Goal: Task Accomplishment & Management: Manage account settings

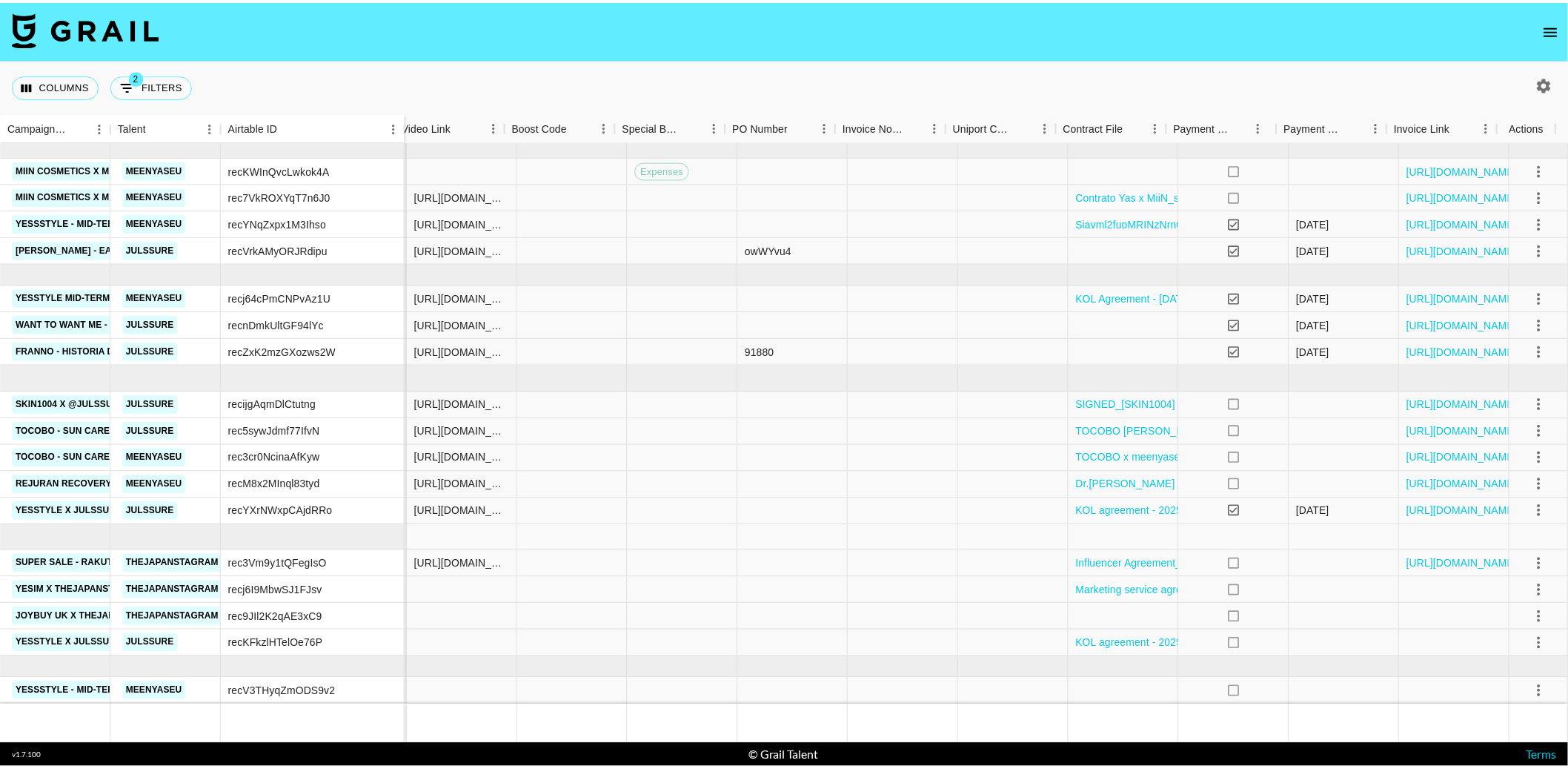
scroll to position [0, 1281]
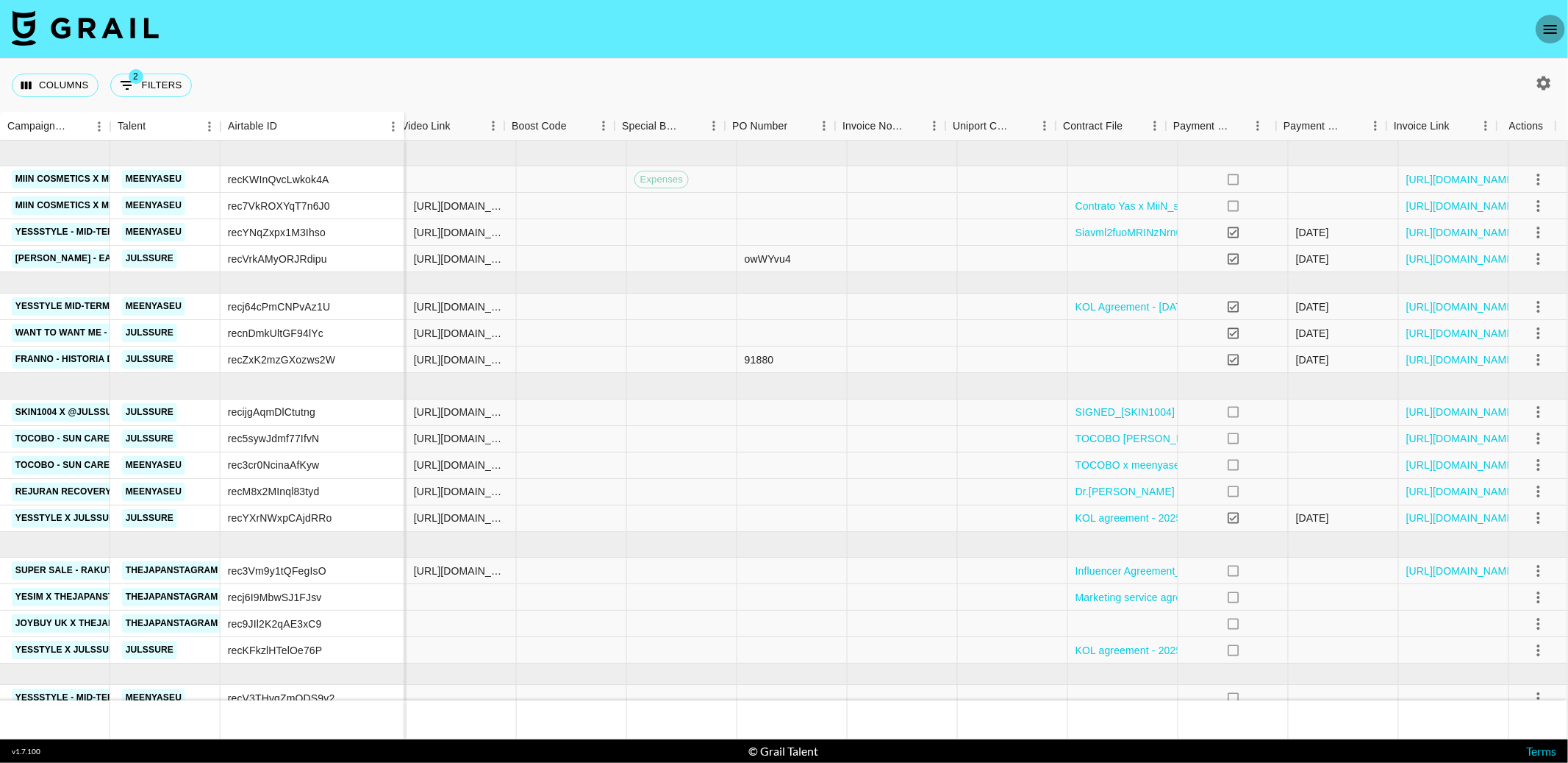
click at [1552, 28] on icon "open drawer" at bounding box center [1550, 29] width 13 height 9
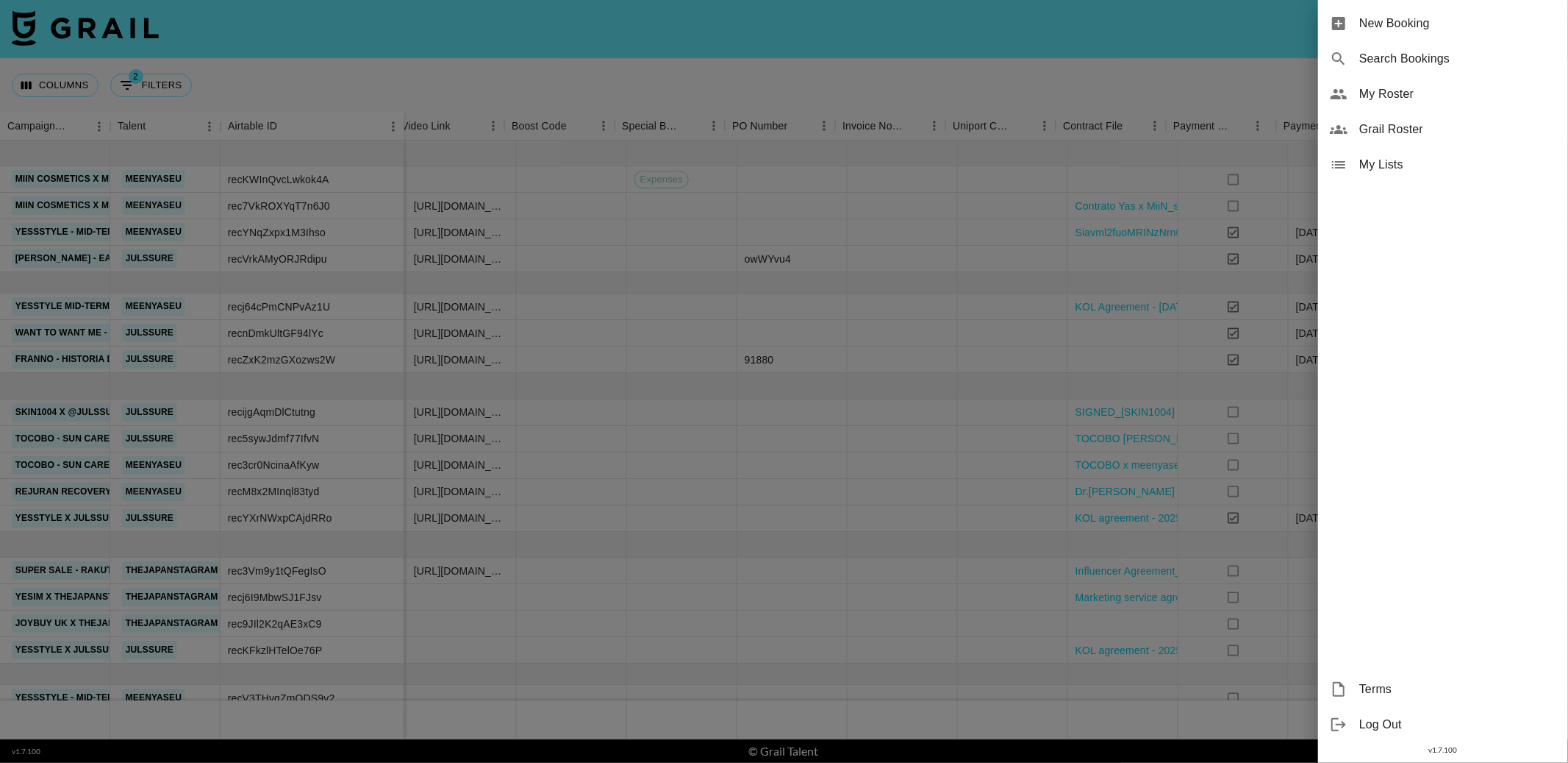
click at [1442, 157] on span "My Lists" at bounding box center [1458, 164] width 197 height 18
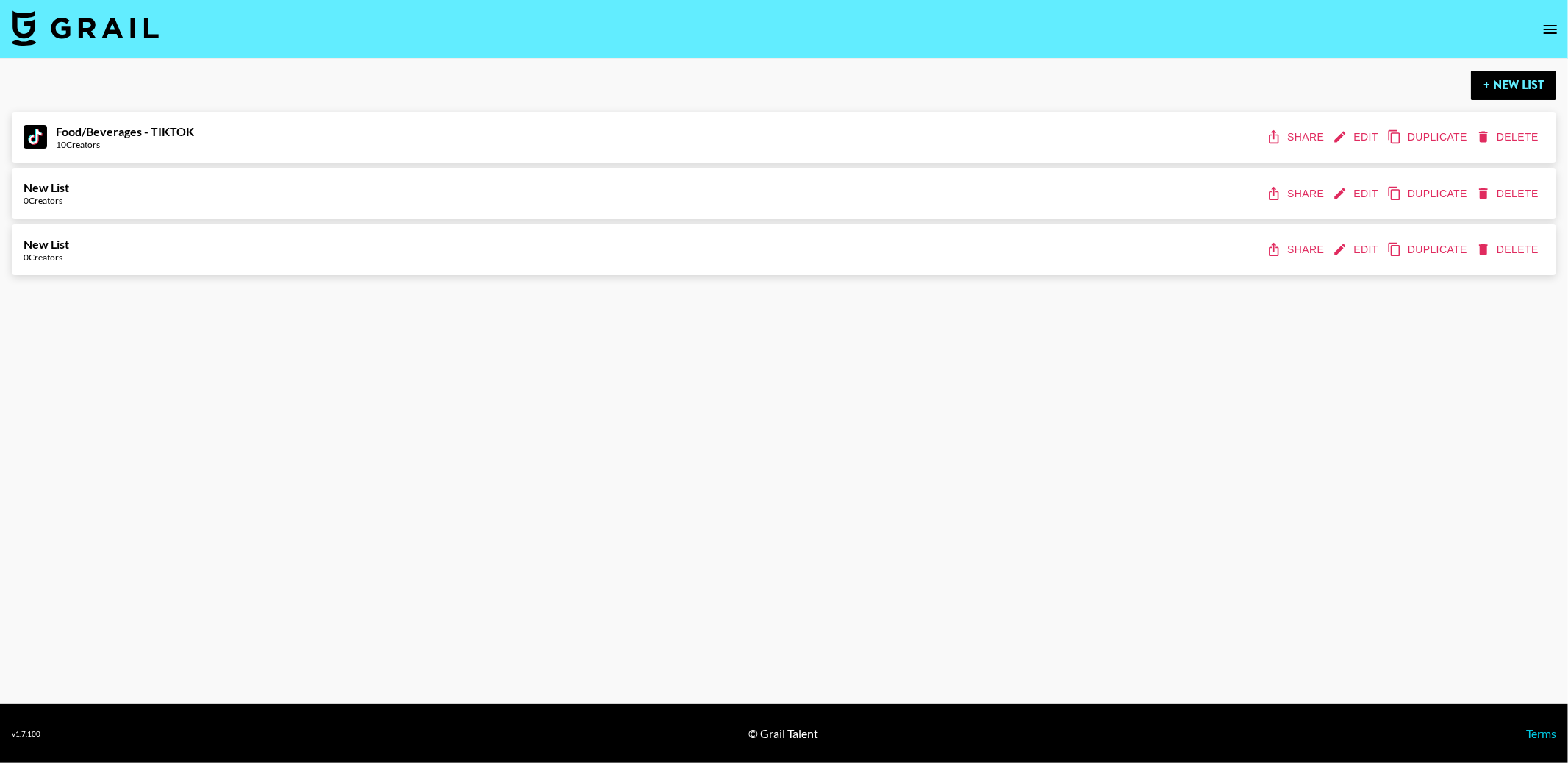
click at [1289, 145] on button "Share" at bounding box center [1296, 137] width 66 height 27
click at [1352, 132] on button "Edit" at bounding box center [1357, 137] width 54 height 27
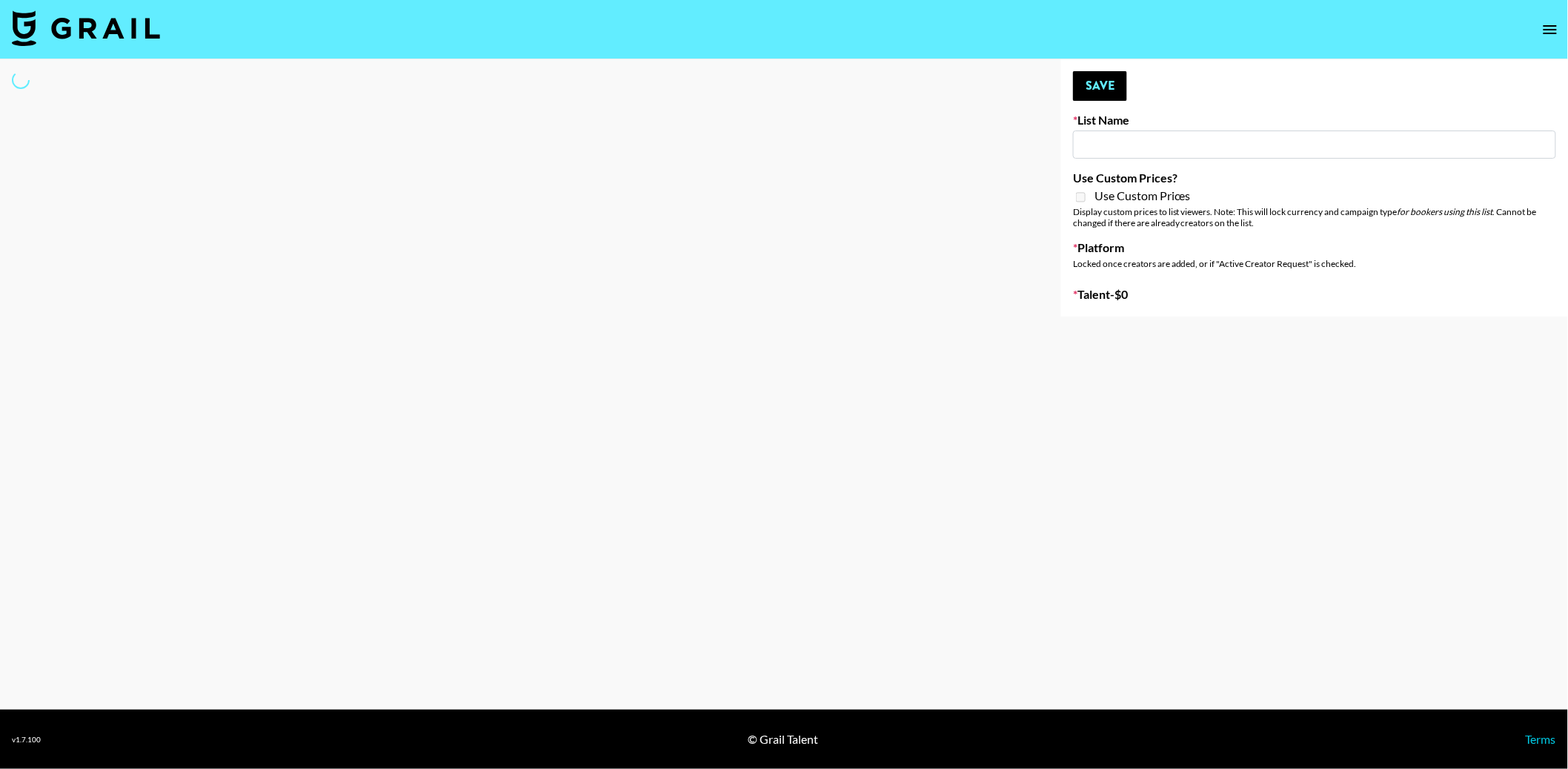
type input "Food/Beverages - TIKTOK"
select select "Song"
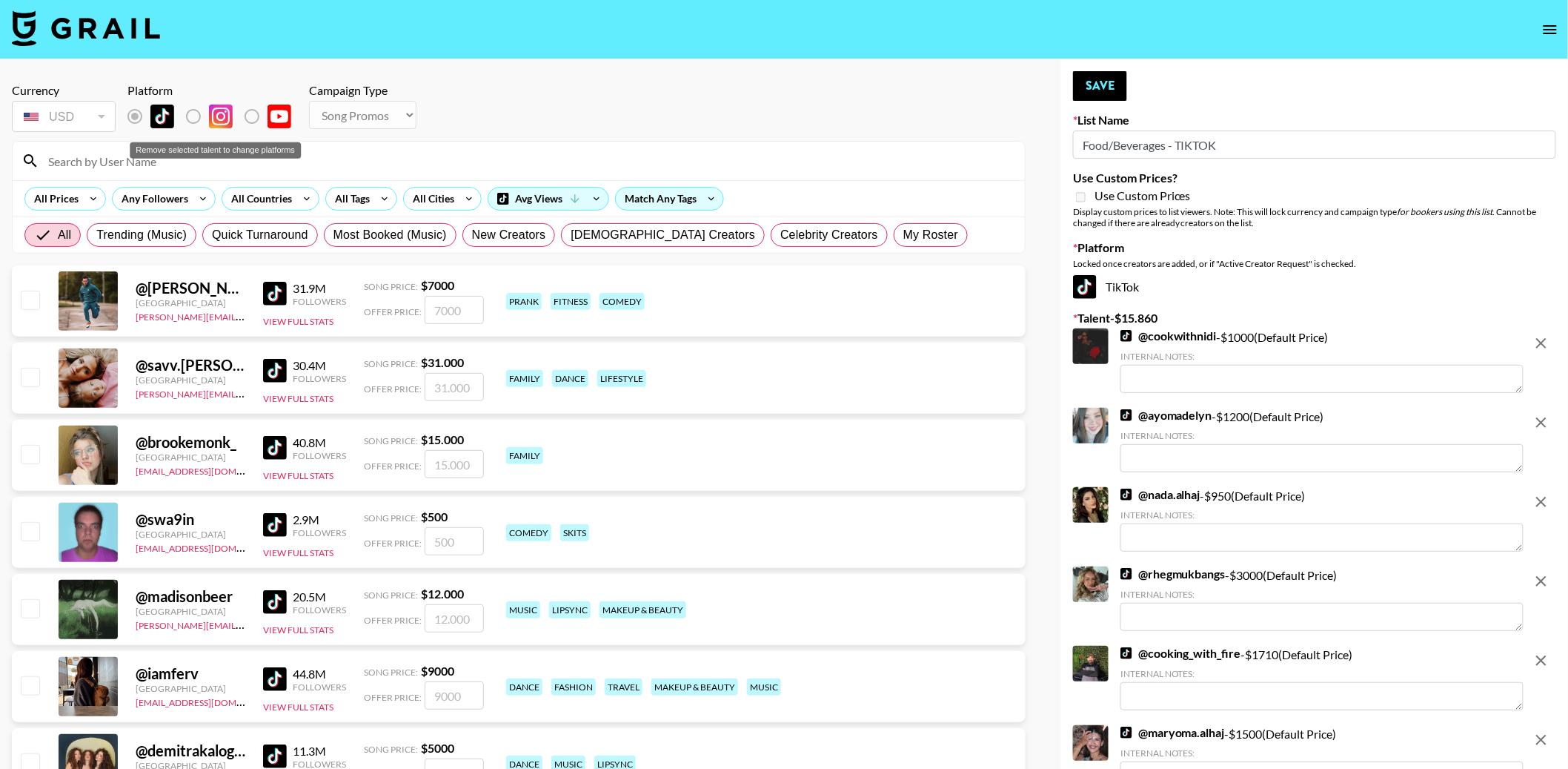
click at [183, 116] on label "Remove selected talent to change platforms" at bounding box center [205, 116] width 55 height 31
click at [185, 116] on label "Remove selected talent to change platforms" at bounding box center [205, 116] width 55 height 31
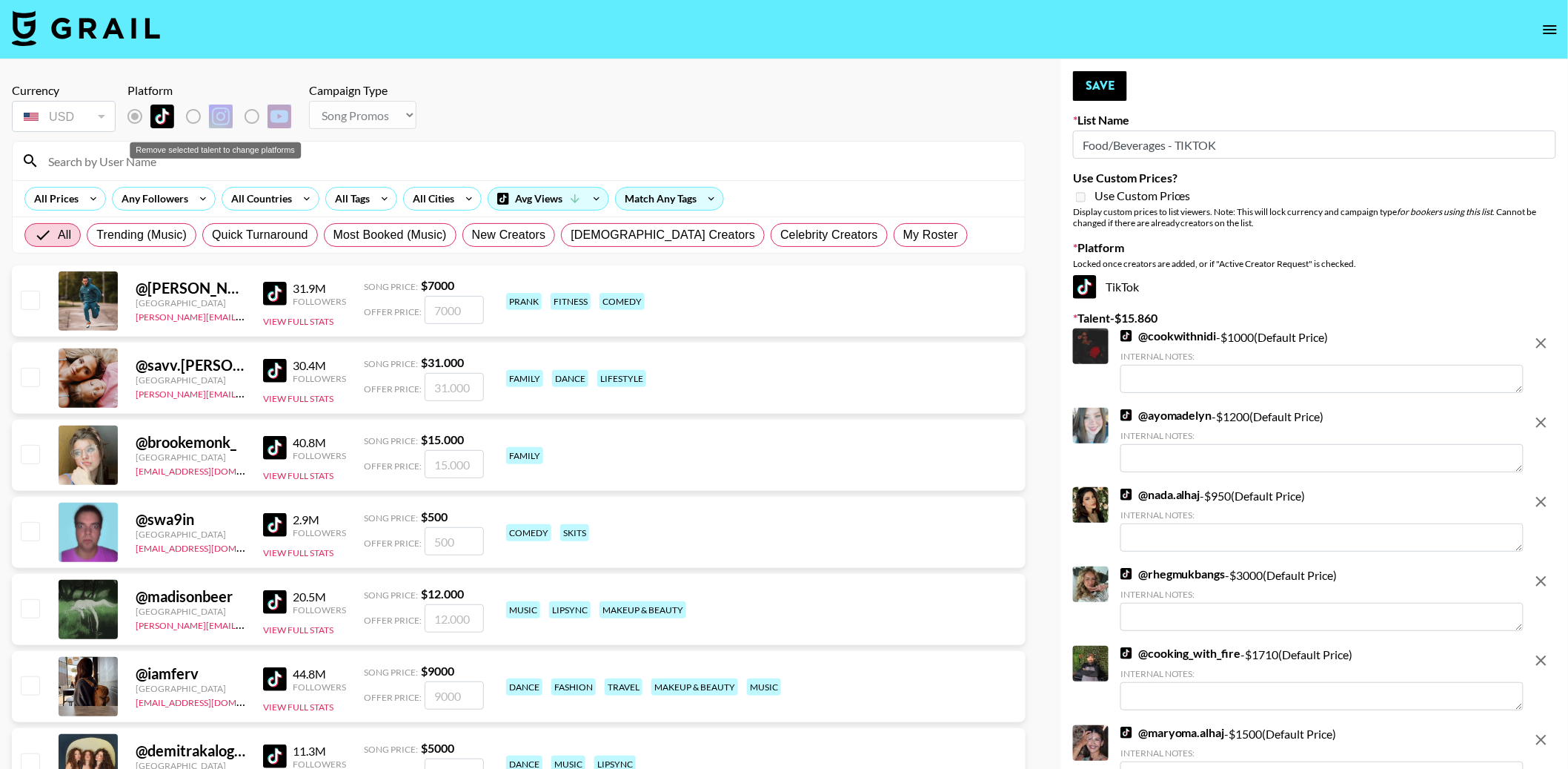
click at [185, 116] on label "Remove selected talent to change platforms" at bounding box center [205, 116] width 55 height 31
click at [1567, 10] on nav at bounding box center [784, 30] width 1568 height 59
click at [1548, 30] on icon "open drawer" at bounding box center [1550, 29] width 13 height 9
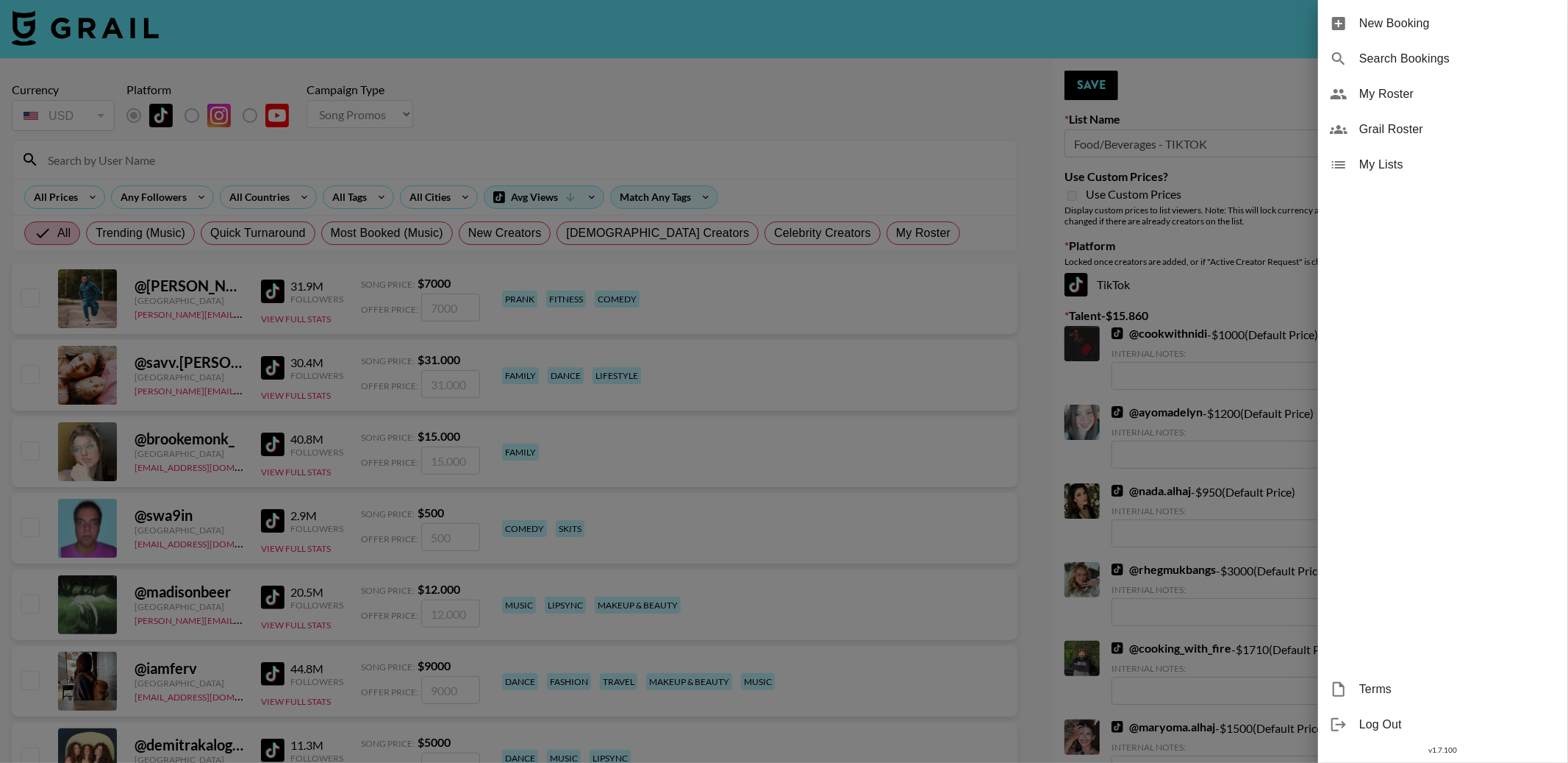
click at [1388, 159] on span "My Lists" at bounding box center [1458, 164] width 197 height 18
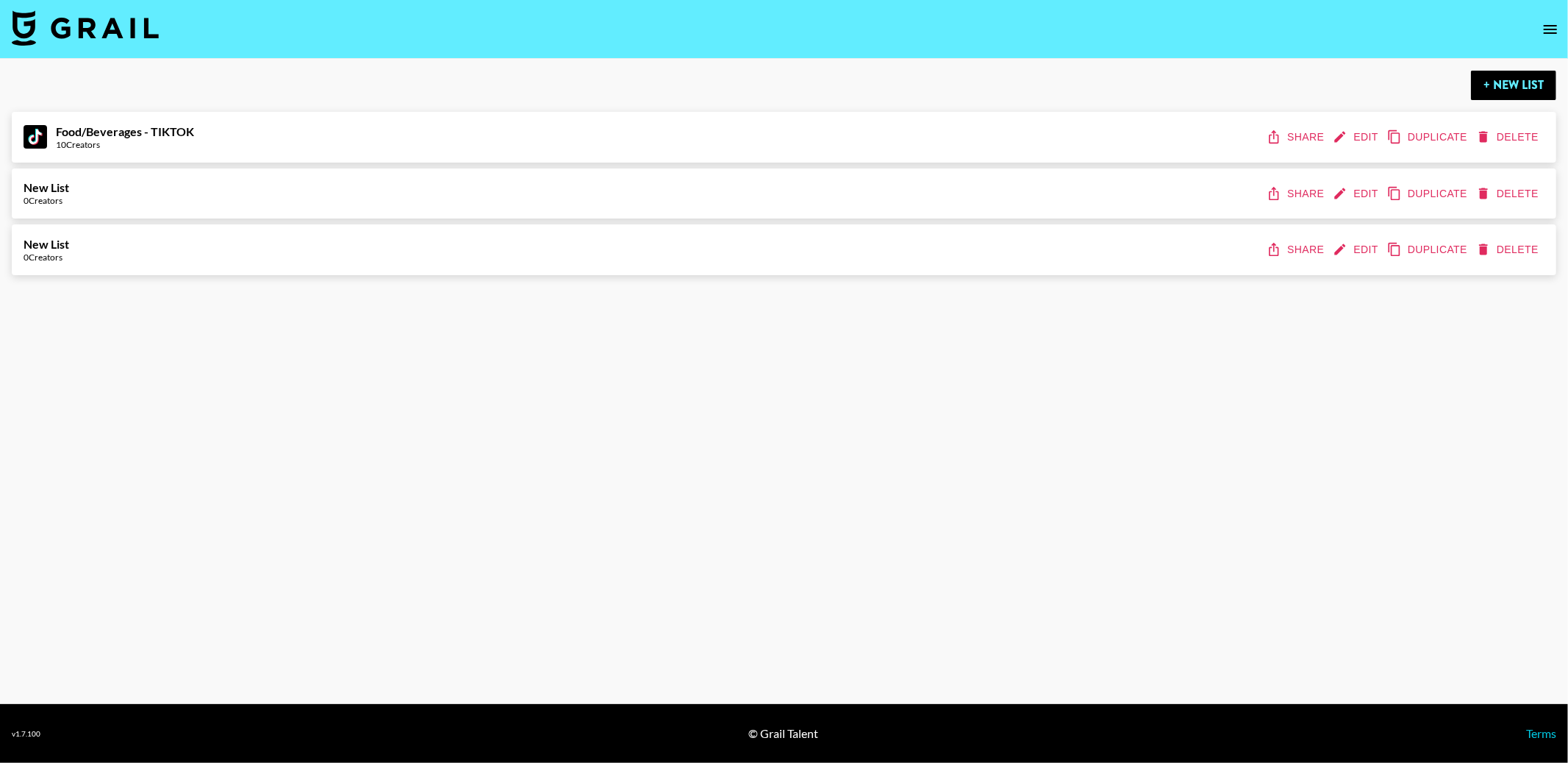
click at [1297, 136] on button "Share" at bounding box center [1296, 137] width 66 height 27
click at [383, 133] on div "Food/Beverages - TIKTOK 10 Creators Share Edit Duplicate Delete" at bounding box center [784, 137] width 1522 height 27
click at [1364, 195] on button "Edit" at bounding box center [1357, 194] width 54 height 27
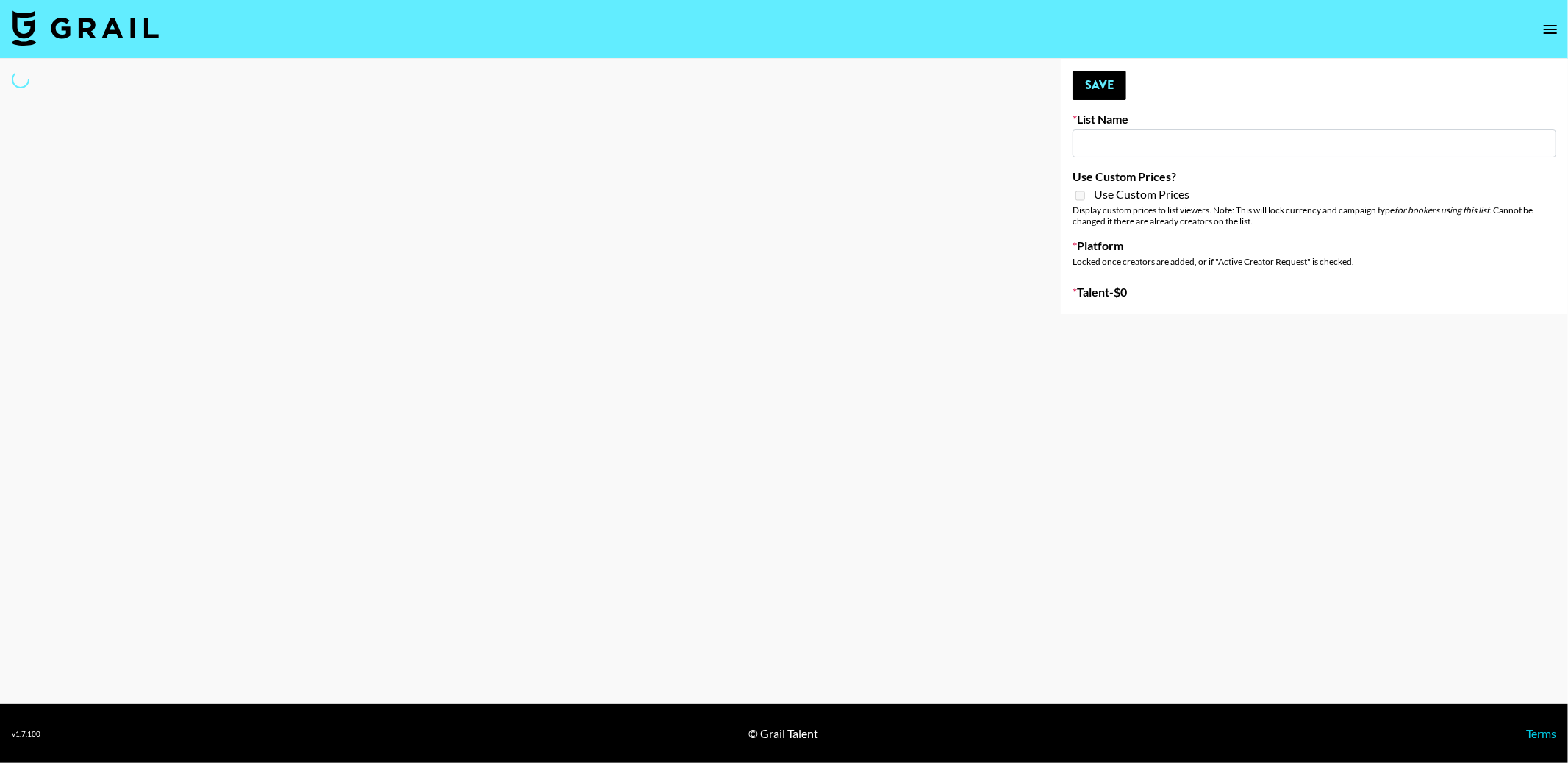
click at [1113, 136] on input at bounding box center [1314, 143] width 484 height 28
type input "Fo"
select select "Song"
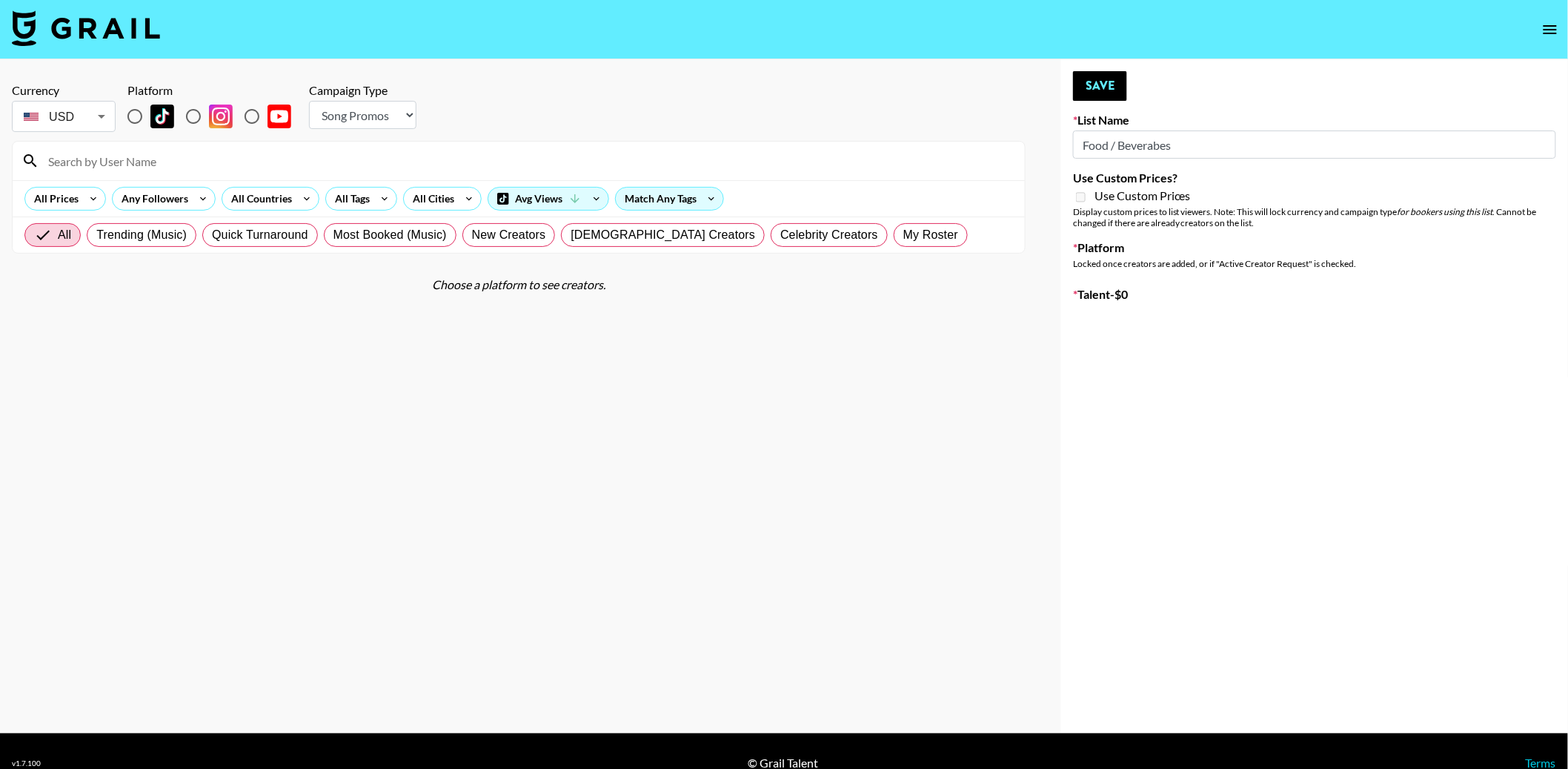
type input "Food / Beverabes"
click at [457, 162] on input at bounding box center [527, 161] width 976 height 23
type input "chef"
click at [373, 120] on select "Choose Type... Song Promos Brand Promos" at bounding box center [363, 115] width 108 height 28
select select "Brand"
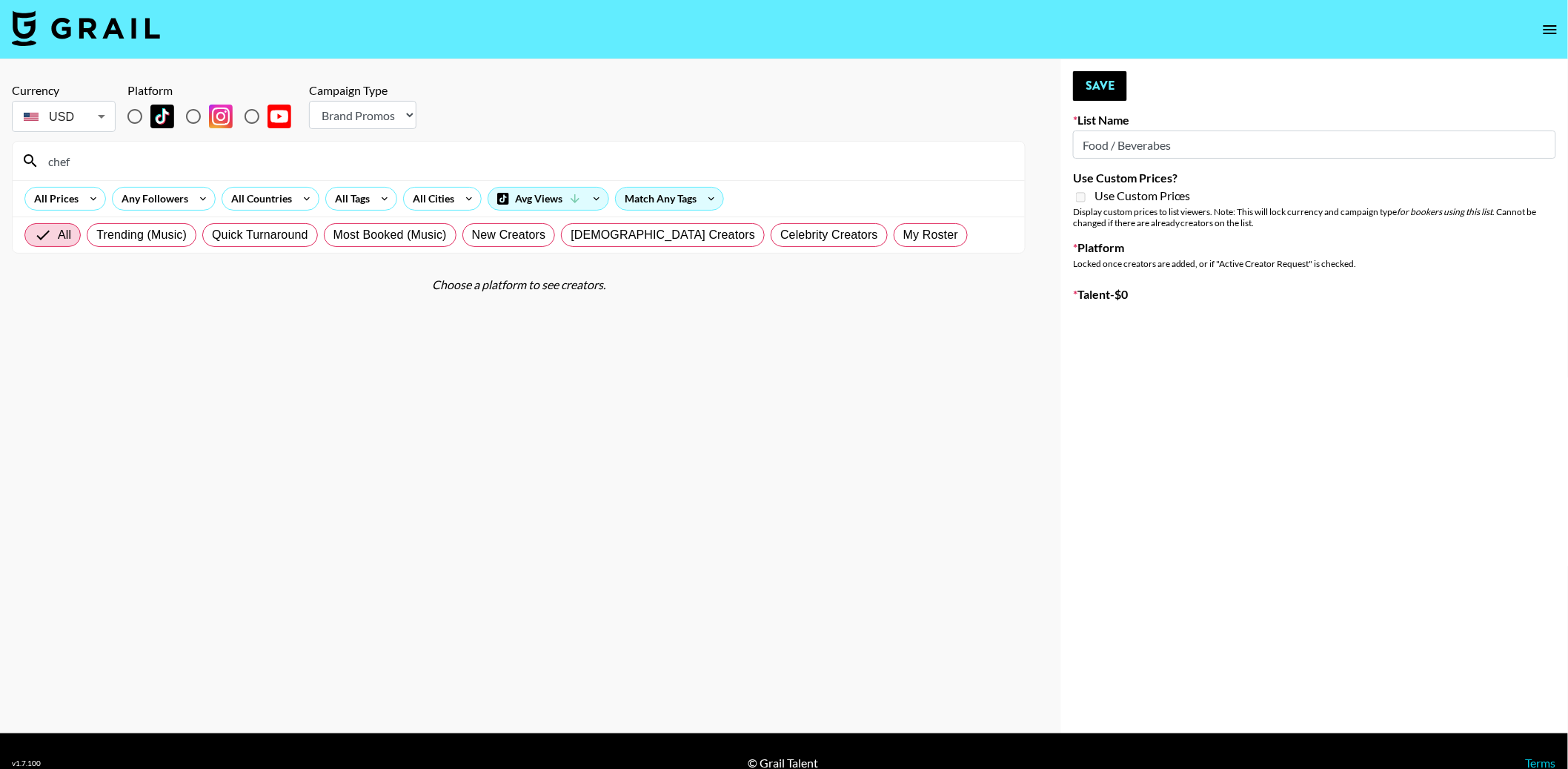
click at [309, 101] on select "Choose Type... Song Promos Brand Promos" at bounding box center [363, 115] width 108 height 28
click at [197, 110] on input "radio" at bounding box center [194, 116] width 31 height 31
radio input "true"
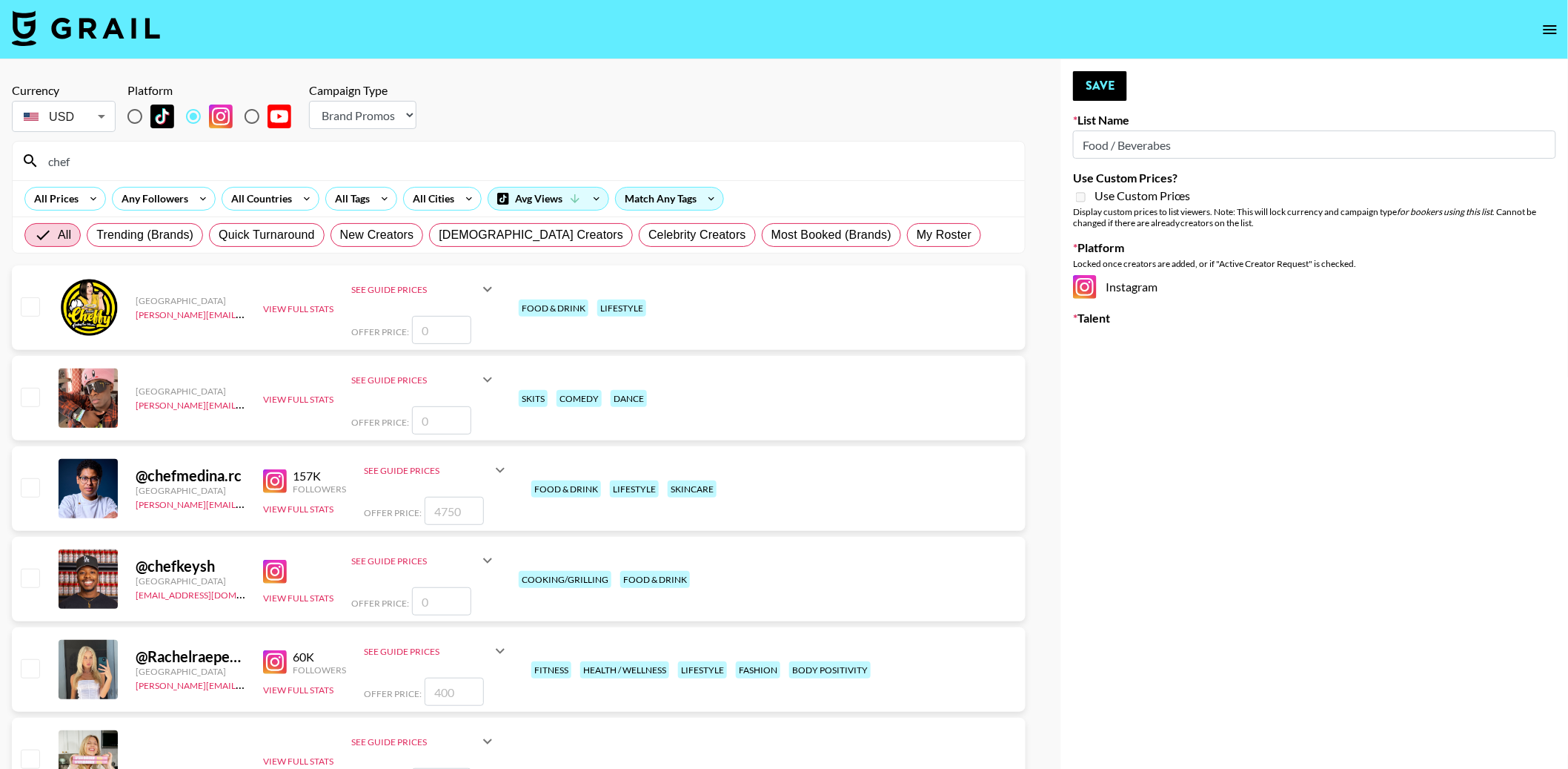
click at [188, 163] on input "chef" at bounding box center [527, 161] width 976 height 23
click at [130, 112] on input "radio" at bounding box center [135, 116] width 31 height 31
radio input "true"
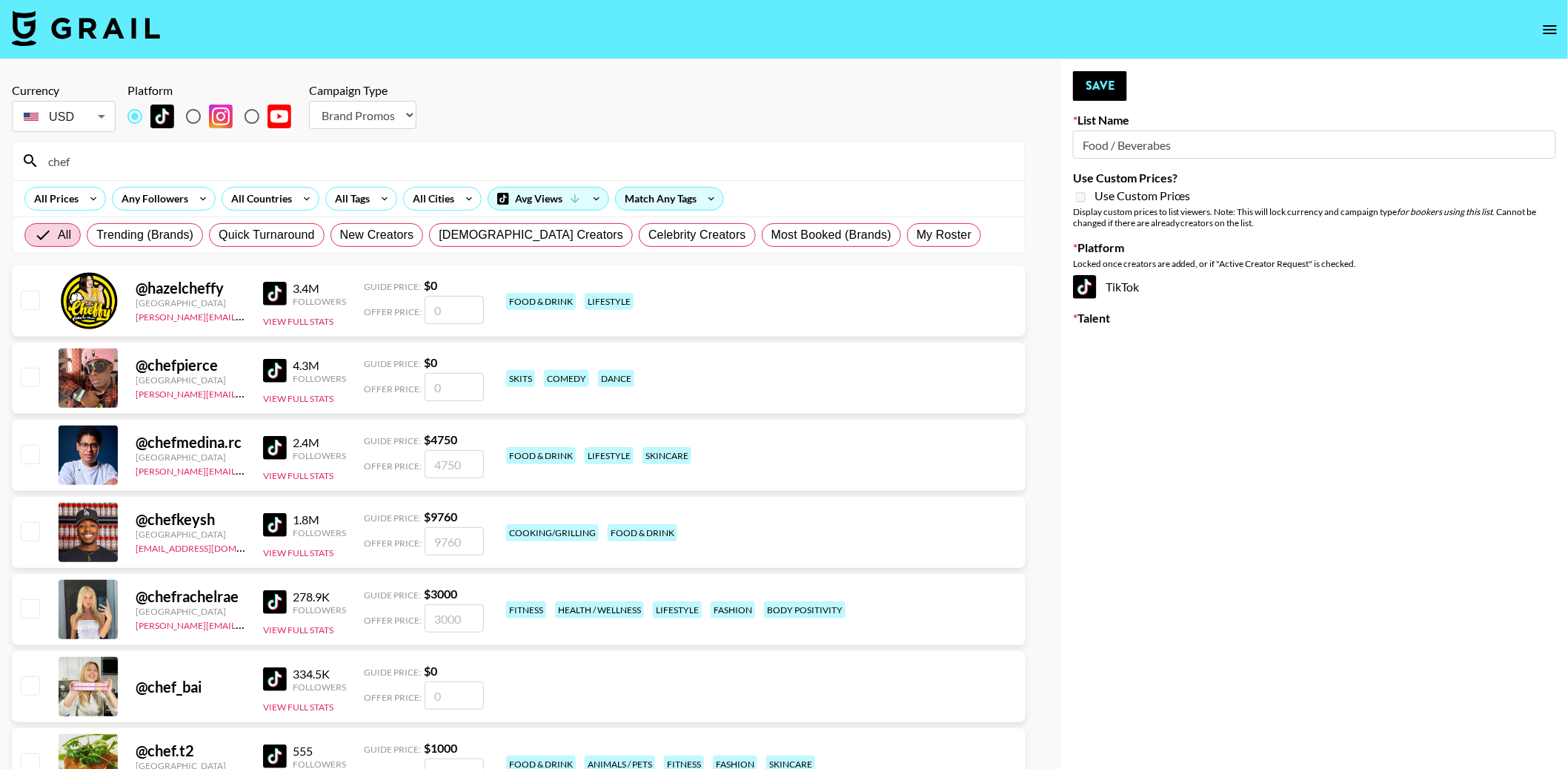
click at [195, 110] on input "radio" at bounding box center [194, 116] width 31 height 31
radio input "true"
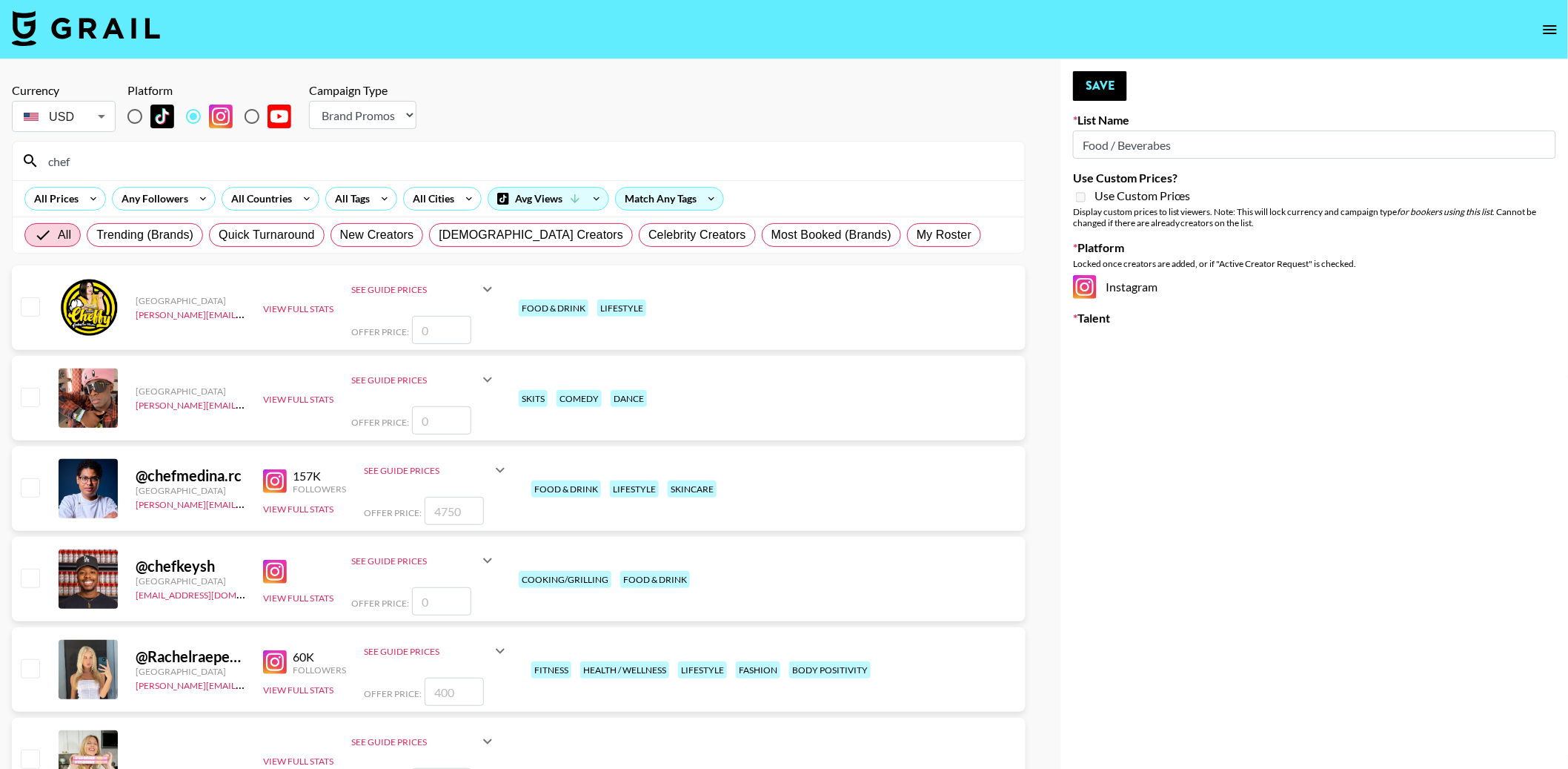
click at [137, 116] on input "radio" at bounding box center [135, 116] width 31 height 31
radio input "true"
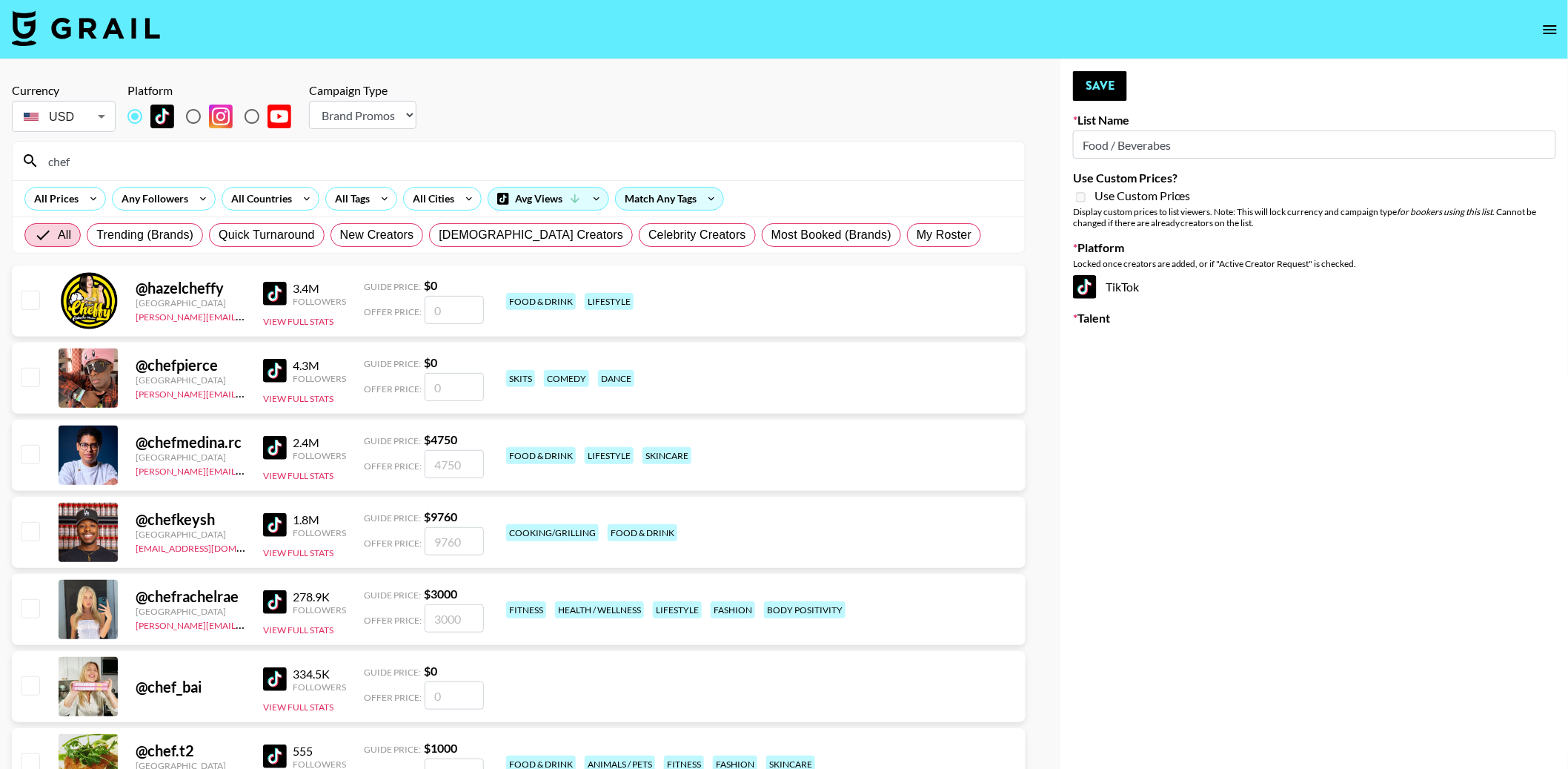
click at [116, 169] on input "chef" at bounding box center [527, 161] width 976 height 23
click at [34, 303] on input "checkbox" at bounding box center [30, 299] width 18 height 18
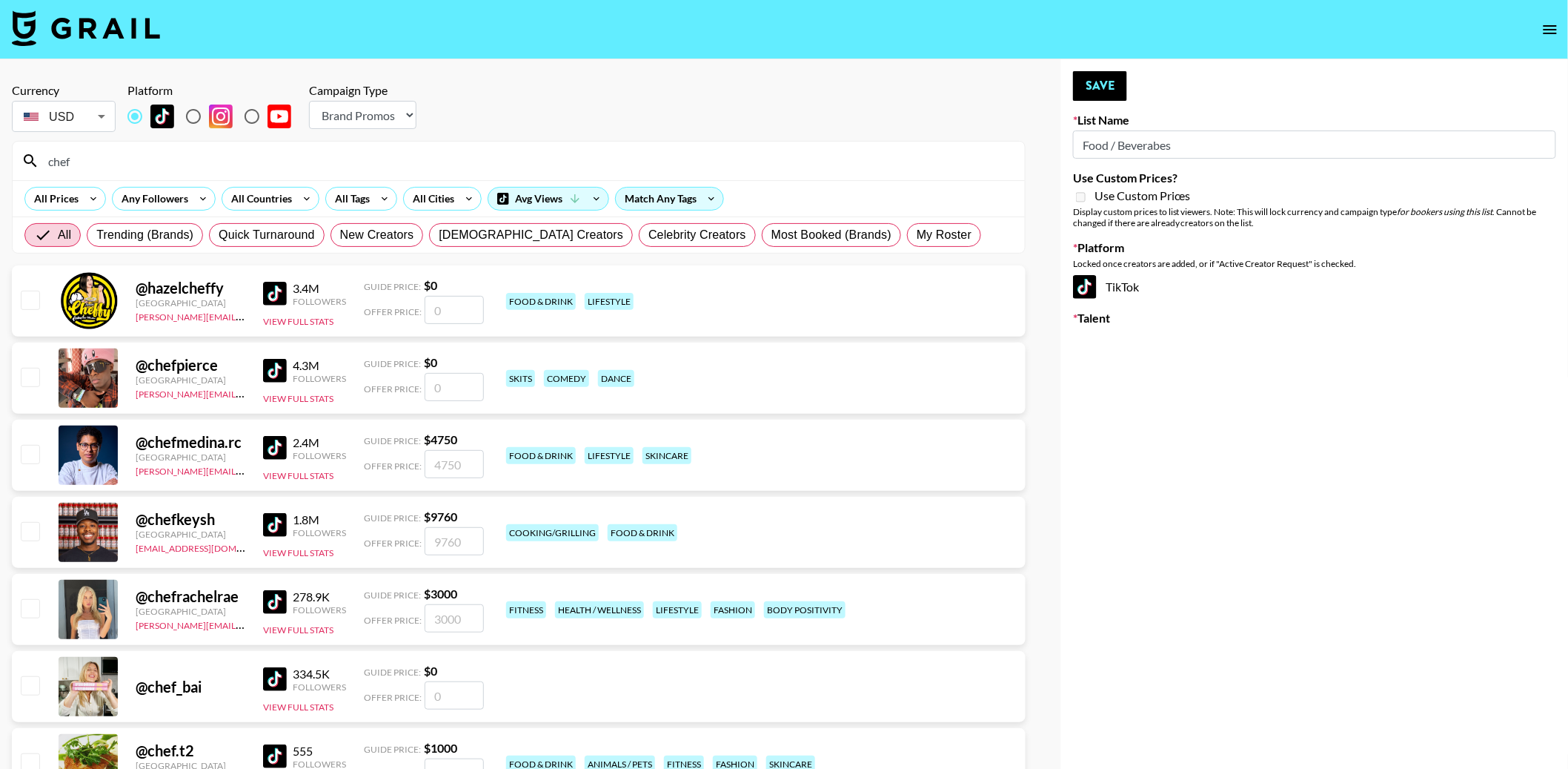
checkbox input "false"
click at [33, 383] on input "checkbox" at bounding box center [30, 376] width 18 height 18
checkbox input "false"
click at [33, 445] on input "checkbox" at bounding box center [30, 454] width 18 height 18
checkbox input "true"
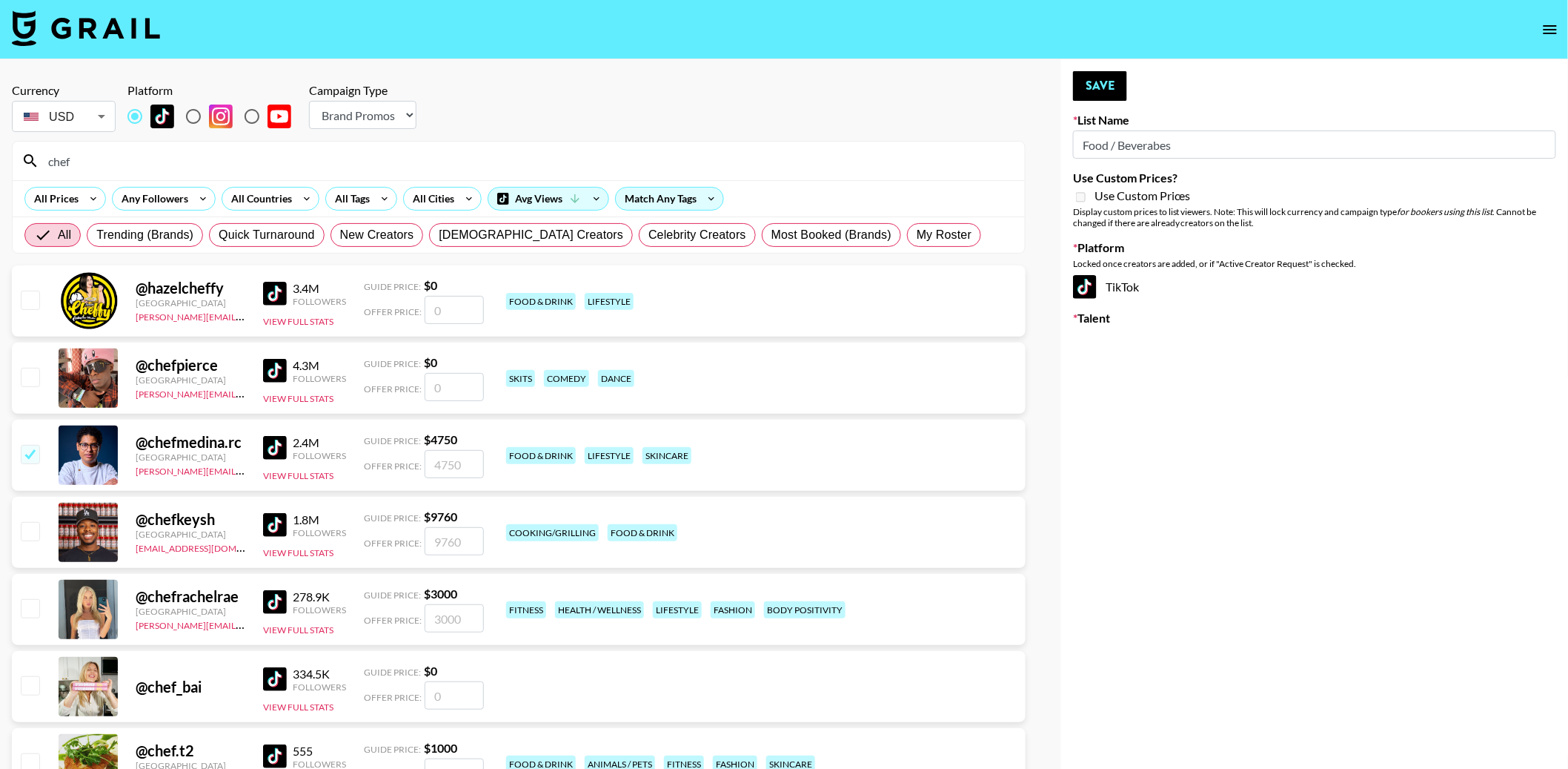
type input "4750"
click at [34, 360] on div "@ chefpierce United States chris@grail-talent.com 4.3M Followers View Full Stat…" at bounding box center [518, 378] width 1014 height 71
click at [34, 380] on input "checkbox" at bounding box center [30, 376] width 18 height 18
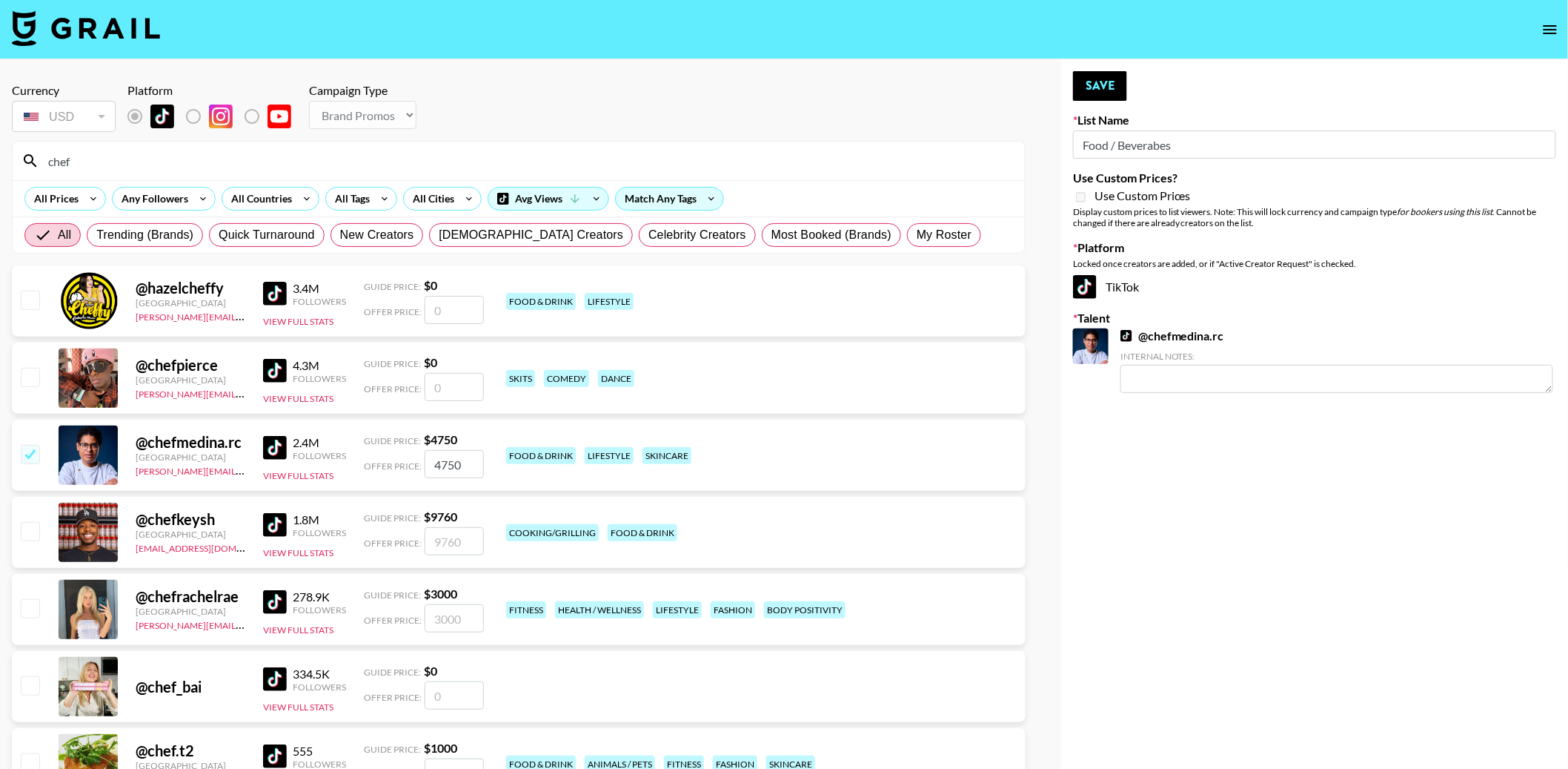
click at [34, 380] on input "checkbox" at bounding box center [30, 376] width 18 height 18
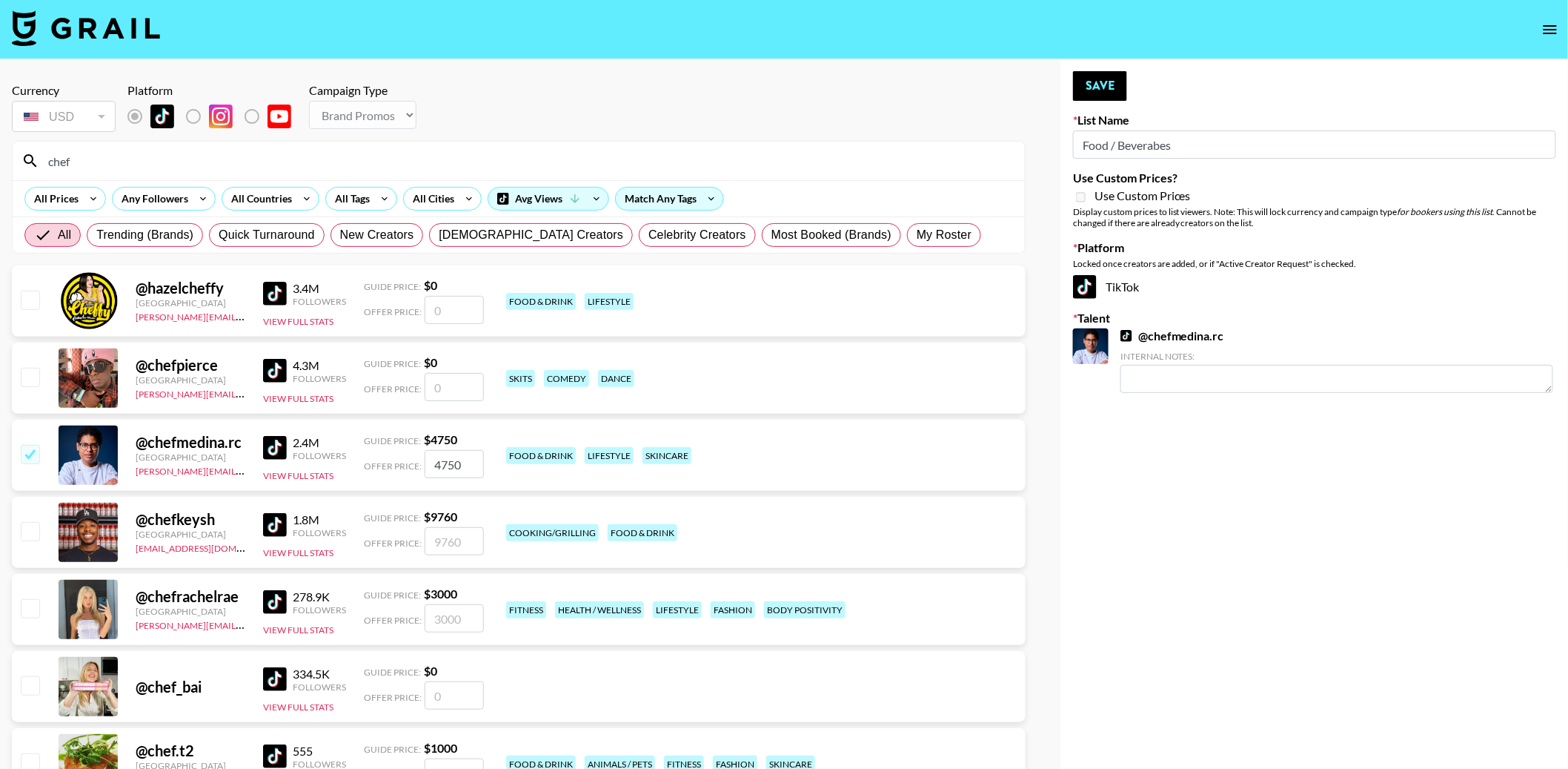
click at [34, 380] on input "checkbox" at bounding box center [30, 376] width 18 height 18
checkbox input "false"
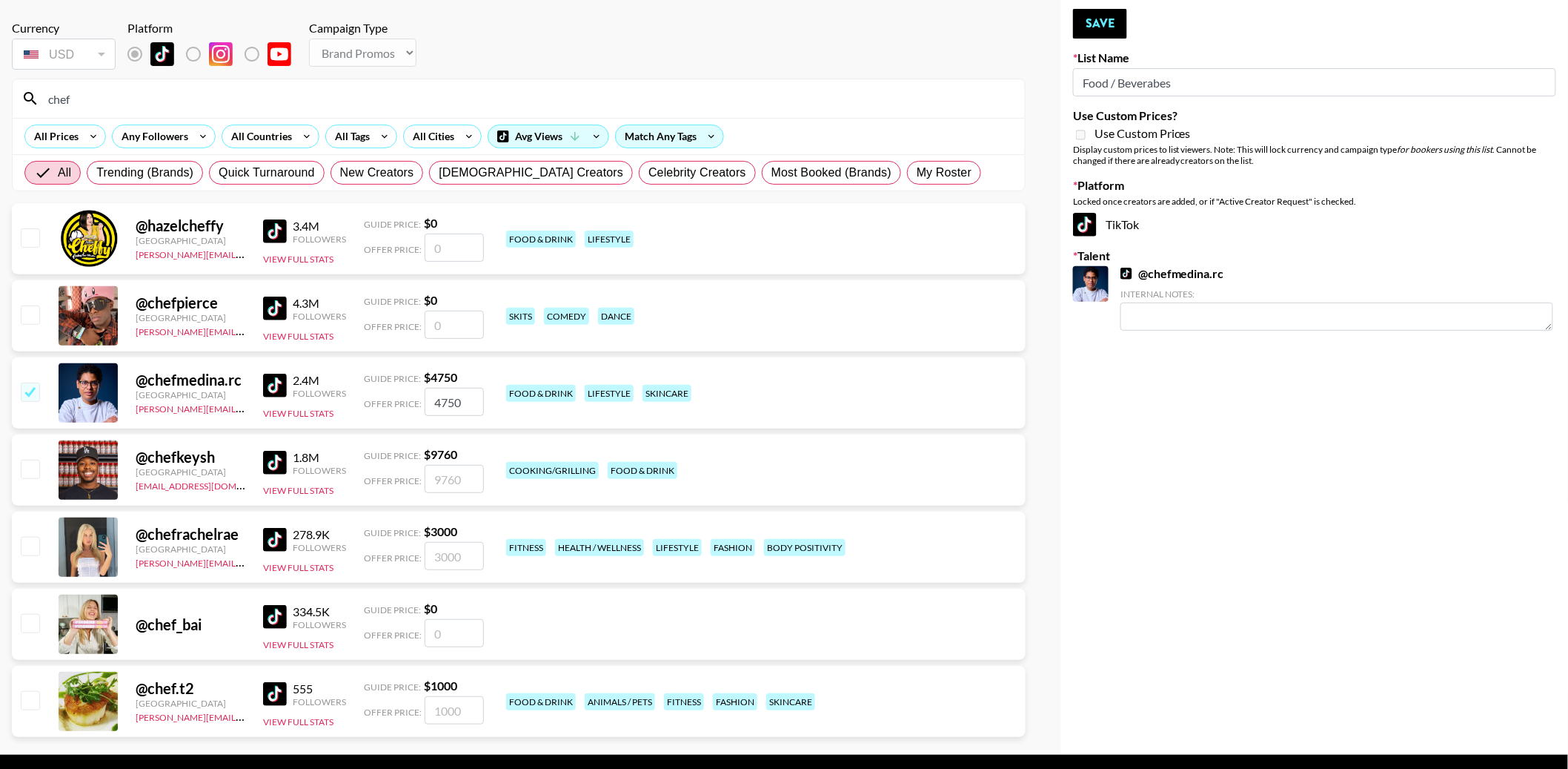
scroll to position [107, 0]
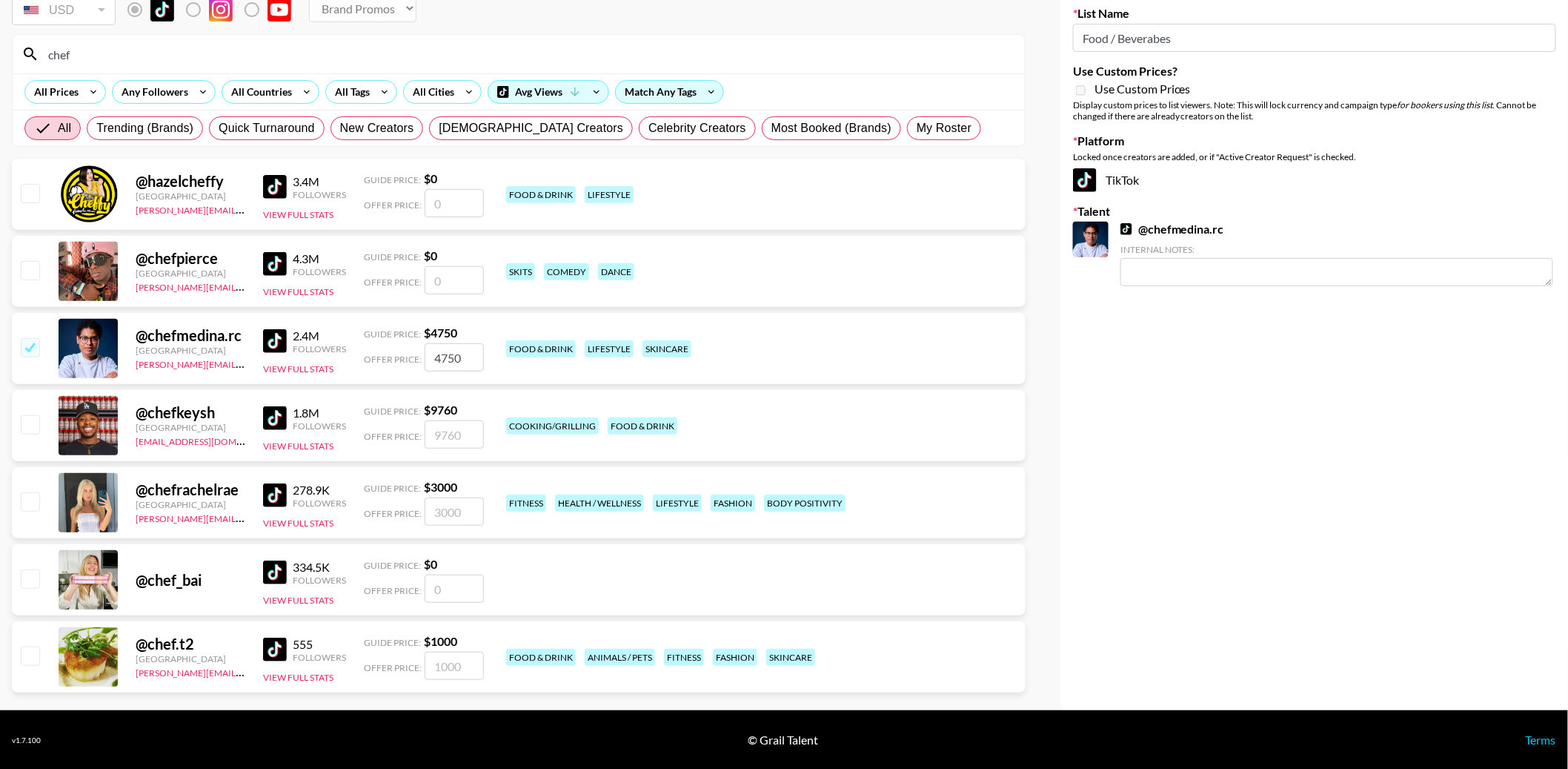
click at [105, 507] on div at bounding box center [88, 503] width 59 height 59
click at [154, 492] on div "@ chefrachelrae" at bounding box center [190, 490] width 110 height 19
click at [82, 512] on div at bounding box center [88, 503] width 59 height 59
click at [278, 492] on img at bounding box center [275, 495] width 23 height 23
click at [278, 412] on img at bounding box center [275, 418] width 23 height 23
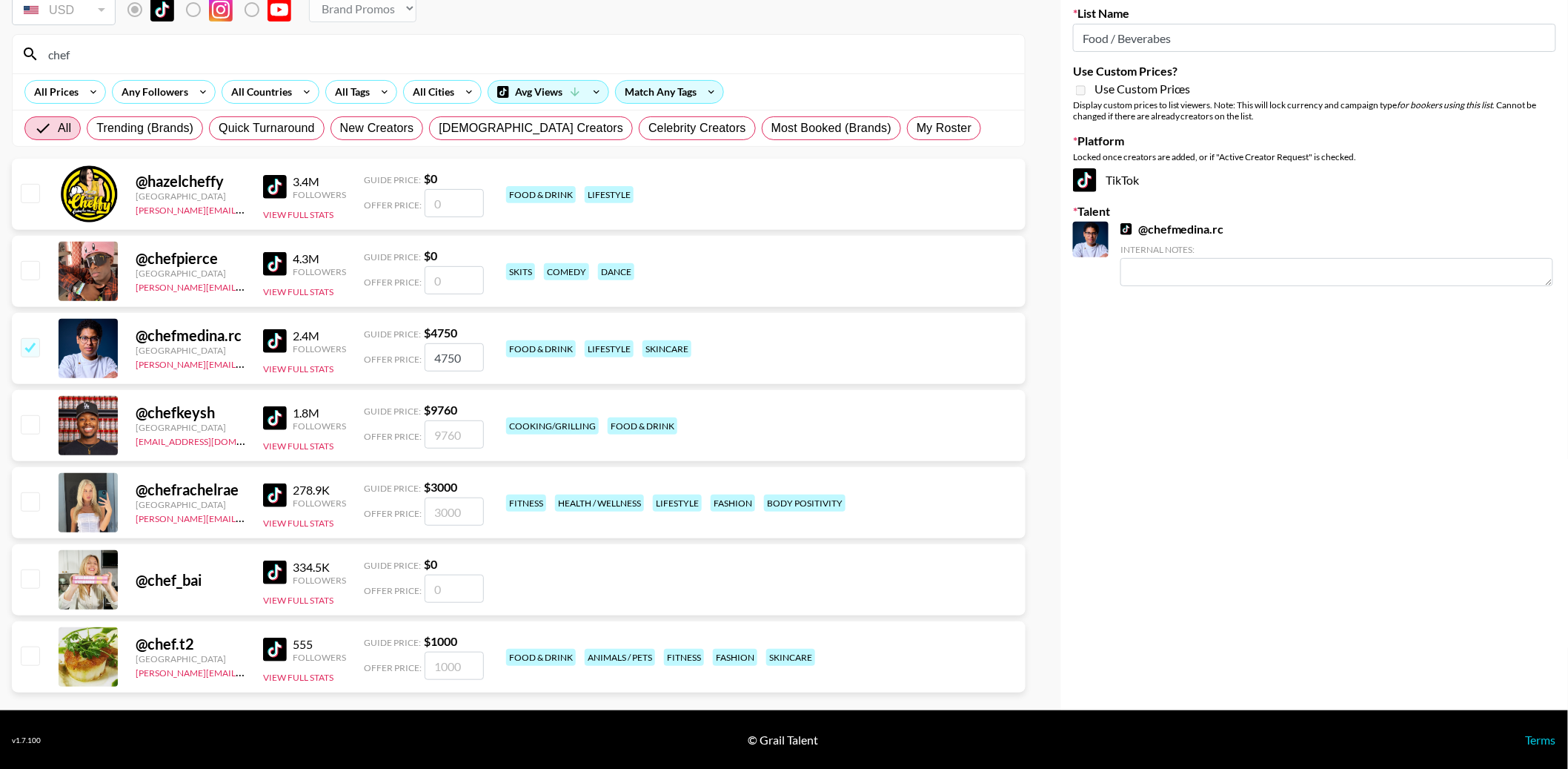
click at [277, 568] on img at bounding box center [275, 572] width 23 height 23
click at [32, 421] on input "checkbox" at bounding box center [30, 424] width 18 height 18
checkbox input "true"
type input "9760"
click at [23, 589] on div at bounding box center [29, 579] width 23 height 25
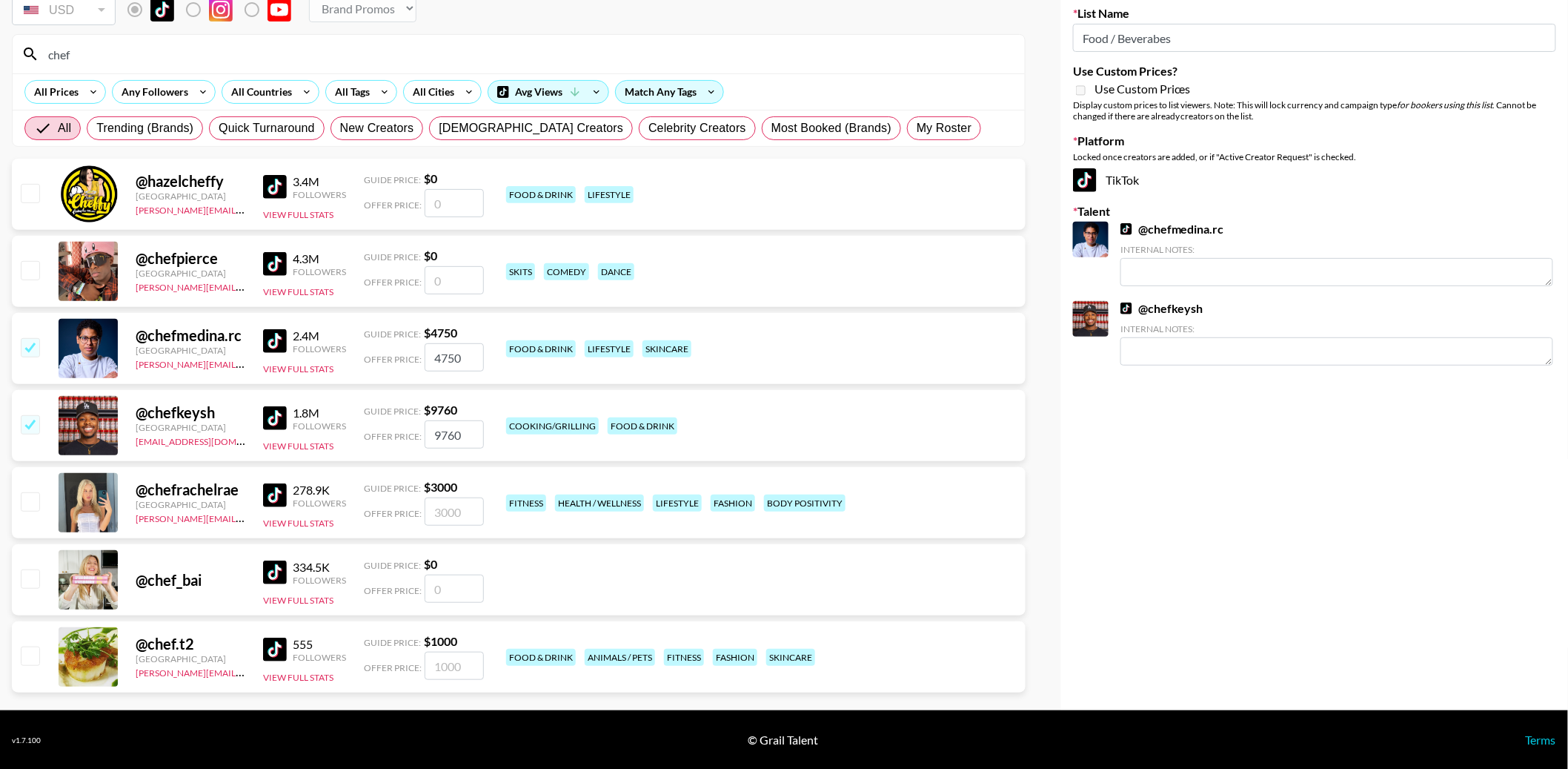
click at [26, 584] on input "checkbox" at bounding box center [30, 578] width 18 height 18
click at [26, 582] on input "checkbox" at bounding box center [30, 578] width 18 height 18
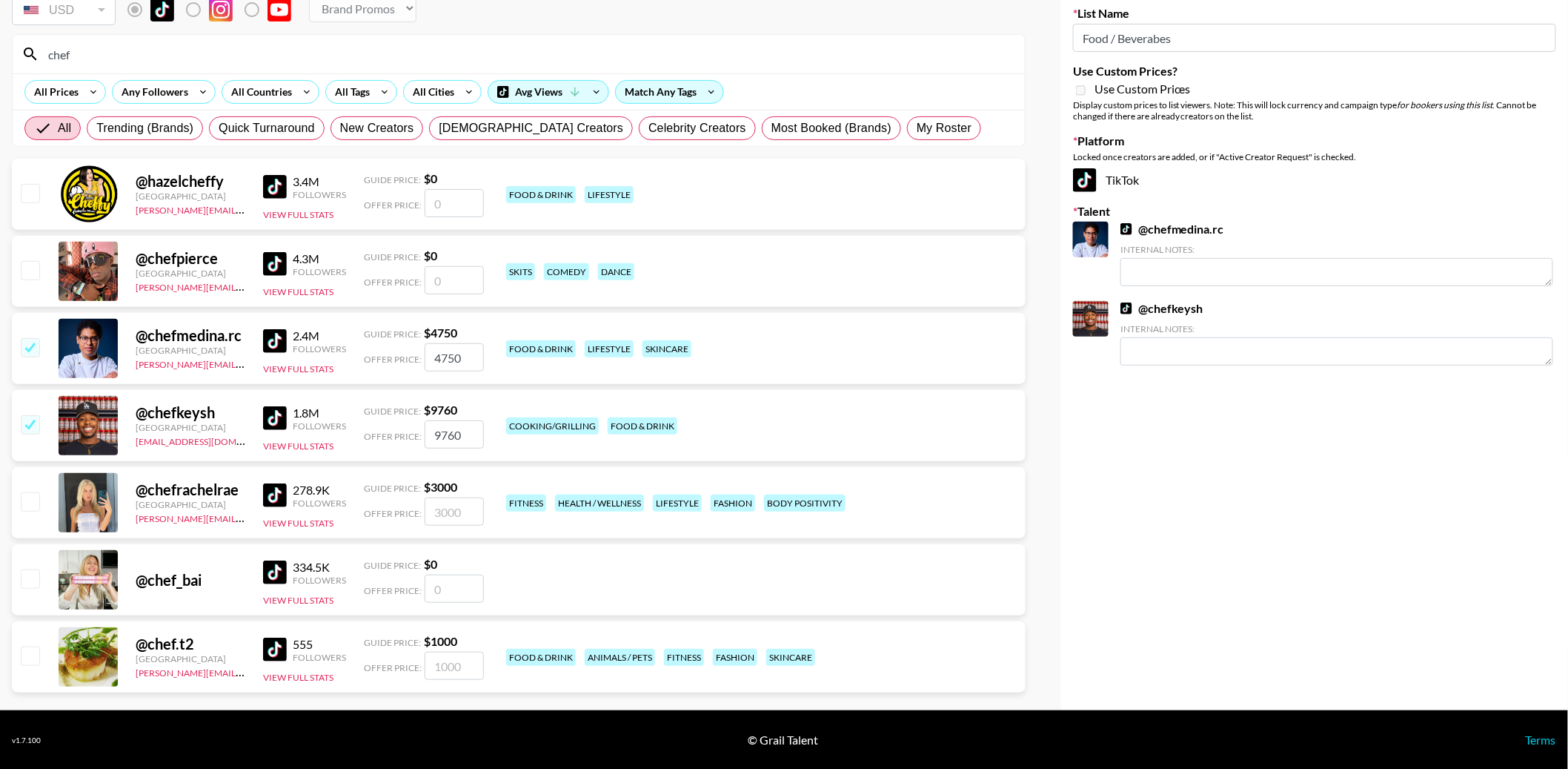
click at [26, 582] on input "checkbox" at bounding box center [30, 578] width 18 height 18
checkbox input "false"
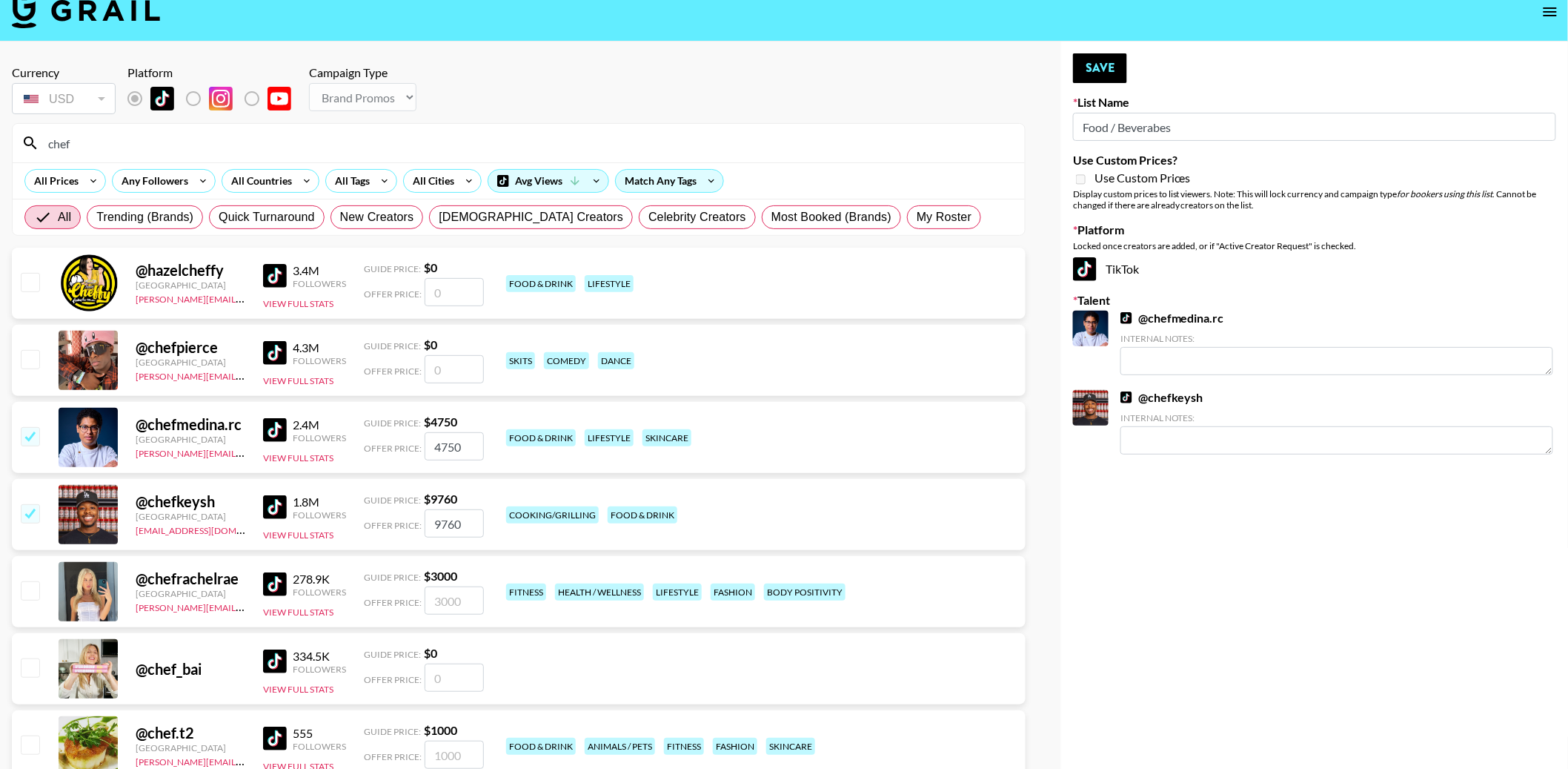
scroll to position [0, 0]
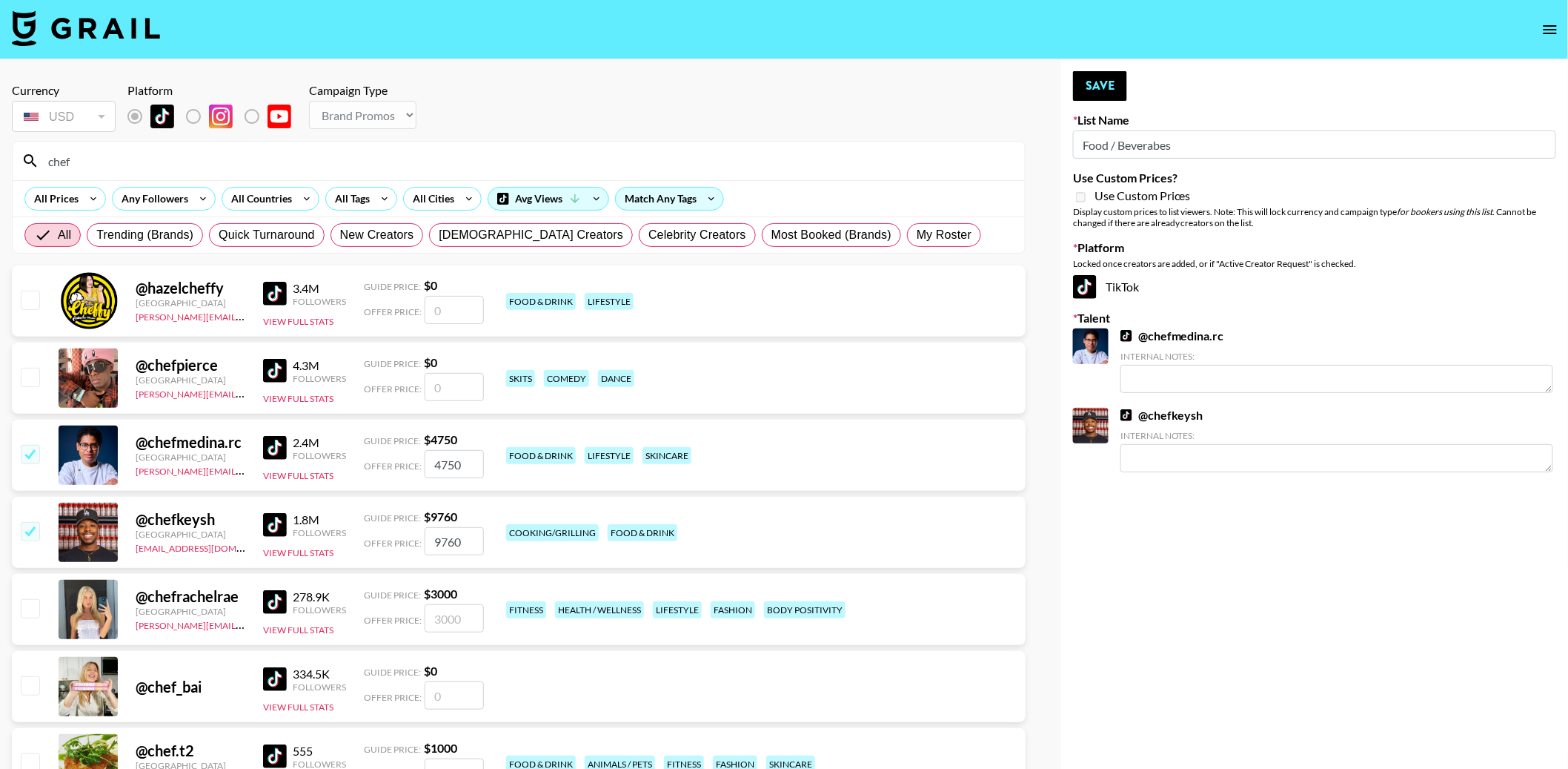
click at [73, 159] on input "chef" at bounding box center [527, 161] width 976 height 23
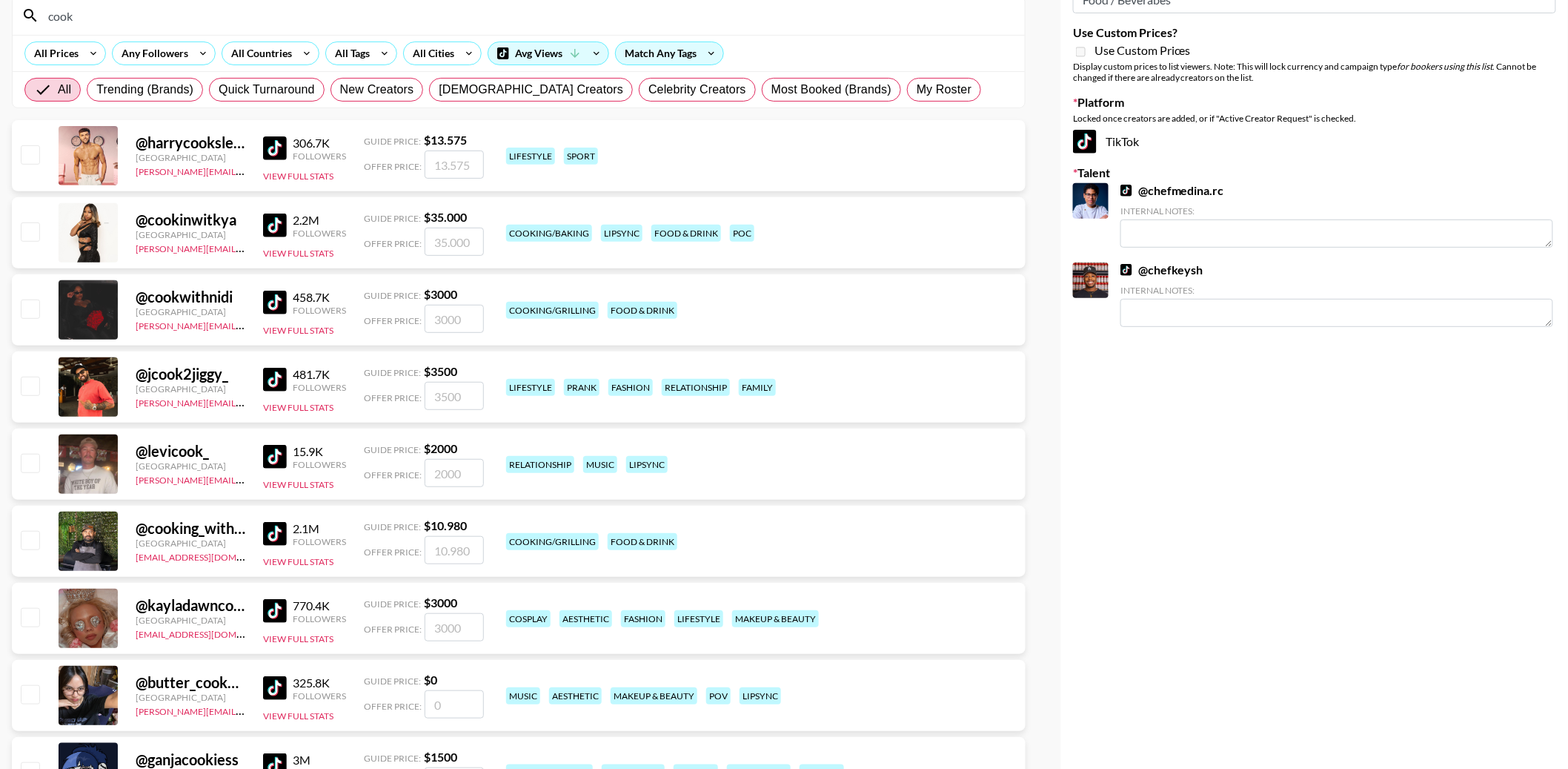
scroll to position [146, 0]
type input "cook"
click at [275, 148] on img at bounding box center [275, 148] width 23 height 23
click at [279, 226] on img at bounding box center [275, 225] width 23 height 23
click at [279, 302] on img at bounding box center [275, 301] width 23 height 23
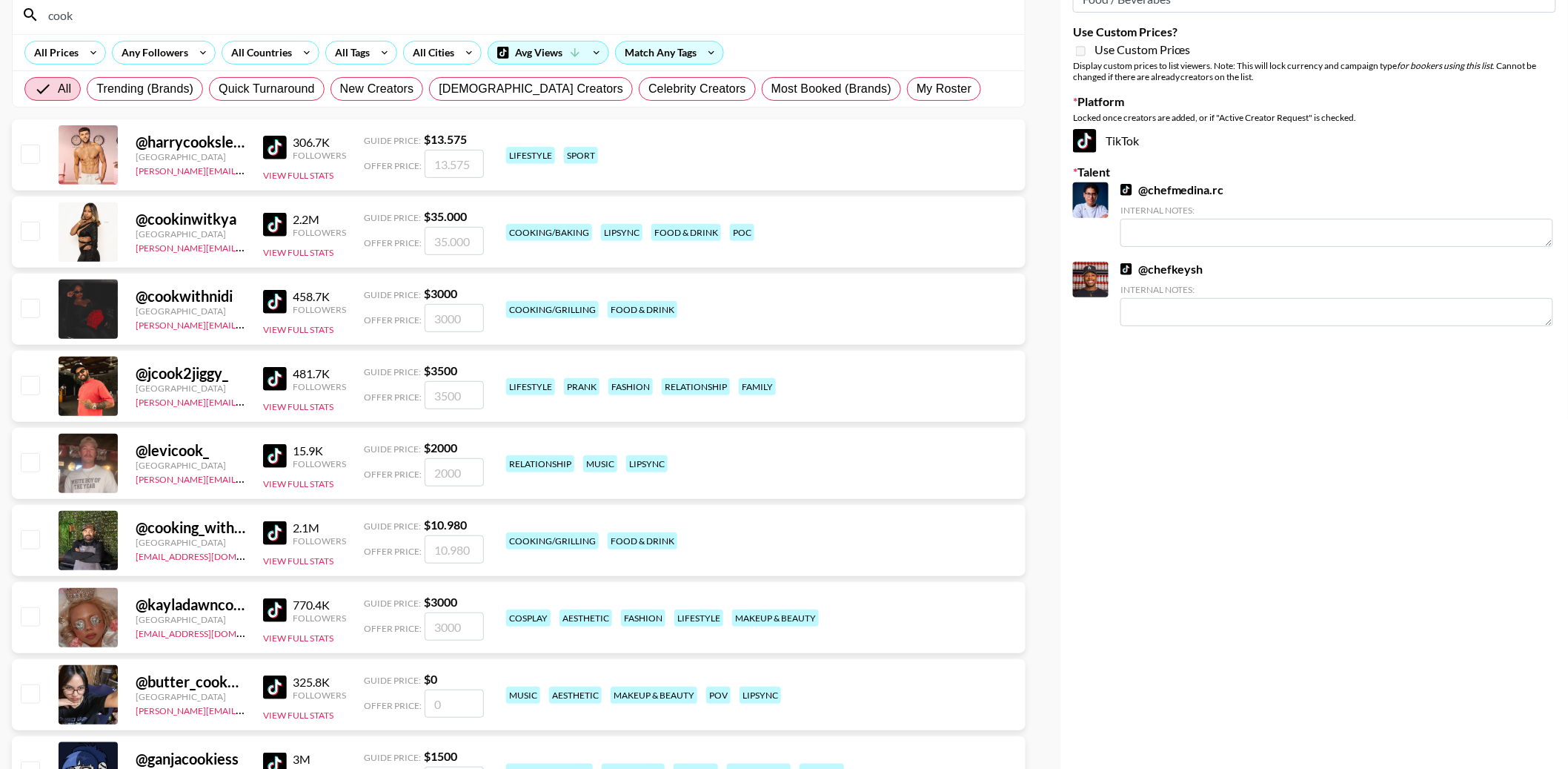
click at [35, 304] on input "checkbox" at bounding box center [30, 308] width 18 height 18
checkbox input "true"
type input "3000"
click at [30, 231] on input "checkbox" at bounding box center [30, 230] width 18 height 18
checkbox input "true"
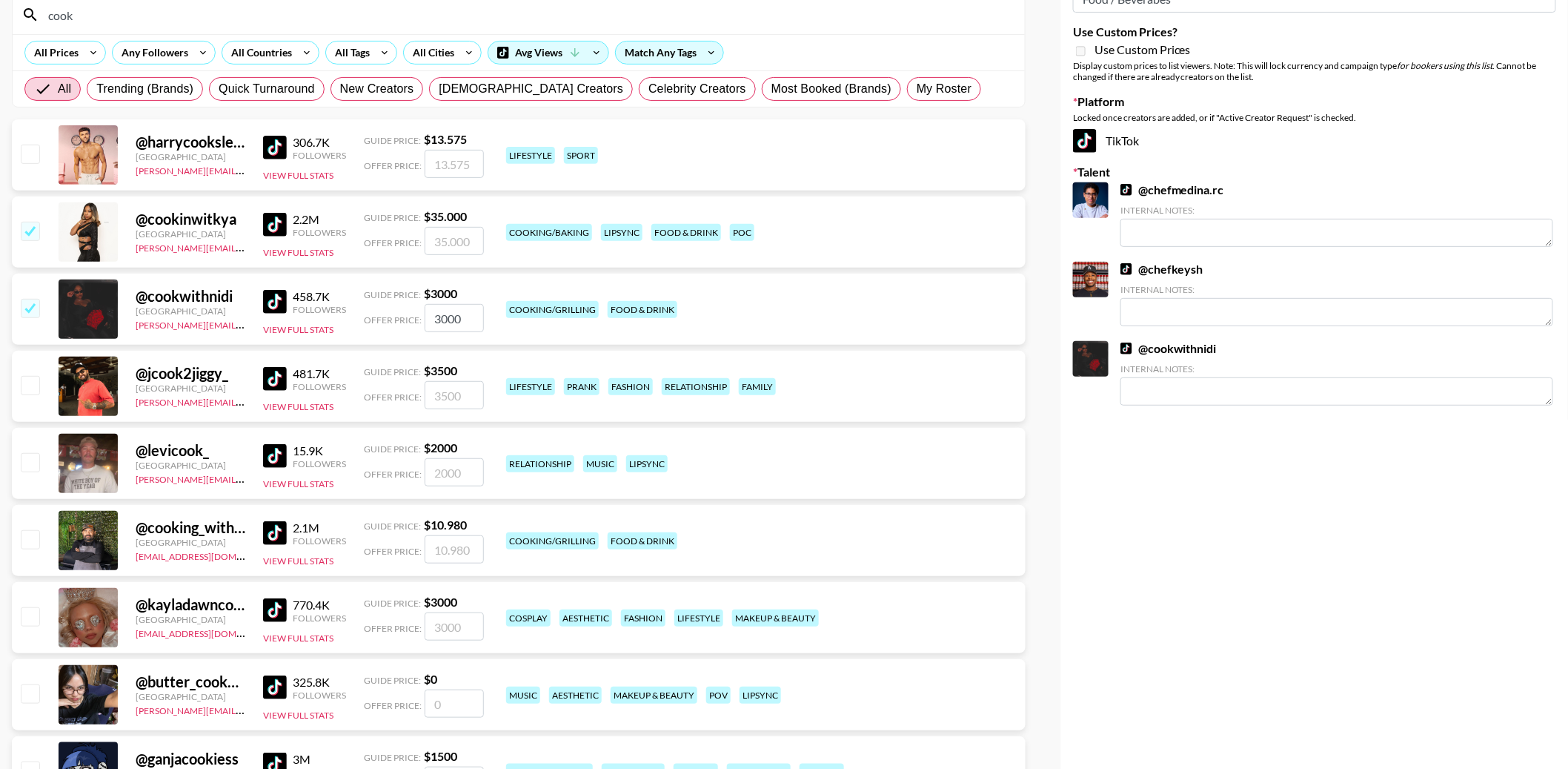
type input "35000"
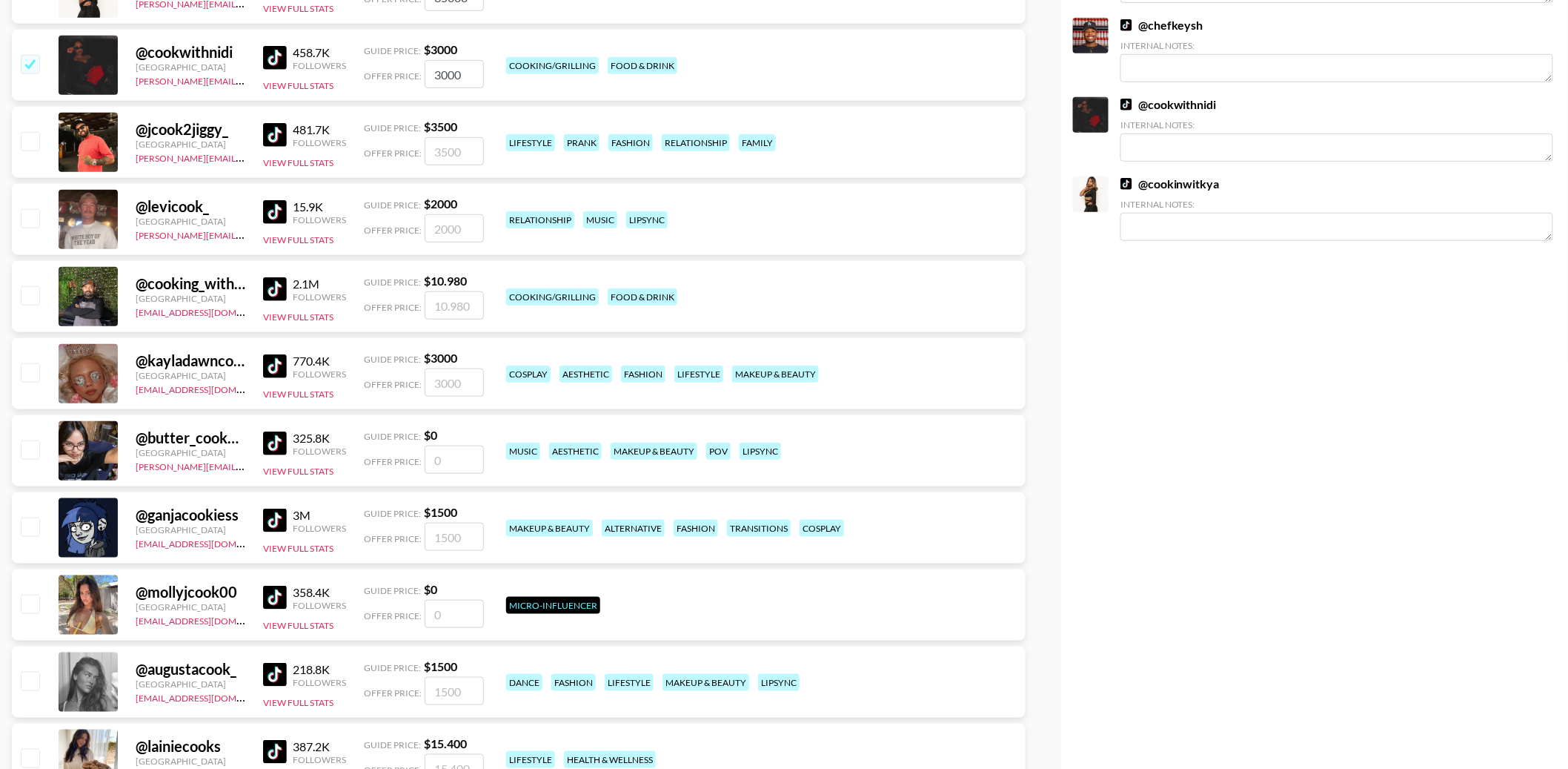
scroll to position [396, 0]
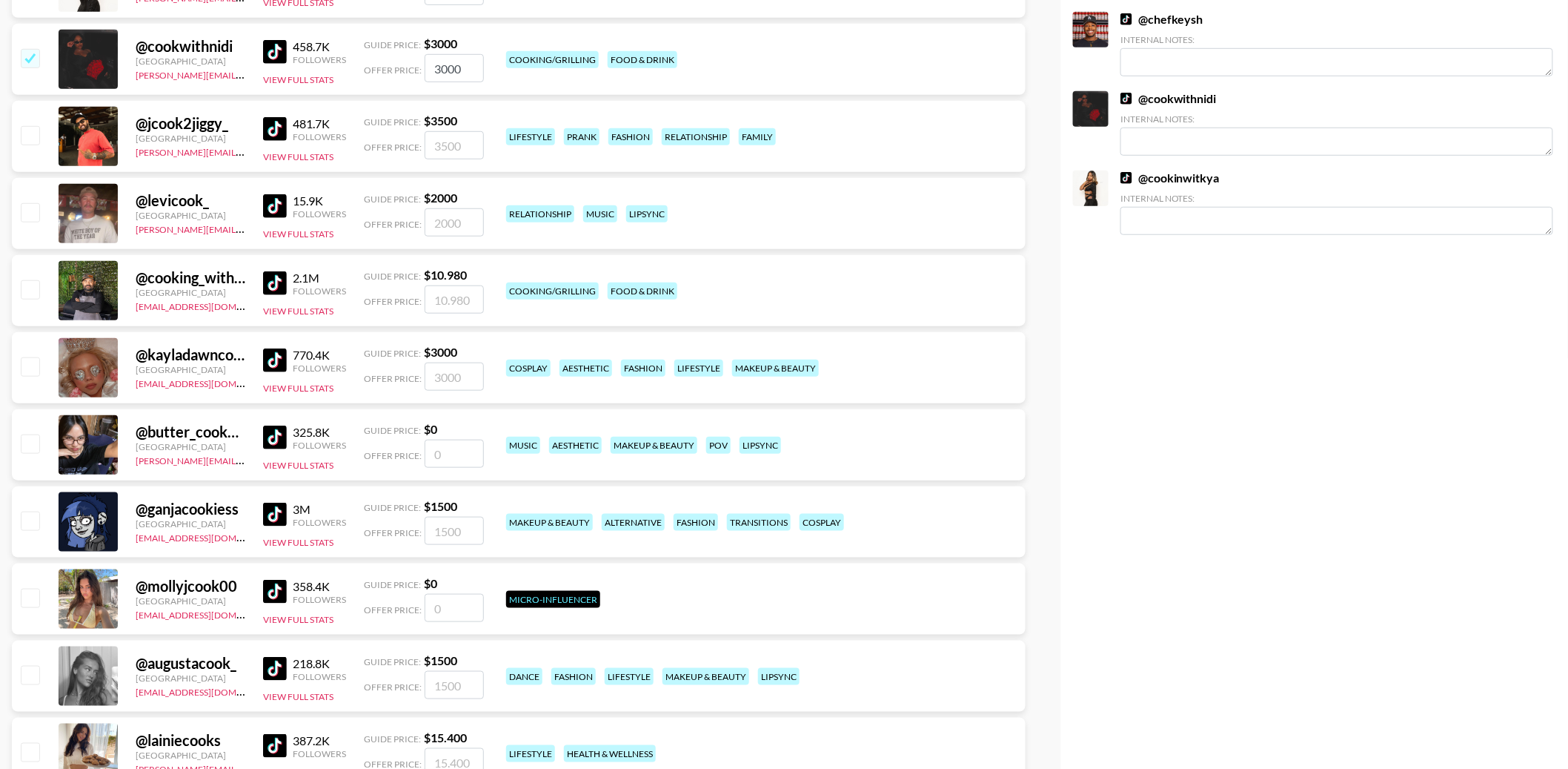
click at [269, 135] on img at bounding box center [275, 129] width 23 height 23
click at [278, 286] on img at bounding box center [275, 283] width 23 height 23
click at [32, 284] on input "checkbox" at bounding box center [30, 289] width 18 height 18
checkbox input "true"
type input "10980"
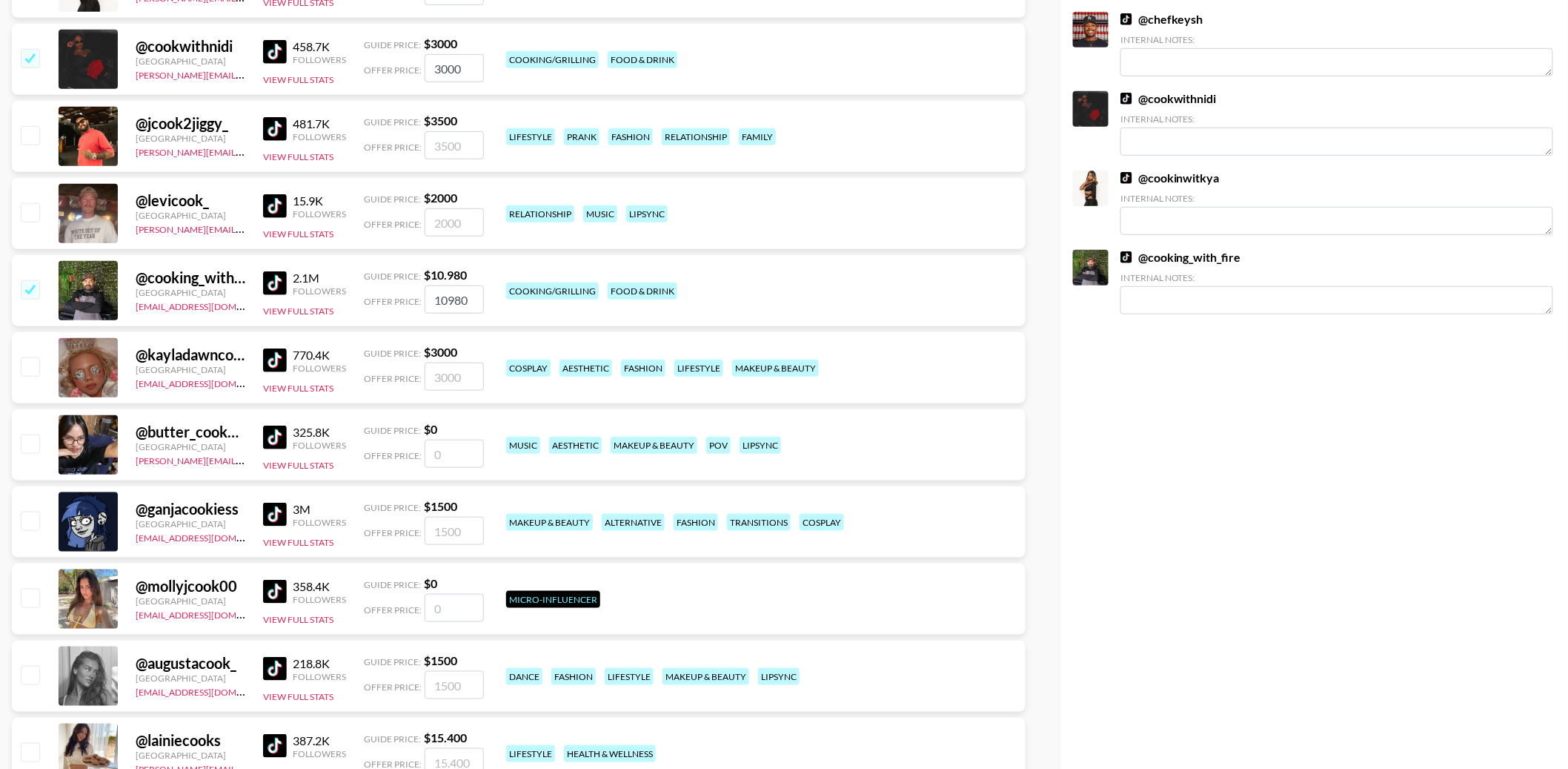
click at [277, 359] on img at bounding box center [275, 360] width 23 height 23
click at [274, 429] on img at bounding box center [275, 437] width 23 height 23
click at [272, 514] on img at bounding box center [275, 514] width 23 height 23
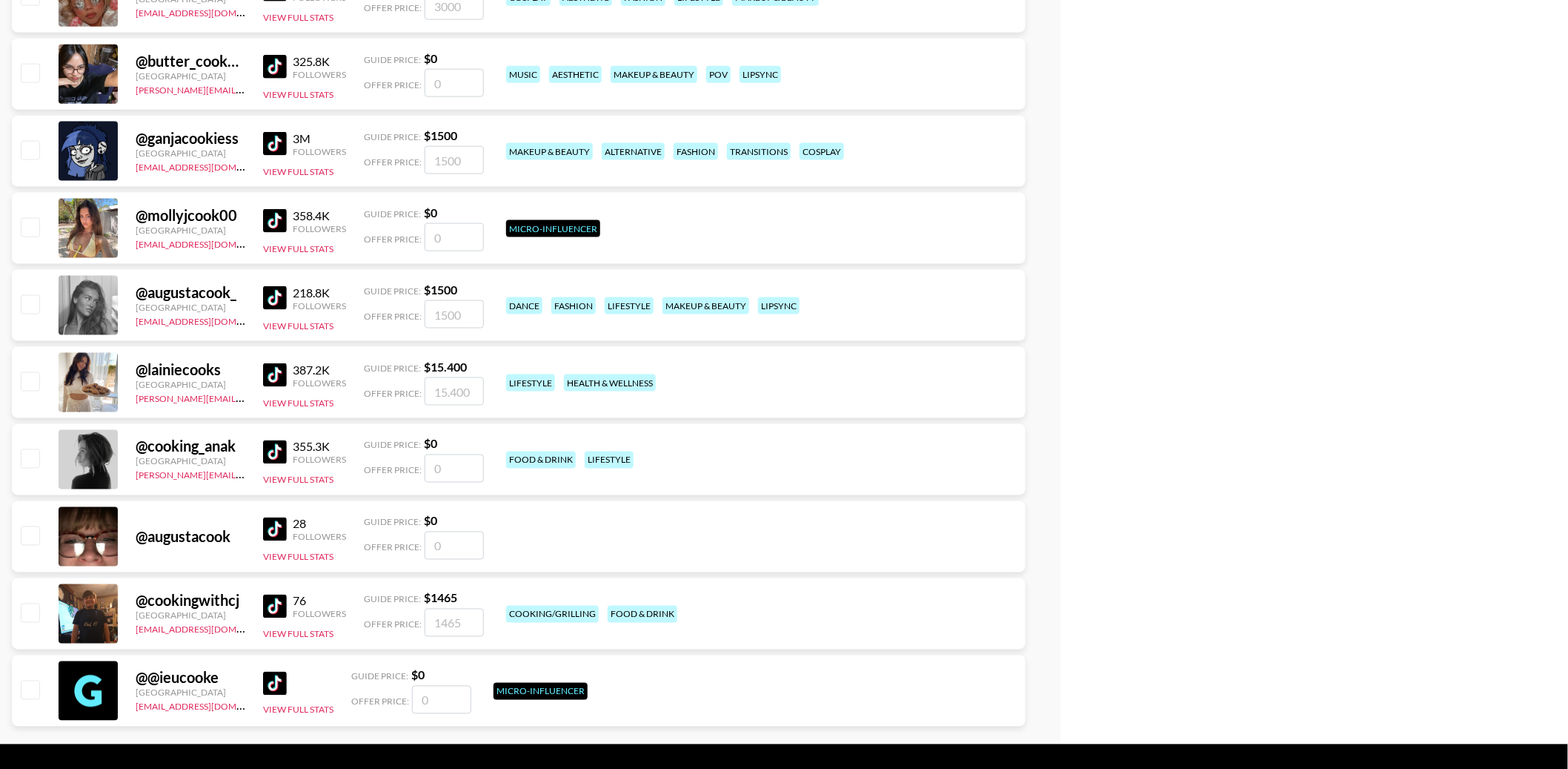
scroll to position [800, 0]
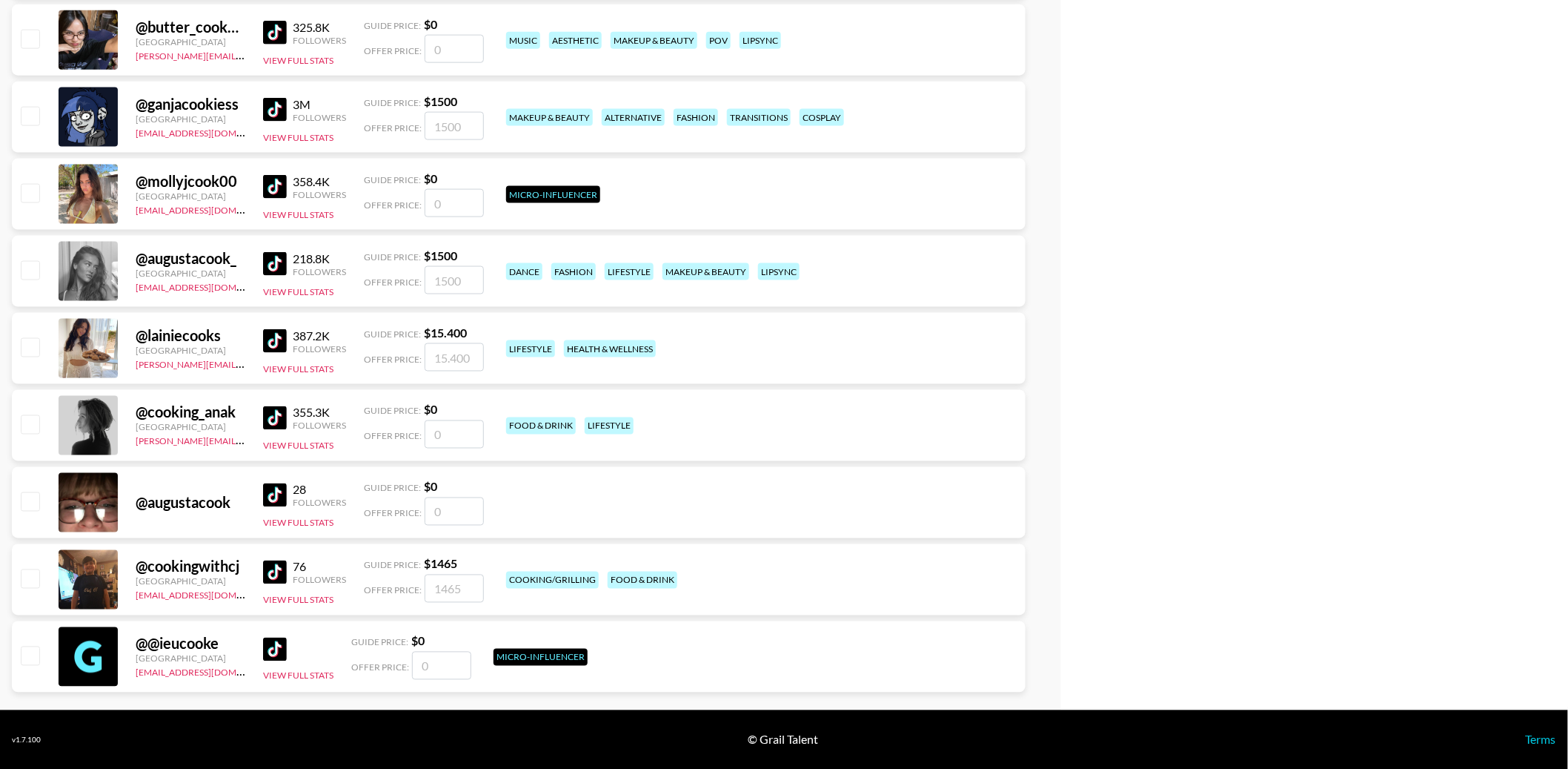
click at [272, 341] on img at bounding box center [275, 341] width 23 height 23
click at [274, 421] on img at bounding box center [275, 418] width 23 height 23
click at [23, 353] on input "checkbox" at bounding box center [30, 347] width 18 height 18
checkbox input "true"
type input "15400"
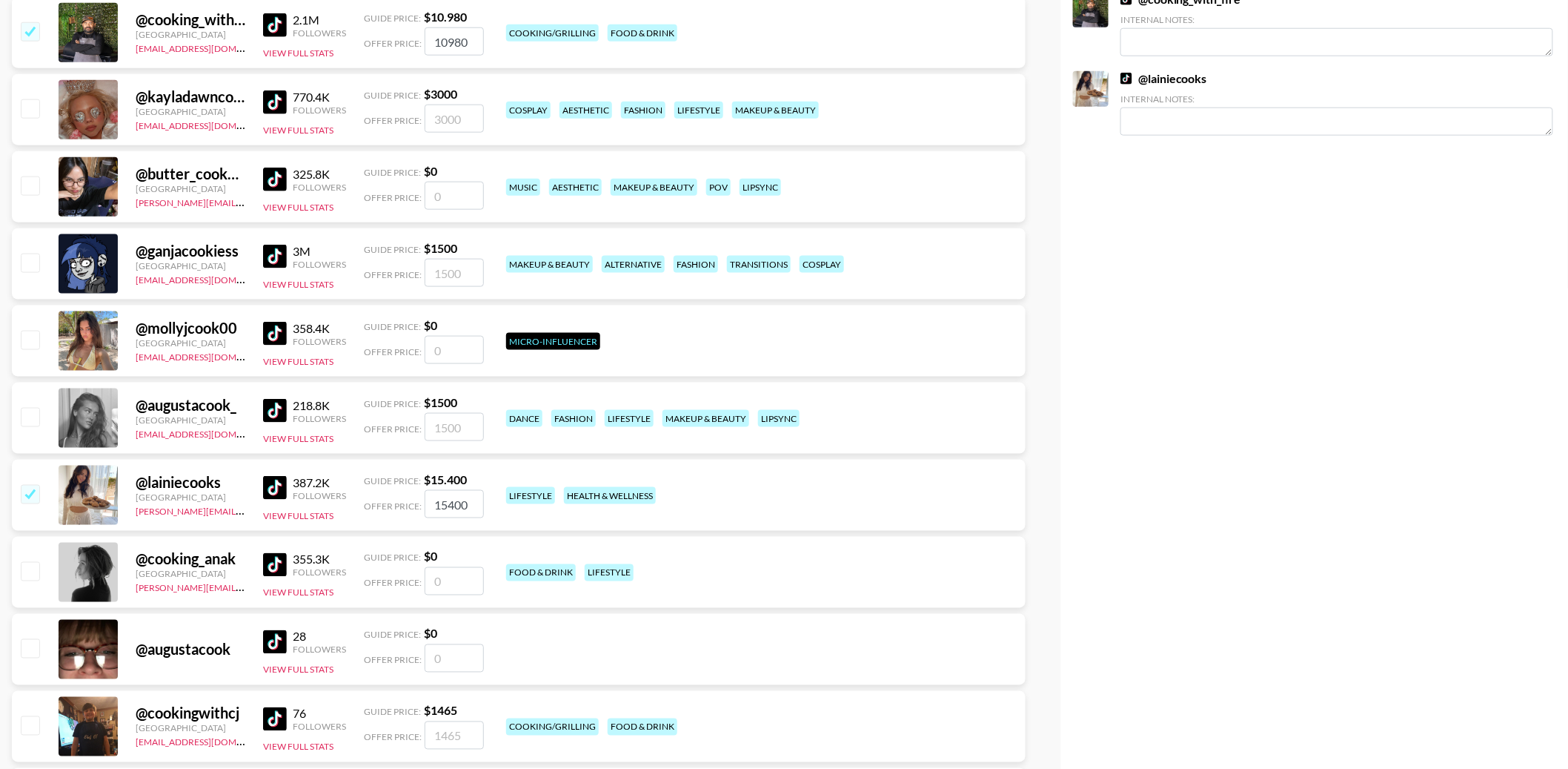
scroll to position [630, 0]
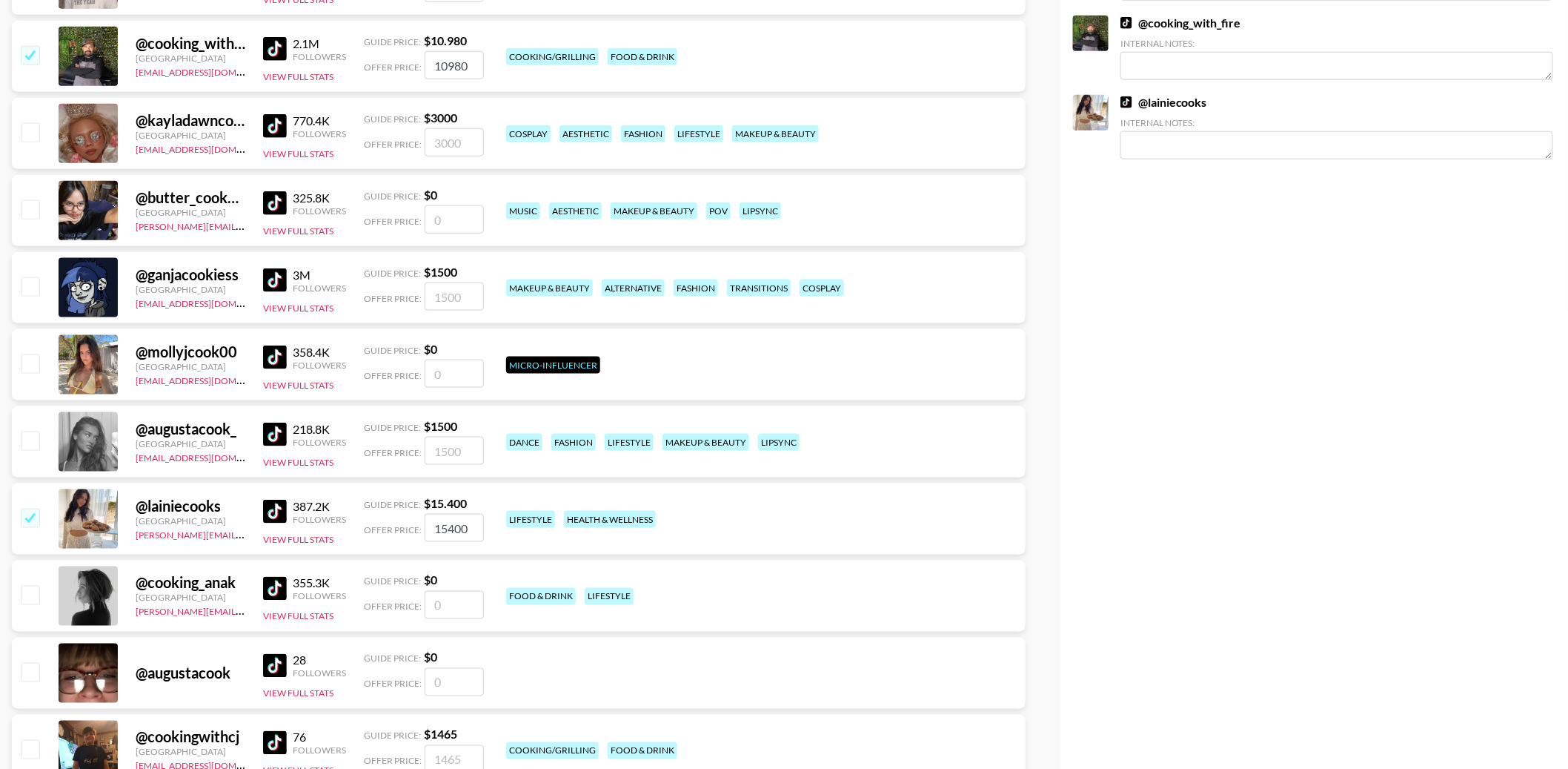
click at [281, 436] on img at bounding box center [275, 434] width 23 height 23
click at [277, 360] on img at bounding box center [275, 357] width 23 height 23
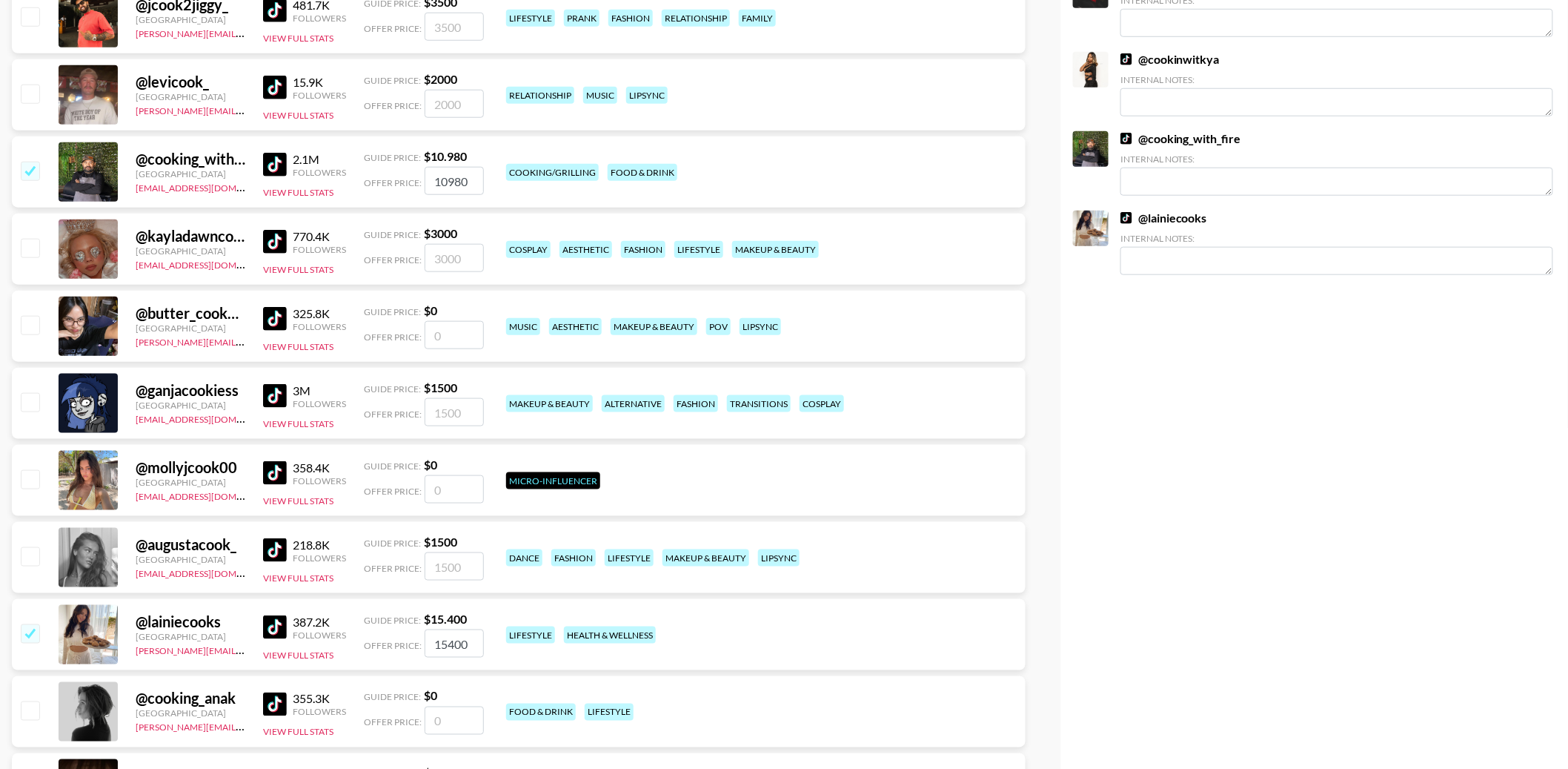
scroll to position [0, 0]
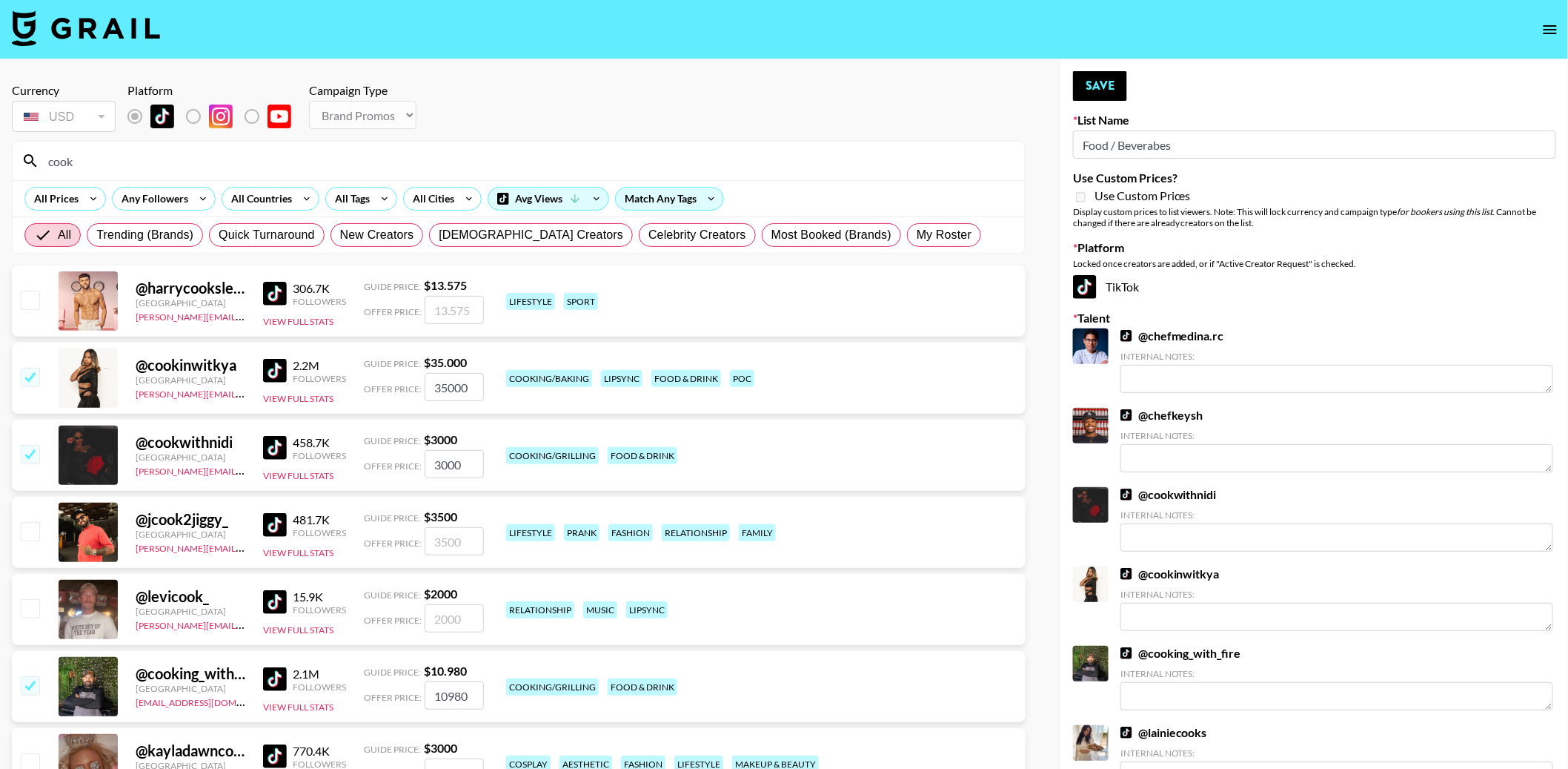
click at [179, 166] on input "cook" at bounding box center [527, 161] width 976 height 23
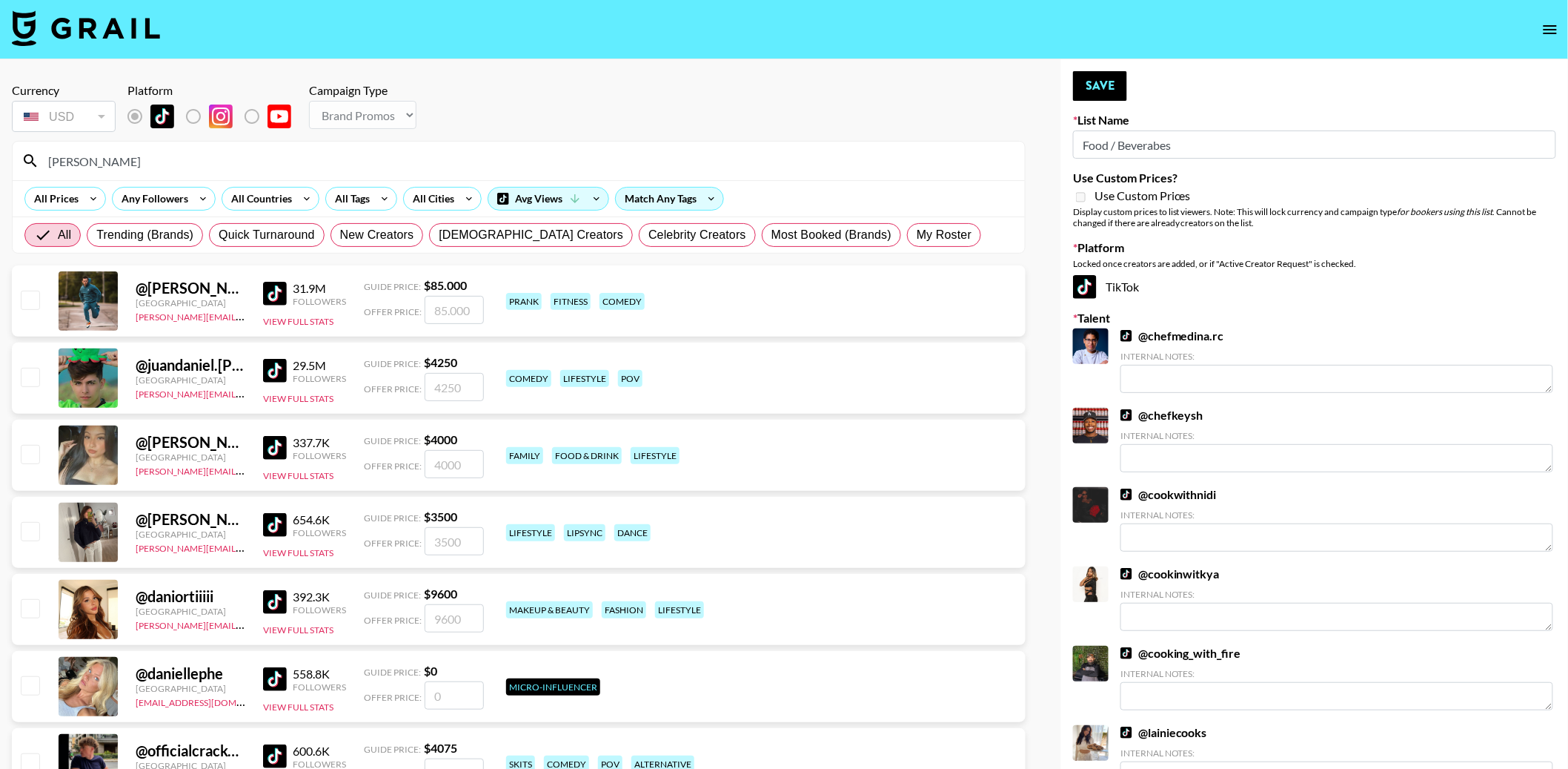
type input "daniel"
click at [34, 297] on input "checkbox" at bounding box center [30, 299] width 18 height 18
checkbox input "true"
type input "85000"
click at [297, 161] on input "daniel" at bounding box center [527, 161] width 976 height 23
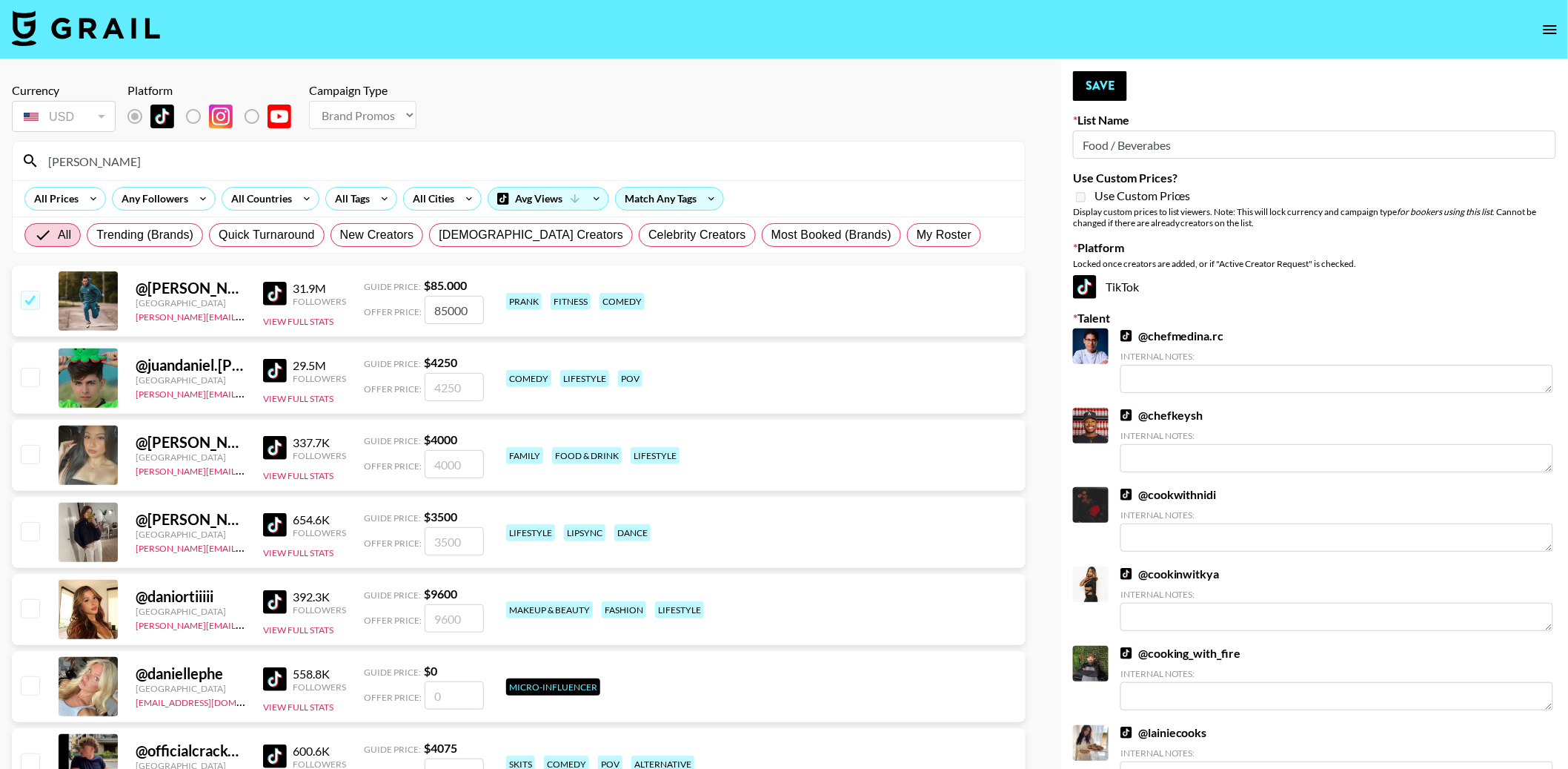
click at [297, 161] on input "daniel" at bounding box center [527, 161] width 976 height 23
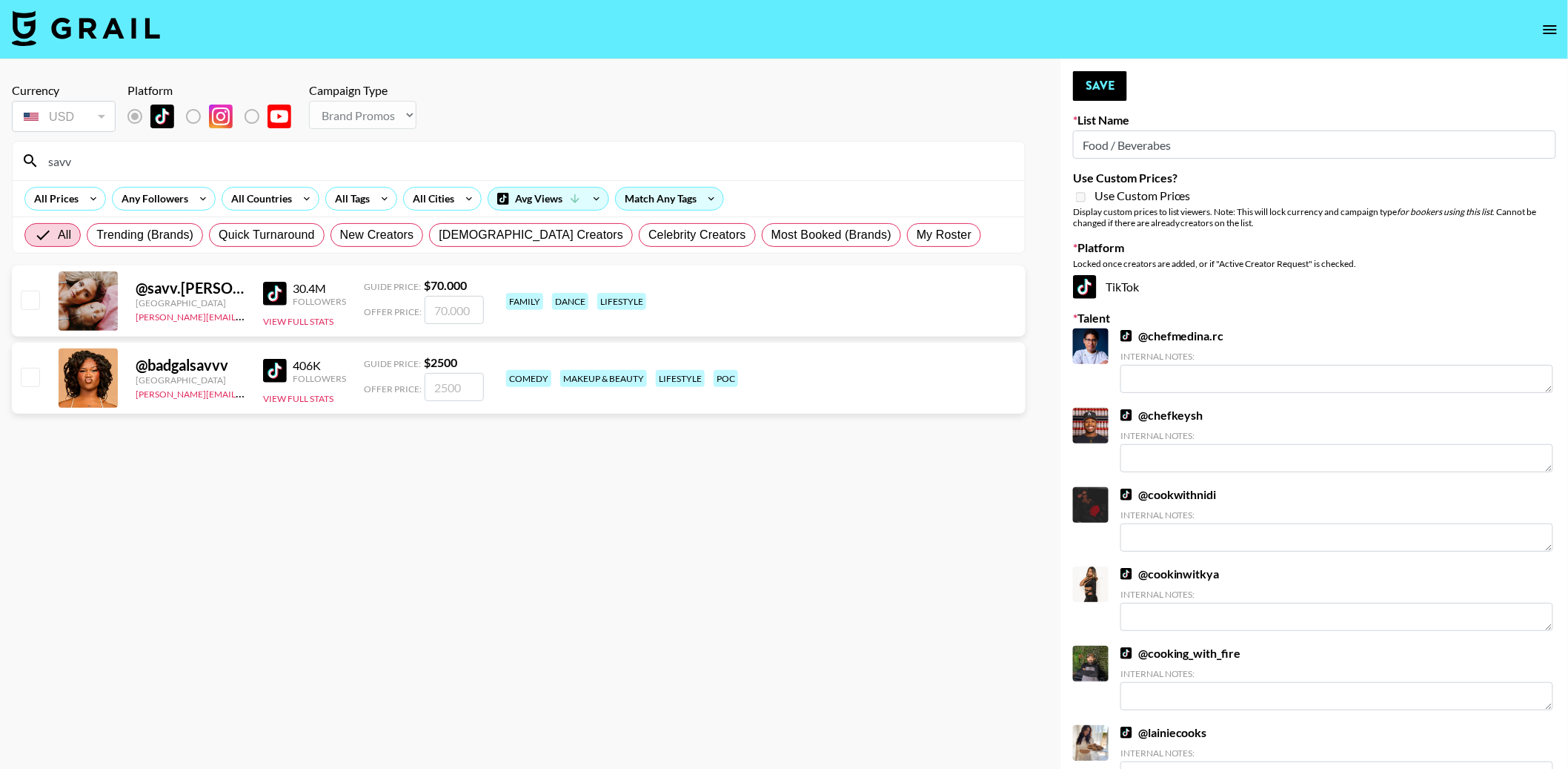
type input "savv"
click at [28, 299] on input "checkbox" at bounding box center [30, 299] width 18 height 18
checkbox input "true"
type input "70000"
click at [284, 183] on div "All Prices Any Followers All Countries All Tags All Cities Avg Views Match Any …" at bounding box center [518, 198] width 1012 height 37
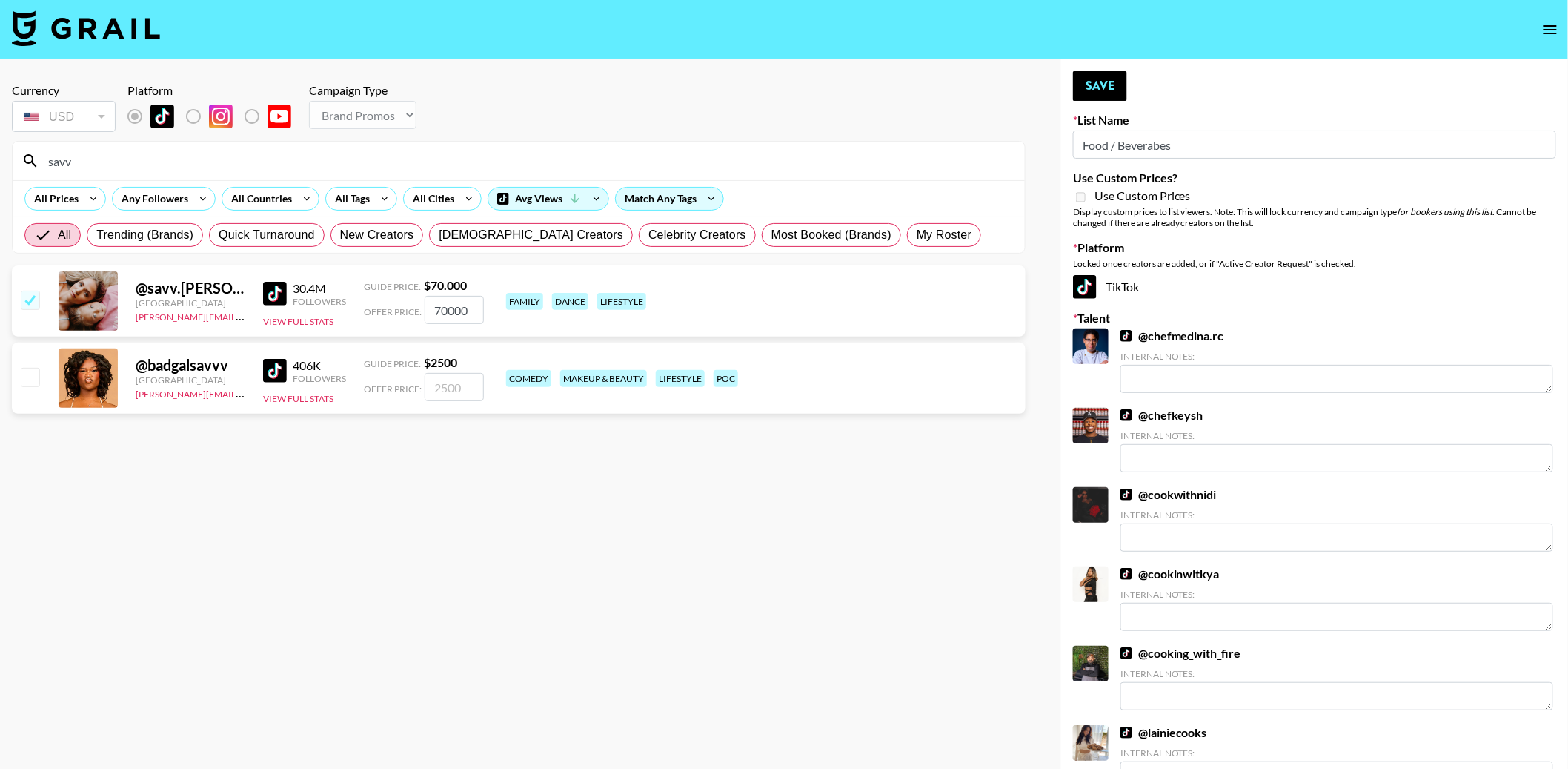
click at [284, 171] on input "savv" at bounding box center [527, 161] width 976 height 23
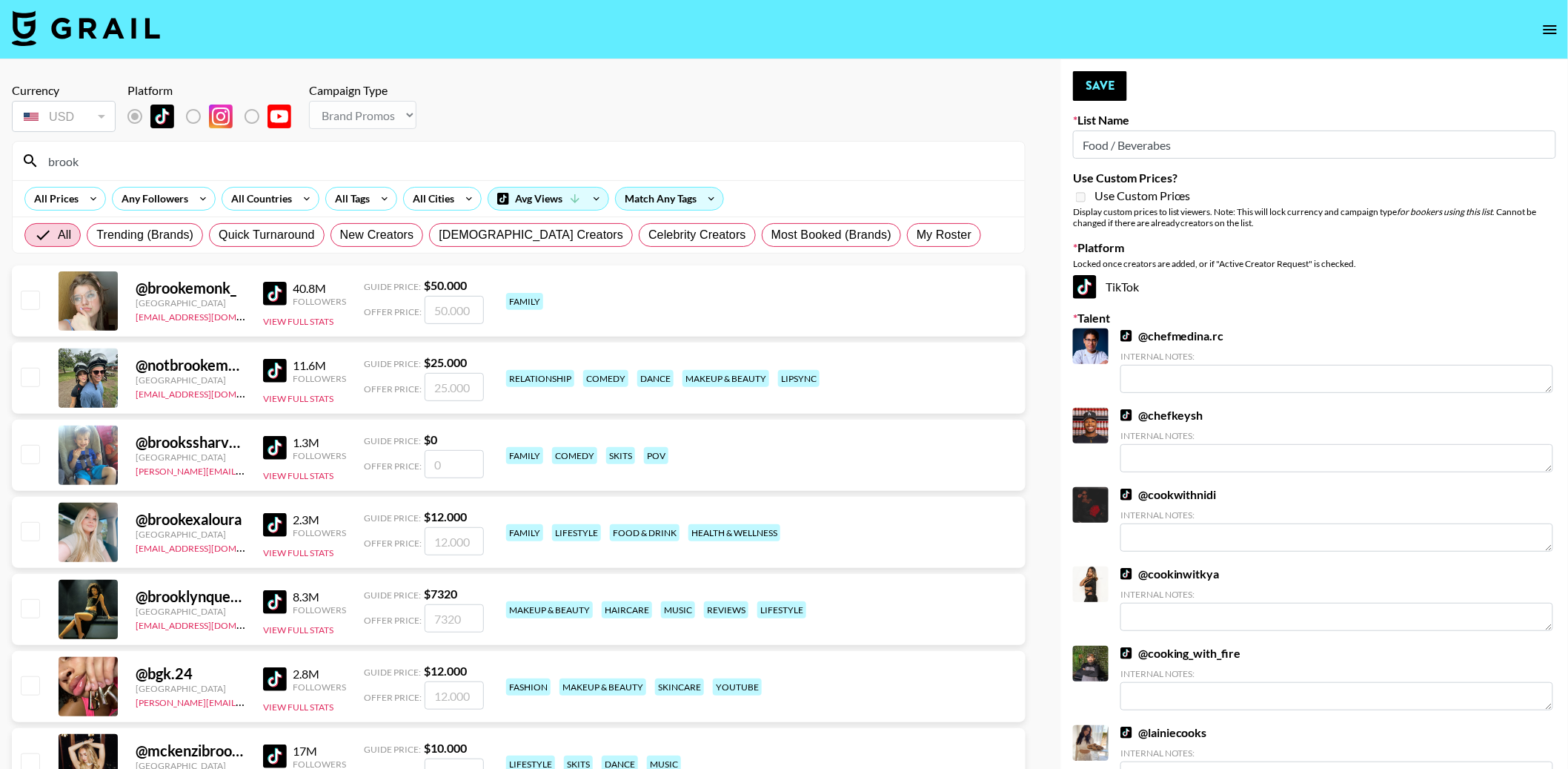
type input "brook"
click at [35, 294] on input "checkbox" at bounding box center [30, 299] width 18 height 18
checkbox input "true"
type input "50000"
click at [1083, 80] on button "Save" at bounding box center [1100, 86] width 54 height 30
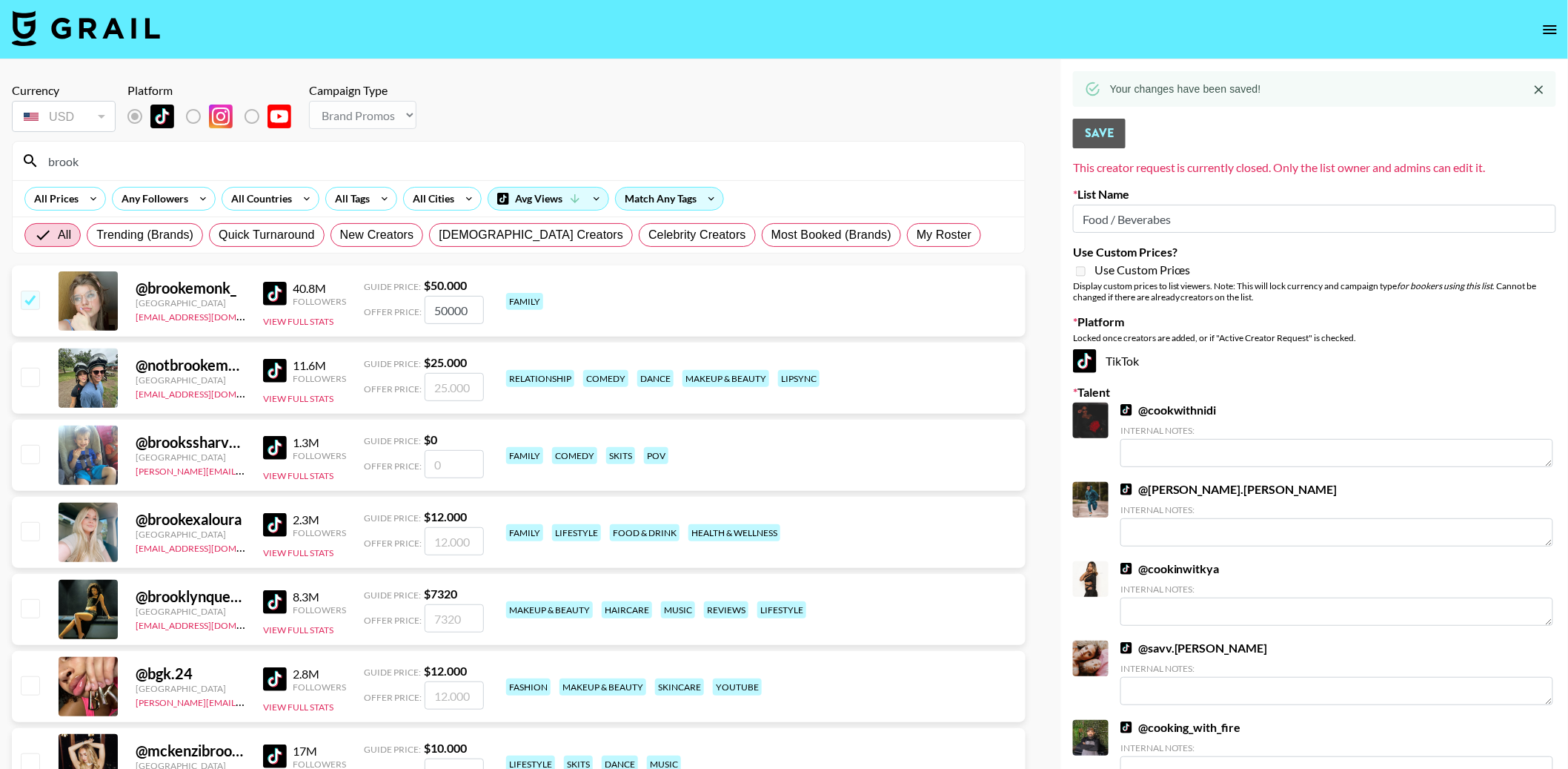
click at [1555, 33] on icon "open drawer" at bounding box center [1550, 29] width 13 height 9
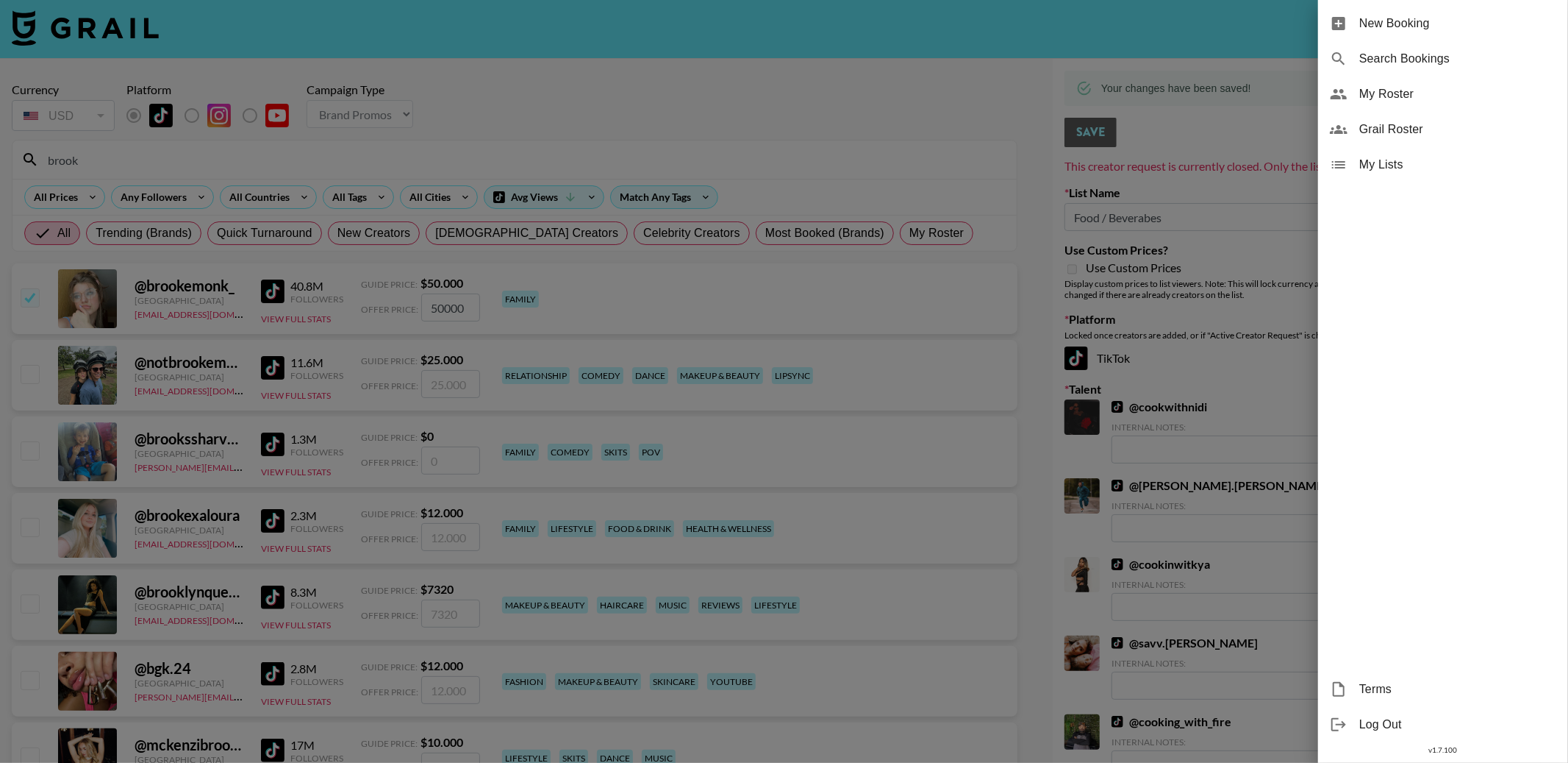
click at [1397, 157] on span "My Lists" at bounding box center [1458, 164] width 197 height 18
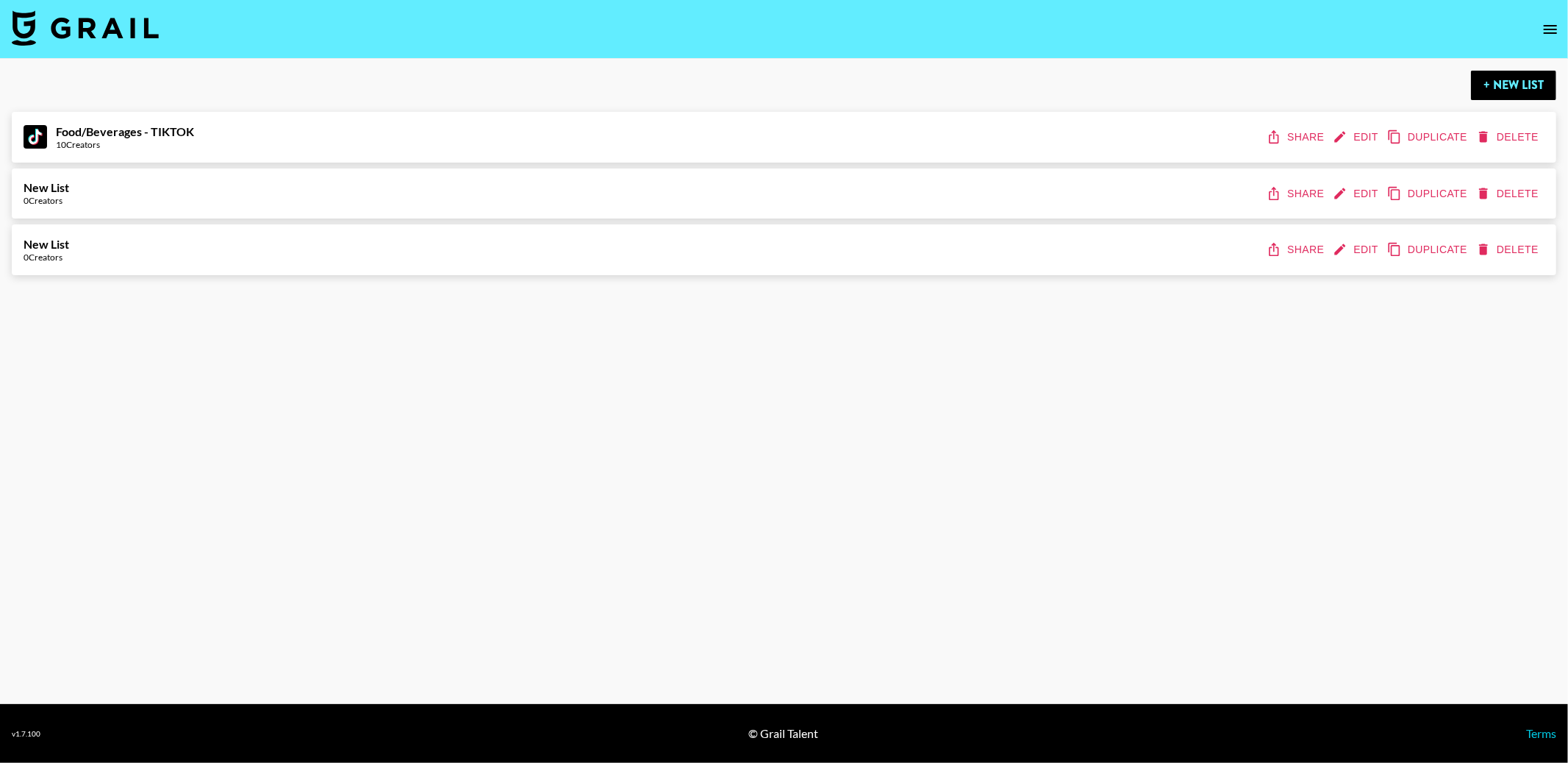
click at [1004, 400] on main "+ New List Food/Beverages - TIKTOK 10 Creators Share Edit Duplicate Delete New …" at bounding box center [784, 381] width 1568 height 645
click at [1358, 189] on button "Edit" at bounding box center [1357, 194] width 54 height 27
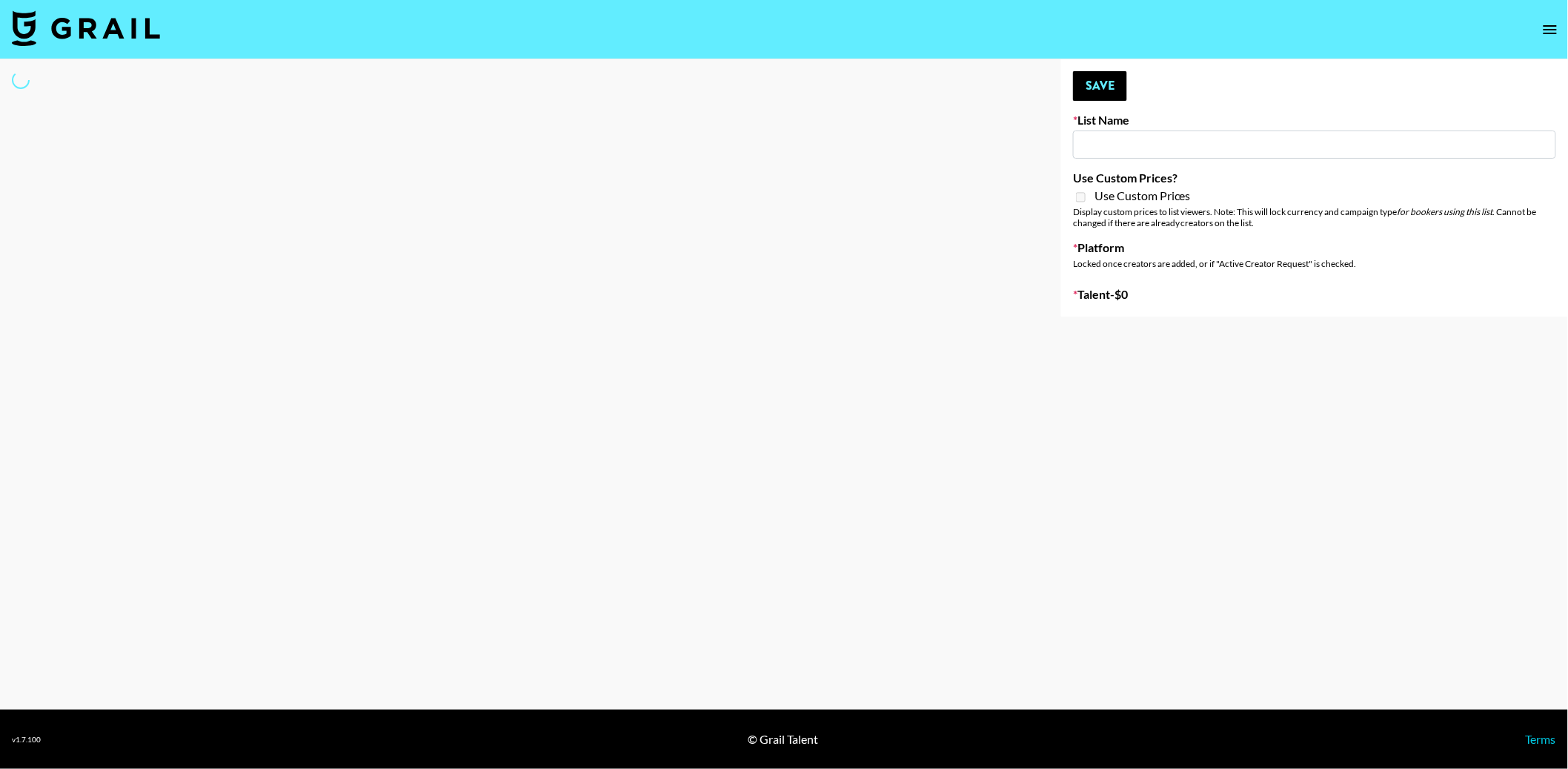
type input "Food / Beverabes"
select select "Song"
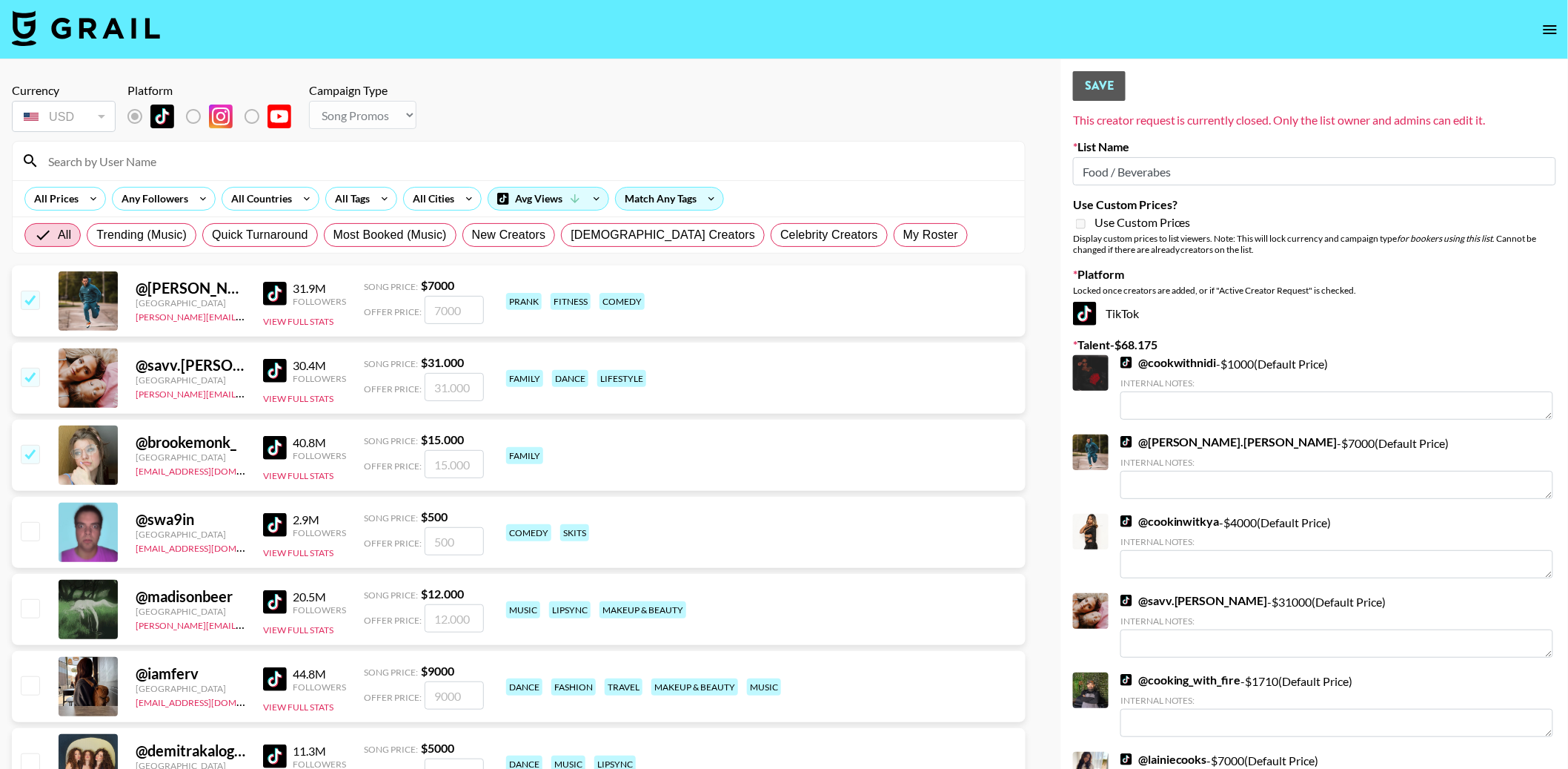
click at [1548, 30] on icon "open drawer" at bounding box center [1550, 29] width 13 height 9
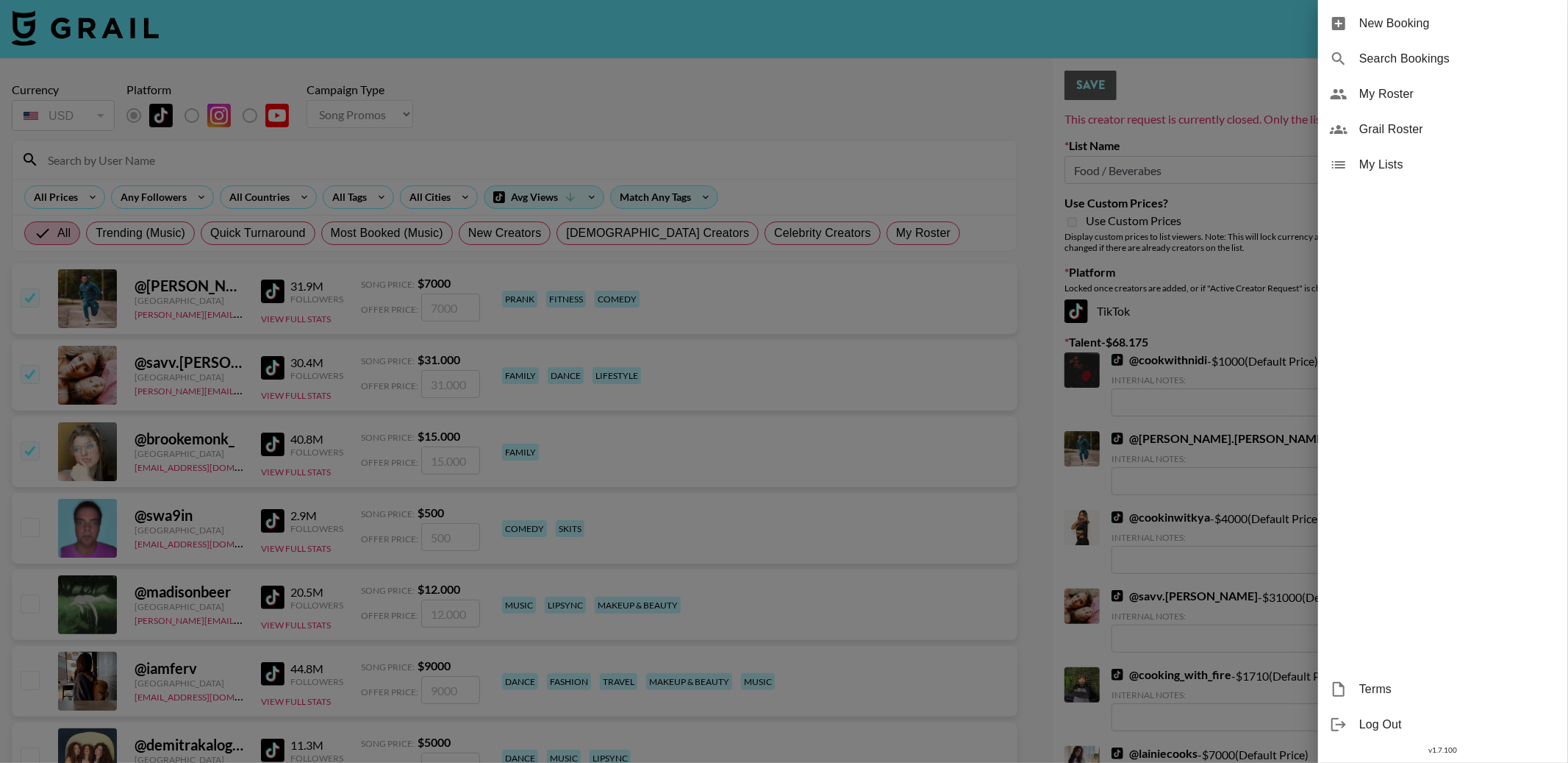
click at [1405, 152] on div "My Lists" at bounding box center [1443, 165] width 250 height 36
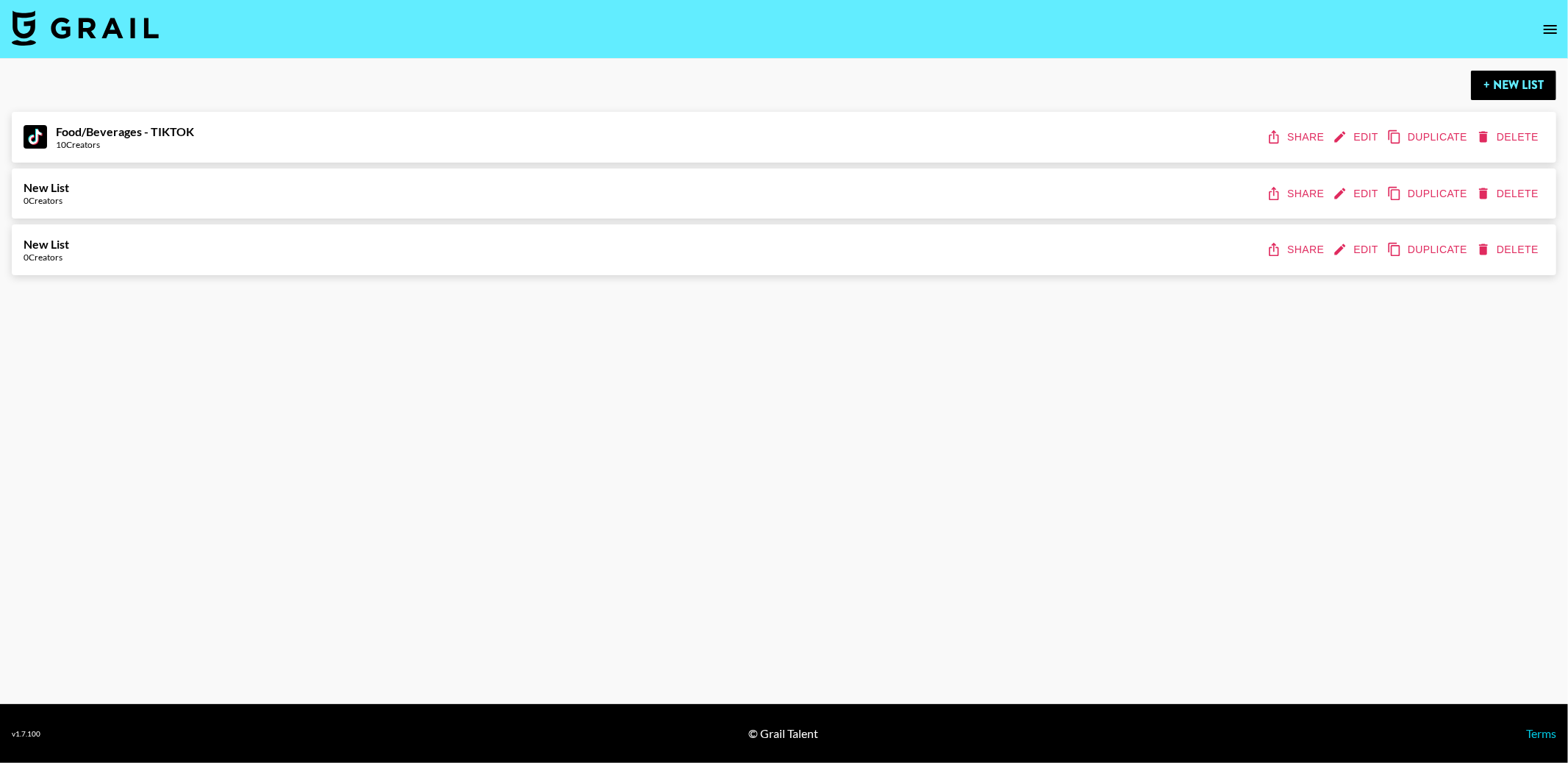
click at [1510, 190] on button "Delete" at bounding box center [1509, 194] width 71 height 27
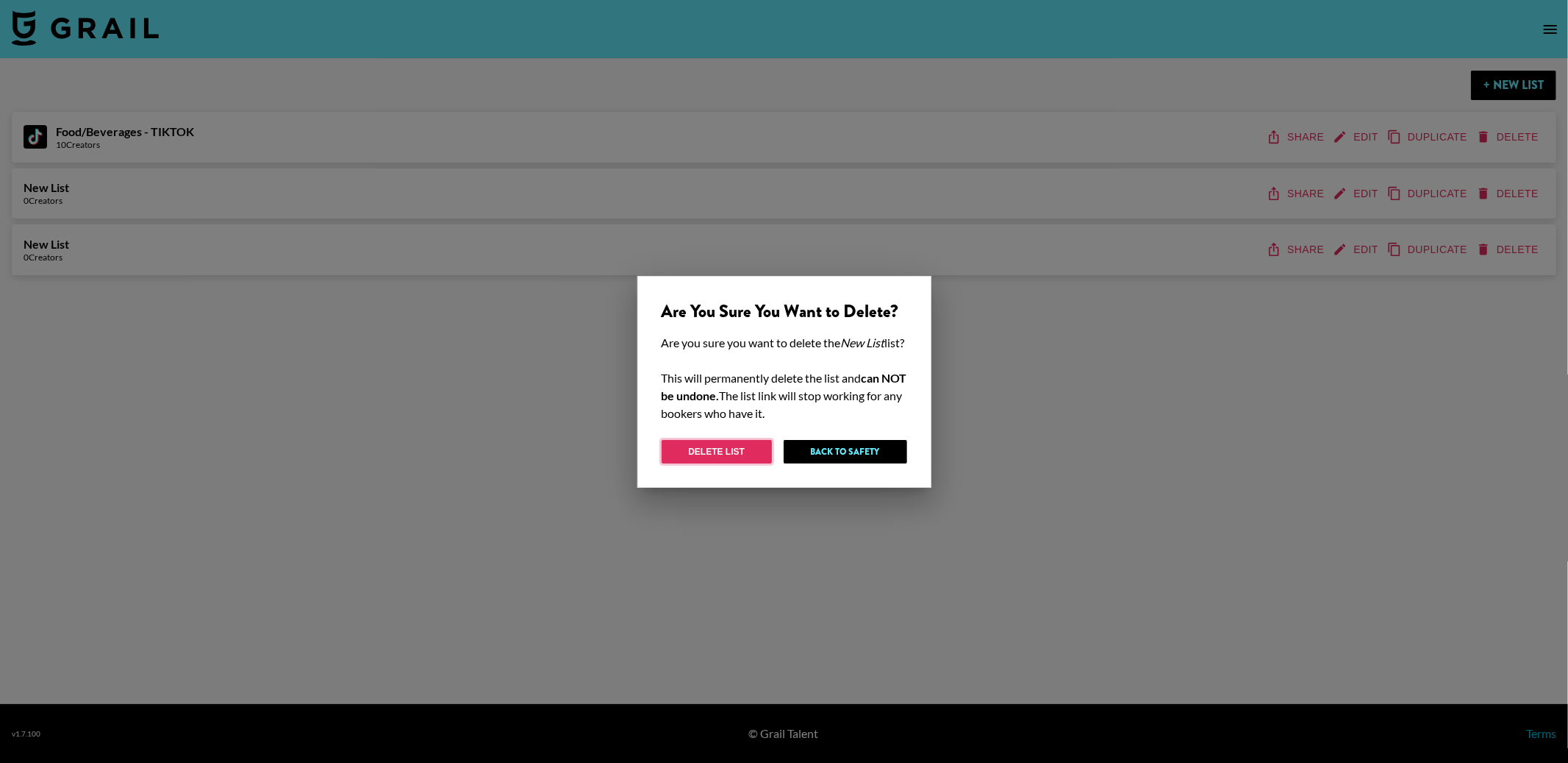
click at [751, 450] on button "Delete List" at bounding box center [717, 452] width 110 height 23
click at [1514, 248] on div at bounding box center [784, 381] width 1568 height 763
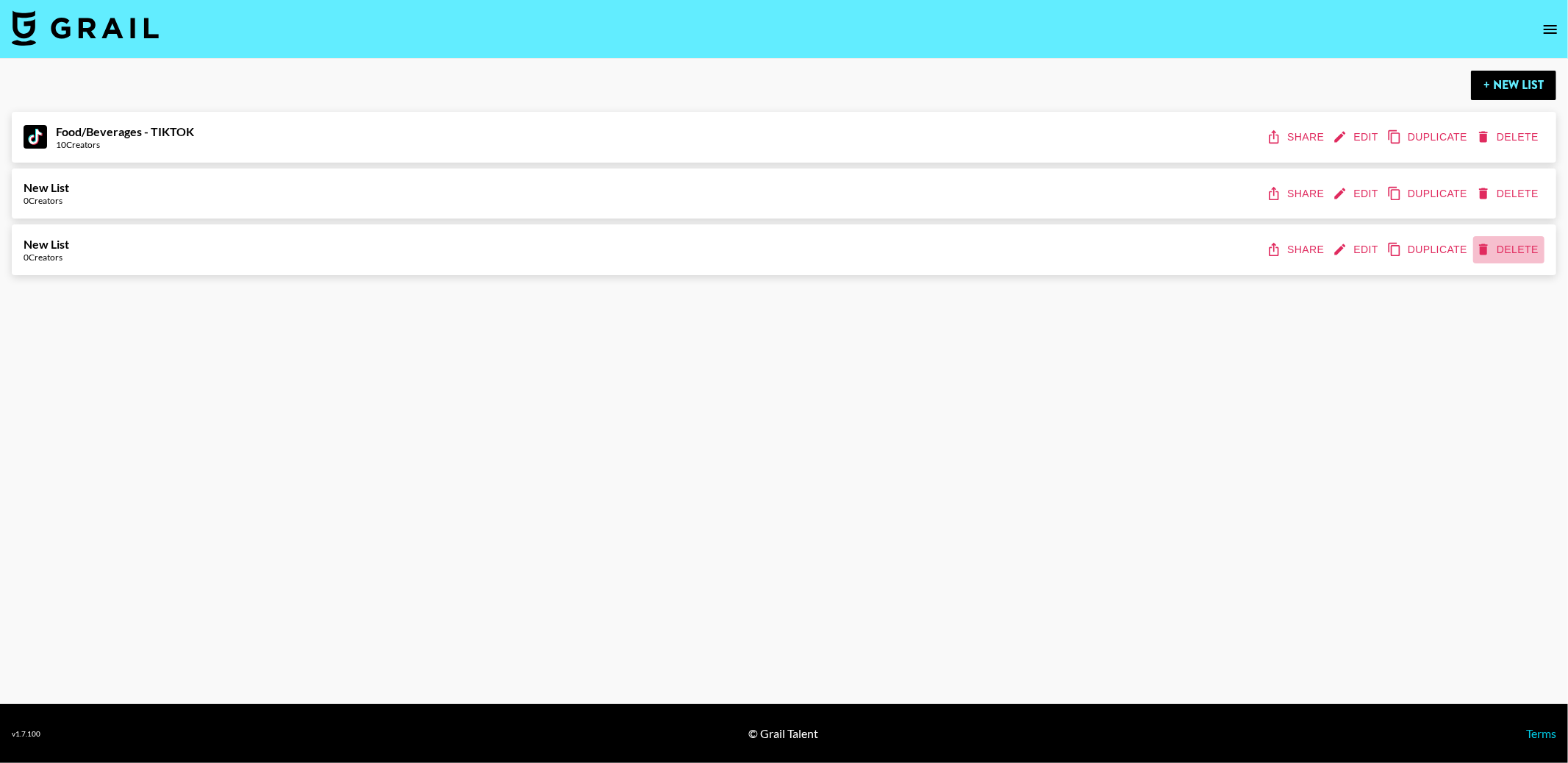
click at [1508, 251] on button "Delete" at bounding box center [1509, 249] width 71 height 27
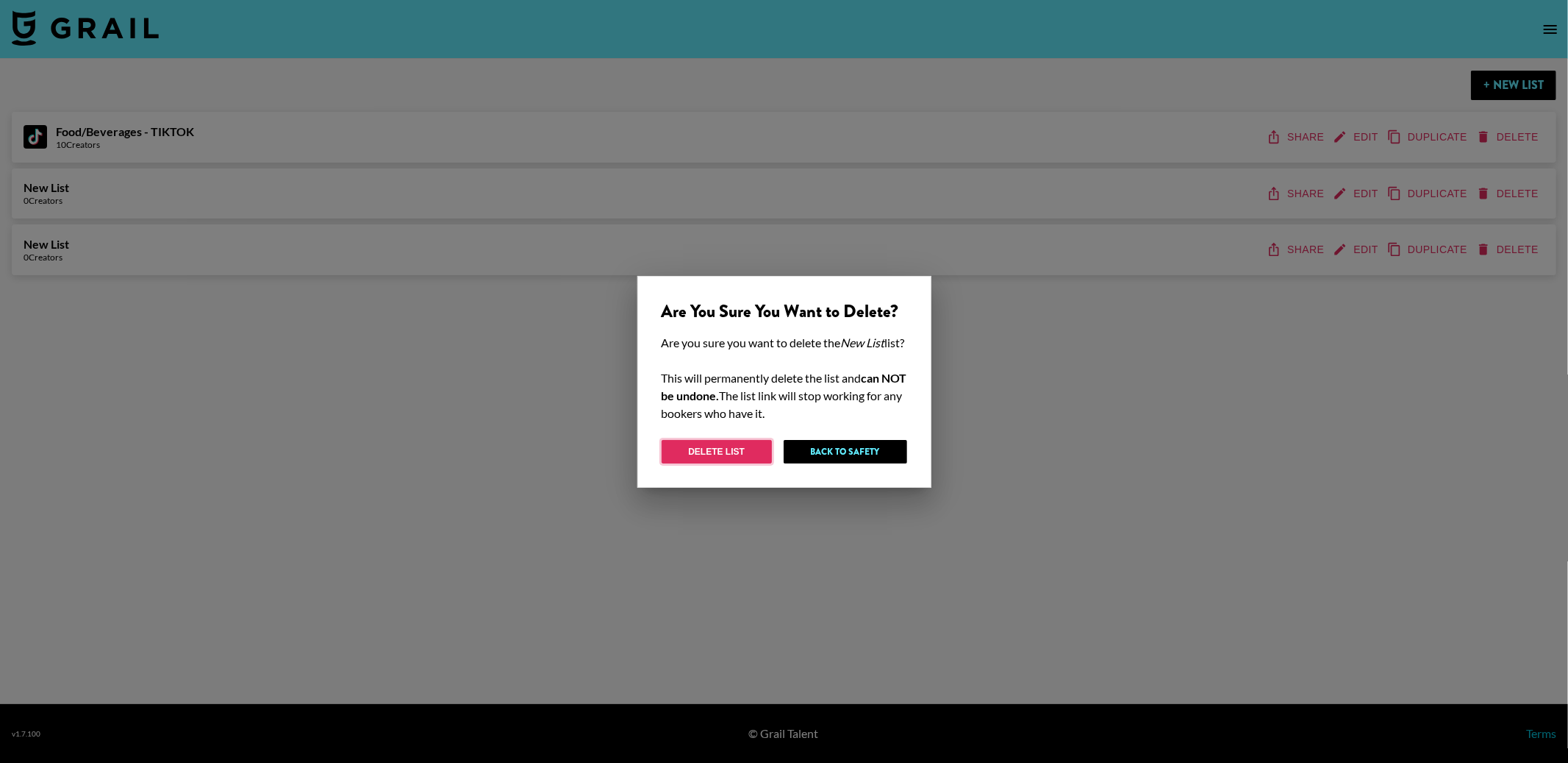
click at [695, 461] on button "Delete List" at bounding box center [717, 452] width 110 height 23
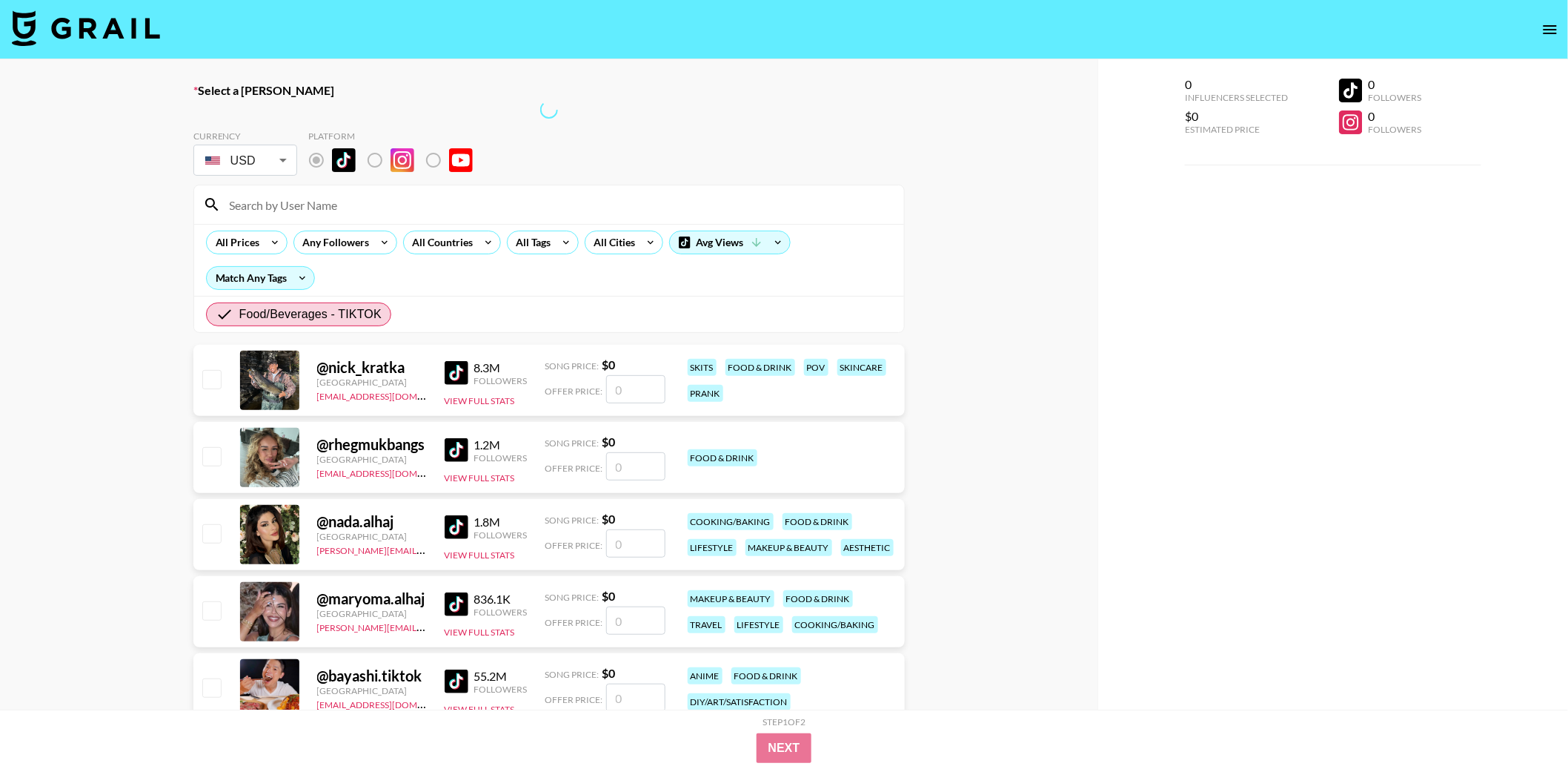
radio input "true"
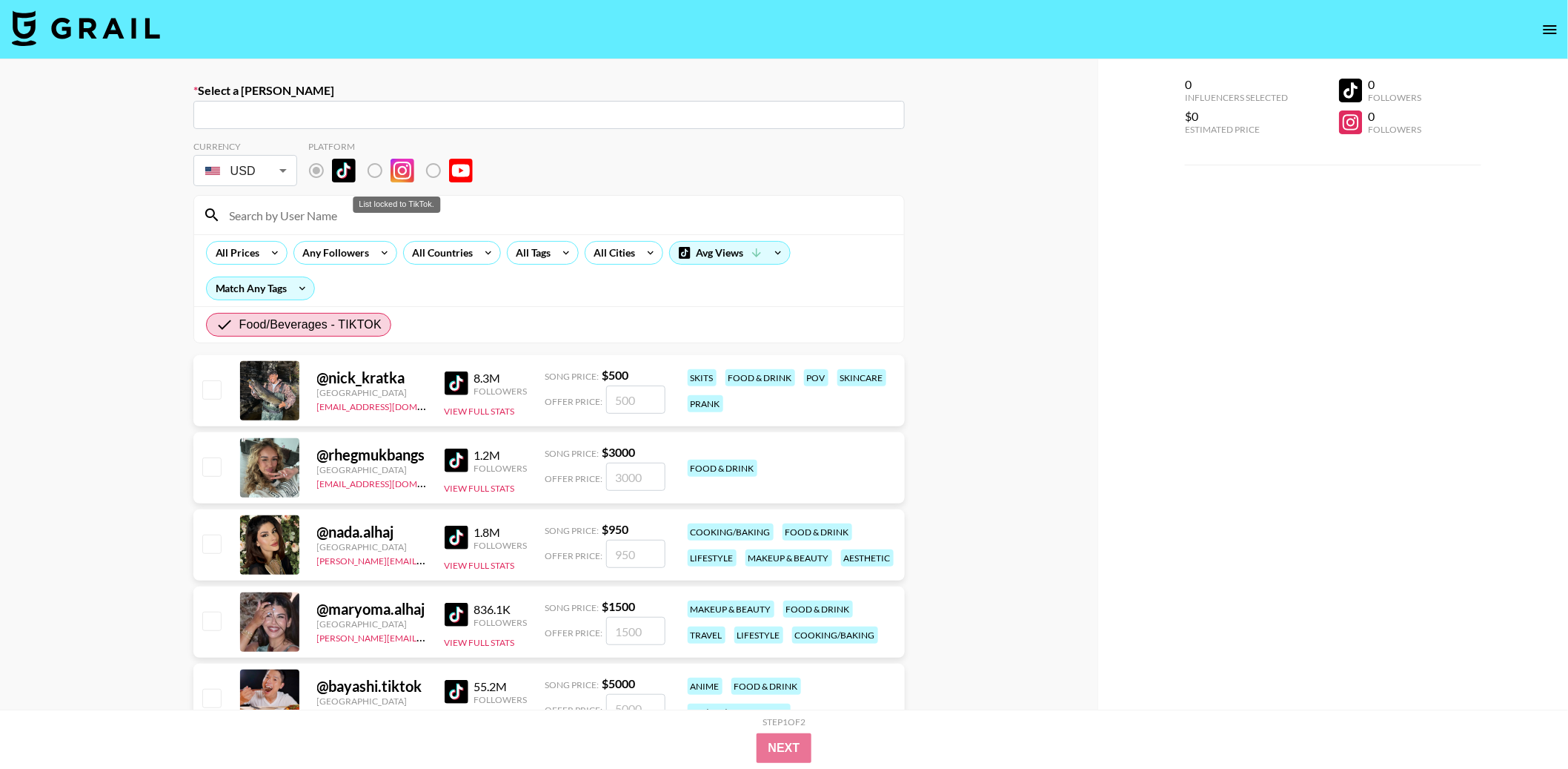
click at [376, 174] on label "List locked to TikTok." at bounding box center [387, 170] width 55 height 31
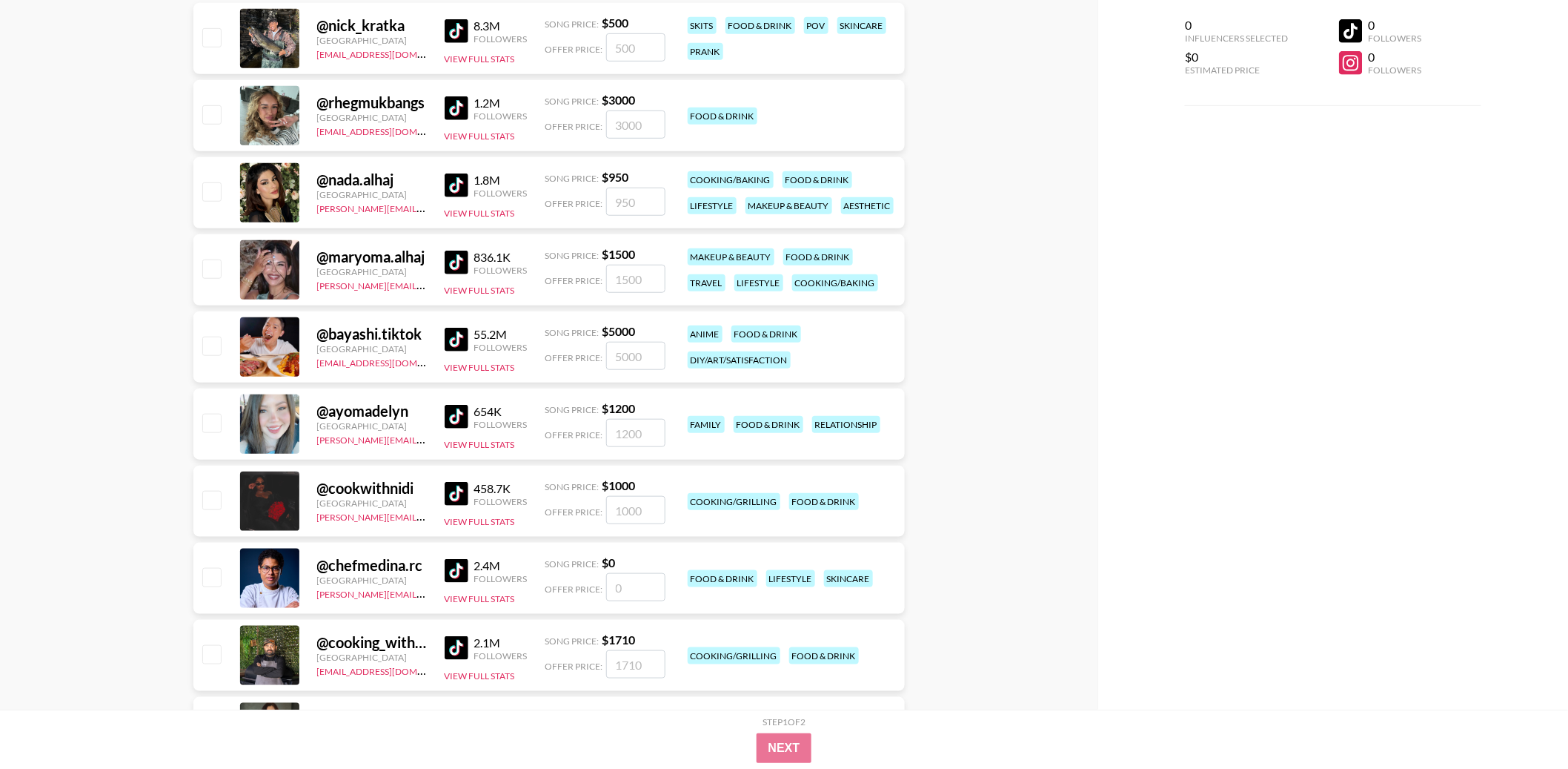
scroll to position [376, 0]
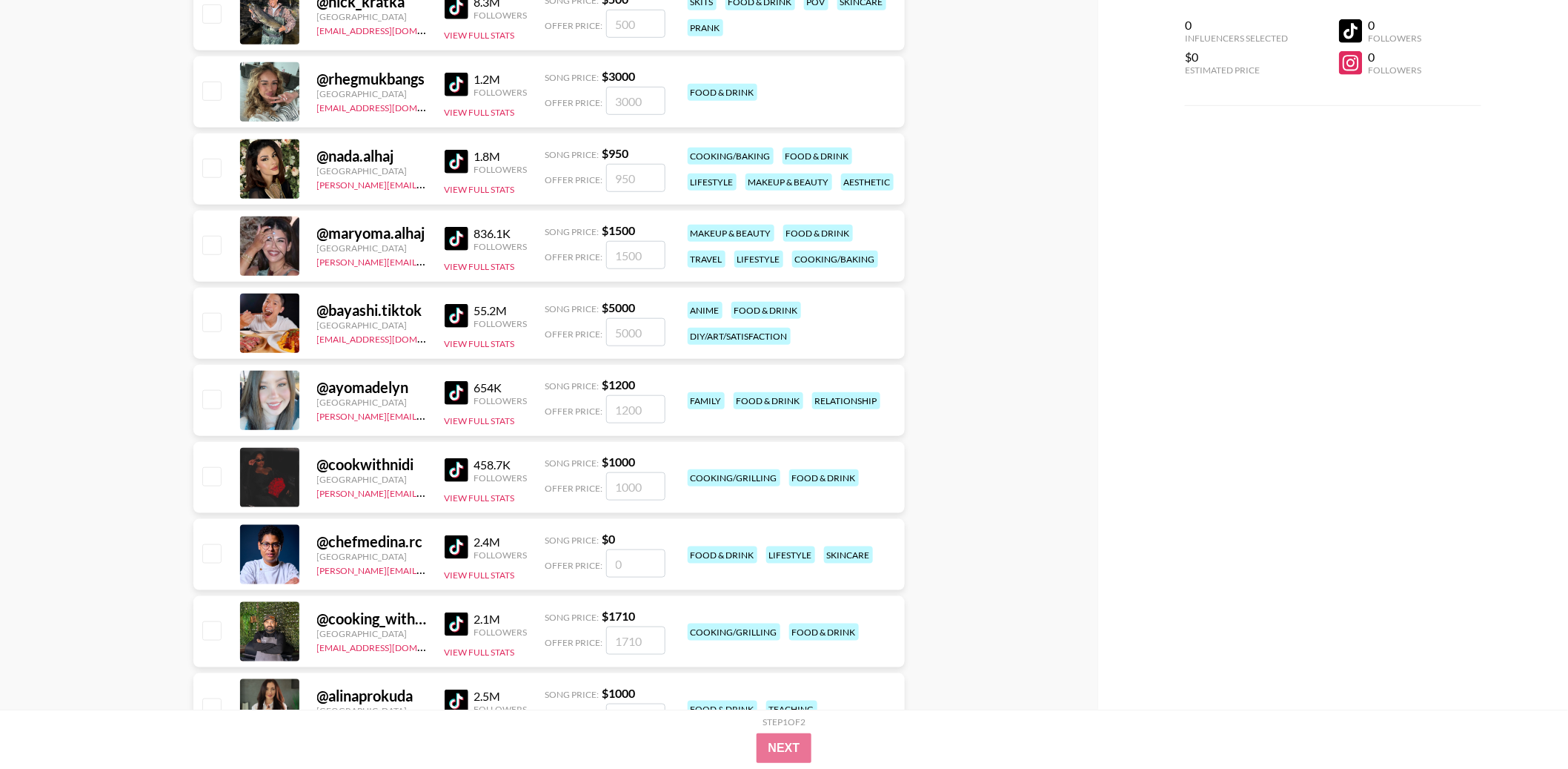
click at [460, 88] on img at bounding box center [457, 84] width 23 height 23
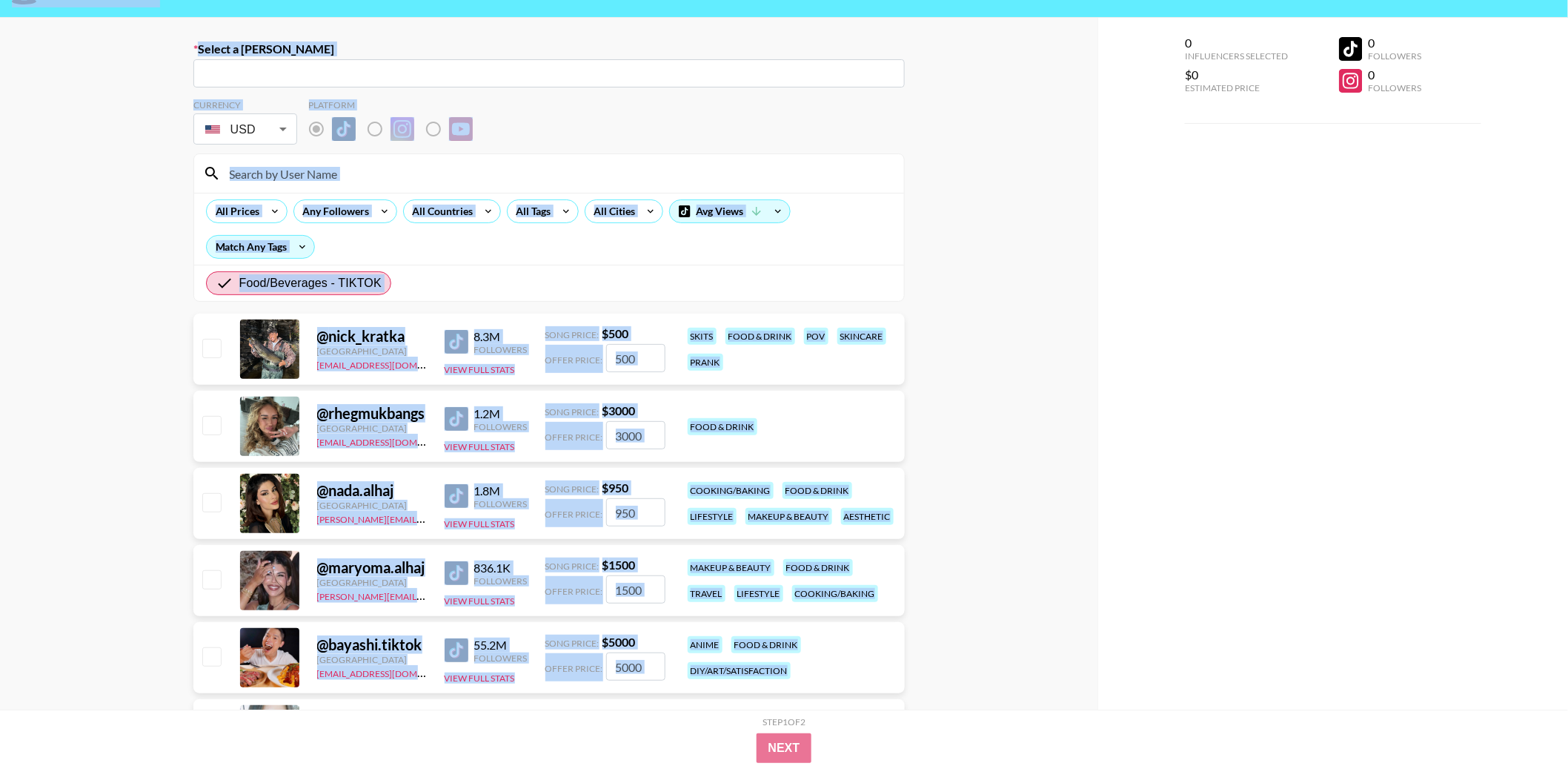
scroll to position [37, 0]
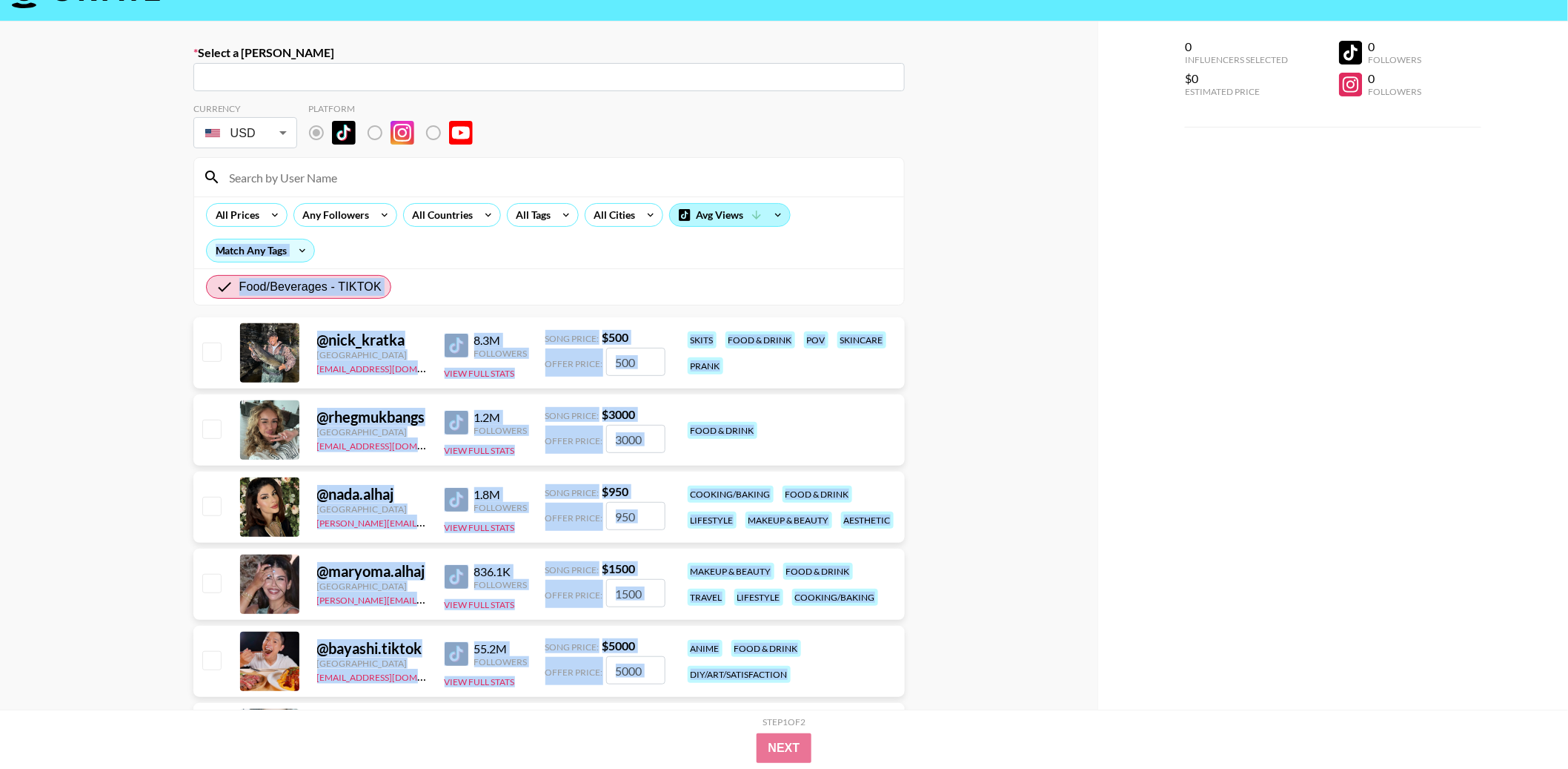
drag, startPoint x: 832, startPoint y: 659, endPoint x: 756, endPoint y: 218, distance: 447.5
click at [746, 219] on section "Currency USD USD ​ Platform All Prices Any Followers All Countries All Tags All…" at bounding box center [549, 589] width 712 height 997
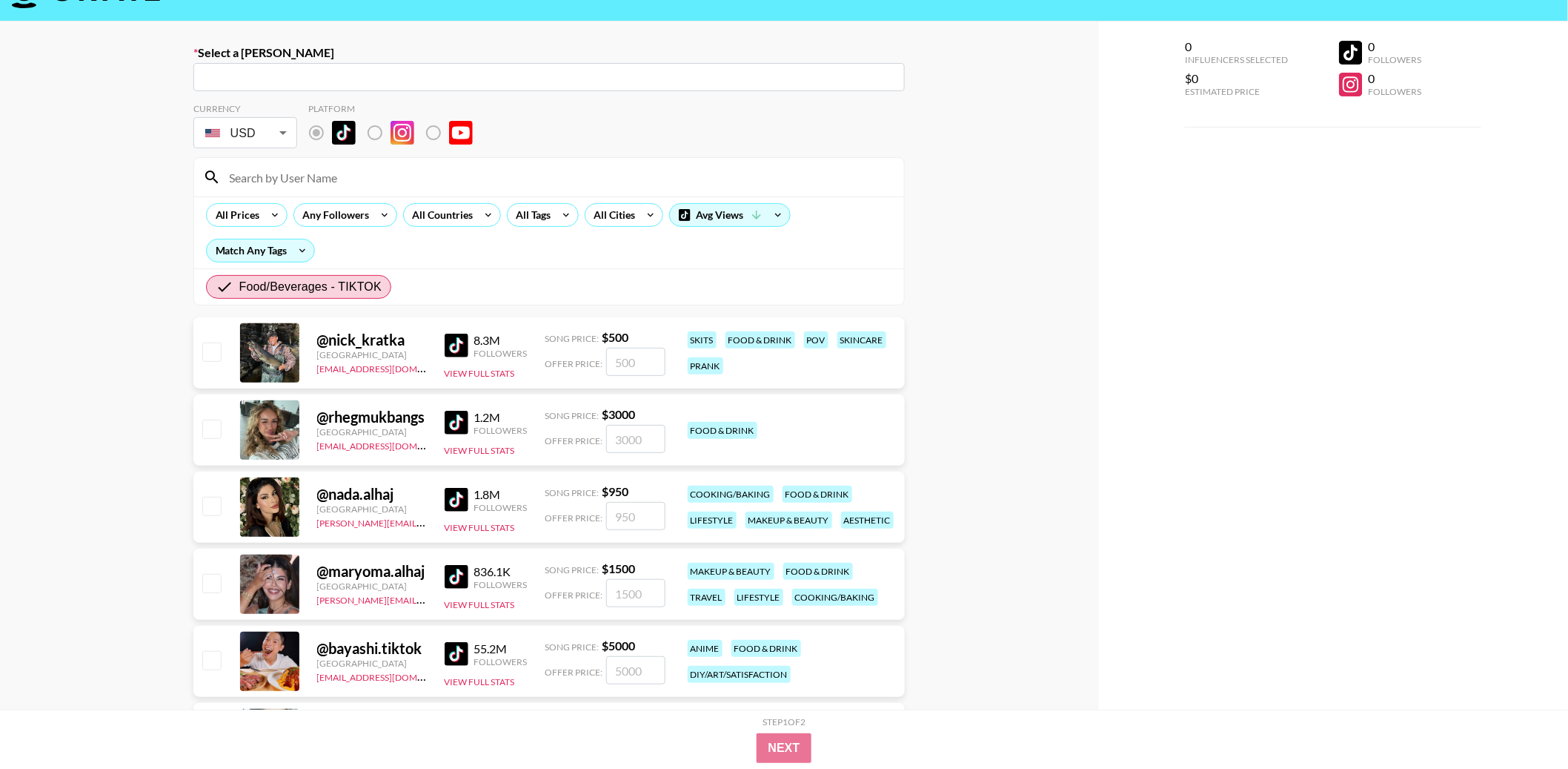
click at [1005, 203] on div "Select a Booker ​ Currency USD USD ​ Platform All Prices Any Followers All Coun…" at bounding box center [549, 573] width 1097 height 1102
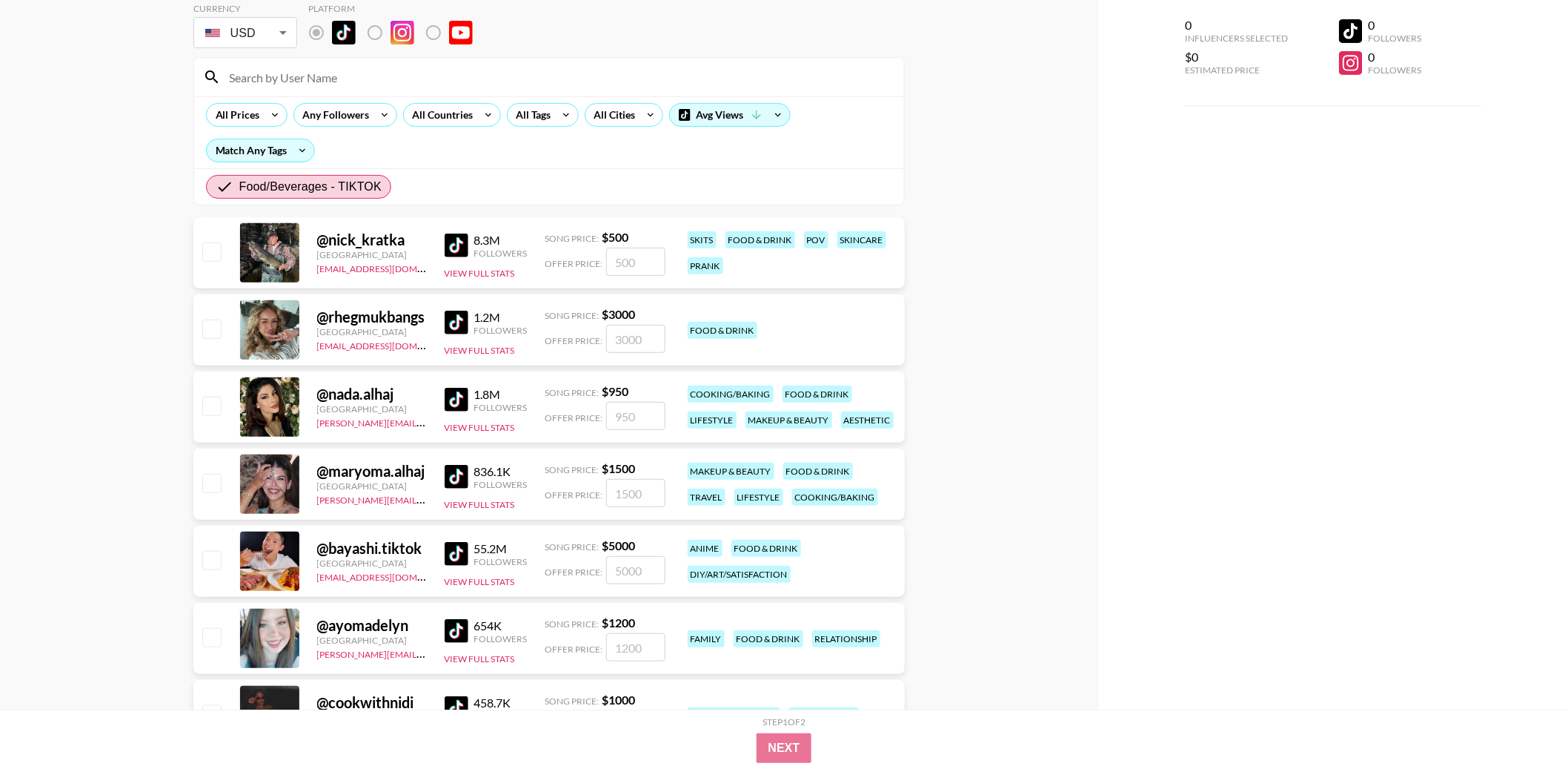
scroll to position [0, 0]
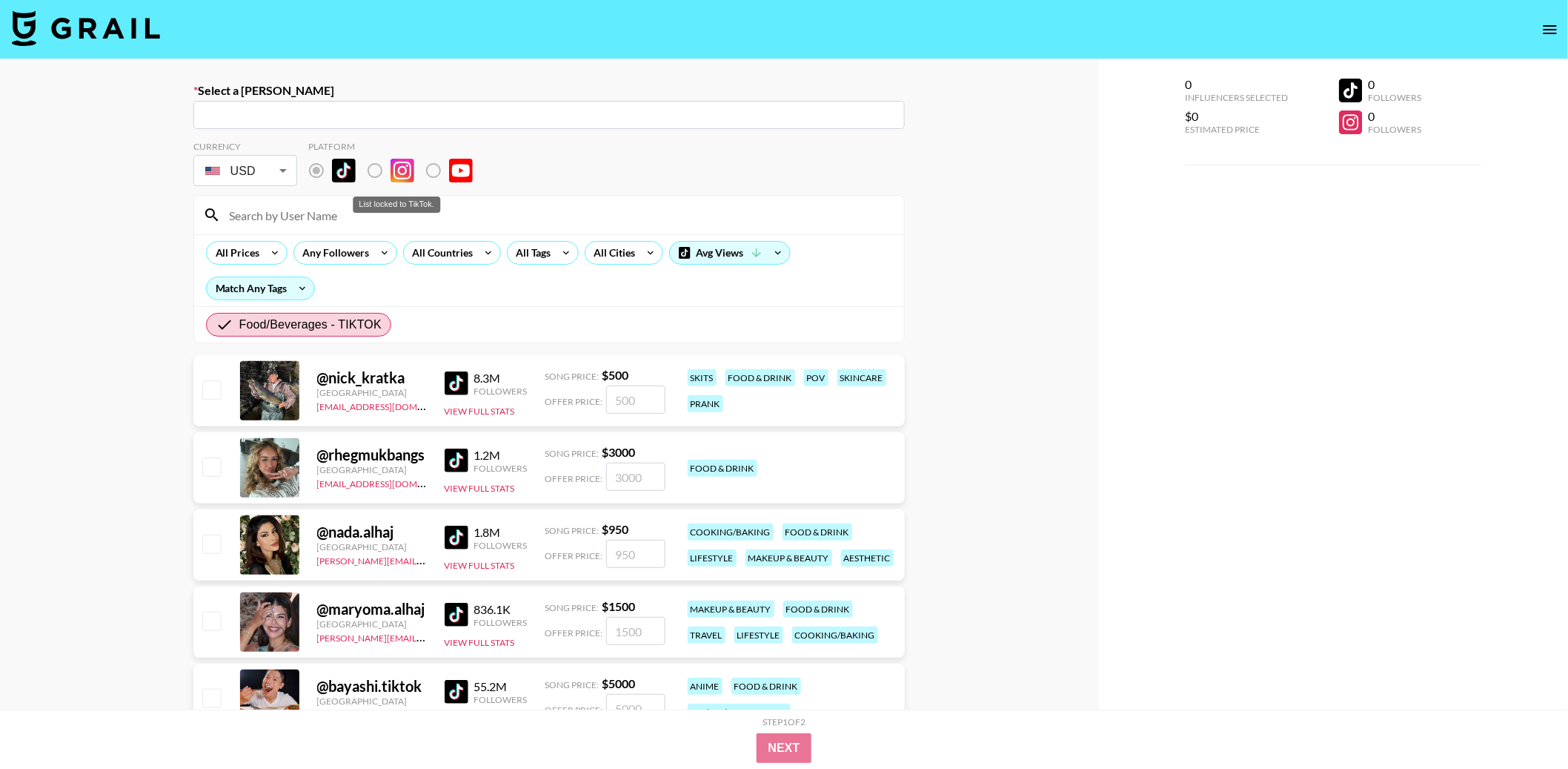
click at [370, 176] on label "List locked to TikTok." at bounding box center [387, 170] width 55 height 31
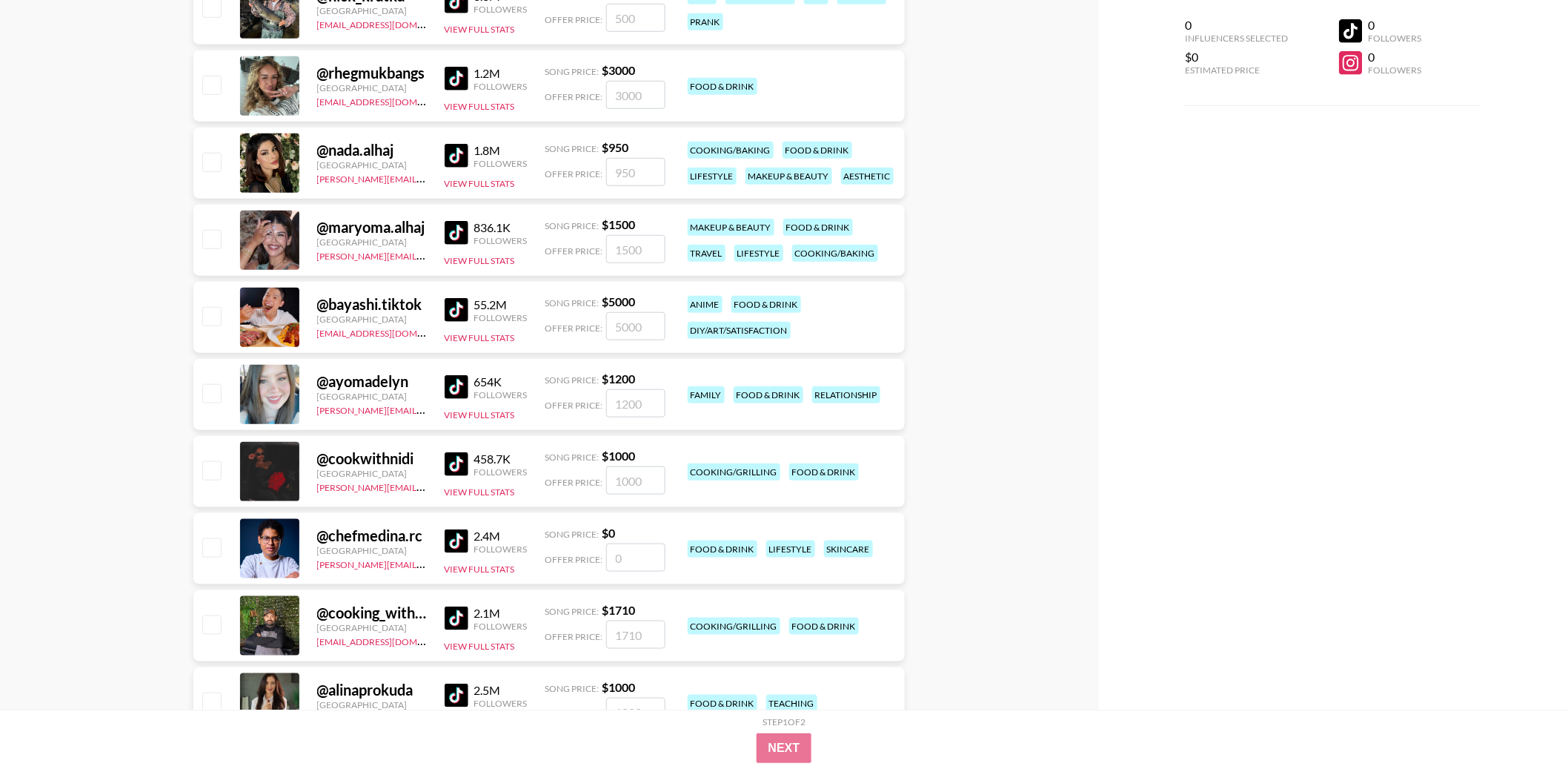
scroll to position [452, 0]
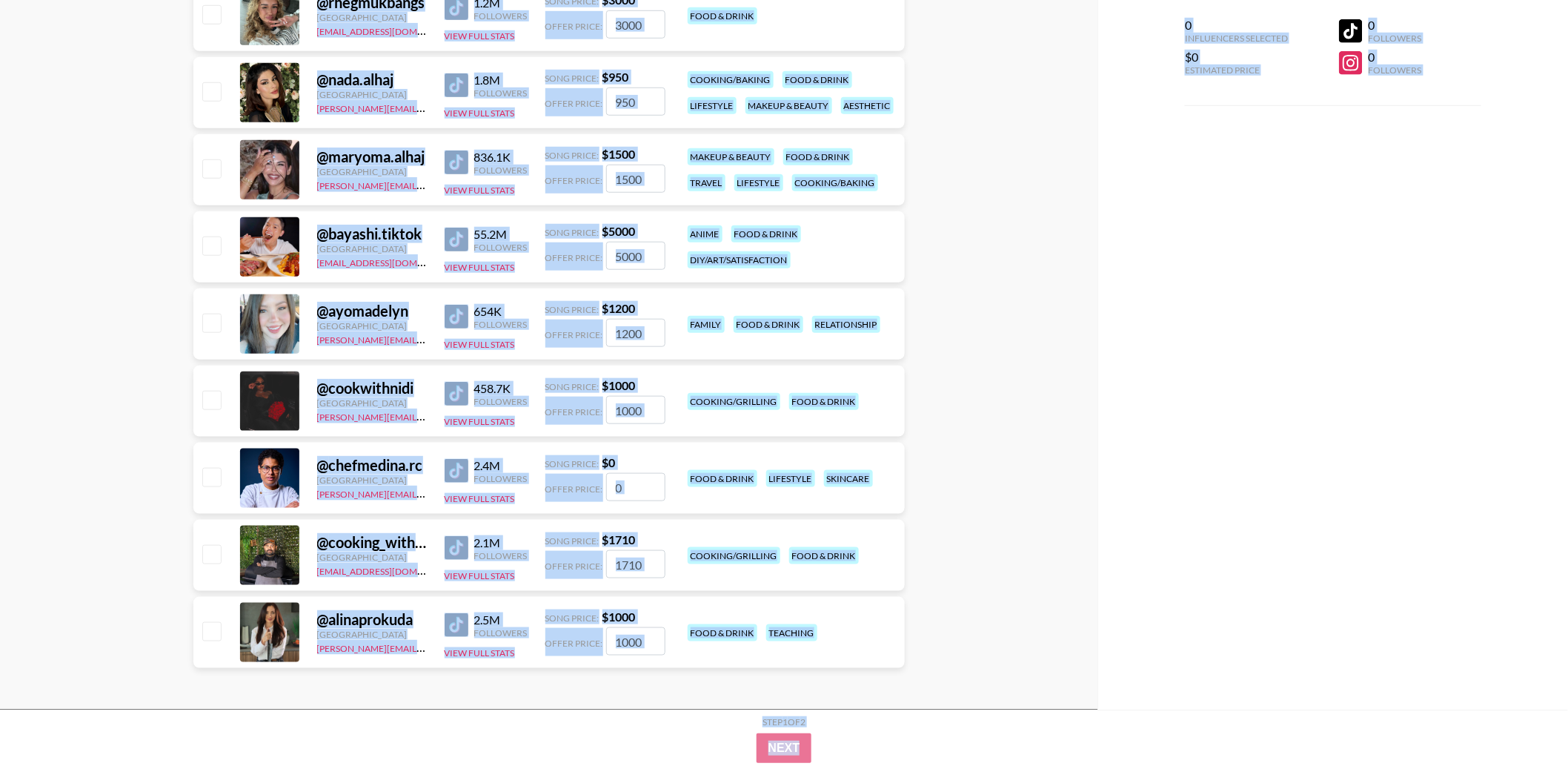
drag, startPoint x: 304, startPoint y: 367, endPoint x: 371, endPoint y: 757, distance: 395.7
click at [371, 710] on div "Select a Booker ​ Currency USD USD ​ Platform All Prices Any Followers All Coun…" at bounding box center [784, 158] width 1568 height 1102
copy div "@ nick_kratka United States toleana@grail-talent.com 8.3M Followers View Full S…"
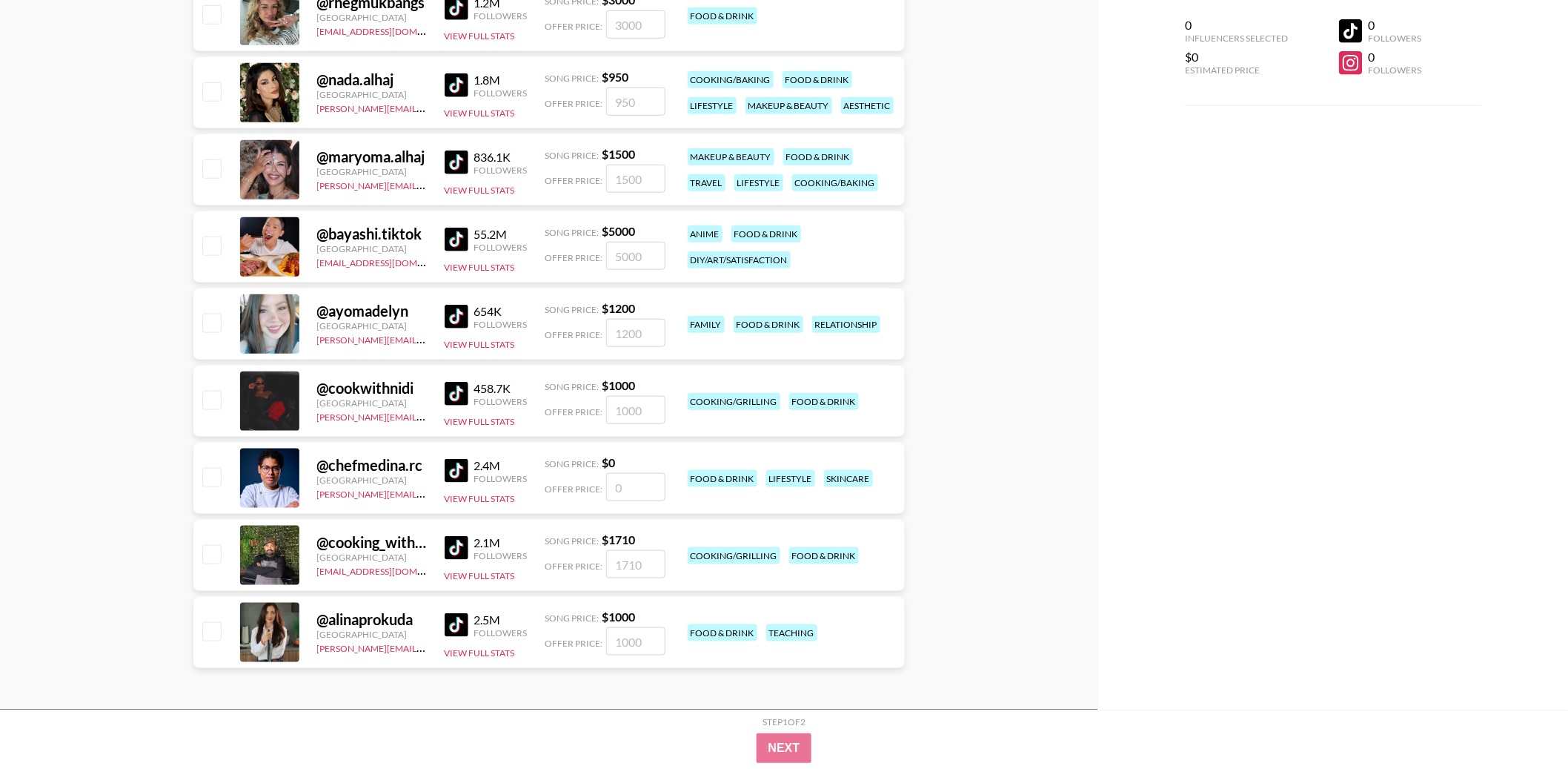
click at [1054, 260] on div "Select a Booker ​ Currency USD USD ​ Platform All Prices Any Followers All Coun…" at bounding box center [549, 158] width 1097 height 1102
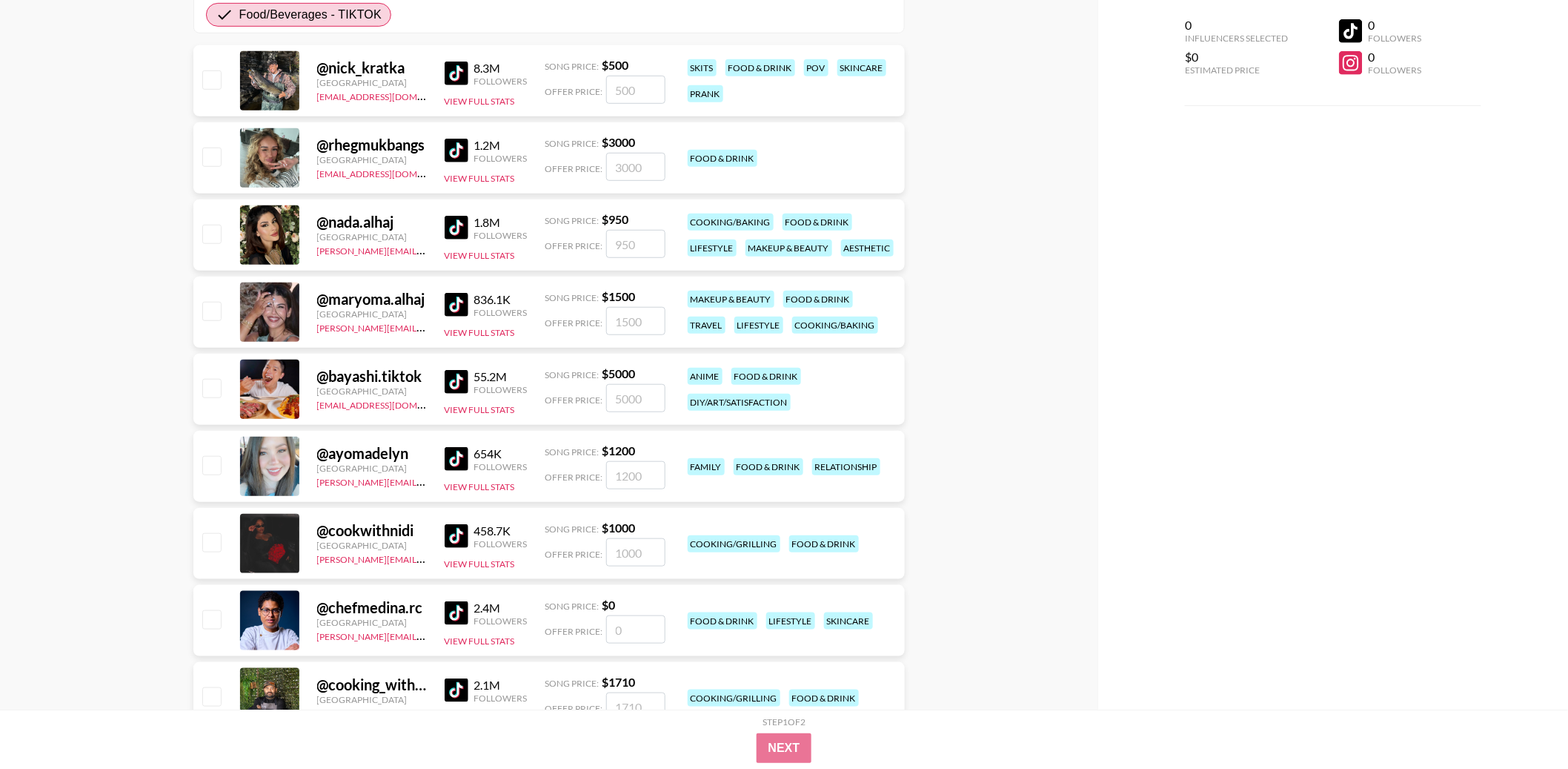
scroll to position [0, 0]
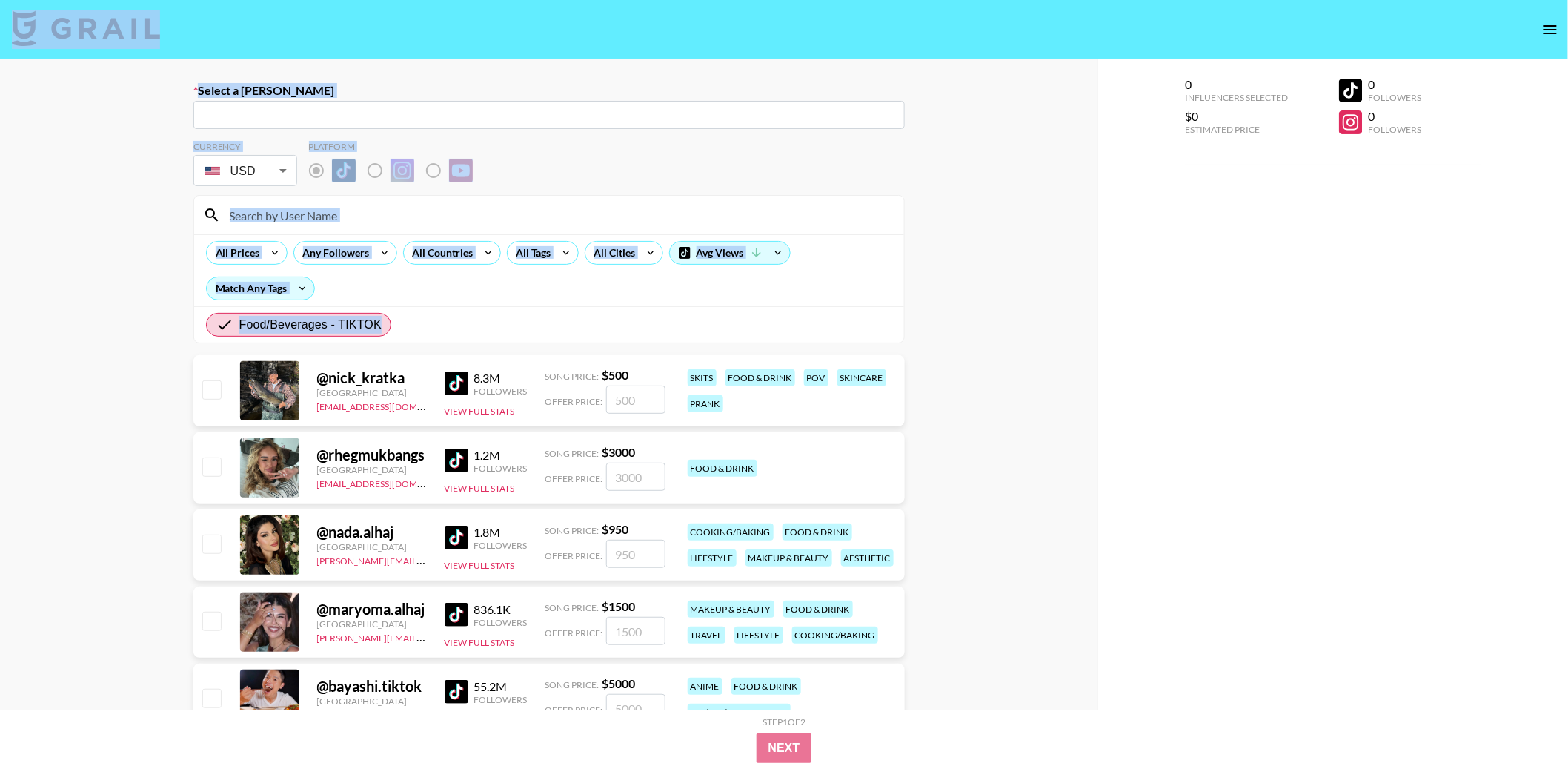
drag, startPoint x: 834, startPoint y: 707, endPoint x: 479, endPoint y: -87, distance: 869.7
click at [479, 0] on html "Select a Booker ​ Currency USD USD ​ Platform All Prices Any Followers All Coun…" at bounding box center [784, 611] width 1568 height 1221
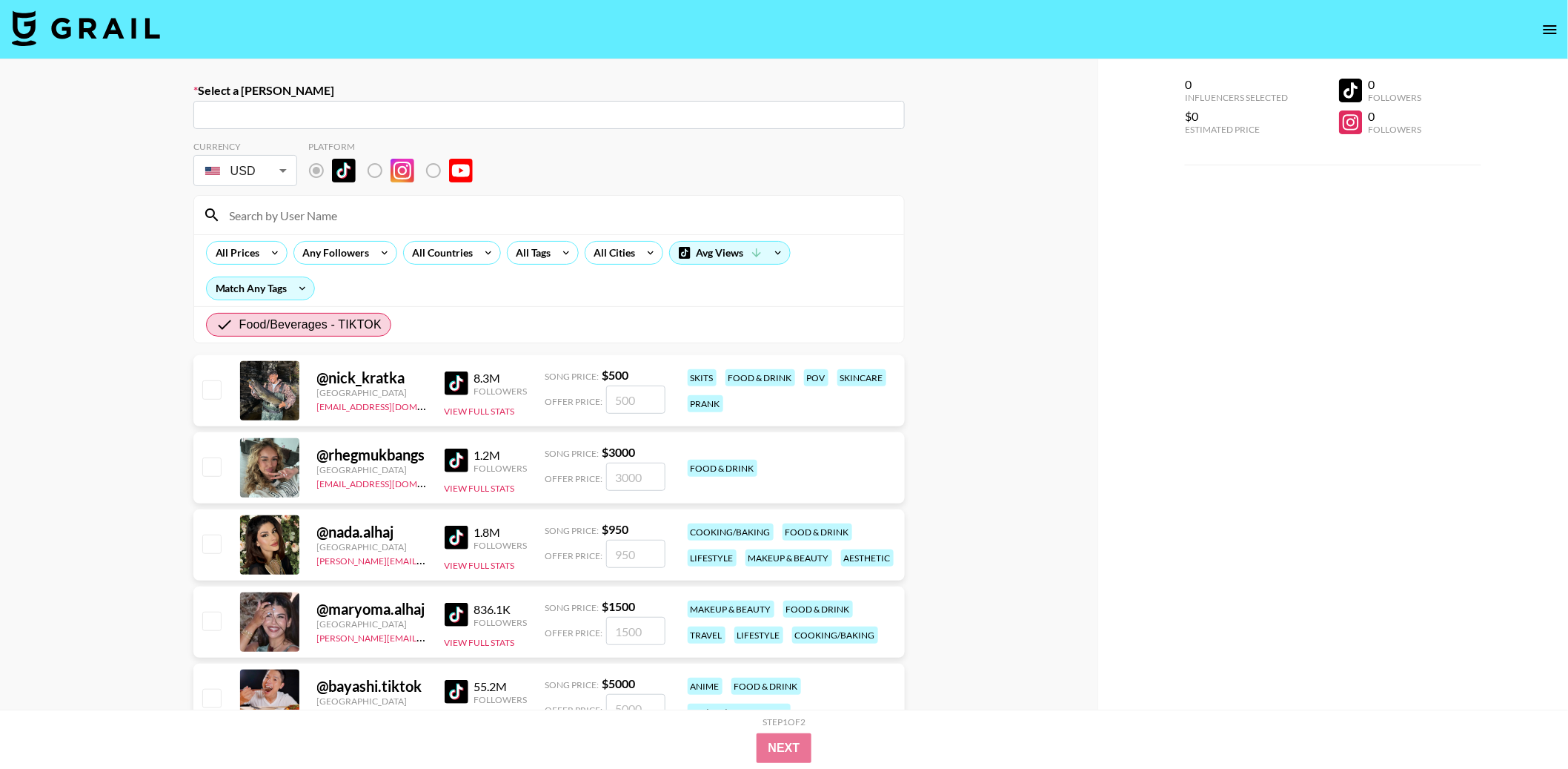
click at [162, 183] on div "Select a Booker ​ Currency USD USD ​ Platform All Prices Any Followers All Coun…" at bounding box center [549, 611] width 1097 height 1102
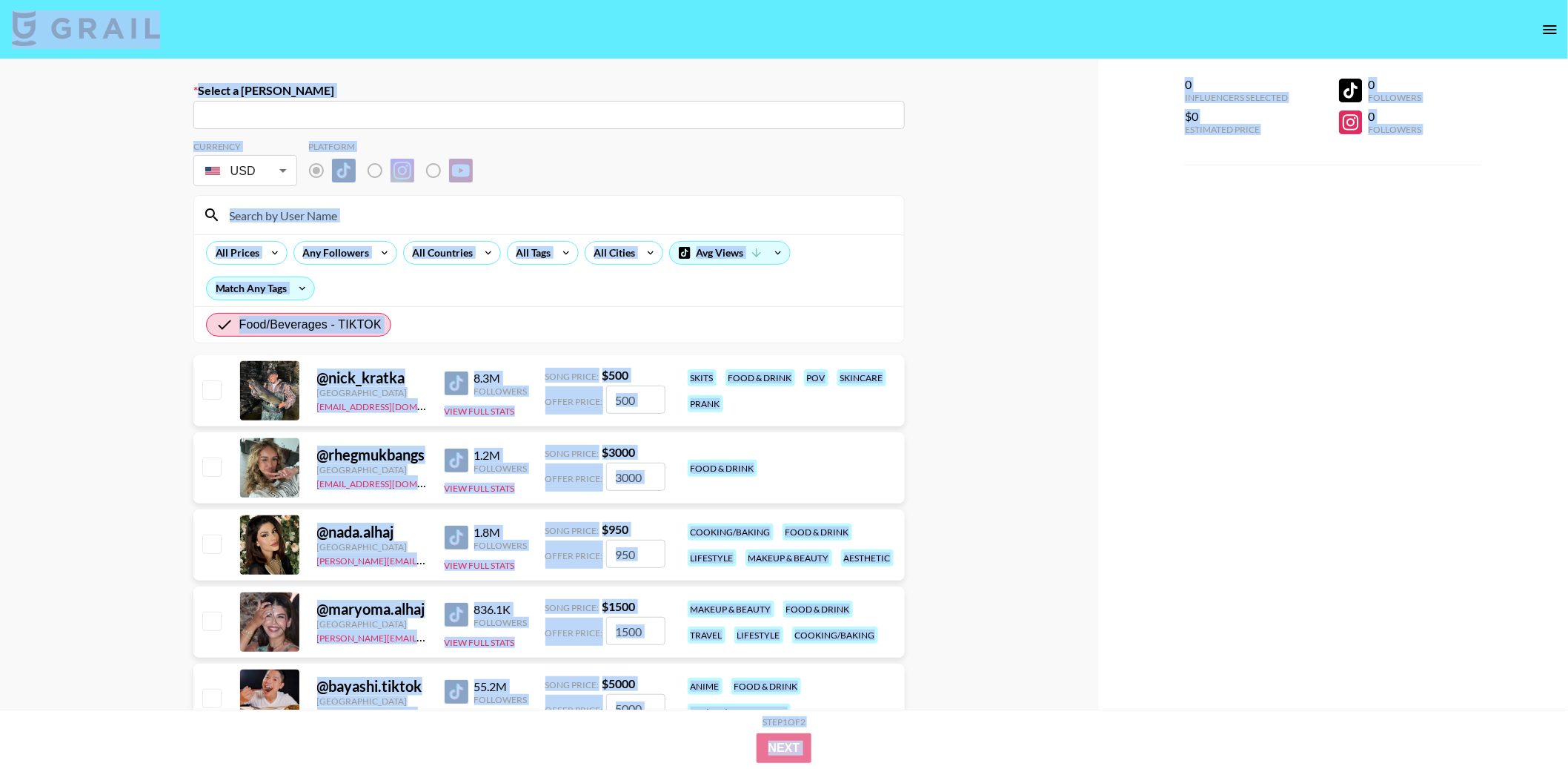
copy section "Select a Booker ​ Currency USD ​ Platform All Prices Any Followers All Countrie…"
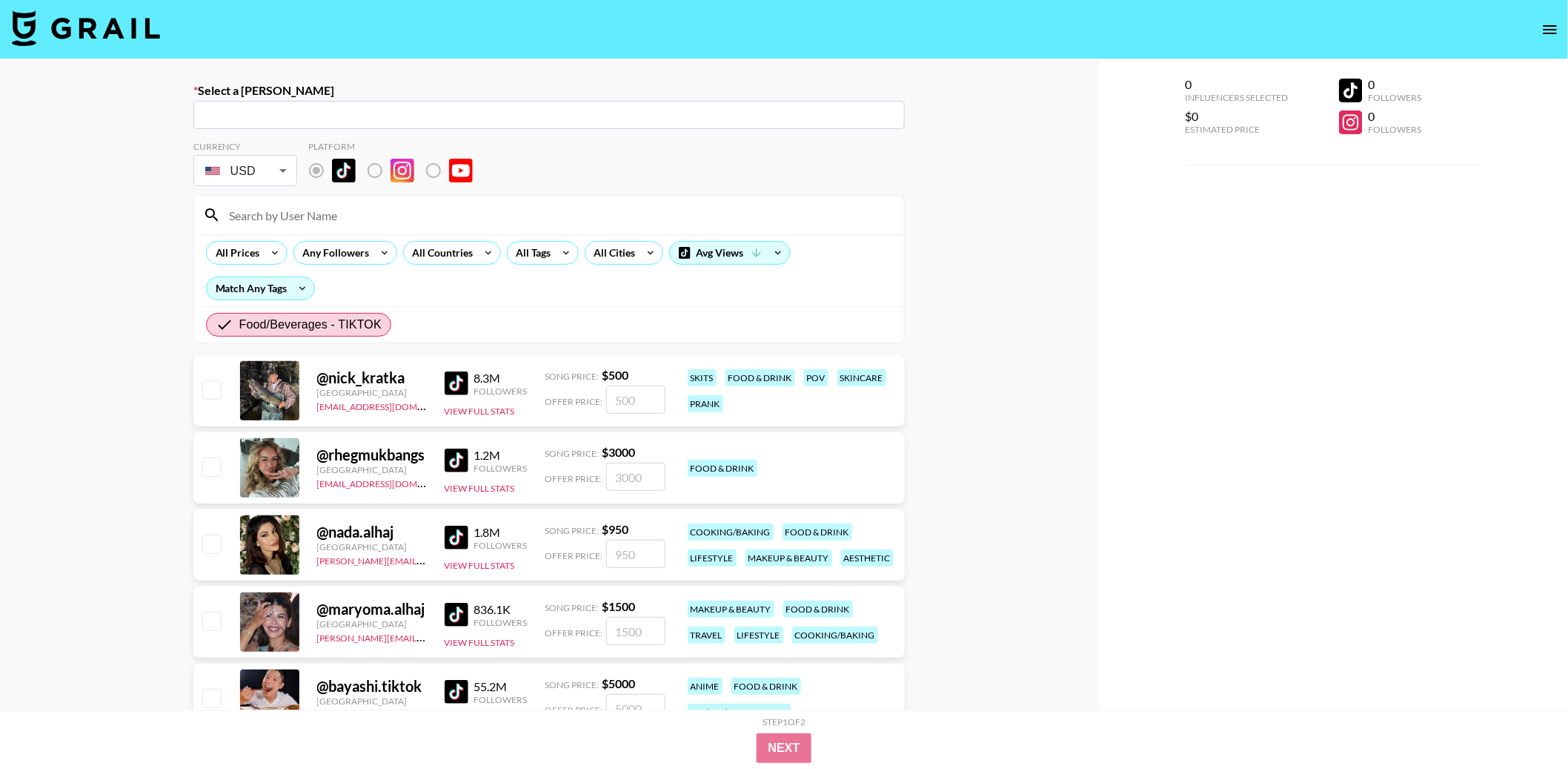
click at [477, 319] on div "Food/Beverages - TIKTOK" at bounding box center [549, 324] width 710 height 37
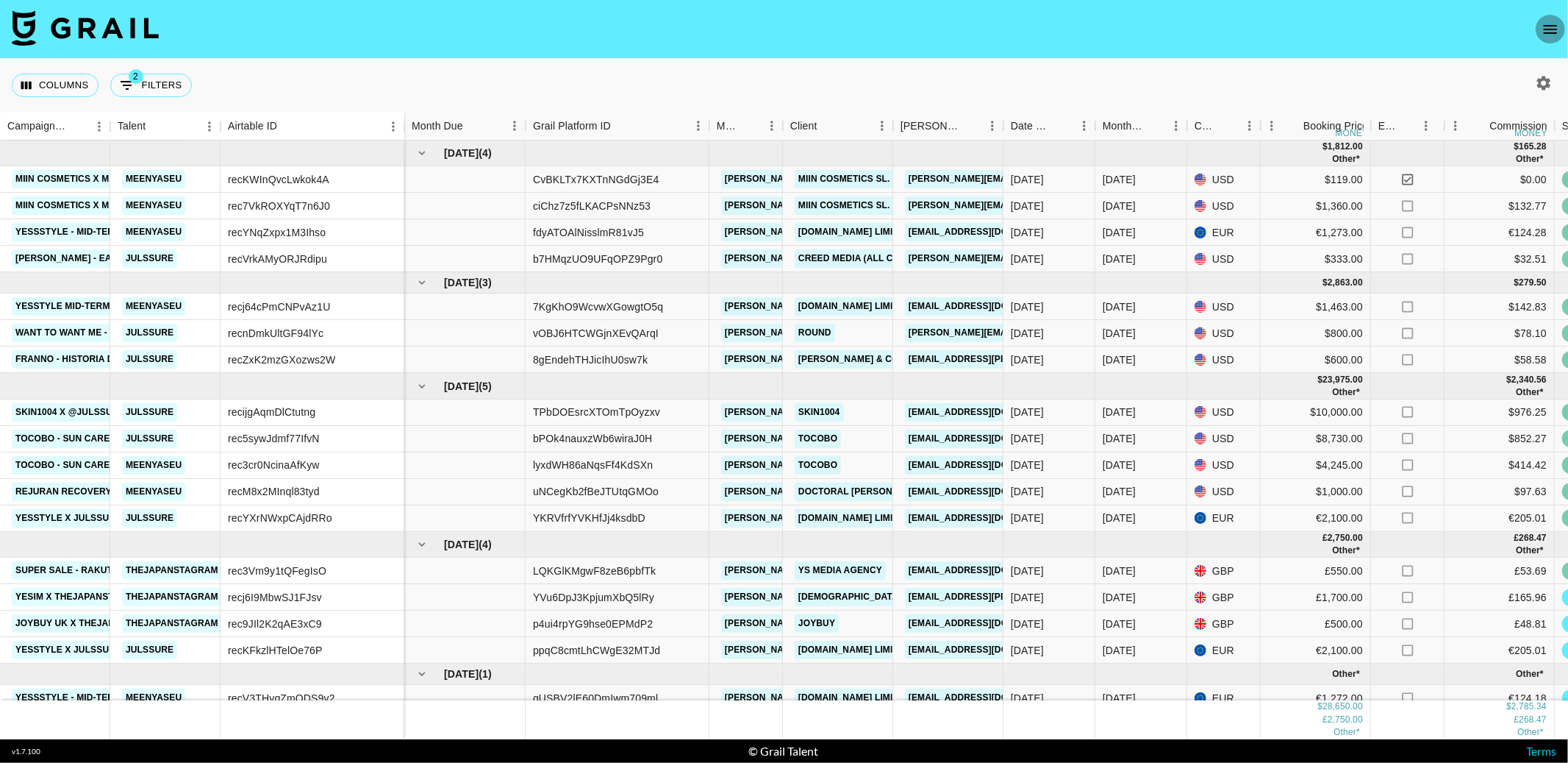
click at [1553, 21] on icon "open drawer" at bounding box center [1550, 29] width 18 height 18
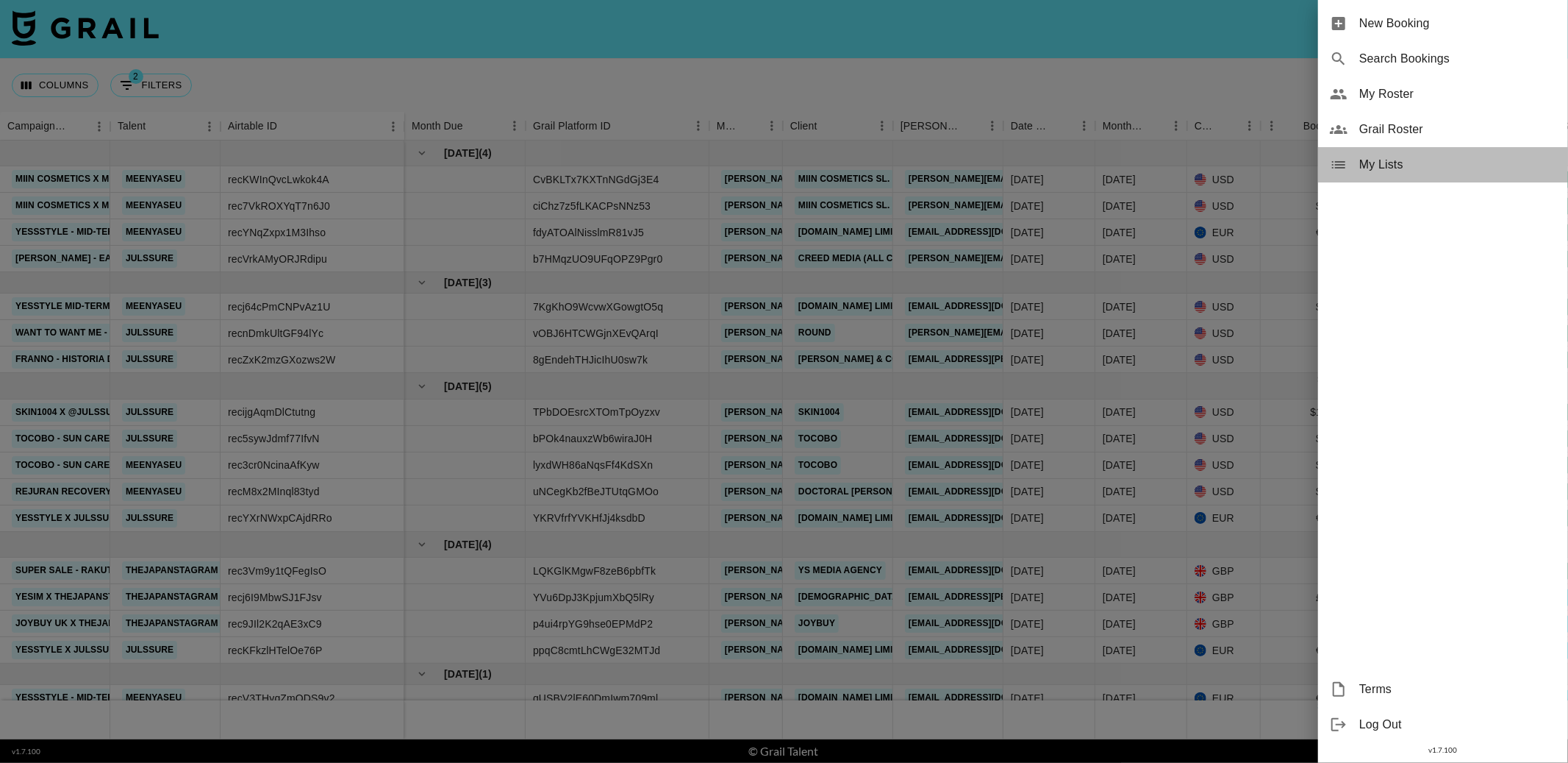
click at [1420, 153] on div "My Lists" at bounding box center [1443, 165] width 250 height 36
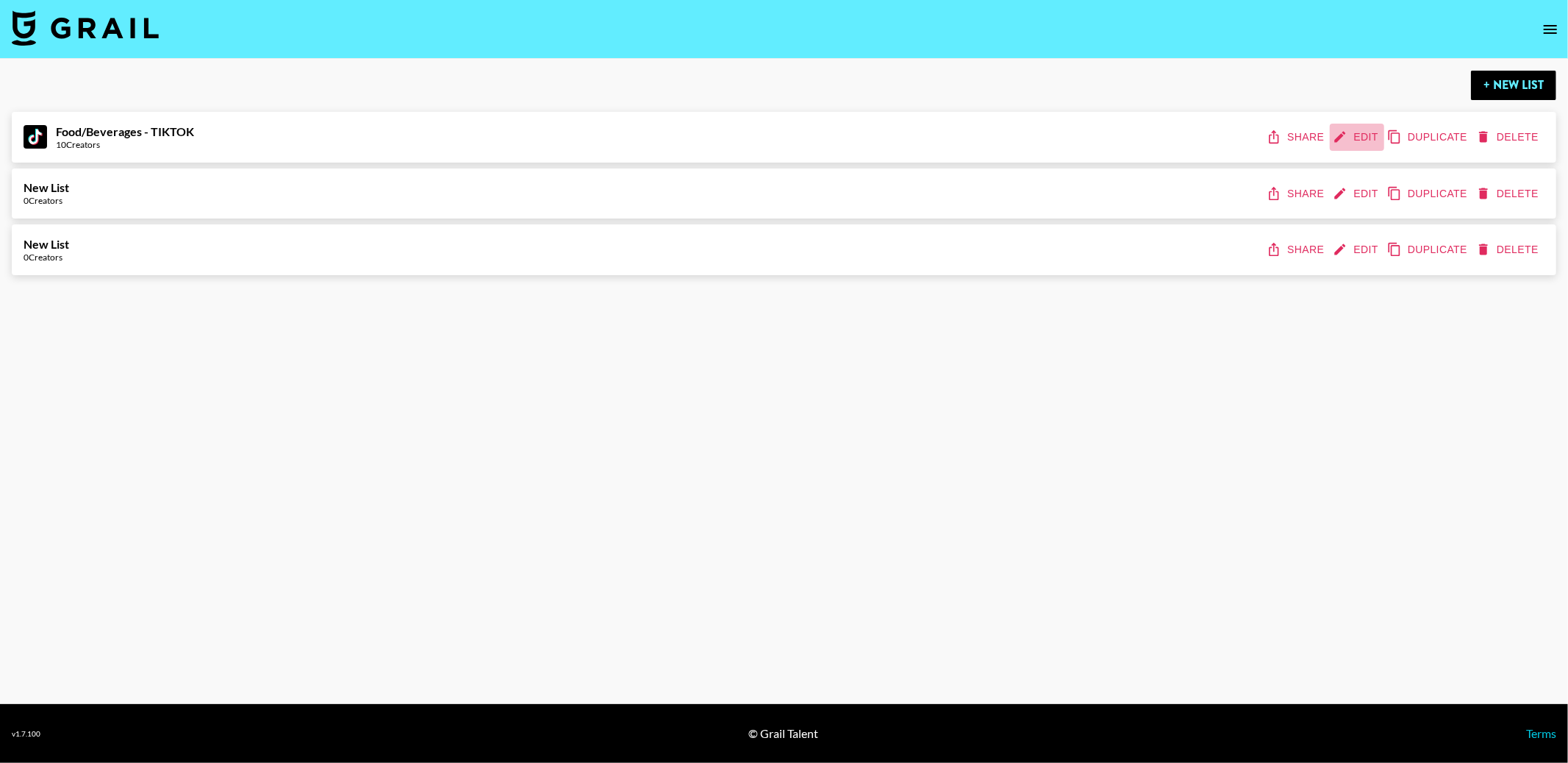
click at [1351, 139] on button "Edit" at bounding box center [1357, 137] width 54 height 27
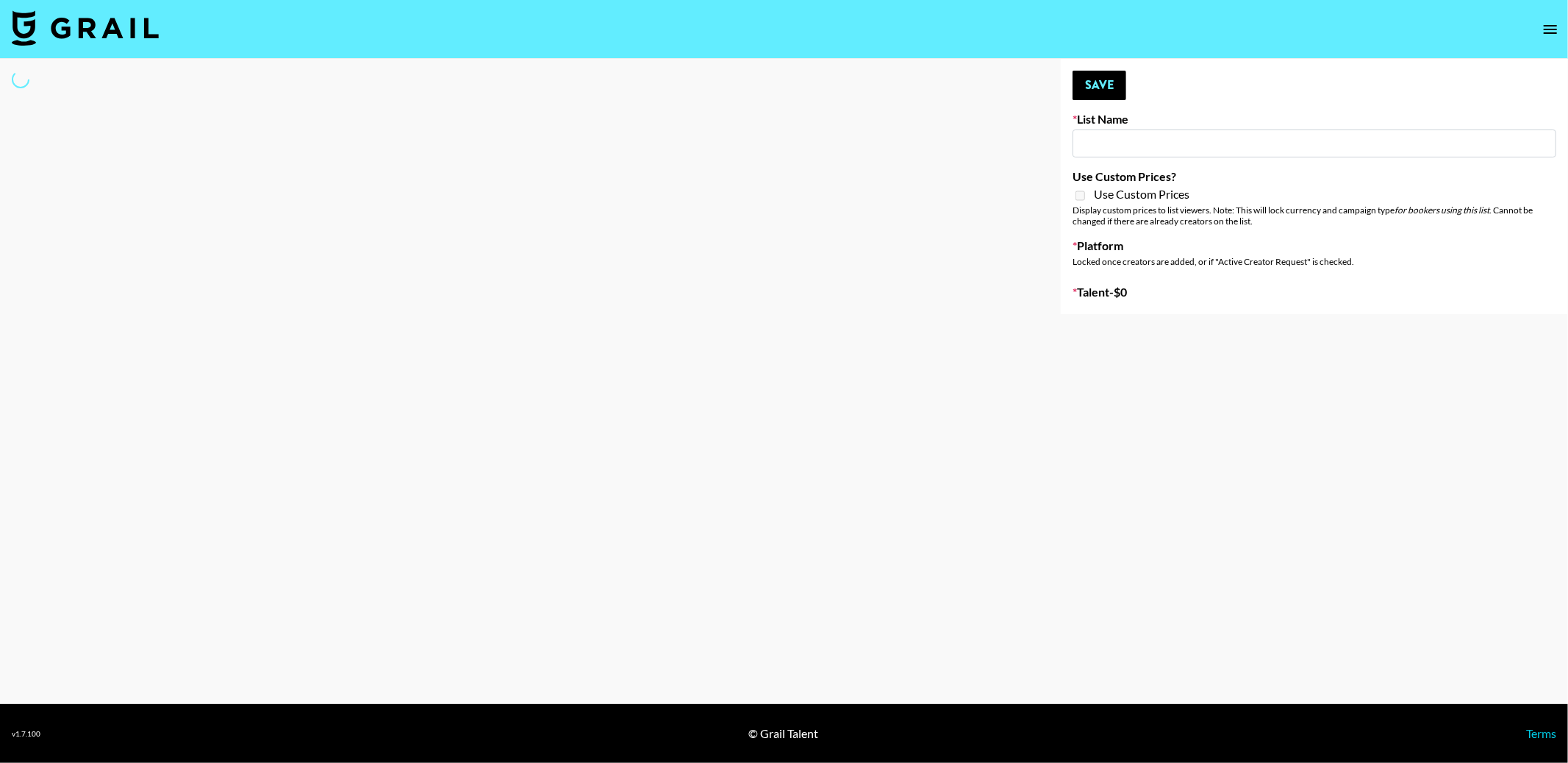
type input "Food/Beverages - TIKTOK"
select select "Song"
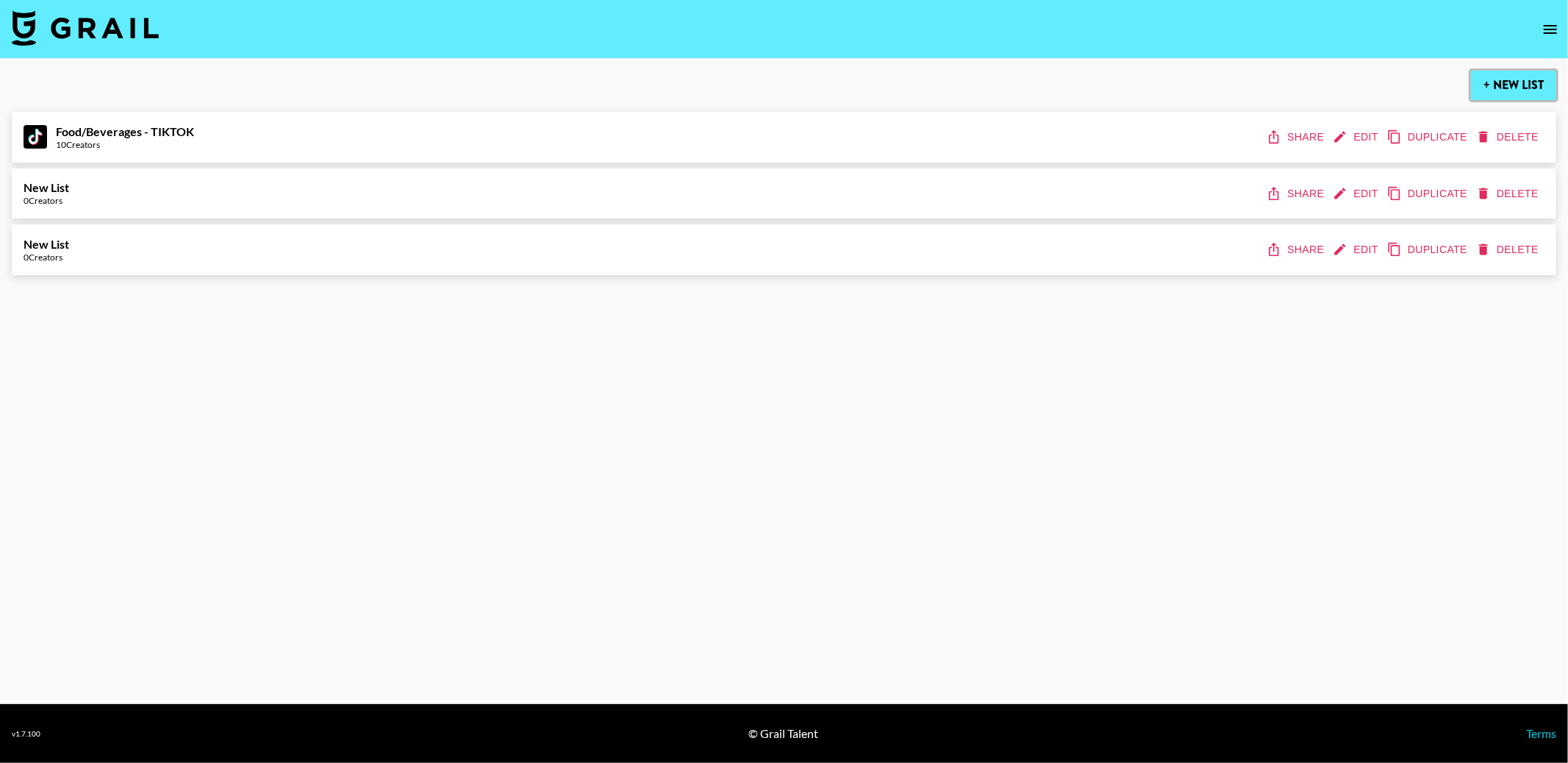
click at [1503, 78] on button "+ New List" at bounding box center [1514, 85] width 85 height 29
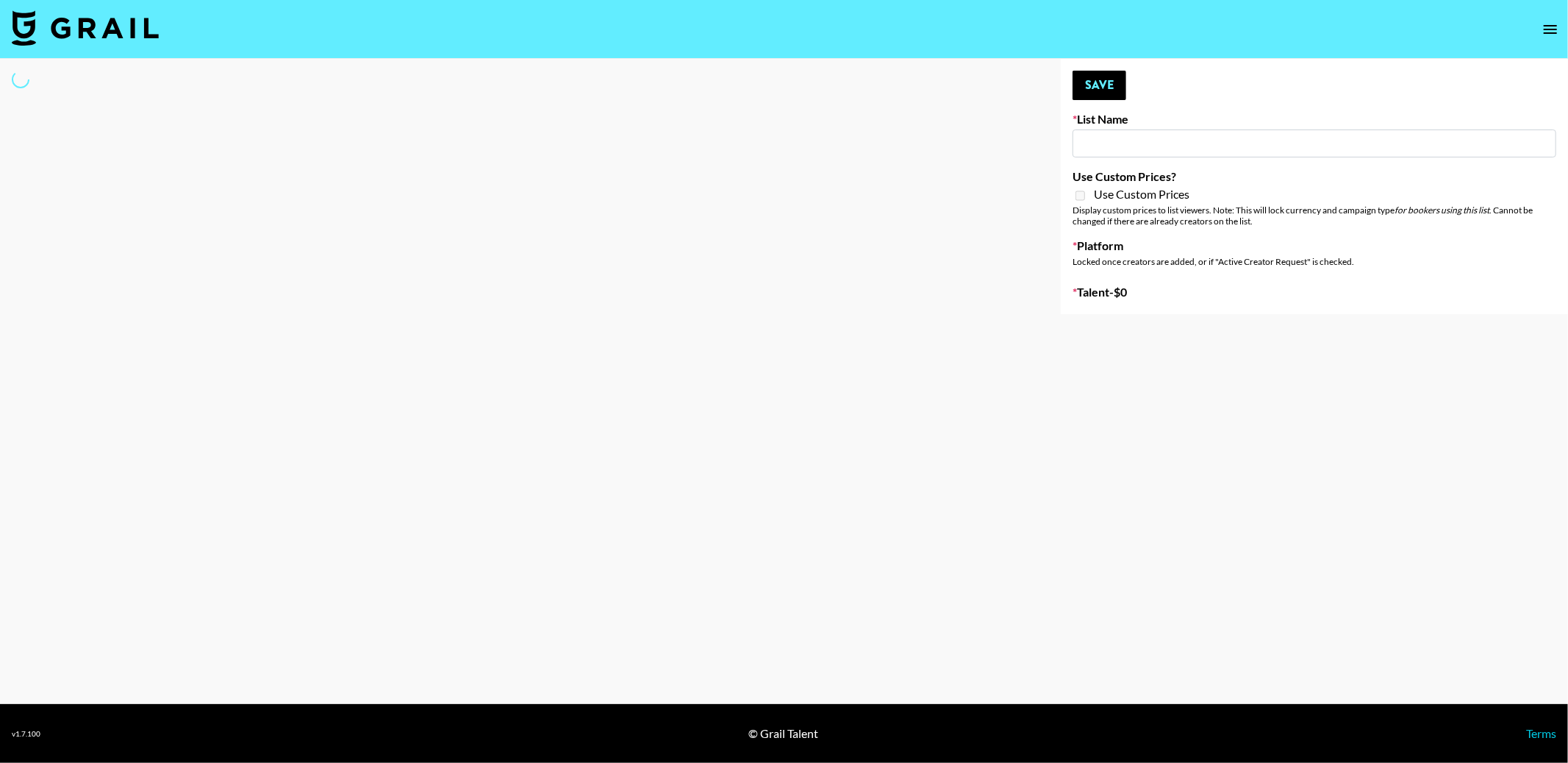
click at [1215, 139] on input at bounding box center [1314, 143] width 484 height 28
type input "New List"
select select "Song"
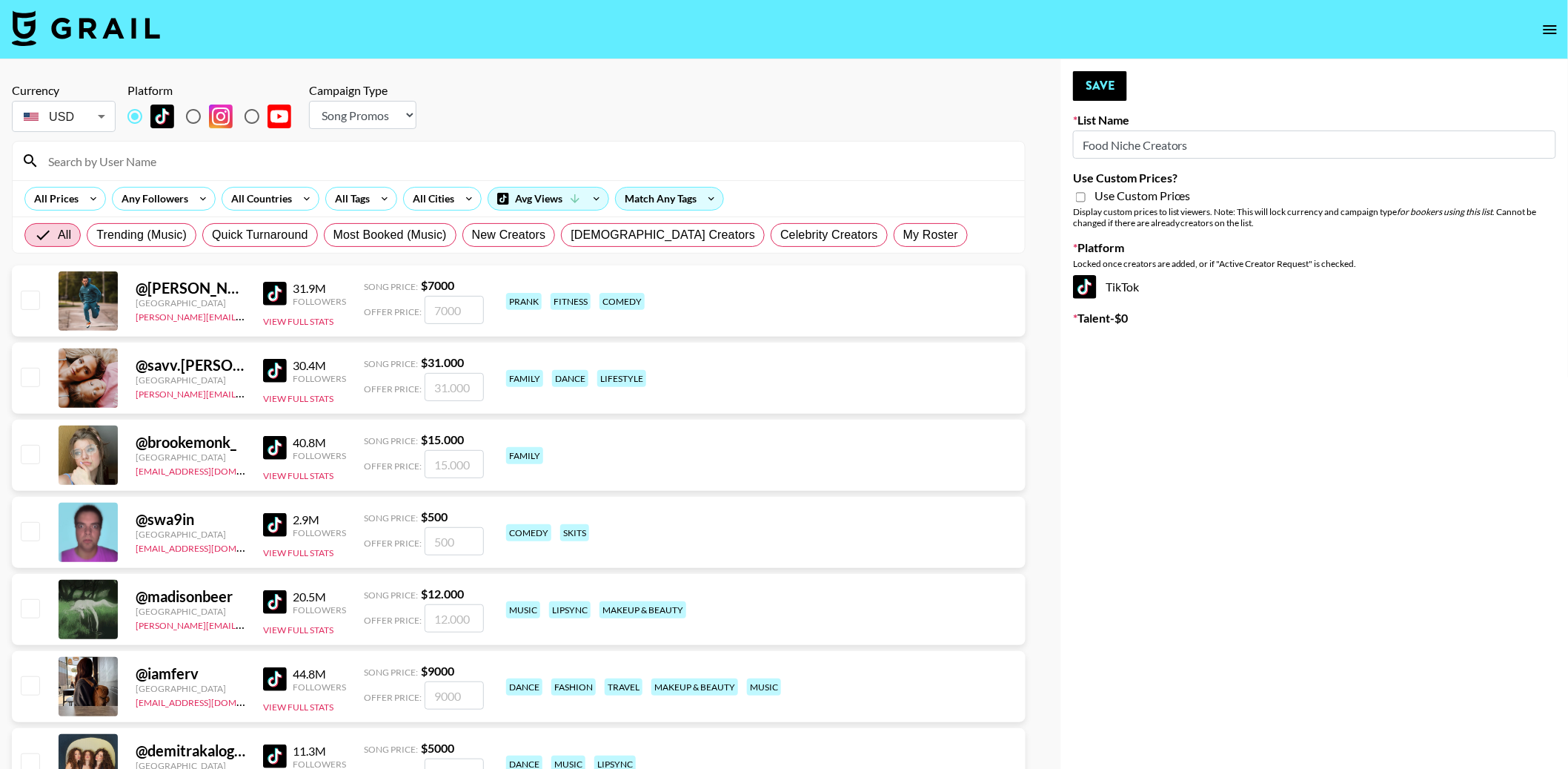
type input "Food Niche Creators"
click at [132, 154] on input at bounding box center [527, 161] width 976 height 23
click at [377, 116] on select "Choose Type... Song Promos Brand Promos" at bounding box center [363, 115] width 108 height 28
select select "Brand"
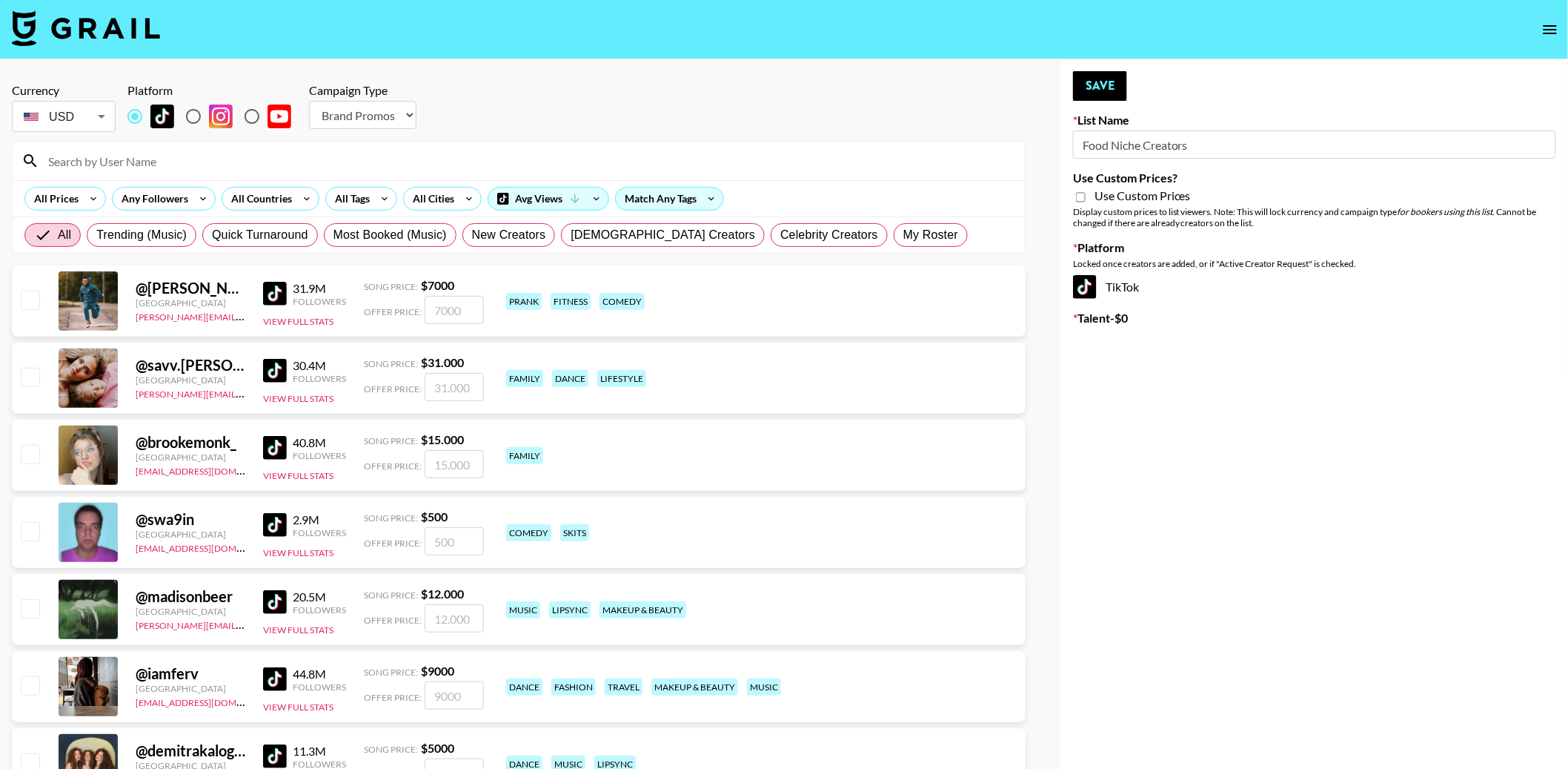
click at [309, 101] on select "Choose Type... Song Promos Brand Promos" at bounding box center [363, 115] width 108 height 28
click at [527, 193] on div "Avg Views" at bounding box center [549, 198] width 120 height 22
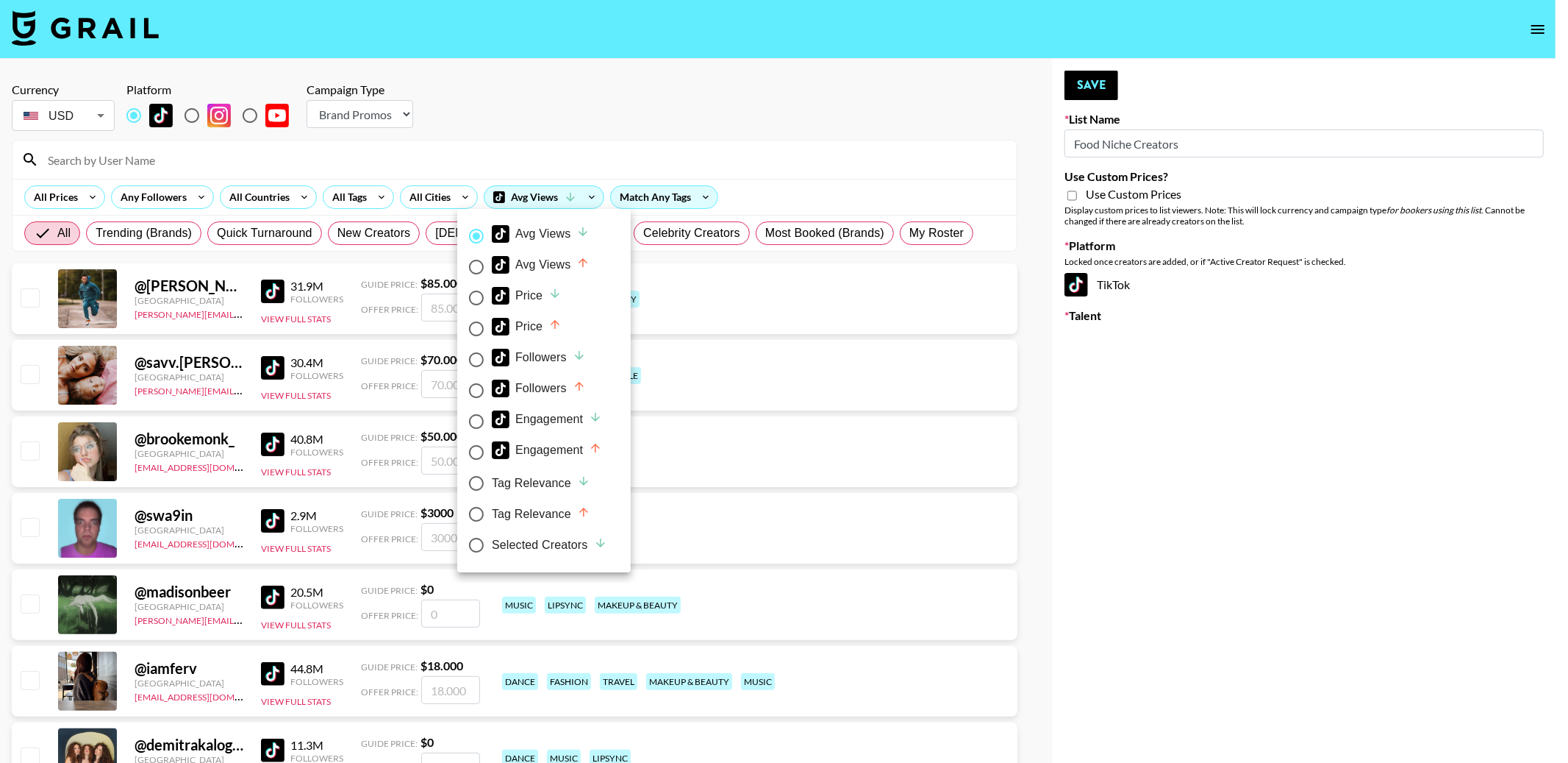
click at [540, 352] on div "Followers" at bounding box center [539, 357] width 94 height 18
click at [492, 352] on input "Followers" at bounding box center [476, 359] width 31 height 31
radio input "true"
radio input "false"
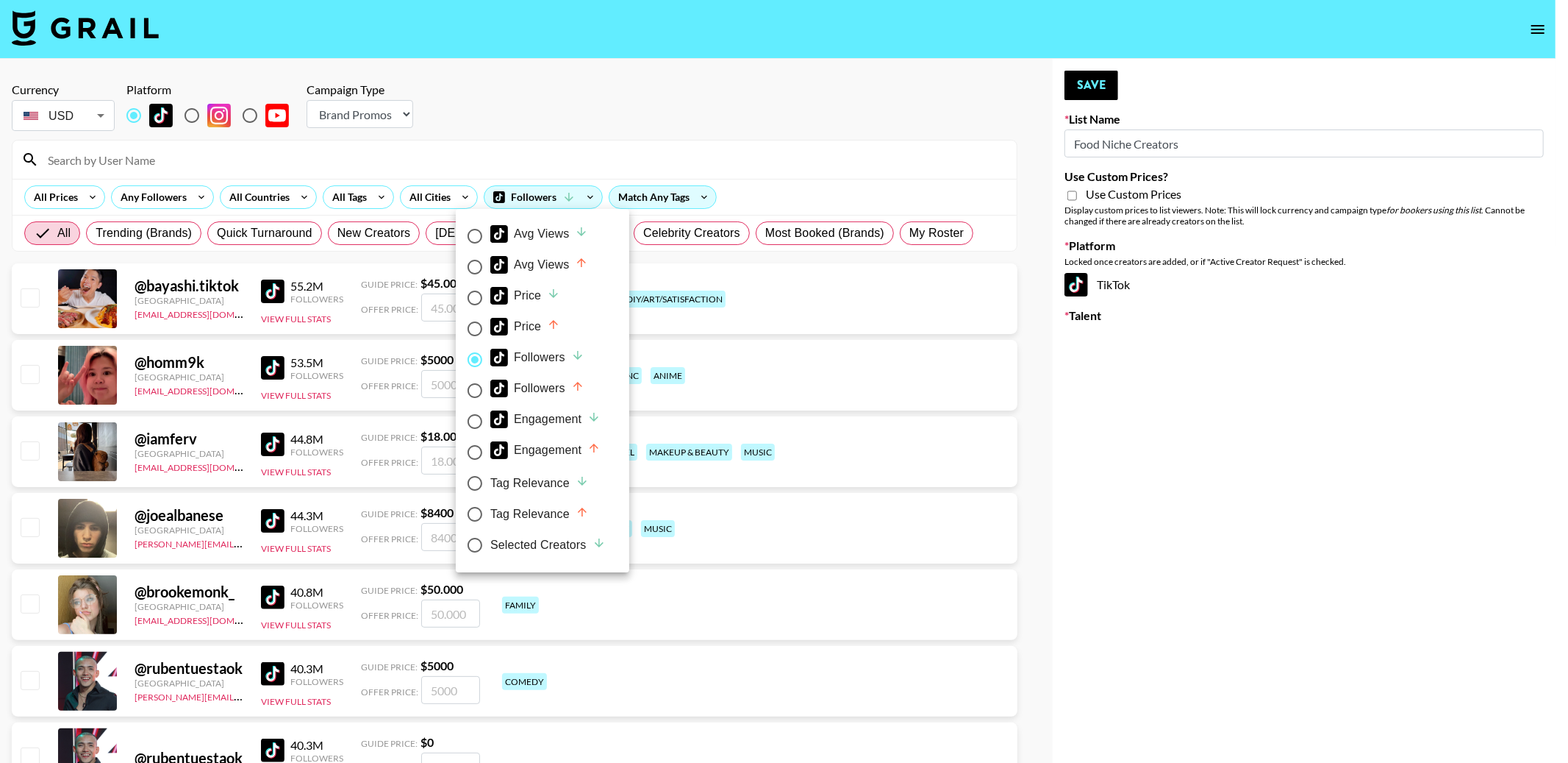
click at [363, 160] on div at bounding box center [784, 381] width 1568 height 763
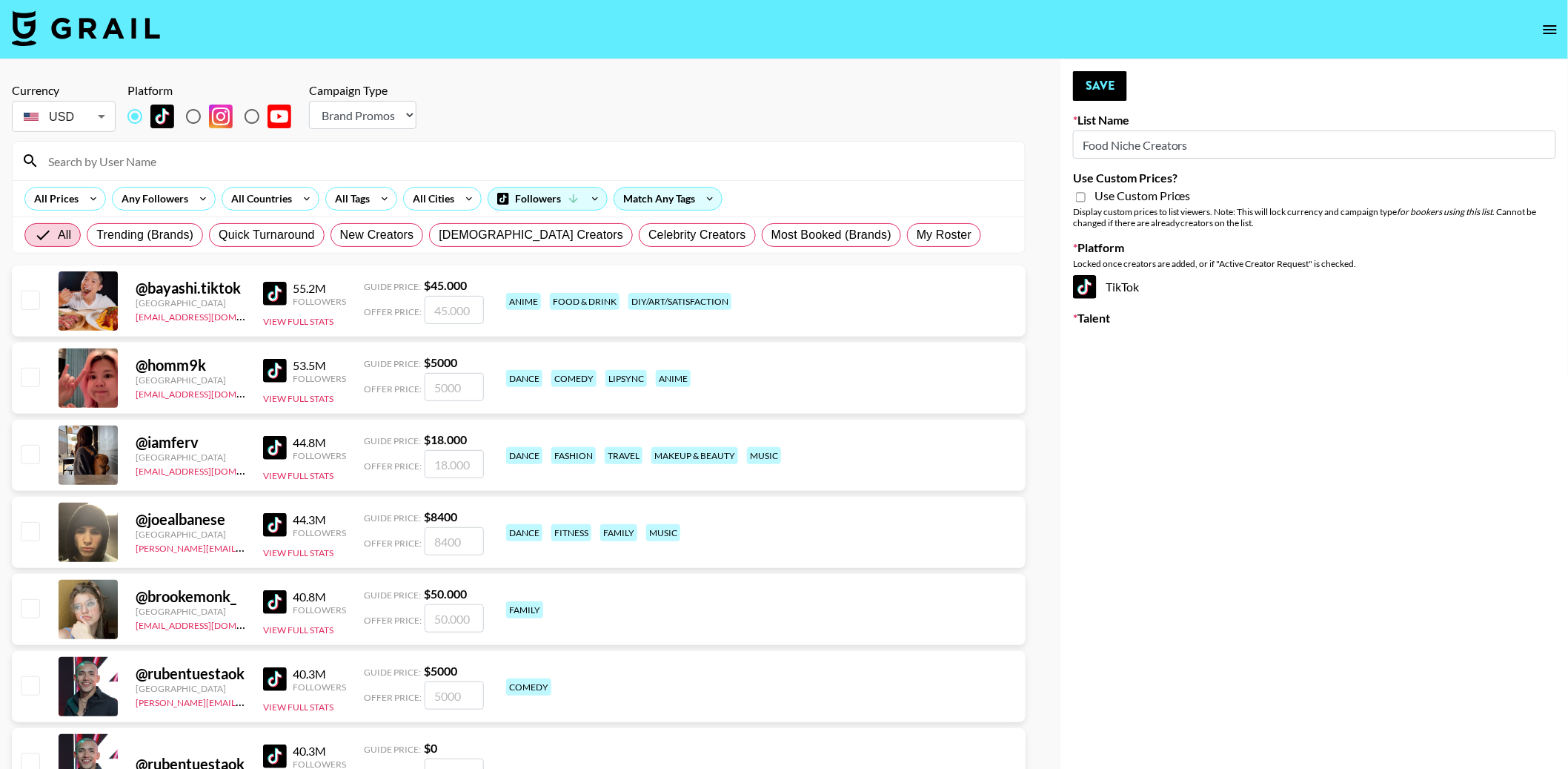
click at [386, 157] on input at bounding box center [527, 161] width 976 height 23
click at [26, 300] on input "checkbox" at bounding box center [30, 299] width 18 height 18
checkbox input "true"
type input "45000"
click at [130, 171] on input at bounding box center [527, 161] width 976 height 23
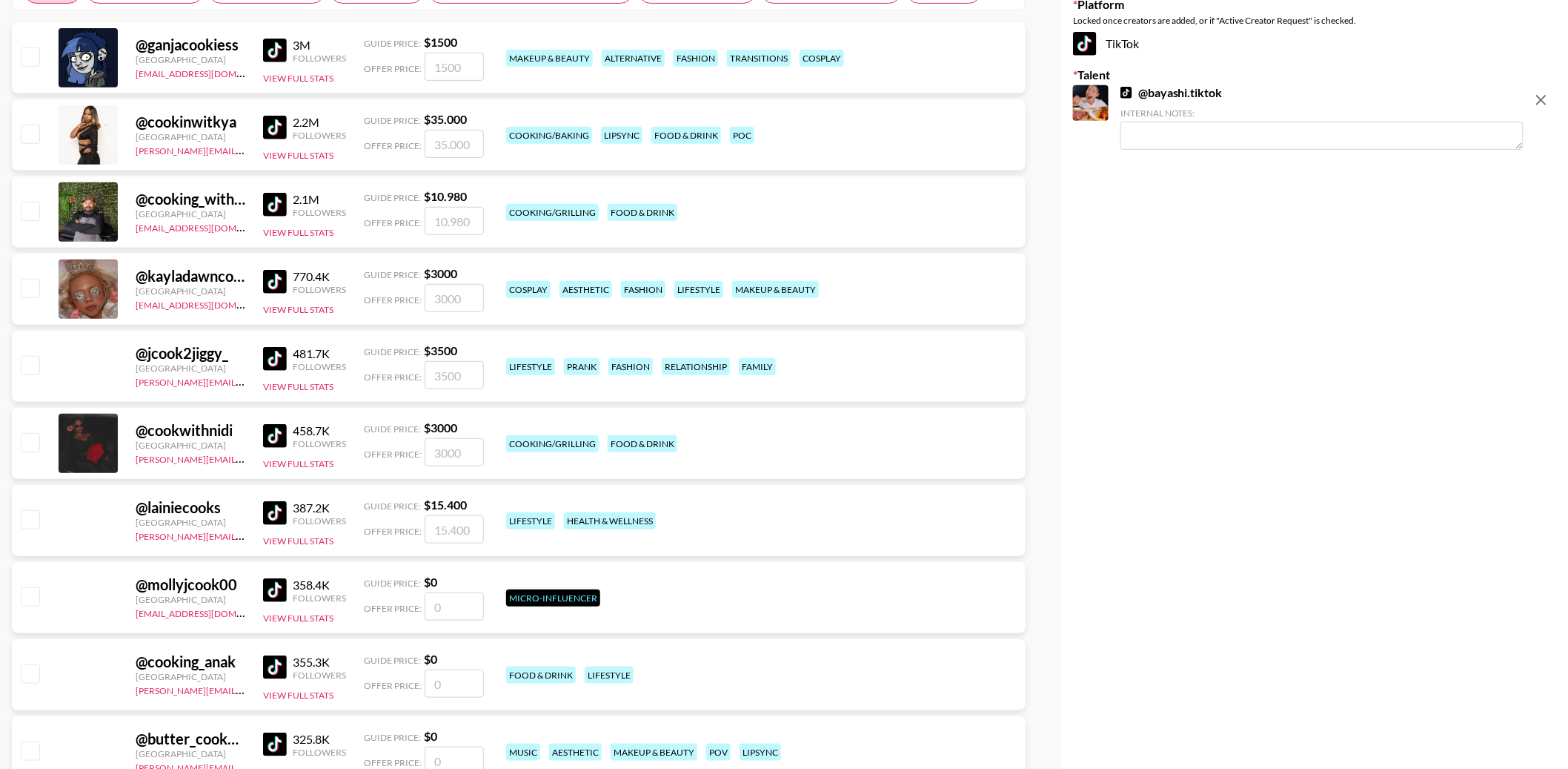
scroll to position [251, 0]
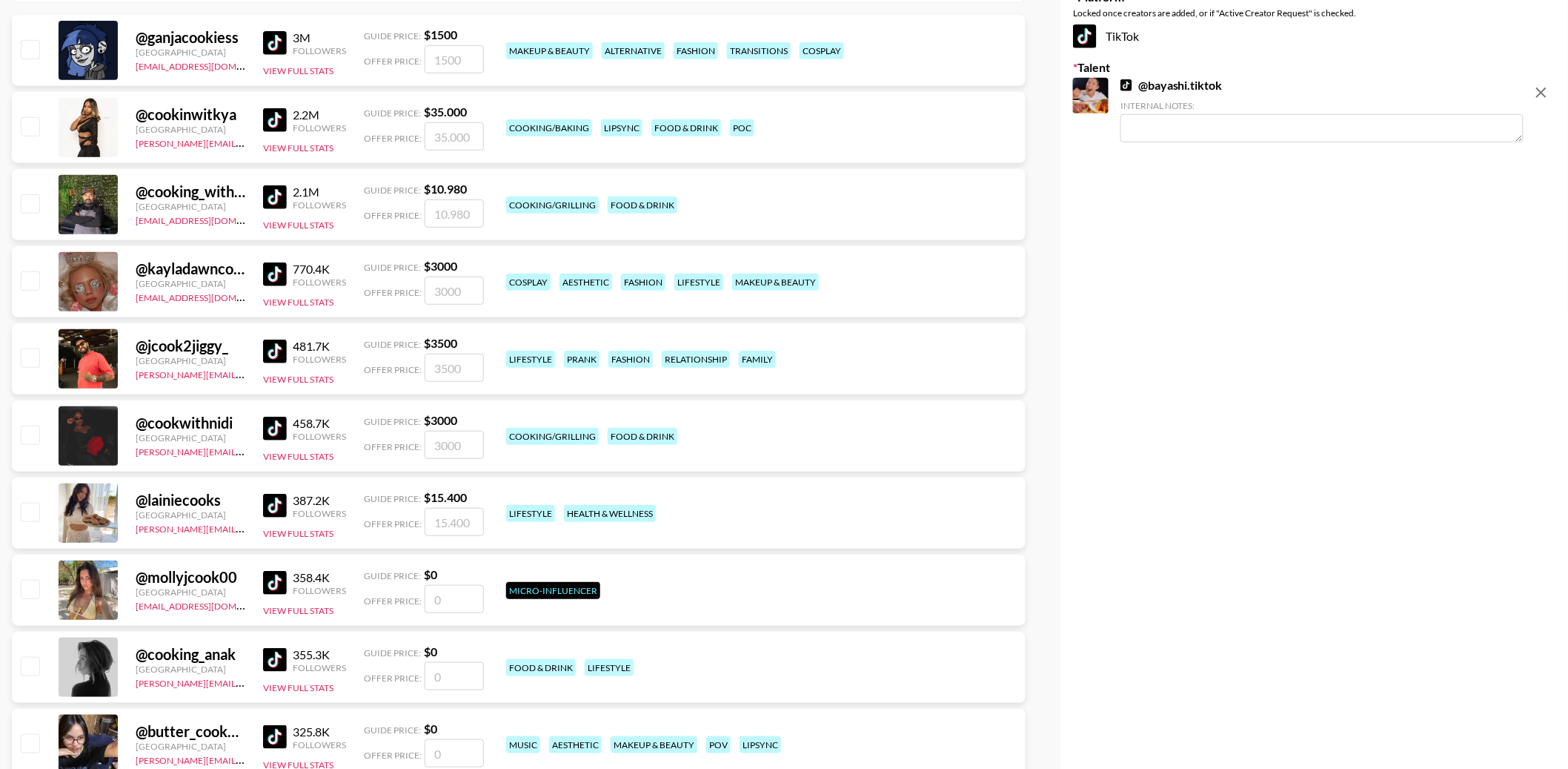
type input "cook"
click at [32, 197] on input "checkbox" at bounding box center [30, 203] width 18 height 18
checkbox input "true"
type input "10980"
click at [280, 352] on img at bounding box center [275, 351] width 23 height 23
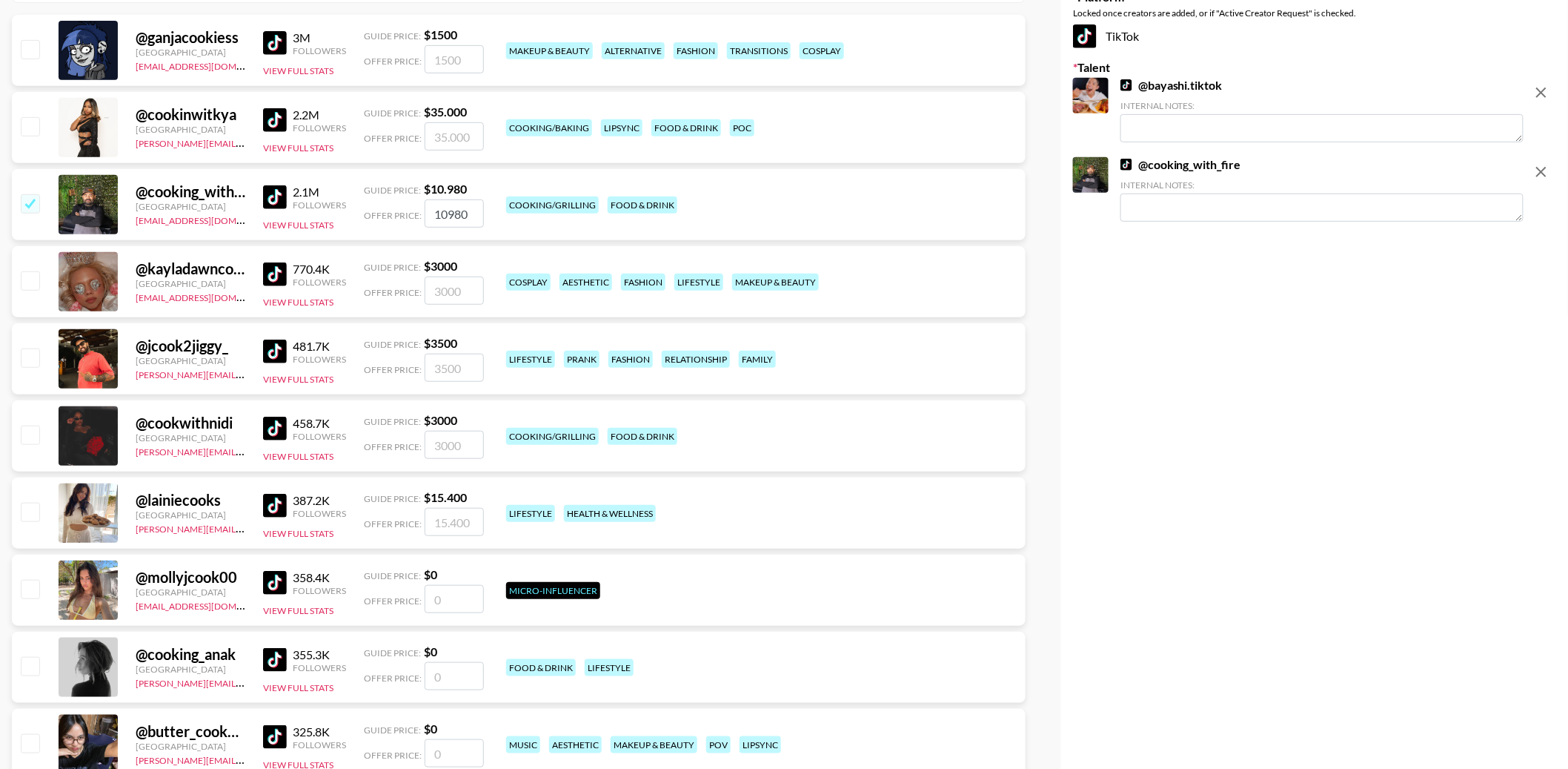
click at [272, 427] on img at bounding box center [275, 429] width 23 height 23
click at [31, 354] on input "checkbox" at bounding box center [30, 357] width 18 height 18
checkbox input "true"
type input "3500"
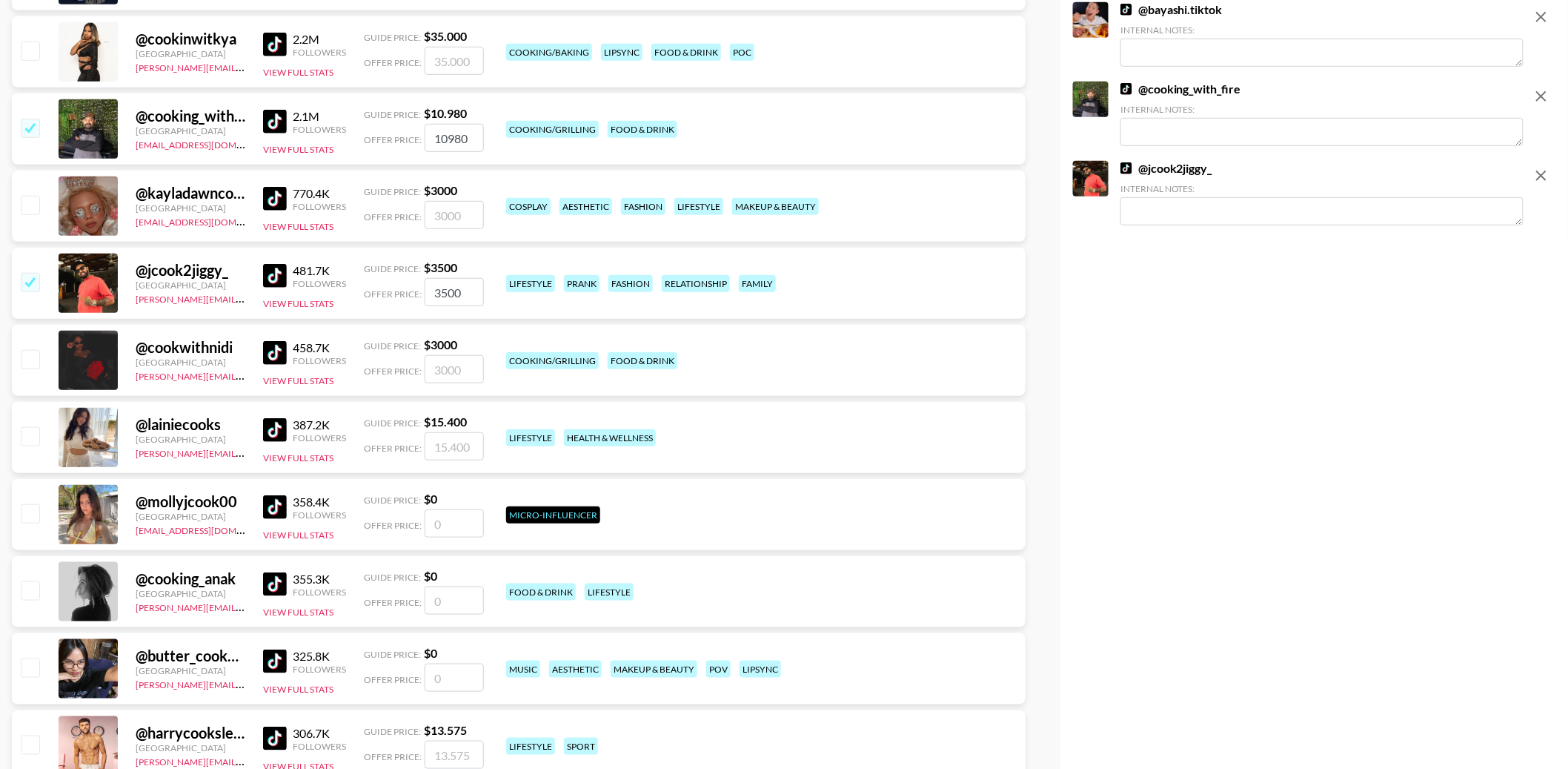
scroll to position [338, 0]
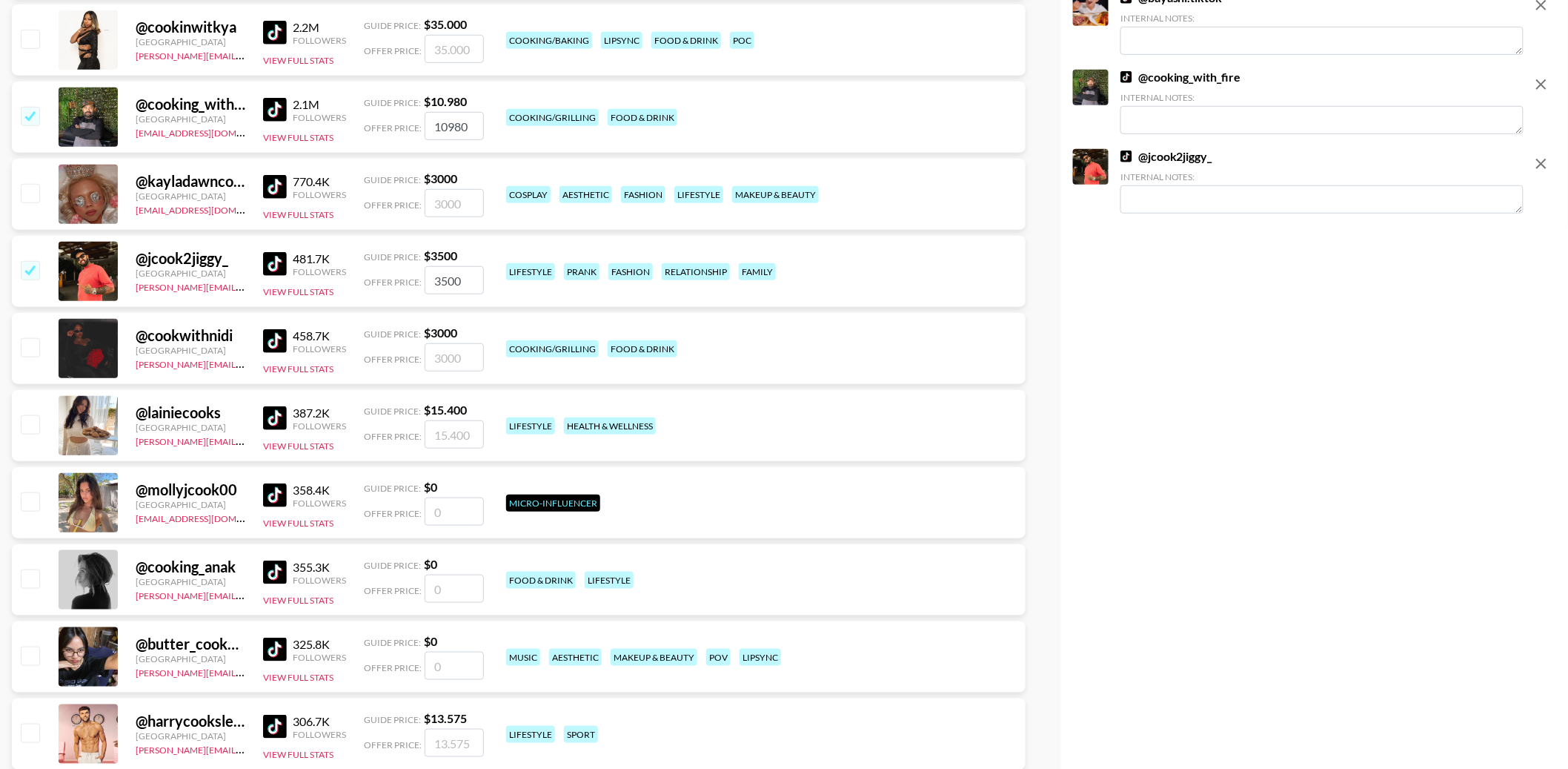
click at [32, 271] on input "checkbox" at bounding box center [30, 269] width 18 height 18
checkbox input "false"
click at [32, 352] on input "checkbox" at bounding box center [30, 347] width 18 height 18
checkbox input "true"
type input "3000"
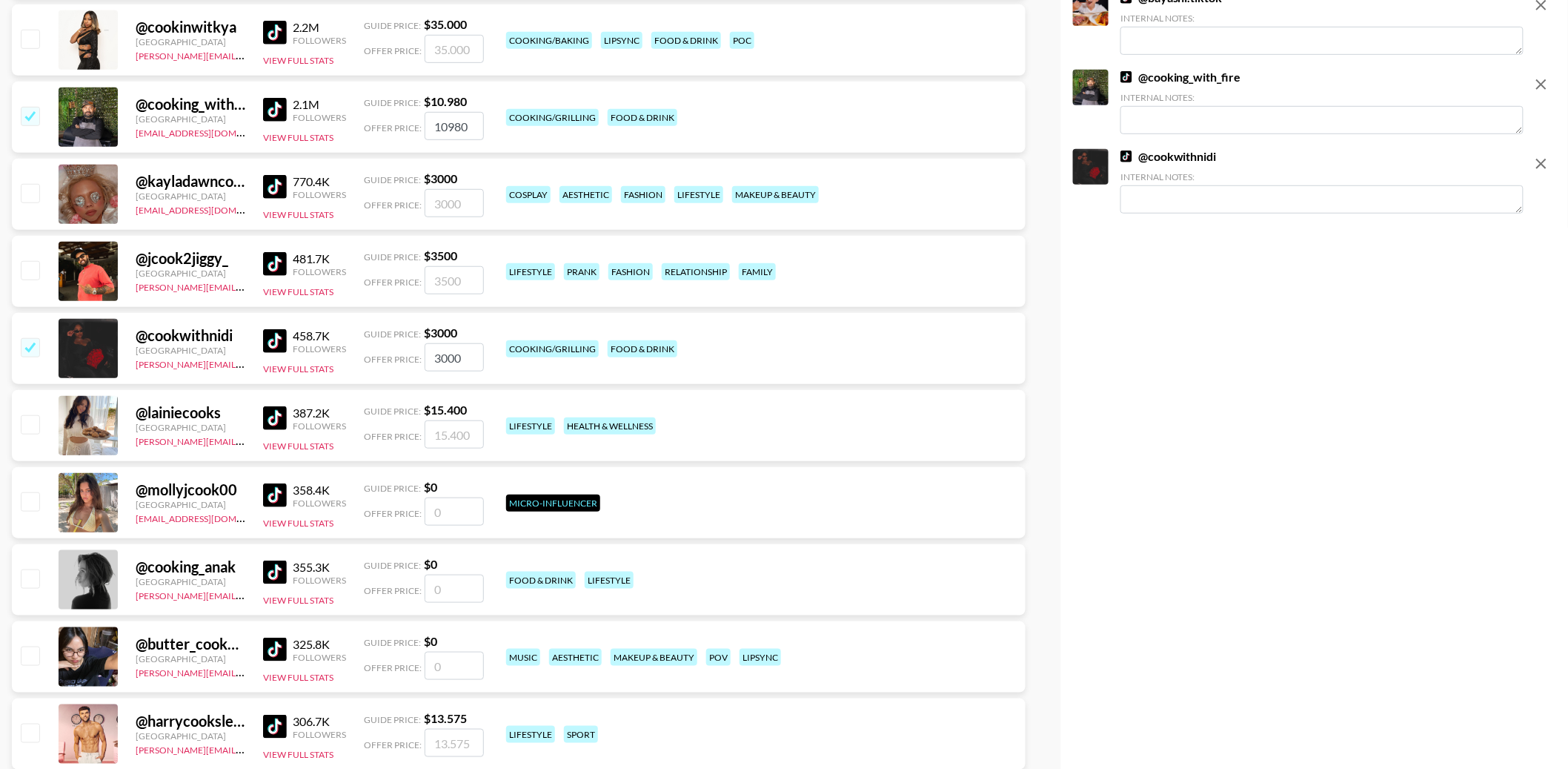
click at [22, 425] on input "checkbox" at bounding box center [30, 424] width 18 height 18
checkbox input "true"
type input "15400"
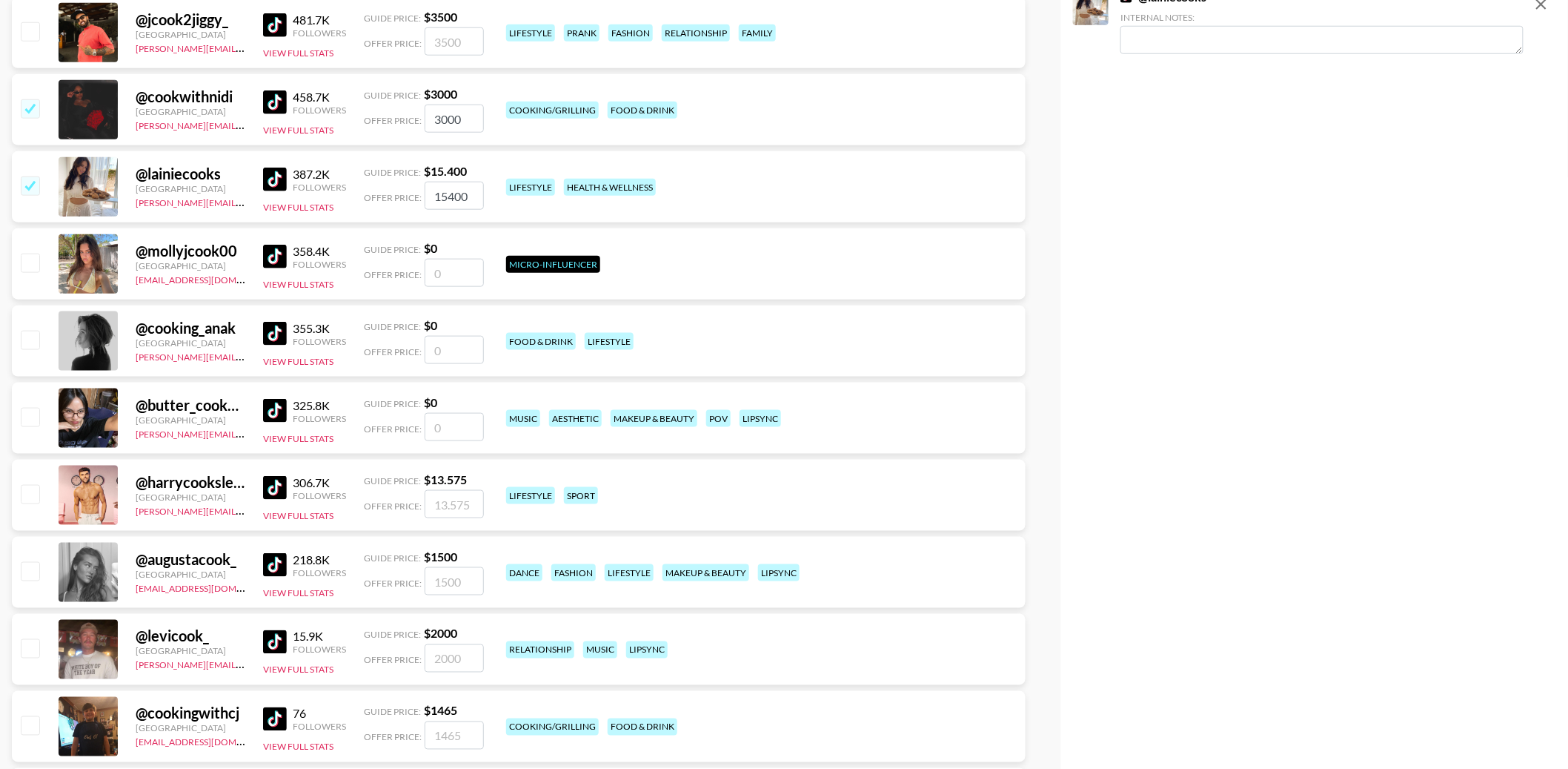
scroll to position [649, 0]
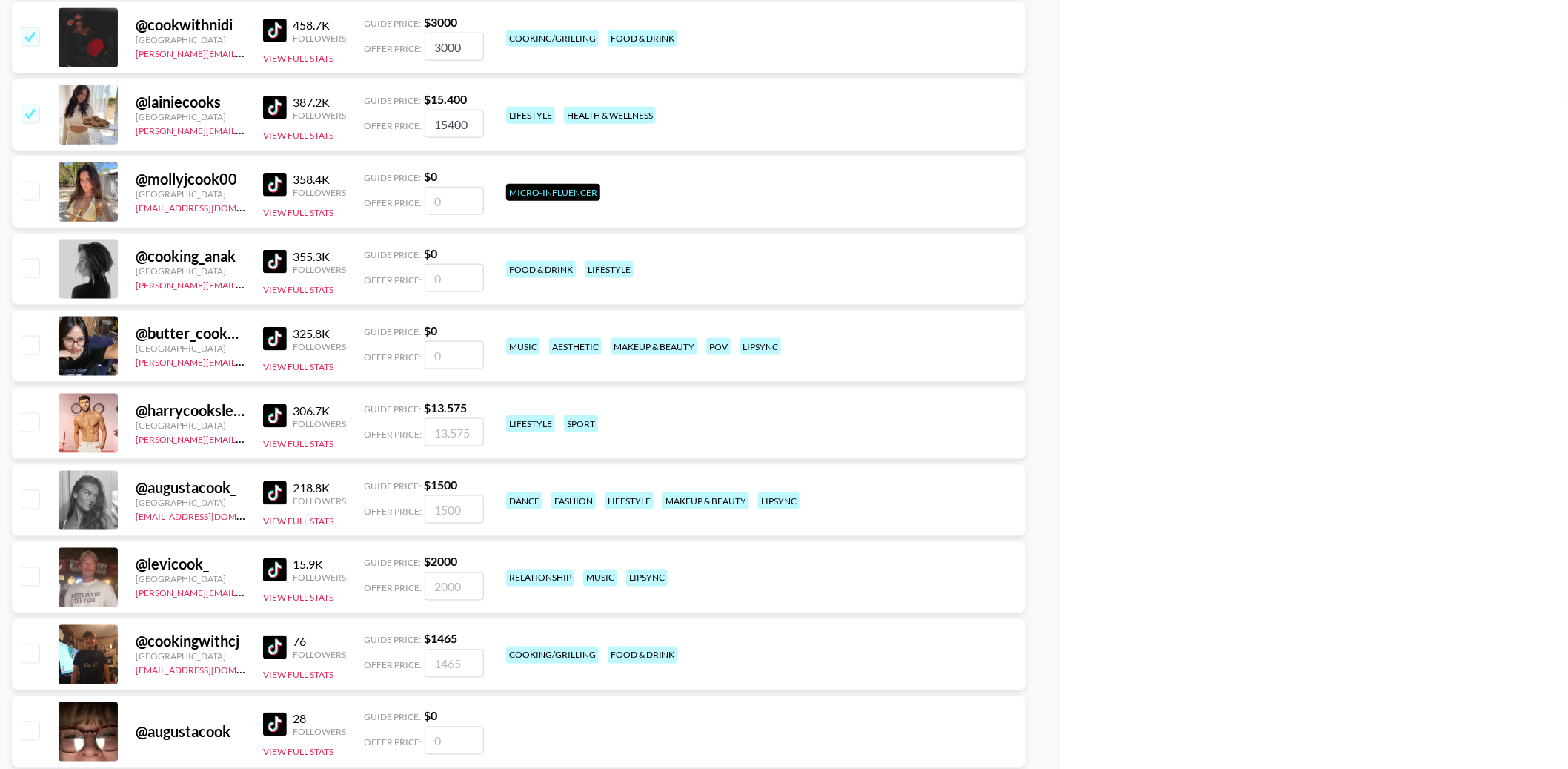
click at [192, 183] on div "@ mollyjcook00" at bounding box center [190, 179] width 110 height 19
click at [276, 333] on img at bounding box center [275, 339] width 23 height 23
click at [274, 413] on img at bounding box center [275, 415] width 23 height 23
click at [278, 500] on img at bounding box center [275, 493] width 23 height 23
click at [276, 558] on img at bounding box center [275, 570] width 23 height 23
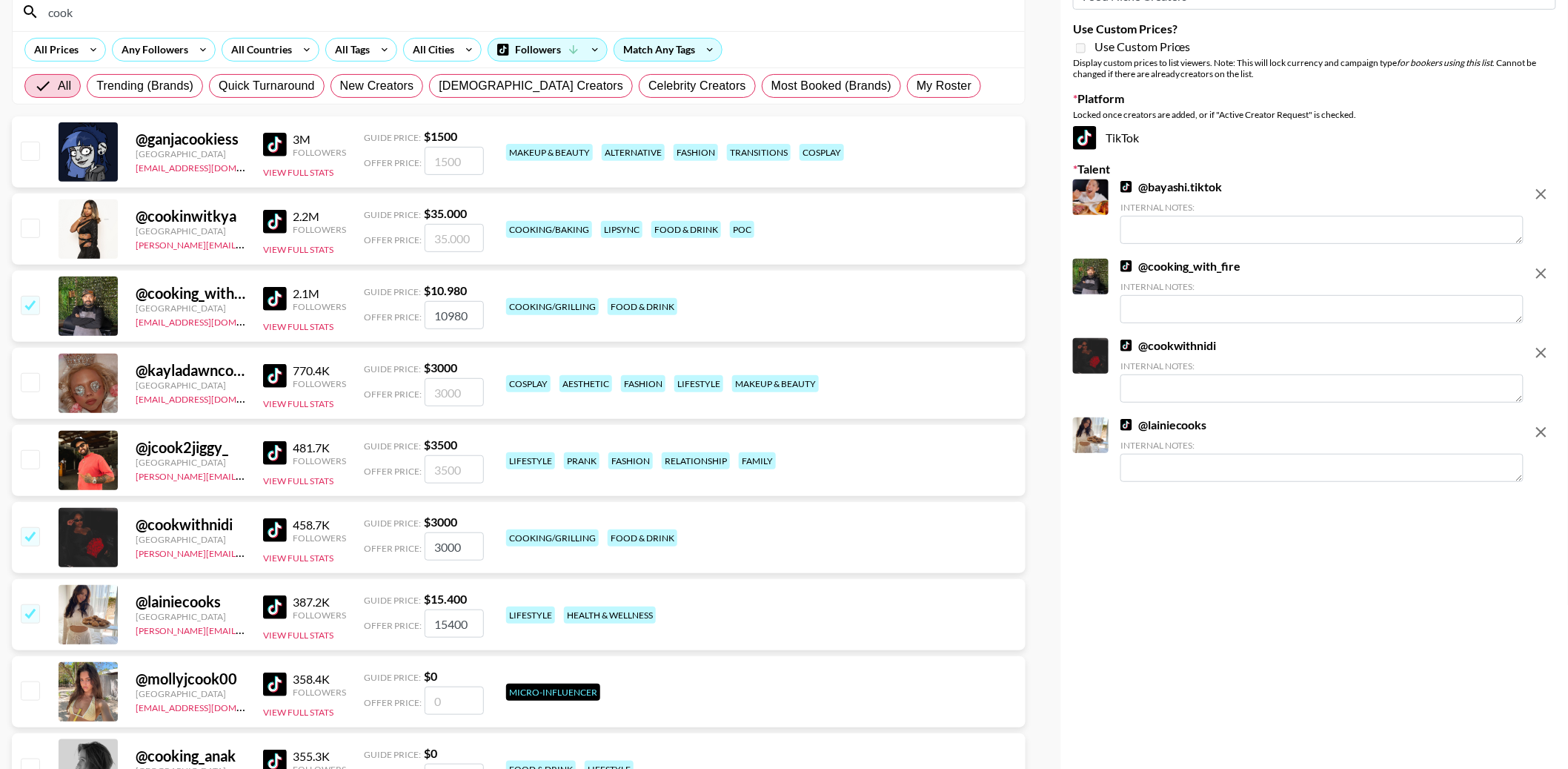
scroll to position [0, 0]
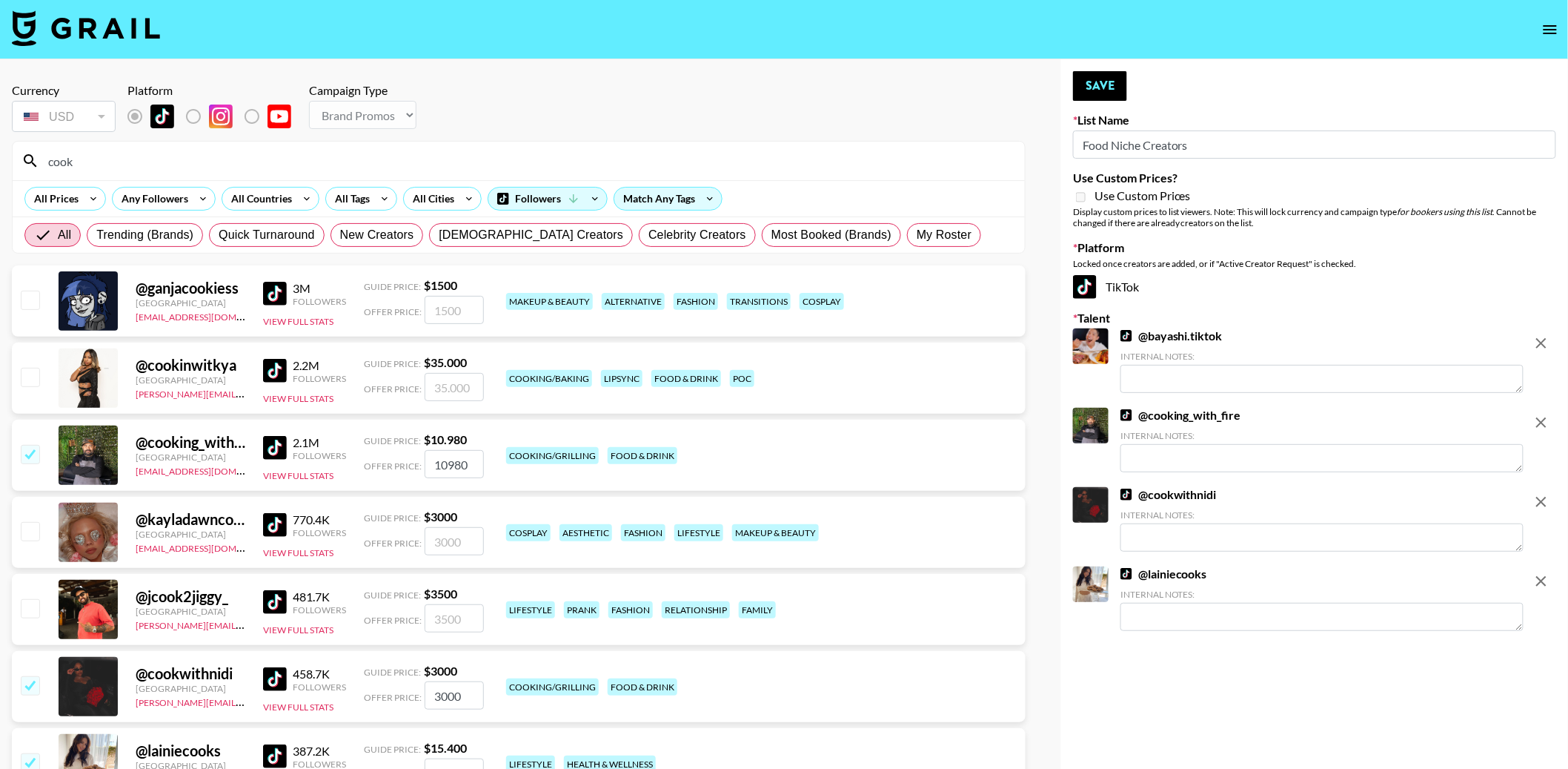
click at [73, 167] on input "cook" at bounding box center [527, 161] width 976 height 23
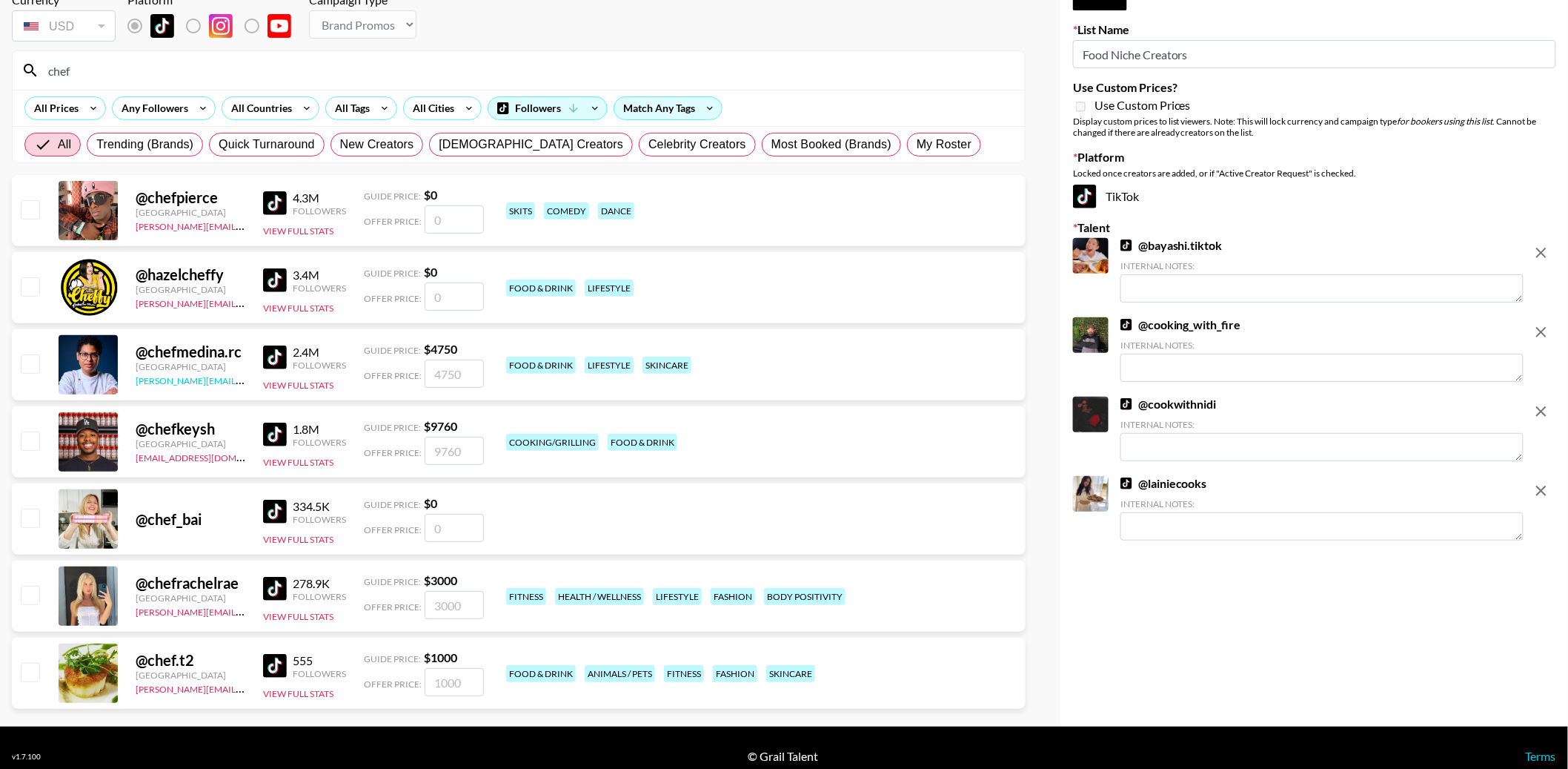
scroll to position [95, 0]
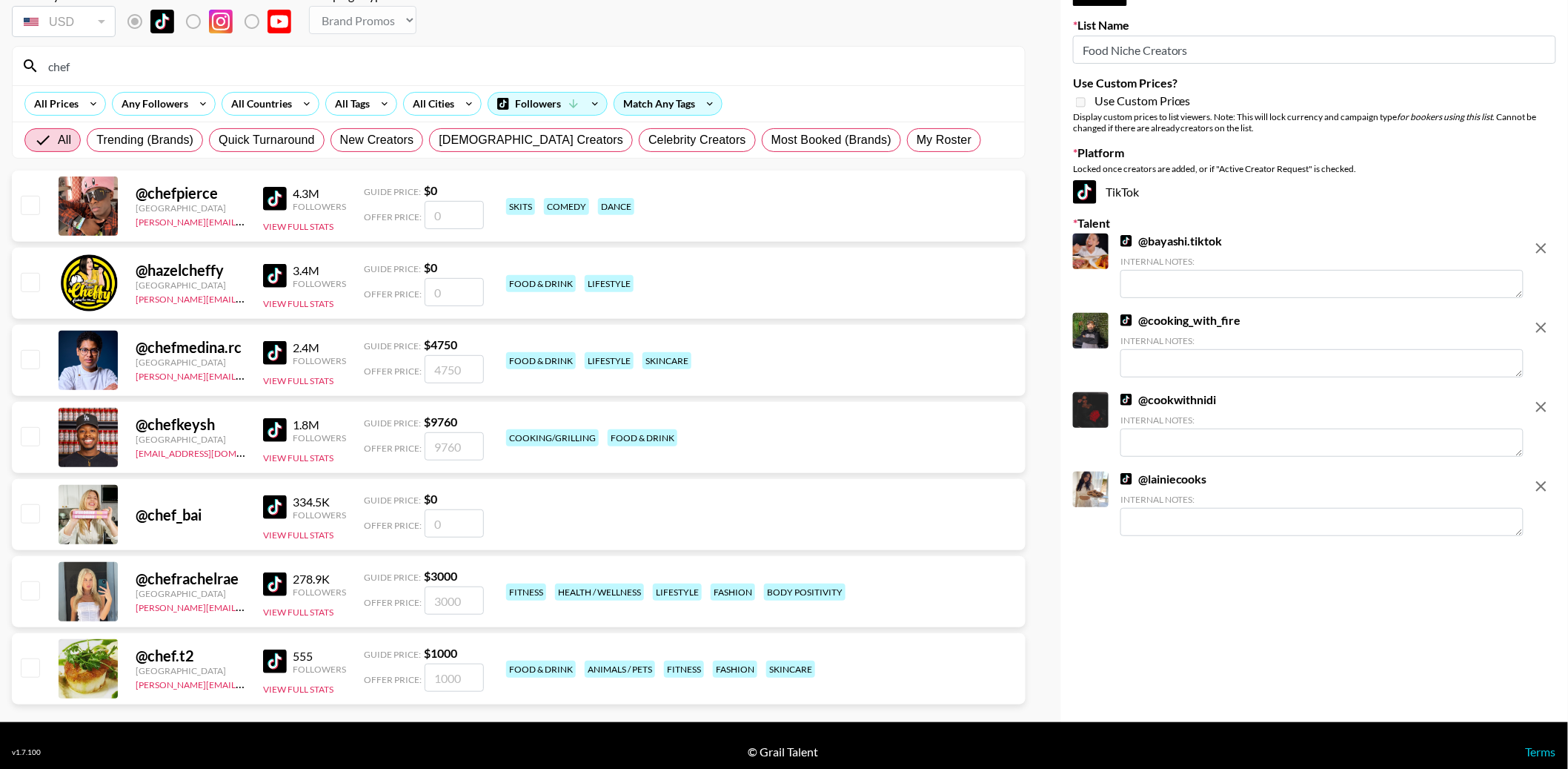
type input "chef"
click at [272, 201] on img at bounding box center [275, 198] width 23 height 23
click at [28, 358] on input "checkbox" at bounding box center [30, 358] width 18 height 18
checkbox input "true"
type input "4750"
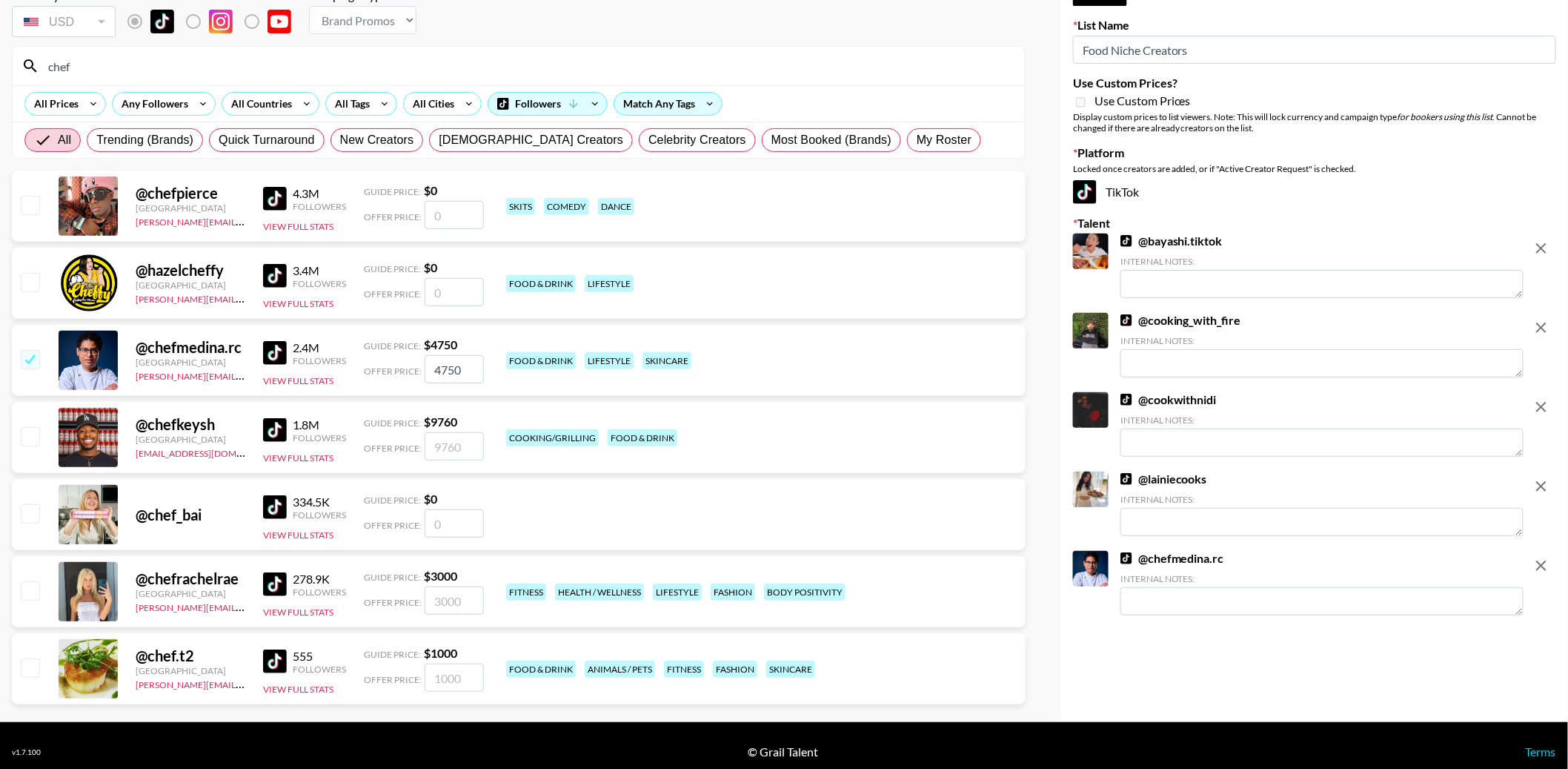
click at [33, 444] on input "checkbox" at bounding box center [30, 436] width 18 height 18
checkbox input "true"
type input "9760"
click at [32, 507] on input "checkbox" at bounding box center [30, 513] width 18 height 18
checkbox input "false"
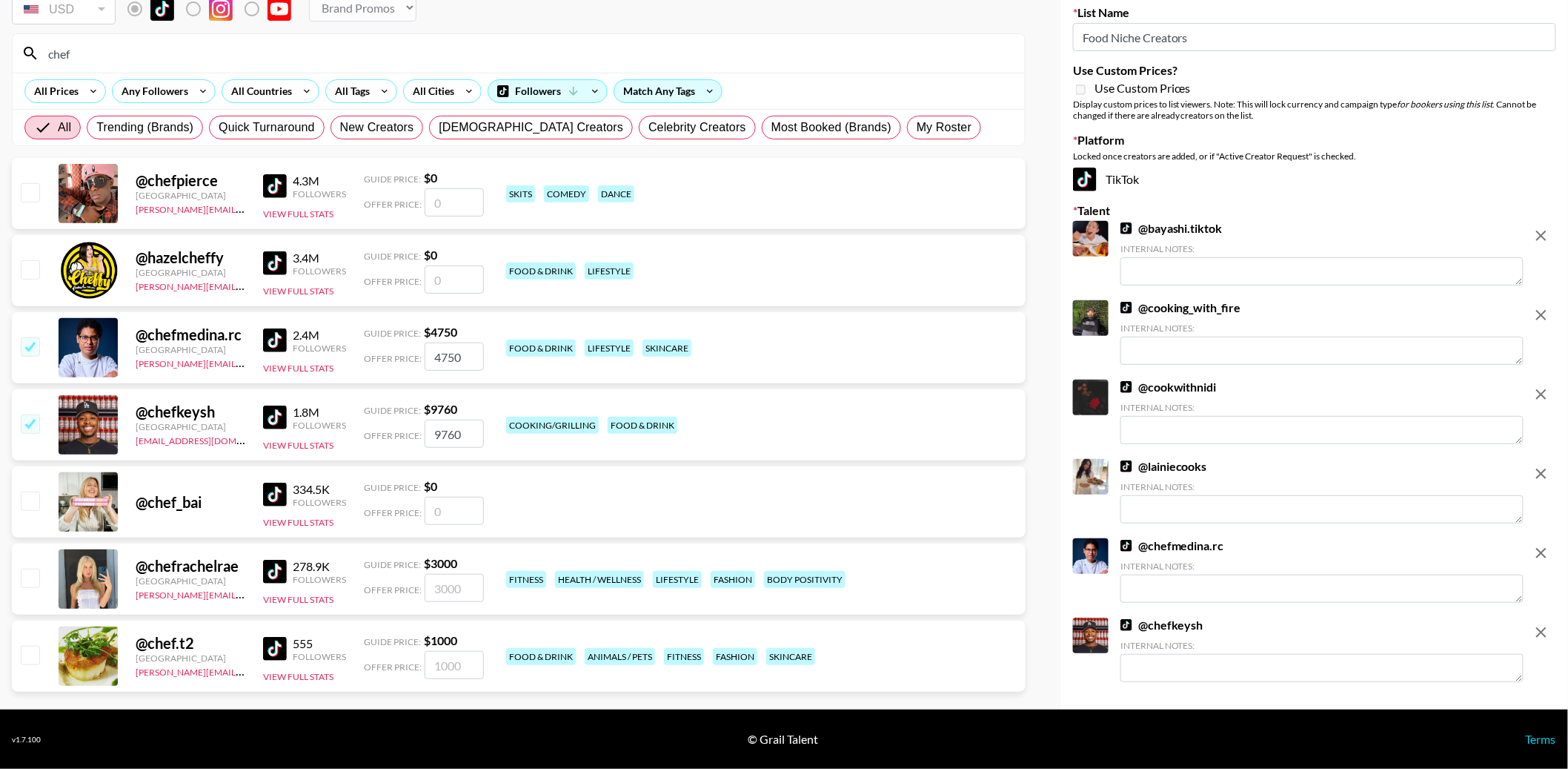
scroll to position [0, 0]
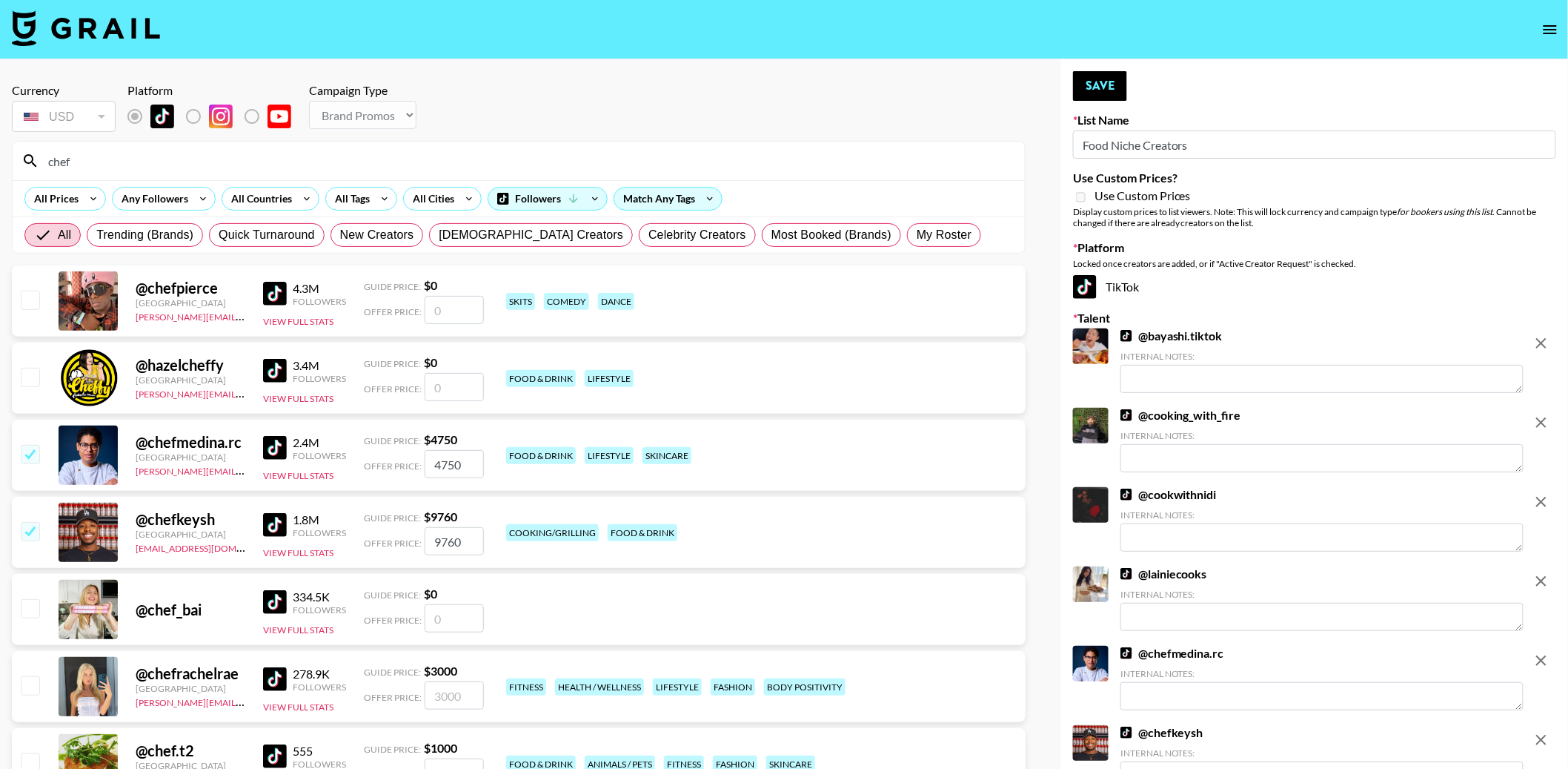
click at [606, 143] on div "chef" at bounding box center [518, 160] width 1012 height 38
click at [55, 162] on input "chef" at bounding box center [527, 161] width 976 height 23
click at [1092, 84] on button "Save" at bounding box center [1100, 86] width 54 height 30
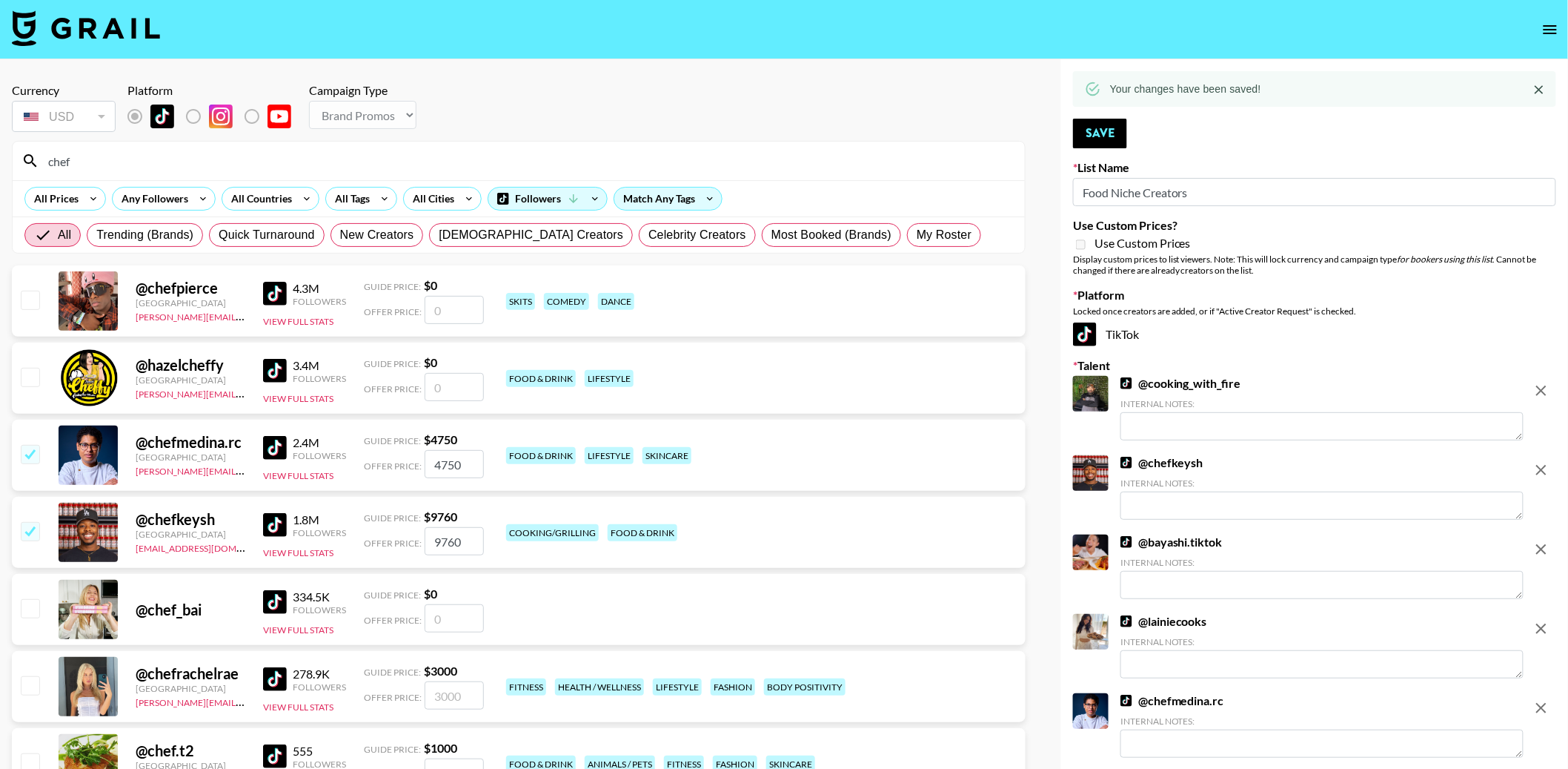
click at [1566, 20] on nav at bounding box center [784, 30] width 1568 height 59
click at [1554, 27] on icon "open drawer" at bounding box center [1550, 30] width 18 height 18
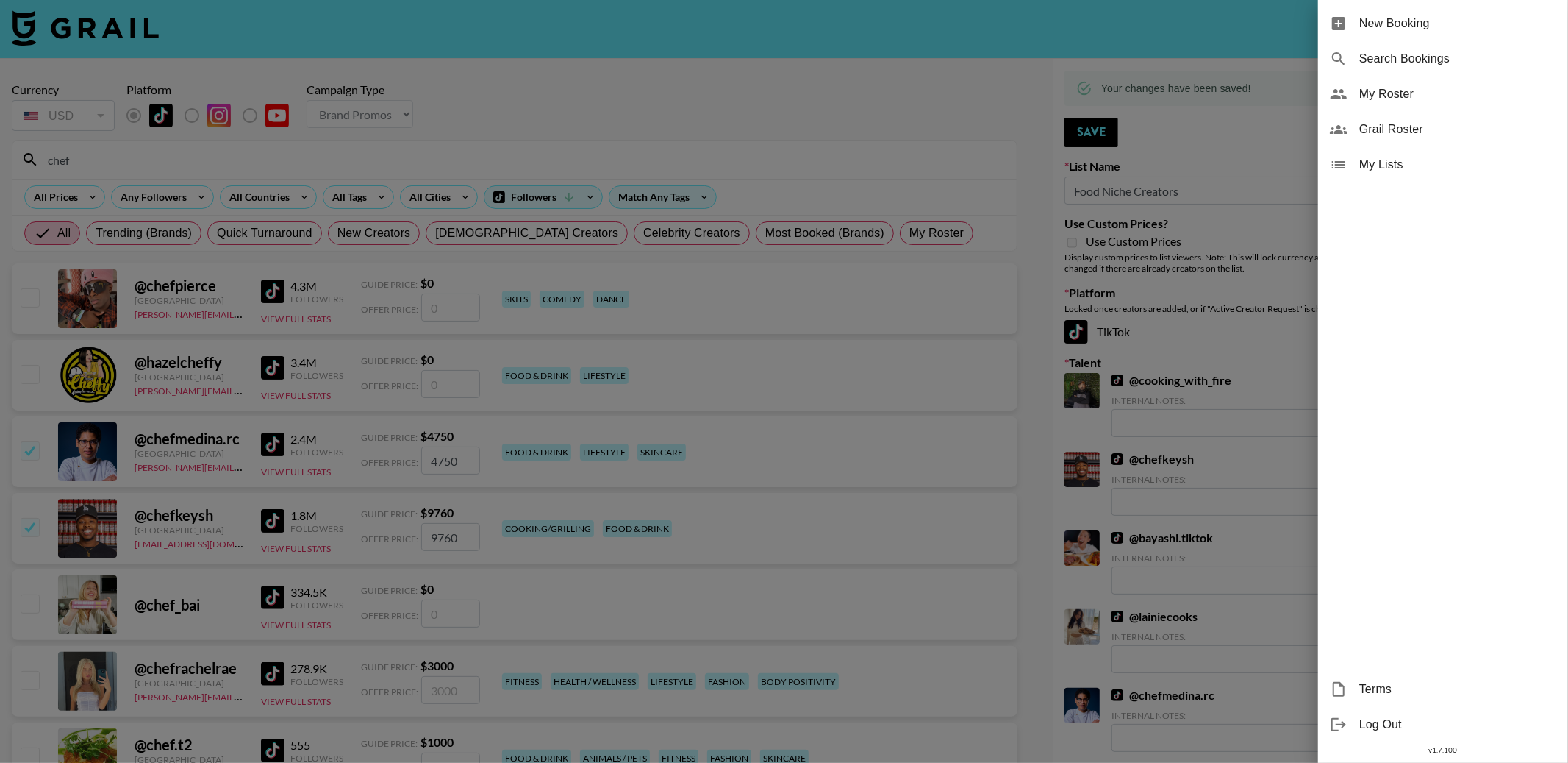
click at [1377, 168] on span "My Lists" at bounding box center [1458, 164] width 197 height 18
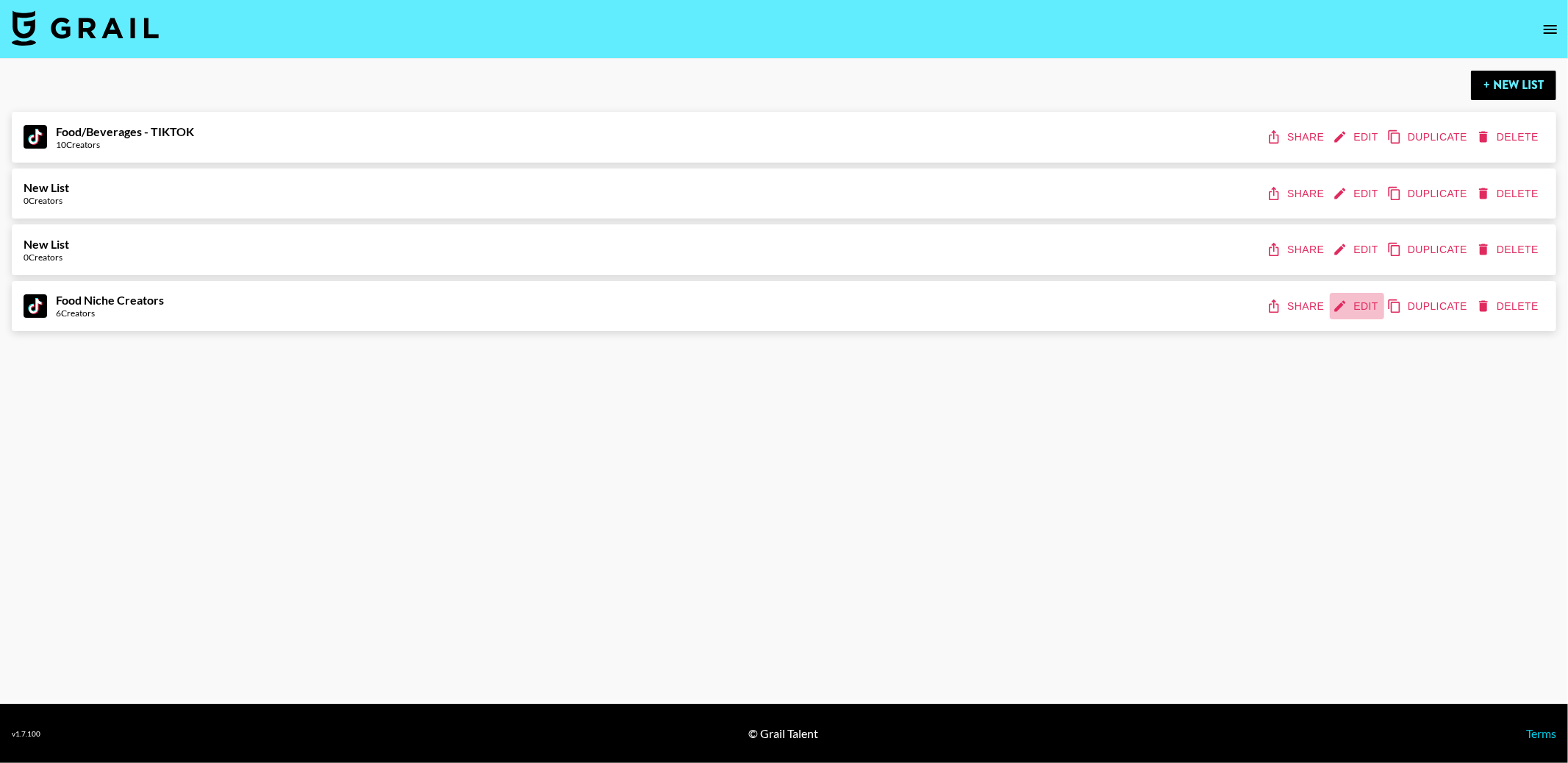
click at [1349, 305] on button "Edit" at bounding box center [1357, 306] width 54 height 27
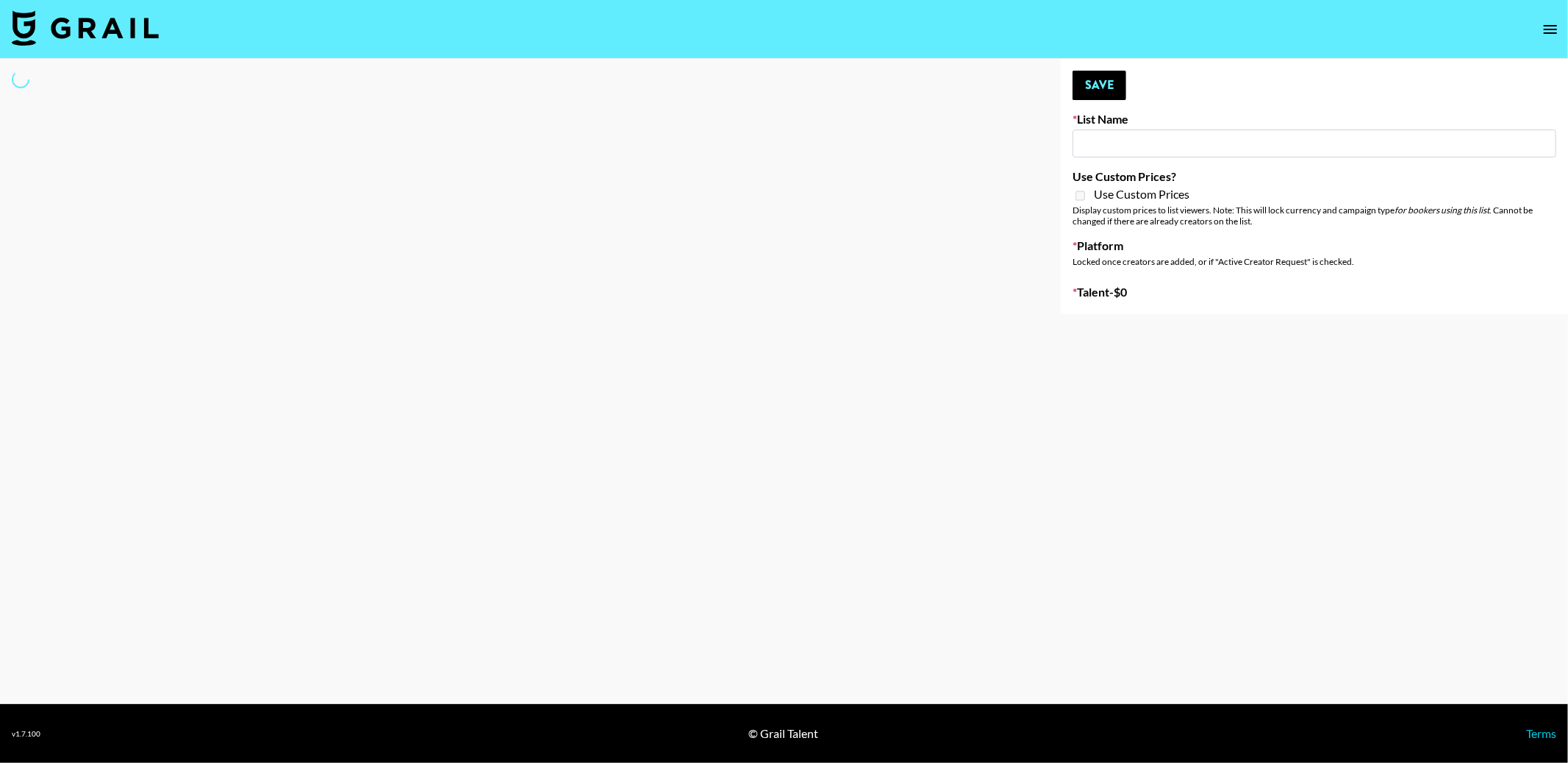
type input "Food Niche Creators"
select select "Song"
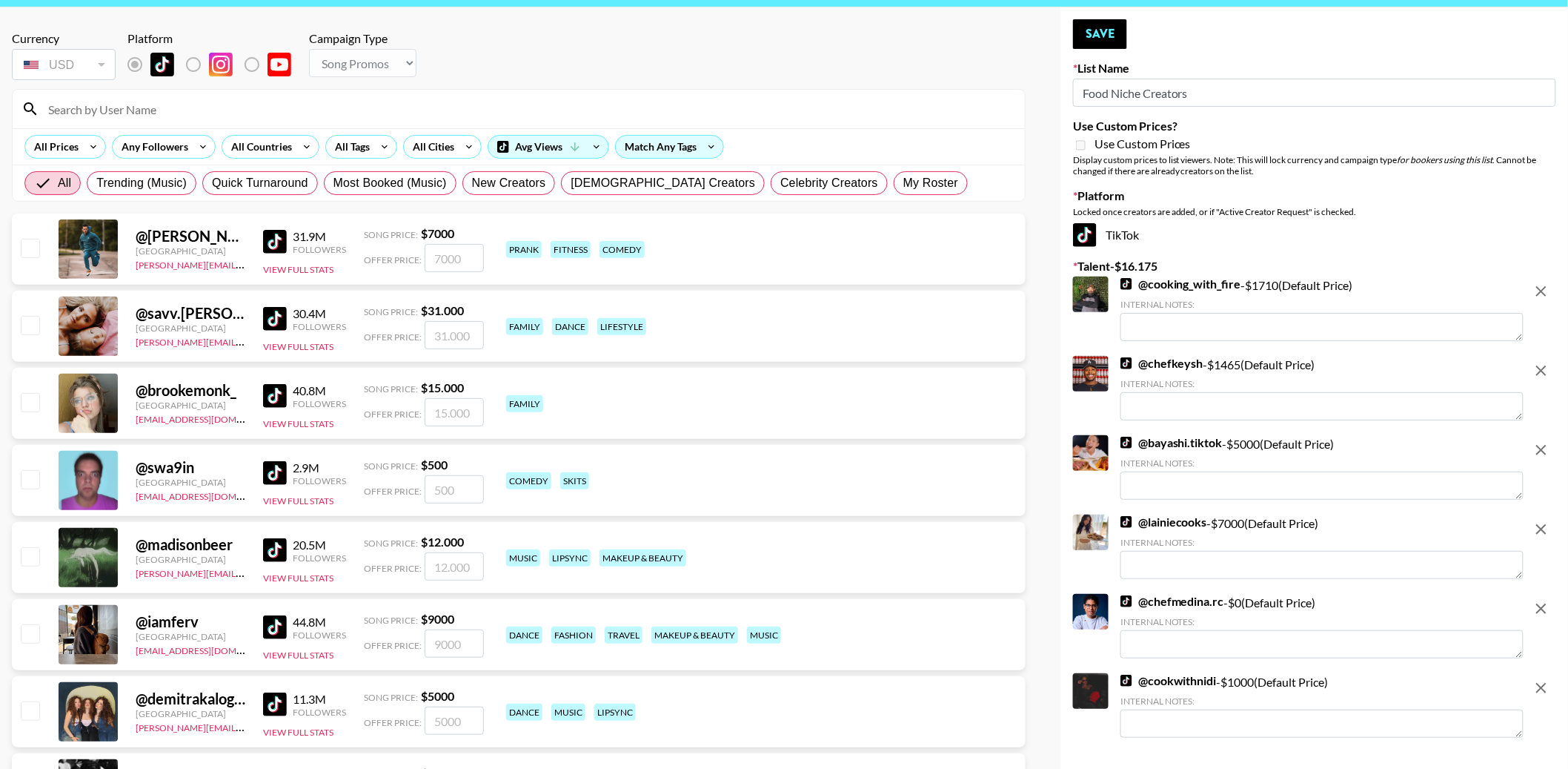
scroll to position [52, 0]
click at [197, 104] on input at bounding box center [527, 108] width 976 height 23
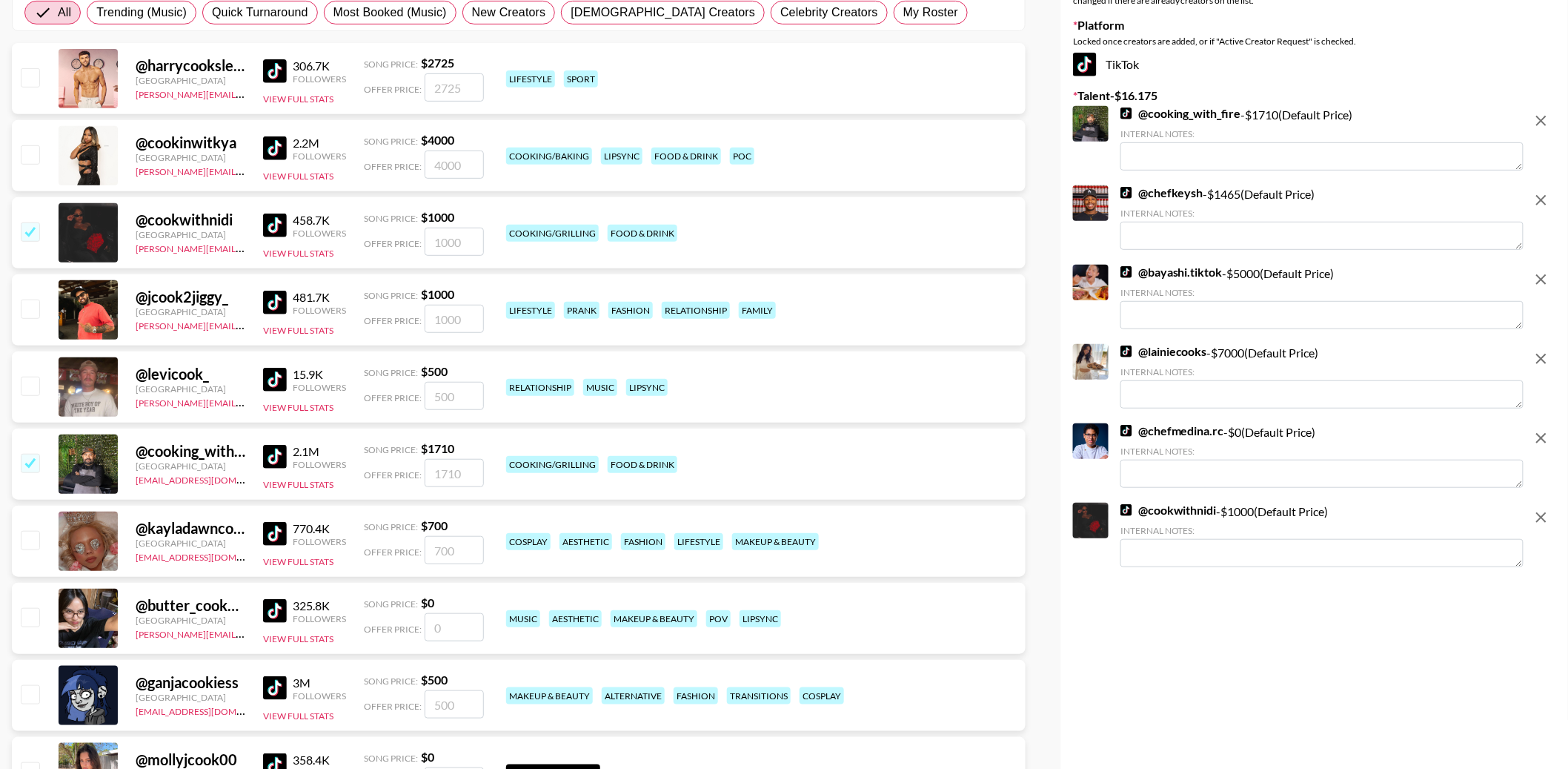
scroll to position [241, 0]
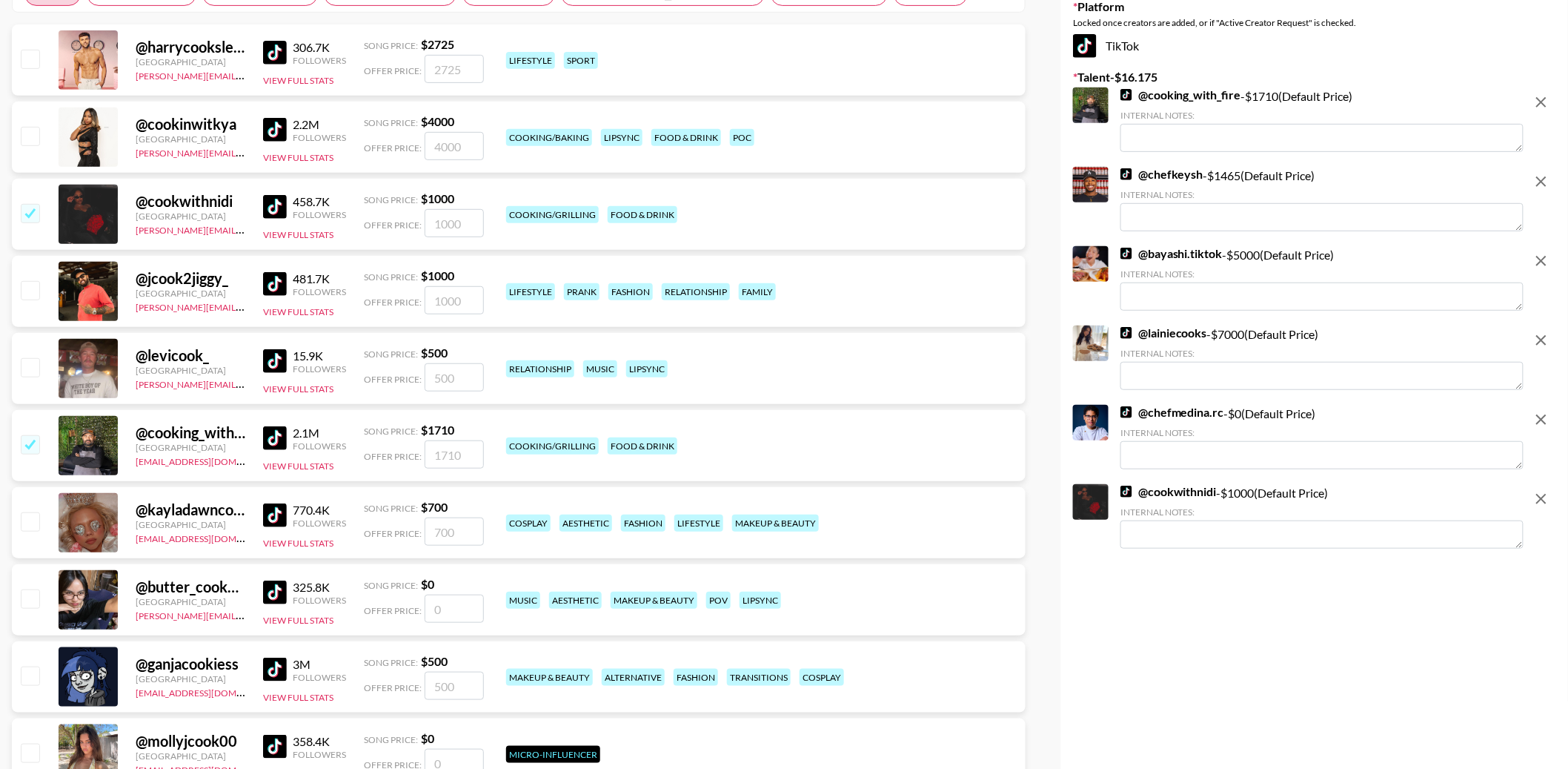
type input "cook"
click at [36, 128] on input "checkbox" at bounding box center [30, 135] width 18 height 18
checkbox input "true"
type input "4000"
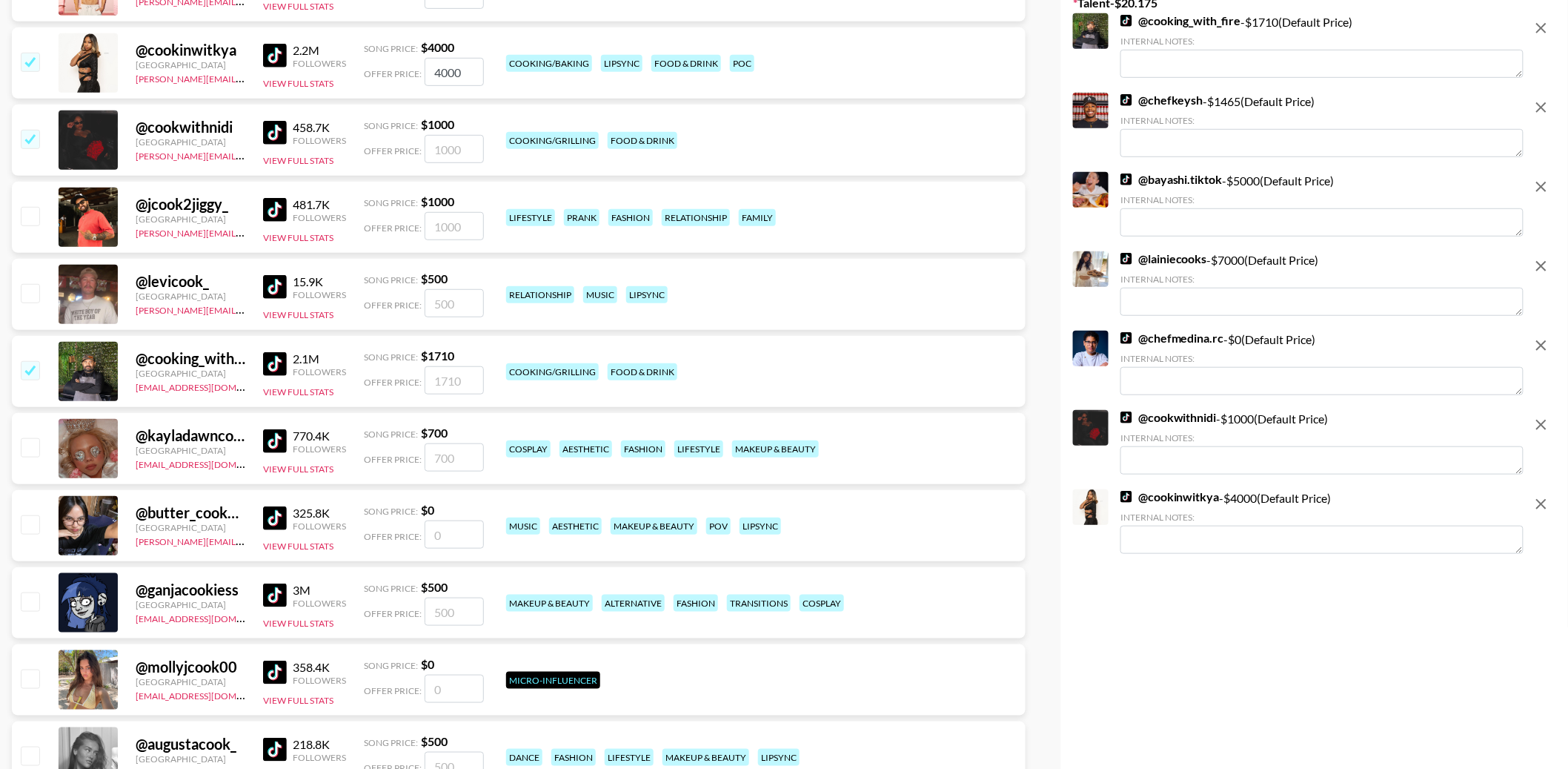
scroll to position [0, 0]
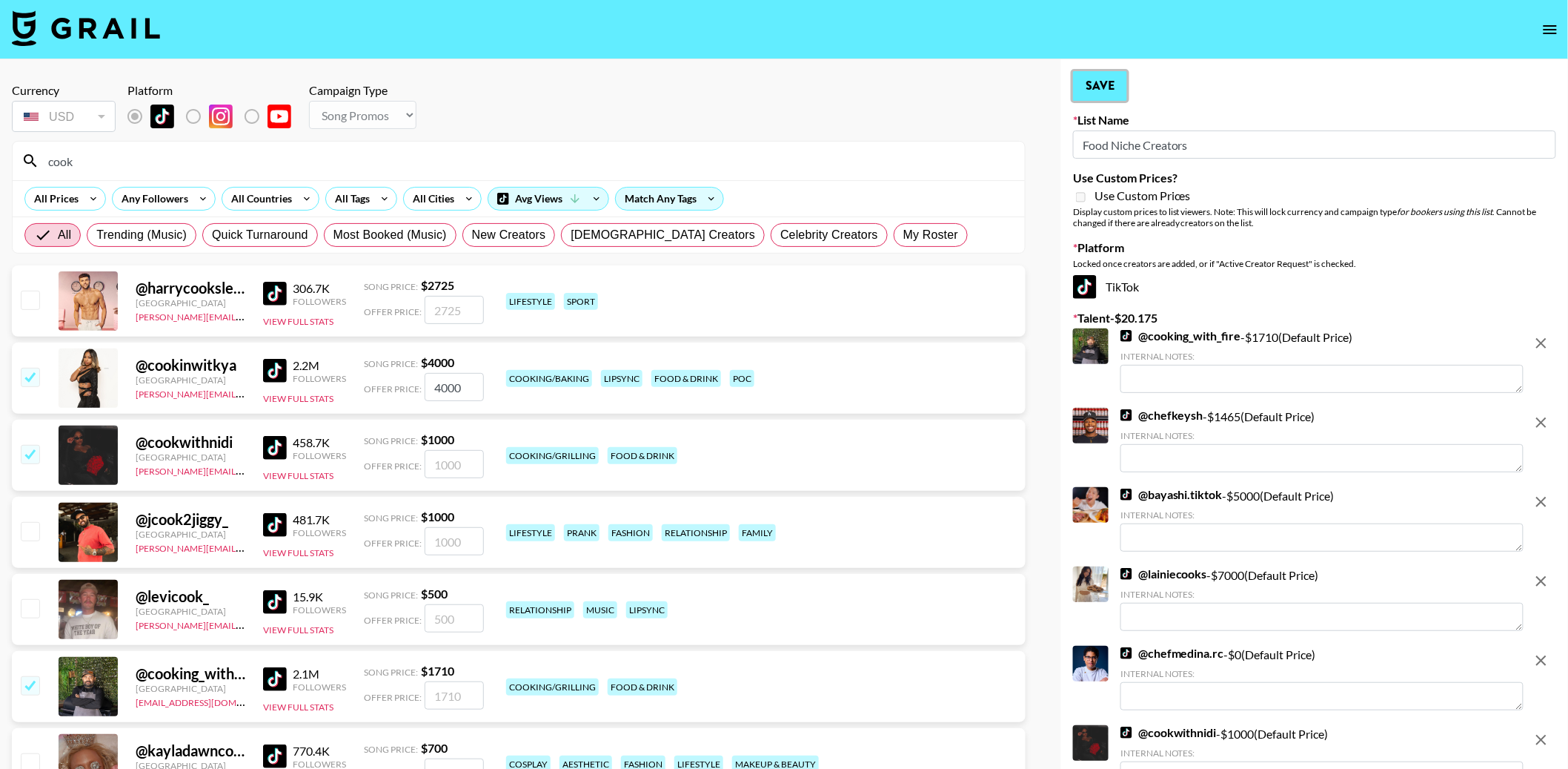
click at [1093, 91] on button "Save" at bounding box center [1100, 86] width 54 height 30
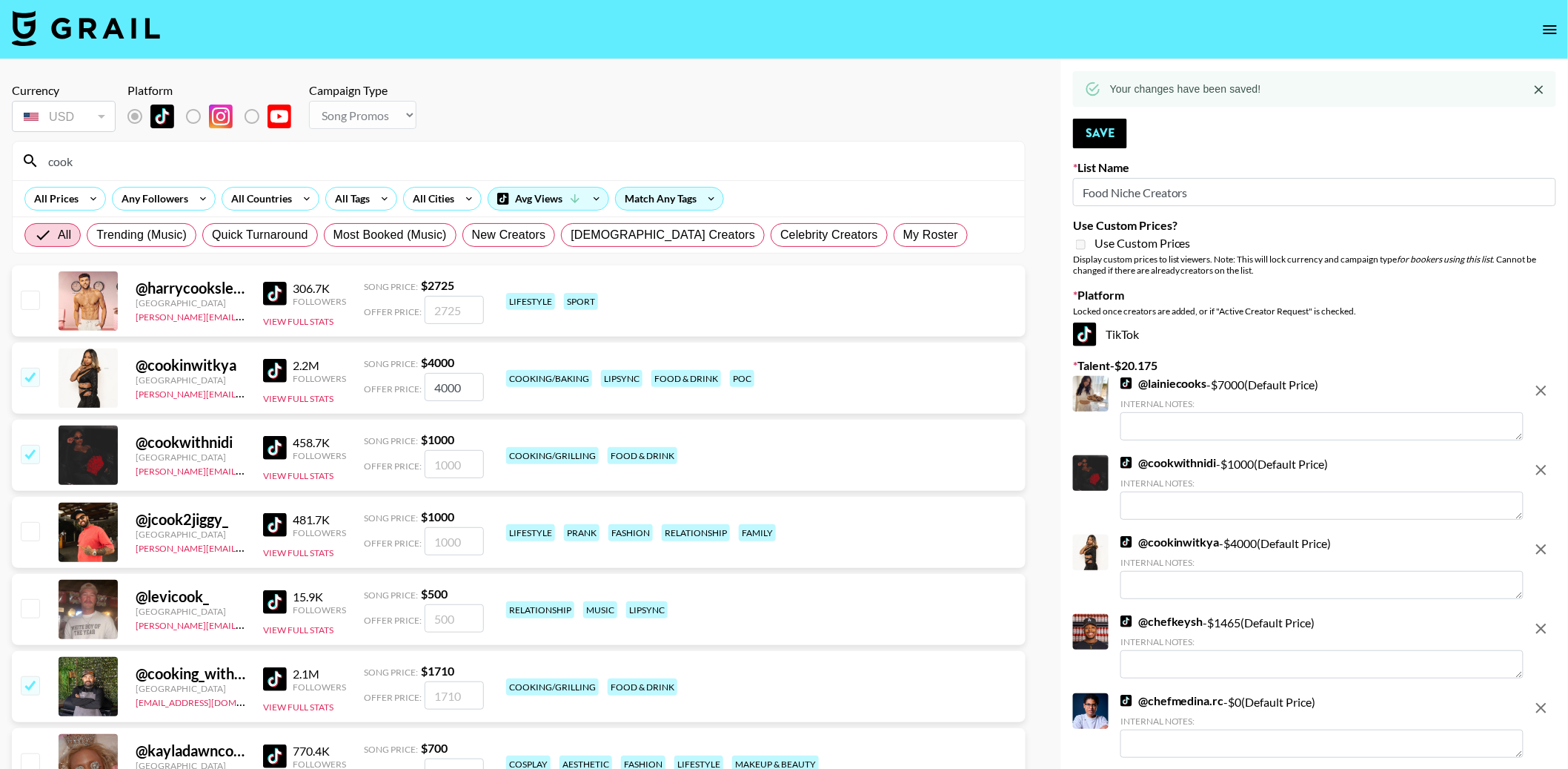
click at [175, 164] on input "cook" at bounding box center [527, 161] width 976 height 23
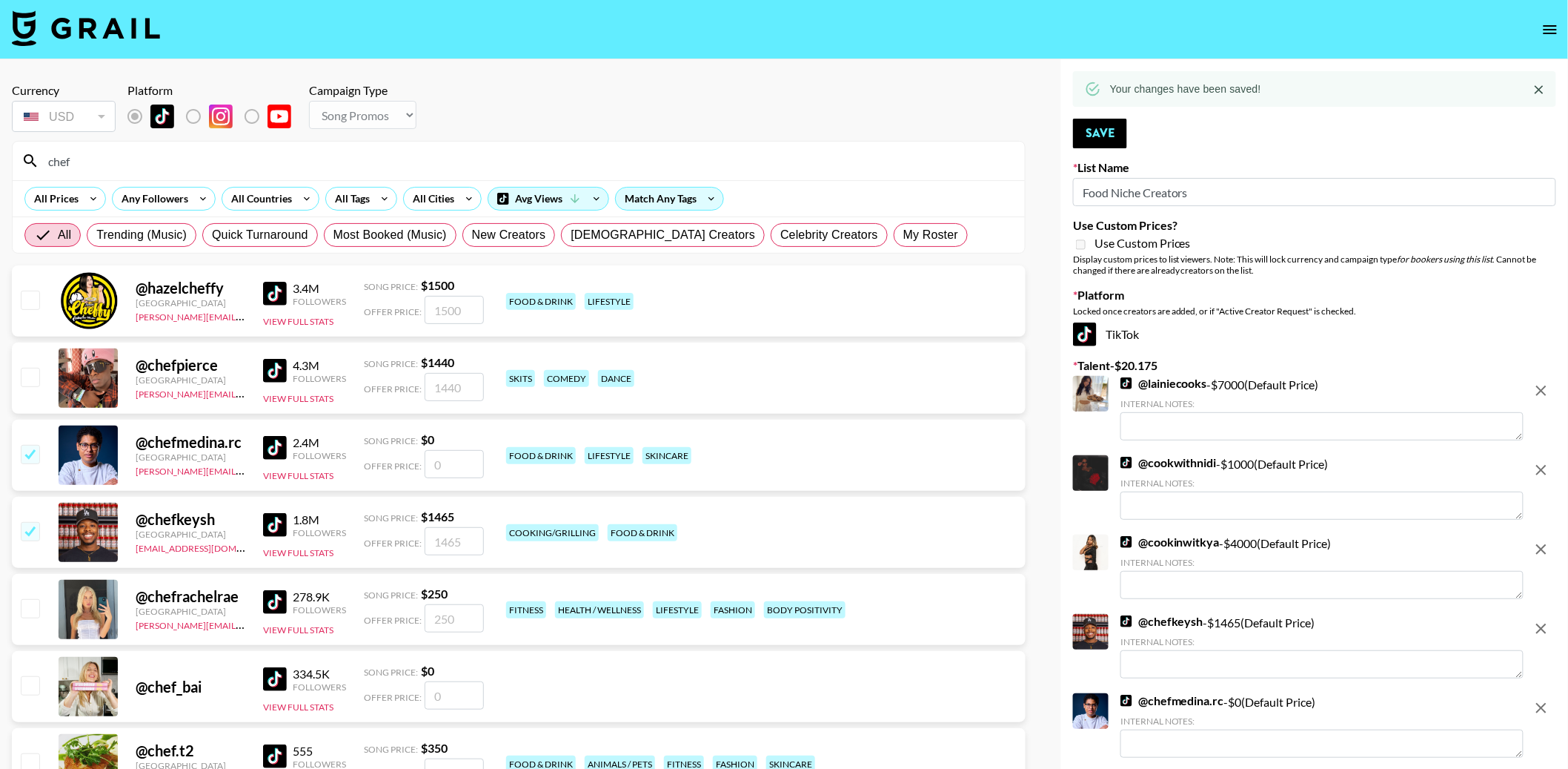
click at [150, 147] on div "chef" at bounding box center [518, 160] width 1012 height 38
click at [133, 157] on input "chef" at bounding box center [527, 161] width 976 height 23
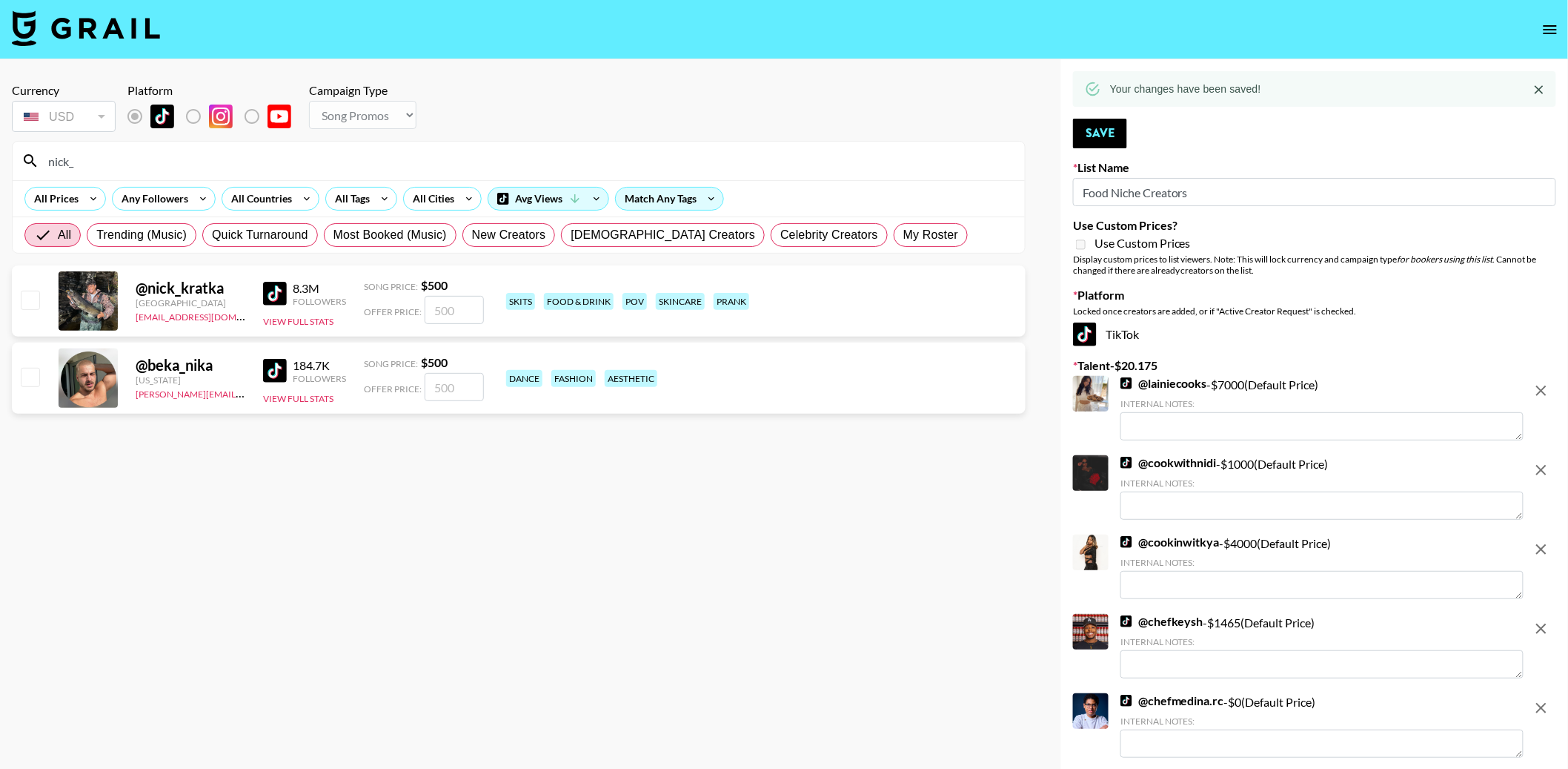
type input "nick_"
click at [29, 294] on input "checkbox" at bounding box center [30, 299] width 18 height 18
checkbox input "true"
type input "500"
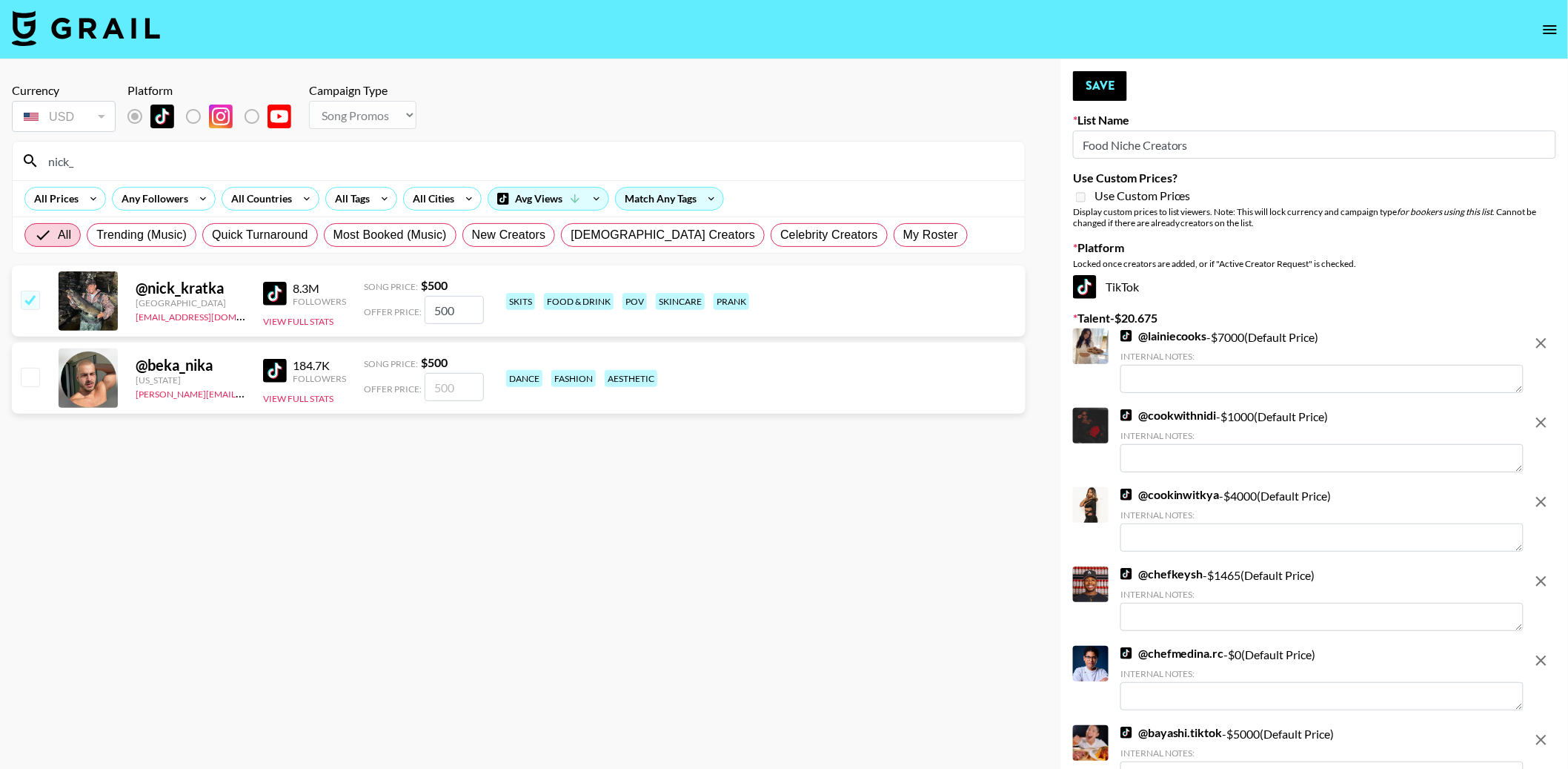
click at [85, 164] on input "nick_" at bounding box center [527, 161] width 976 height 23
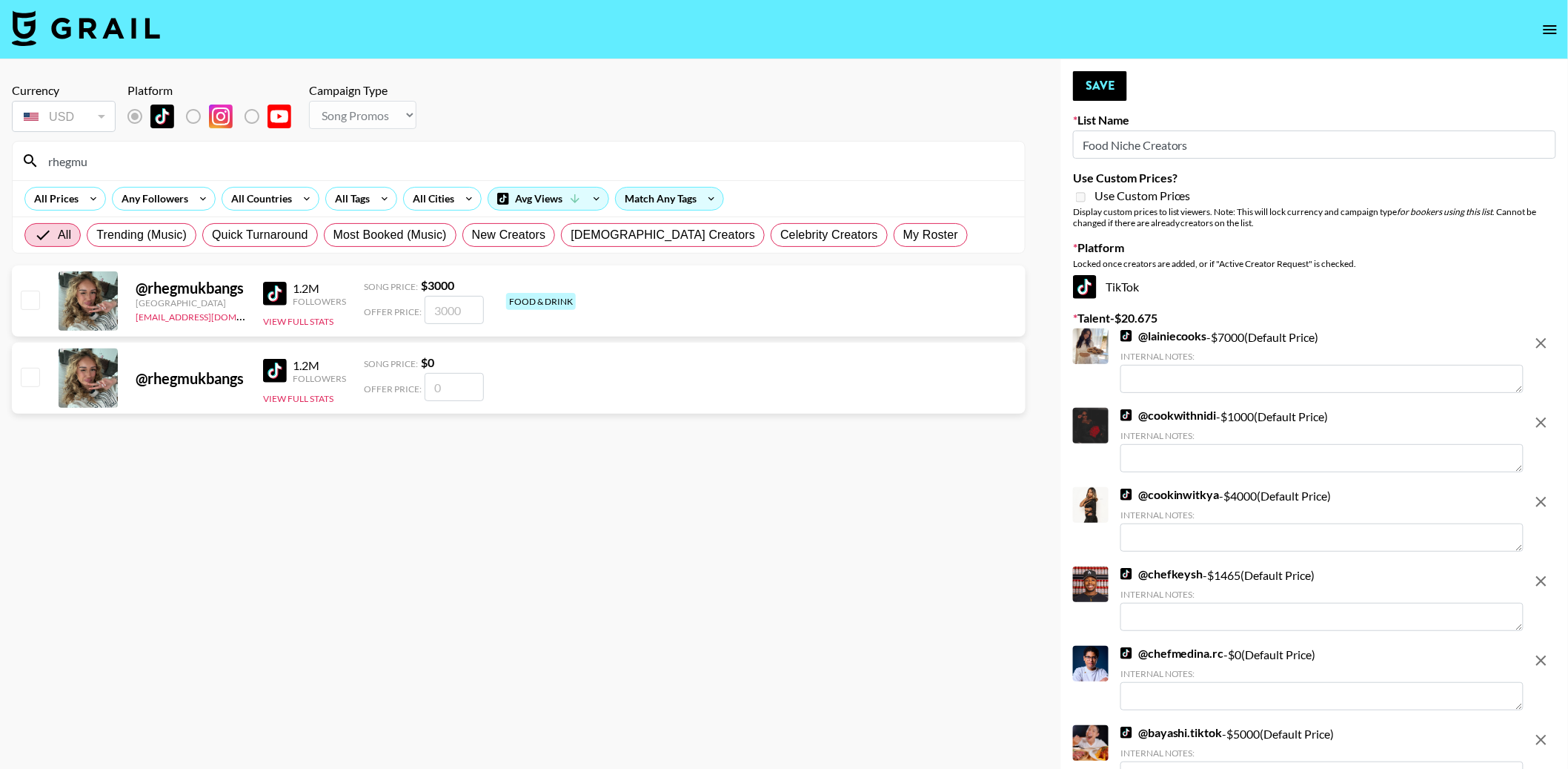
type input "rhegmu"
click at [37, 294] on input "checkbox" at bounding box center [30, 299] width 18 height 18
checkbox input "true"
type input "3000"
click at [96, 149] on input "rhegmu" at bounding box center [527, 161] width 976 height 23
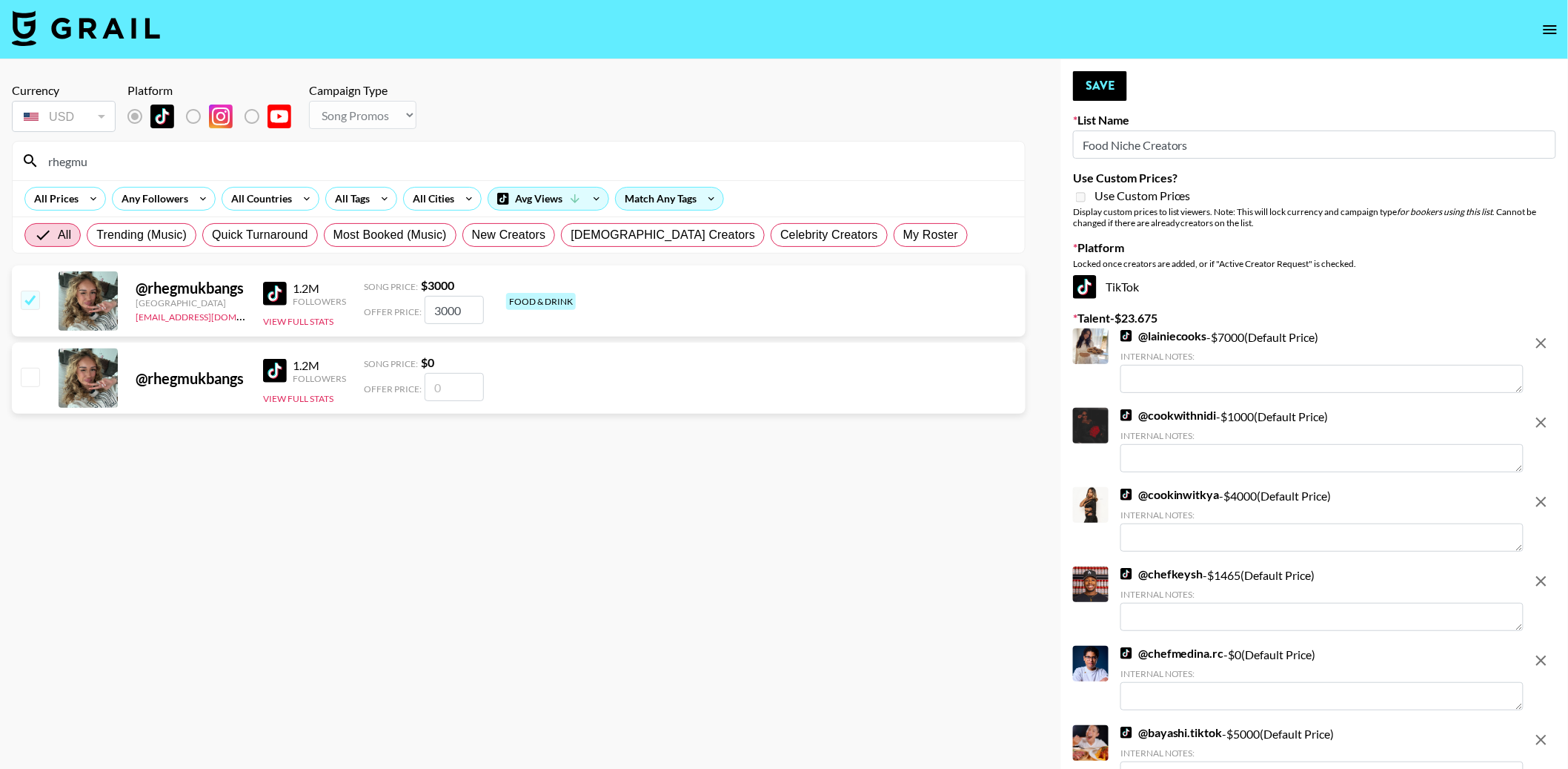
click at [96, 149] on input "rhegmu" at bounding box center [527, 161] width 976 height 23
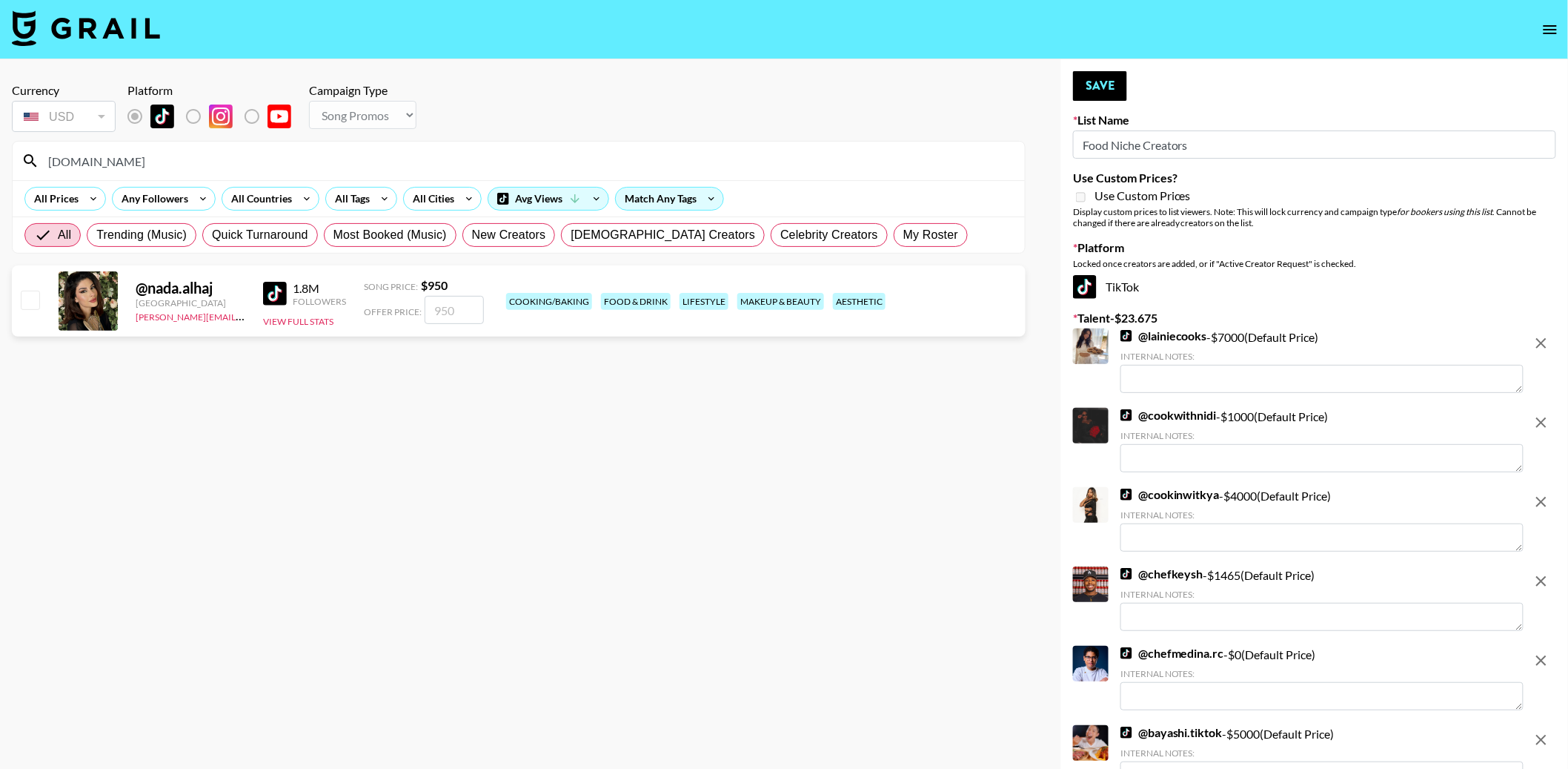
type input "nada.al"
click at [34, 303] on input "checkbox" at bounding box center [30, 299] width 18 height 18
checkbox input "true"
type input "950"
click at [97, 155] on input "nada.al" at bounding box center [527, 161] width 976 height 23
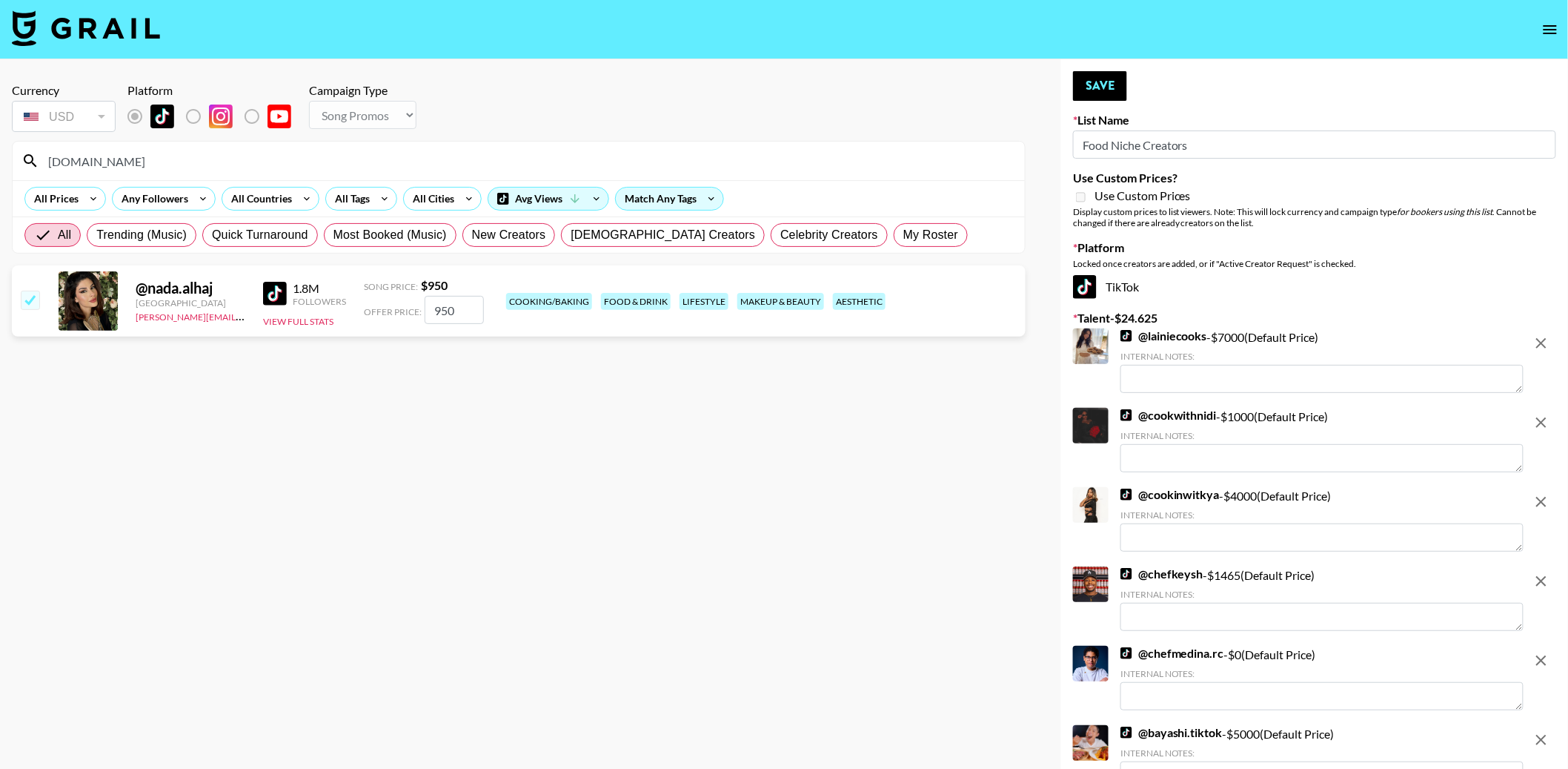
click at [97, 155] on input "nada.al" at bounding box center [527, 161] width 976 height 23
type input "maryom"
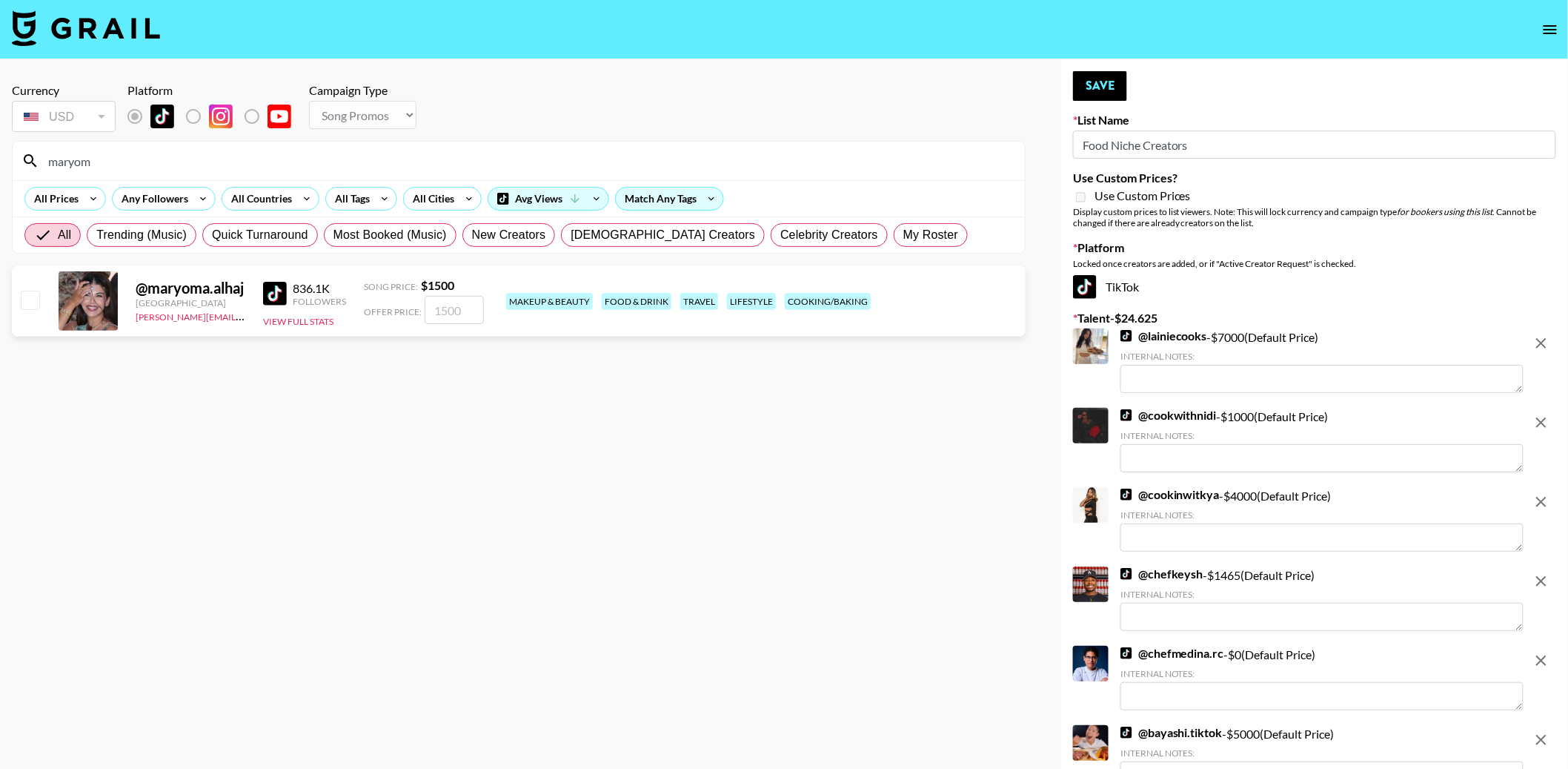
click at [30, 298] on input "checkbox" at bounding box center [30, 299] width 18 height 18
checkbox input "true"
type input "1500"
click at [86, 153] on input "maryom" at bounding box center [527, 161] width 976 height 23
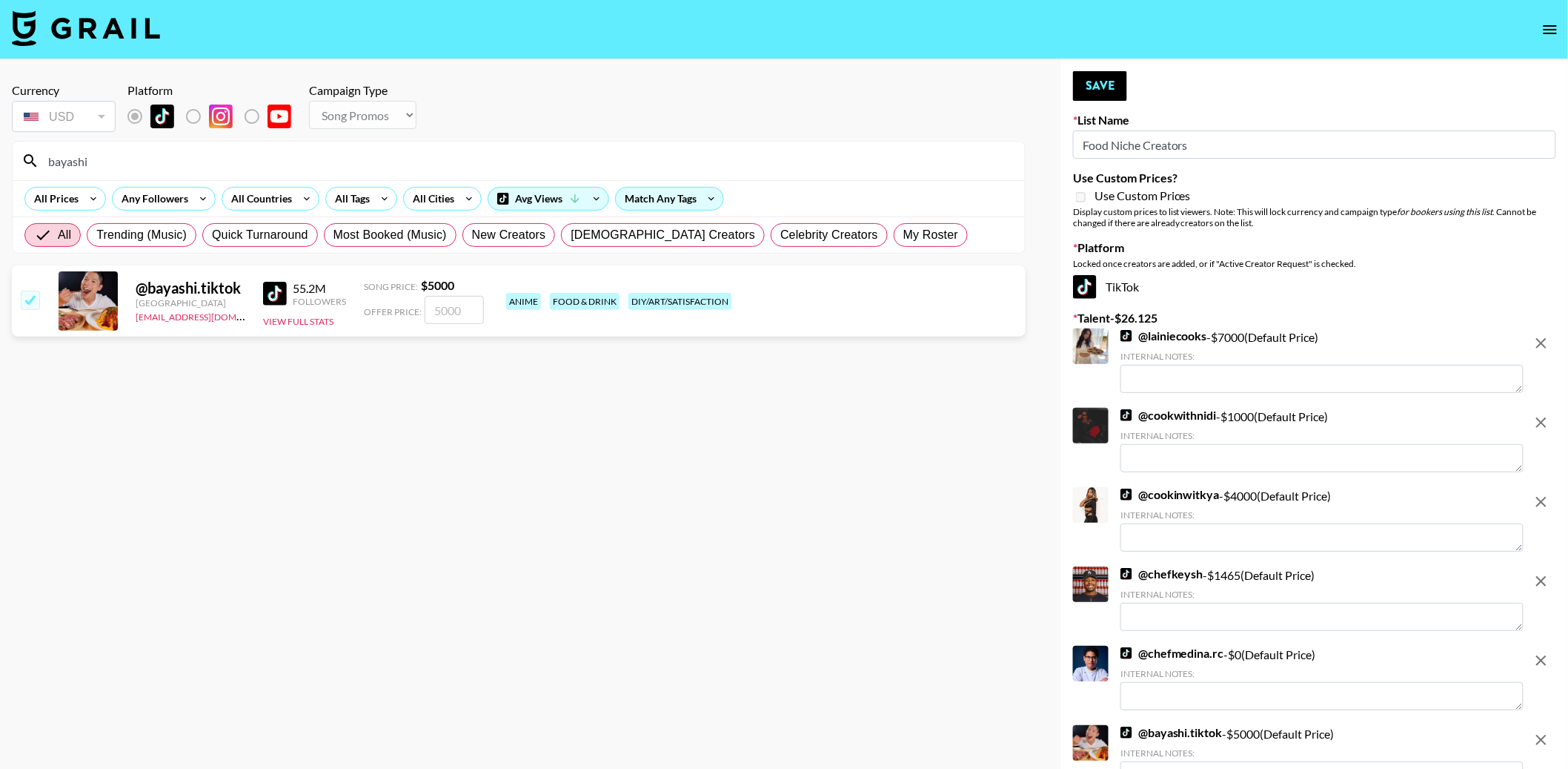
click at [101, 155] on input "bayashi" at bounding box center [527, 161] width 976 height 23
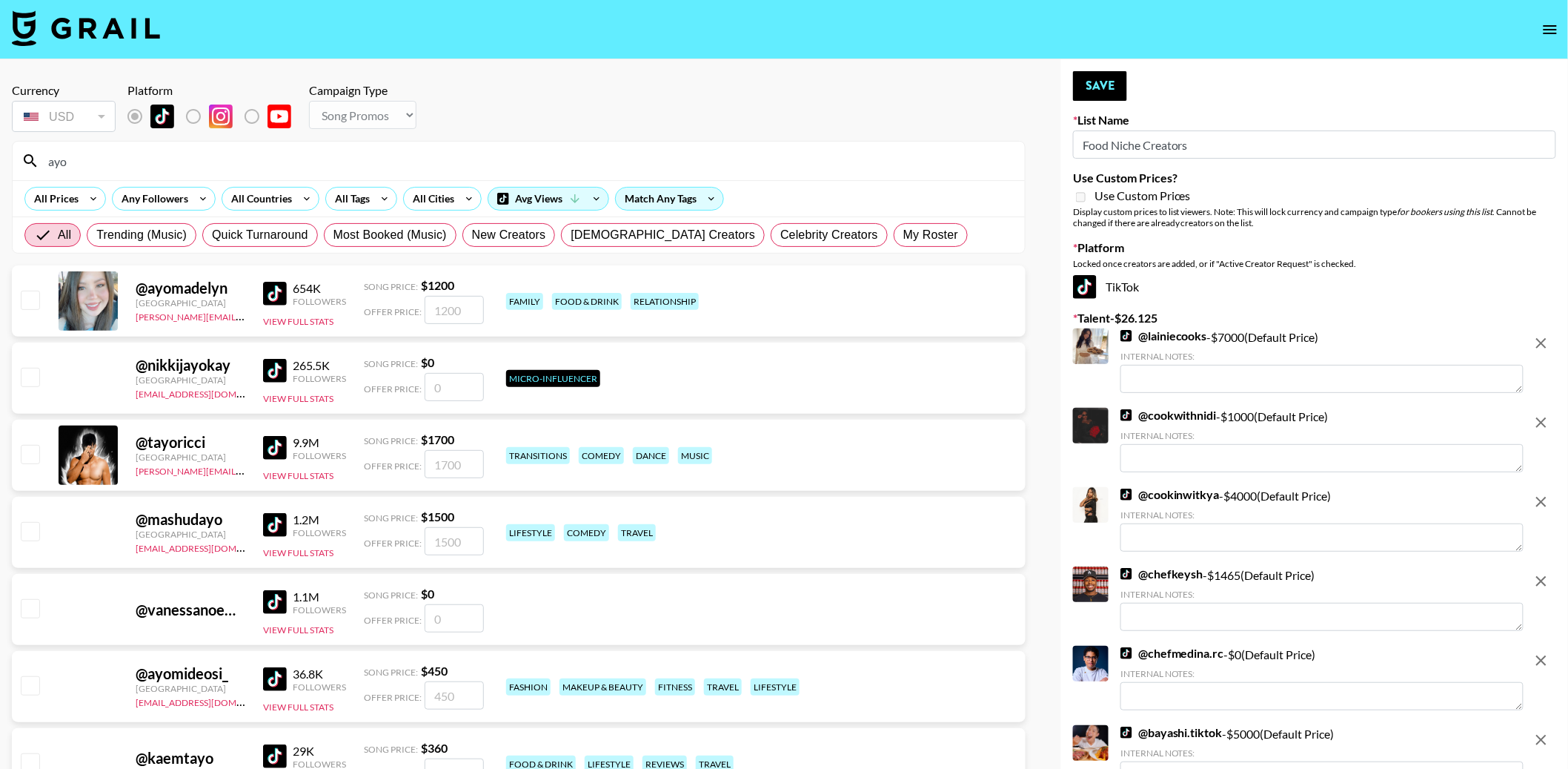
type input "ayo"
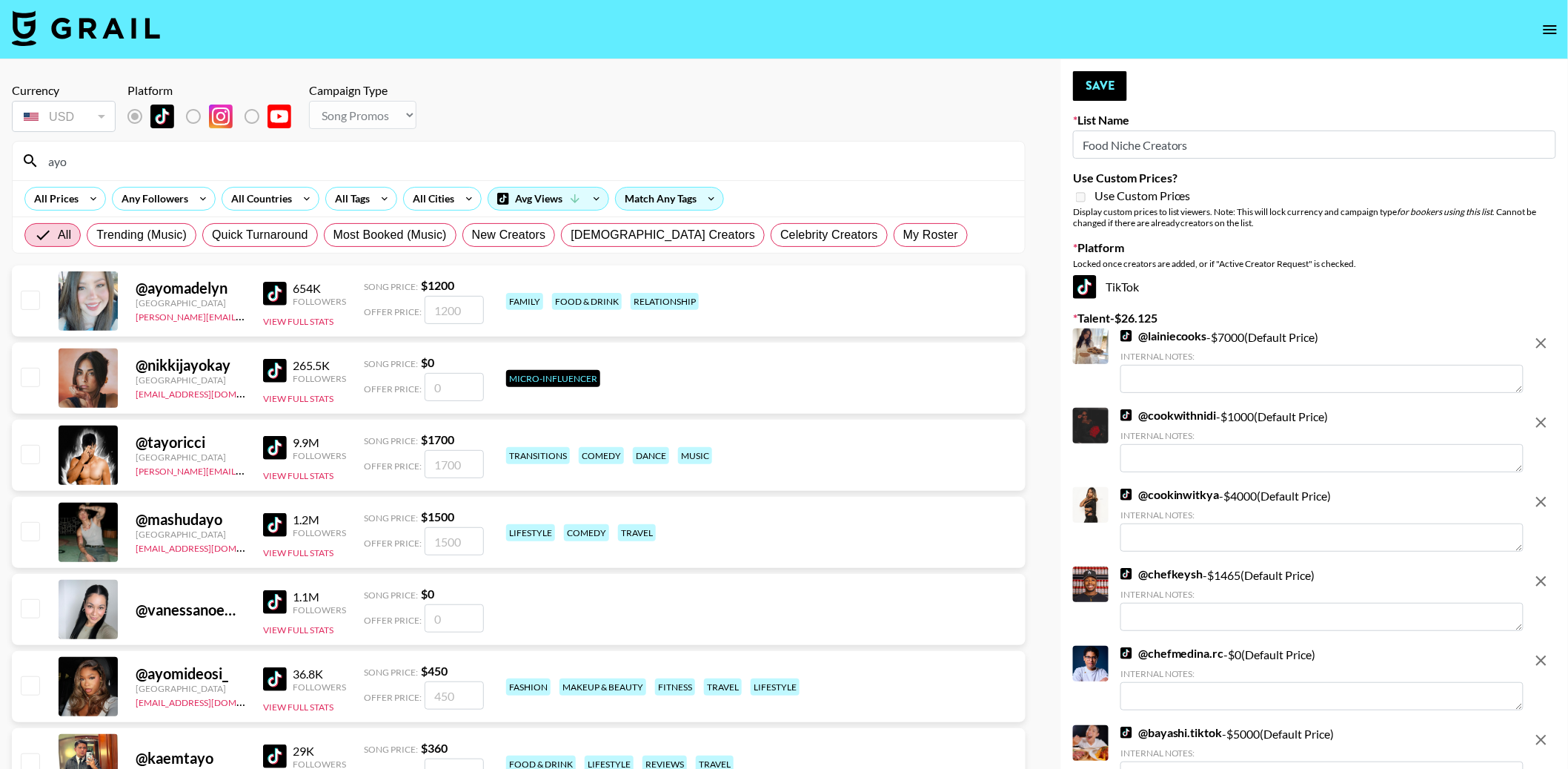
click at [34, 301] on input "checkbox" at bounding box center [30, 299] width 18 height 18
checkbox input "true"
type input "1200"
click at [80, 165] on input "ayo" at bounding box center [527, 161] width 976 height 23
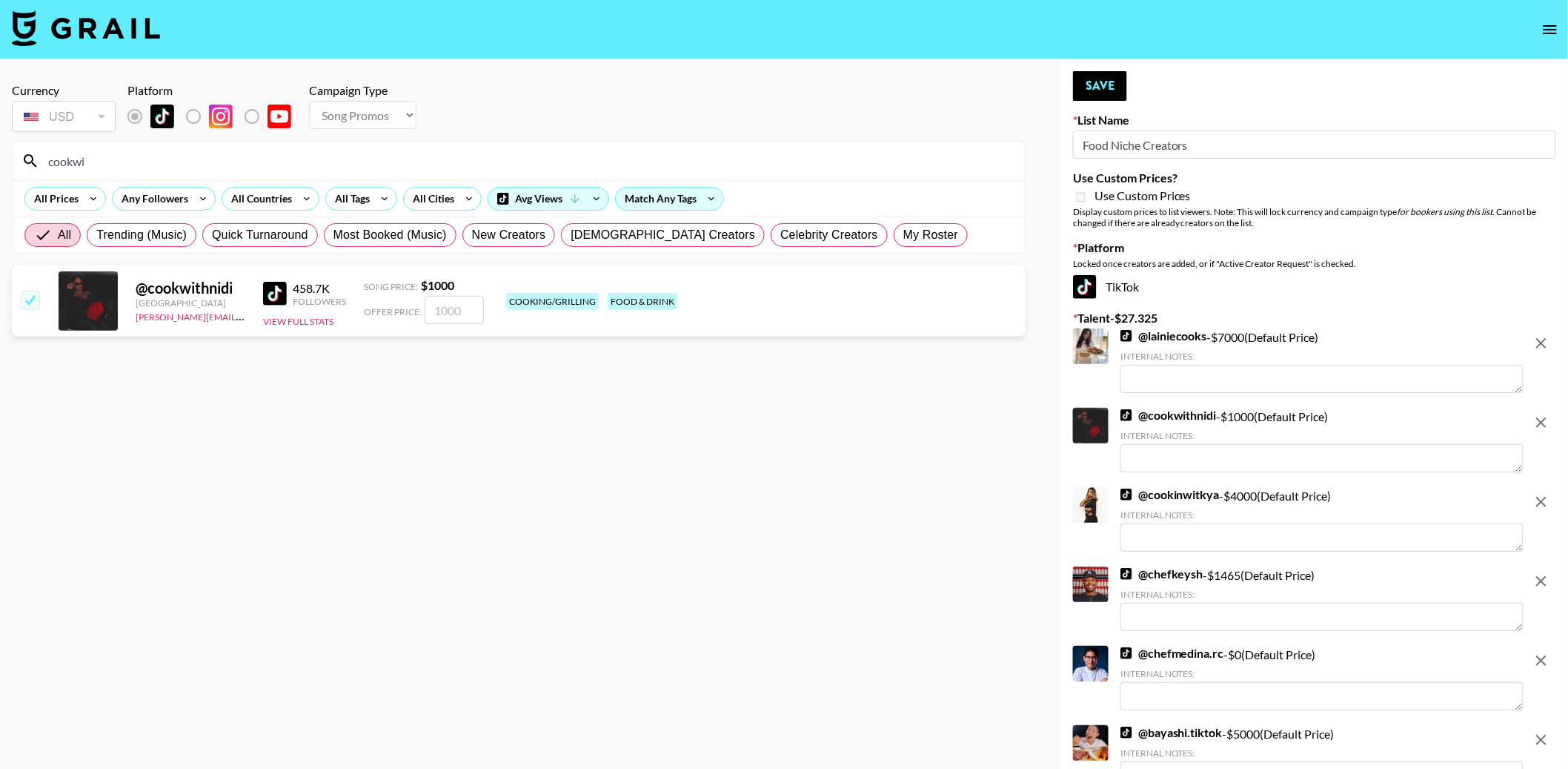
click at [80, 165] on input "cookwi" at bounding box center [527, 161] width 976 height 23
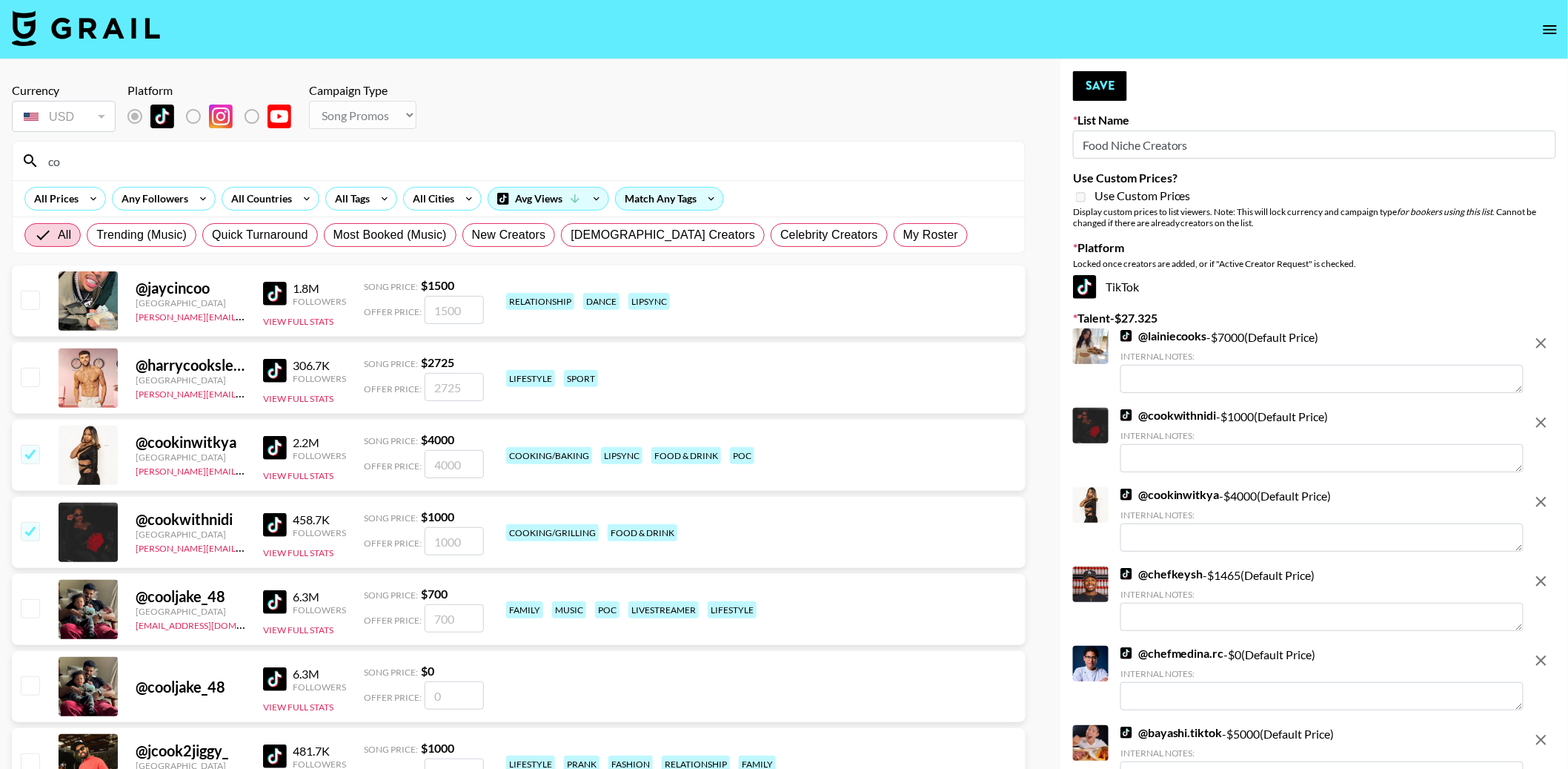
type input "c"
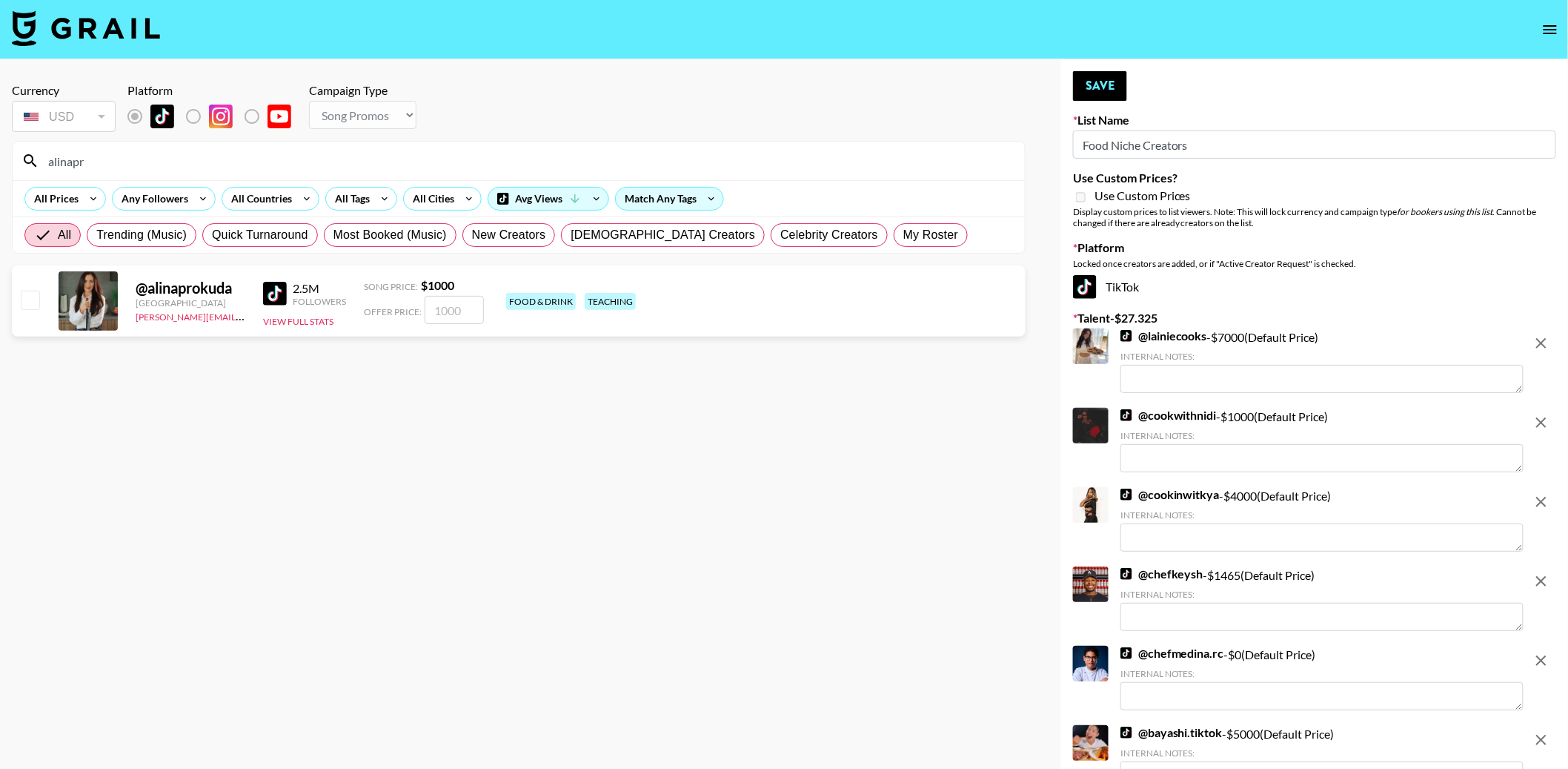
type input "alinapr"
click at [36, 301] on input "checkbox" at bounding box center [30, 299] width 18 height 18
checkbox input "true"
type input "1000"
click at [76, 161] on input "alinapr" at bounding box center [527, 161] width 976 height 23
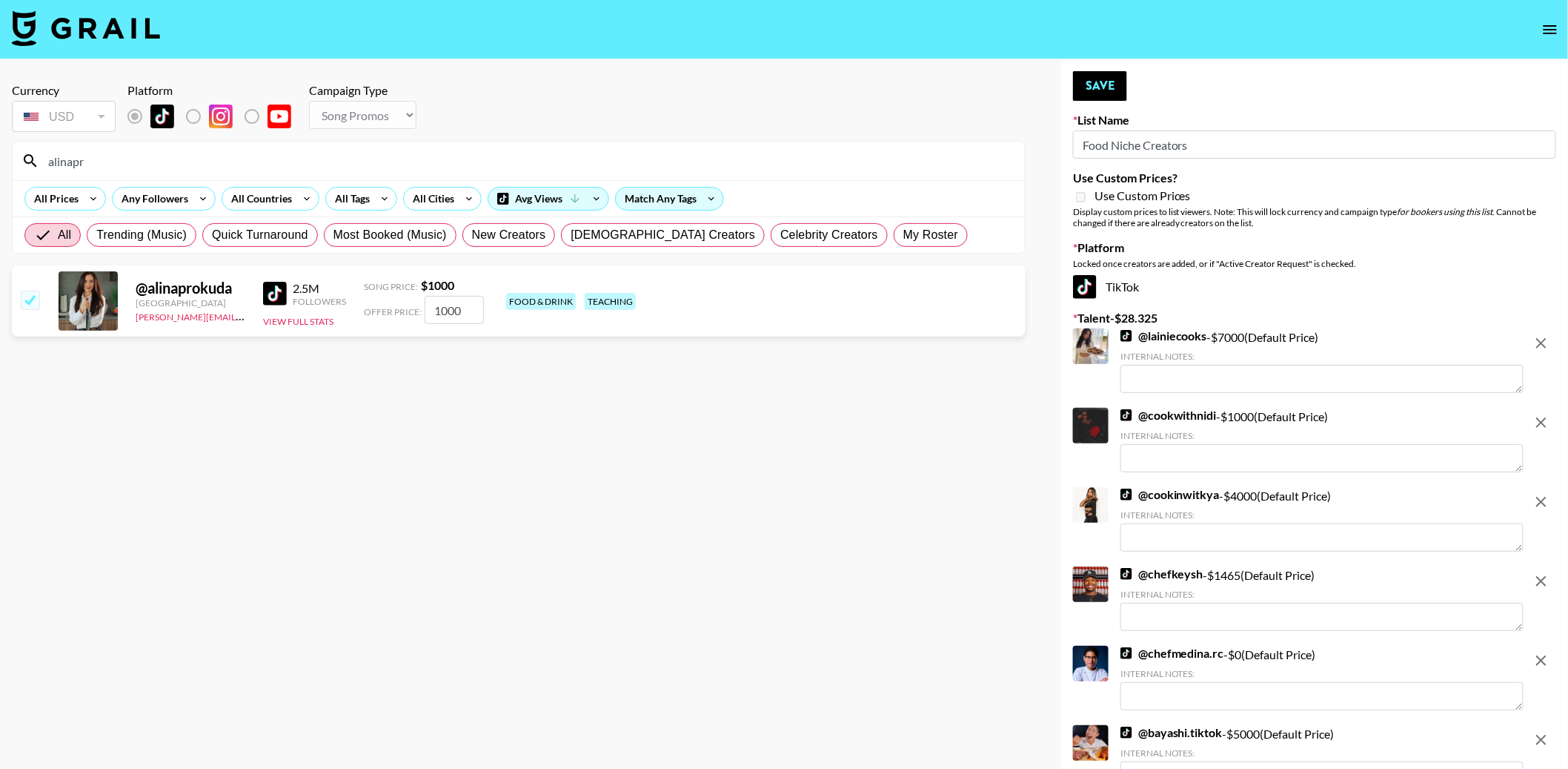
click at [76, 161] on input "alinapr" at bounding box center [527, 161] width 976 height 23
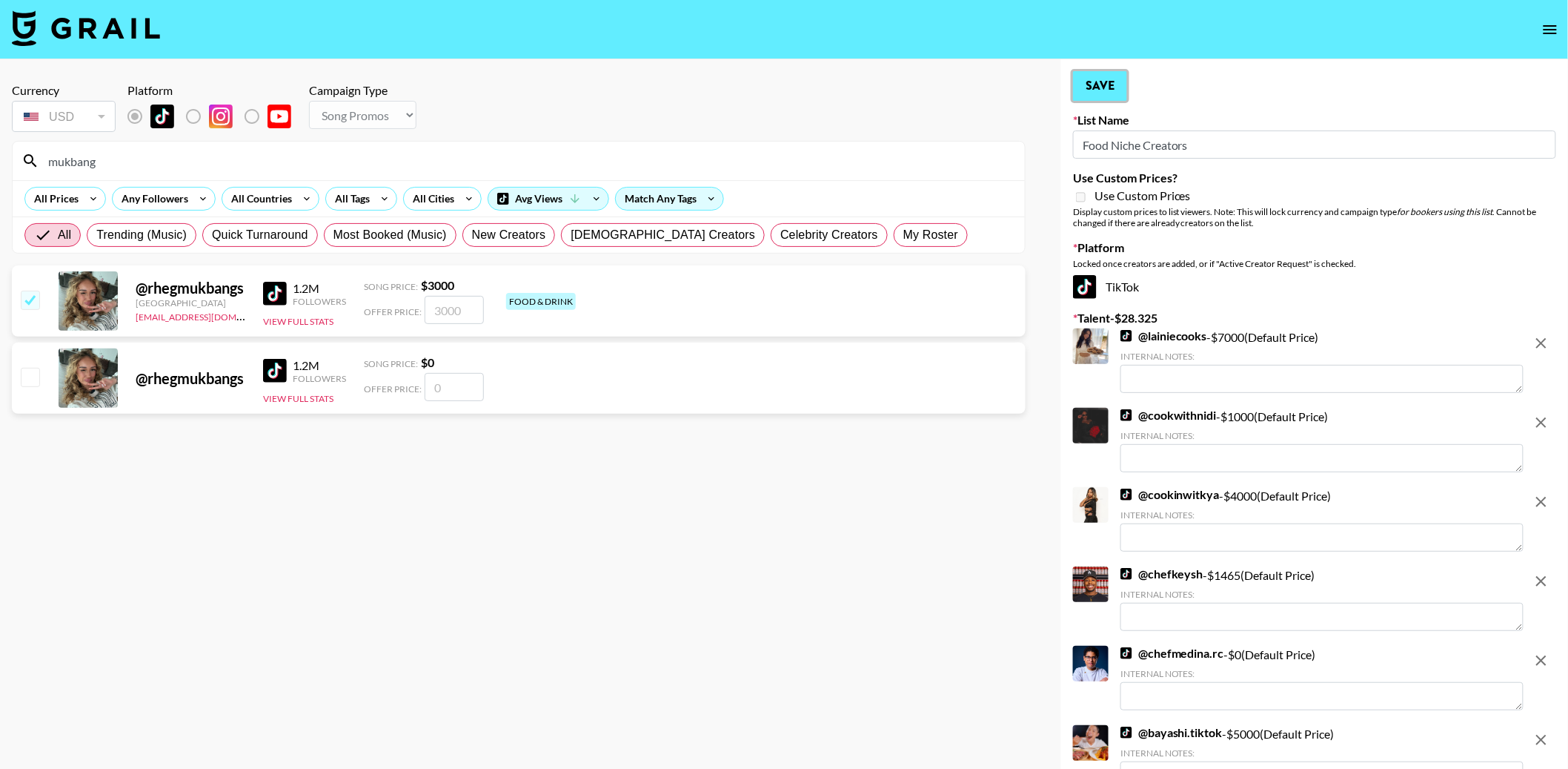
click at [1118, 84] on button "Save" at bounding box center [1100, 86] width 54 height 30
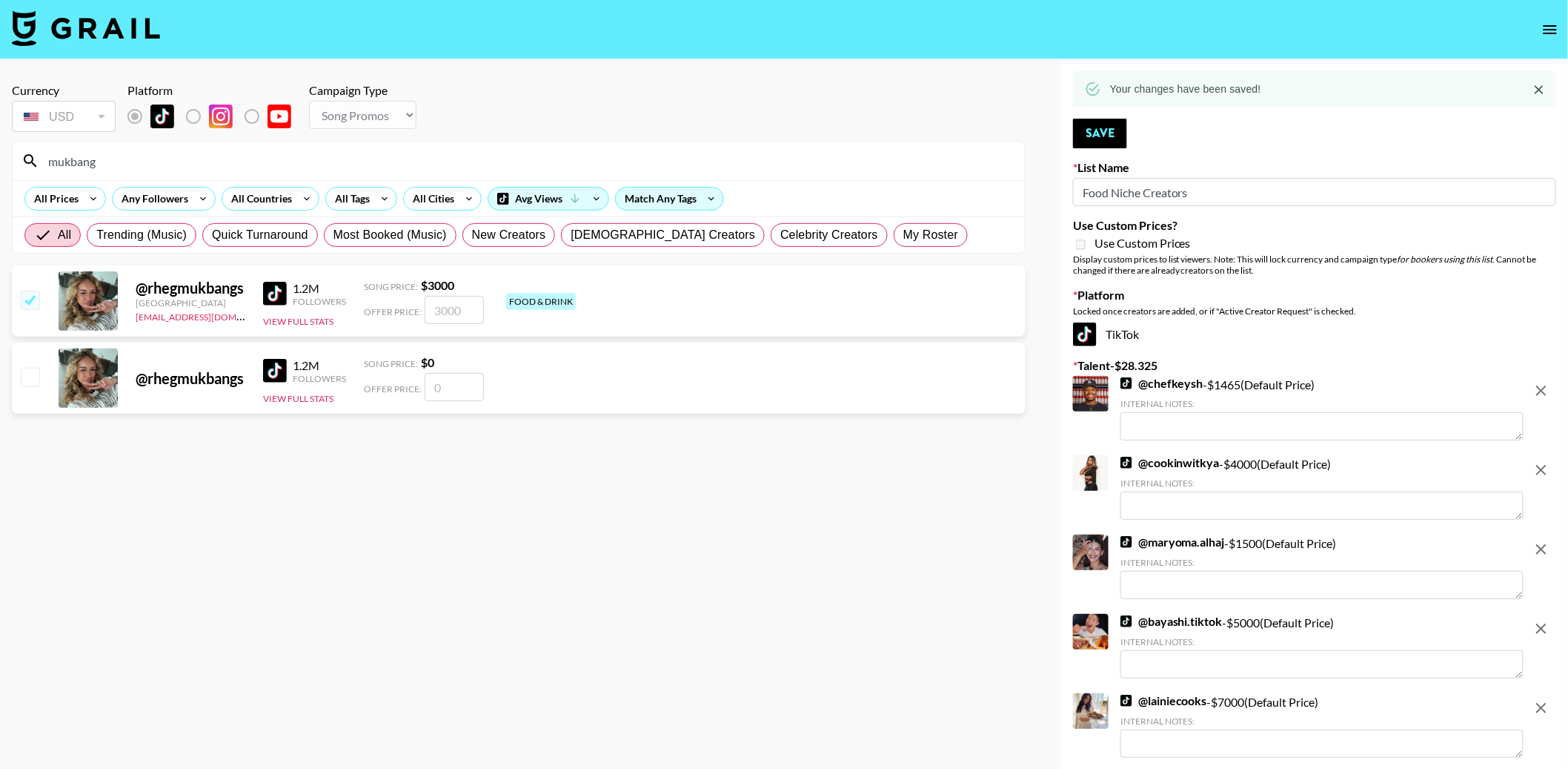
click at [101, 169] on input "mukbang" at bounding box center [527, 161] width 976 height 23
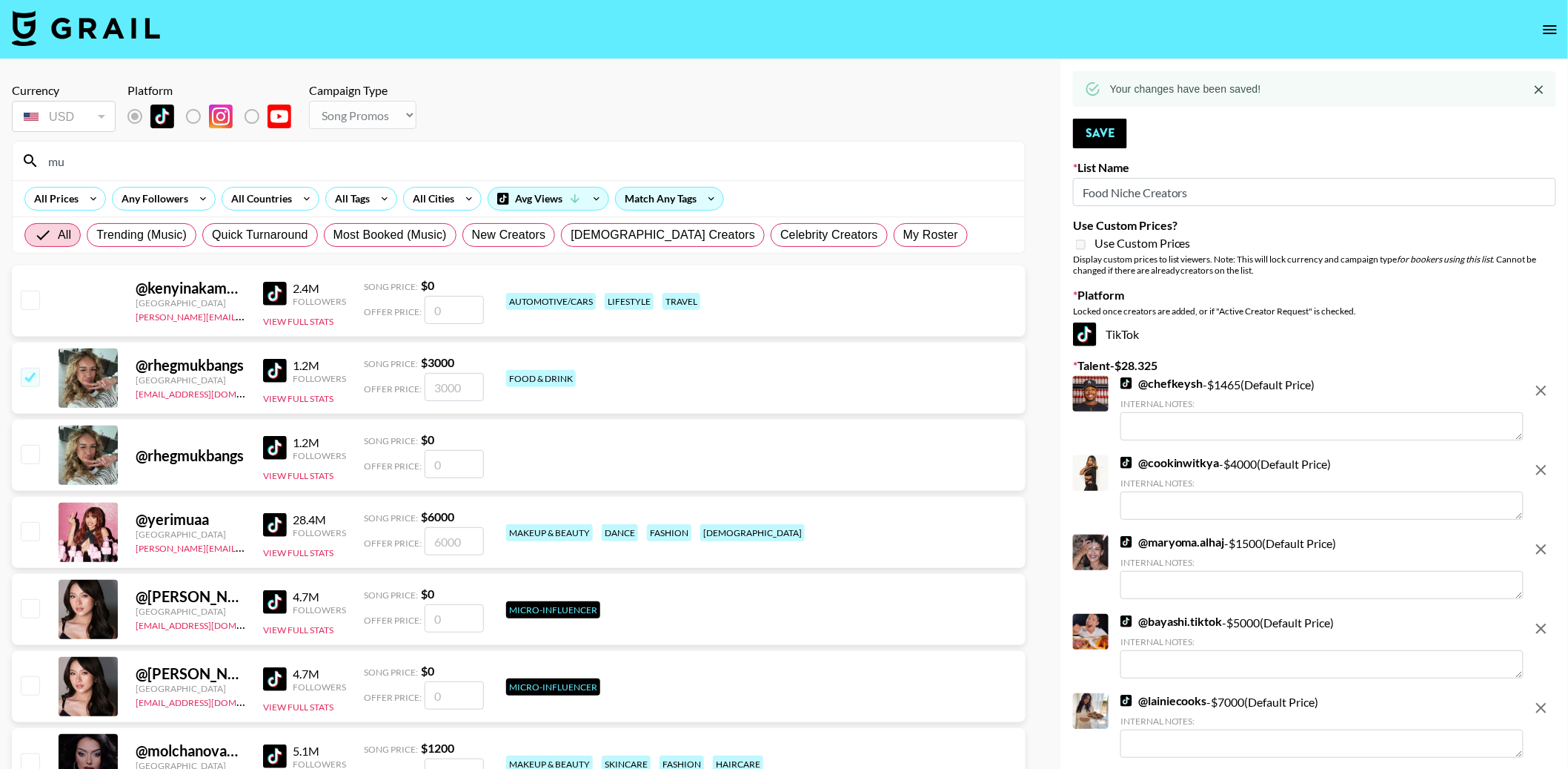
type input "m"
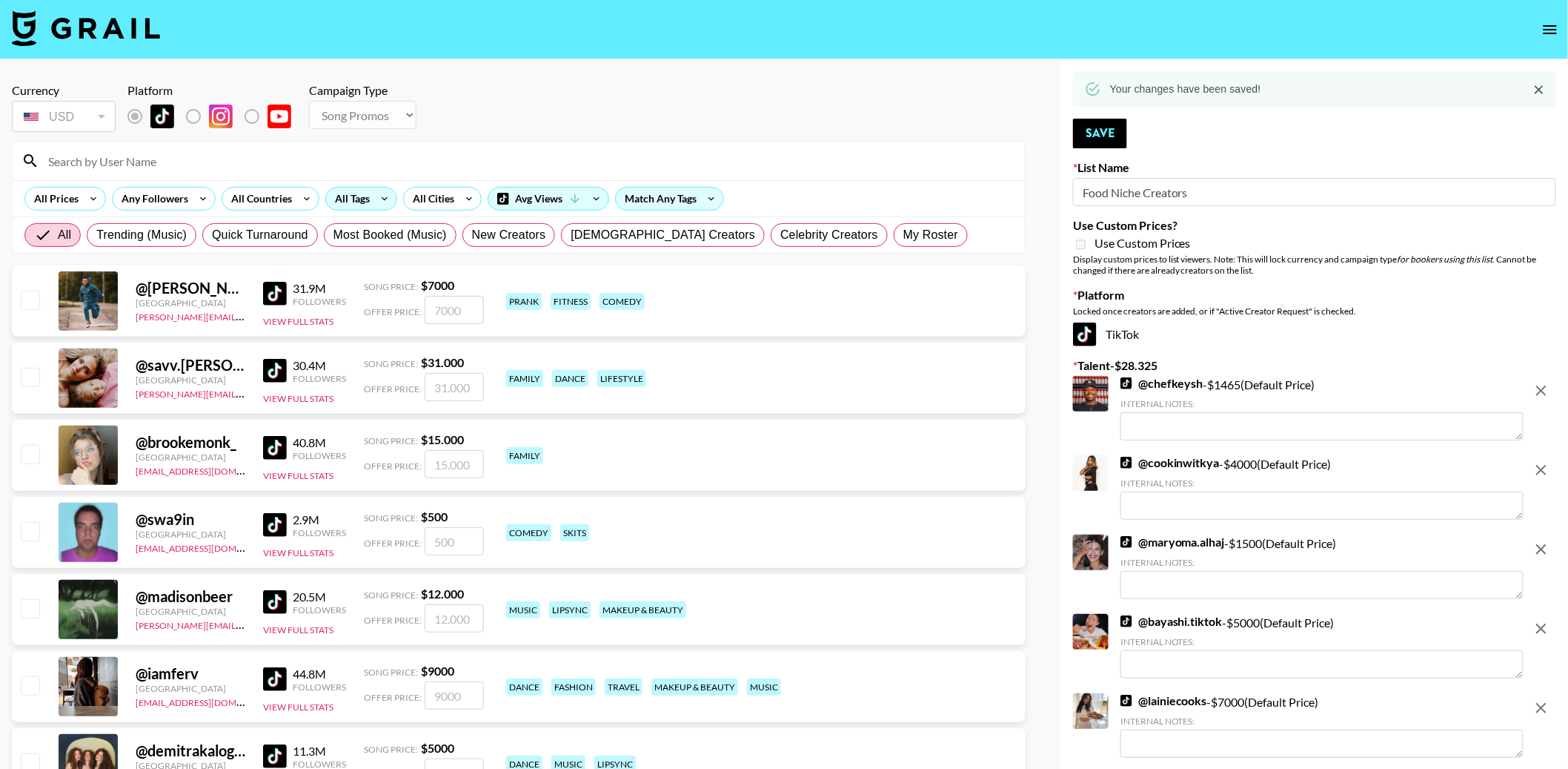
click at [346, 209] on div "All Tags" at bounding box center [350, 198] width 47 height 22
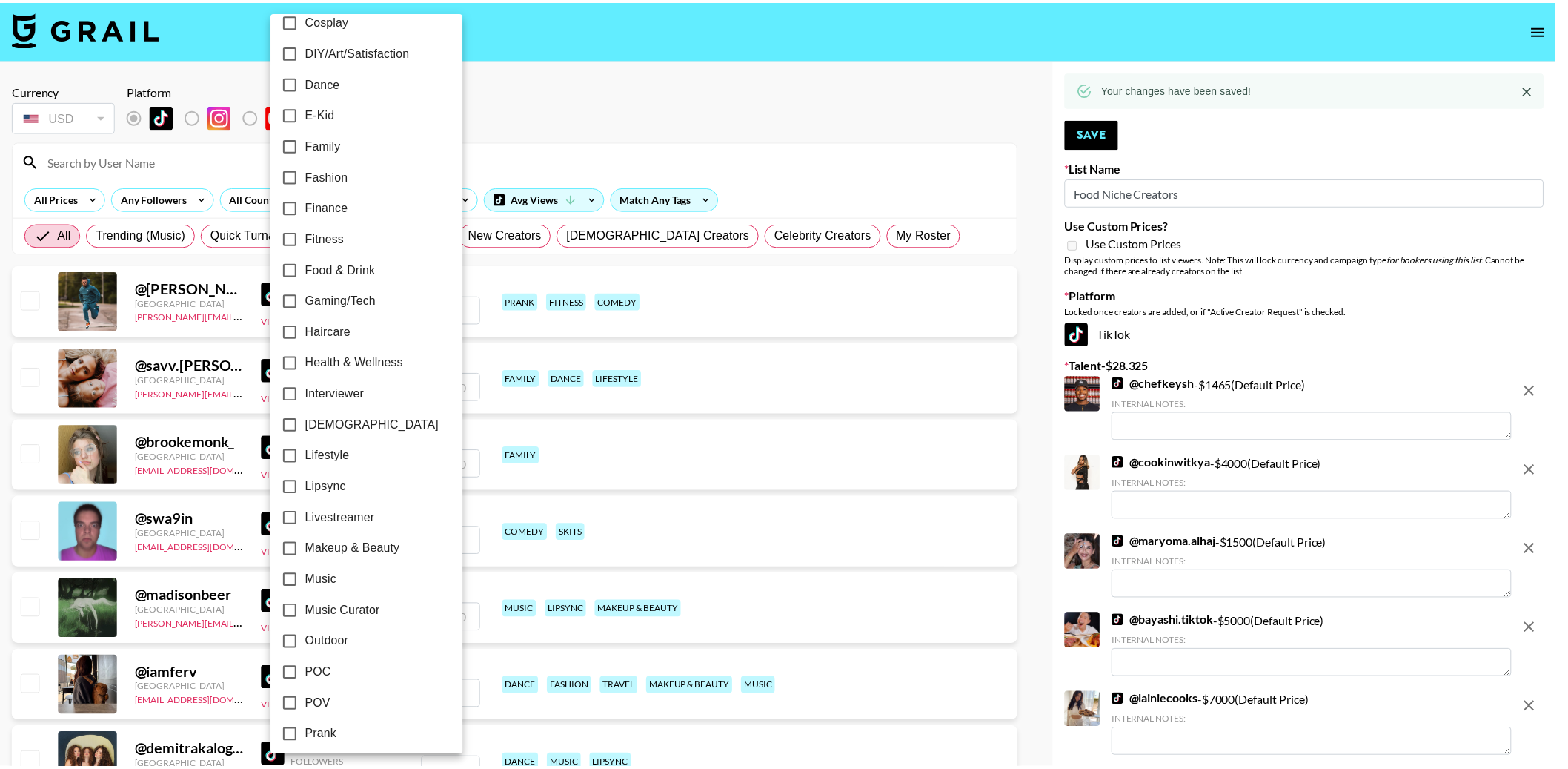
scroll to position [322, 0]
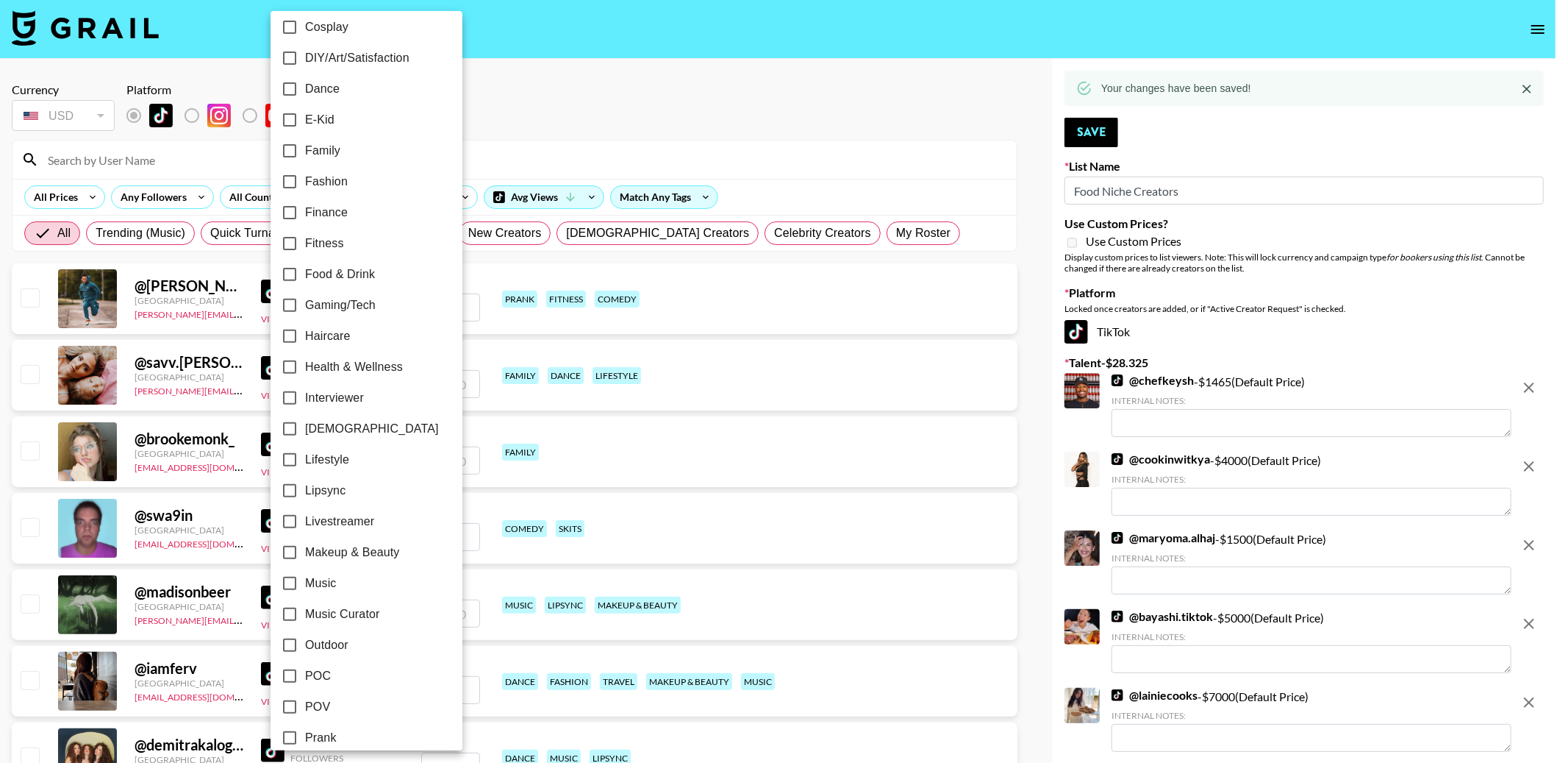
click at [344, 266] on span "Food & Drink" at bounding box center [340, 274] width 70 height 18
click at [305, 265] on input "Food & Drink" at bounding box center [290, 274] width 31 height 31
checkbox input "true"
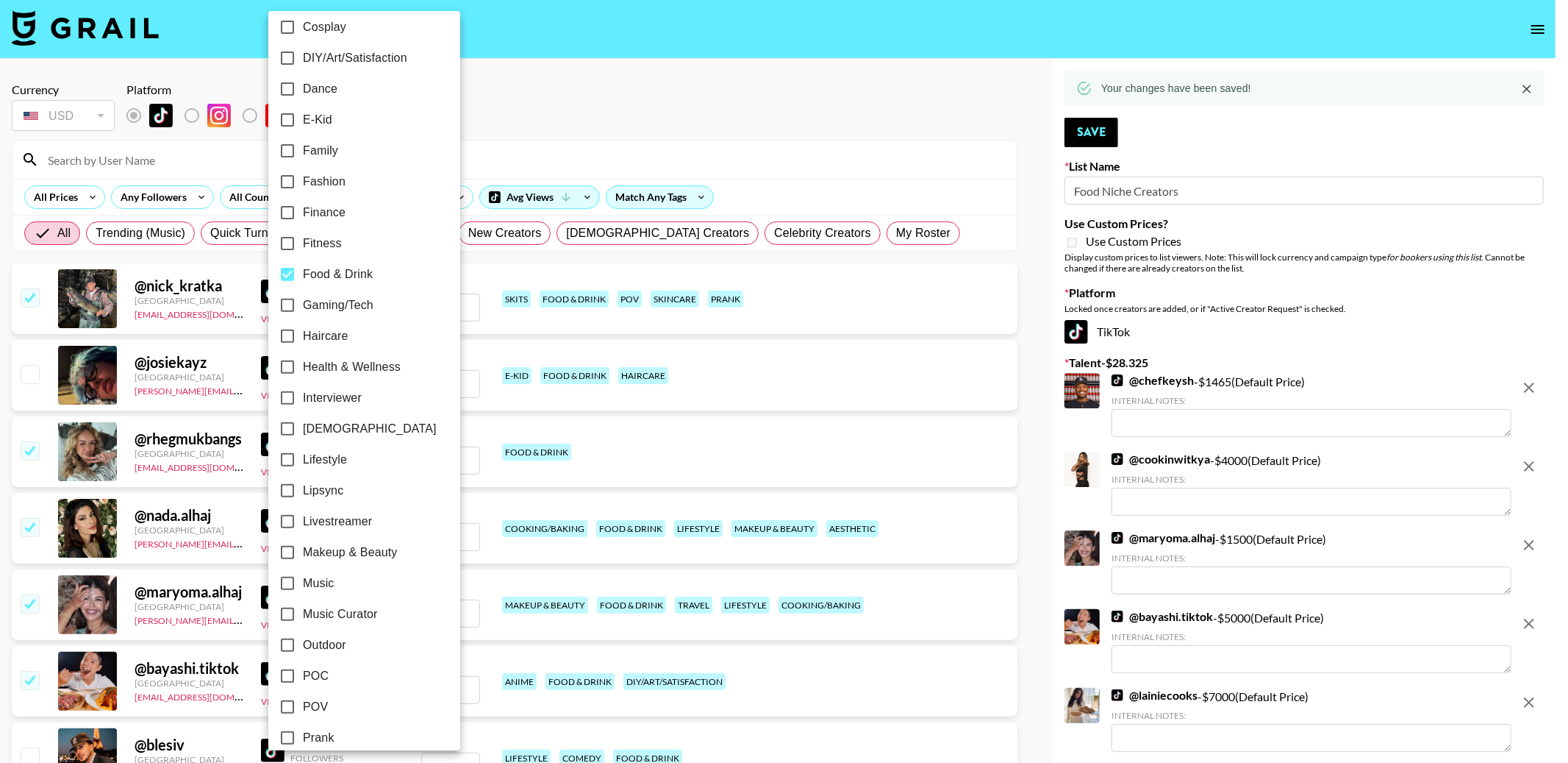
click at [541, 136] on div at bounding box center [784, 381] width 1568 height 763
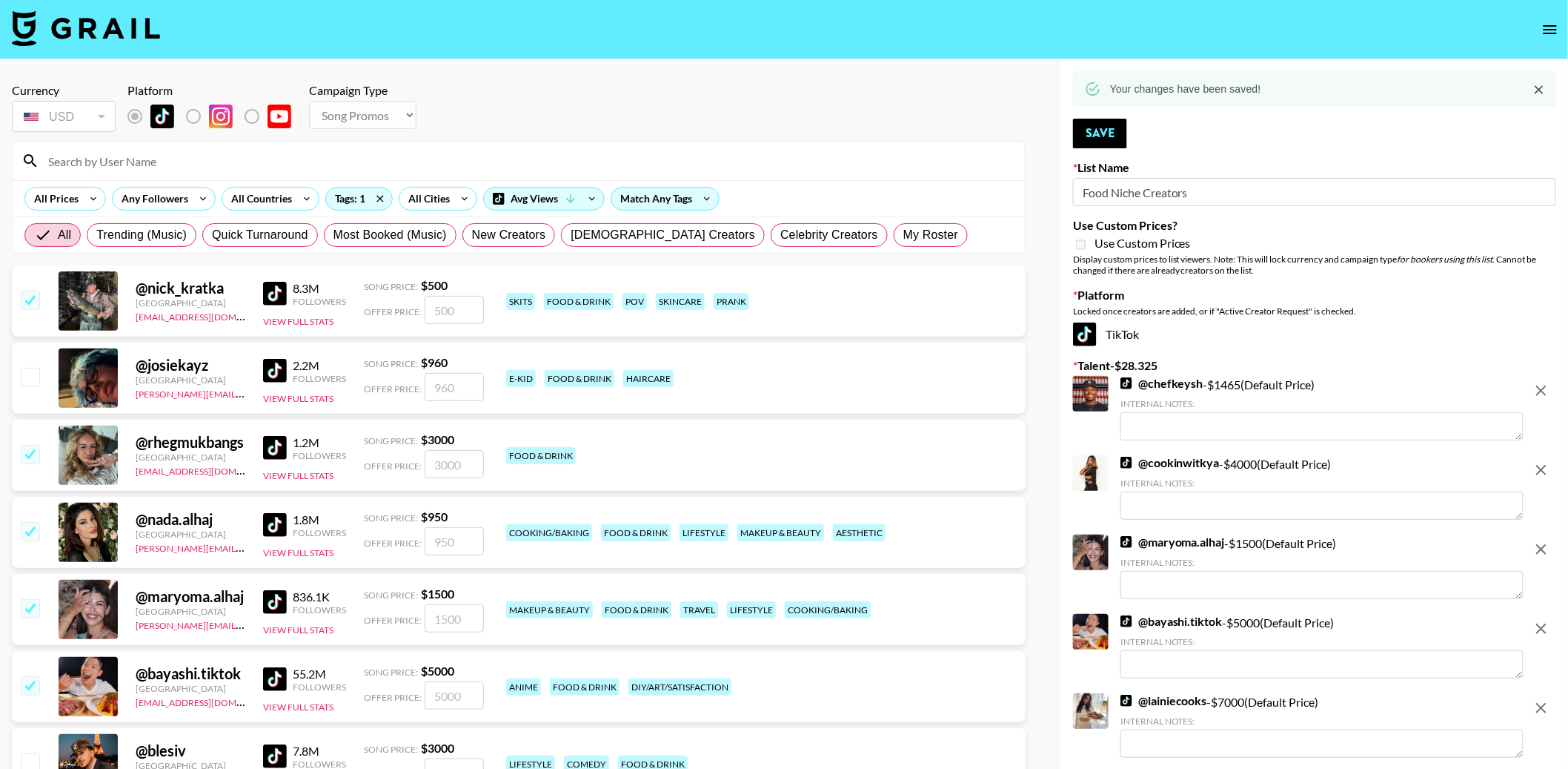
click at [203, 144] on div at bounding box center [518, 160] width 1012 height 38
click at [192, 112] on label "Remove selected talent to change platforms" at bounding box center [205, 116] width 55 height 31
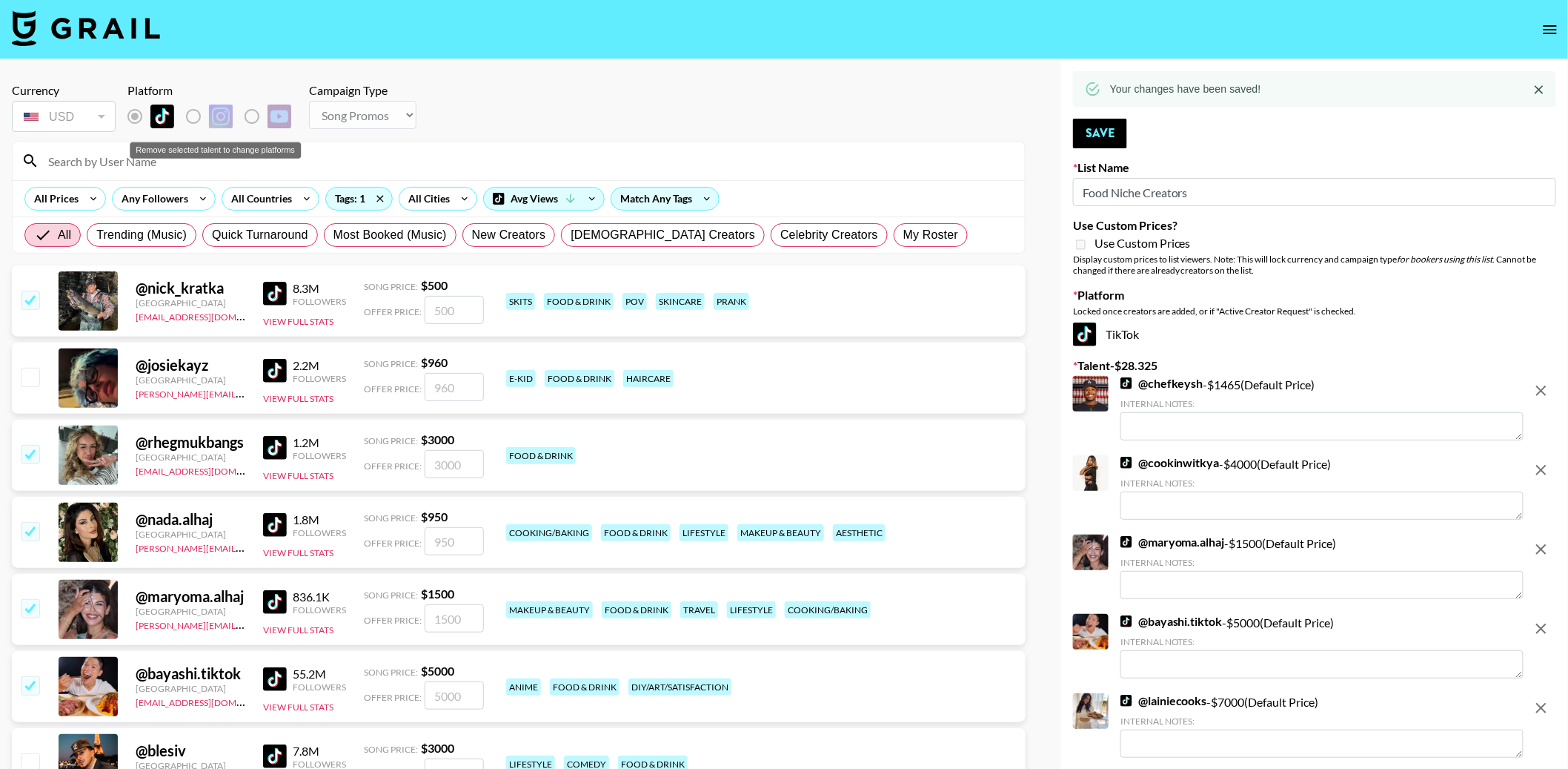
click at [192, 112] on label "Remove selected talent to change platforms" at bounding box center [205, 116] width 55 height 31
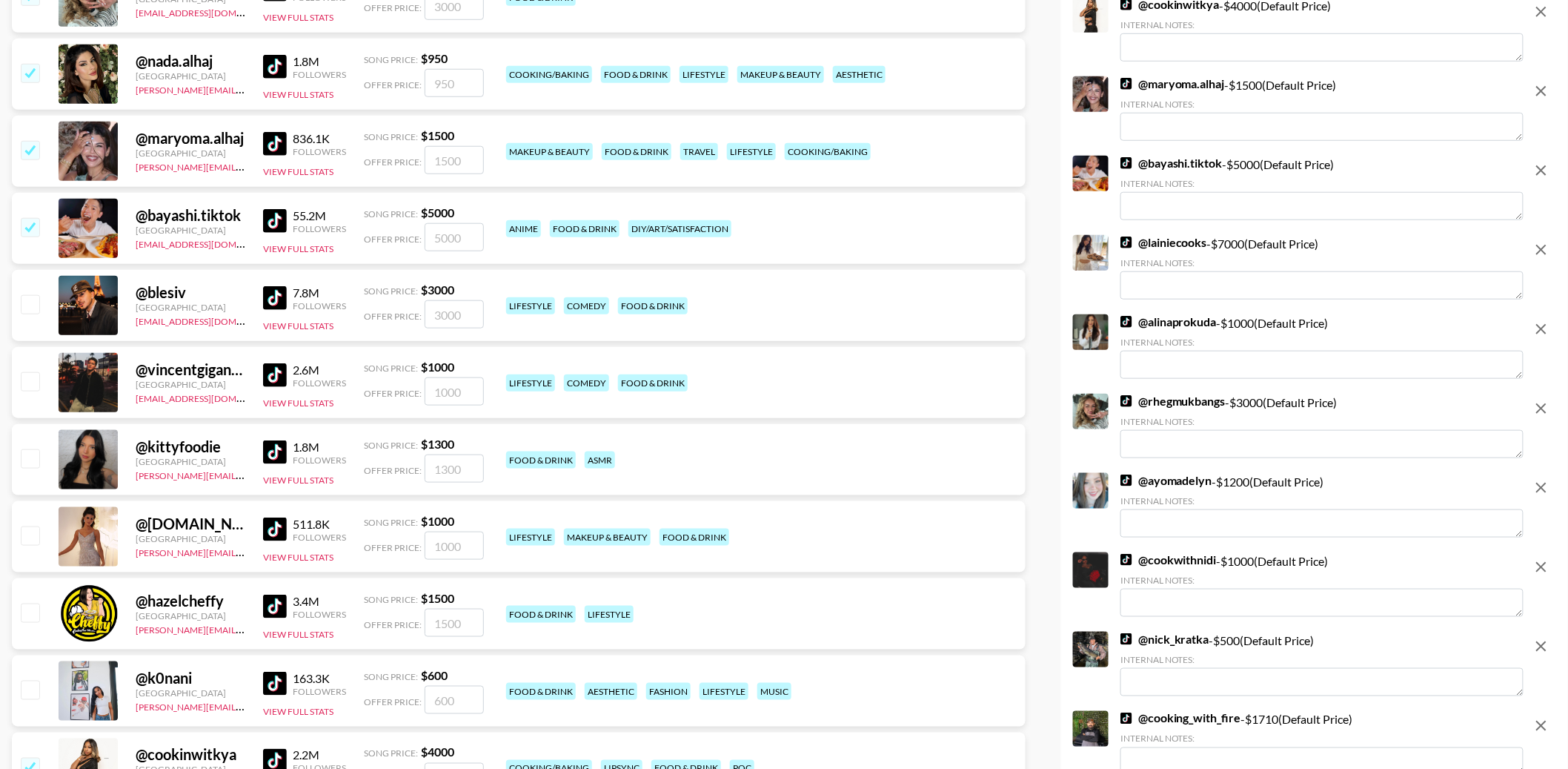
scroll to position [0, 0]
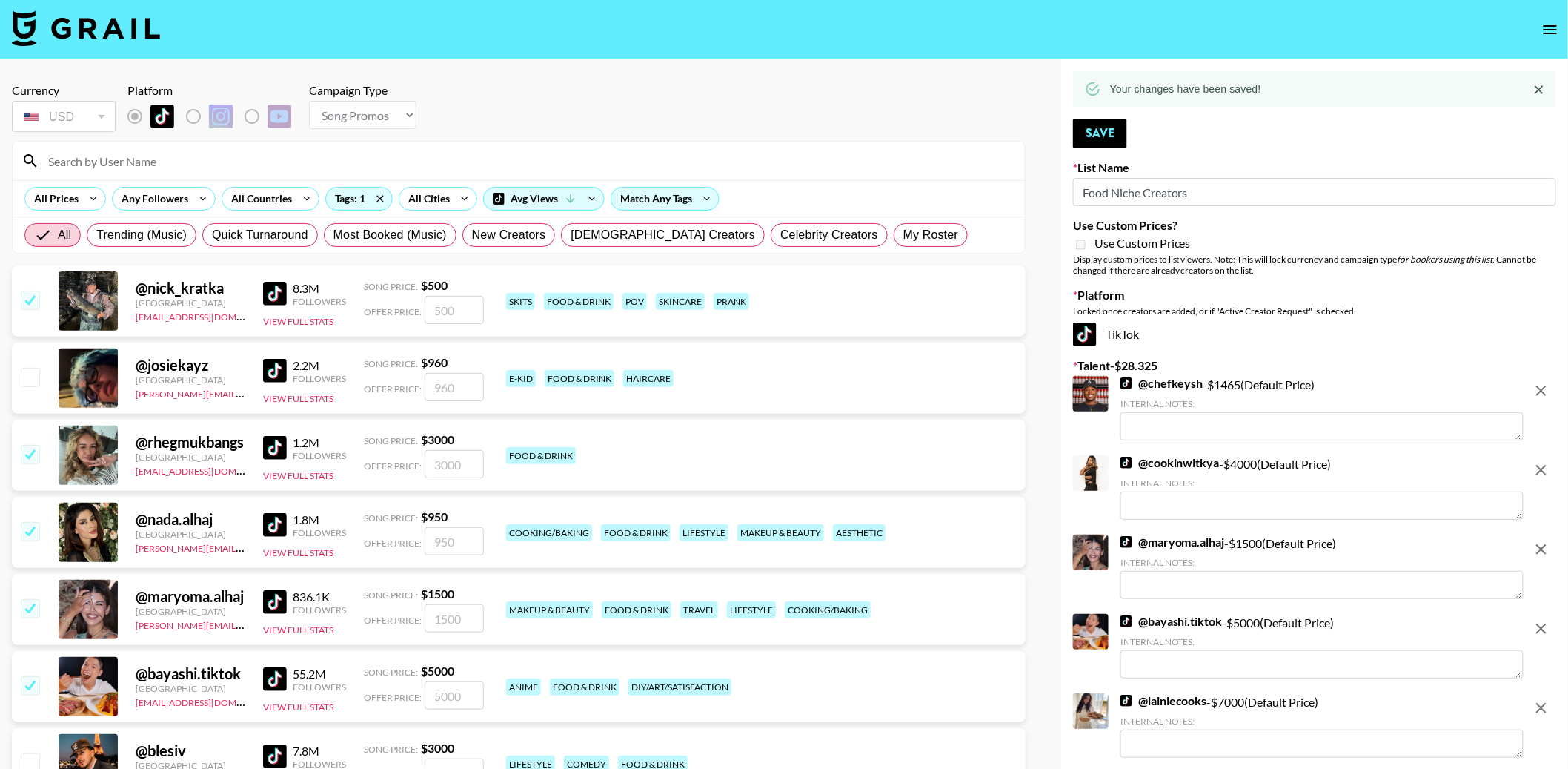
click at [1550, 35] on icon "open drawer" at bounding box center [1550, 30] width 18 height 18
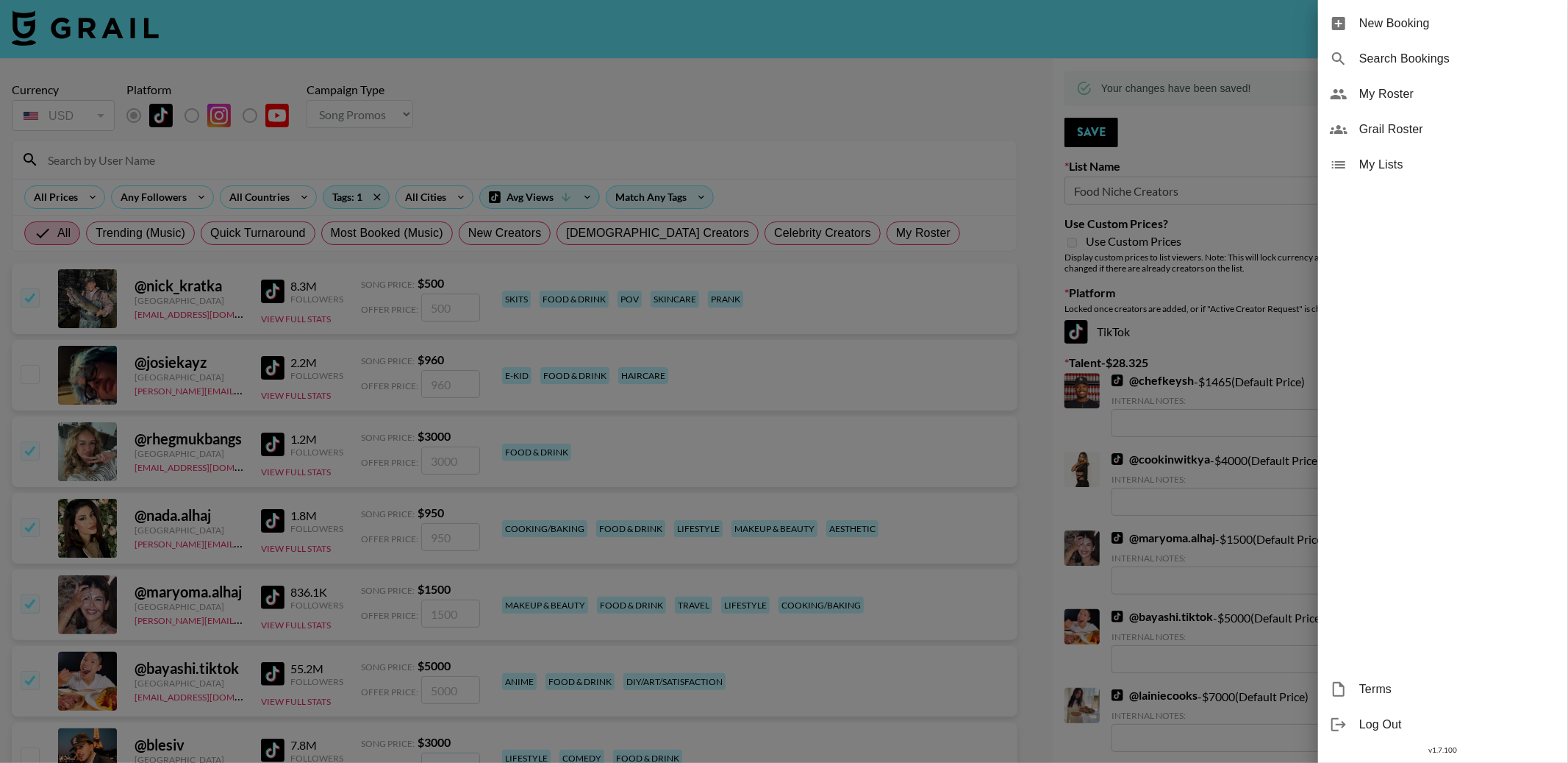
click at [1061, 132] on div at bounding box center [784, 381] width 1568 height 763
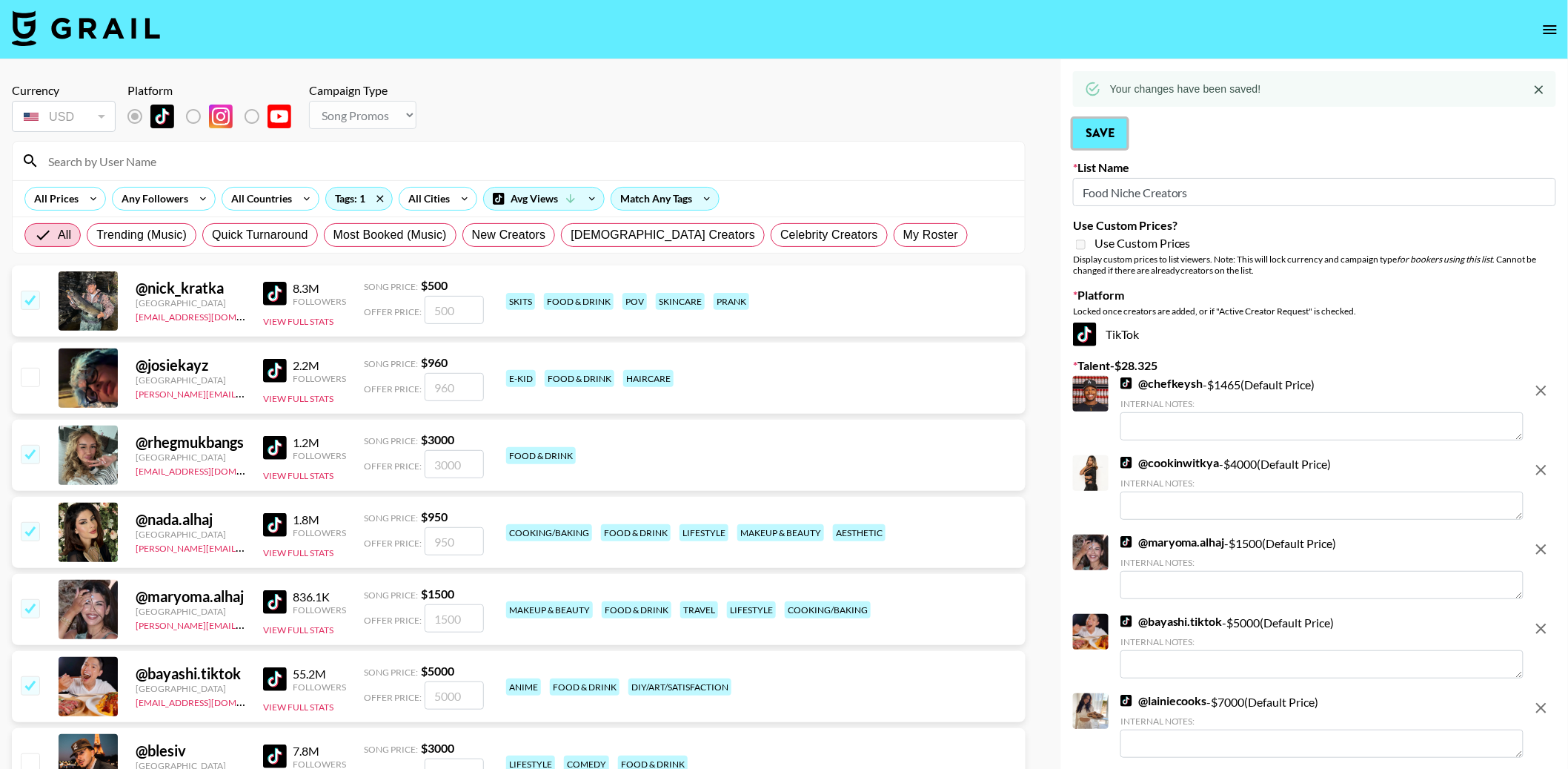
click at [1104, 135] on button "Save" at bounding box center [1100, 134] width 54 height 30
click at [1544, 12] on nav at bounding box center [784, 30] width 1568 height 59
click at [1547, 37] on icon "open drawer" at bounding box center [1550, 30] width 18 height 18
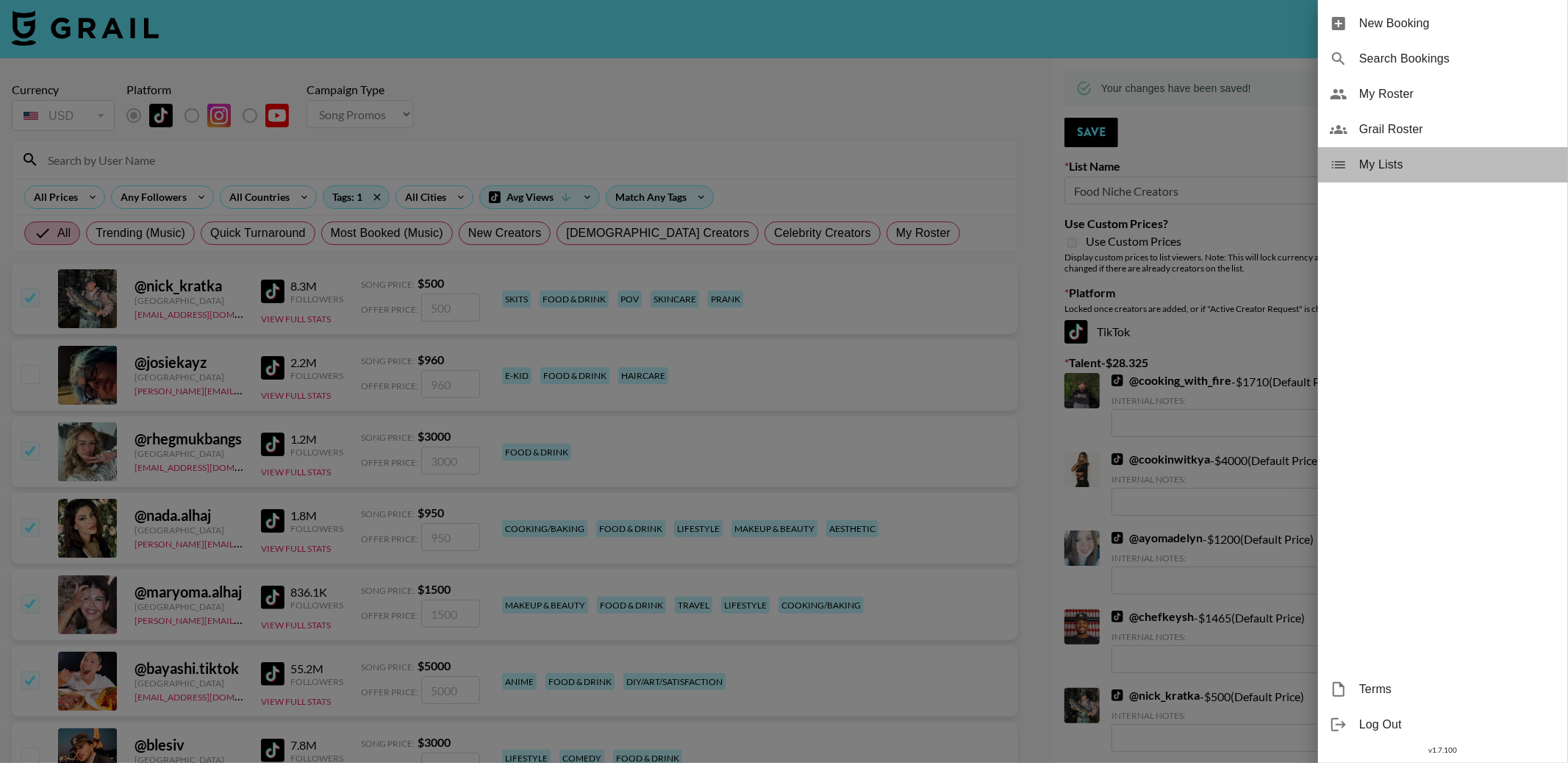
click at [1405, 166] on span "My Lists" at bounding box center [1458, 164] width 197 height 18
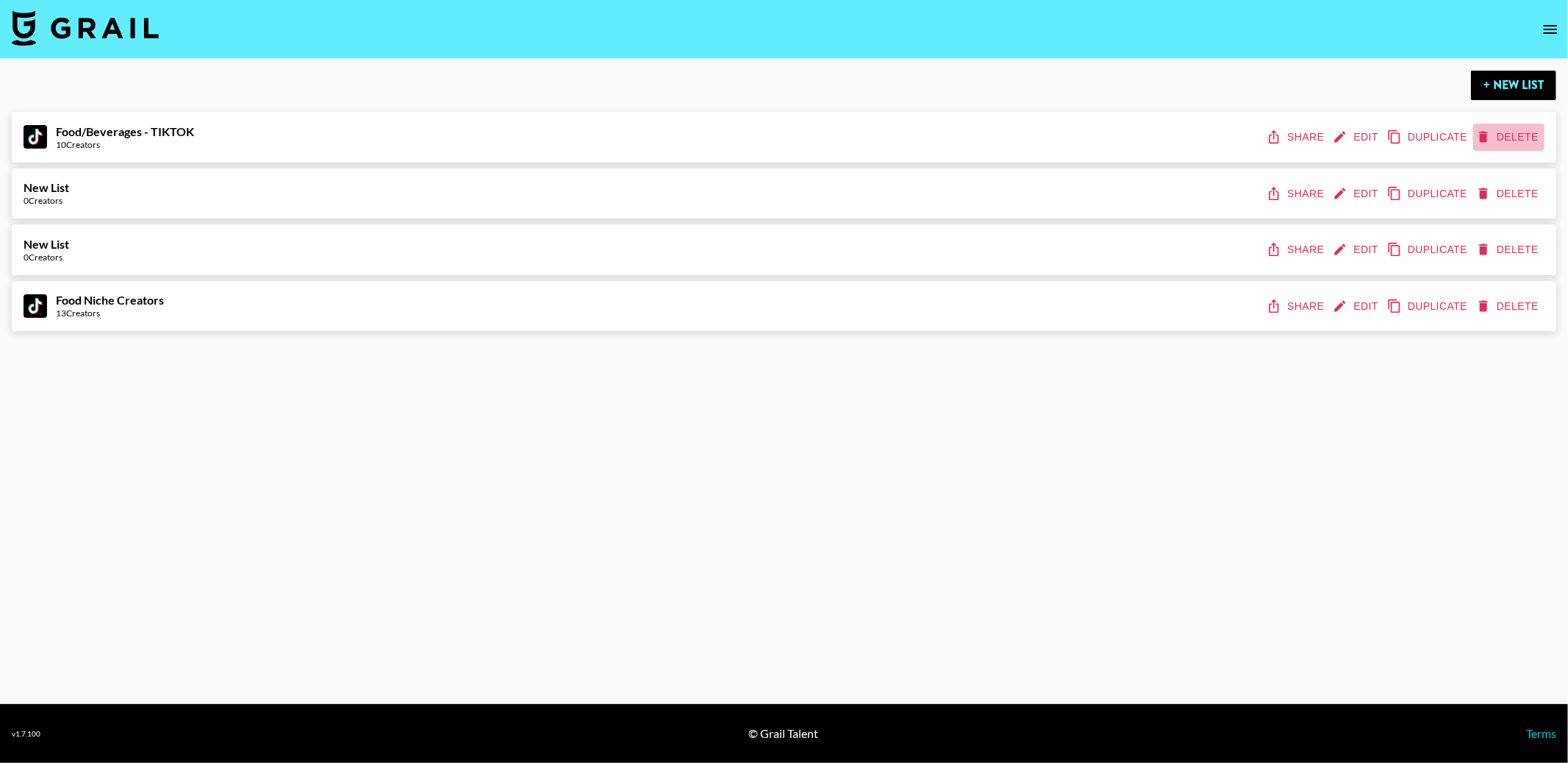
click at [1518, 134] on button "Delete" at bounding box center [1509, 137] width 71 height 27
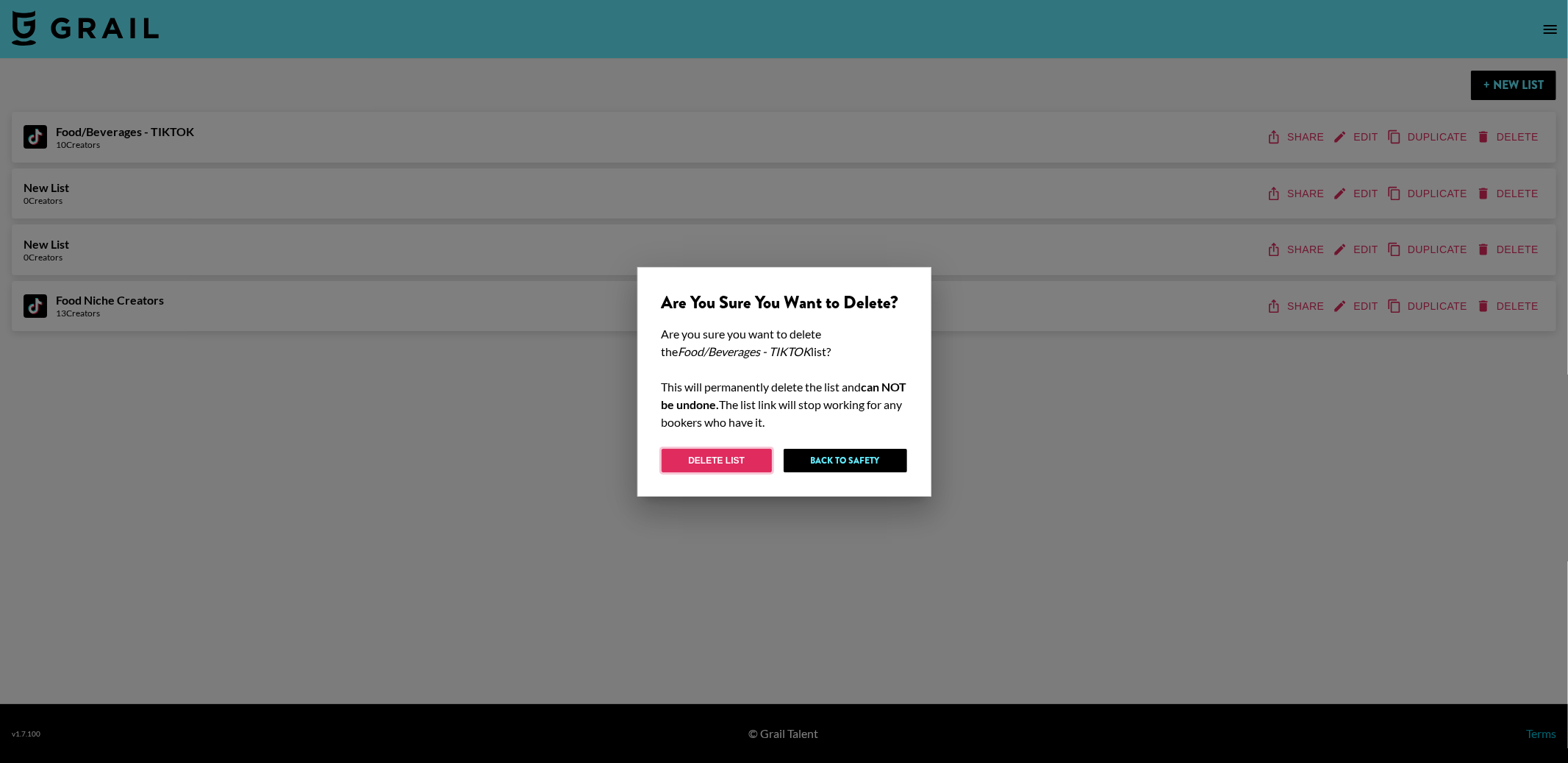
click at [738, 463] on button "Delete List" at bounding box center [717, 460] width 110 height 23
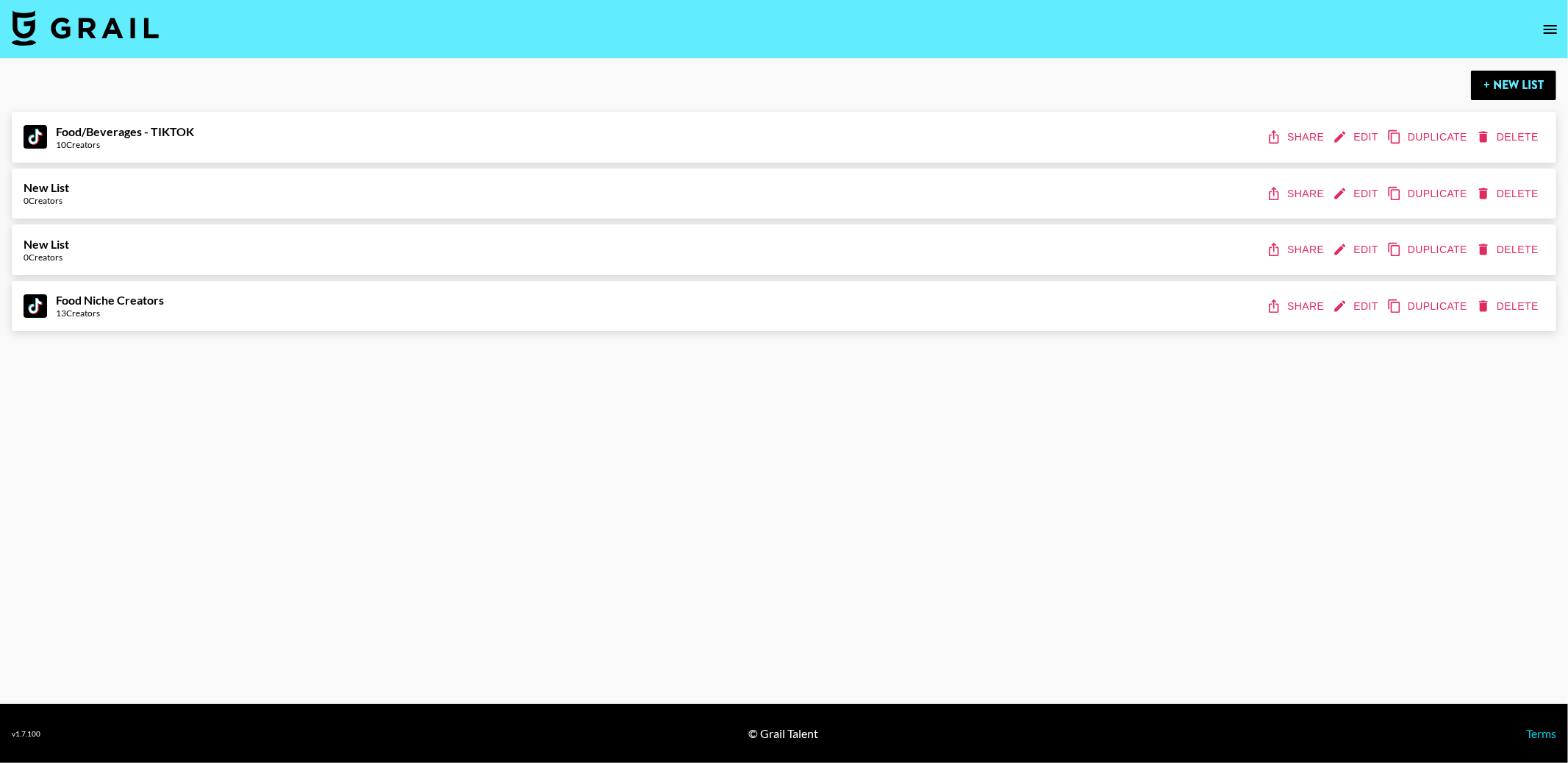
click at [1347, 304] on icon "edit" at bounding box center [1340, 306] width 15 height 15
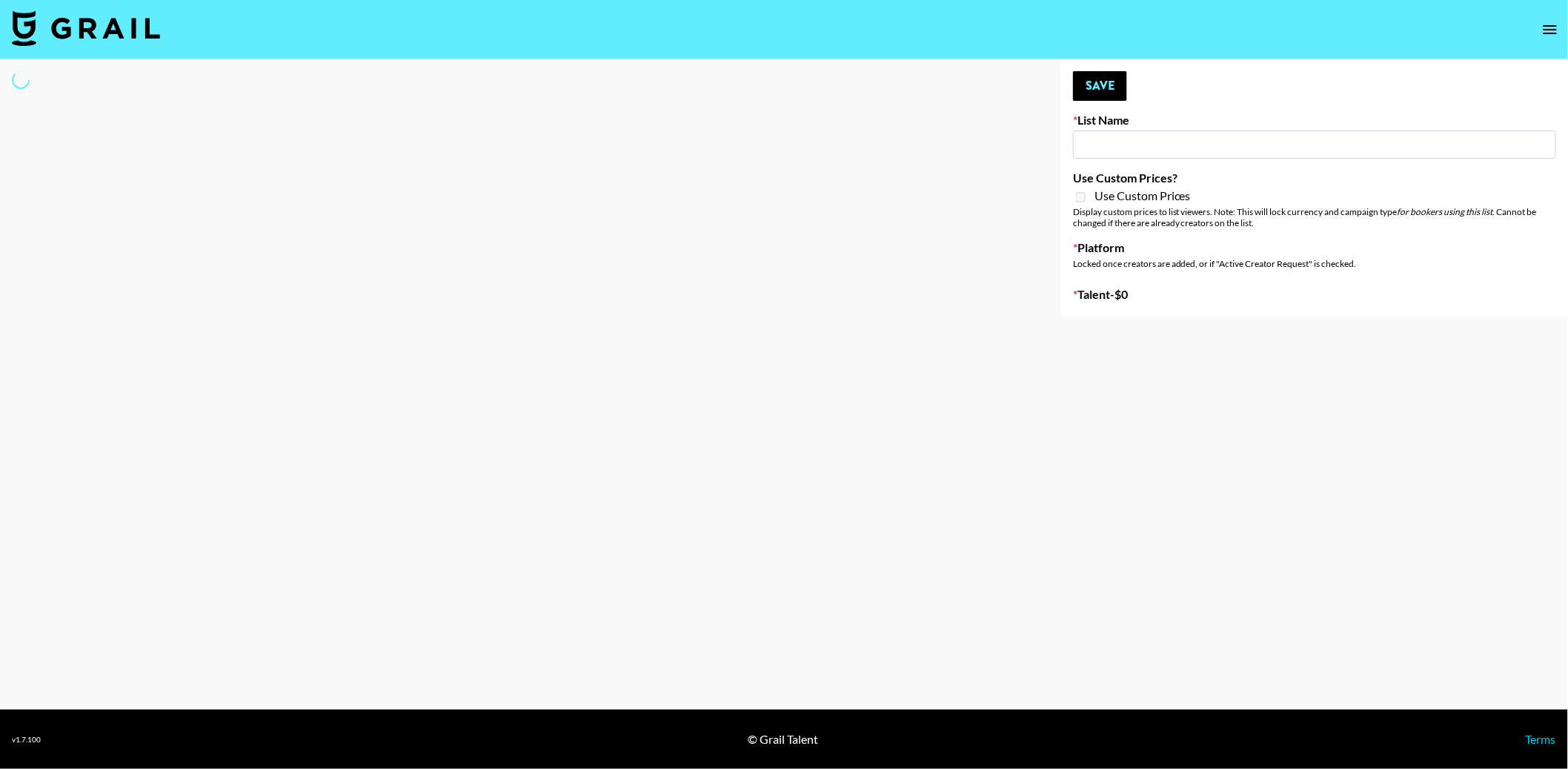
type input "Food Niche Creators"
select select "Song"
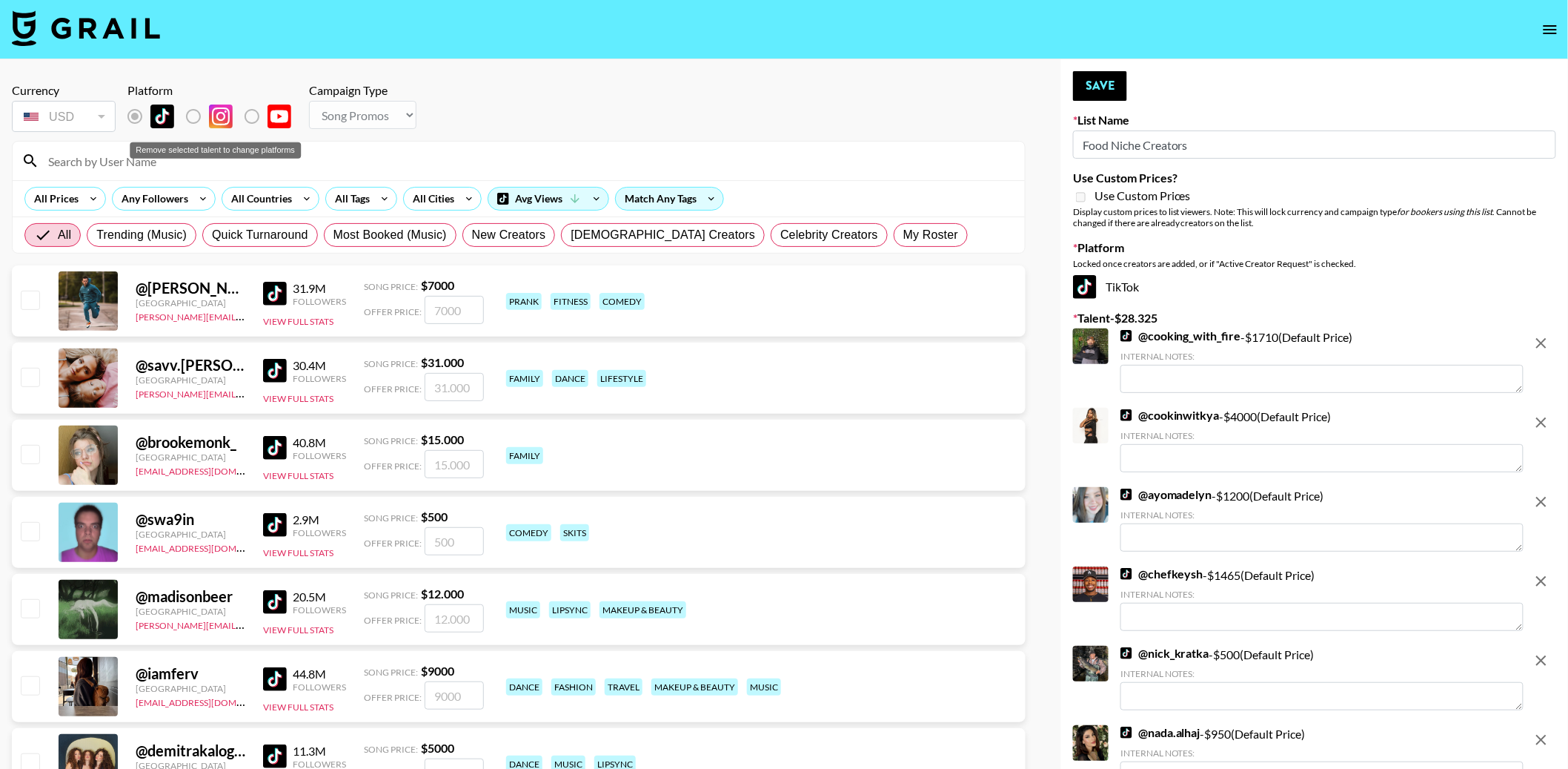
click at [196, 116] on label "Remove selected talent to change platforms" at bounding box center [205, 116] width 55 height 31
click at [1541, 344] on icon "remove" at bounding box center [1541, 343] width 10 height 10
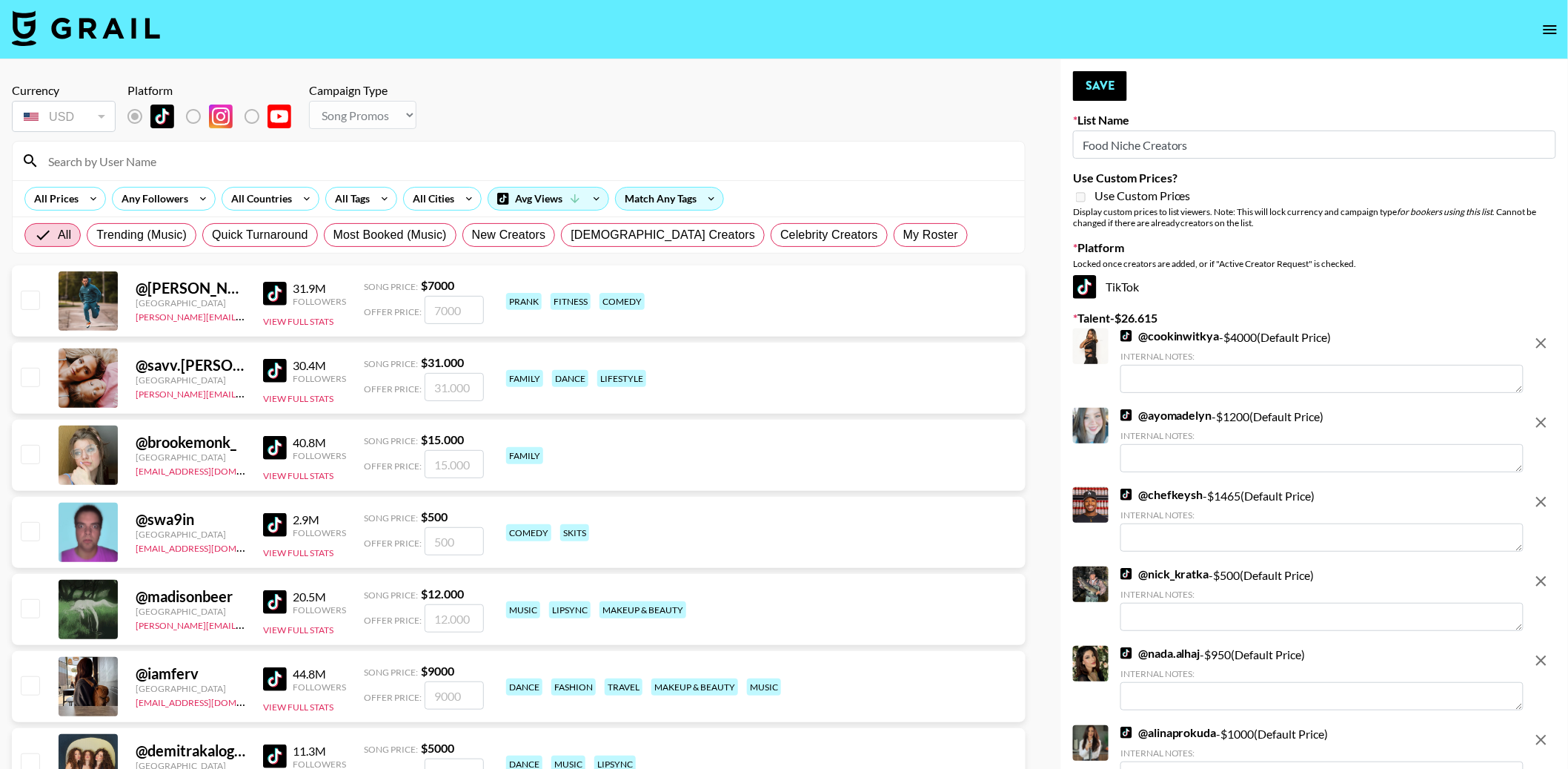
click at [1541, 344] on icon "remove" at bounding box center [1541, 343] width 10 height 10
click at [1541, 418] on icon "remove" at bounding box center [1541, 422] width 10 height 10
click at [1541, 344] on icon "remove" at bounding box center [1541, 343] width 10 height 10
checkbox input "false"
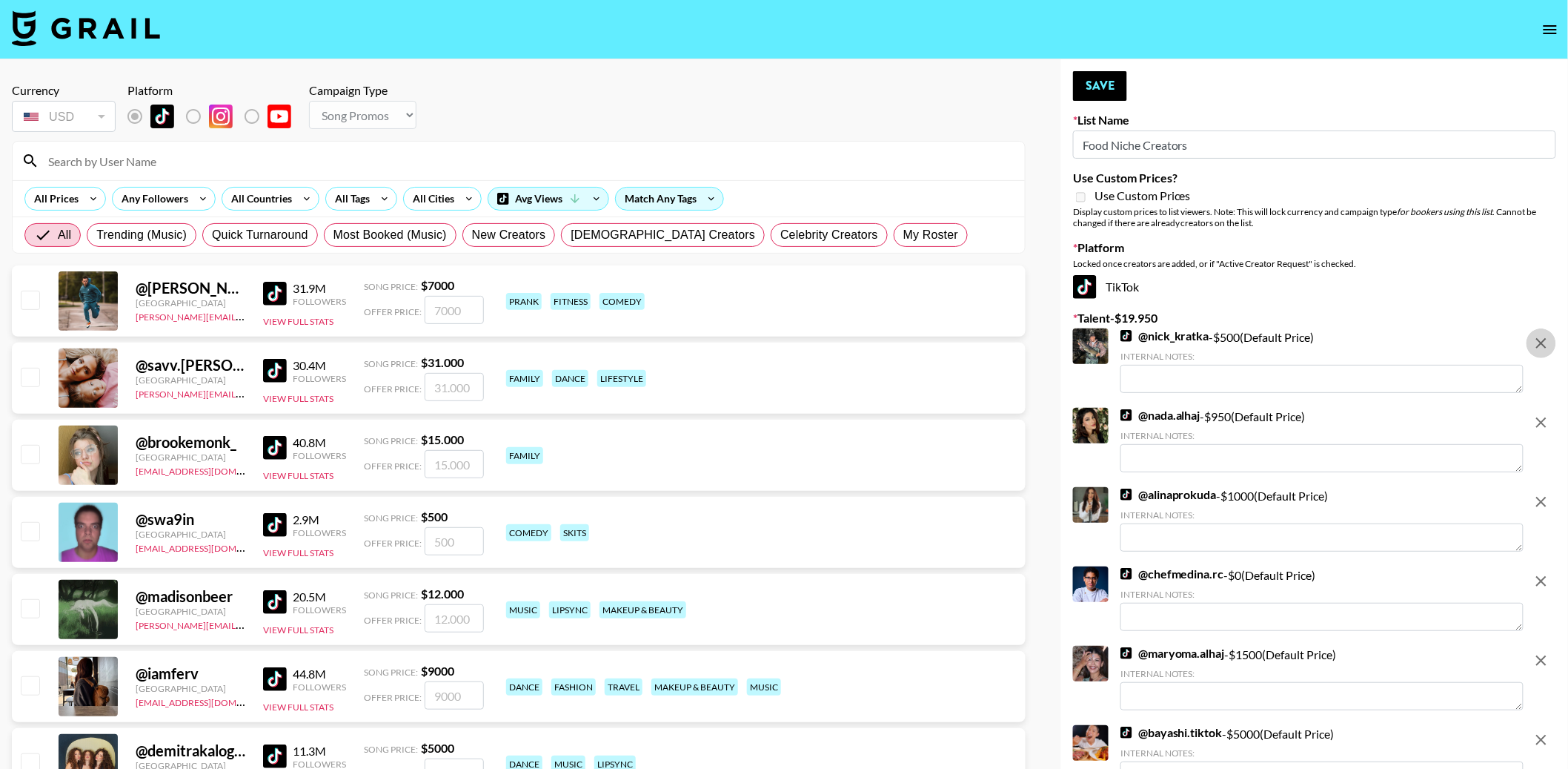
click at [1541, 418] on icon "remove" at bounding box center [1541, 422] width 10 height 10
click at [1541, 344] on icon "remove" at bounding box center [1541, 343] width 10 height 10
click at [1541, 418] on icon "remove" at bounding box center [1541, 422] width 10 height 10
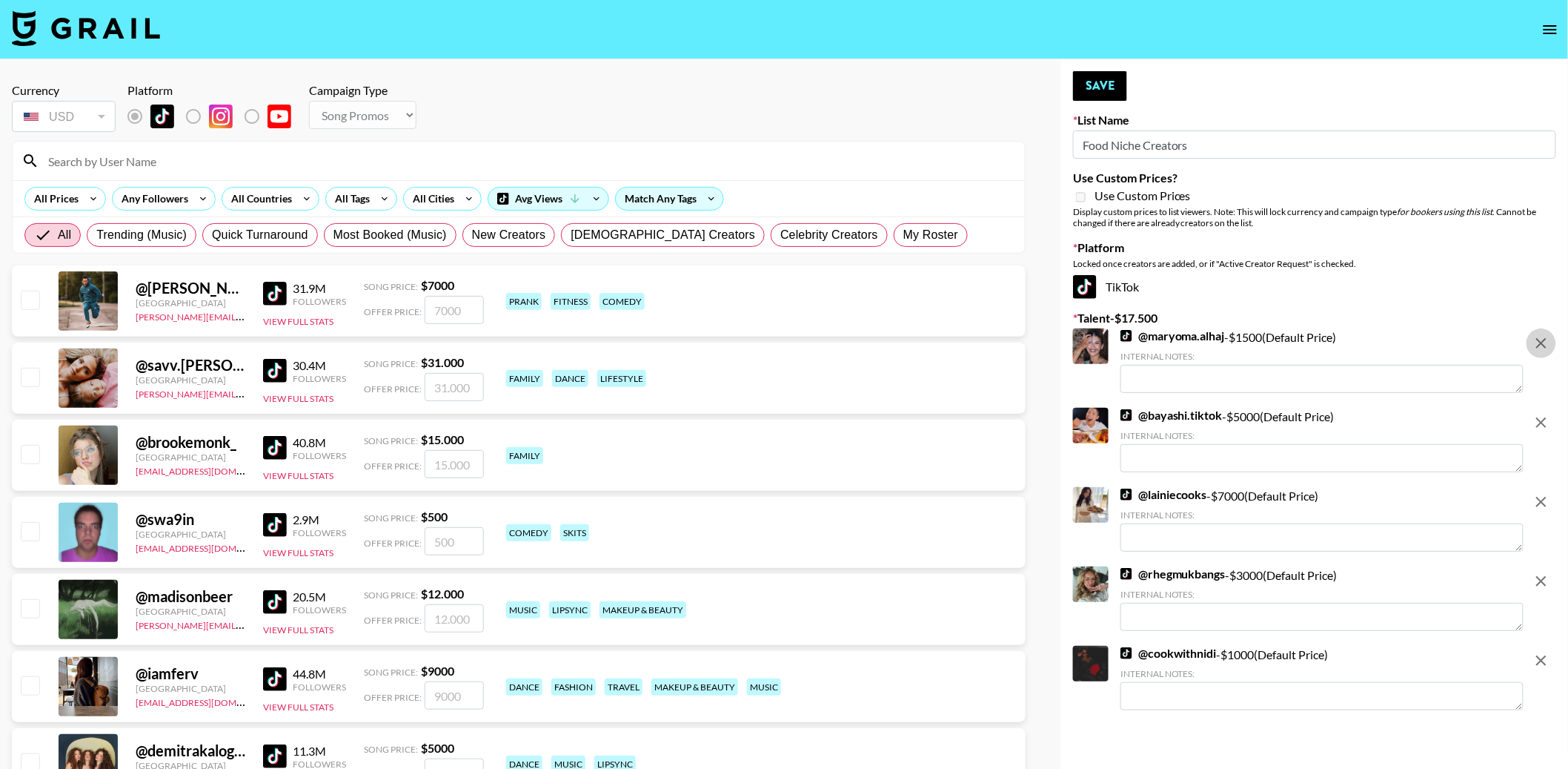
click at [1541, 344] on icon "remove" at bounding box center [1541, 343] width 10 height 10
click at [1541, 418] on icon "remove" at bounding box center [1541, 422] width 10 height 10
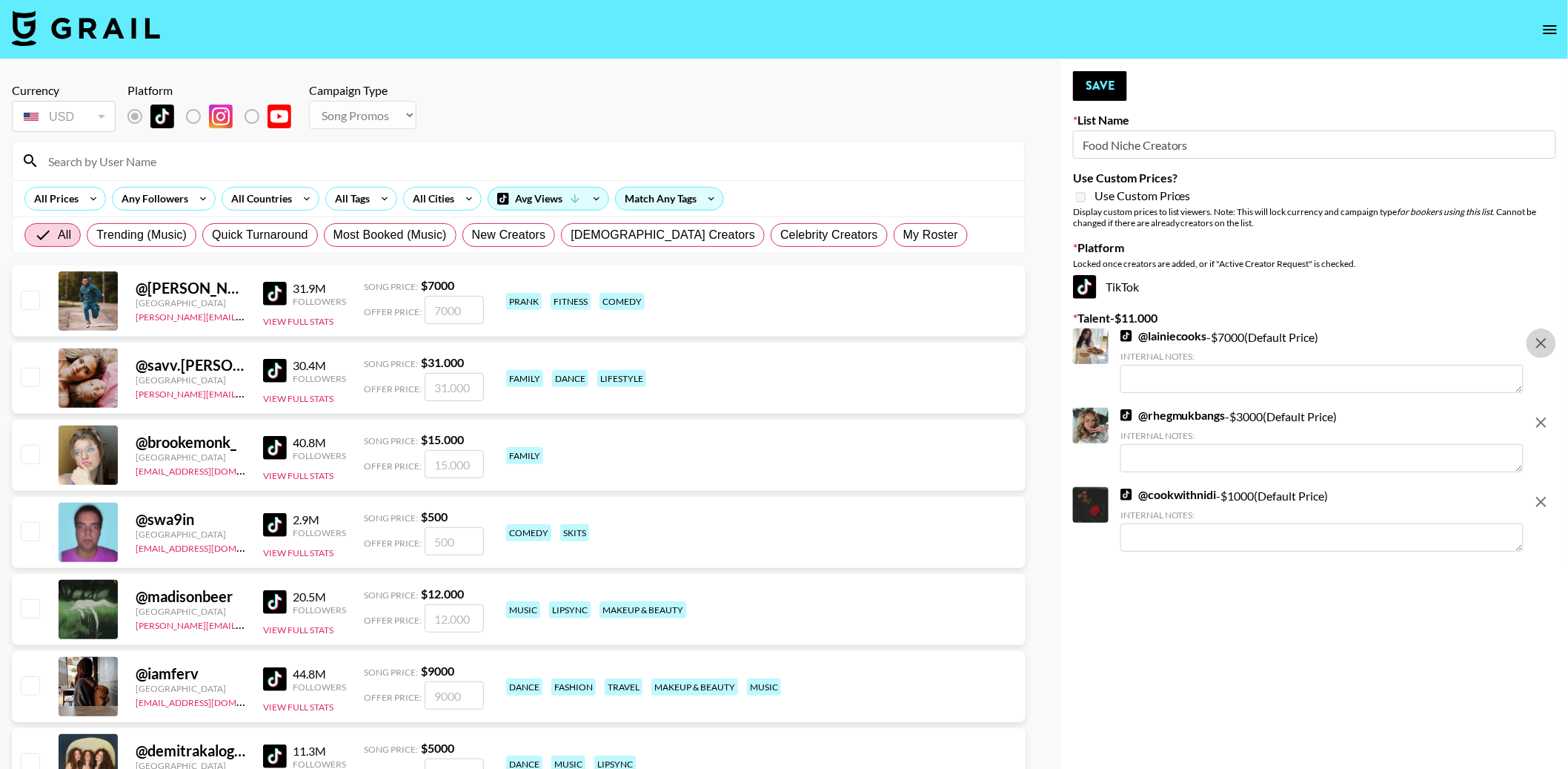
click at [1541, 344] on icon "remove" at bounding box center [1541, 343] width 10 height 10
click at [1541, 418] on icon "remove" at bounding box center [1541, 422] width 10 height 10
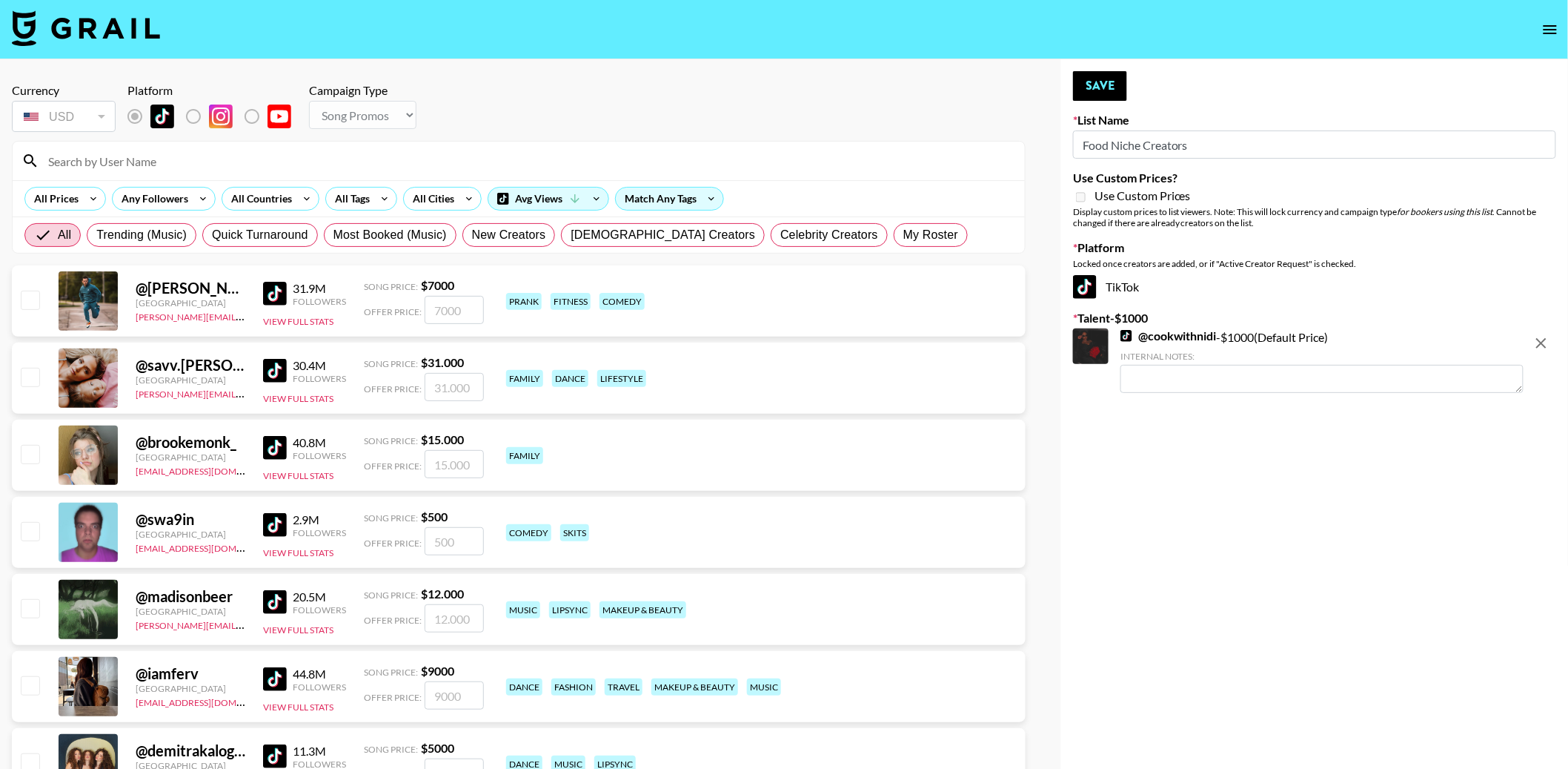
click at [1541, 344] on icon "remove" at bounding box center [1541, 343] width 10 height 10
click at [354, 123] on select "Choose Type... Song Promos Brand Promos" at bounding box center [363, 115] width 108 height 28
select select "Brand"
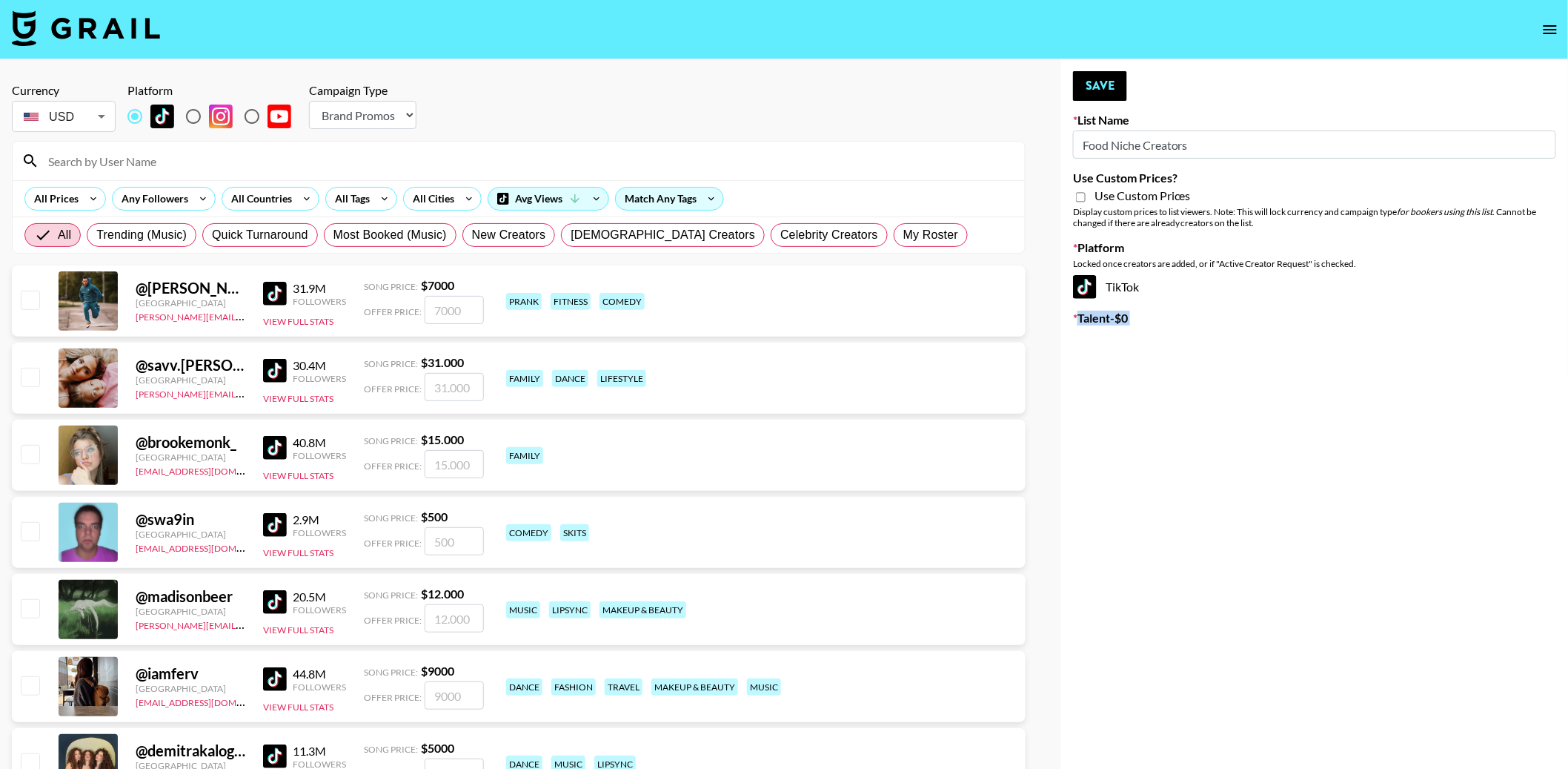
click at [309, 101] on select "Choose Type... Song Promos Brand Promos" at bounding box center [363, 115] width 108 height 28
click at [1091, 80] on button "Save" at bounding box center [1100, 86] width 54 height 30
click at [459, 164] on input at bounding box center [527, 161] width 976 height 23
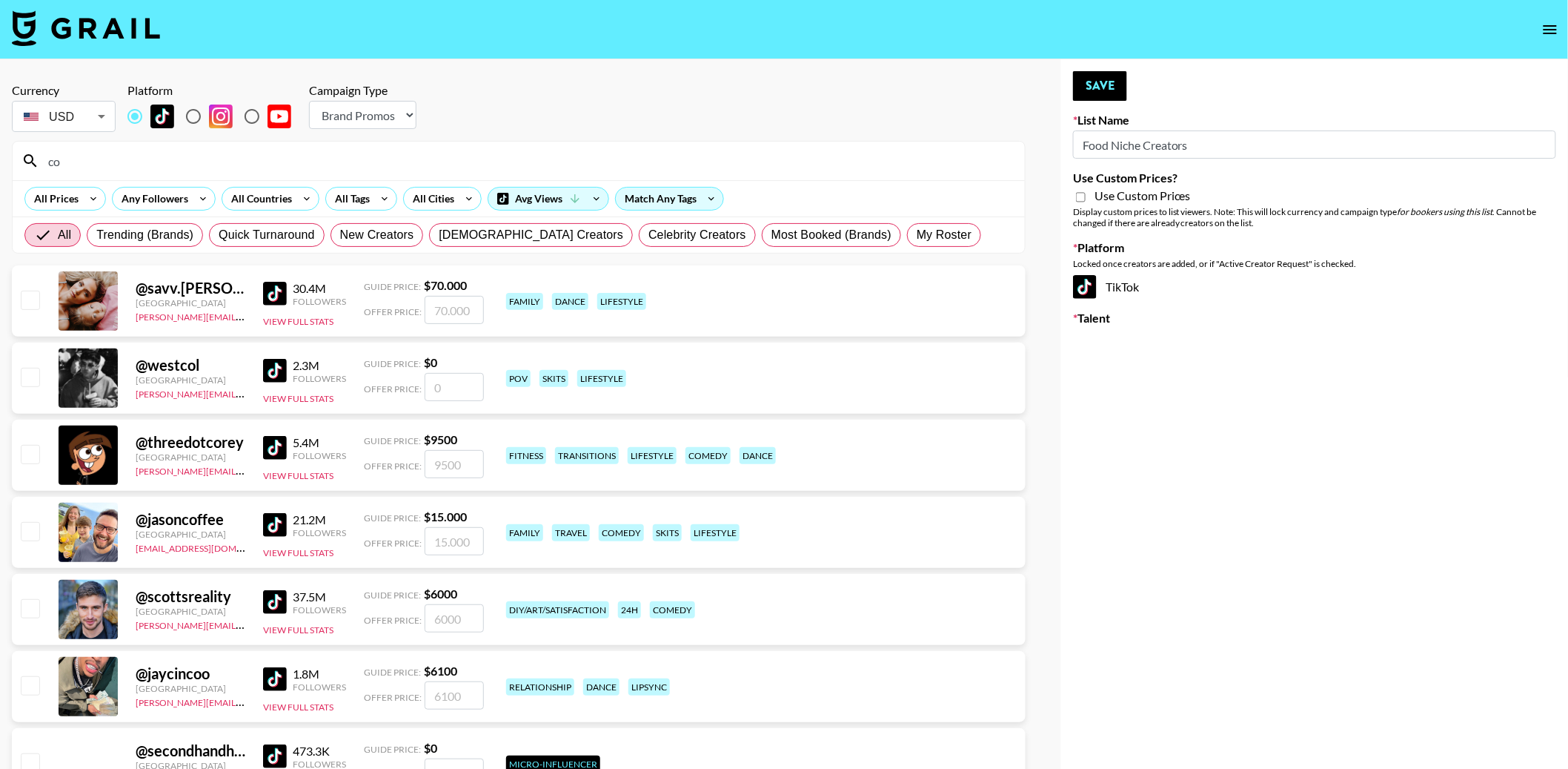
type input "c"
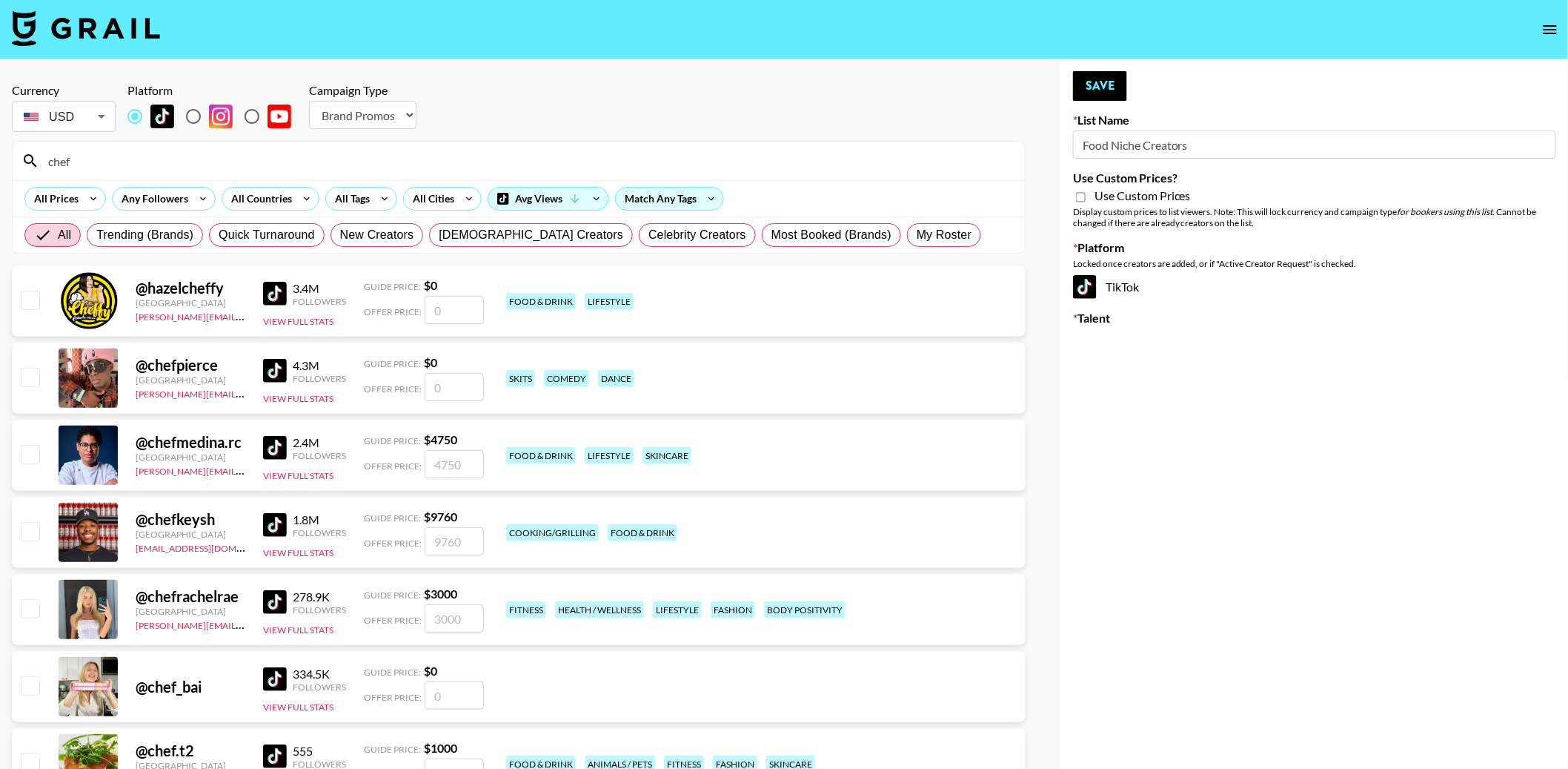
type input "chef"
click at [32, 454] on input "checkbox" at bounding box center [30, 454] width 18 height 18
checkbox input "true"
type input "4750"
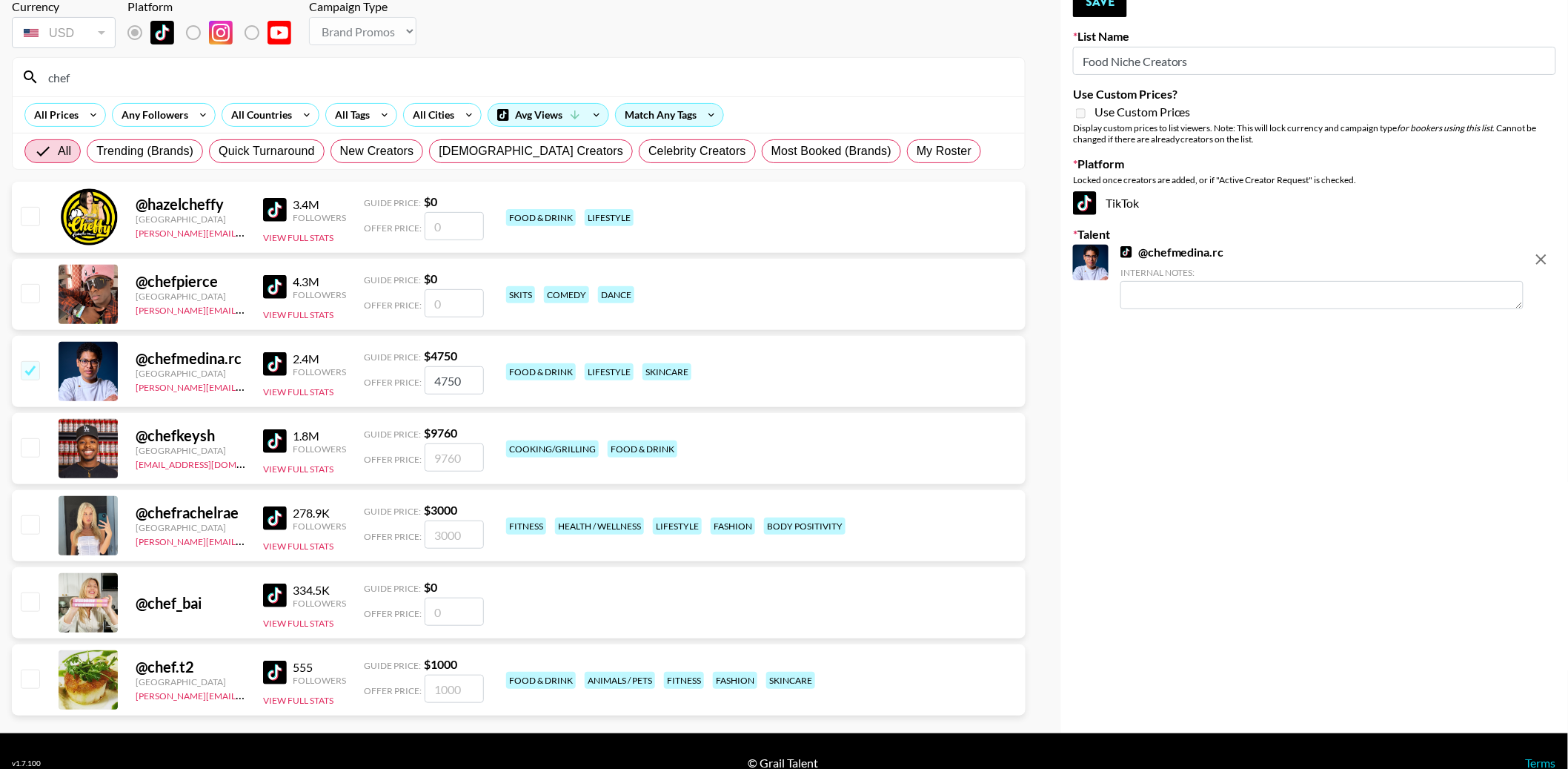
scroll to position [107, 0]
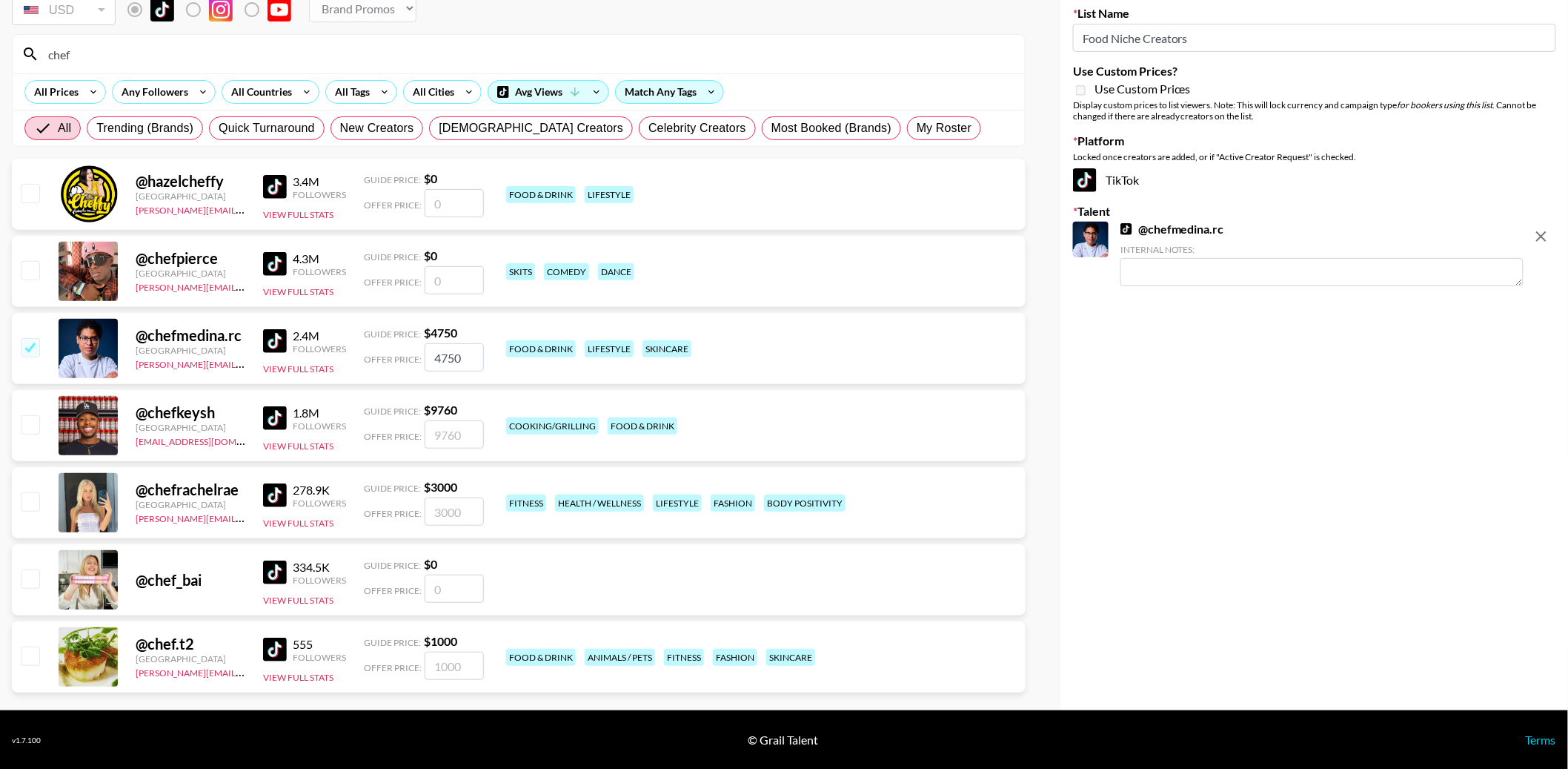
click at [29, 423] on input "checkbox" at bounding box center [30, 424] width 18 height 18
checkbox input "true"
type input "9760"
checkbox input "false"
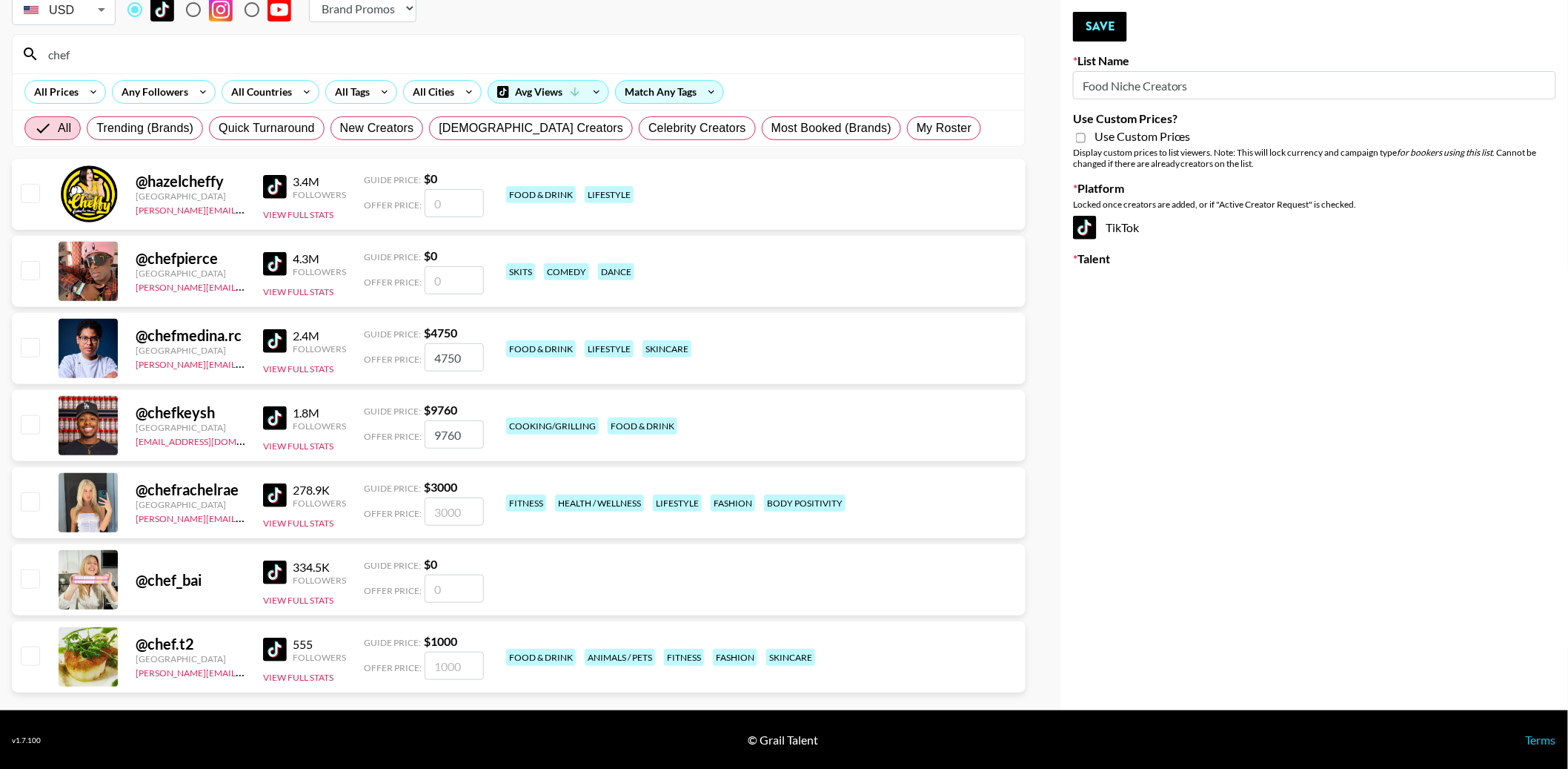
click at [31, 345] on input "checkbox" at bounding box center [30, 347] width 18 height 18
checkbox input "true"
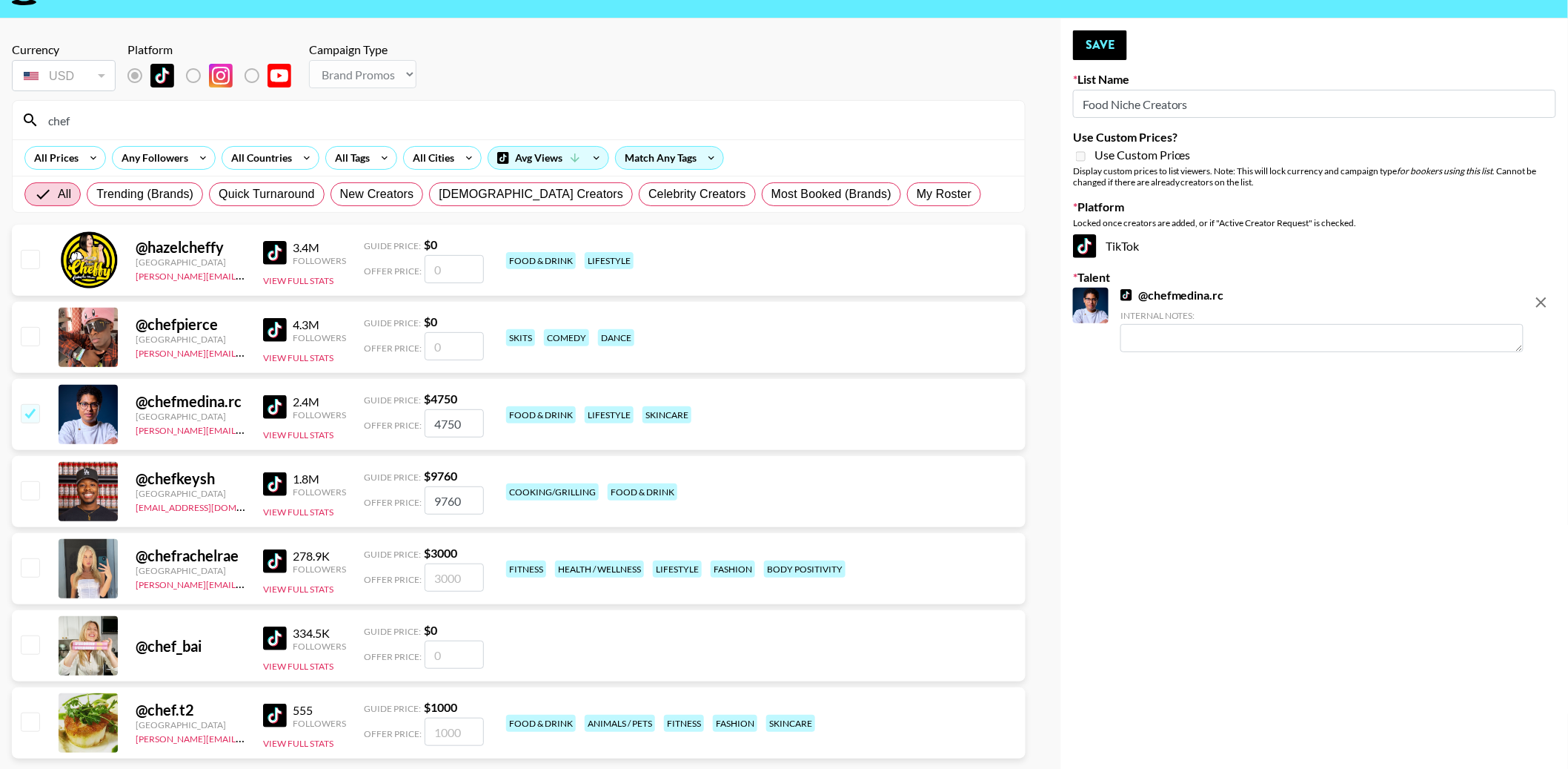
scroll to position [38, 0]
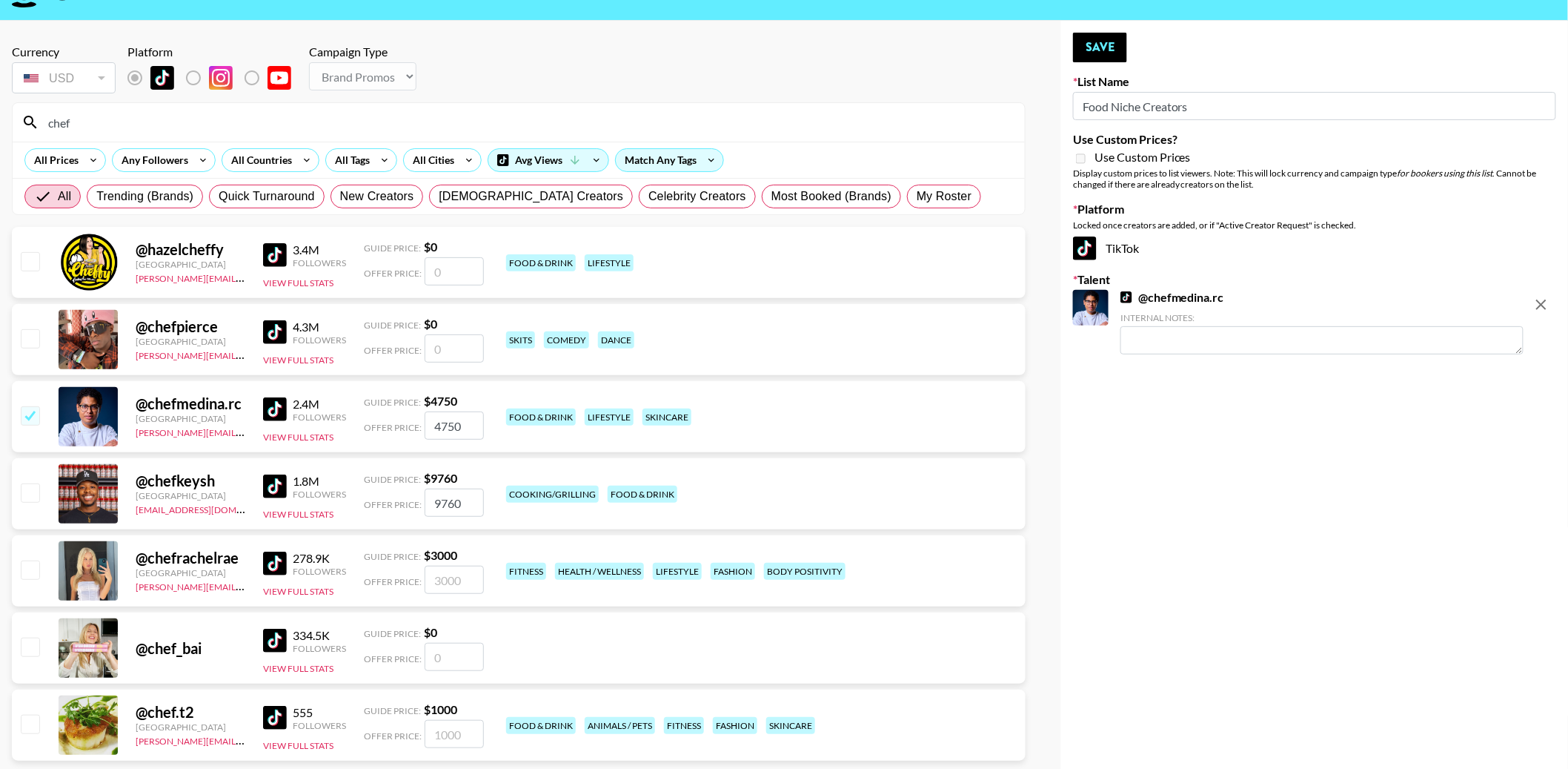
click at [29, 492] on input "checkbox" at bounding box center [30, 492] width 18 height 18
checkbox input "true"
click at [1102, 47] on button "Save" at bounding box center [1100, 48] width 54 height 30
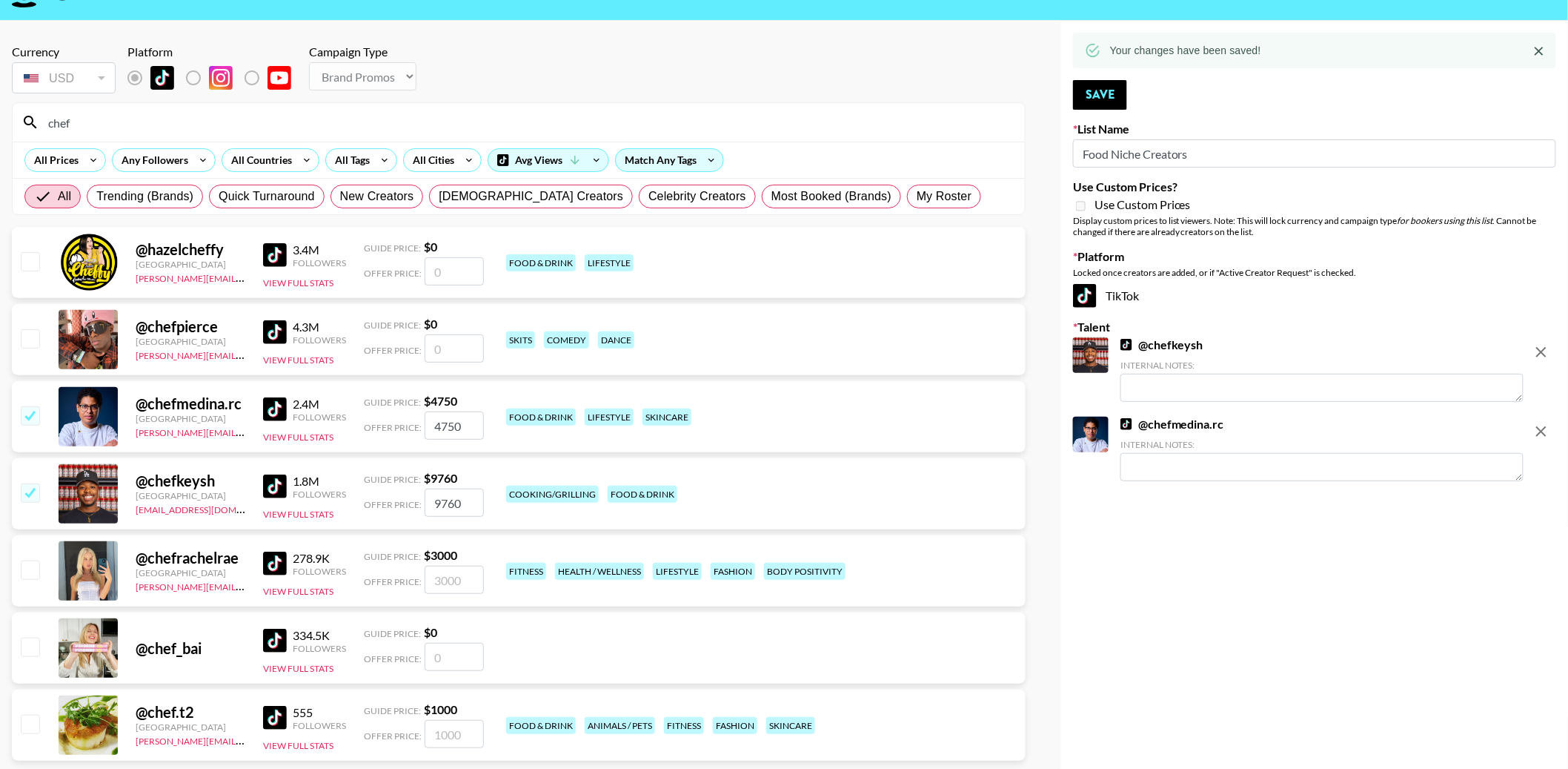
click at [510, 115] on input "chef" at bounding box center [527, 122] width 976 height 23
click at [30, 265] on input "checkbox" at bounding box center [30, 261] width 18 height 18
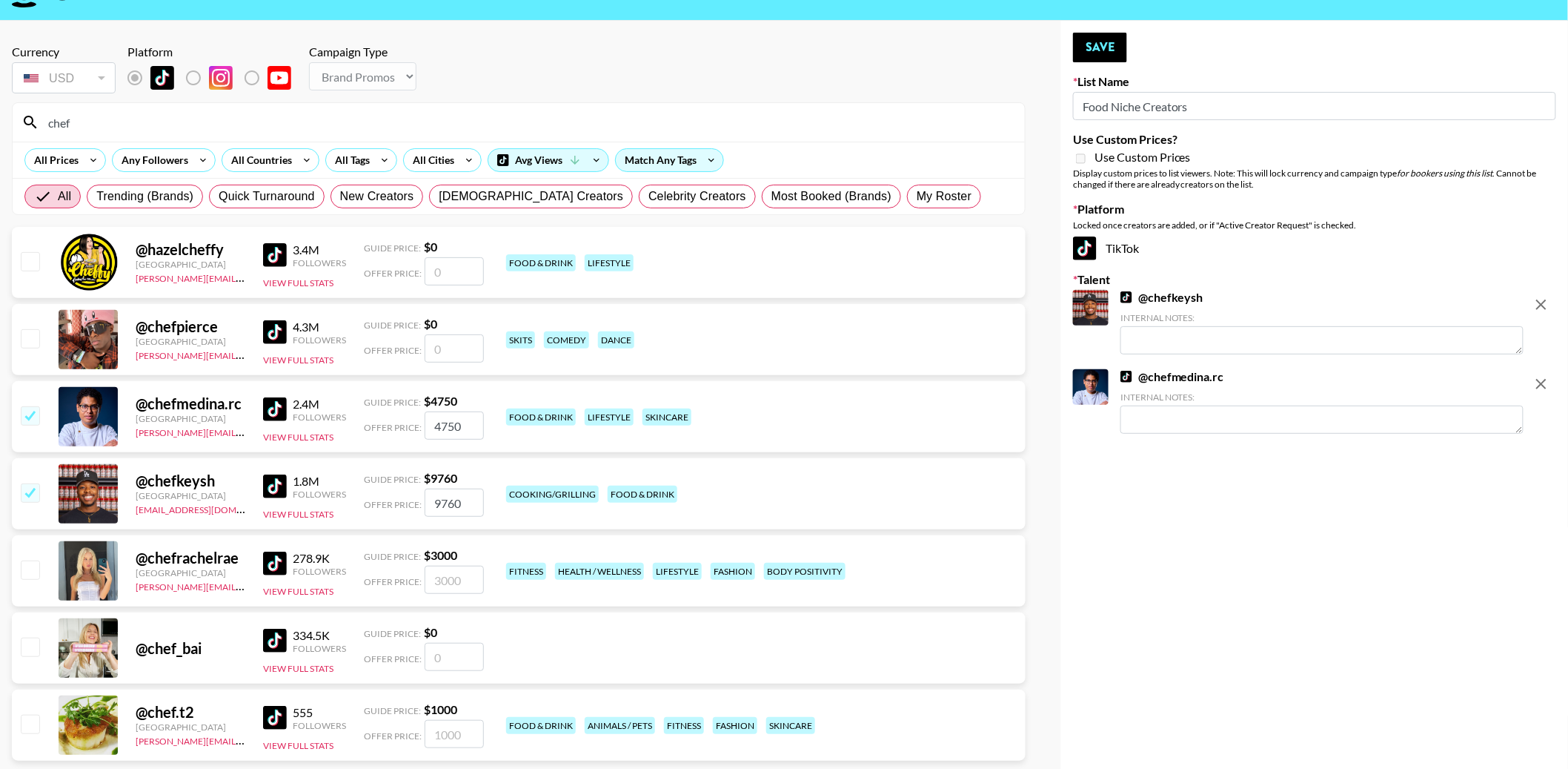
click at [30, 262] on input "checkbox" at bounding box center [30, 261] width 18 height 18
checkbox input "false"
click at [147, 122] on input "chef" at bounding box center [527, 122] width 976 height 23
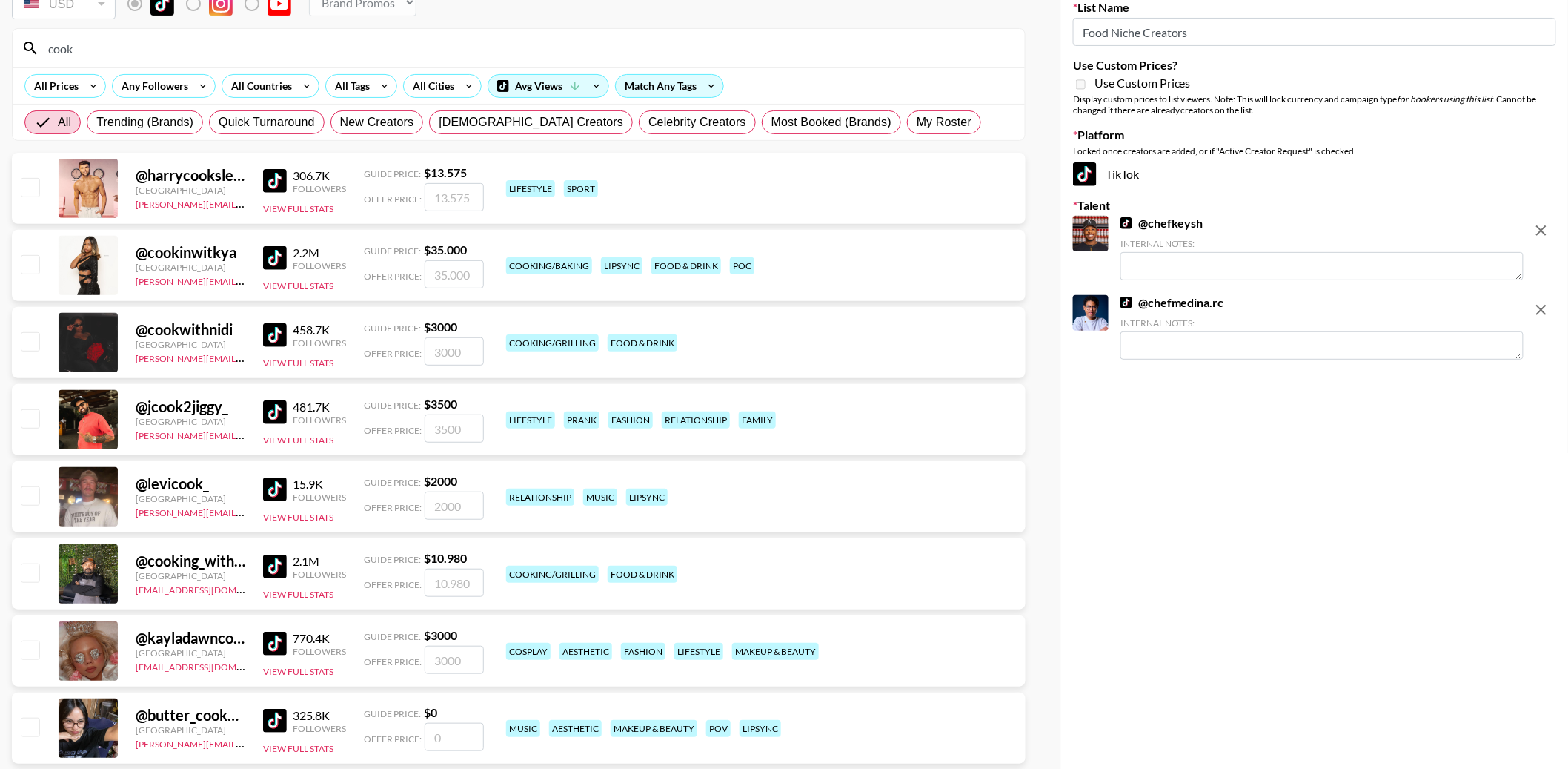
scroll to position [123, 0]
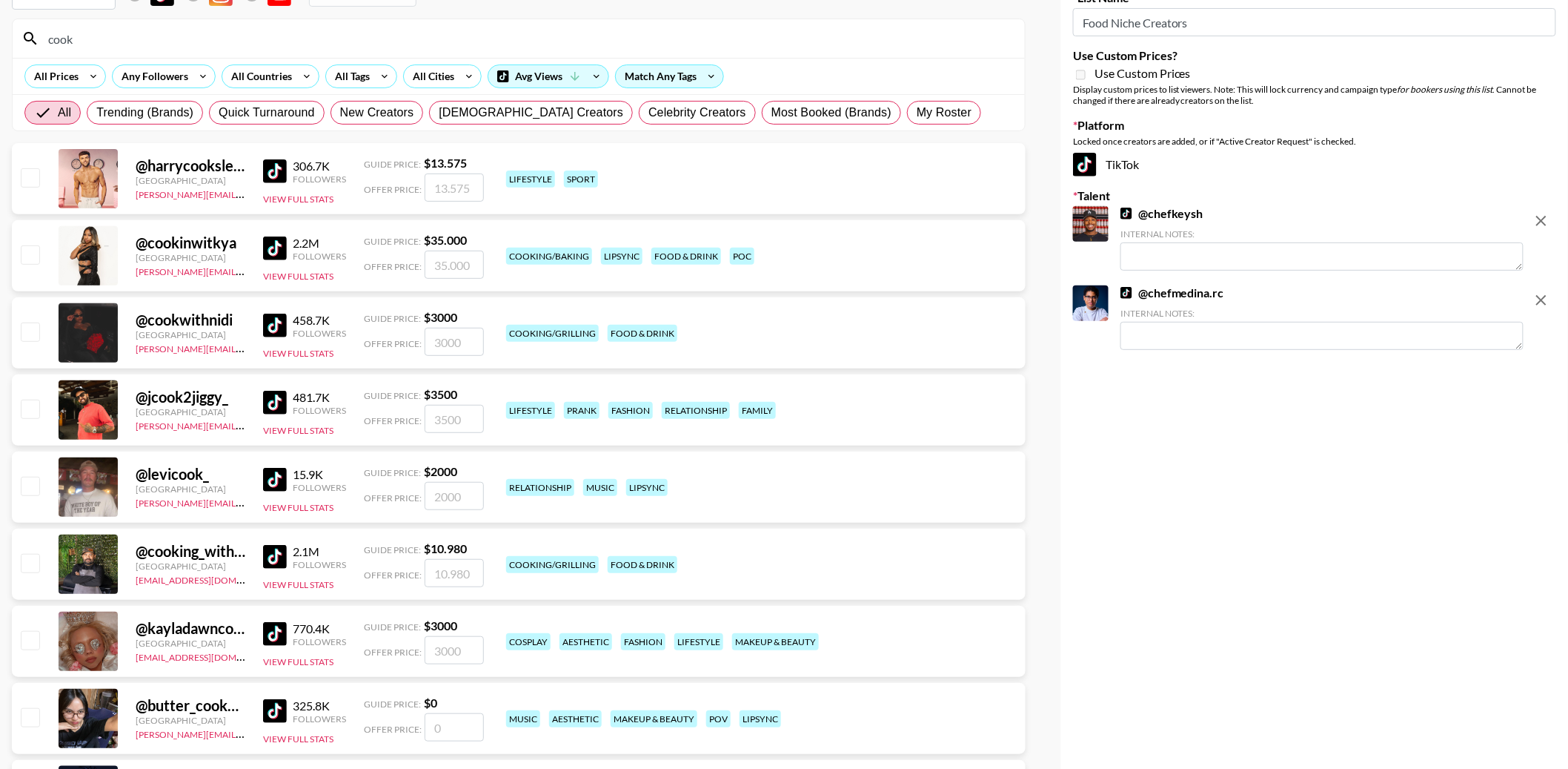
type input "cook"
click at [26, 332] on input "checkbox" at bounding box center [30, 331] width 18 height 18
checkbox input "true"
type input "3000"
click at [30, 561] on input "checkbox" at bounding box center [30, 562] width 18 height 18
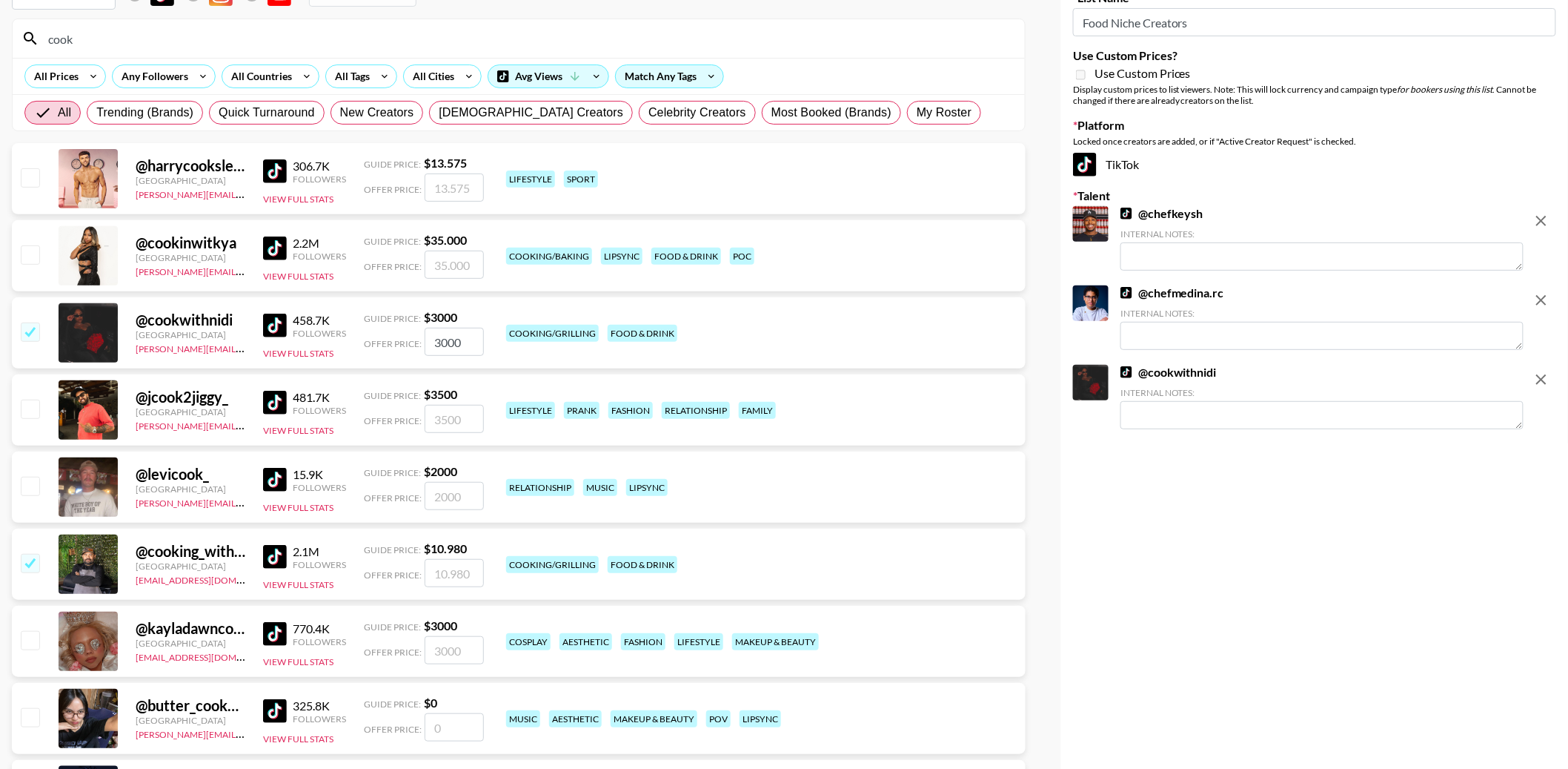
checkbox input "true"
type input "10980"
click at [28, 258] on input "checkbox" at bounding box center [30, 254] width 18 height 18
checkbox input "true"
type input "35000"
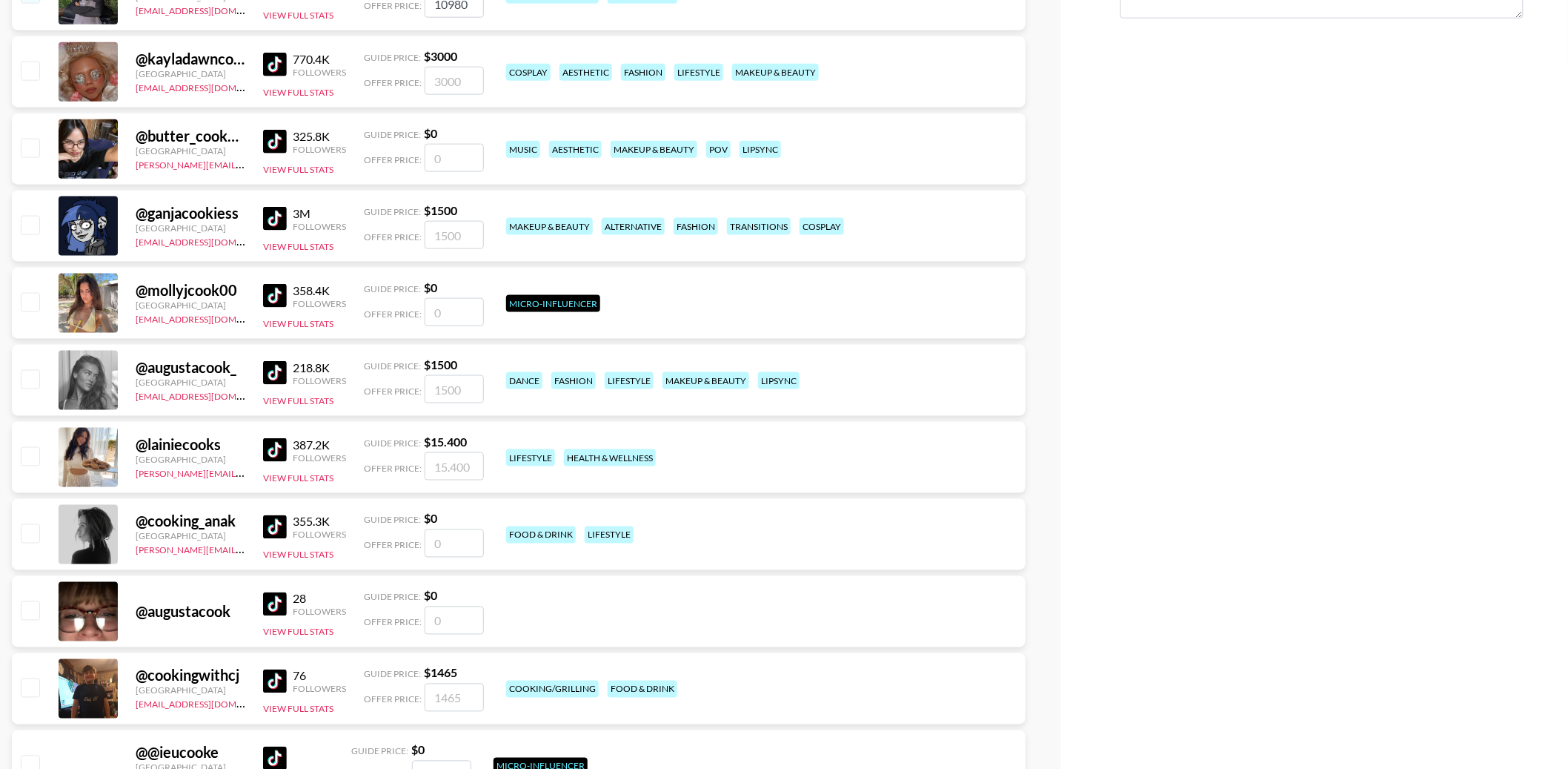
scroll to position [703, 0]
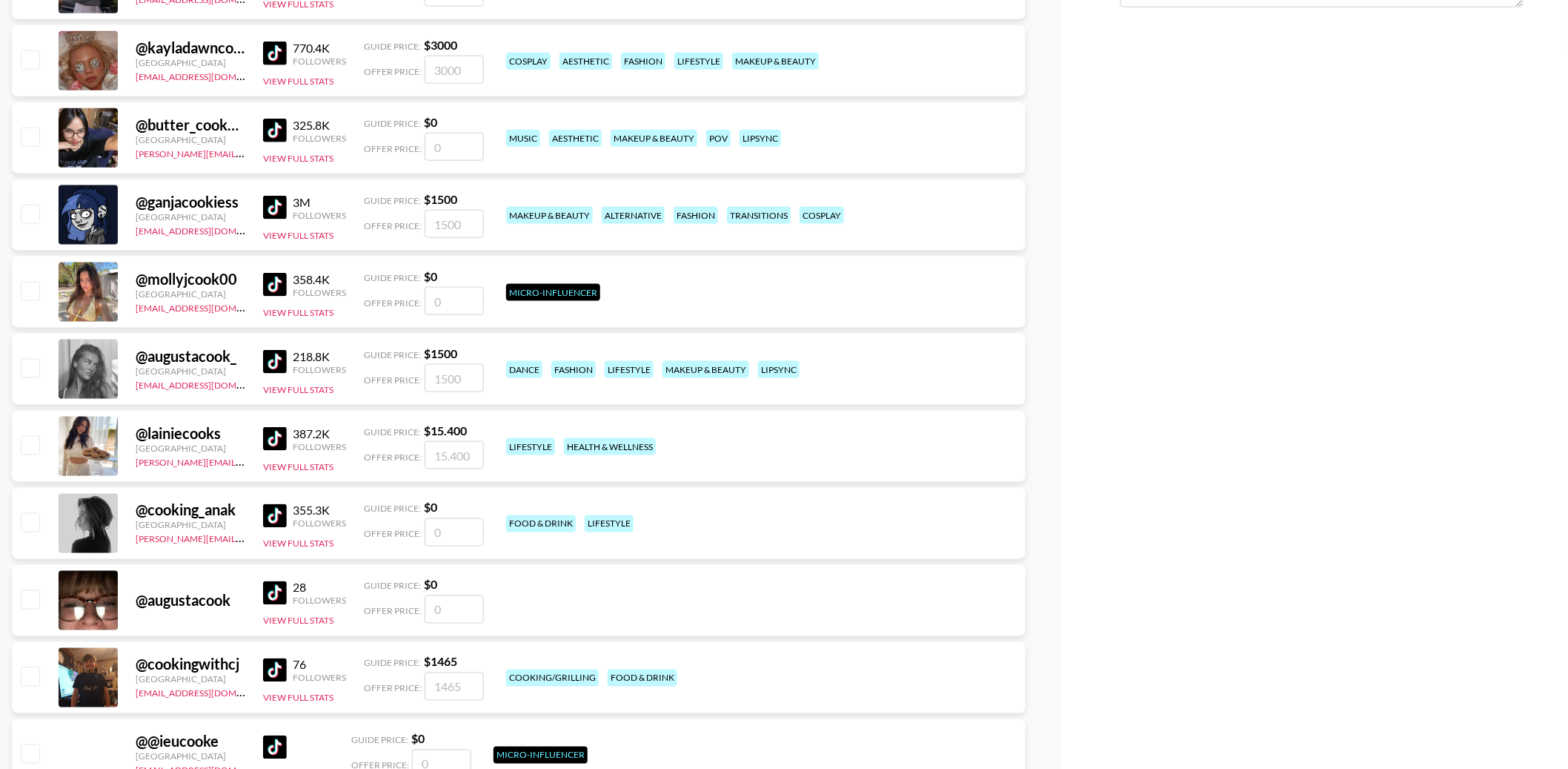
click at [31, 444] on input "checkbox" at bounding box center [30, 444] width 18 height 18
checkbox input "true"
type input "15400"
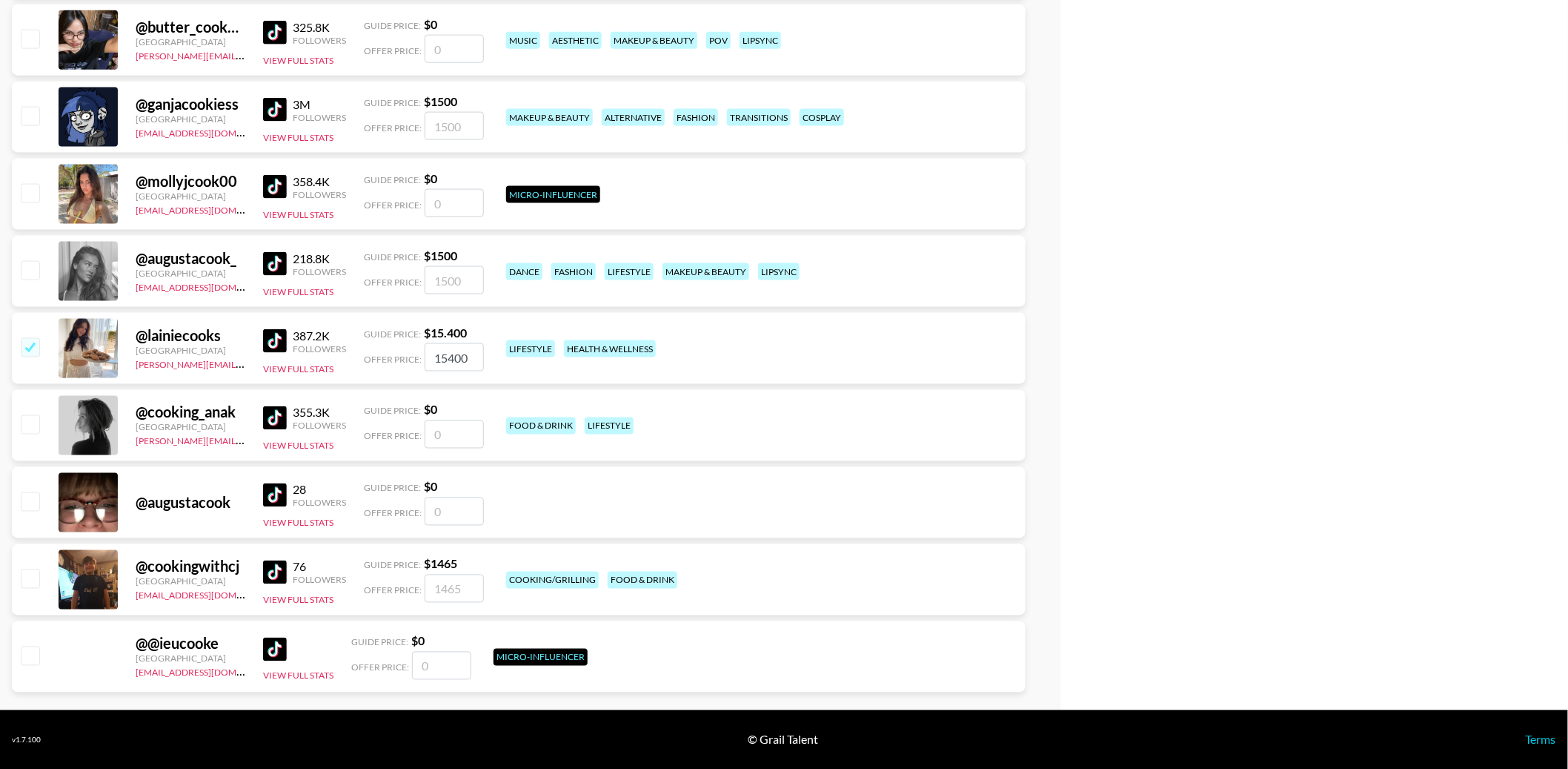
scroll to position [0, 0]
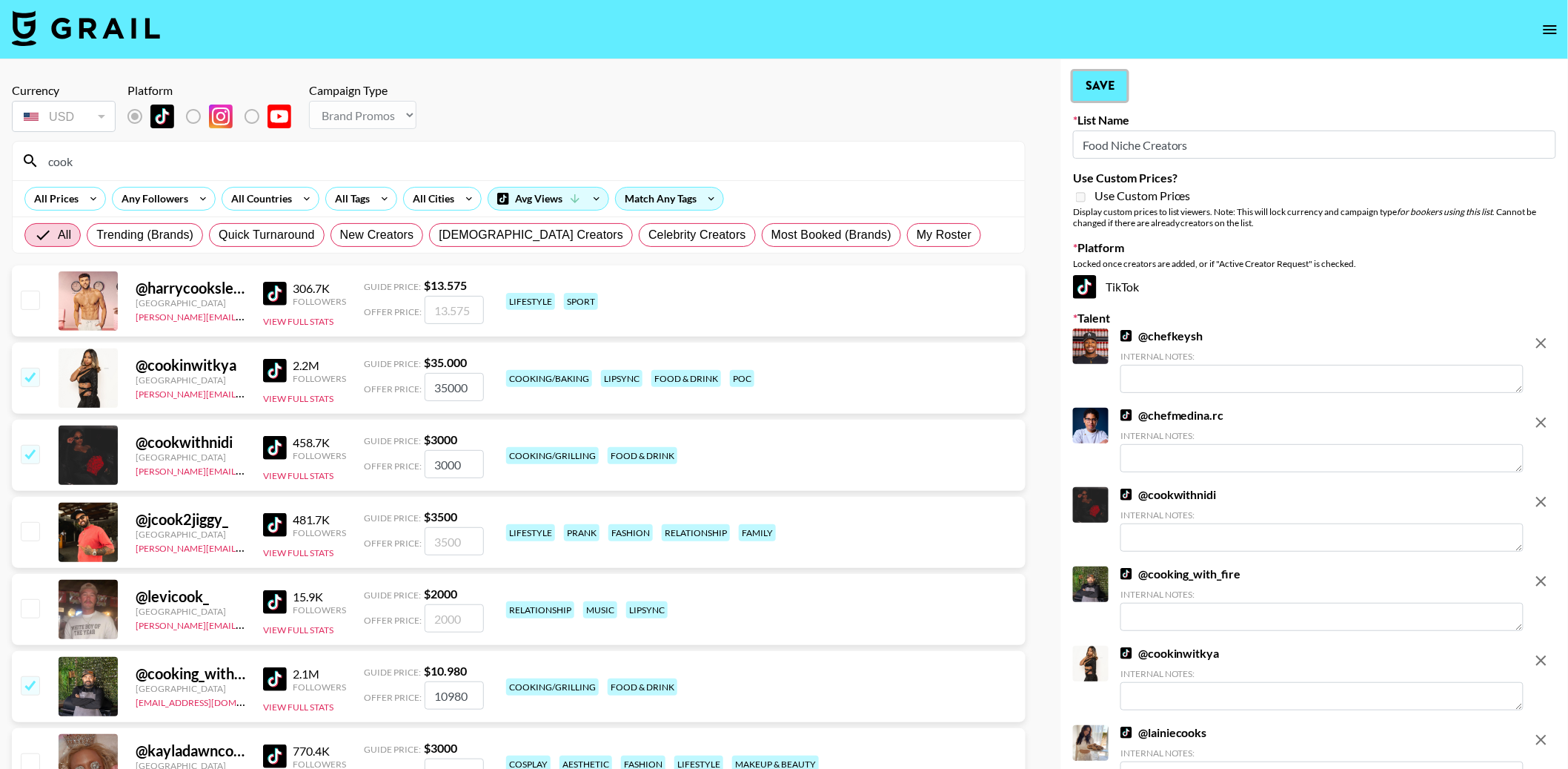
click at [1115, 80] on button "Save" at bounding box center [1100, 86] width 54 height 30
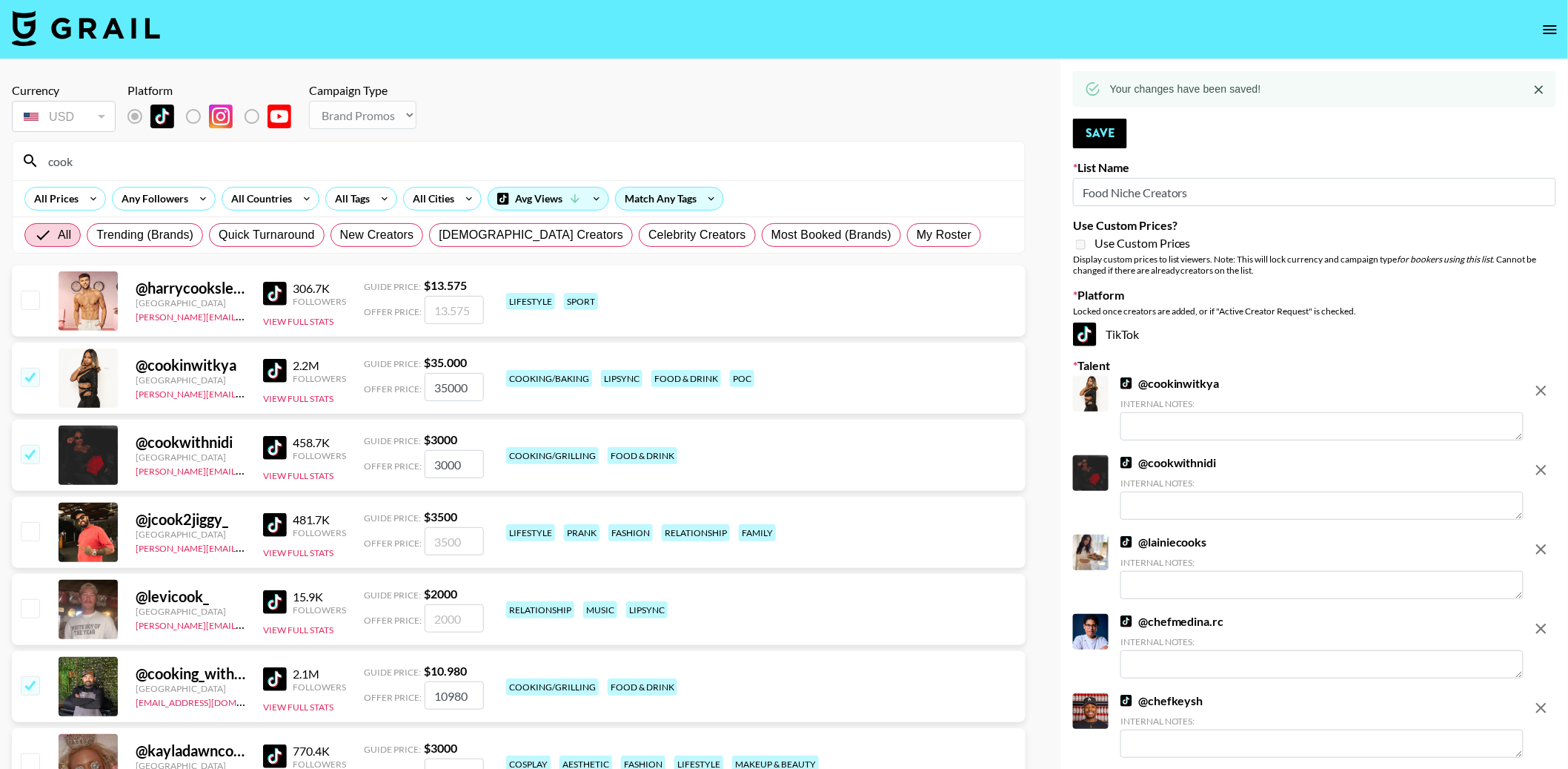
click at [474, 153] on input "cook" at bounding box center [527, 161] width 976 height 23
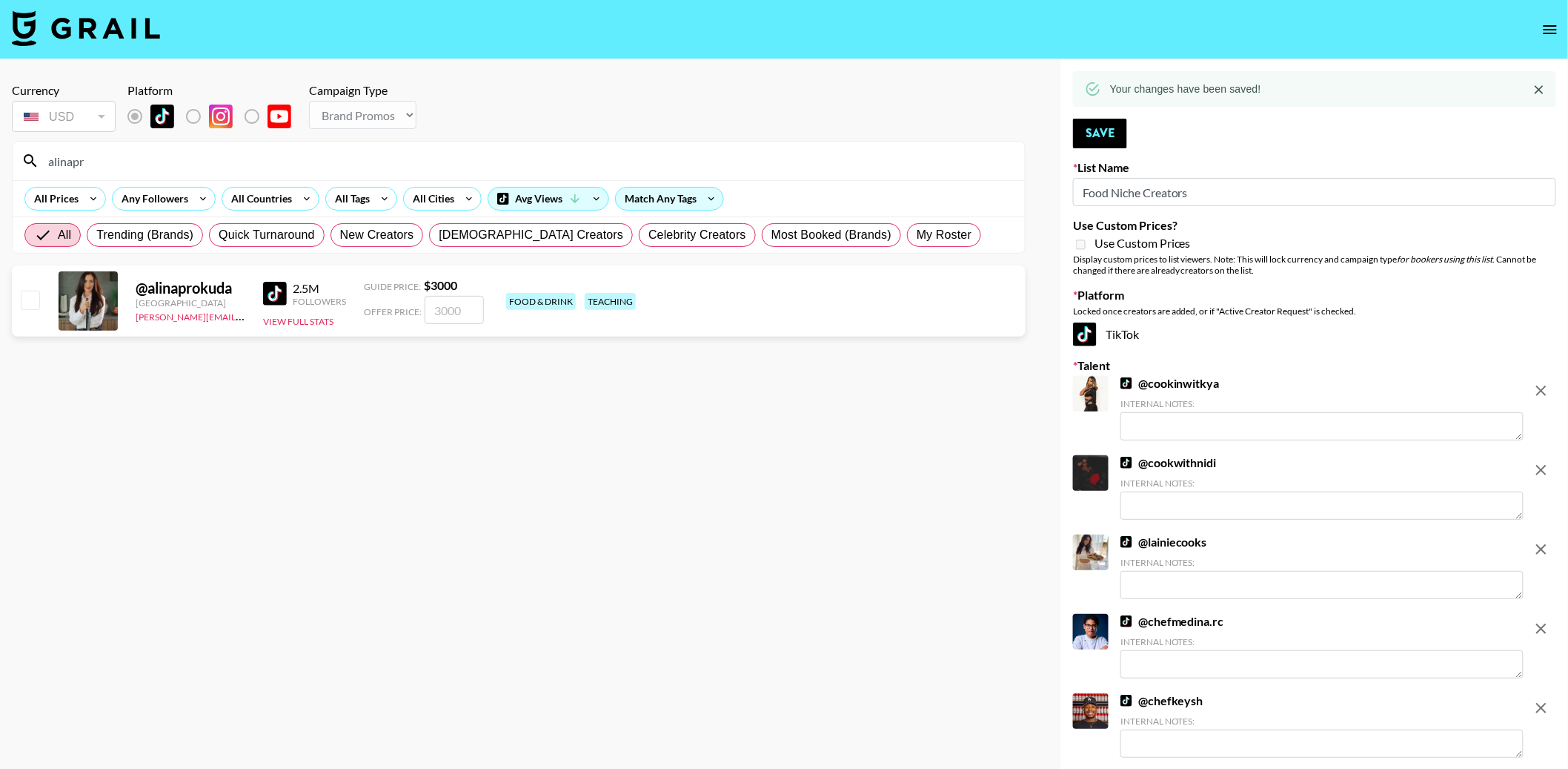
type input "alinapr"
click at [28, 294] on input "checkbox" at bounding box center [30, 299] width 18 height 18
checkbox input "true"
type input "3000"
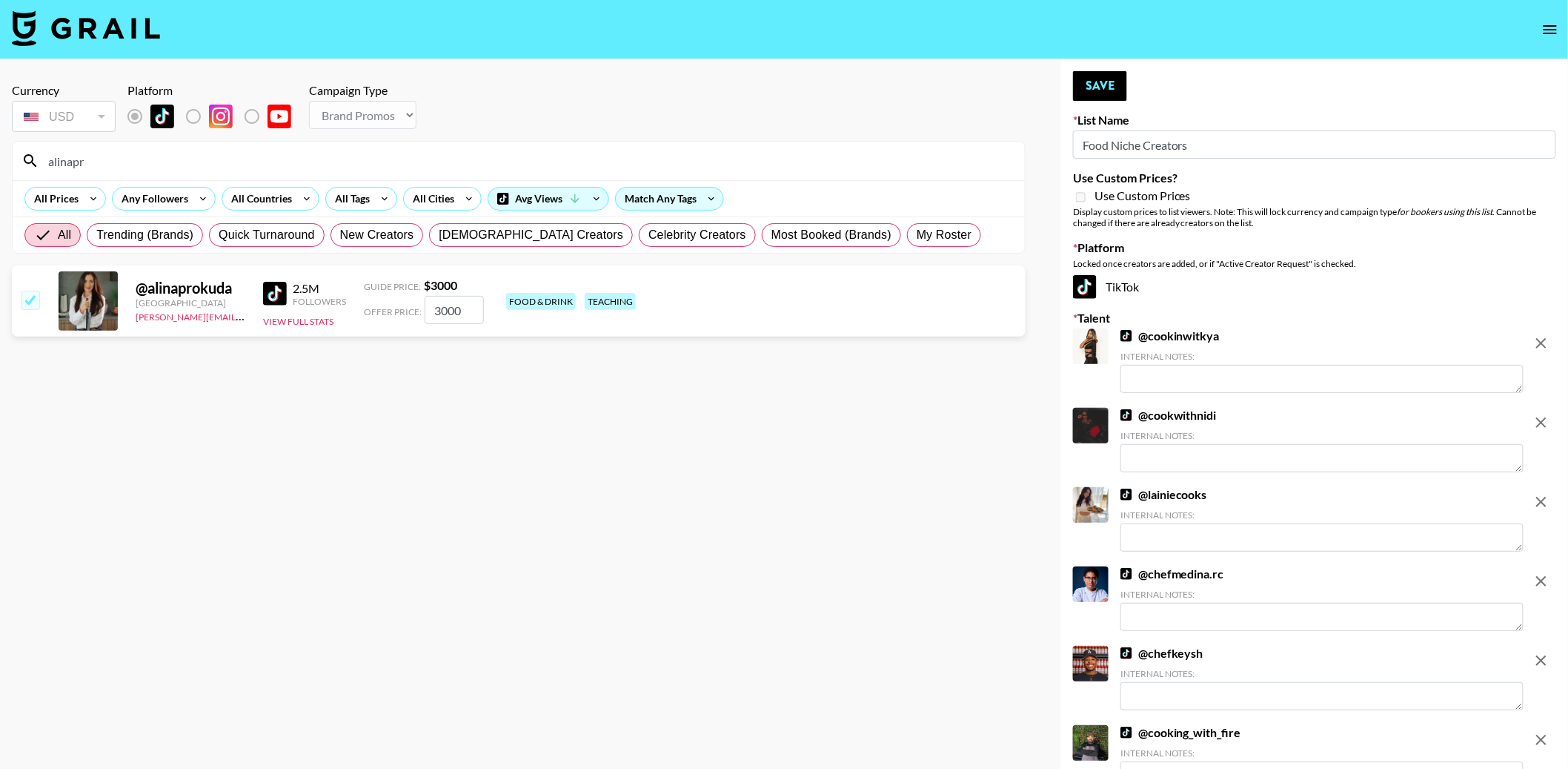
click at [175, 152] on input "alinapr" at bounding box center [527, 161] width 976 height 23
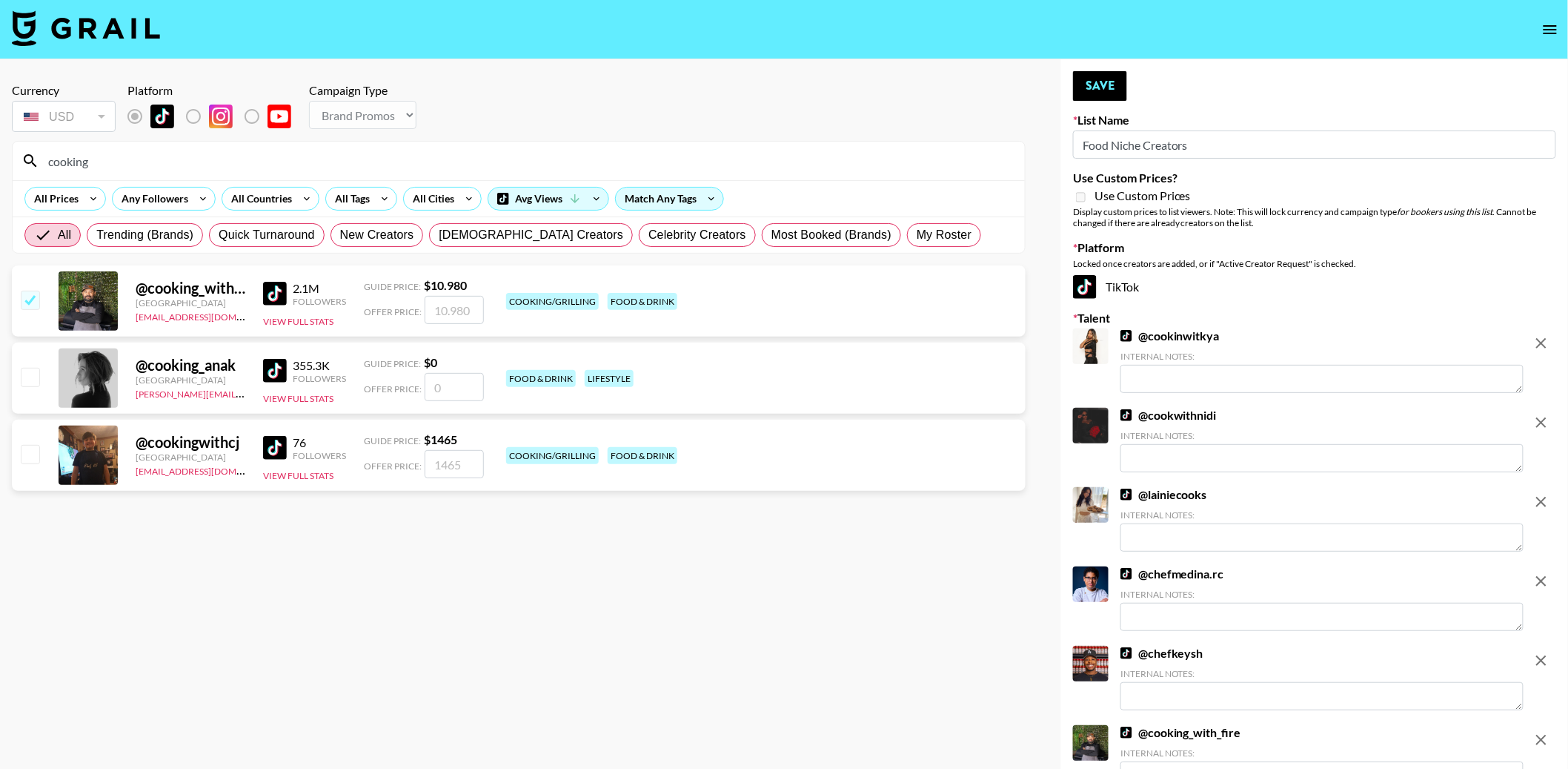
click at [173, 152] on input "cooking" at bounding box center [527, 161] width 976 height 23
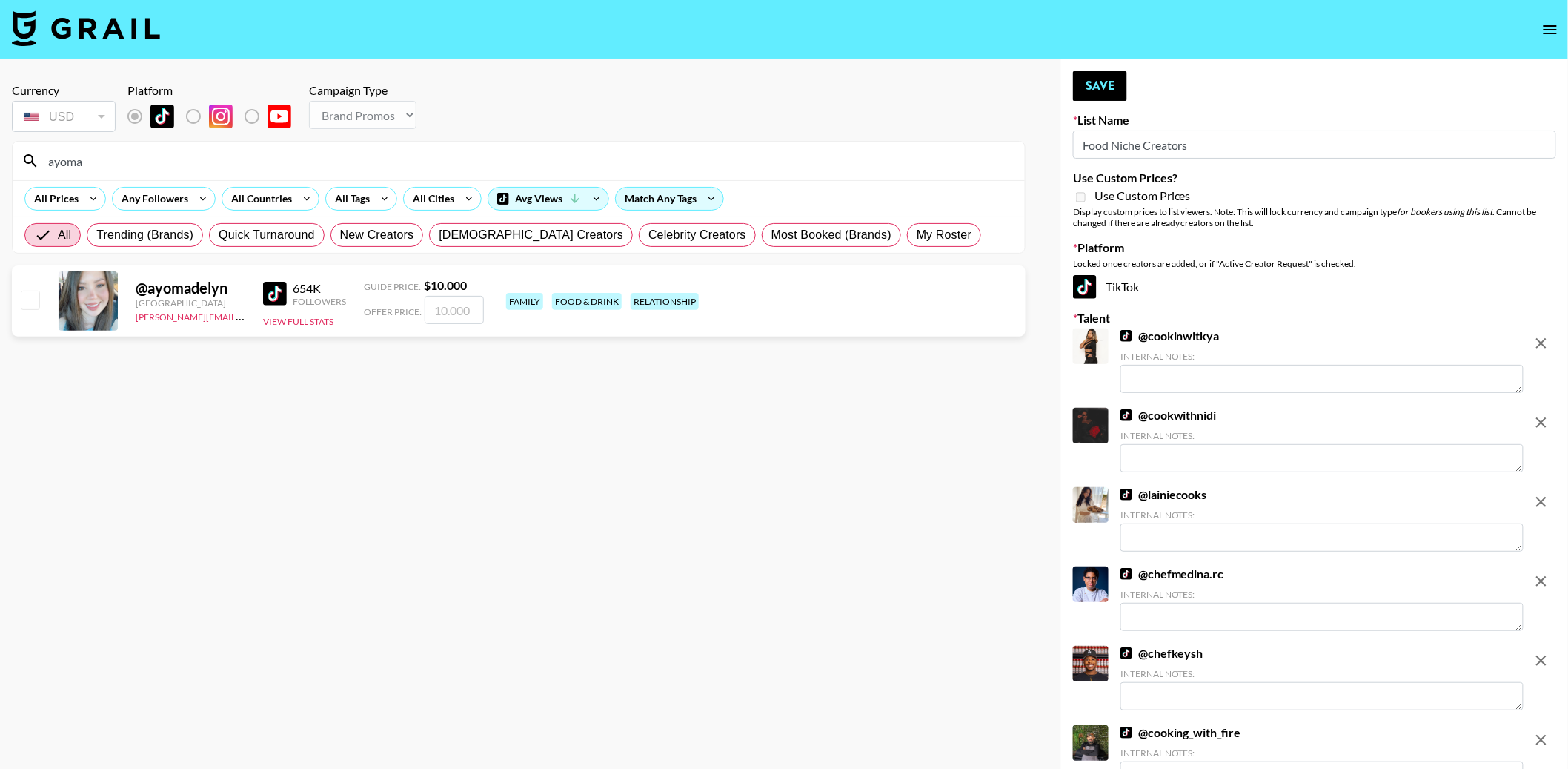
type input "ayoma"
click at [33, 301] on input "checkbox" at bounding box center [30, 299] width 18 height 18
checkbox input "true"
type input "10000"
click at [1104, 73] on button "Save" at bounding box center [1100, 86] width 54 height 30
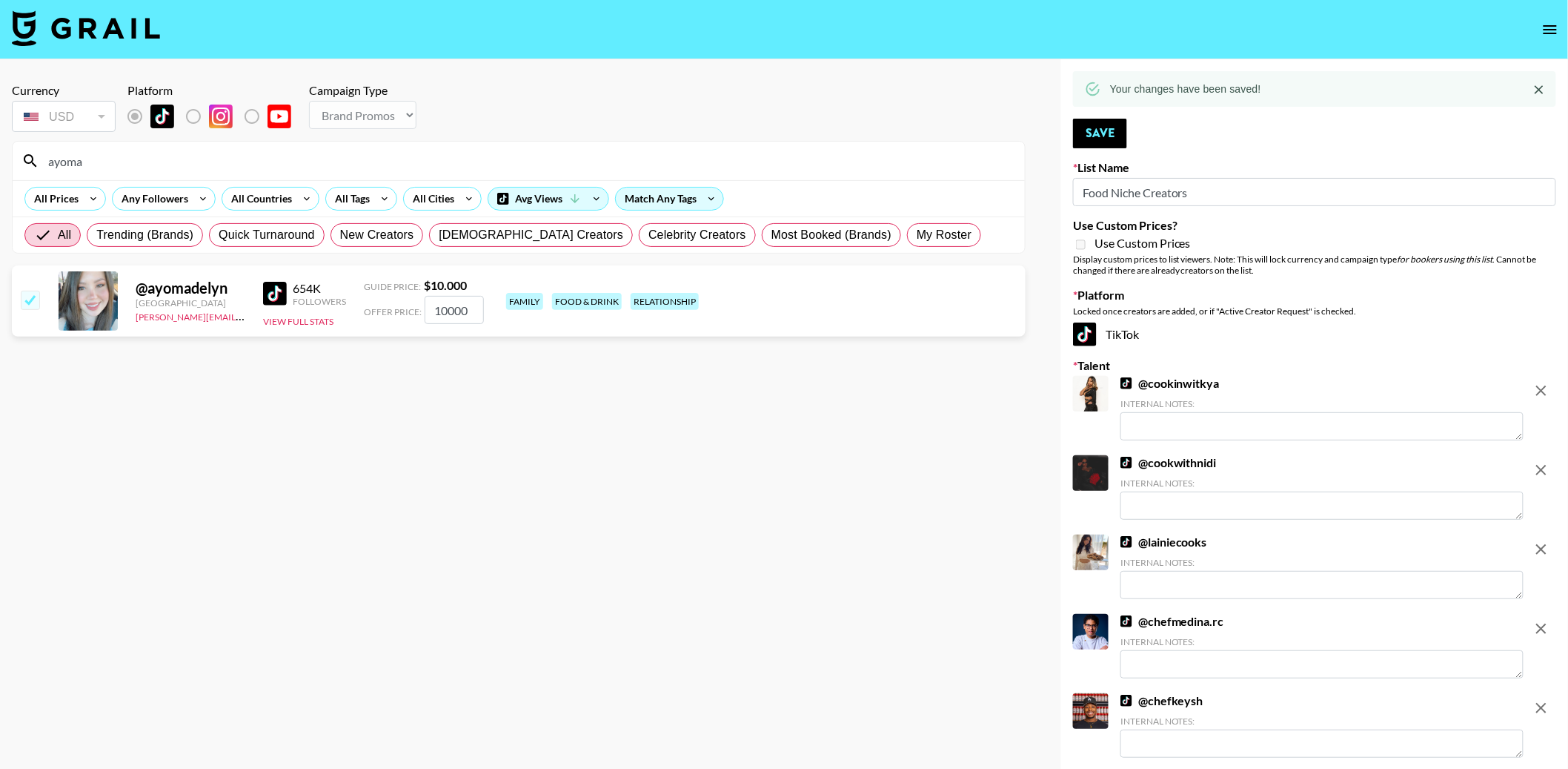
click at [332, 162] on input "ayoma" at bounding box center [527, 161] width 976 height 23
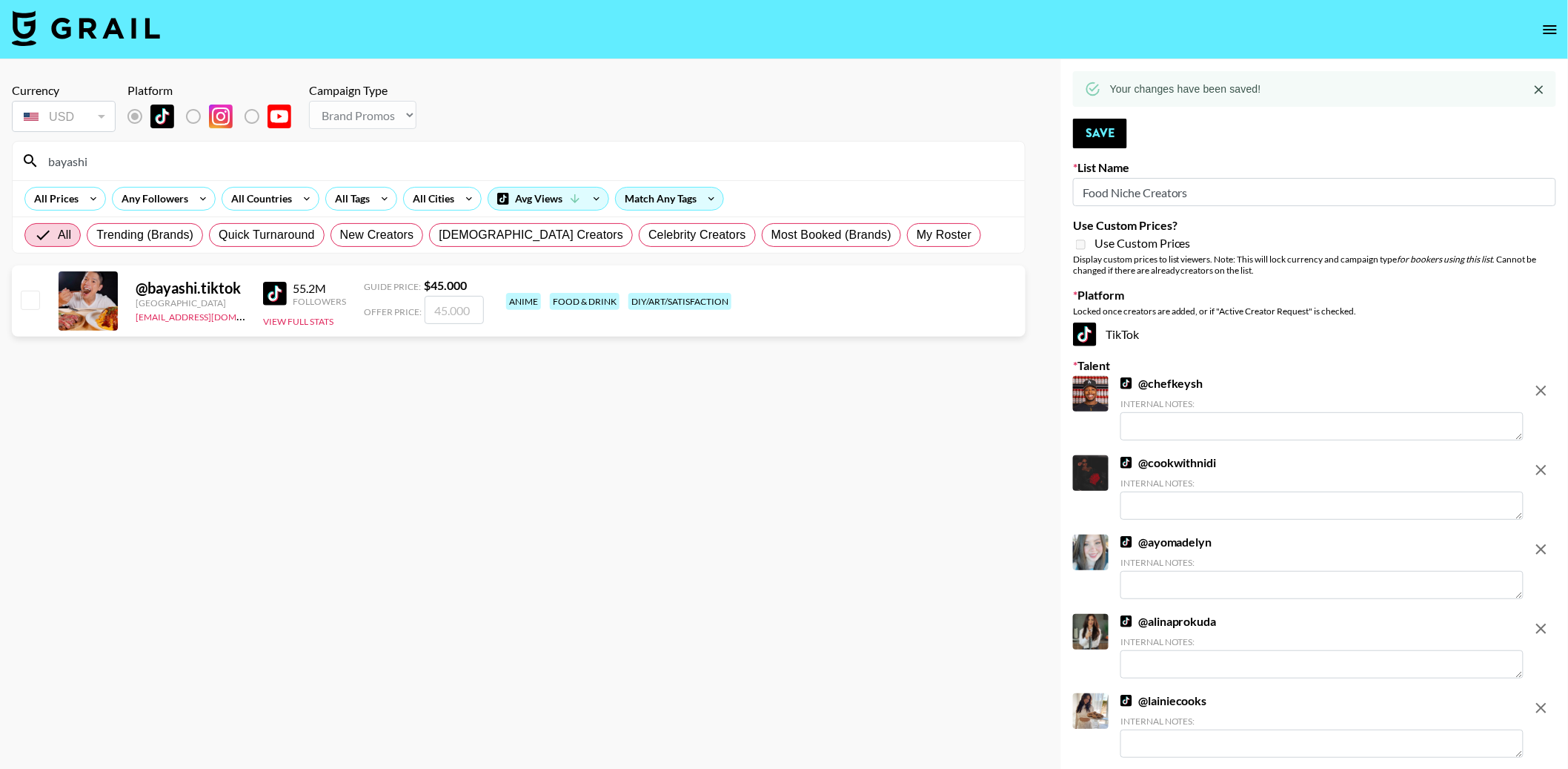
type input "bayashi"
click at [28, 301] on input "checkbox" at bounding box center [30, 299] width 18 height 18
checkbox input "true"
type input "45000"
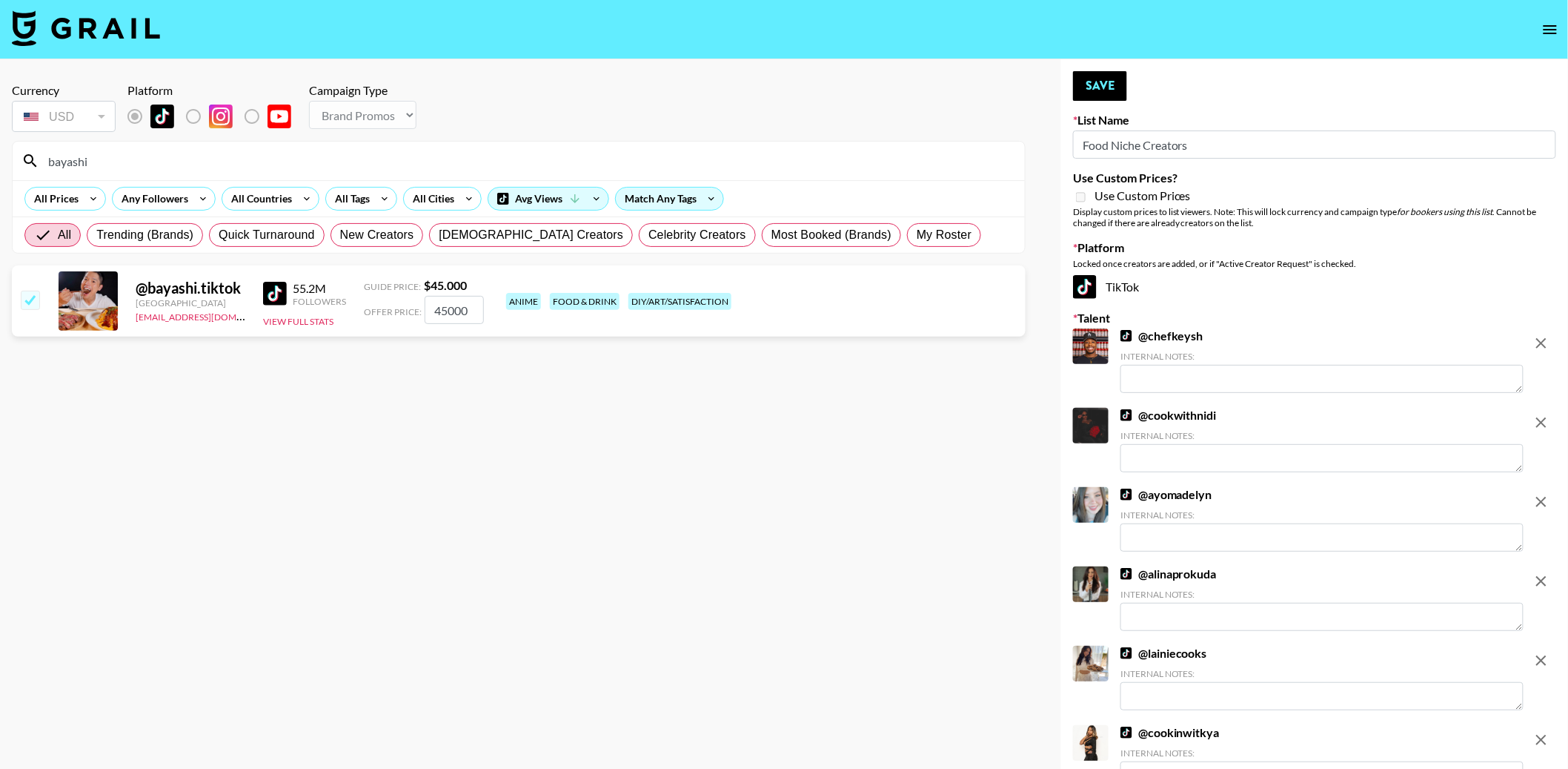
click at [122, 159] on input "bayashi" at bounding box center [527, 161] width 976 height 23
type input "maryo"
click at [30, 301] on input "checkbox" at bounding box center [30, 299] width 18 height 18
checkbox input "true"
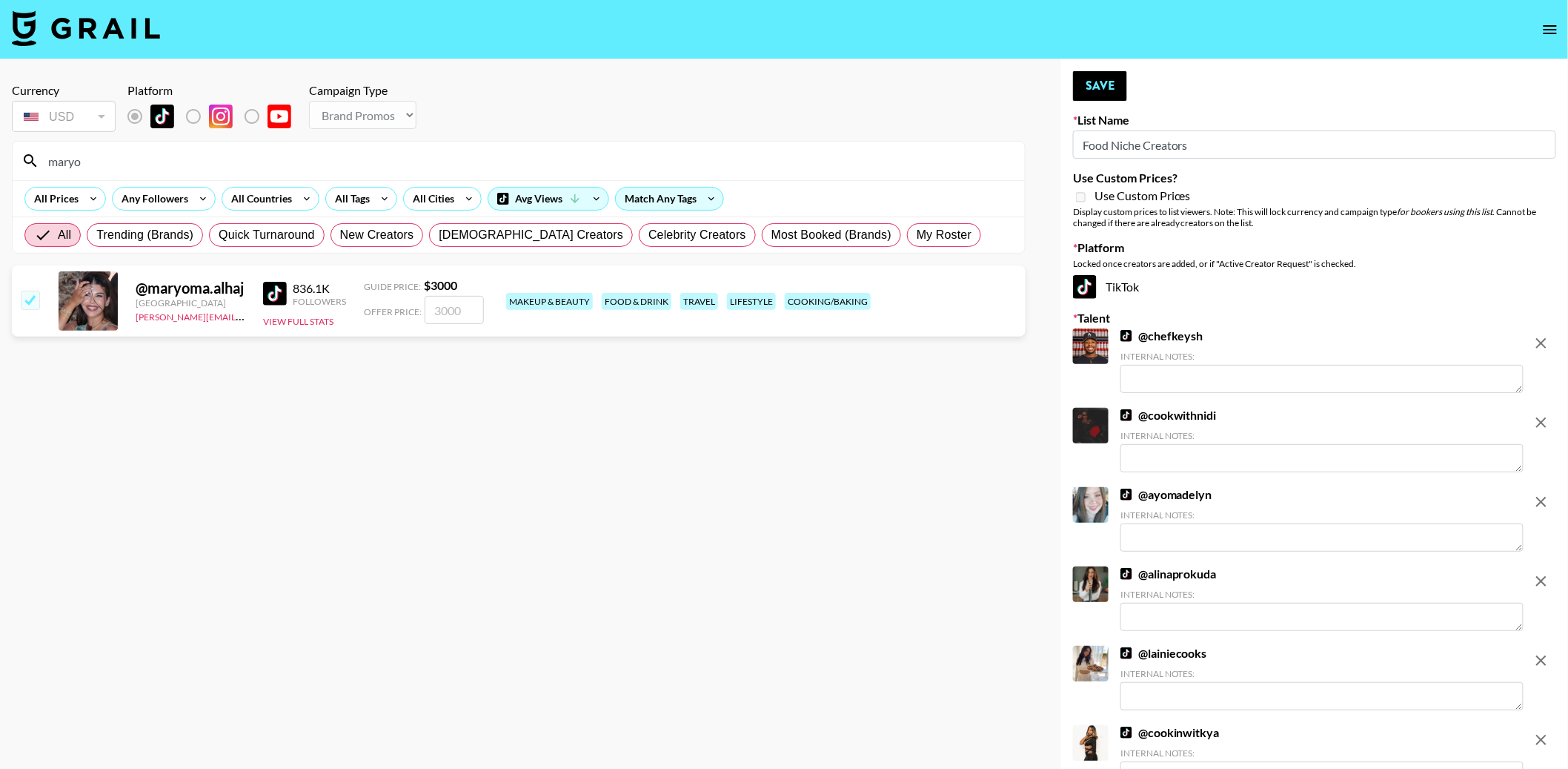
type input "3000"
click at [1088, 88] on button "Save" at bounding box center [1100, 86] width 54 height 30
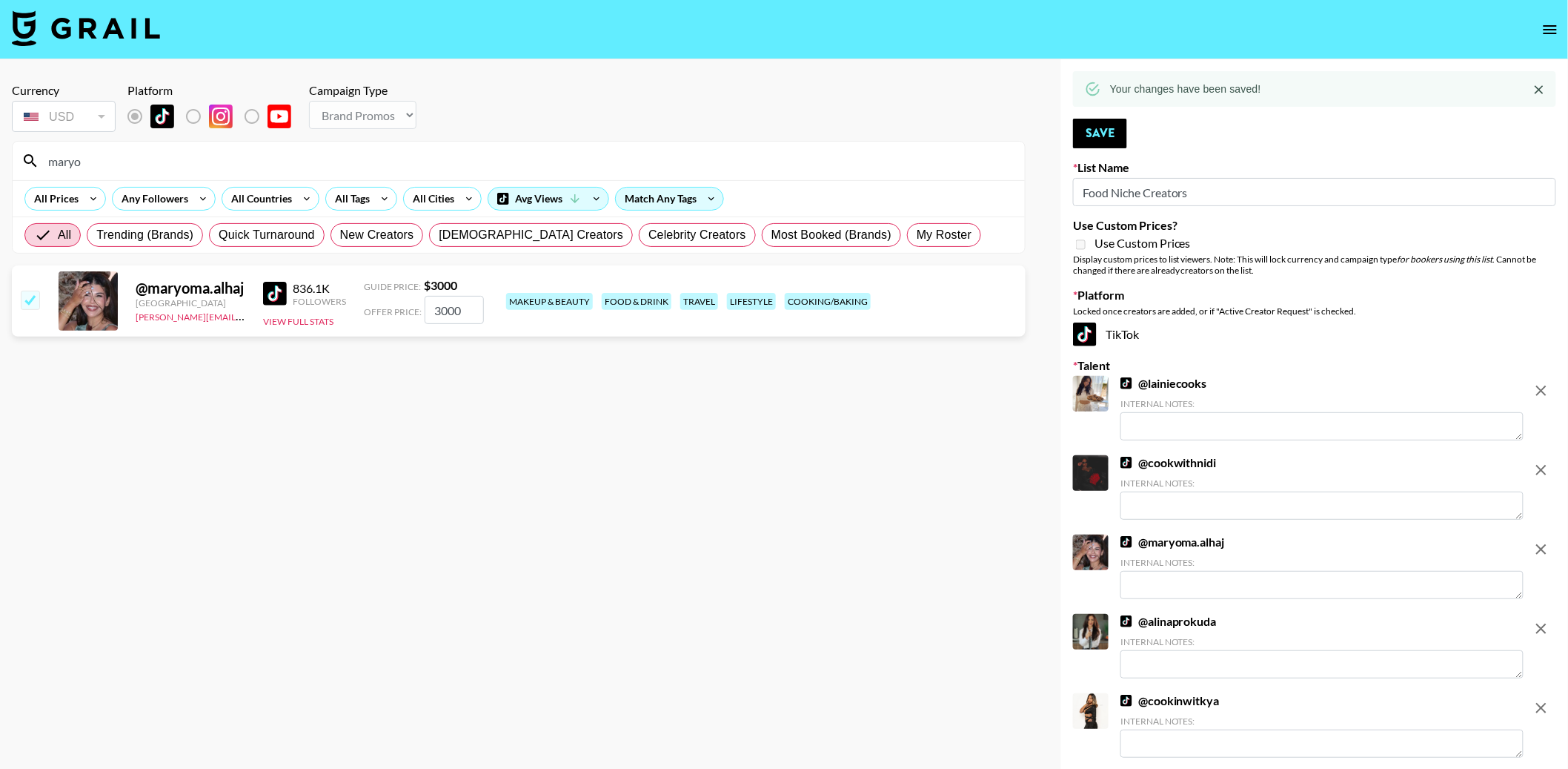
click at [269, 168] on input "maryo" at bounding box center [527, 161] width 976 height 23
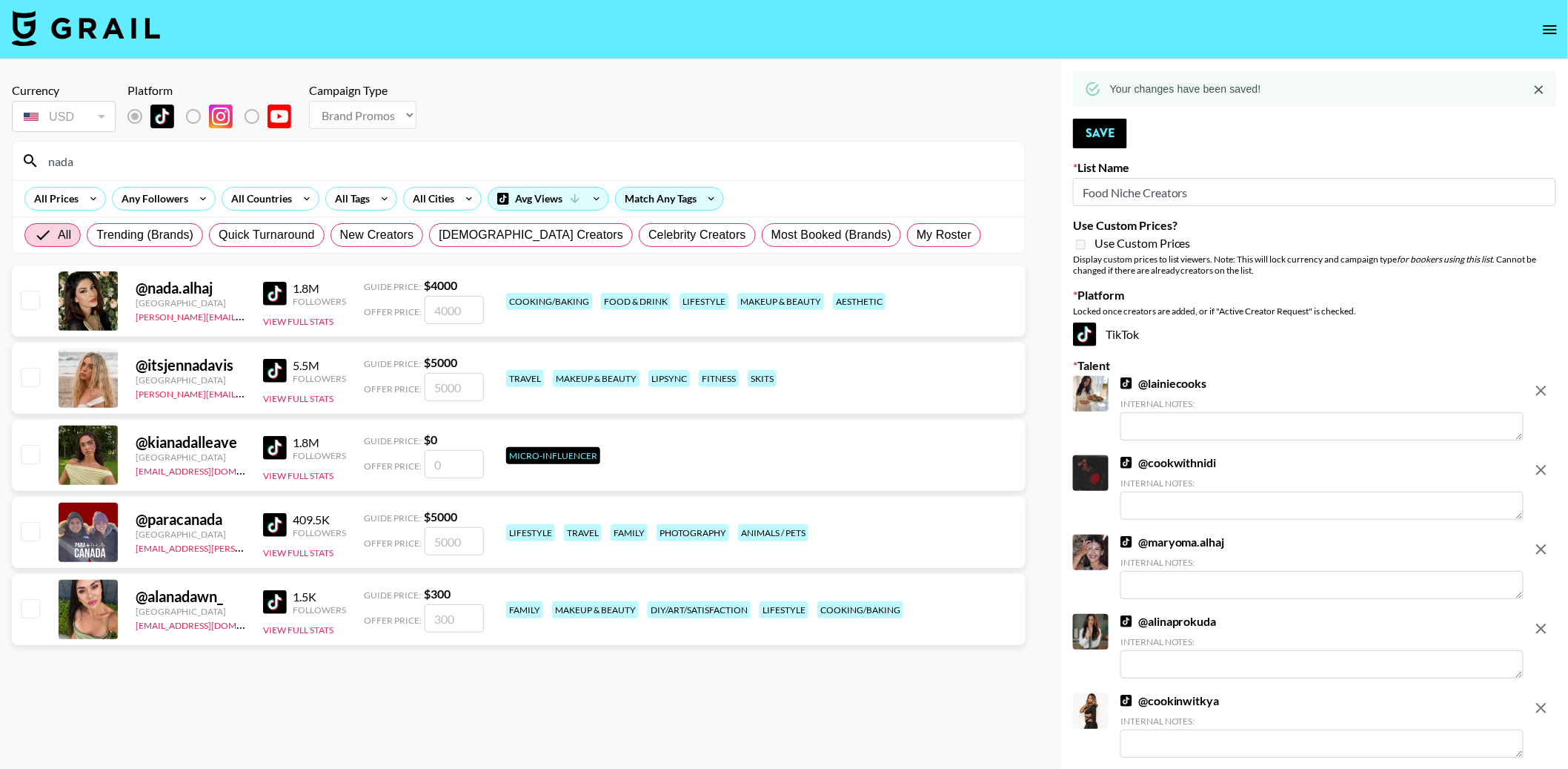
type input "nada"
click at [24, 299] on input "checkbox" at bounding box center [30, 299] width 18 height 18
checkbox input "true"
type input "4000"
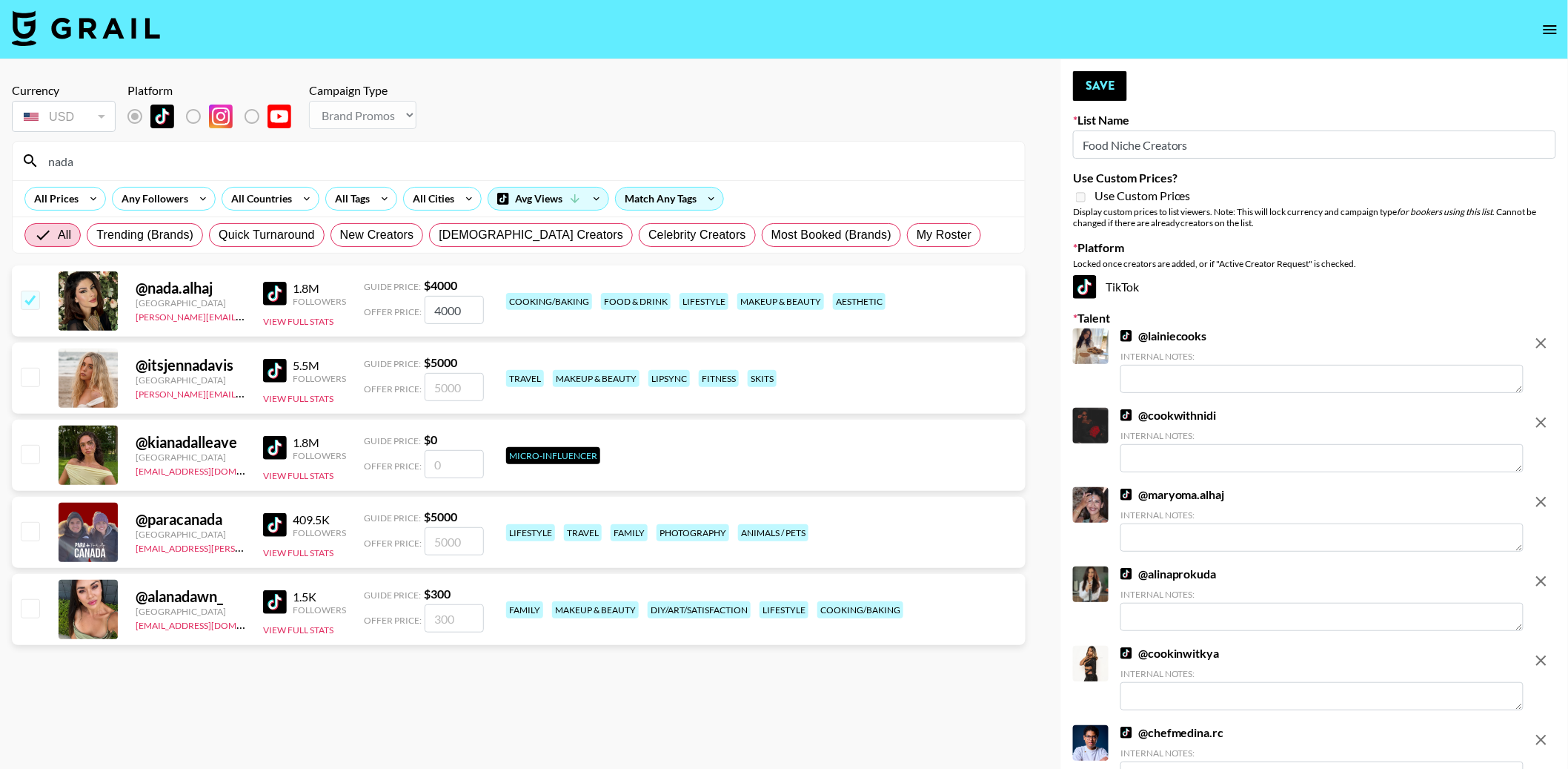
click at [278, 292] on img at bounding box center [275, 294] width 23 height 23
click at [132, 162] on input "nada" at bounding box center [527, 161] width 976 height 23
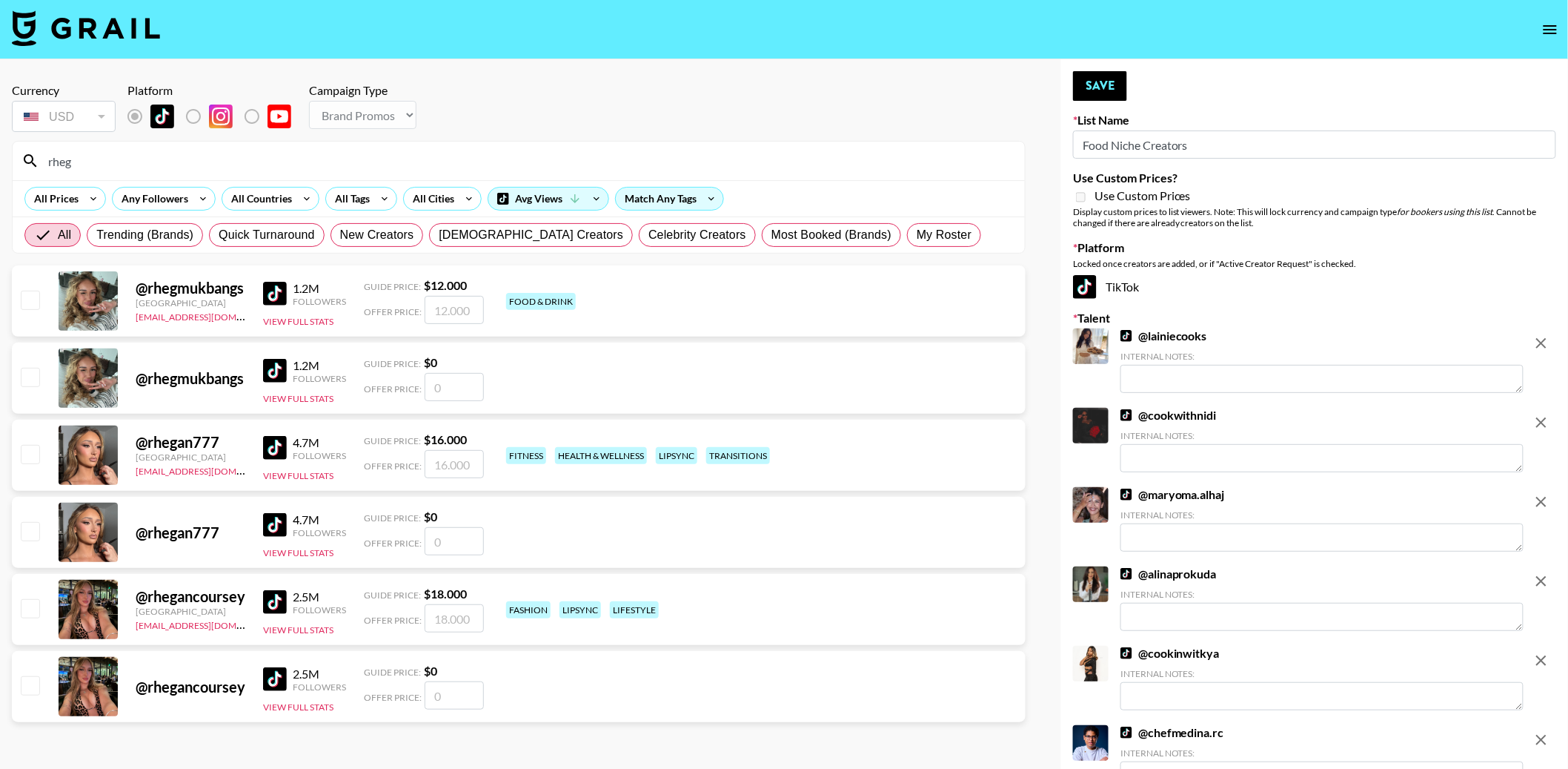
type input "rheg"
click at [37, 301] on input "checkbox" at bounding box center [30, 299] width 18 height 18
checkbox input "true"
type input "12000"
click at [97, 164] on input "rheg" at bounding box center [527, 161] width 976 height 23
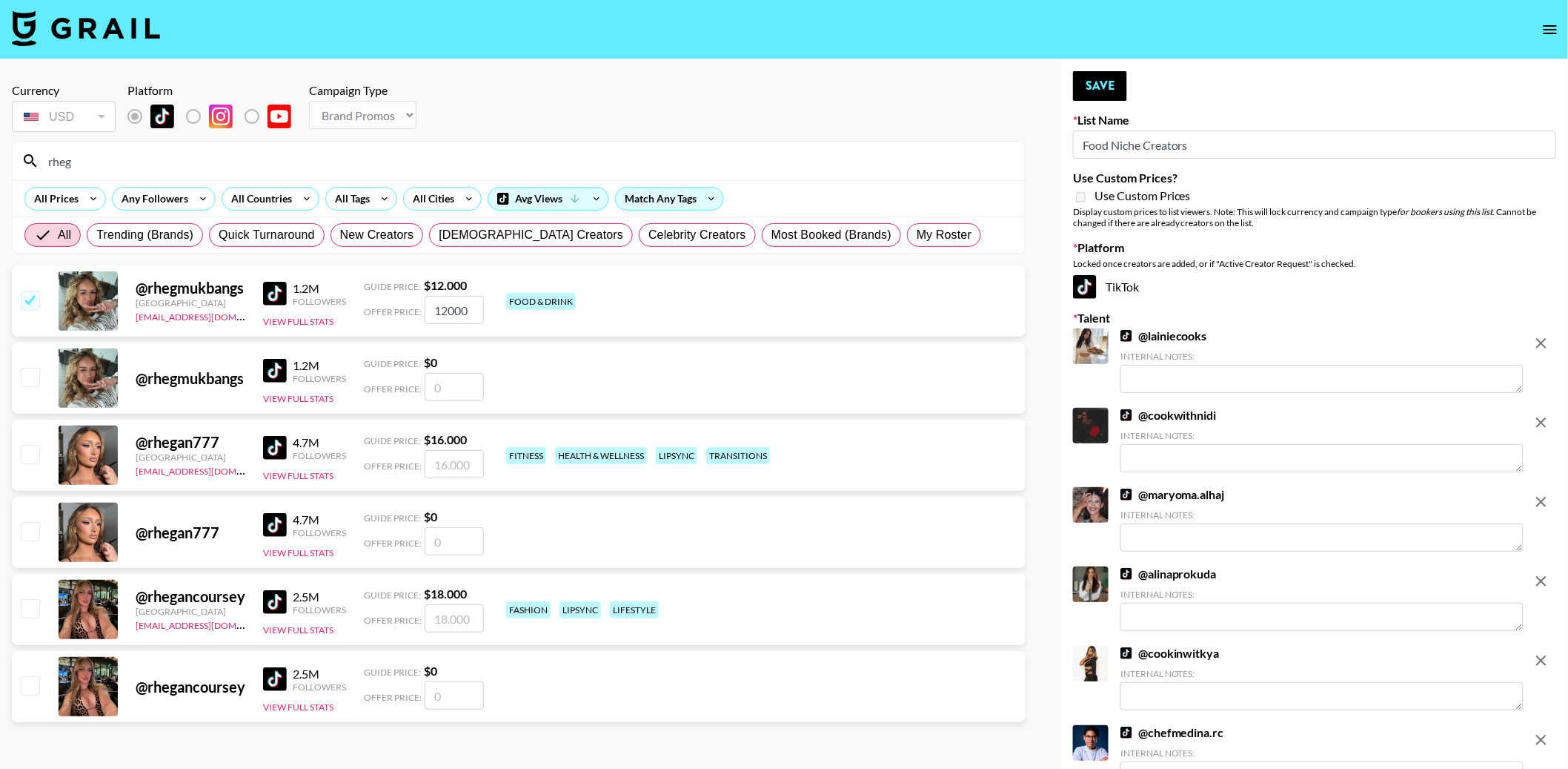
click at [97, 164] on input "rheg" at bounding box center [527, 161] width 976 height 23
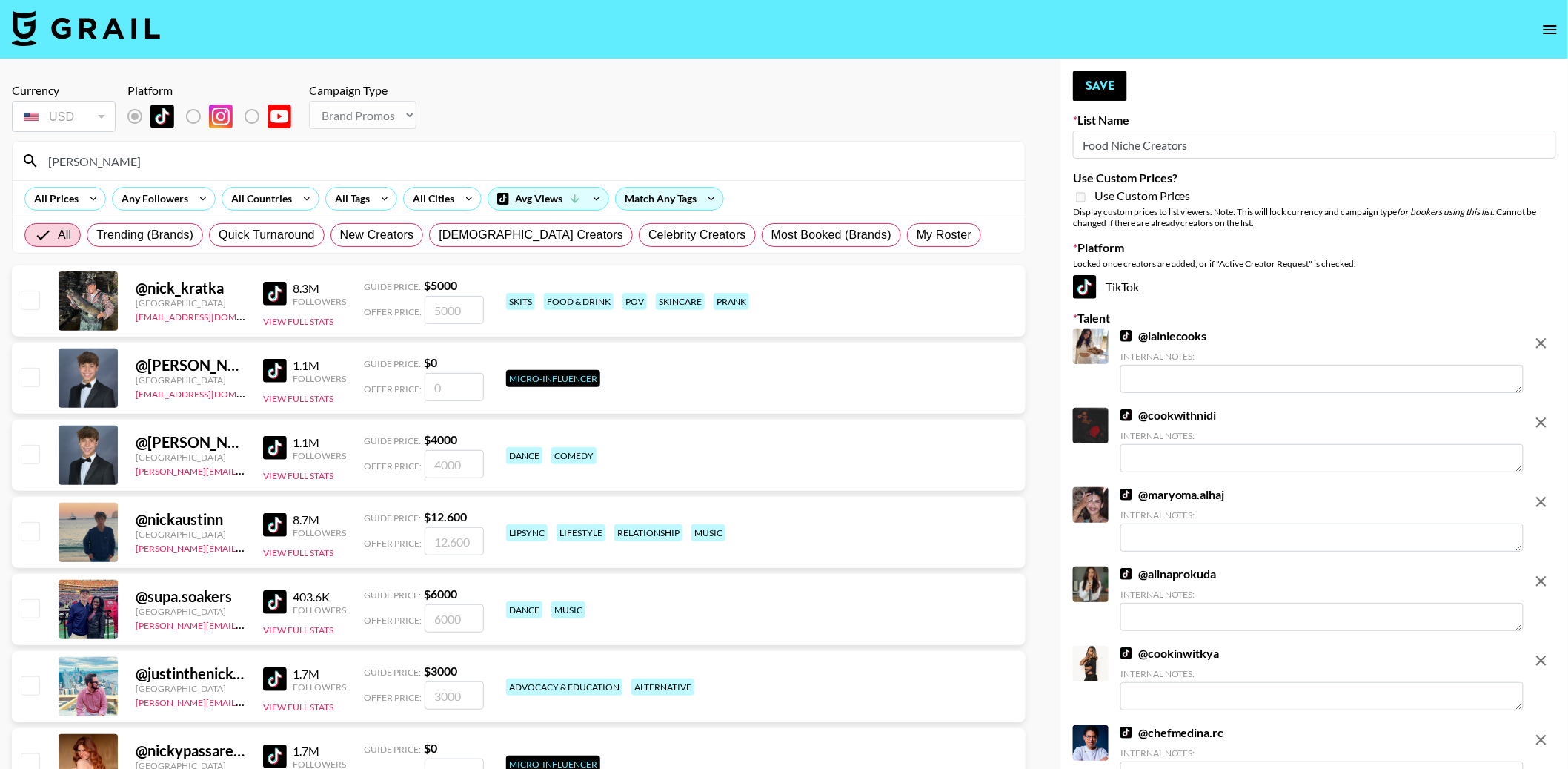
type input "nick"
click at [36, 302] on input "checkbox" at bounding box center [30, 299] width 18 height 18
checkbox input "true"
type input "5000"
click at [970, 107] on div "Currency USD USD ​ Platform Campaign Type Choose Type... Song Promos Brand Prom…" at bounding box center [518, 109] width 1014 height 52
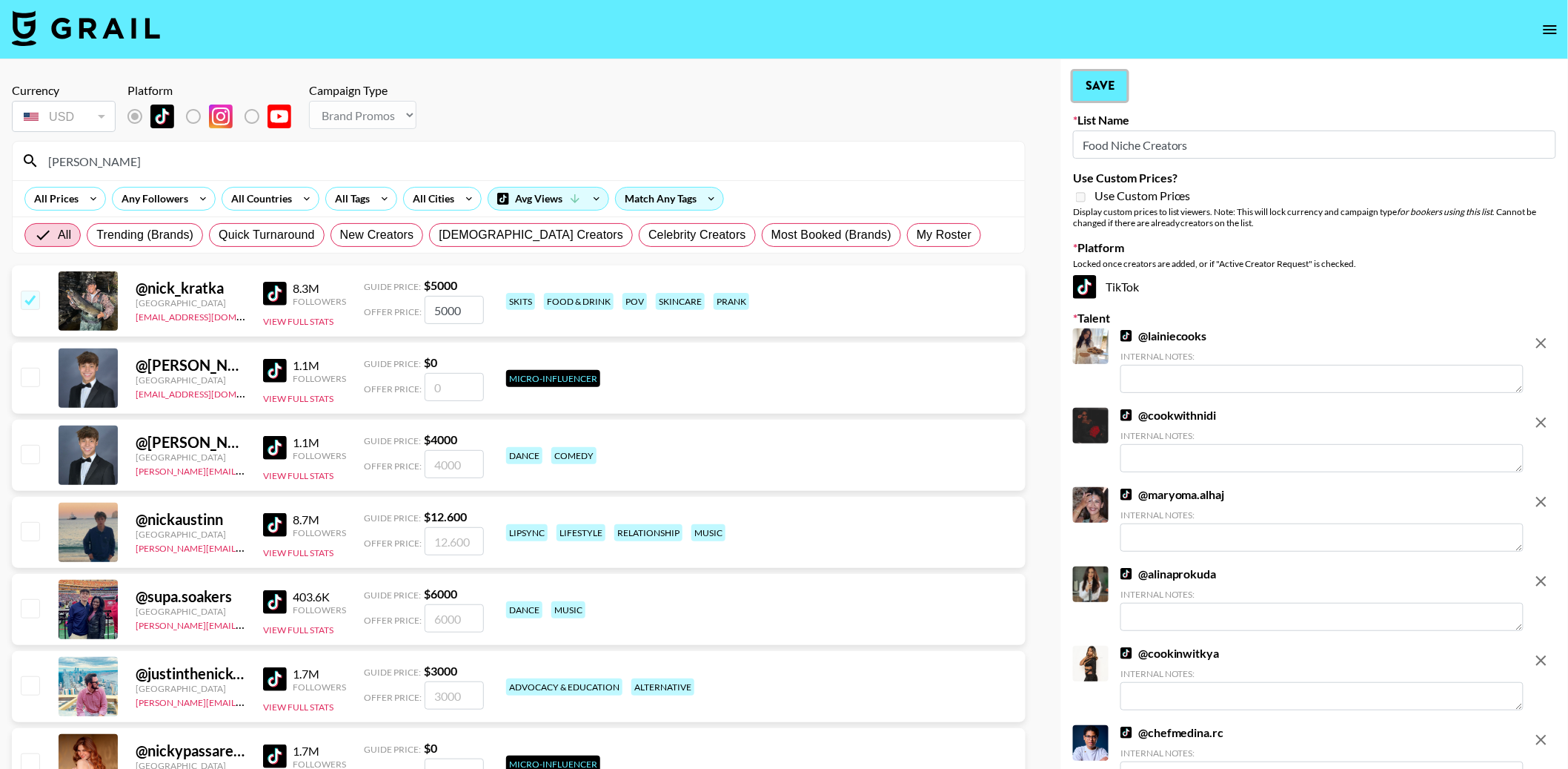
click at [1108, 94] on button "Save" at bounding box center [1100, 86] width 54 height 30
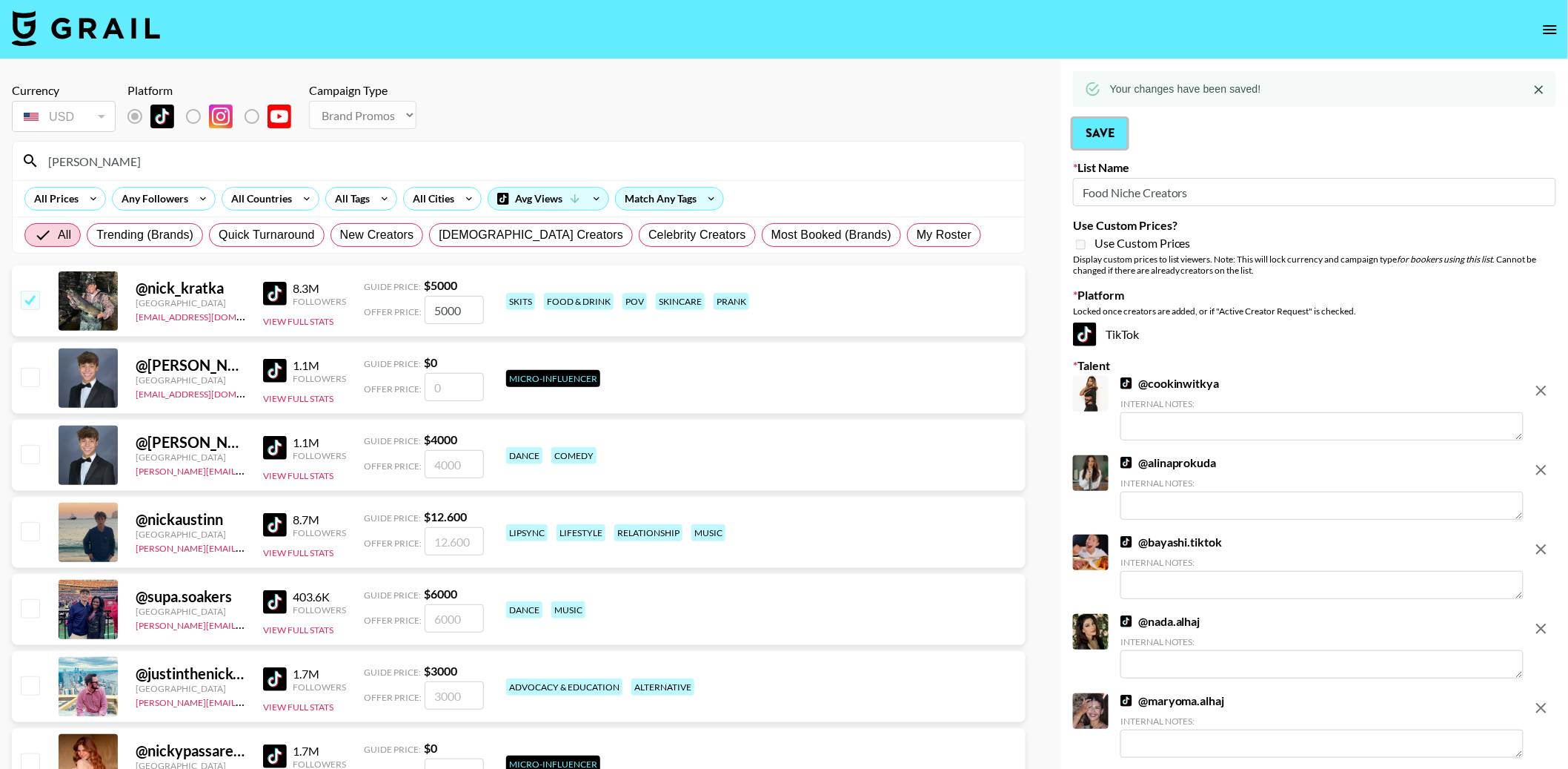
click at [1093, 134] on button "Save" at bounding box center [1100, 134] width 54 height 30
click at [366, 162] on input "nick" at bounding box center [527, 161] width 976 height 23
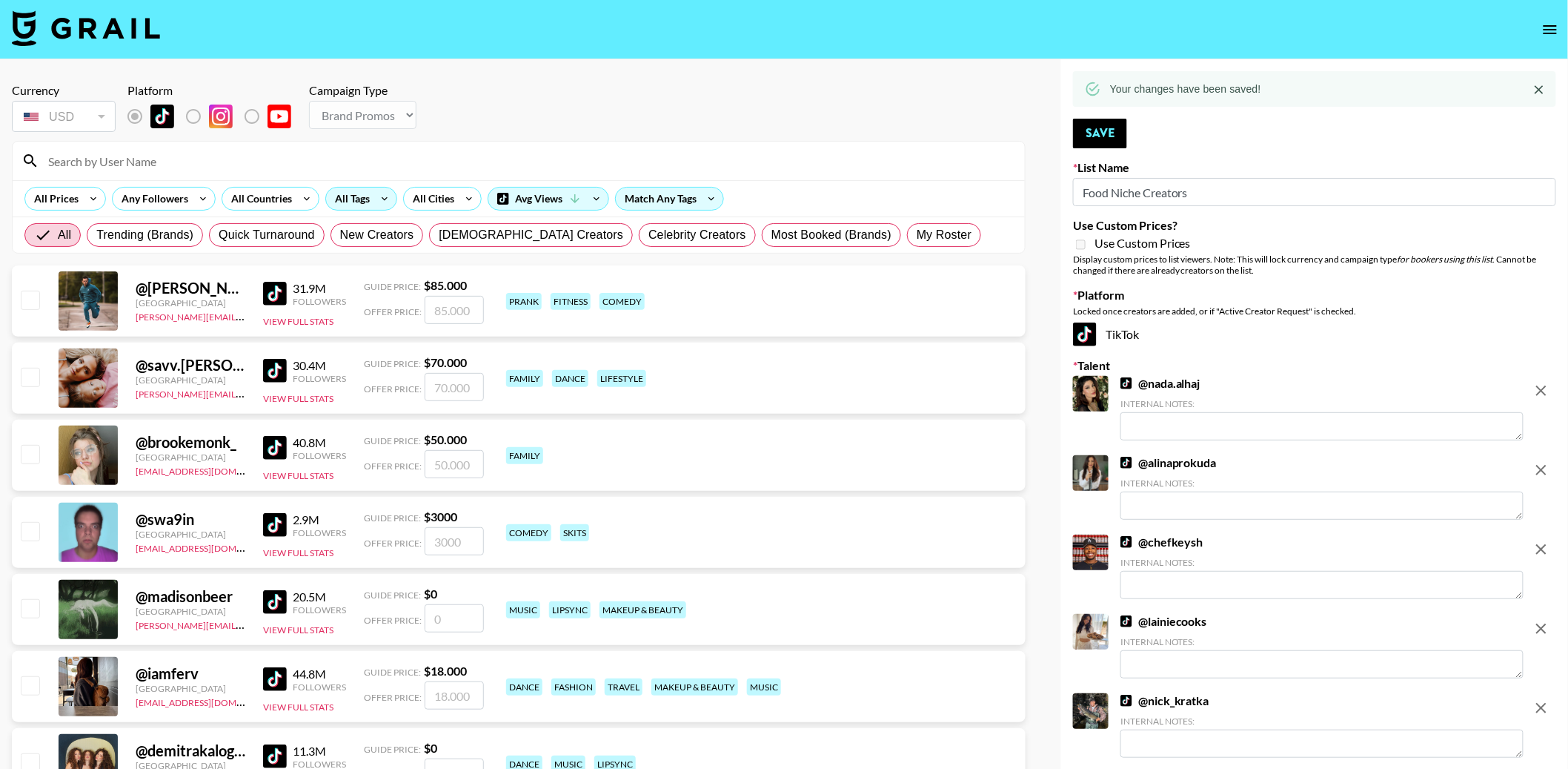
click at [343, 205] on div "All Tags" at bounding box center [350, 198] width 47 height 22
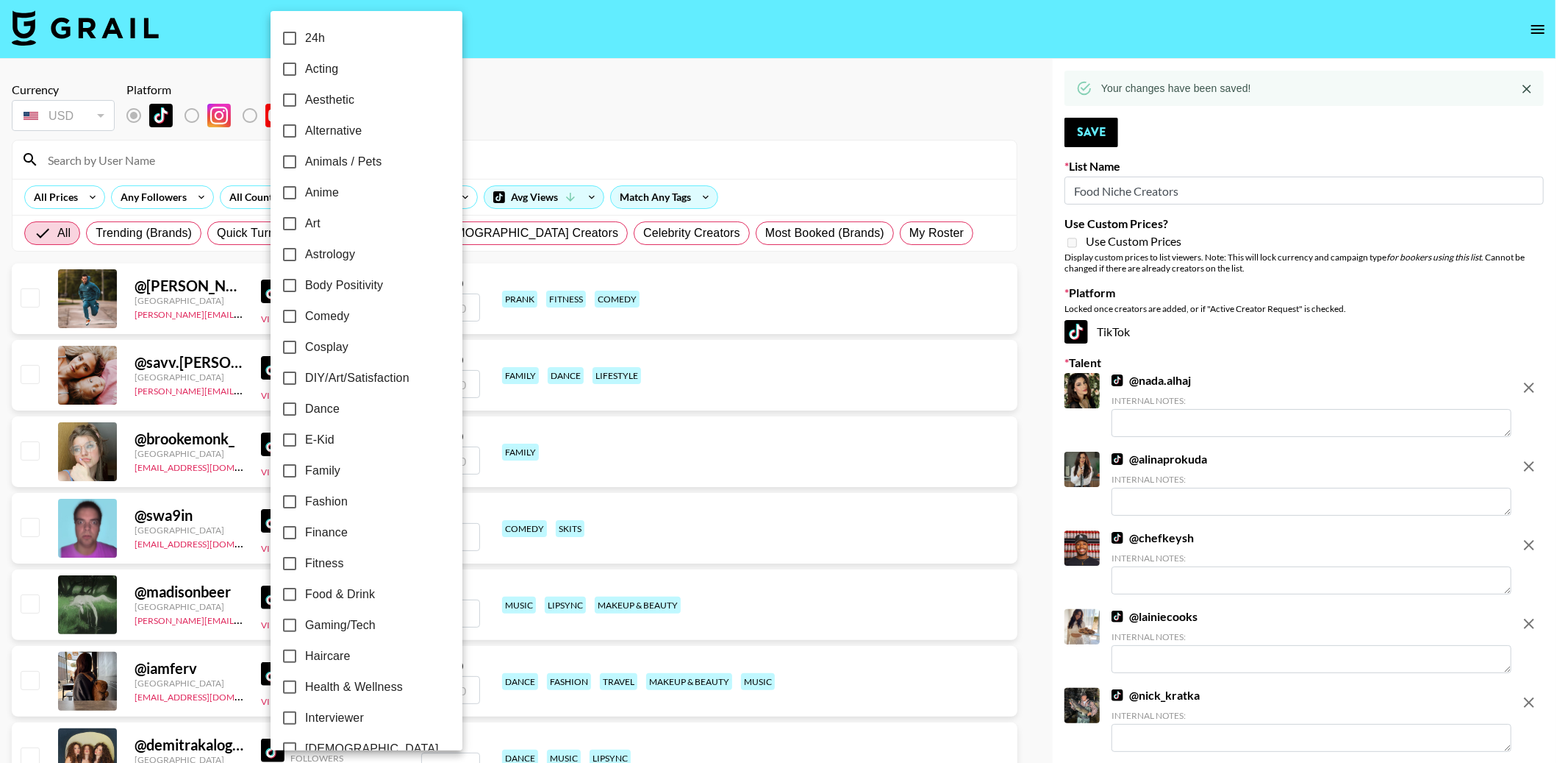
click at [326, 598] on span "Food & Drink" at bounding box center [340, 594] width 70 height 18
click at [305, 598] on input "Food & Drink" at bounding box center [290, 594] width 31 height 31
checkbox input "true"
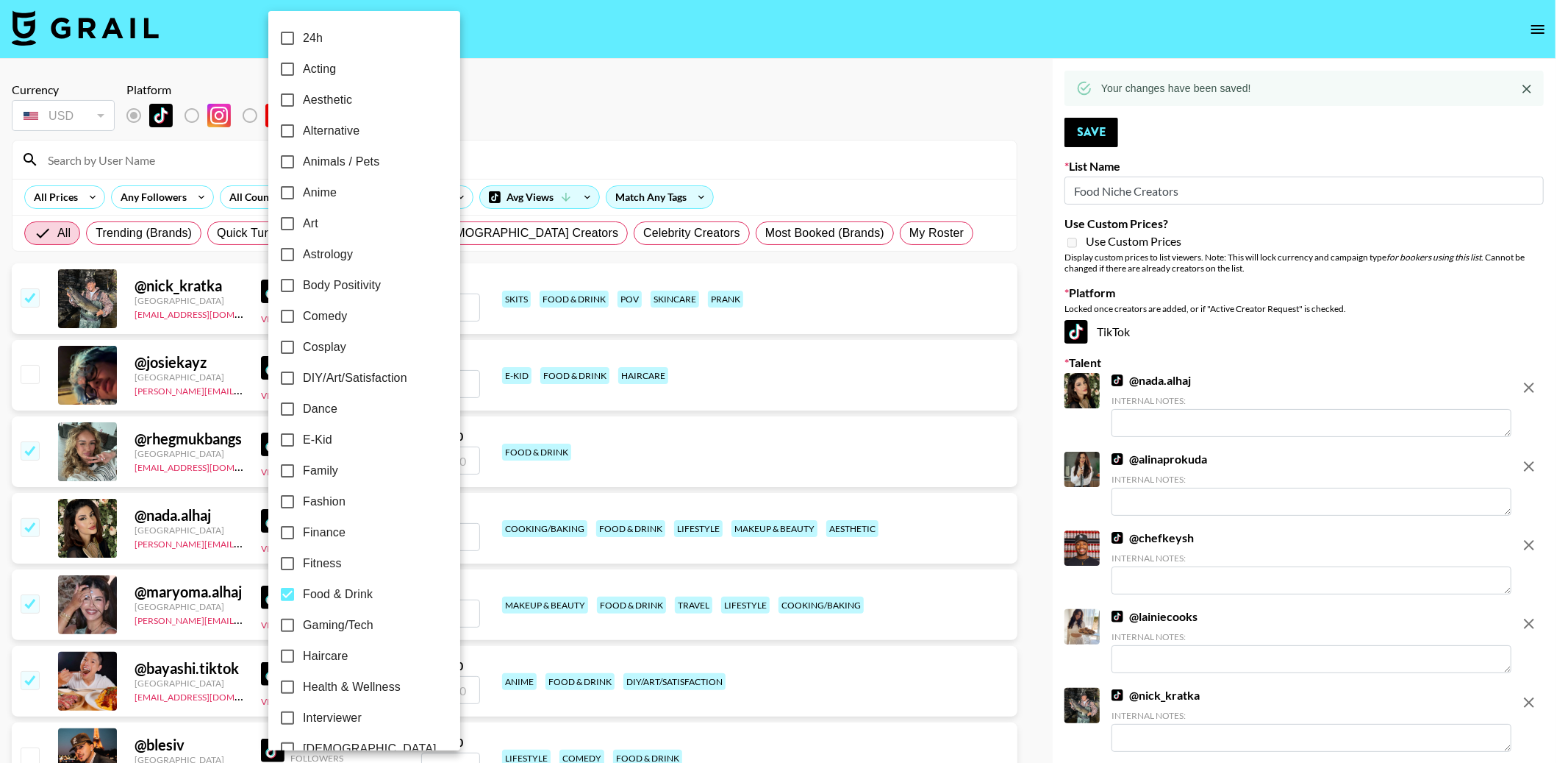
click at [686, 105] on div at bounding box center [784, 381] width 1568 height 763
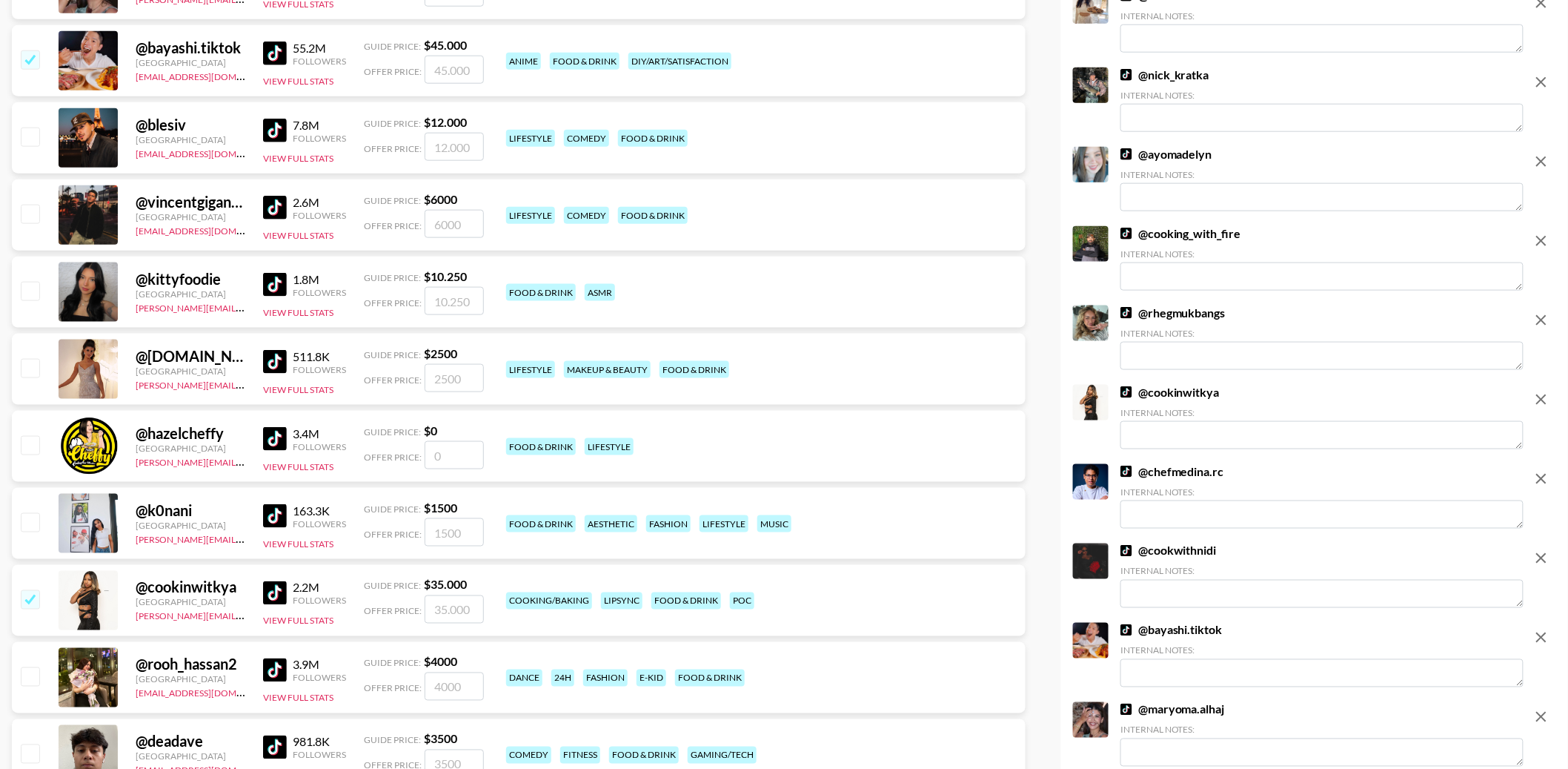
scroll to position [630, 0]
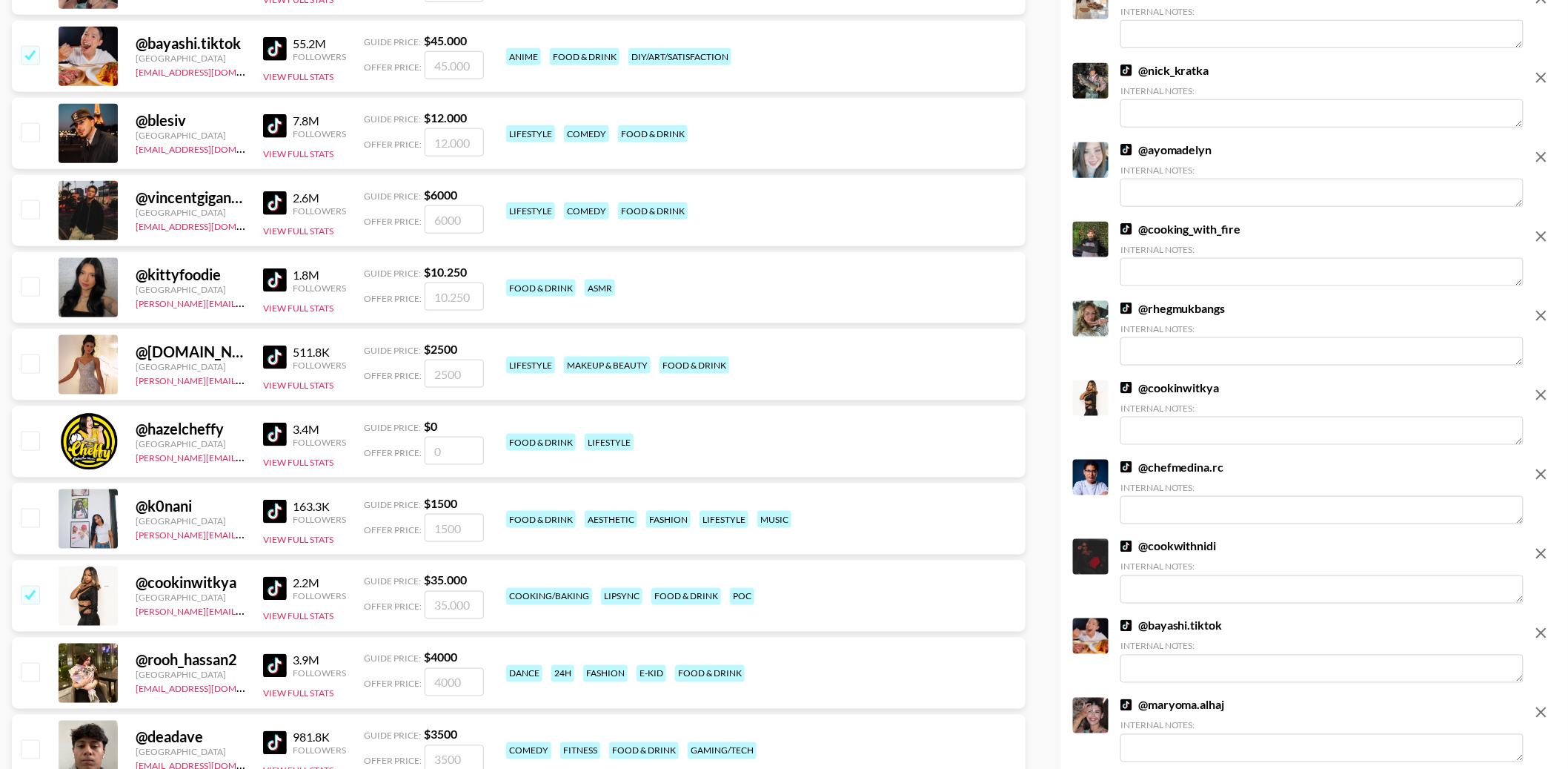
click at [275, 283] on img at bounding box center [275, 280] width 23 height 23
click at [274, 197] on img at bounding box center [275, 203] width 23 height 23
click at [278, 123] on img at bounding box center [275, 126] width 23 height 23
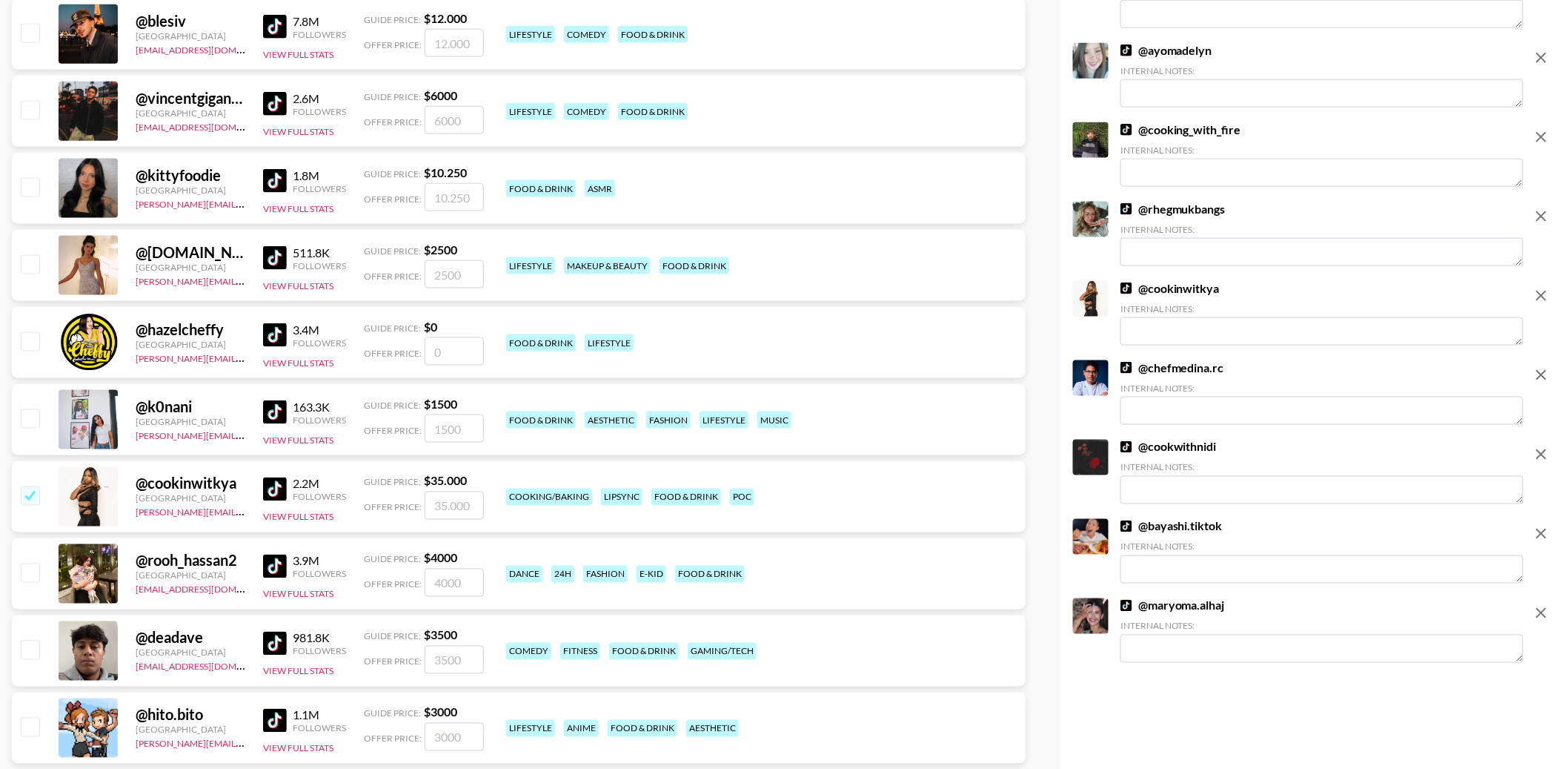
scroll to position [857, 0]
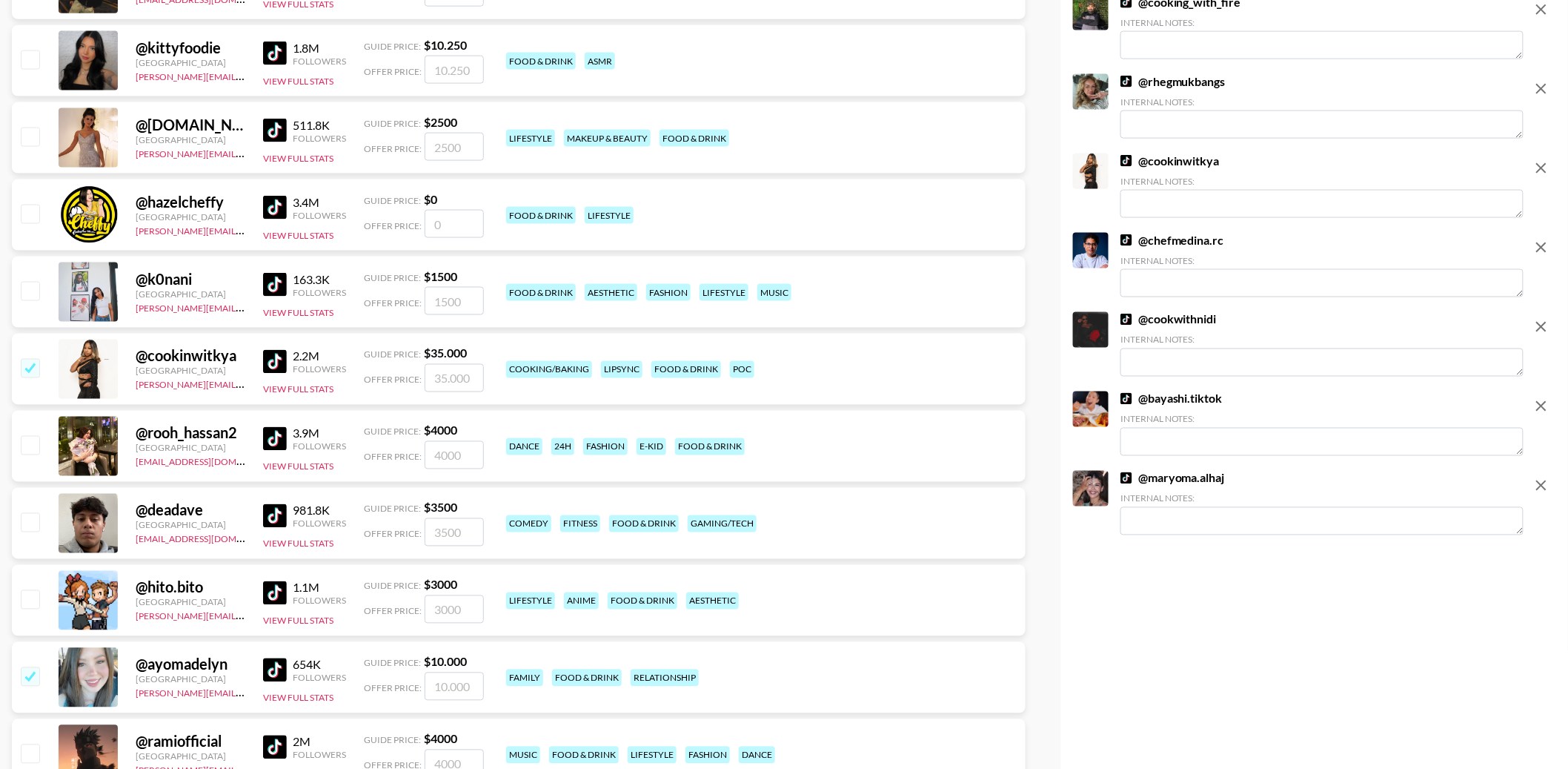
click at [279, 123] on img at bounding box center [275, 130] width 23 height 23
click at [23, 217] on input "checkbox" at bounding box center [30, 213] width 18 height 18
checkbox input "false"
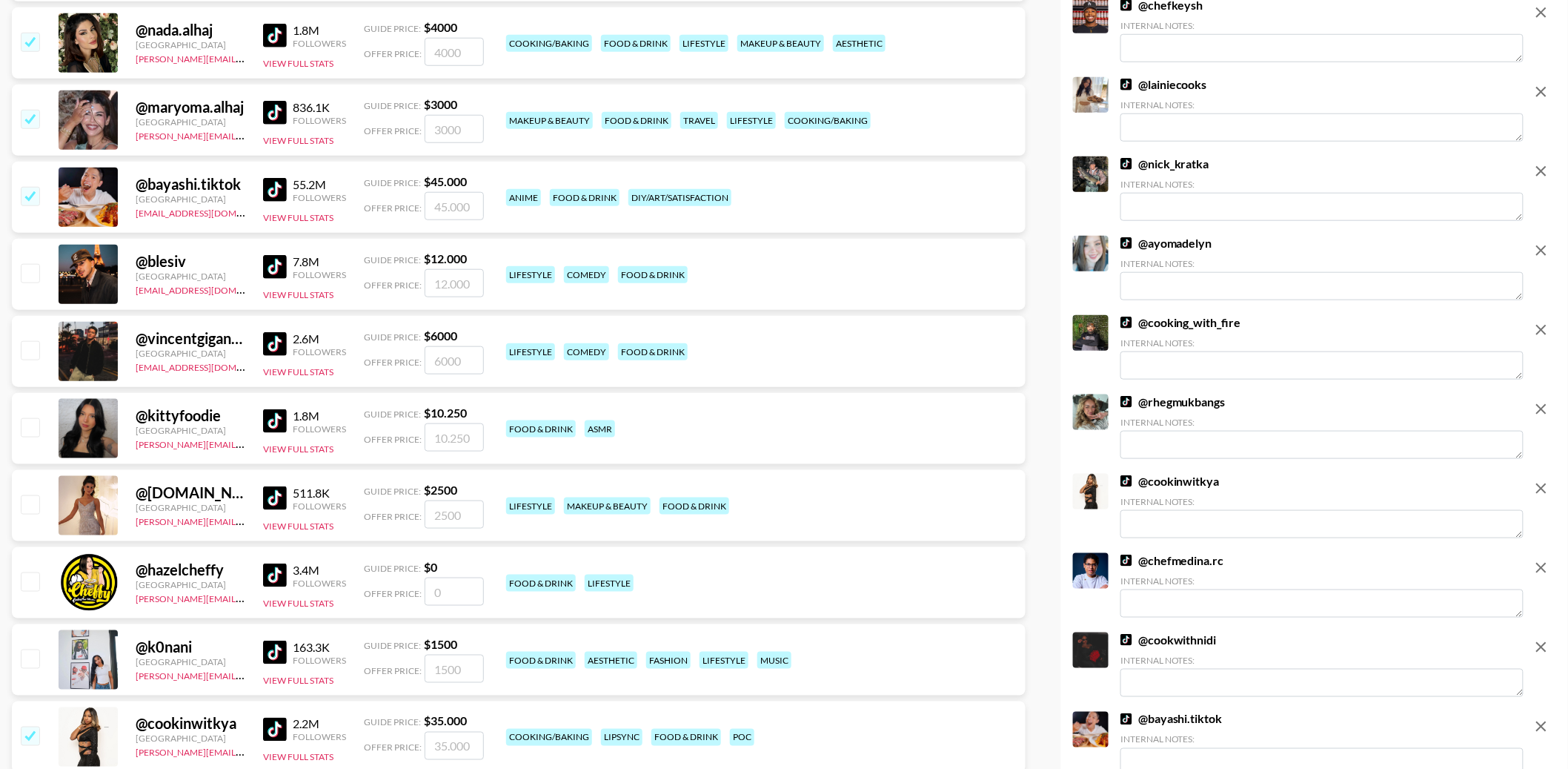
scroll to position [508, 0]
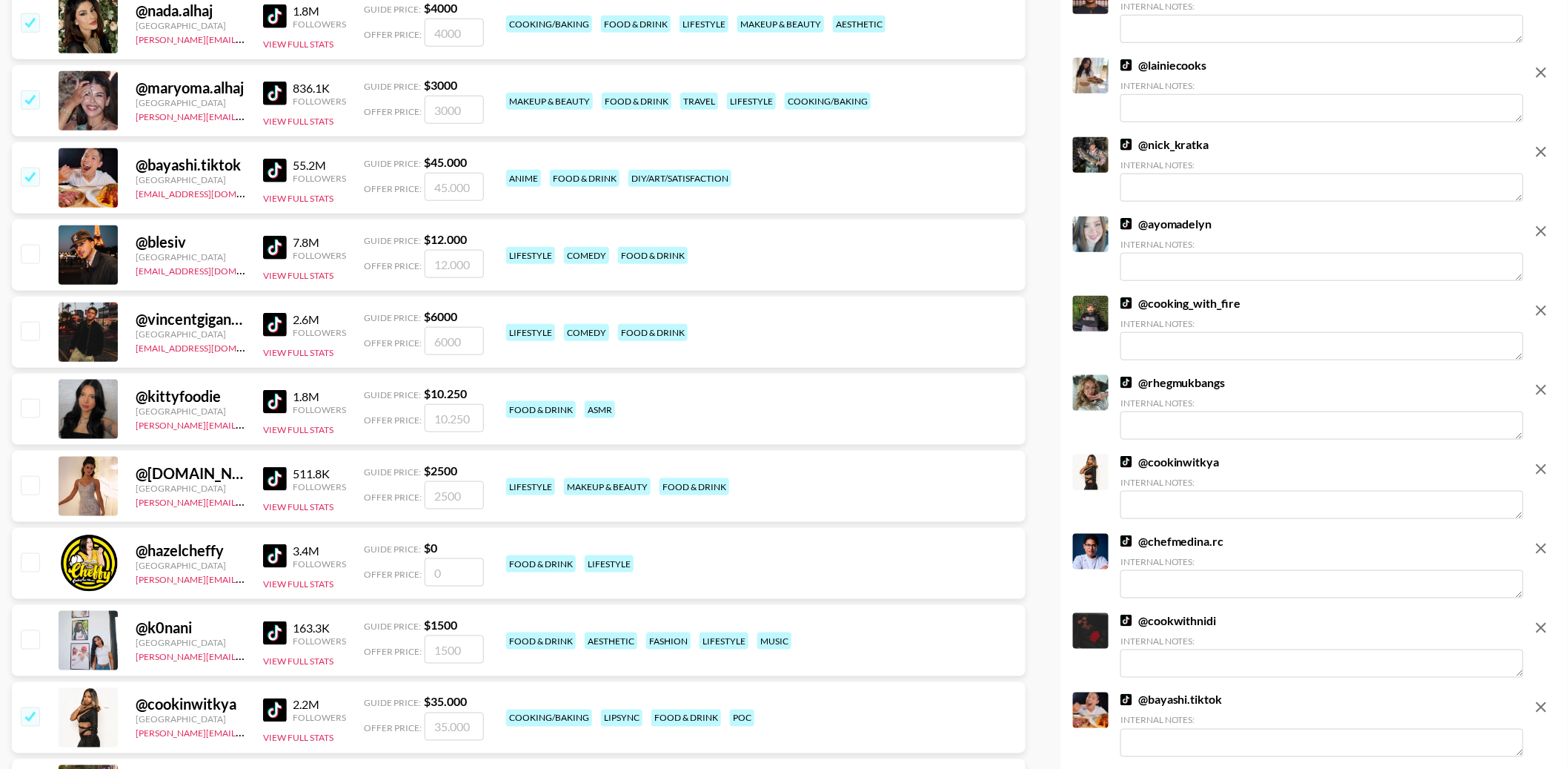
click at [33, 409] on input "checkbox" at bounding box center [30, 408] width 18 height 18
checkbox input "true"
type input "10250"
click at [33, 498] on div at bounding box center [29, 486] width 23 height 25
click at [33, 486] on input "checkbox" at bounding box center [30, 485] width 18 height 18
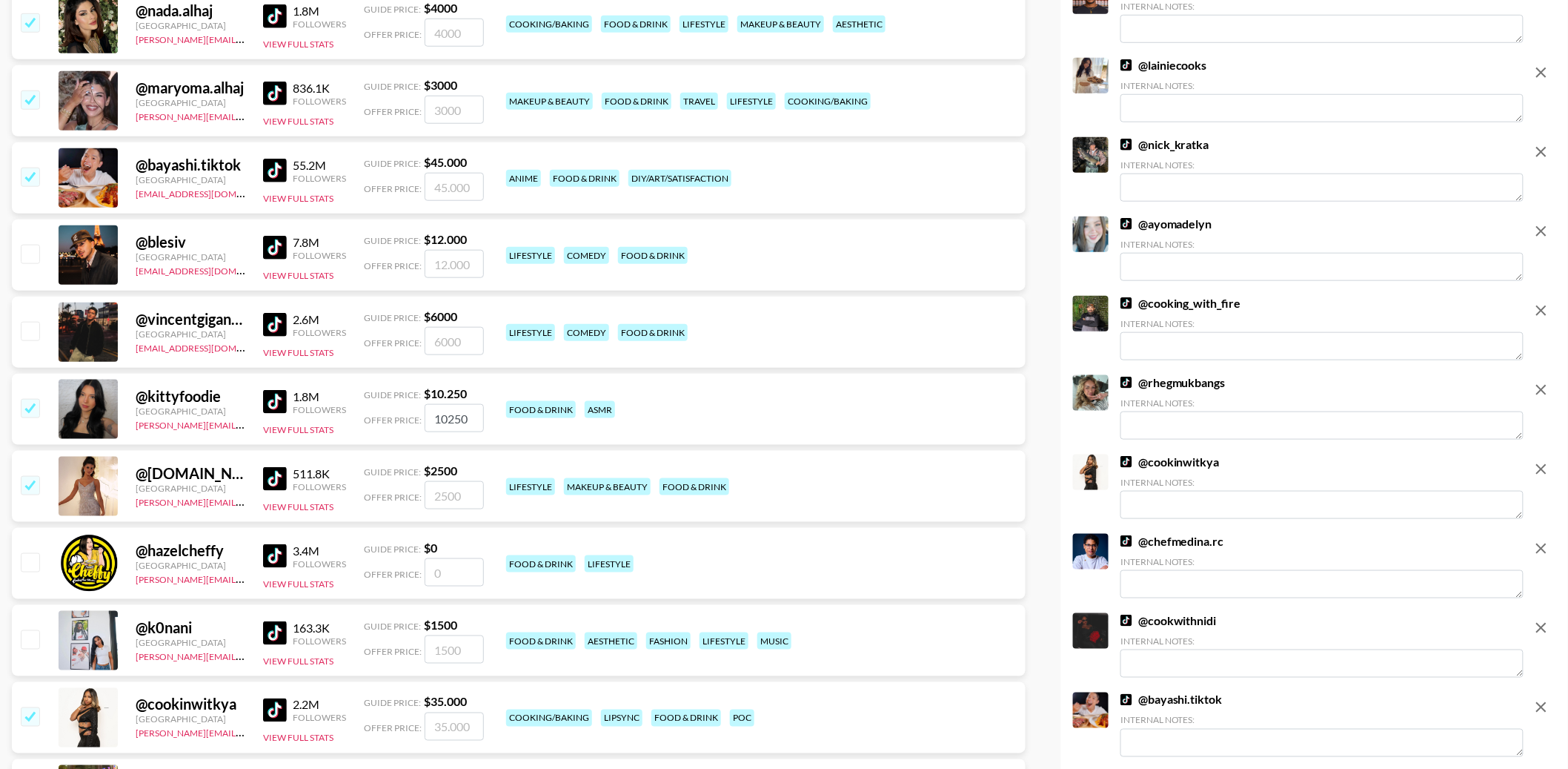
checkbox input "true"
type input "2500"
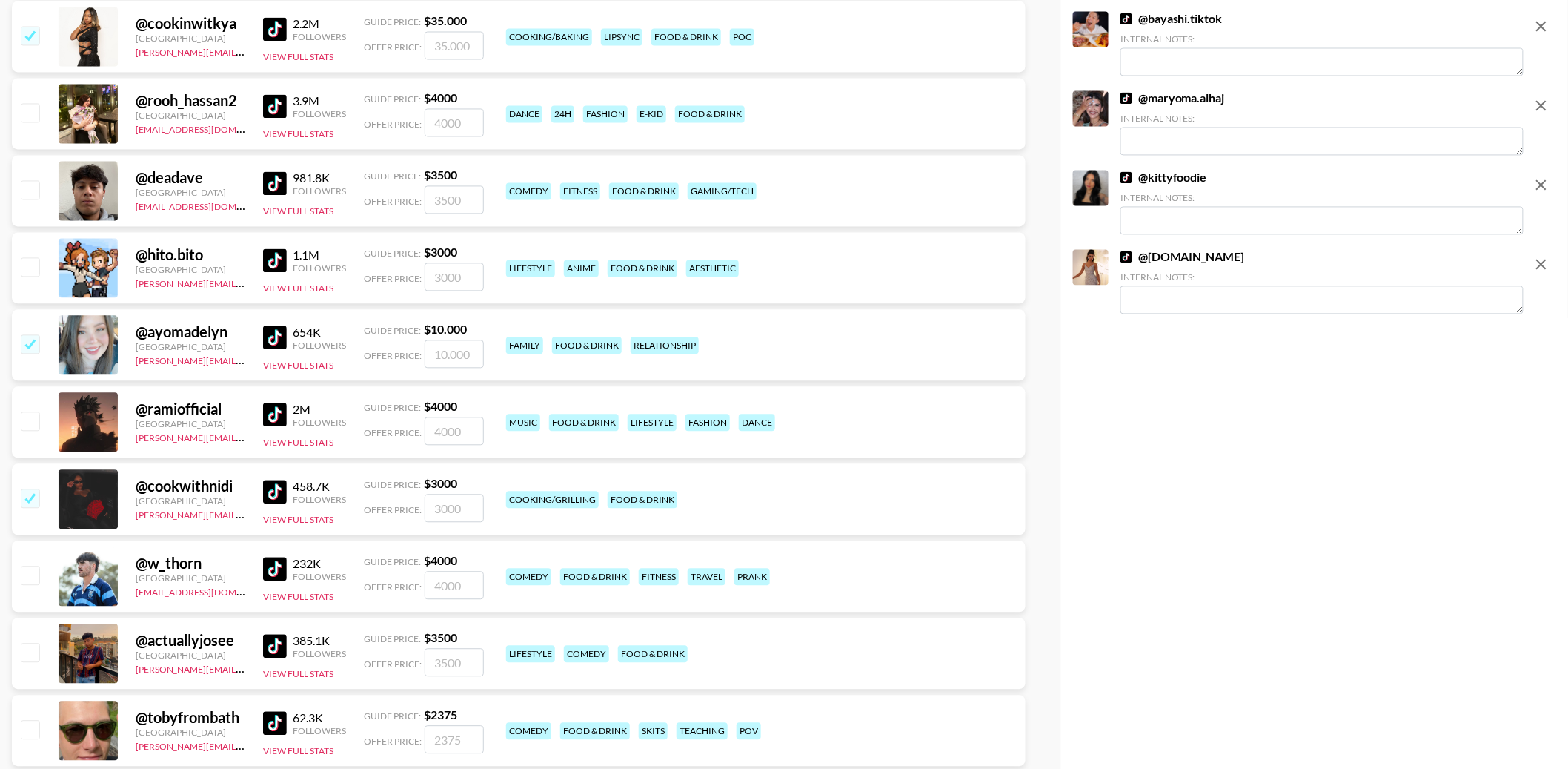
scroll to position [1210, 0]
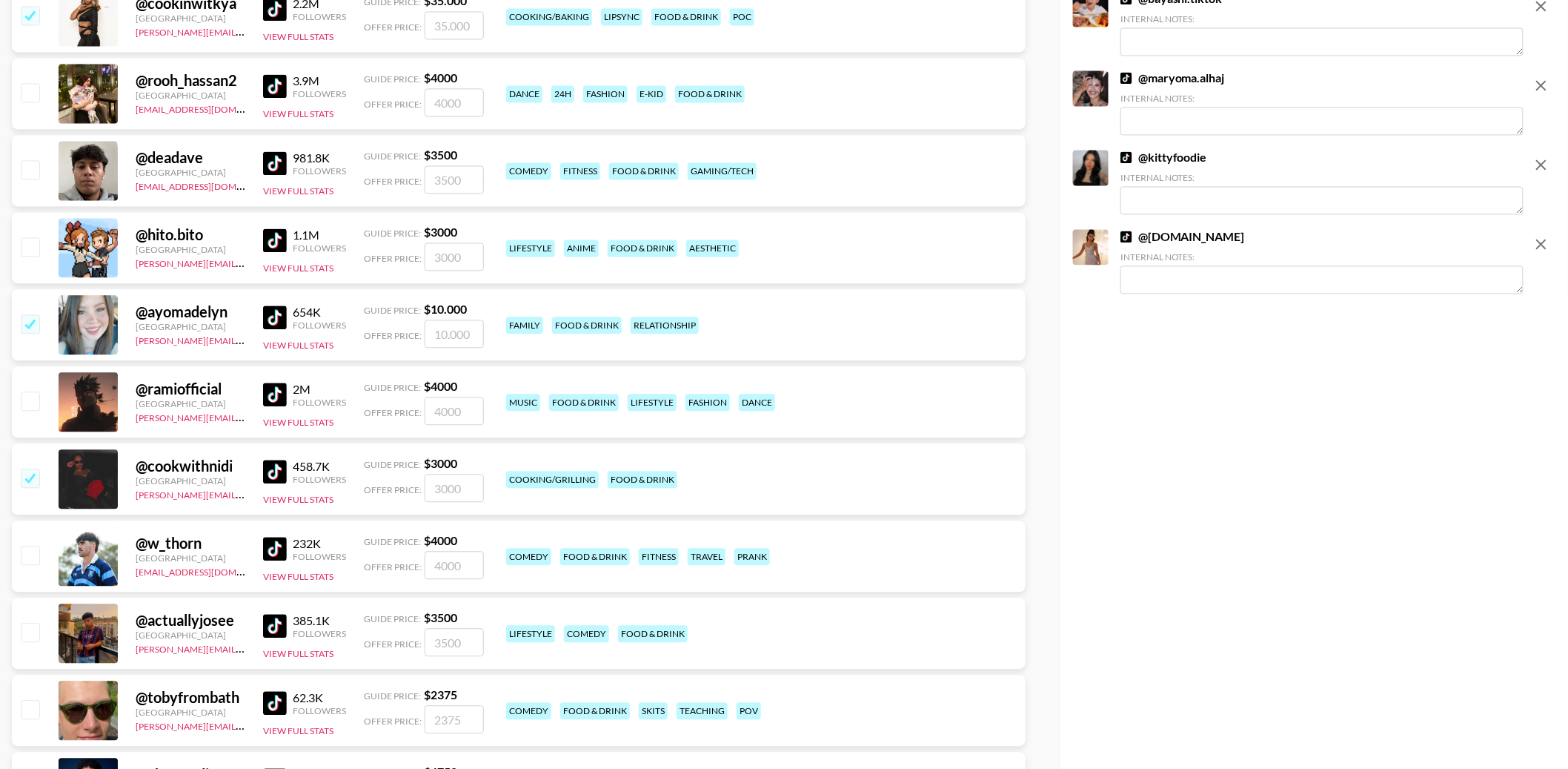
click at [276, 233] on img at bounding box center [275, 240] width 23 height 23
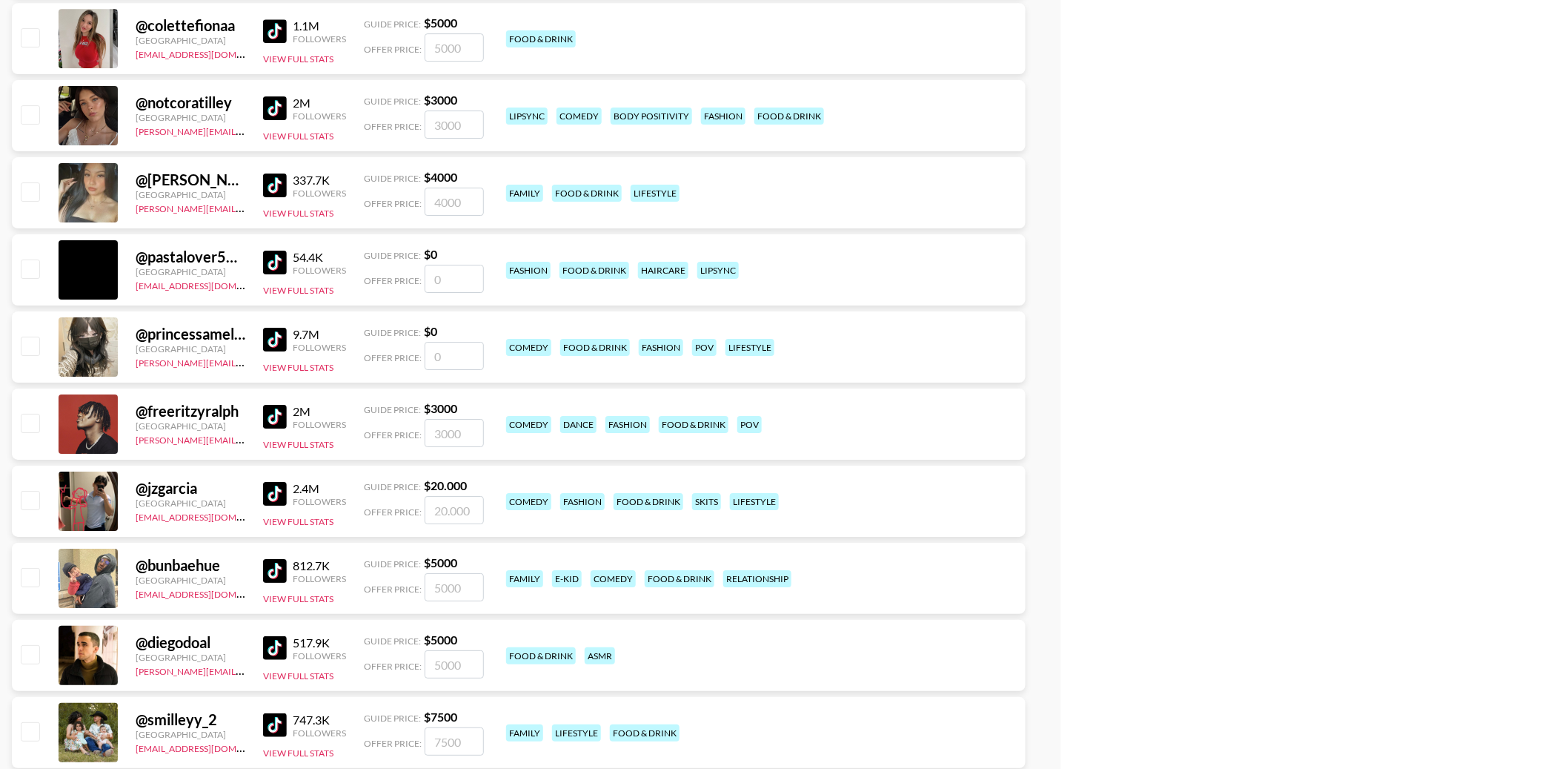
scroll to position [2041, 0]
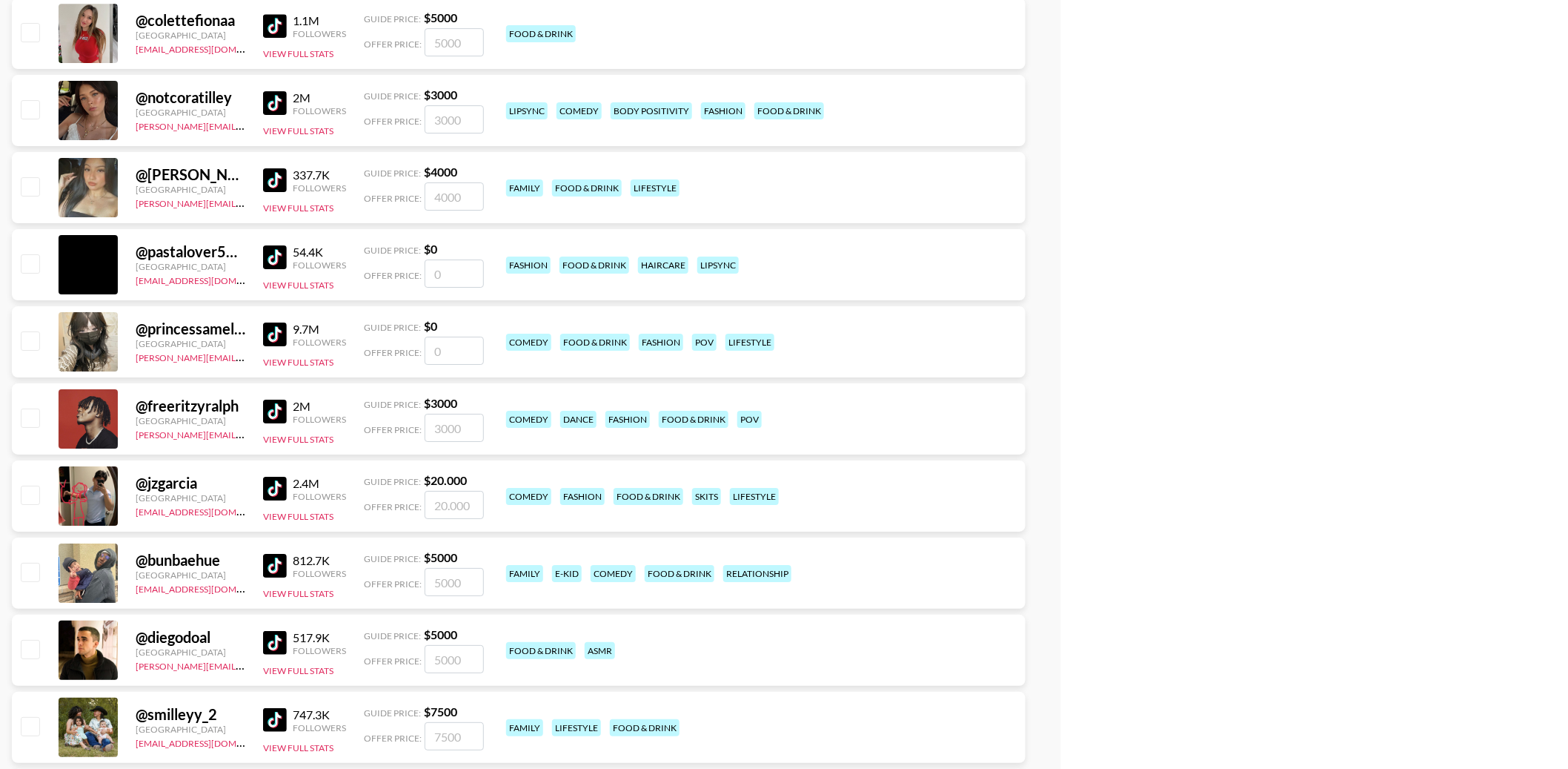
click at [283, 88] on div "2M Followers View Full Stats" at bounding box center [304, 110] width 83 height 52
click at [272, 22] on img at bounding box center [275, 26] width 23 height 23
click at [272, 99] on img at bounding box center [275, 103] width 23 height 23
click at [272, 180] on img at bounding box center [275, 180] width 23 height 23
click at [272, 257] on img at bounding box center [275, 257] width 23 height 23
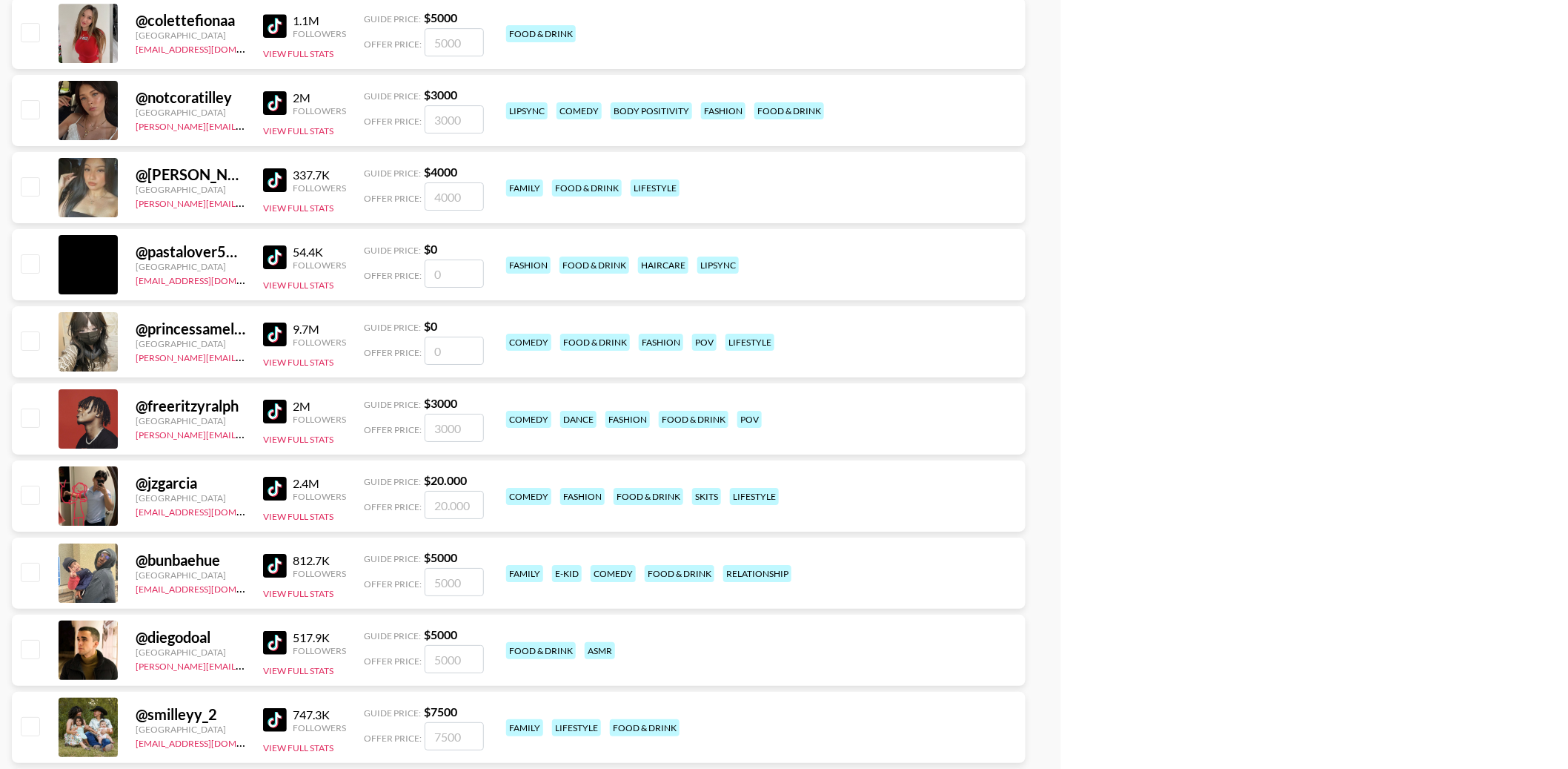
click at [34, 31] on input "checkbox" at bounding box center [30, 31] width 18 height 18
checkbox input "true"
type input "5000"
click at [272, 24] on img at bounding box center [275, 26] width 23 height 23
click at [29, 175] on div at bounding box center [29, 187] width 23 height 25
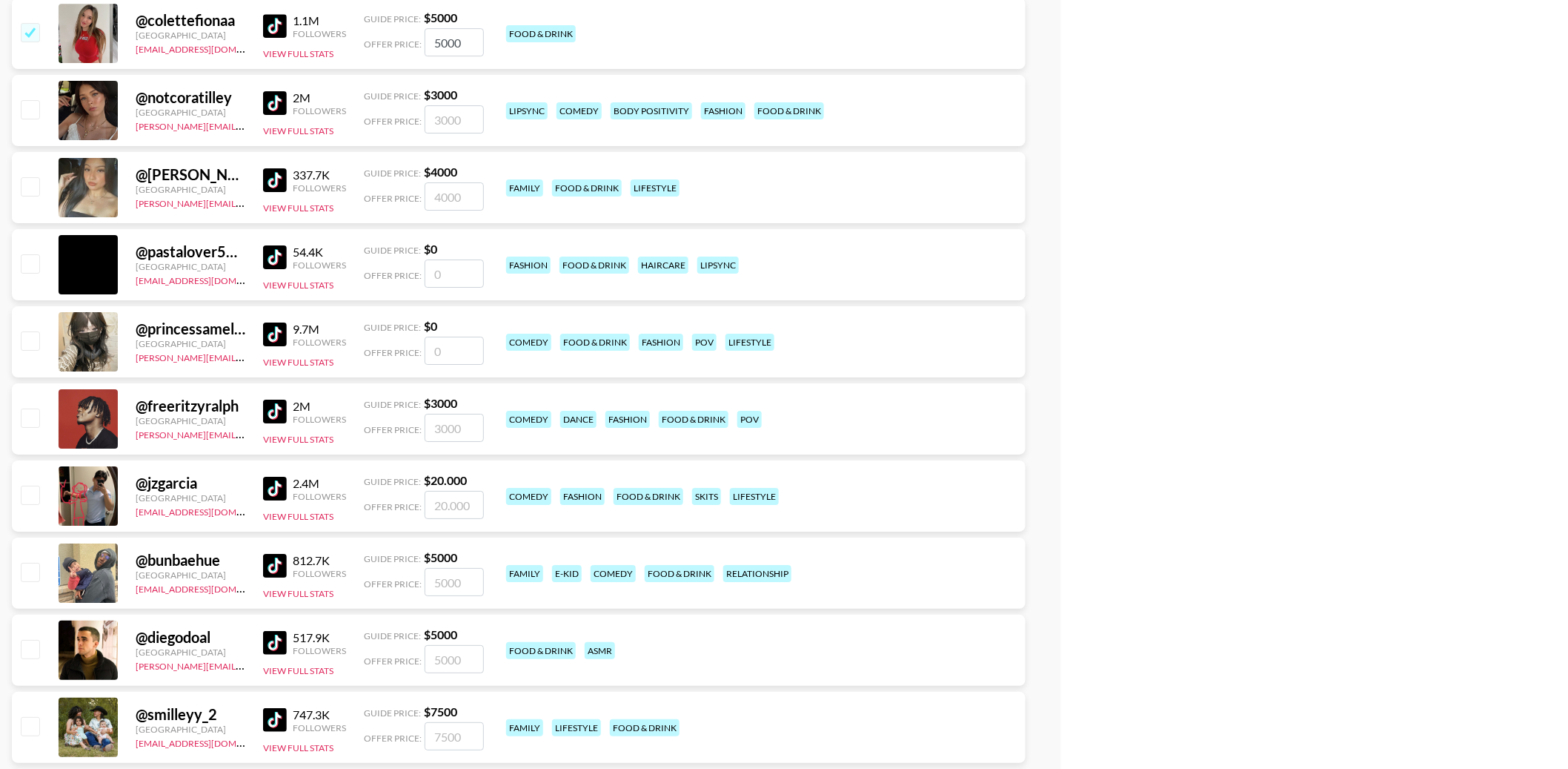
click at [28, 187] on input "checkbox" at bounding box center [30, 186] width 18 height 18
checkbox input "true"
type input "4000"
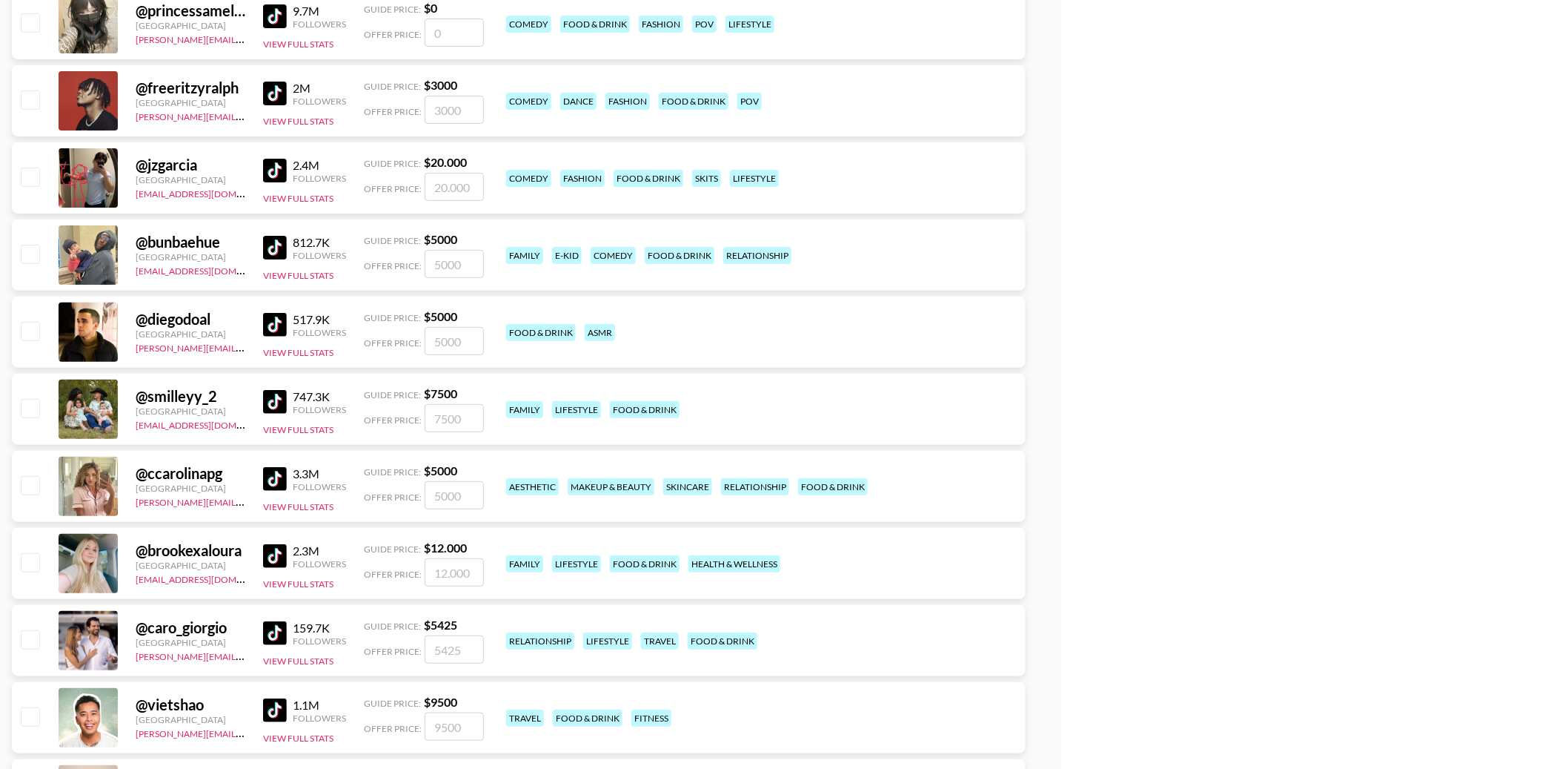
scroll to position [2362, 0]
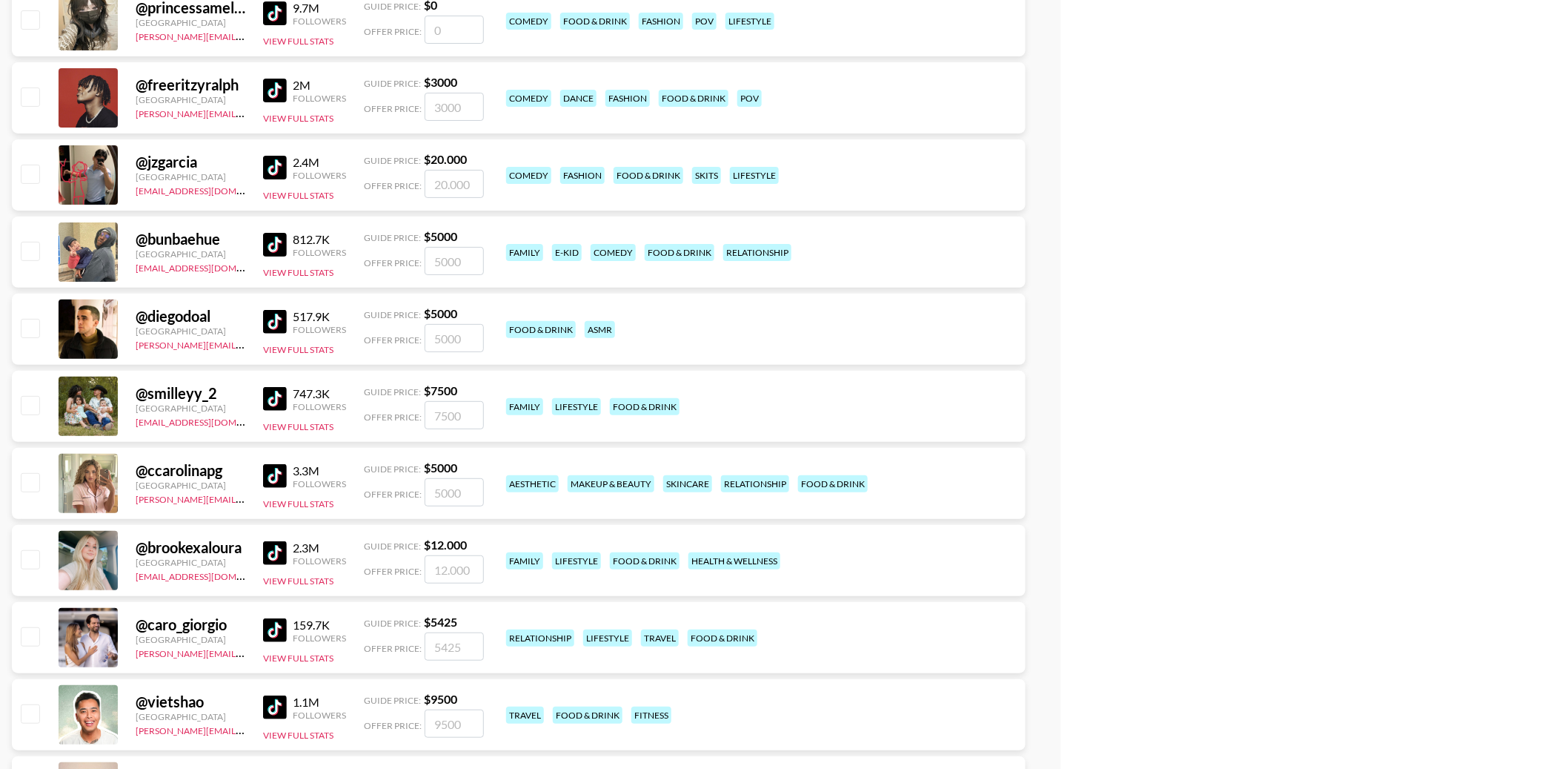
click at [274, 88] on img at bounding box center [275, 91] width 23 height 23
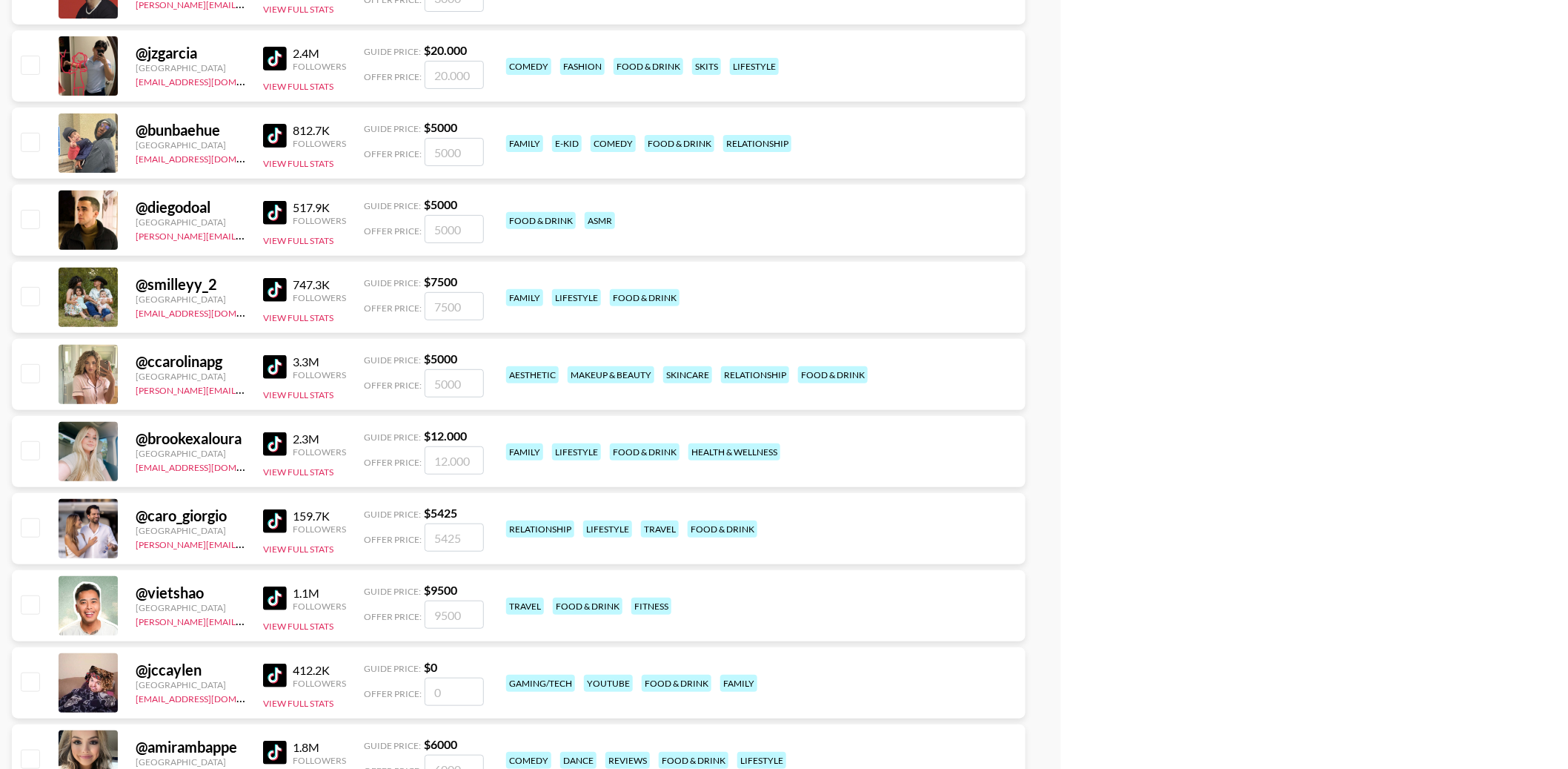
scroll to position [2479, 0]
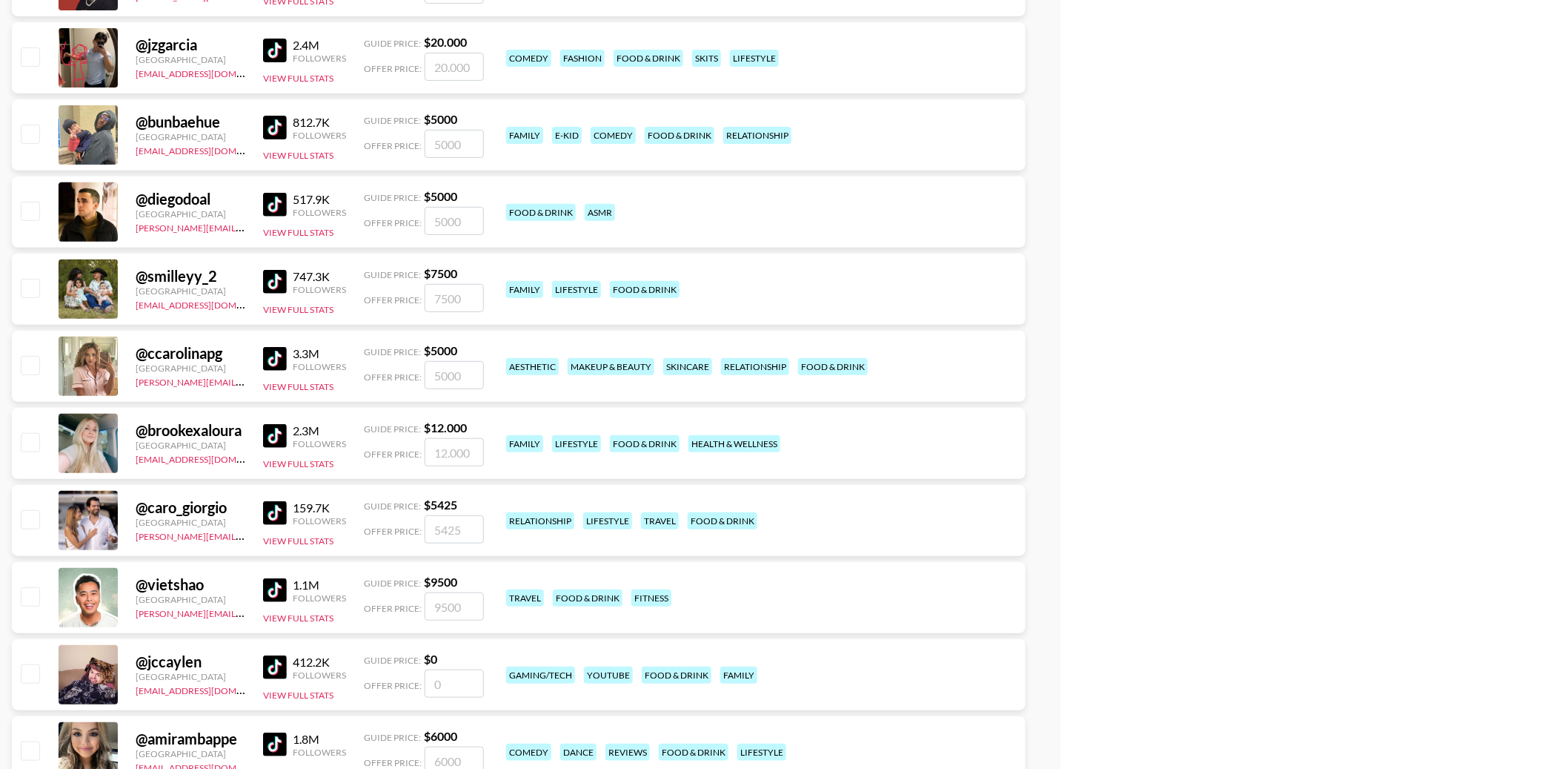
click at [273, 203] on img at bounding box center [275, 205] width 23 height 23
click at [270, 288] on img at bounding box center [275, 282] width 23 height 23
click at [271, 361] on img at bounding box center [275, 358] width 23 height 23
click at [273, 430] on img at bounding box center [275, 436] width 23 height 23
click at [283, 517] on img at bounding box center [275, 513] width 23 height 23
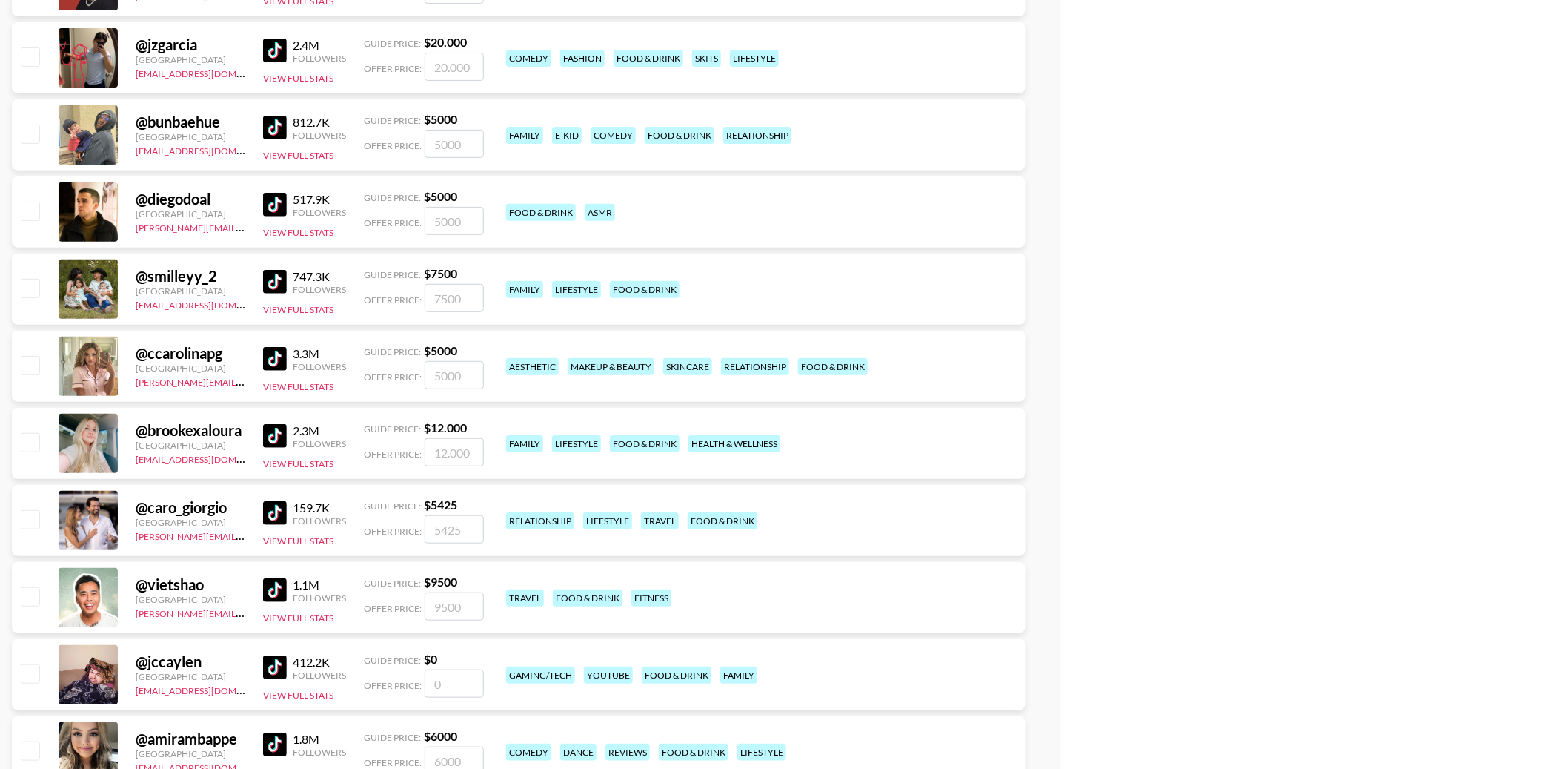
click at [35, 208] on input "checkbox" at bounding box center [30, 210] width 18 height 18
checkbox input "true"
type input "5000"
click at [31, 373] on input "checkbox" at bounding box center [30, 365] width 18 height 18
checkbox input "true"
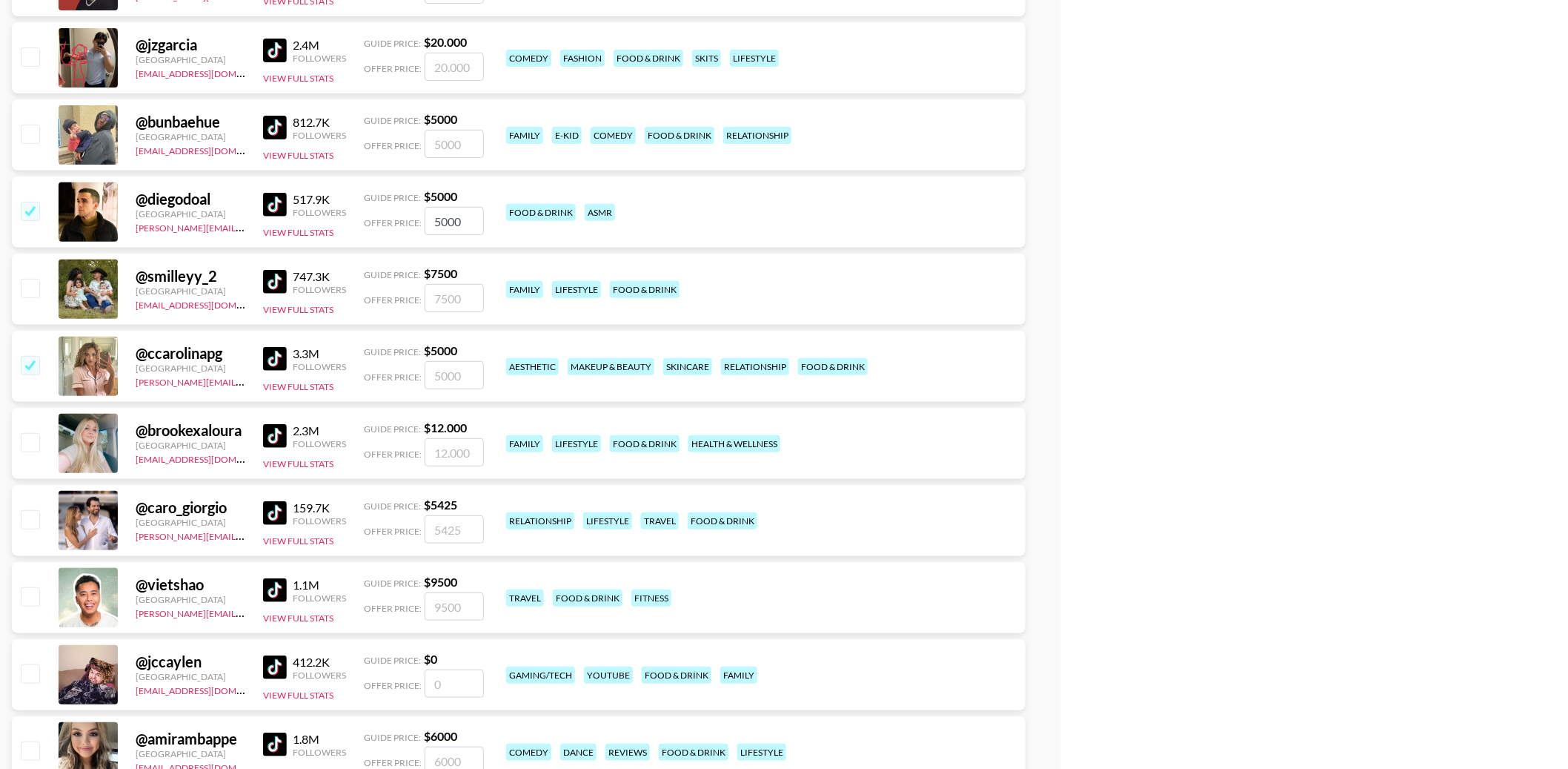
type input "5000"
click at [29, 520] on input "checkbox" at bounding box center [30, 518] width 18 height 18
checkbox input "true"
type input "5425"
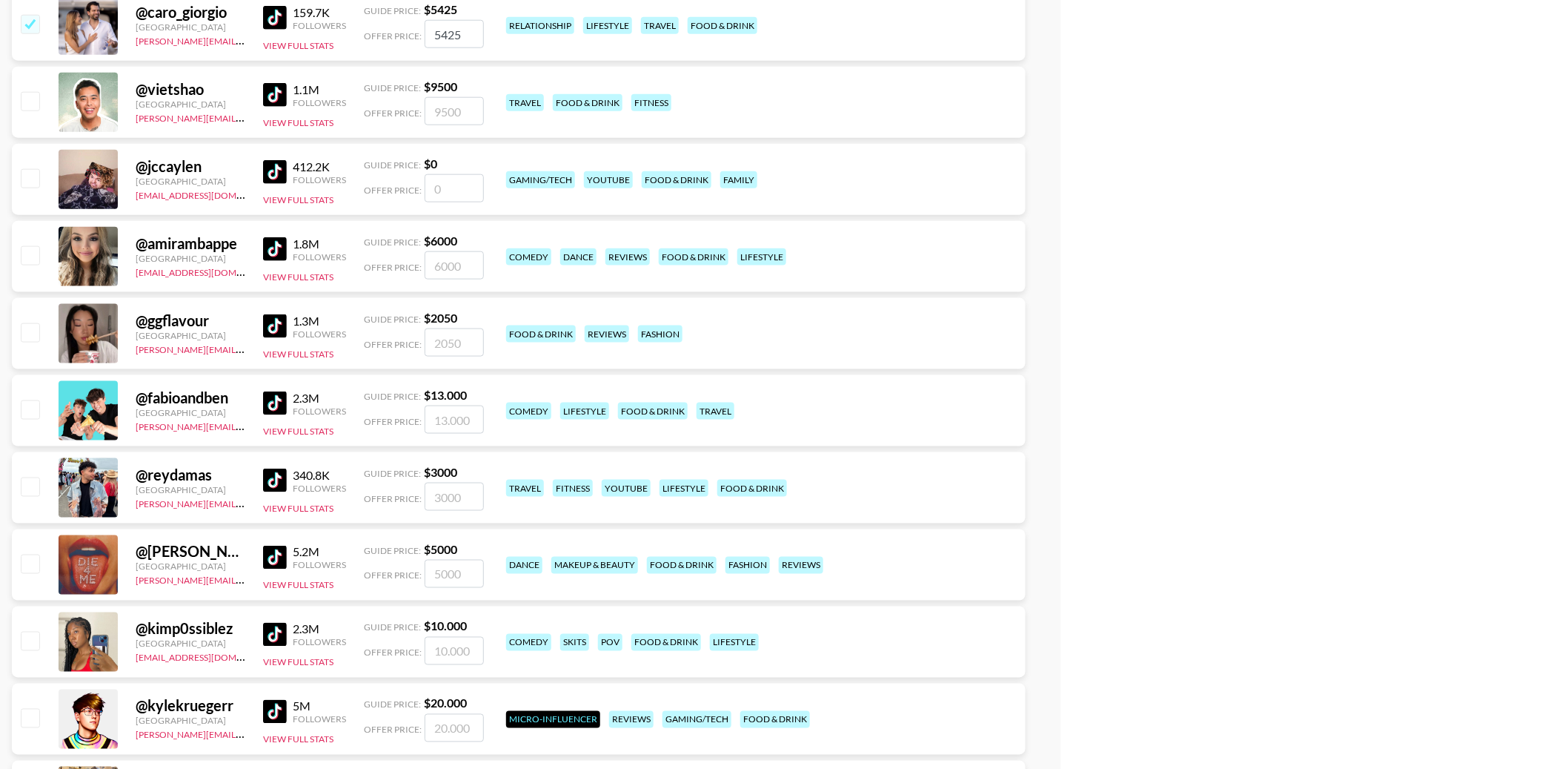
scroll to position [2982, 0]
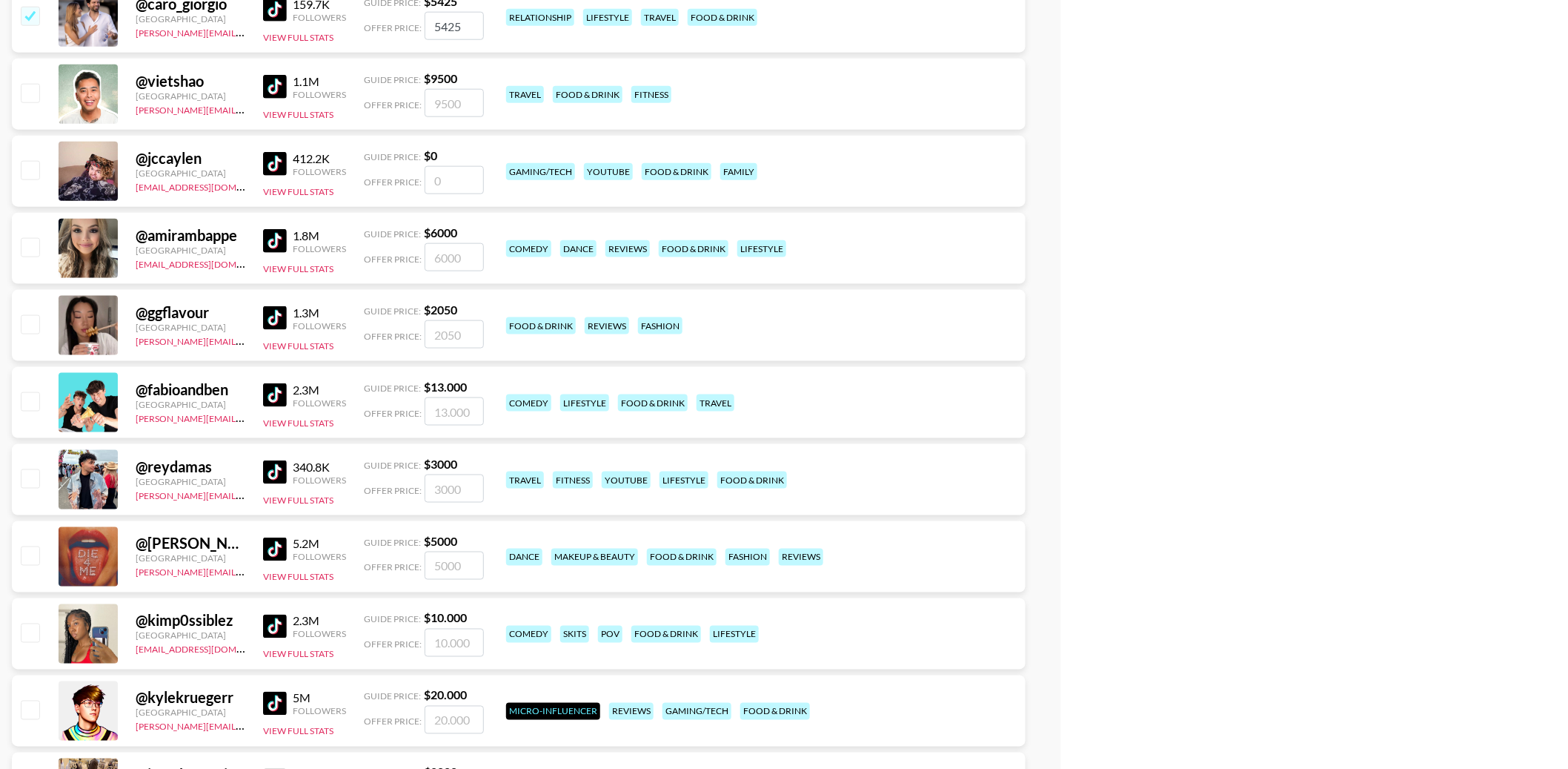
click at [278, 86] on img at bounding box center [275, 87] width 23 height 23
click at [280, 155] on img at bounding box center [275, 164] width 23 height 23
click at [275, 239] on img at bounding box center [275, 240] width 23 height 23
click at [38, 94] on input "checkbox" at bounding box center [30, 92] width 18 height 18
checkbox input "true"
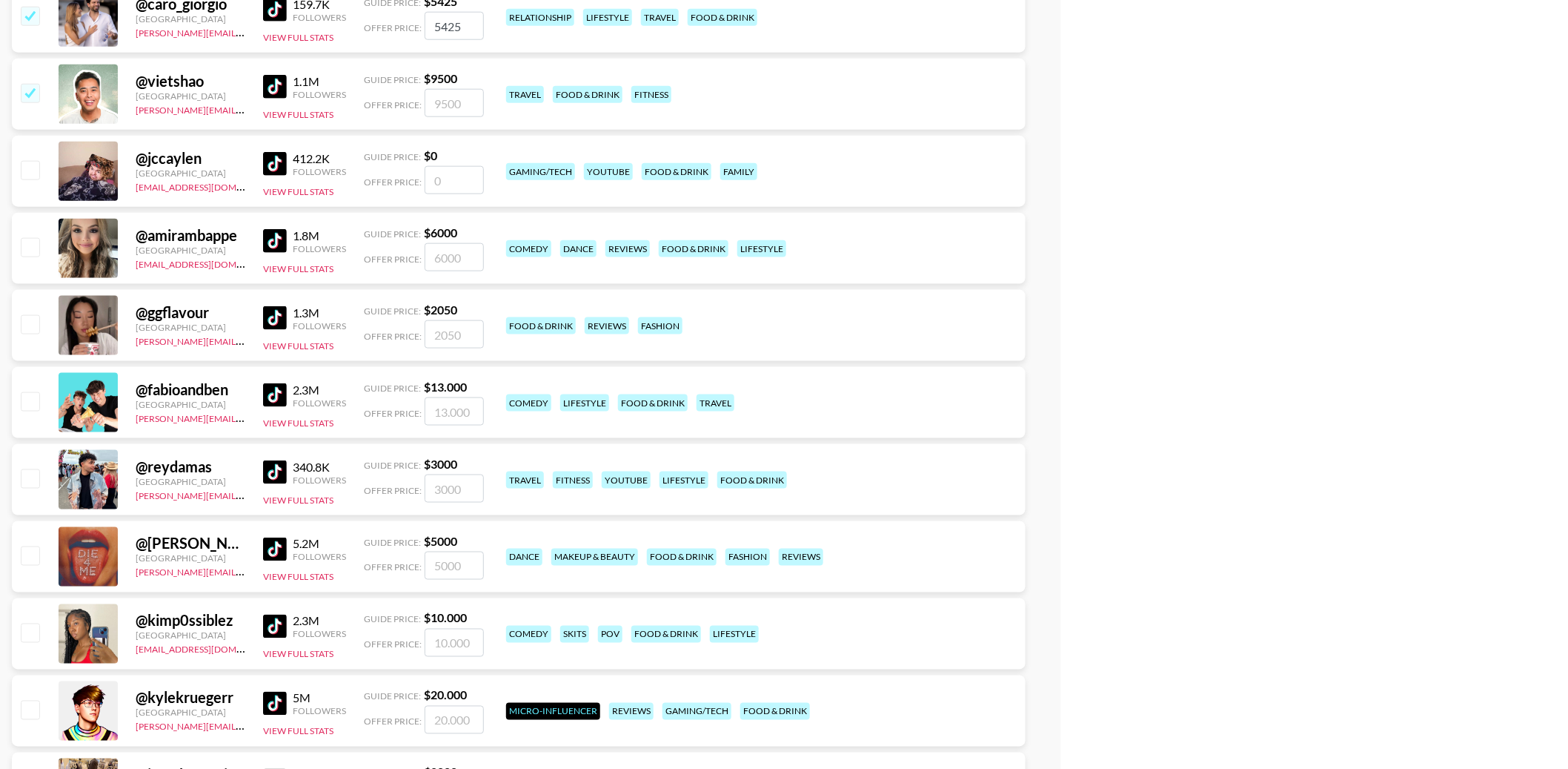
type input "9500"
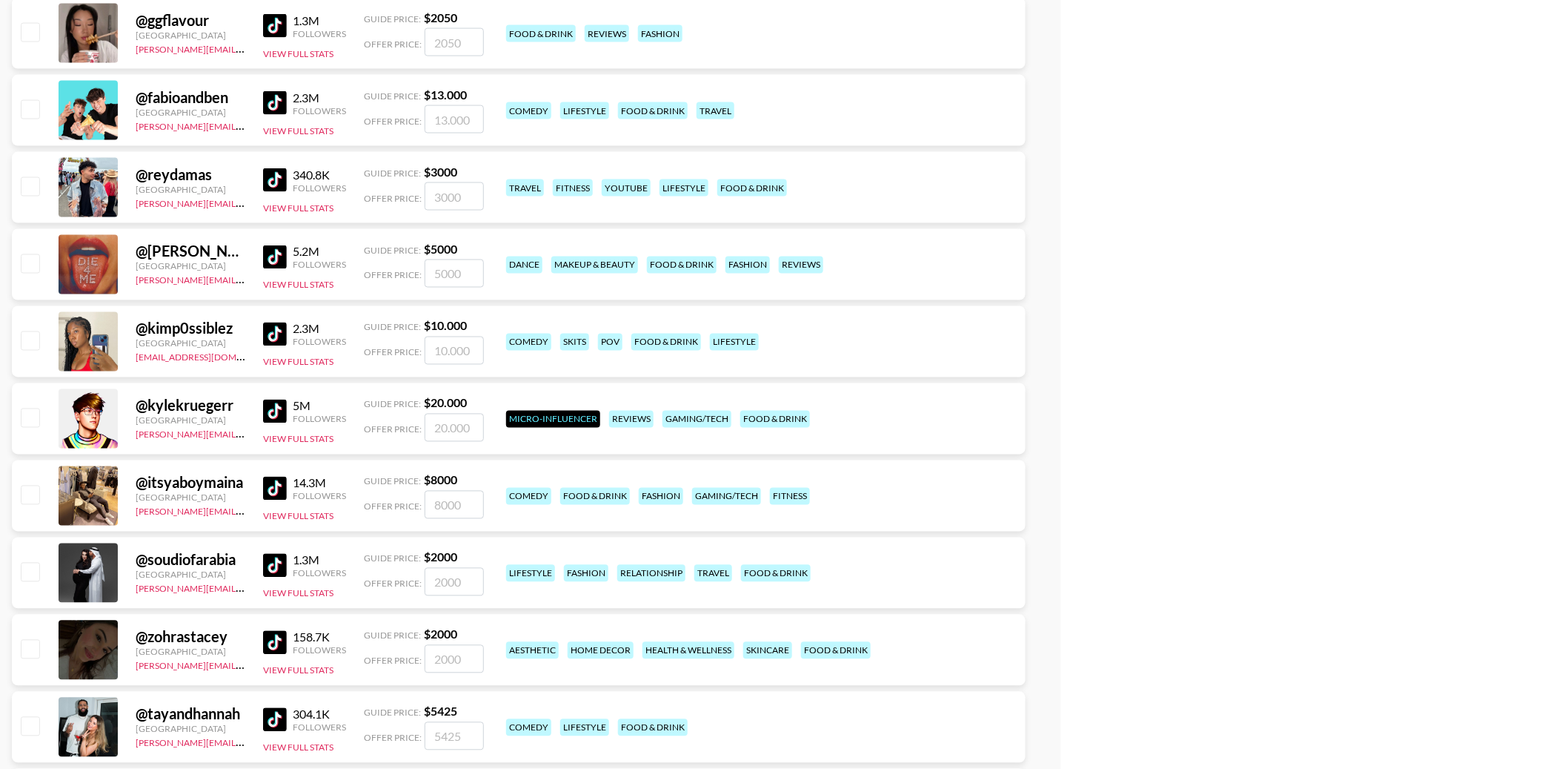
scroll to position [3256, 0]
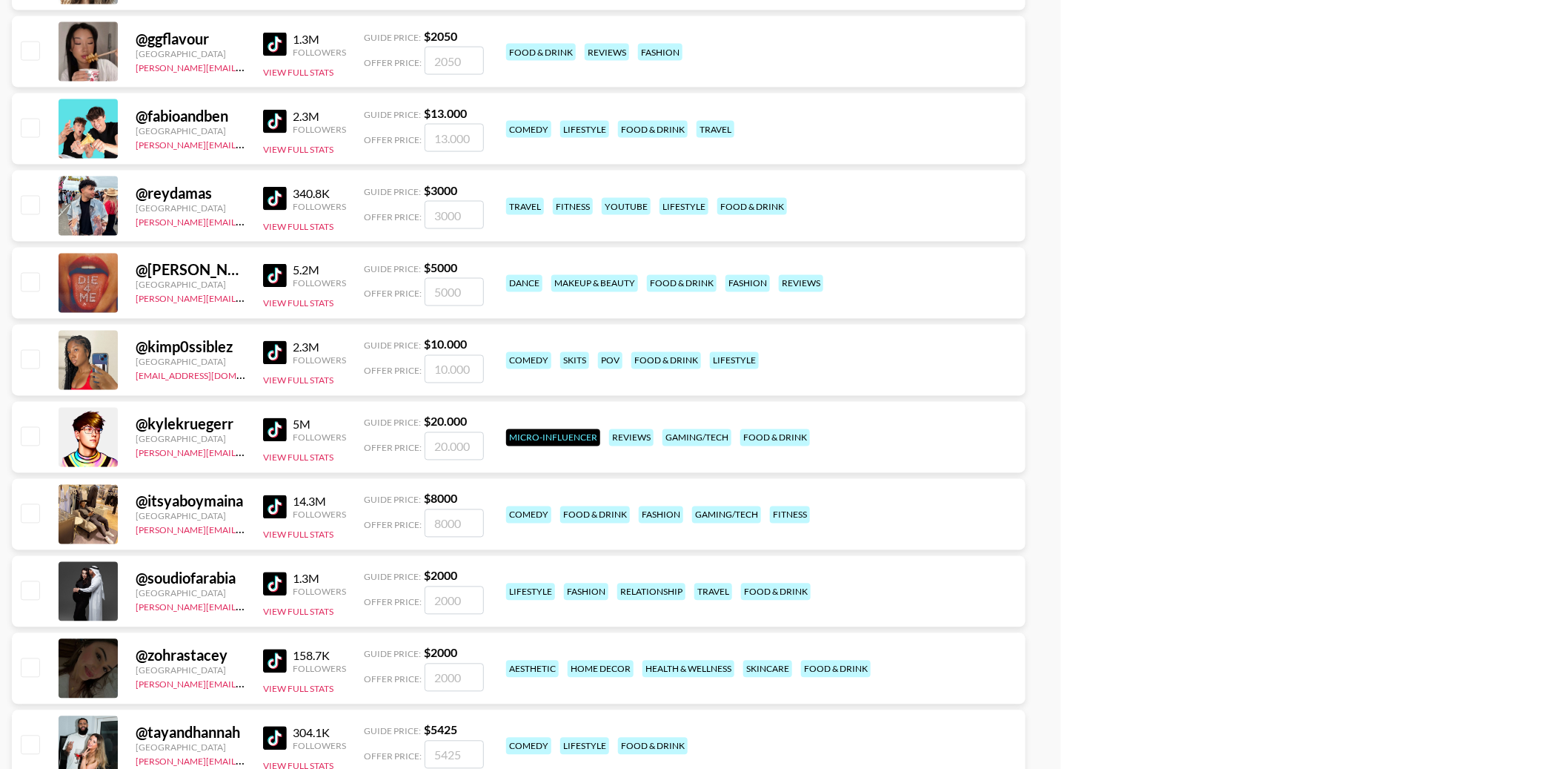
click at [275, 41] on img at bounding box center [275, 45] width 23 height 23
click at [278, 122] on img at bounding box center [275, 122] width 23 height 23
click at [272, 205] on img at bounding box center [275, 198] width 23 height 23
click at [272, 277] on img at bounding box center [275, 276] width 23 height 23
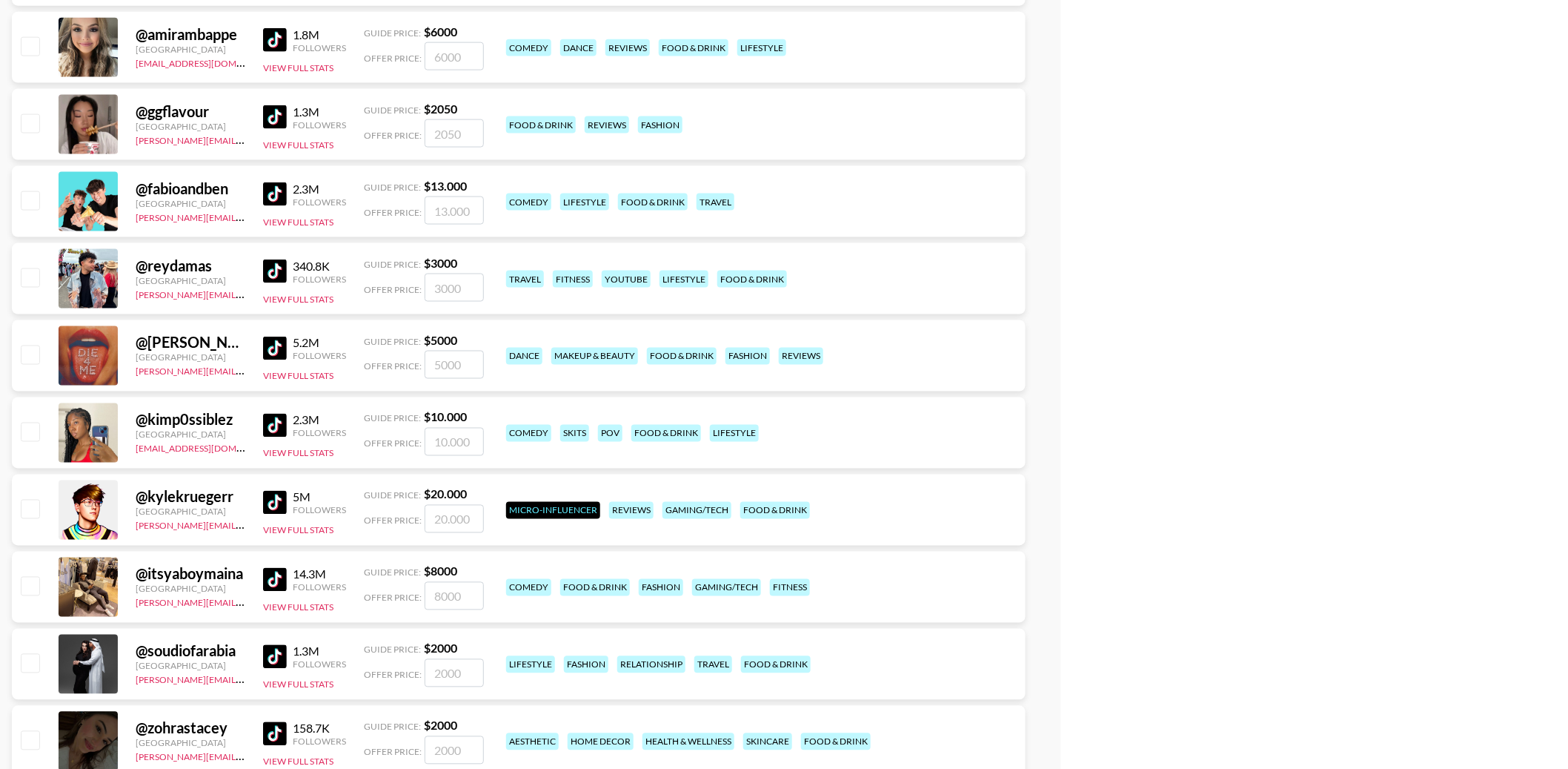
scroll to position [3106, 0]
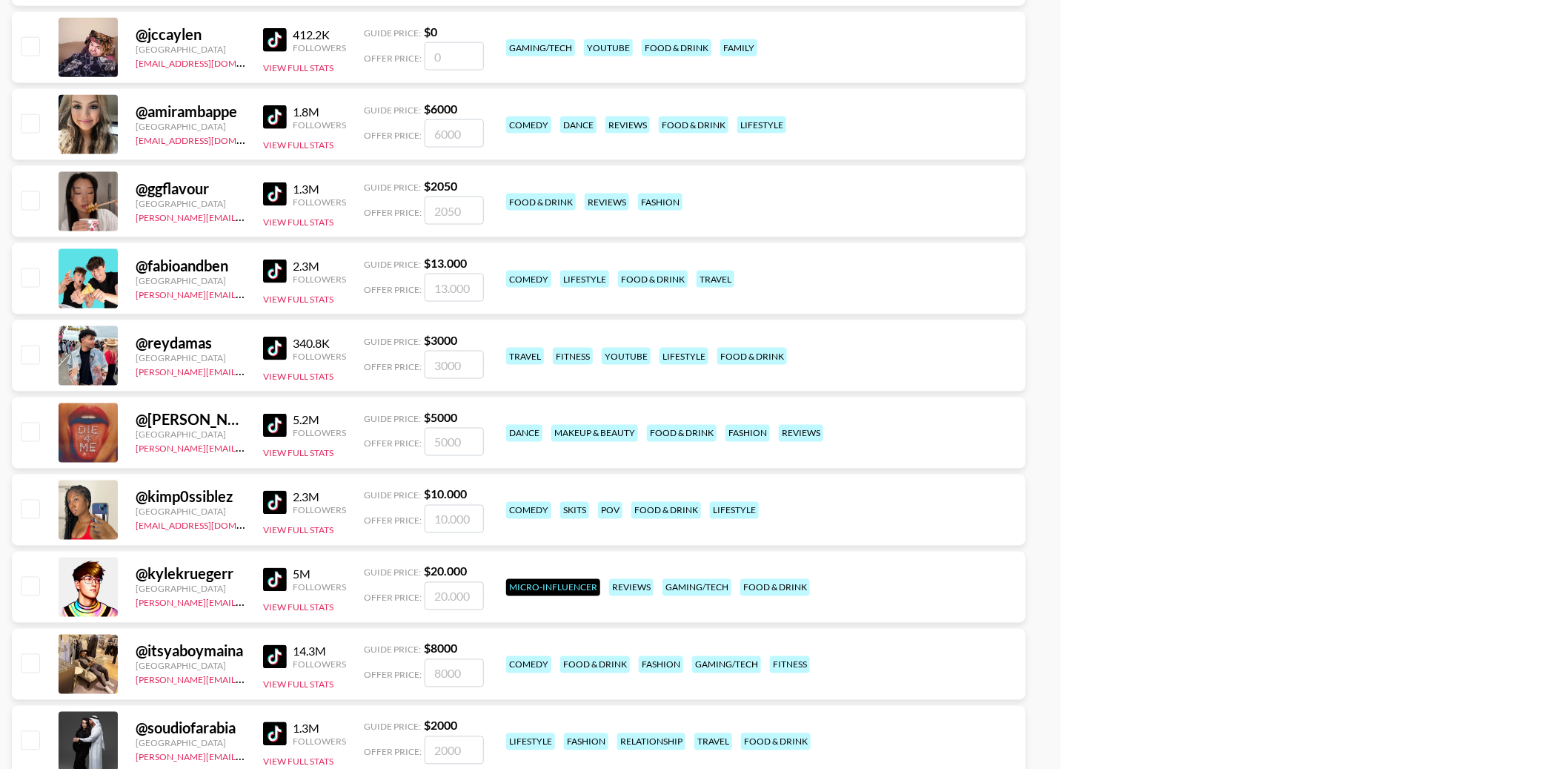
click at [274, 190] on img at bounding box center [275, 194] width 23 height 23
click at [29, 195] on input "checkbox" at bounding box center [30, 200] width 18 height 18
checkbox input "true"
type input "2050"
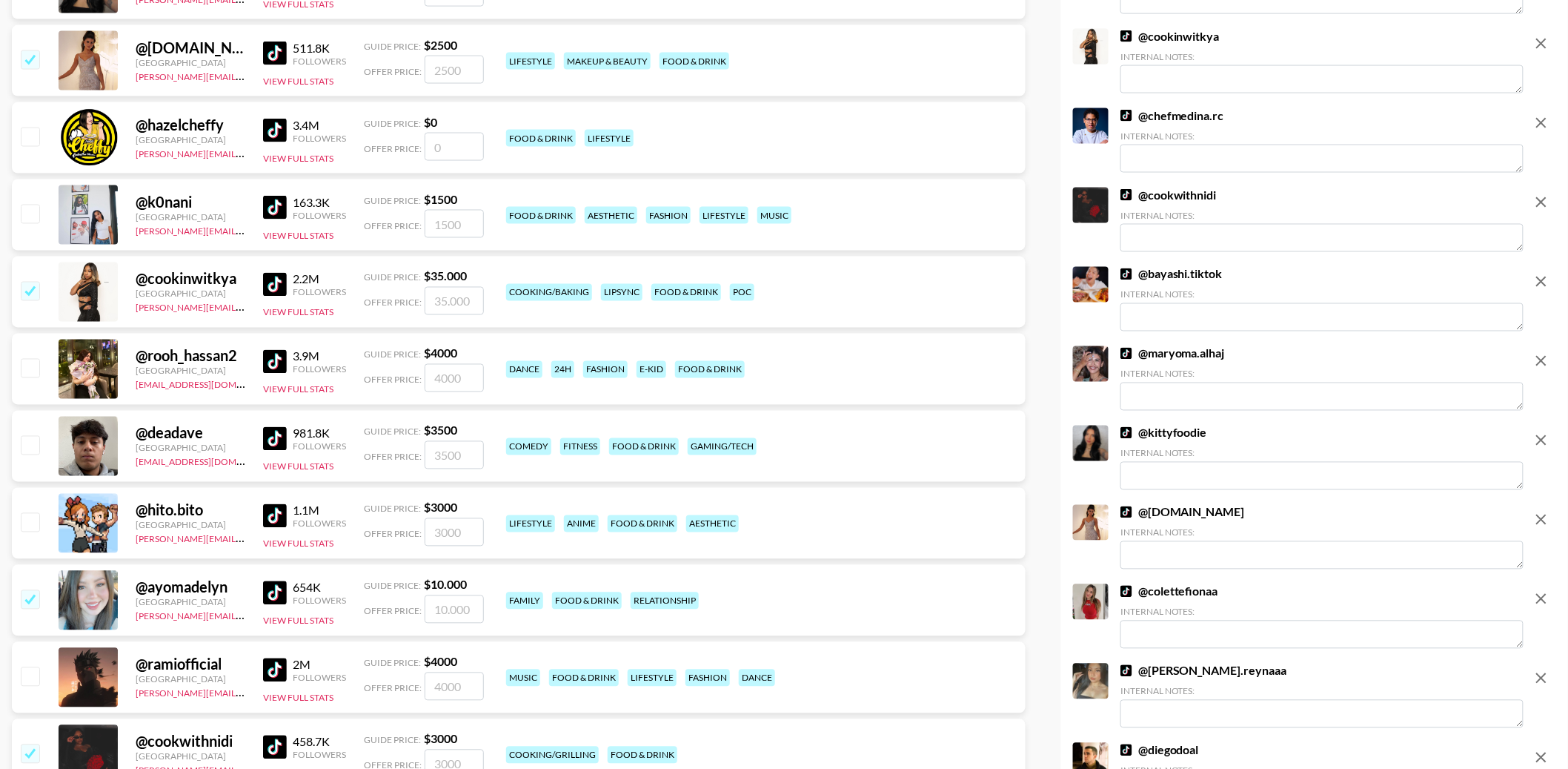
scroll to position [0, 0]
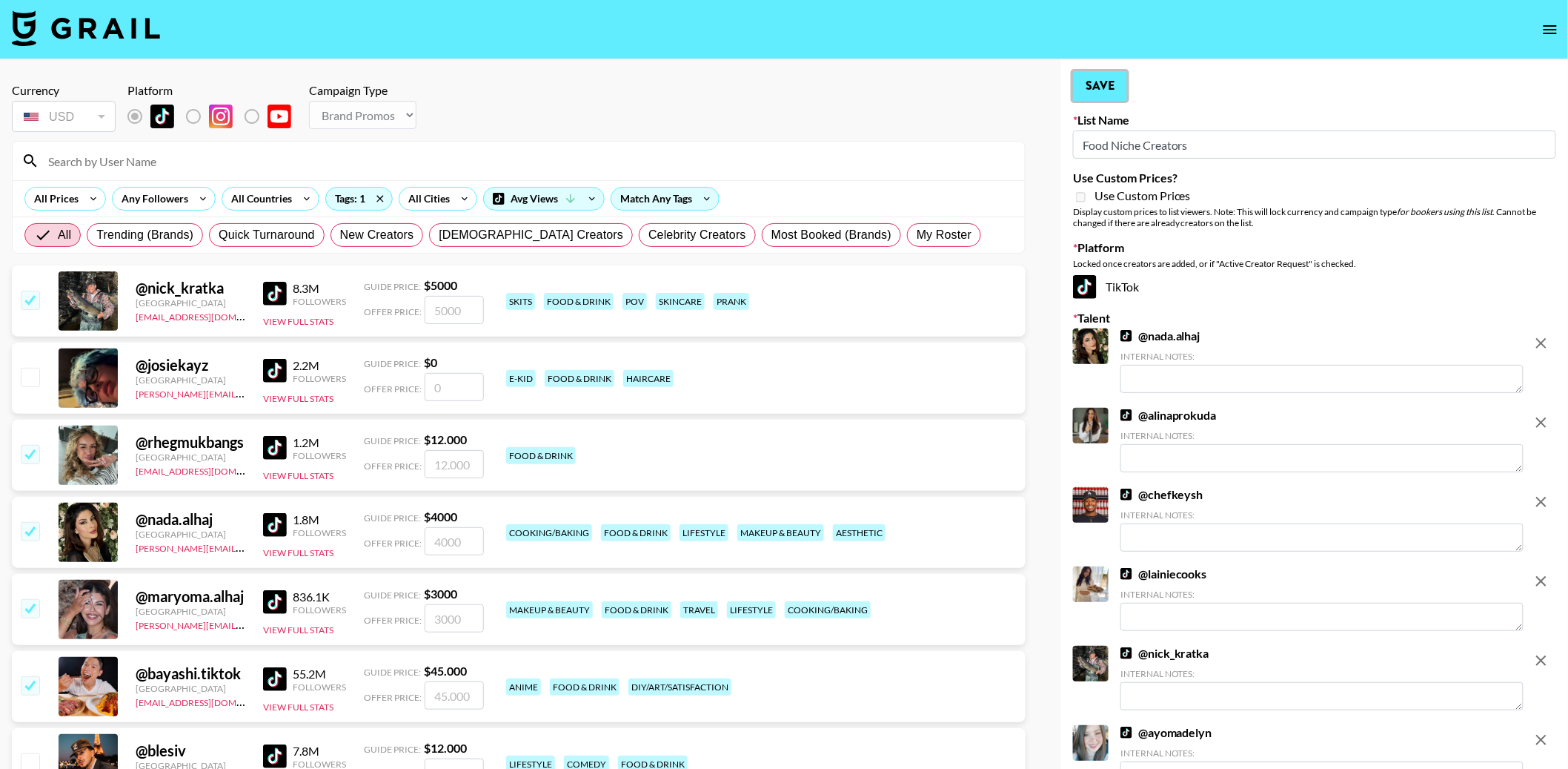
click at [1113, 80] on button "Save" at bounding box center [1100, 86] width 54 height 30
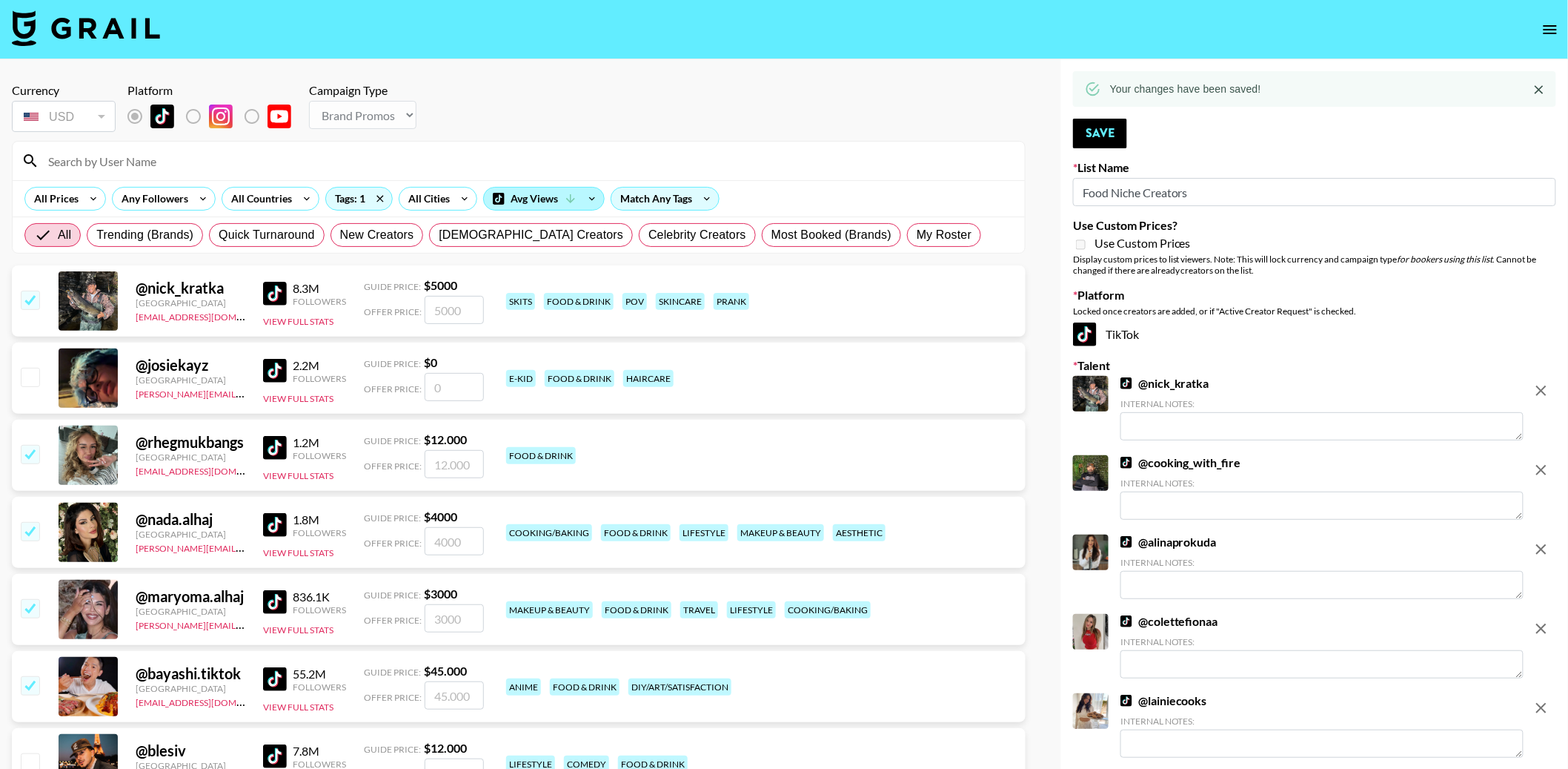
click at [571, 195] on icon at bounding box center [570, 198] width 9 height 9
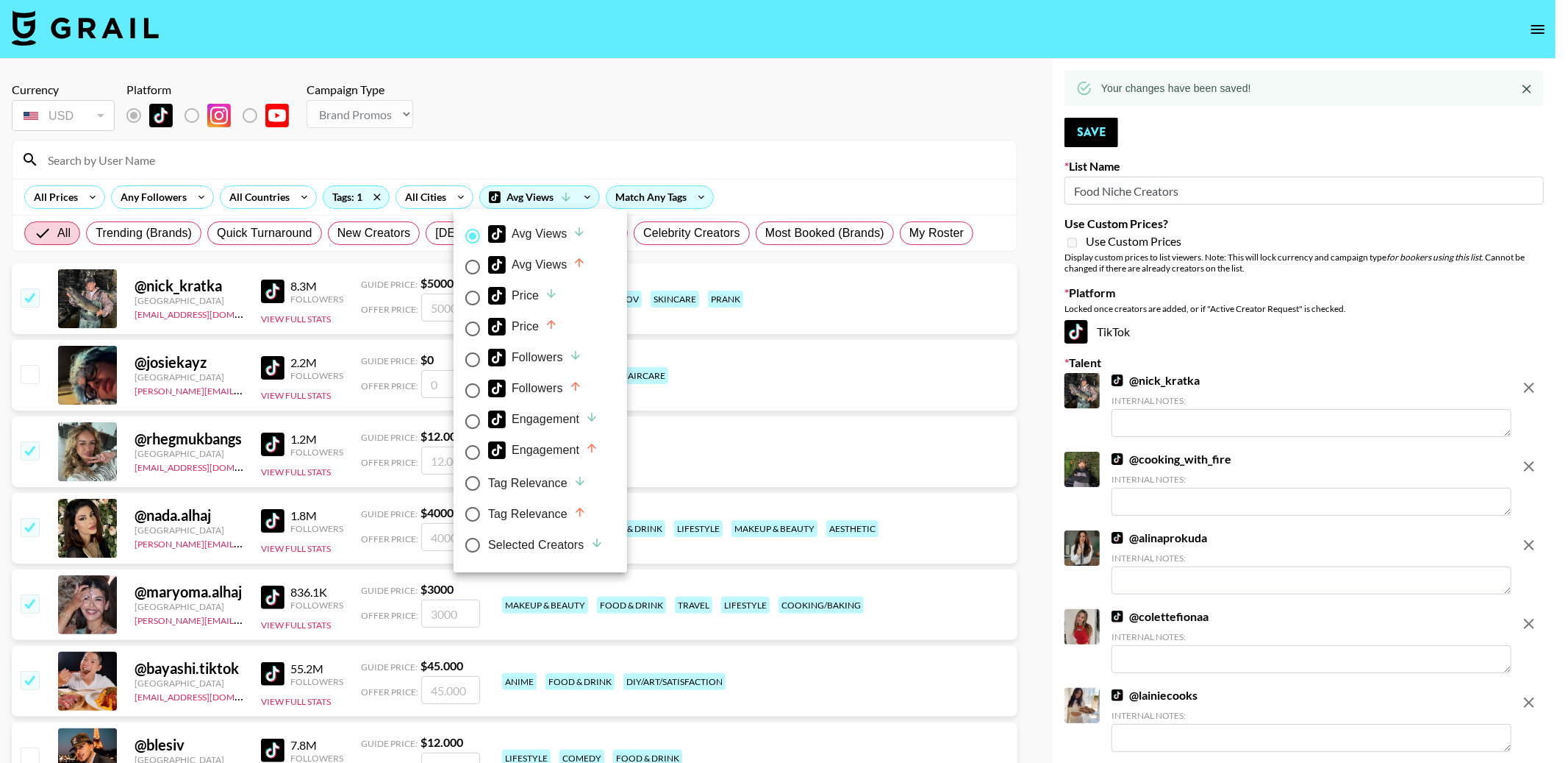
click at [536, 357] on div "Followers" at bounding box center [535, 357] width 94 height 18
click at [488, 357] on input "Followers" at bounding box center [473, 359] width 31 height 31
radio input "true"
radio input "false"
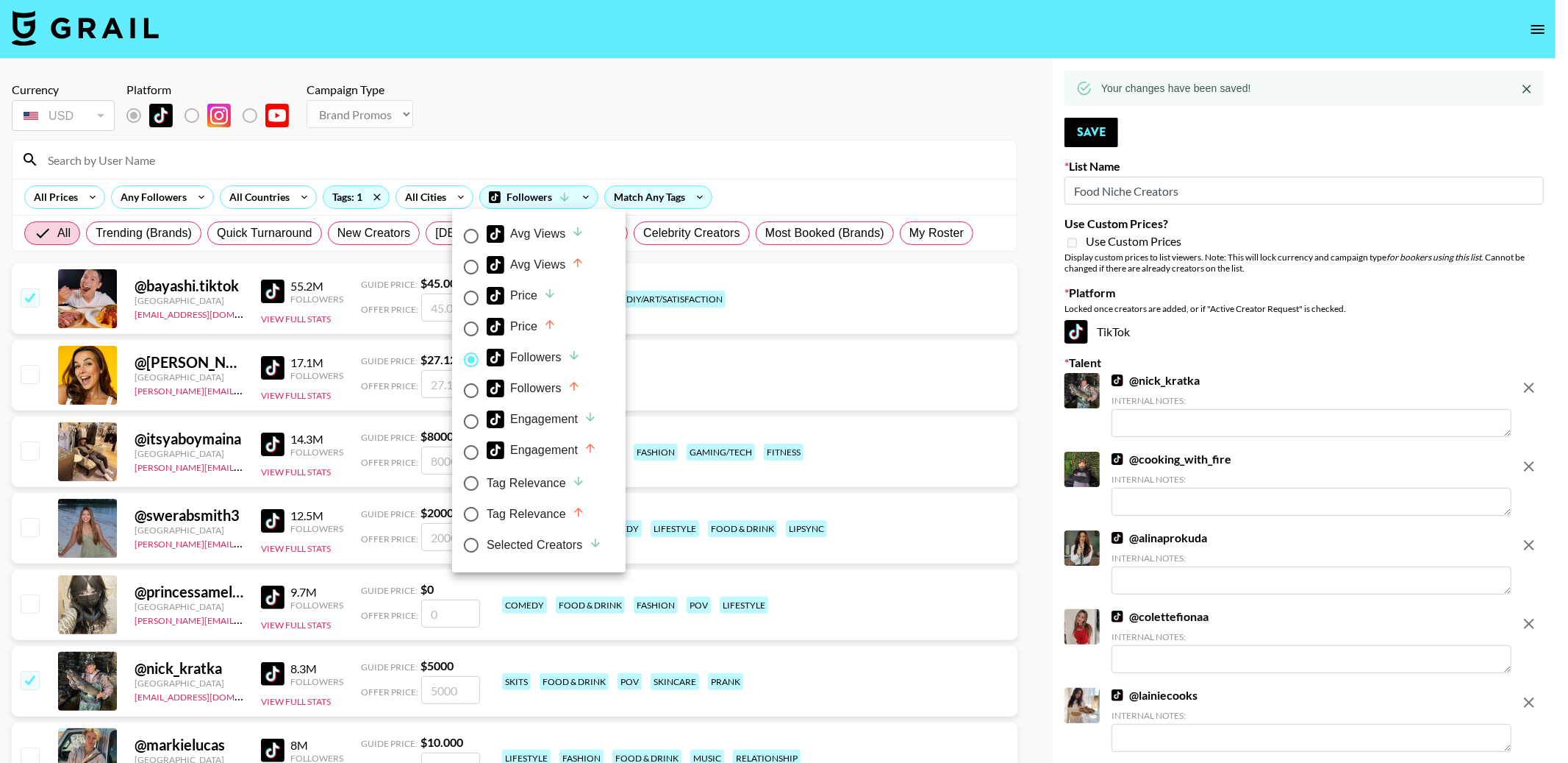
click at [648, 95] on div at bounding box center [784, 381] width 1568 height 763
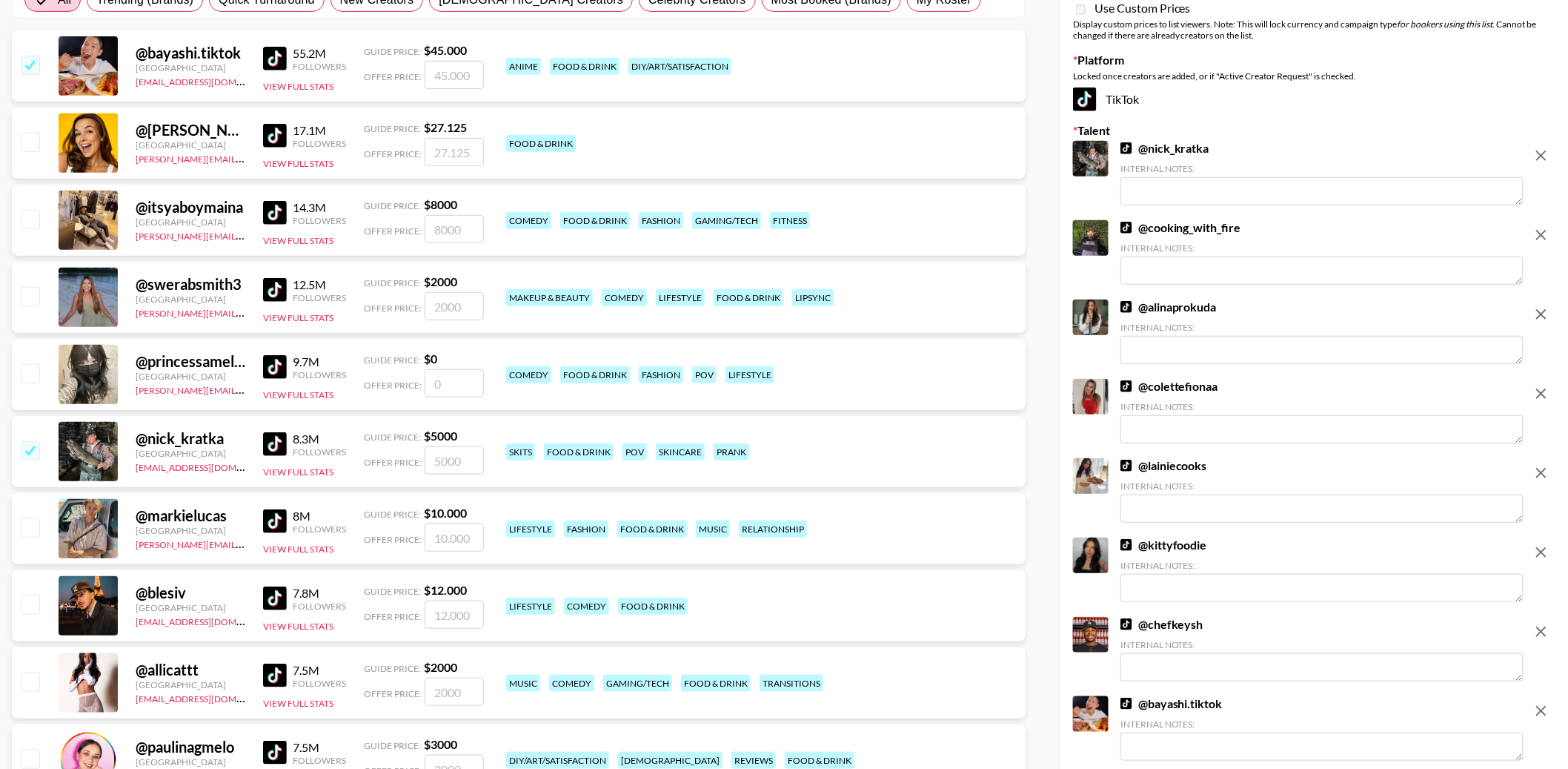
scroll to position [253, 0]
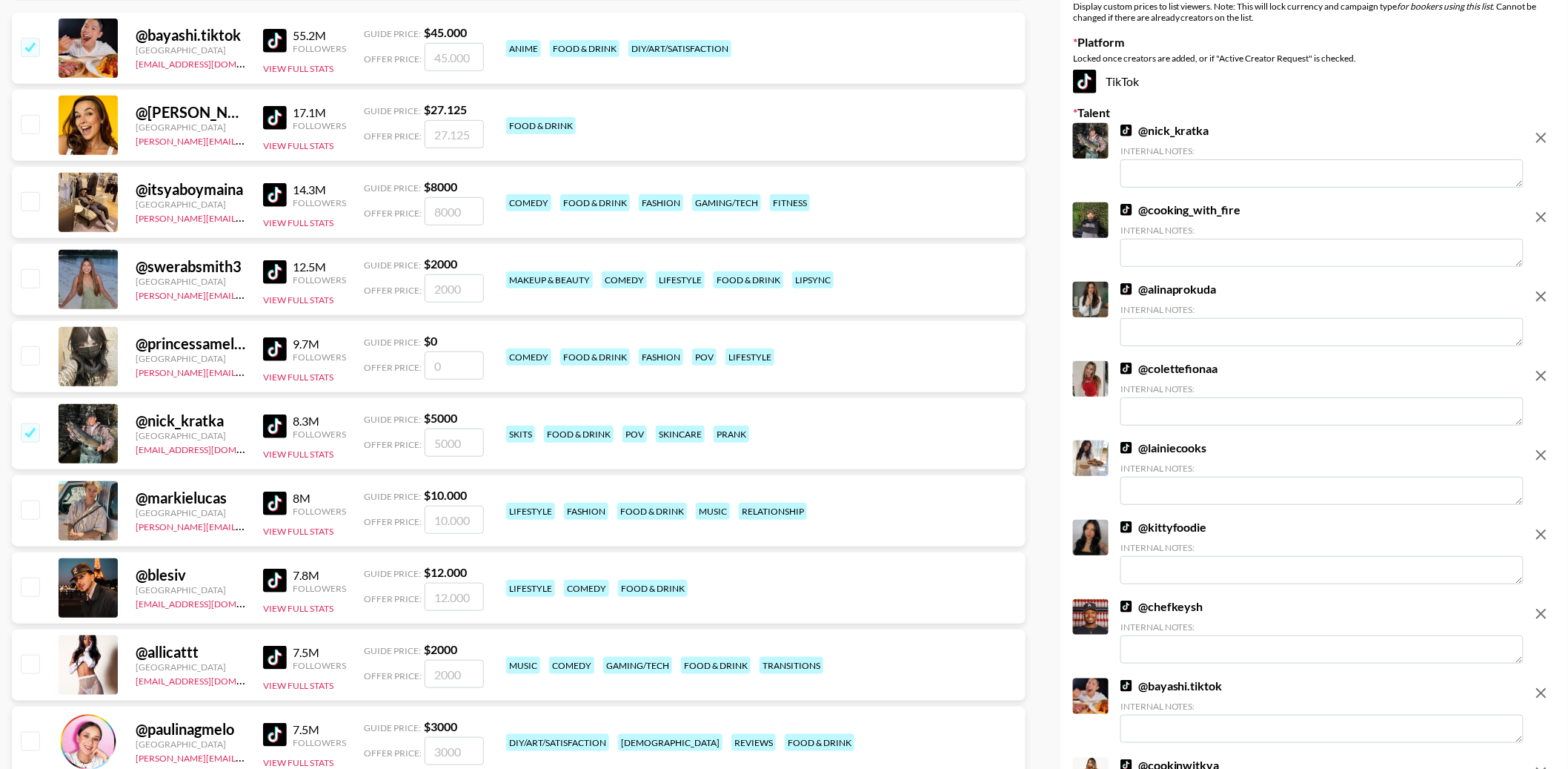
click at [271, 118] on img at bounding box center [275, 118] width 23 height 23
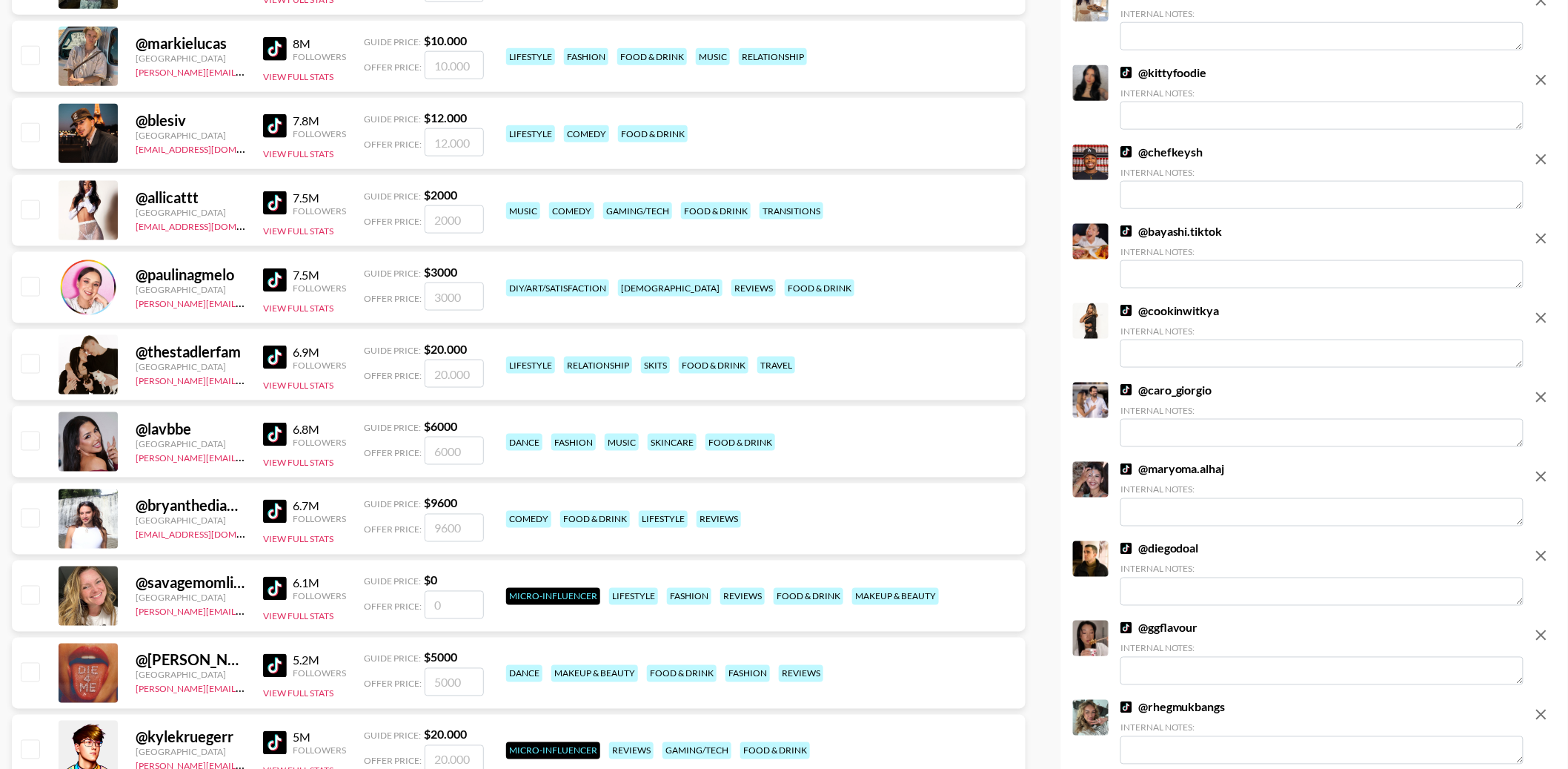
scroll to position [712, 0]
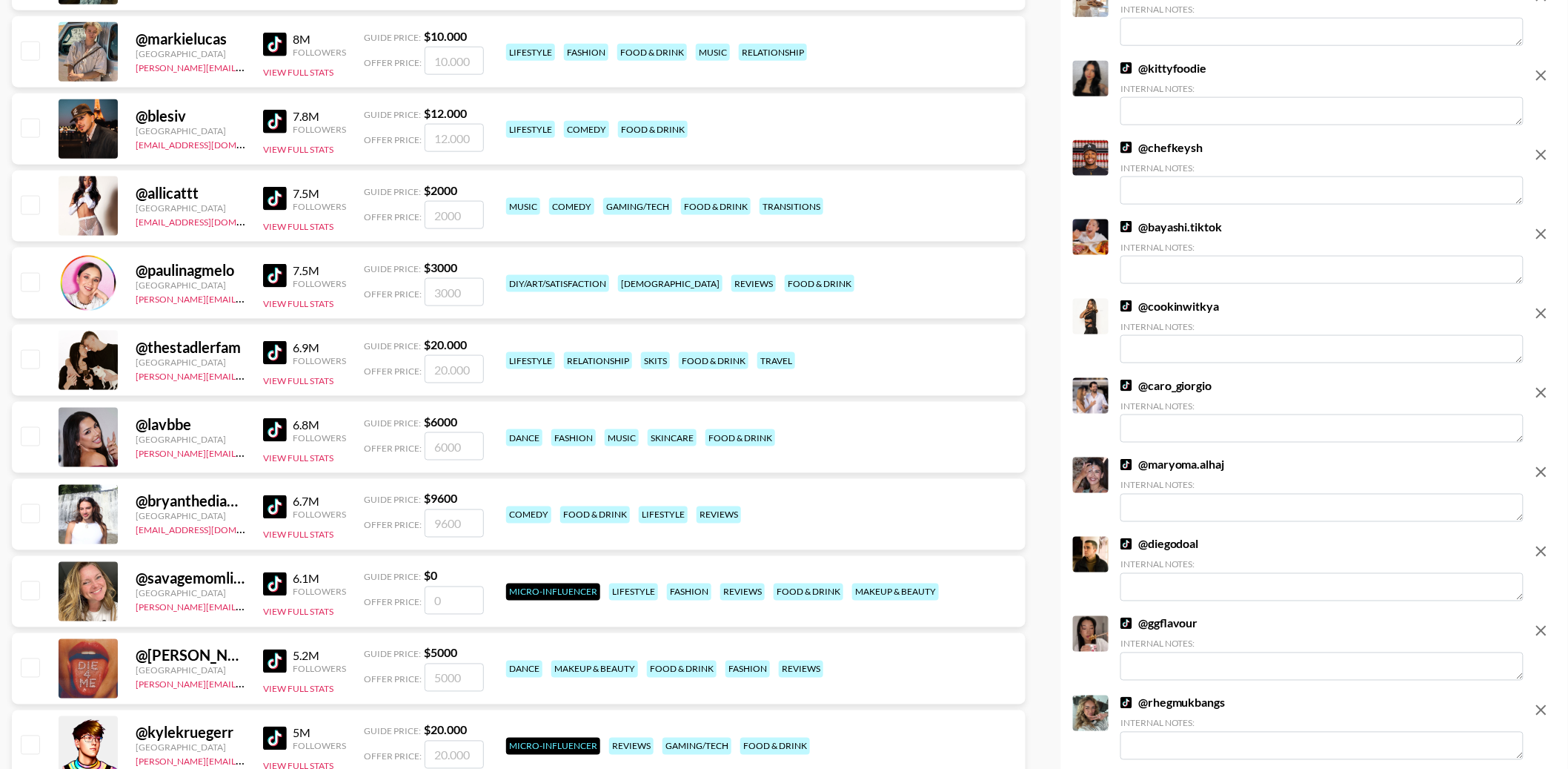
click at [276, 116] on img at bounding box center [275, 122] width 23 height 23
click at [276, 276] on img at bounding box center [275, 276] width 23 height 23
click at [275, 197] on img at bounding box center [275, 198] width 23 height 23
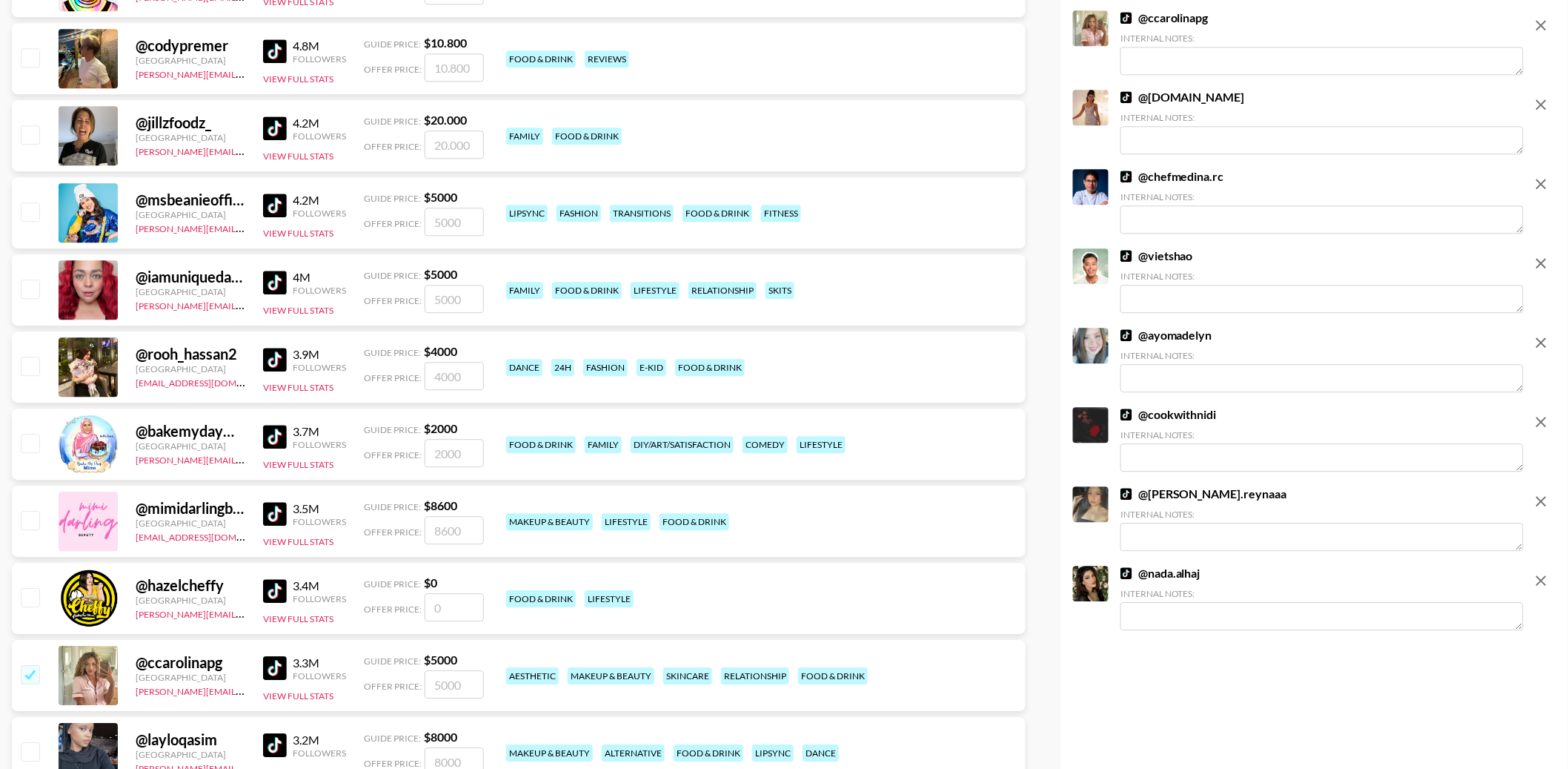
scroll to position [1427, 0]
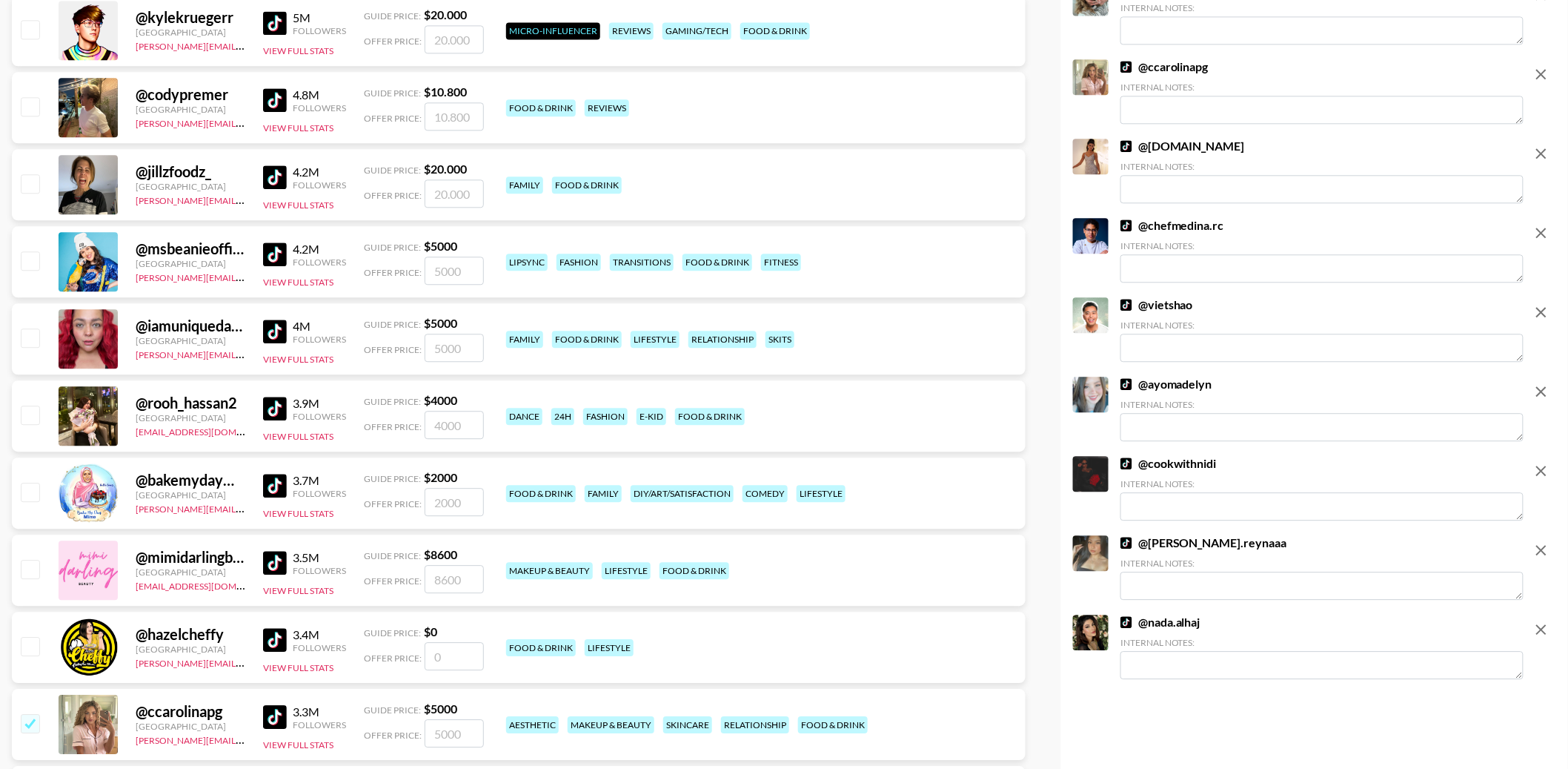
click at [276, 174] on img at bounding box center [275, 177] width 23 height 23
click at [276, 95] on img at bounding box center [275, 100] width 23 height 23
click at [276, 16] on img at bounding box center [275, 23] width 23 height 23
click at [34, 110] on input "checkbox" at bounding box center [30, 105] width 18 height 18
checkbox input "true"
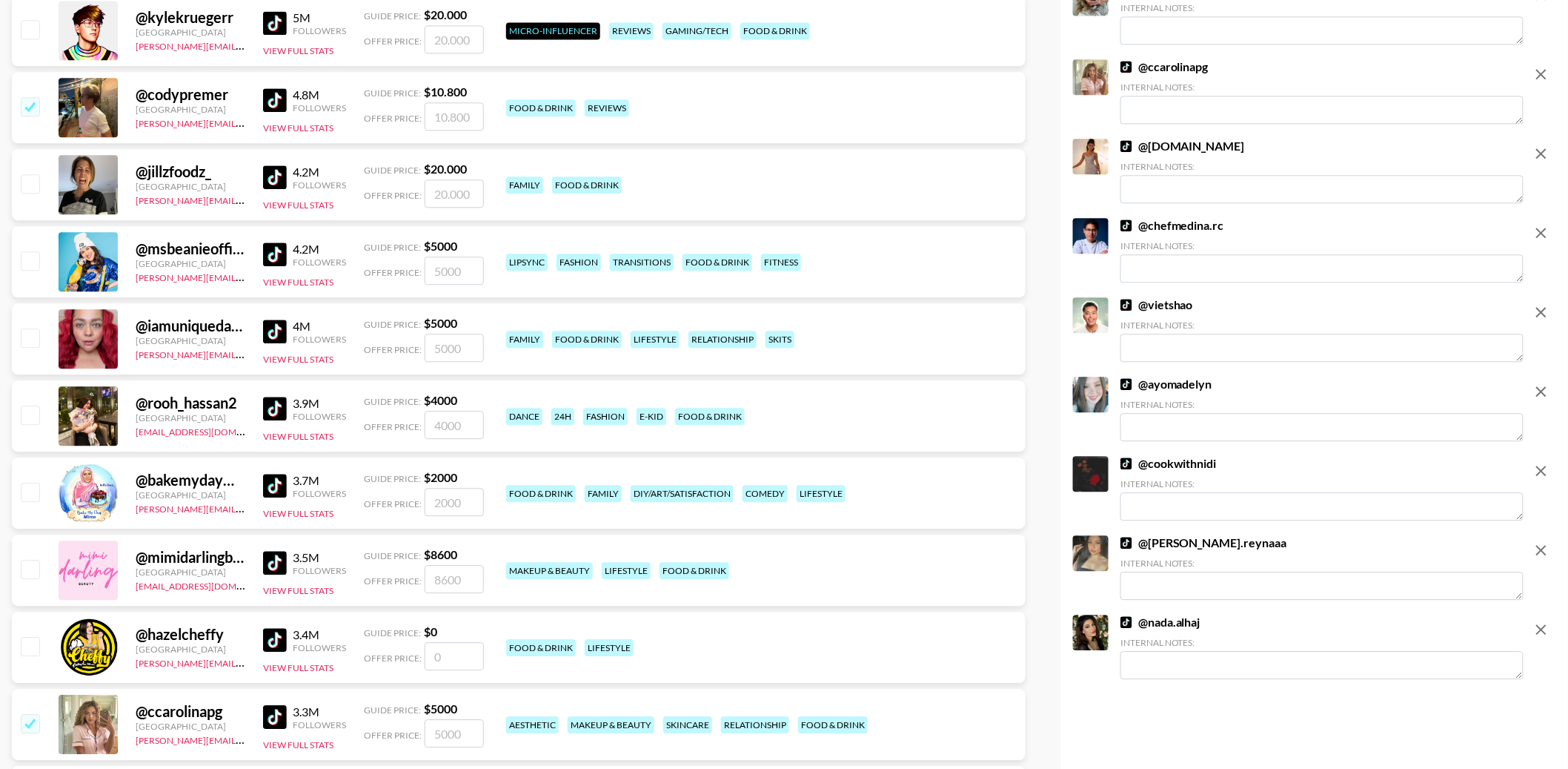
type input "10800"
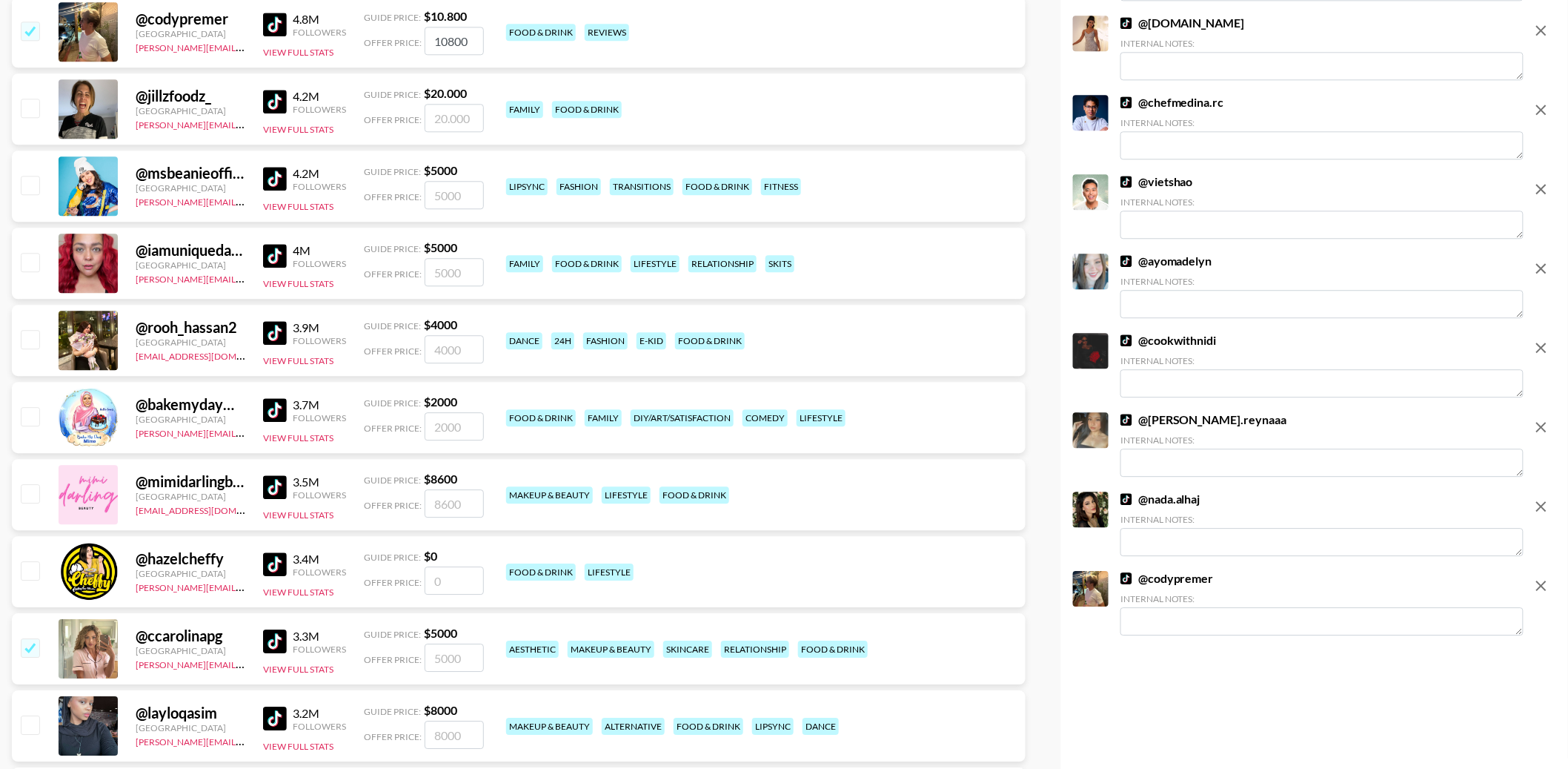
scroll to position [1508, 0]
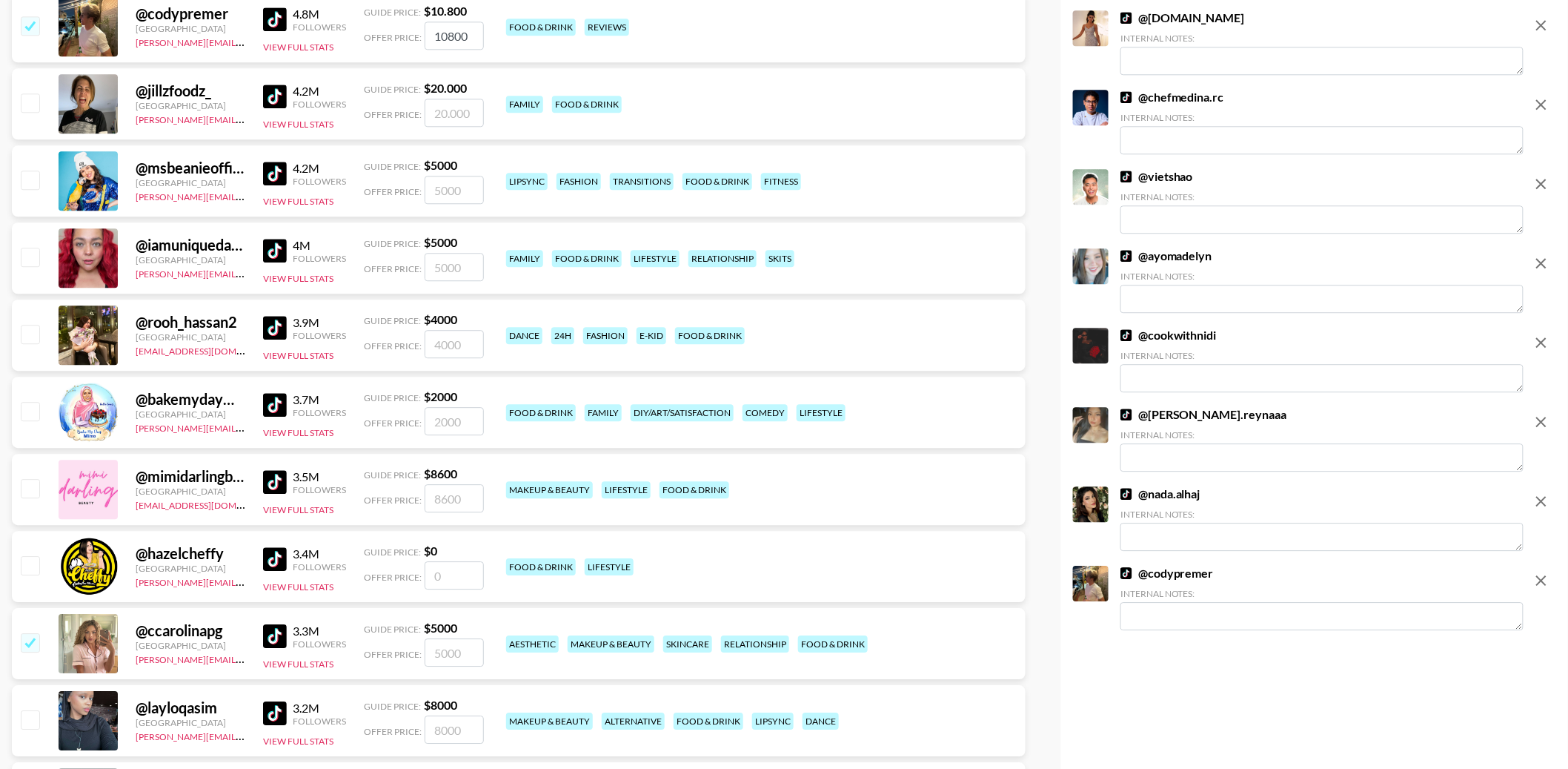
click at [275, 163] on img at bounding box center [275, 173] width 23 height 23
click at [275, 241] on img at bounding box center [275, 251] width 23 height 23
click at [273, 330] on img at bounding box center [275, 327] width 23 height 23
click at [278, 411] on img at bounding box center [275, 404] width 23 height 23
click at [272, 490] on img at bounding box center [275, 482] width 23 height 23
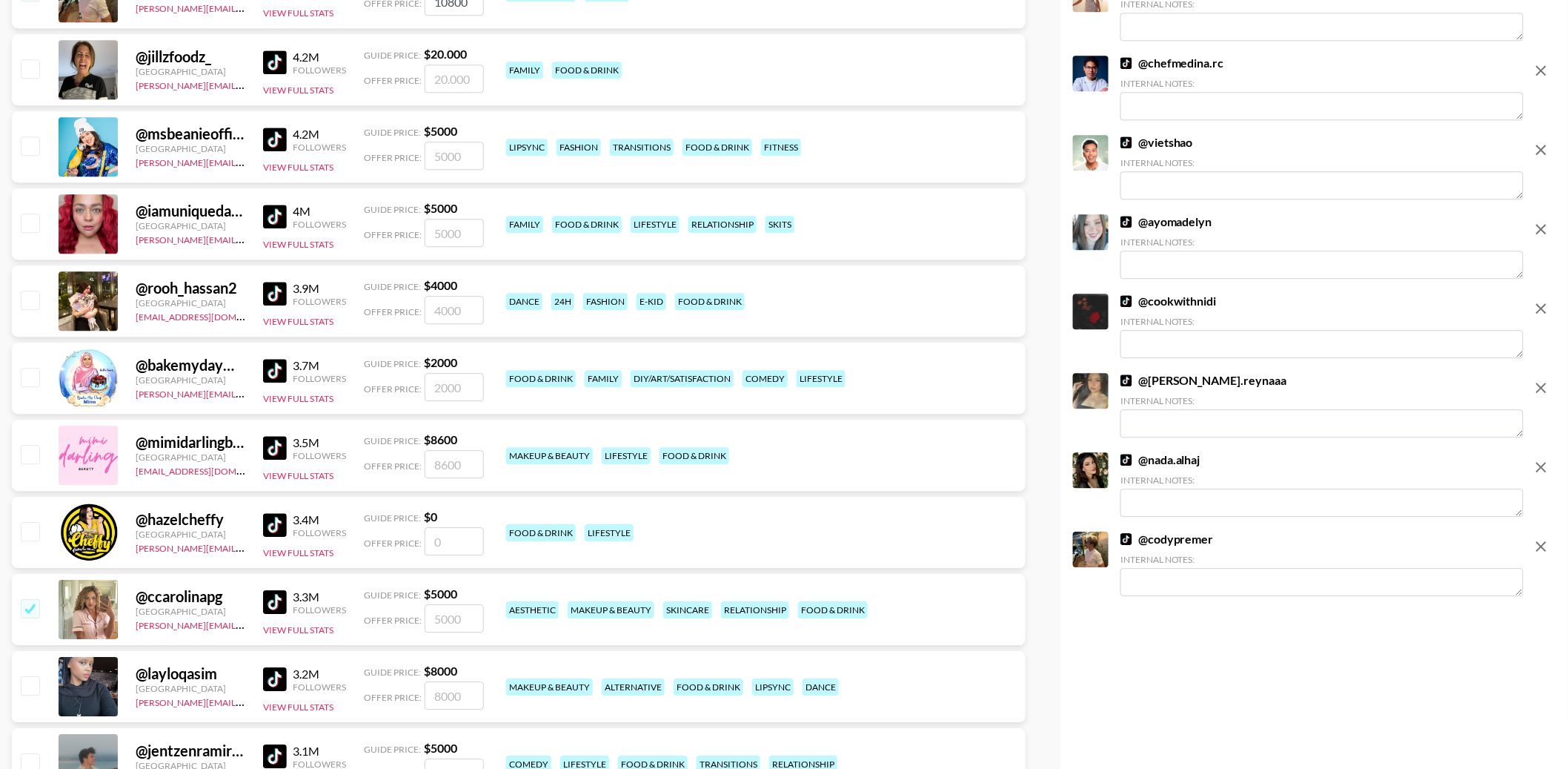
scroll to position [1536, 0]
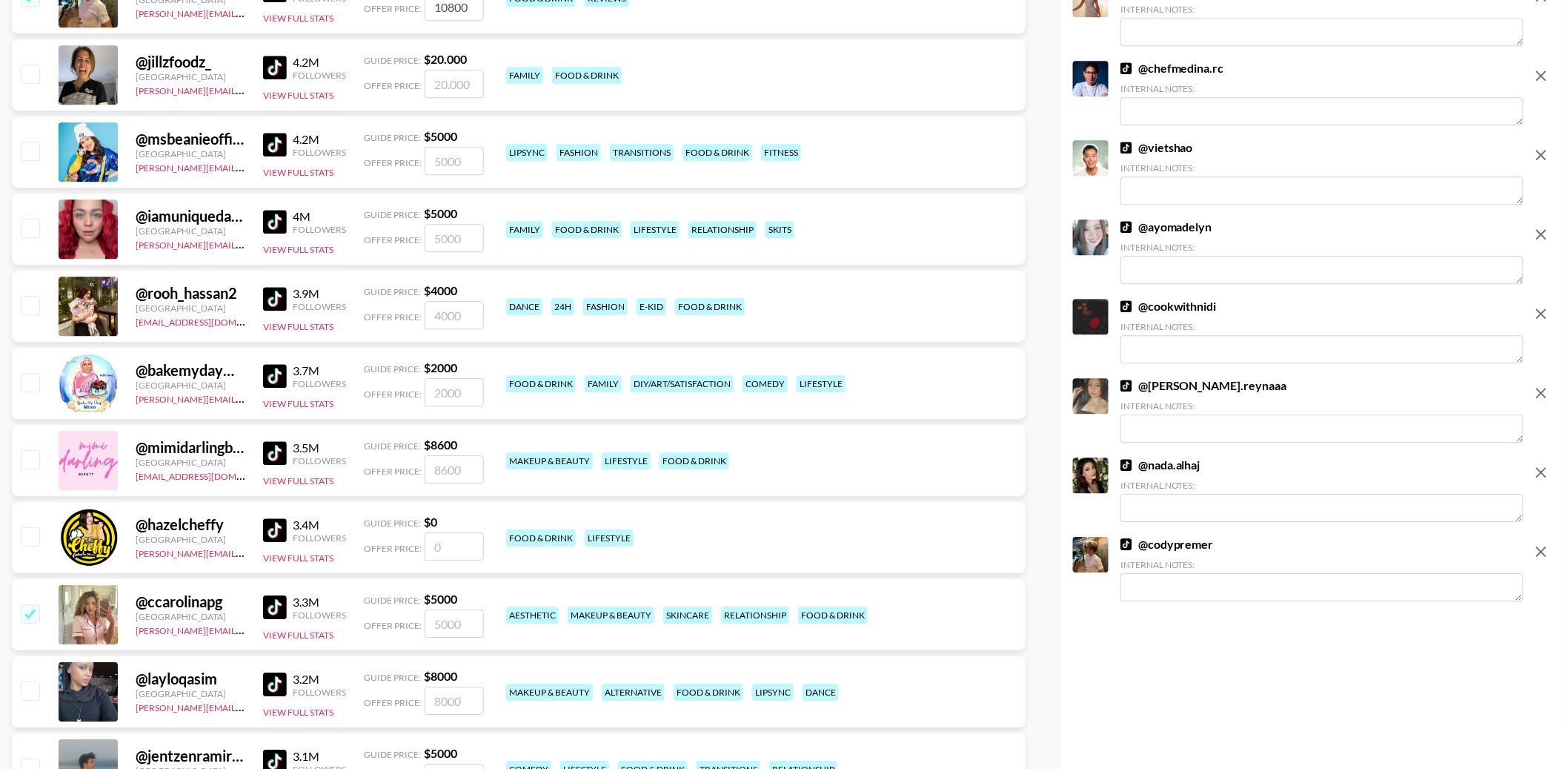
click at [183, 445] on div "@ mimidarlingbeauty" at bounding box center [190, 447] width 110 height 19
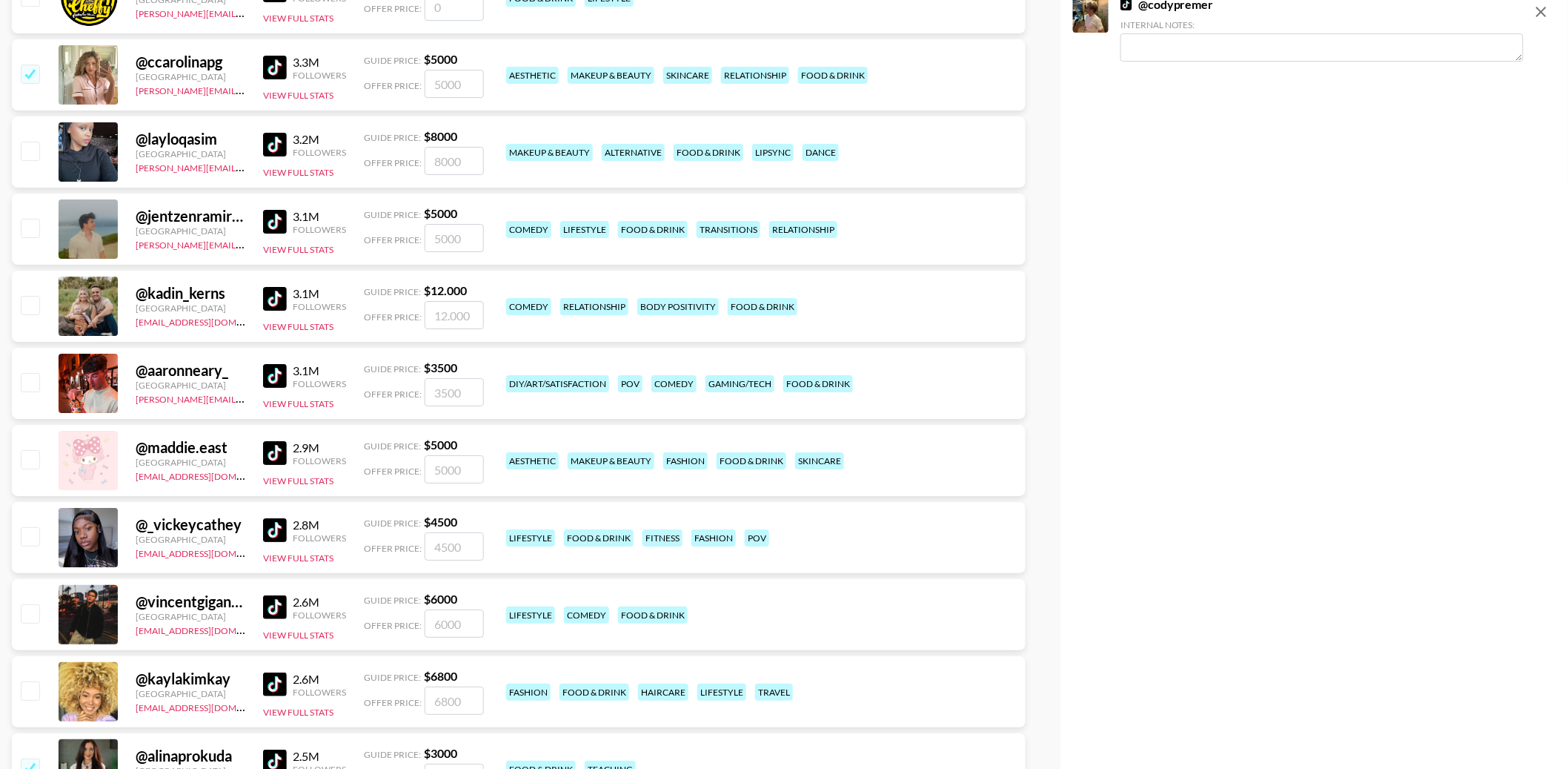
scroll to position [2078, 0]
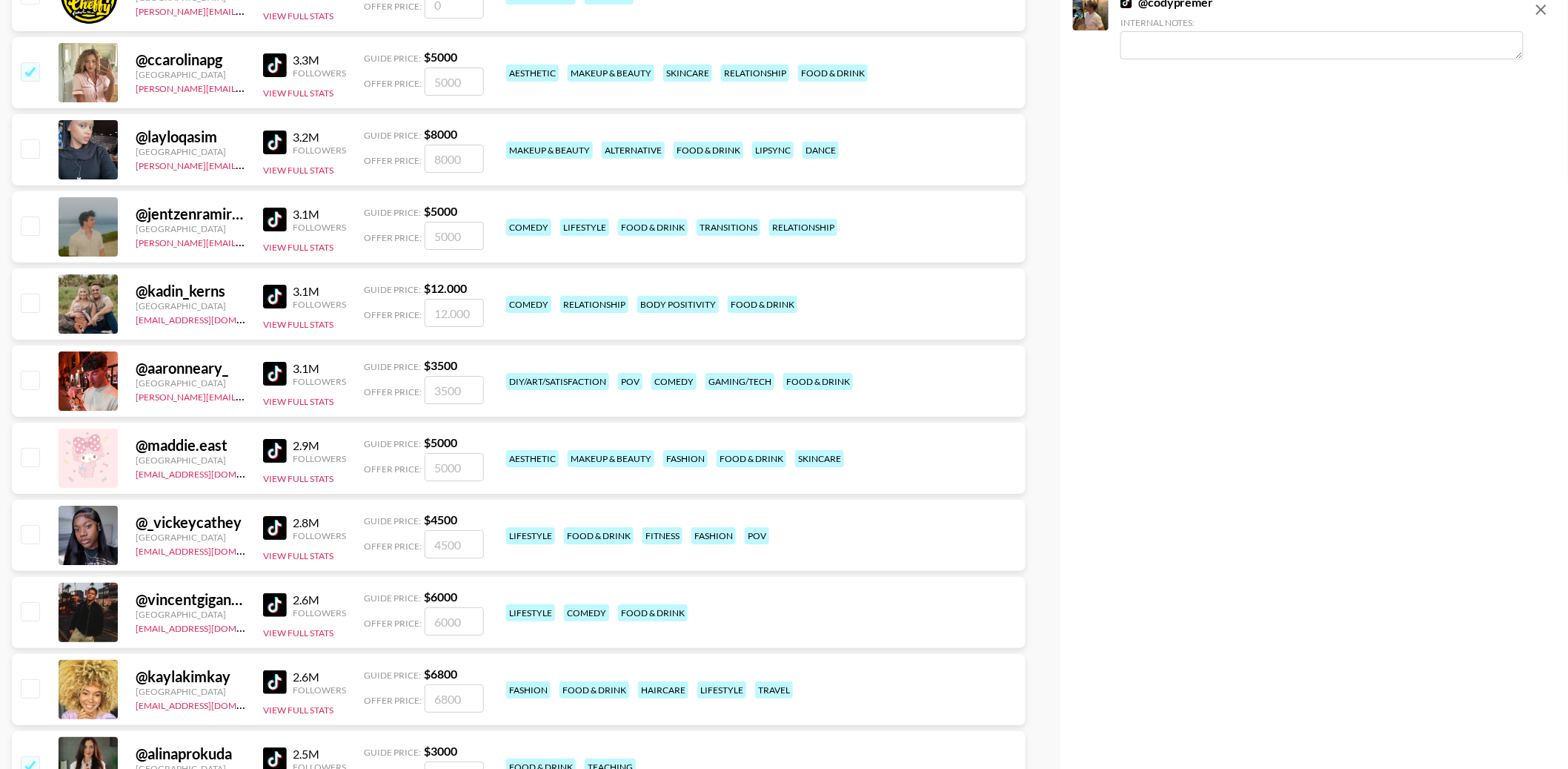
click at [272, 142] on img at bounding box center [275, 142] width 23 height 23
drag, startPoint x: 271, startPoint y: 215, endPoint x: 271, endPoint y: 231, distance: 16.0
click at [271, 215] on img at bounding box center [275, 219] width 23 height 23
click at [271, 301] on img at bounding box center [275, 297] width 23 height 23
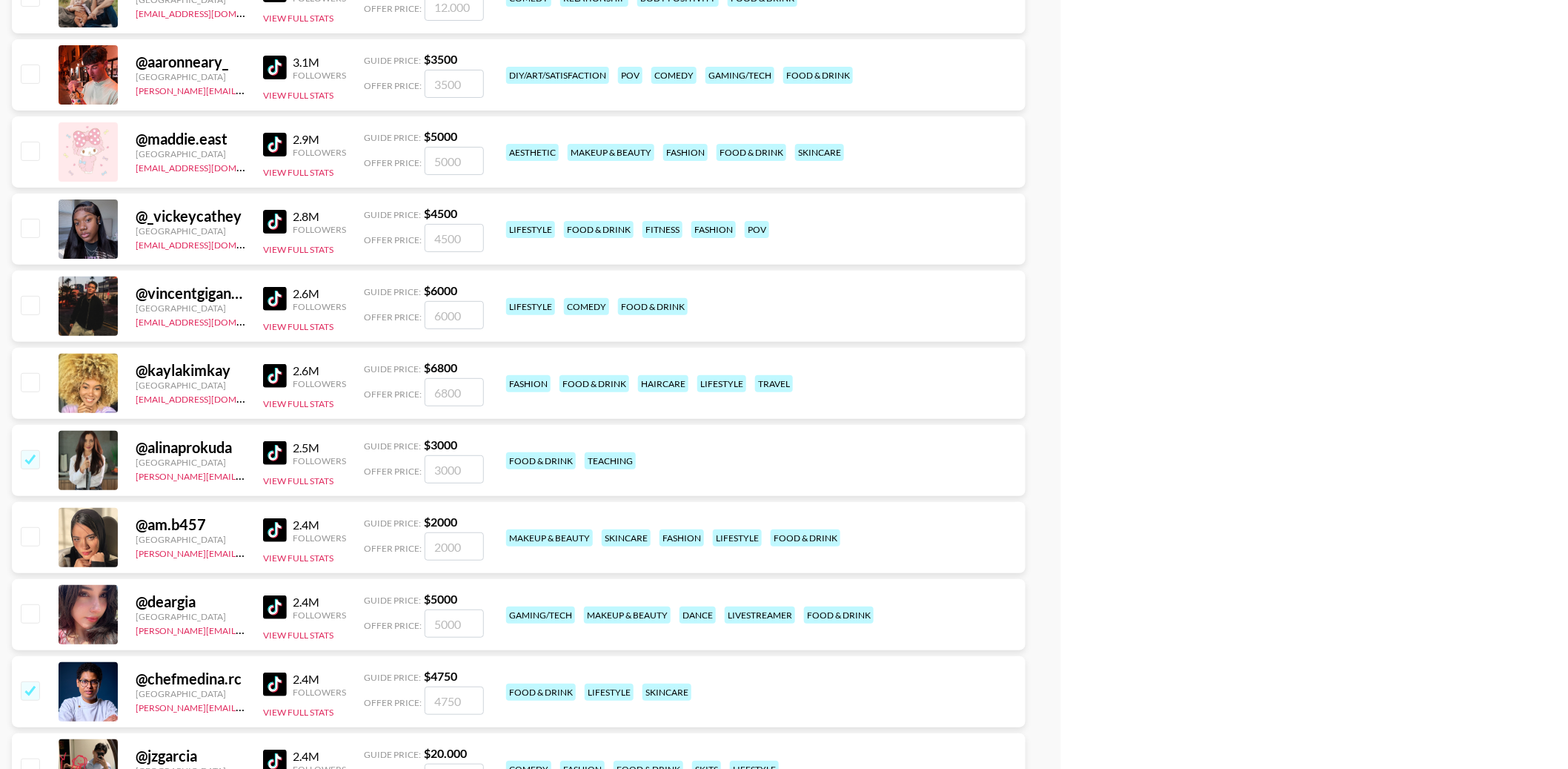
scroll to position [2387, 0]
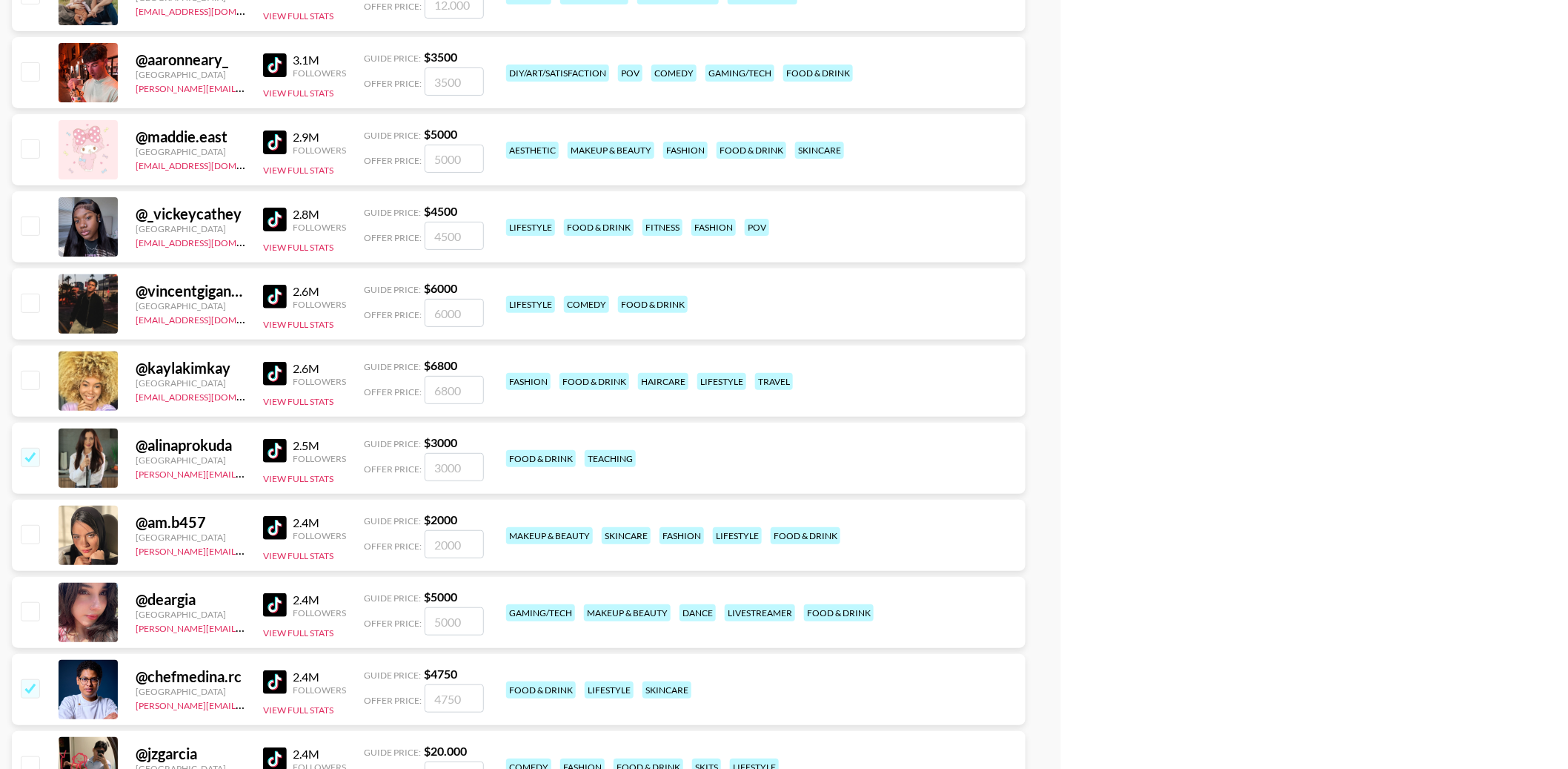
click at [275, 225] on img at bounding box center [275, 219] width 23 height 23
click at [275, 297] on img at bounding box center [275, 297] width 23 height 23
click at [279, 371] on img at bounding box center [275, 373] width 23 height 23
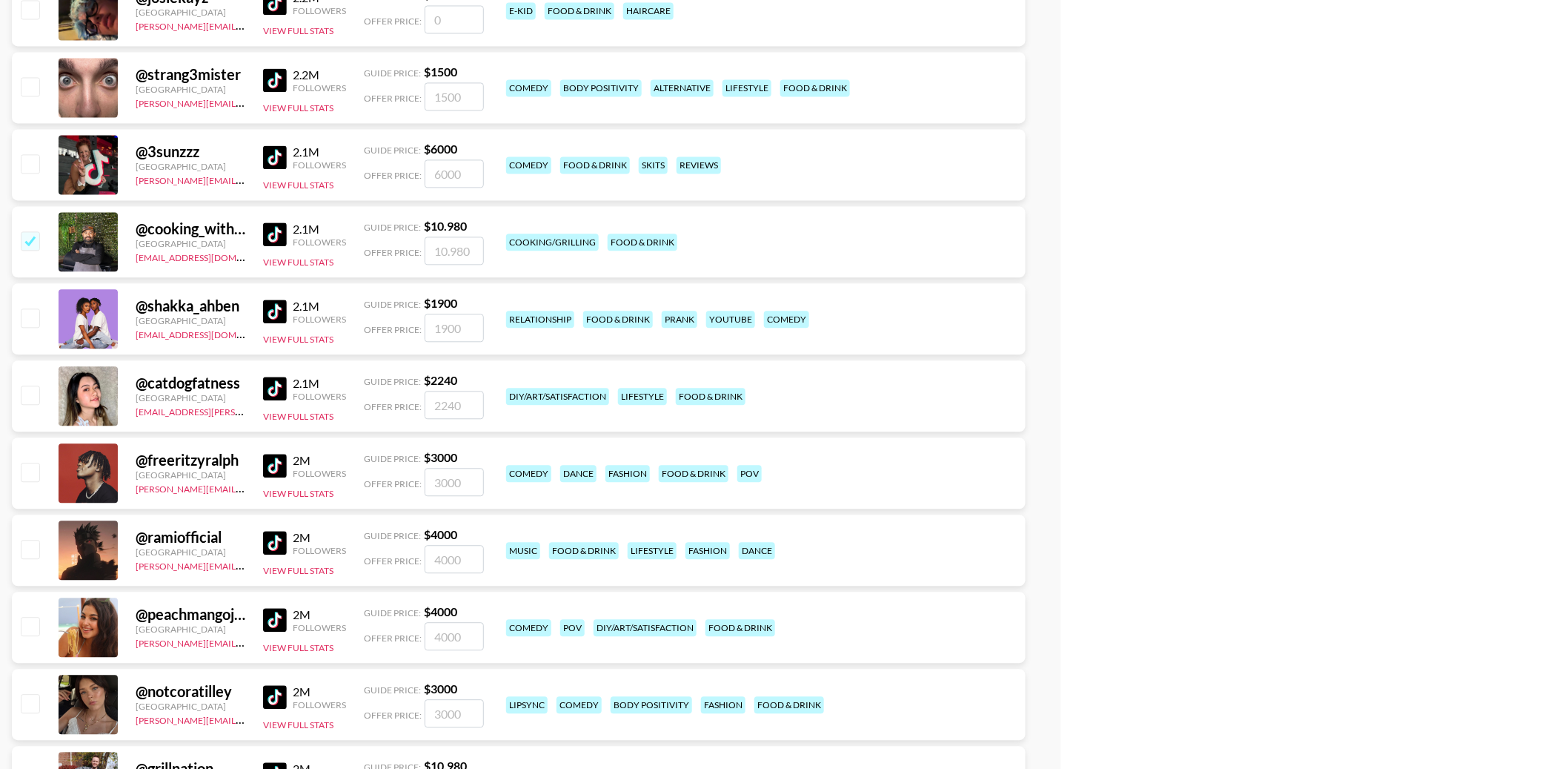
scroll to position [3606, 0]
click at [276, 388] on img at bounding box center [275, 387] width 23 height 23
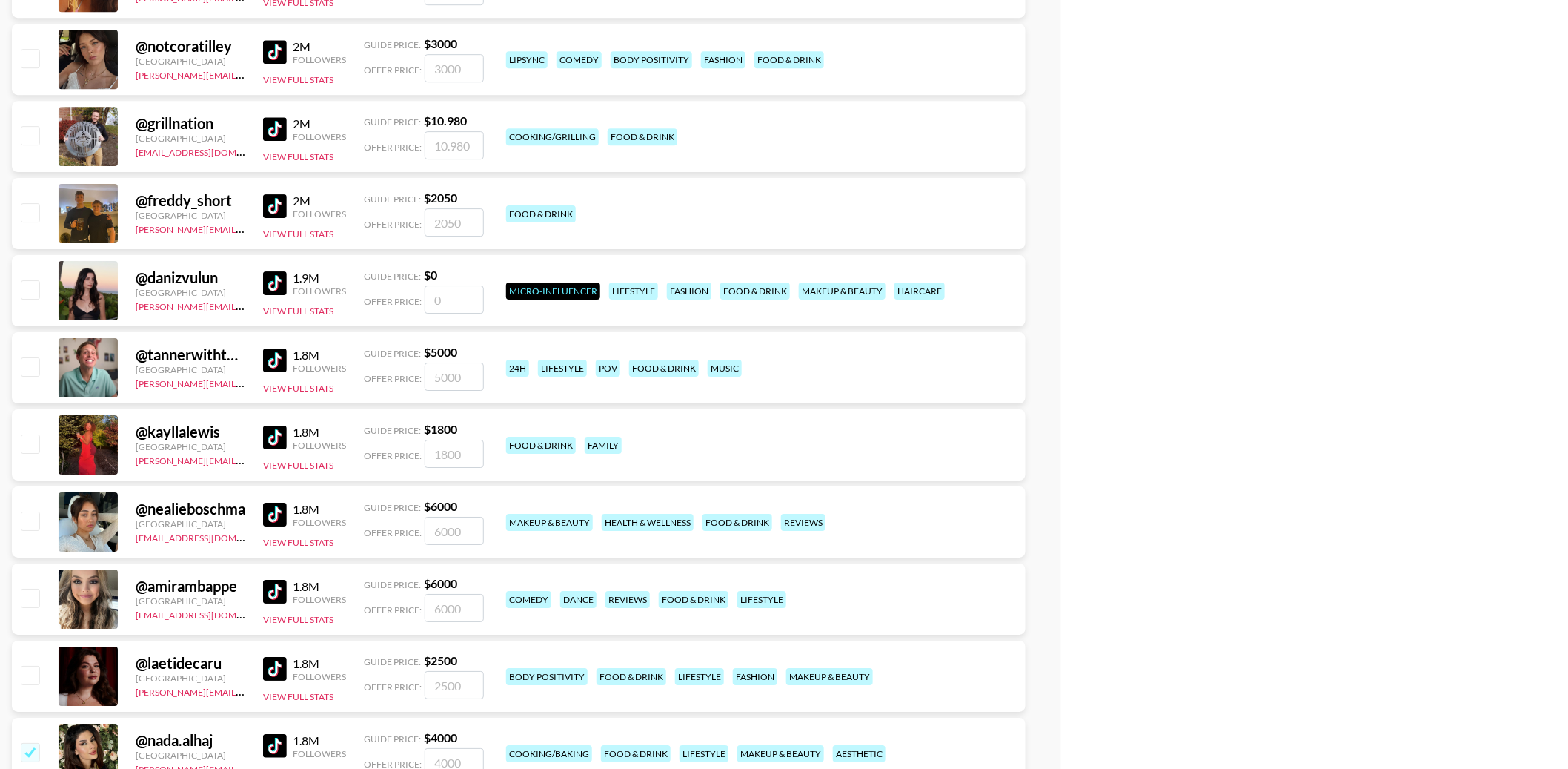
scroll to position [4256, 0]
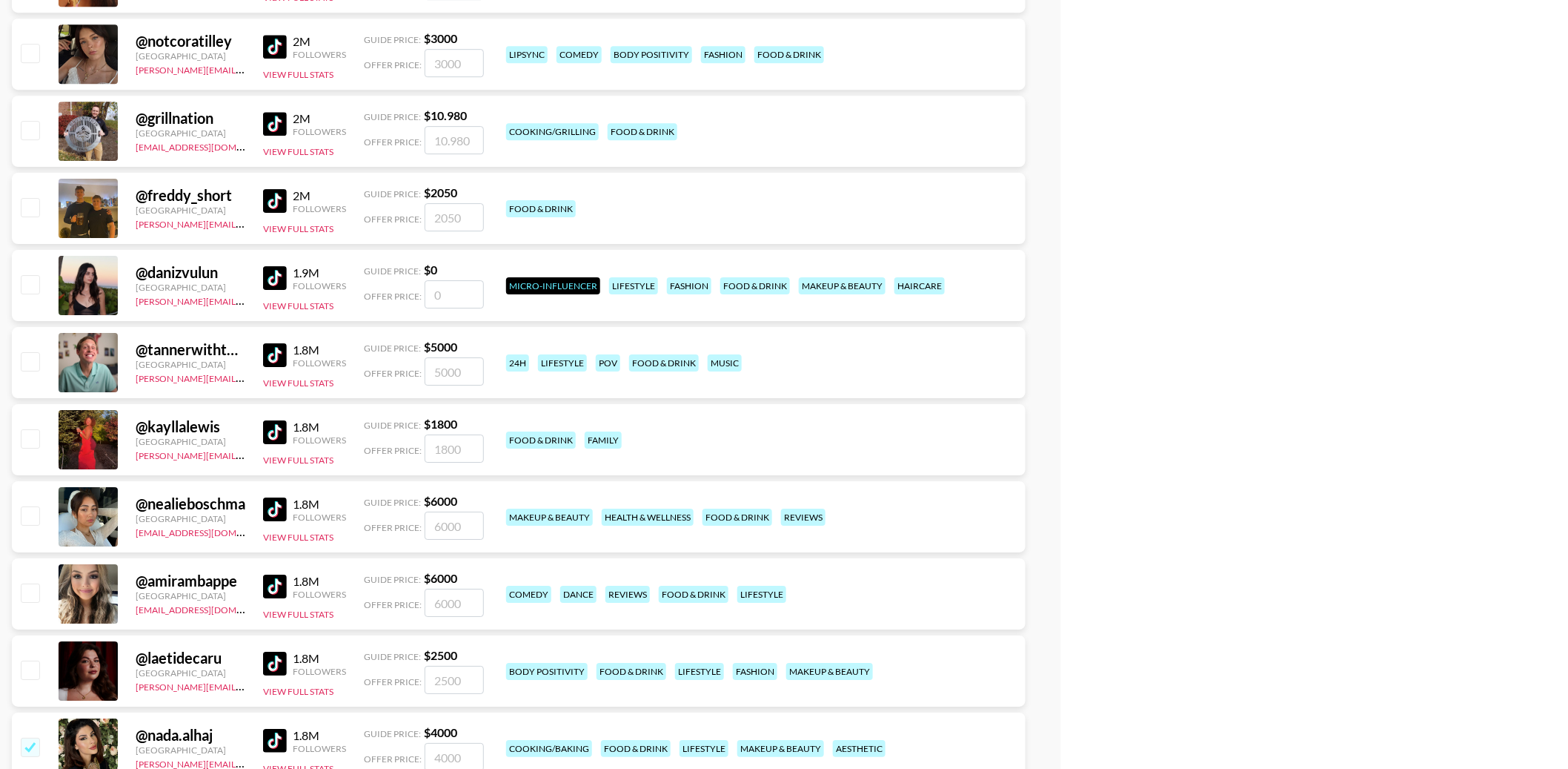
click at [356, 405] on div "@ kayllalewis United States charlie@grail-talent.com 1.8M Followers View Full S…" at bounding box center [518, 439] width 1014 height 71
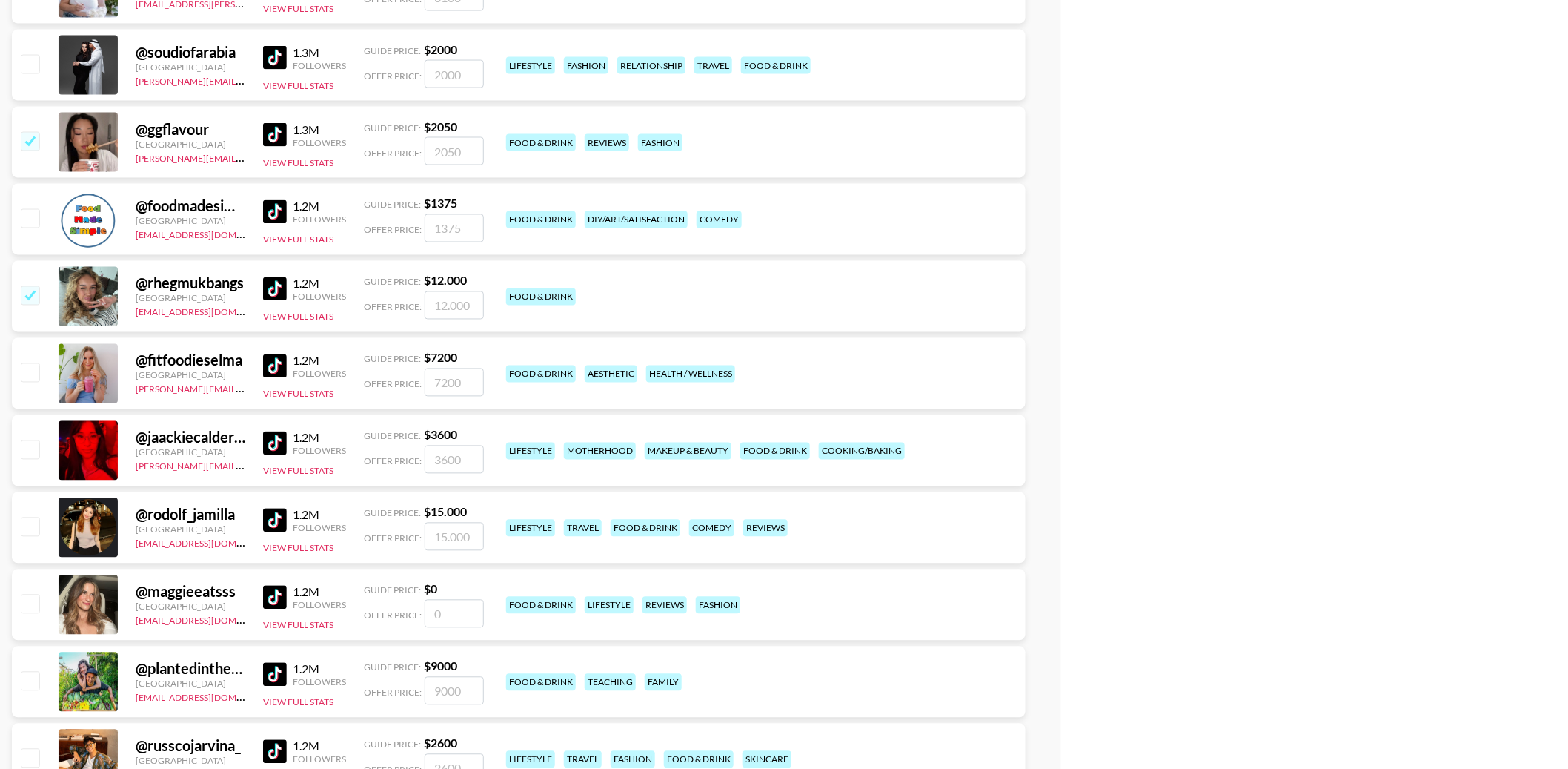
scroll to position [5712, 0]
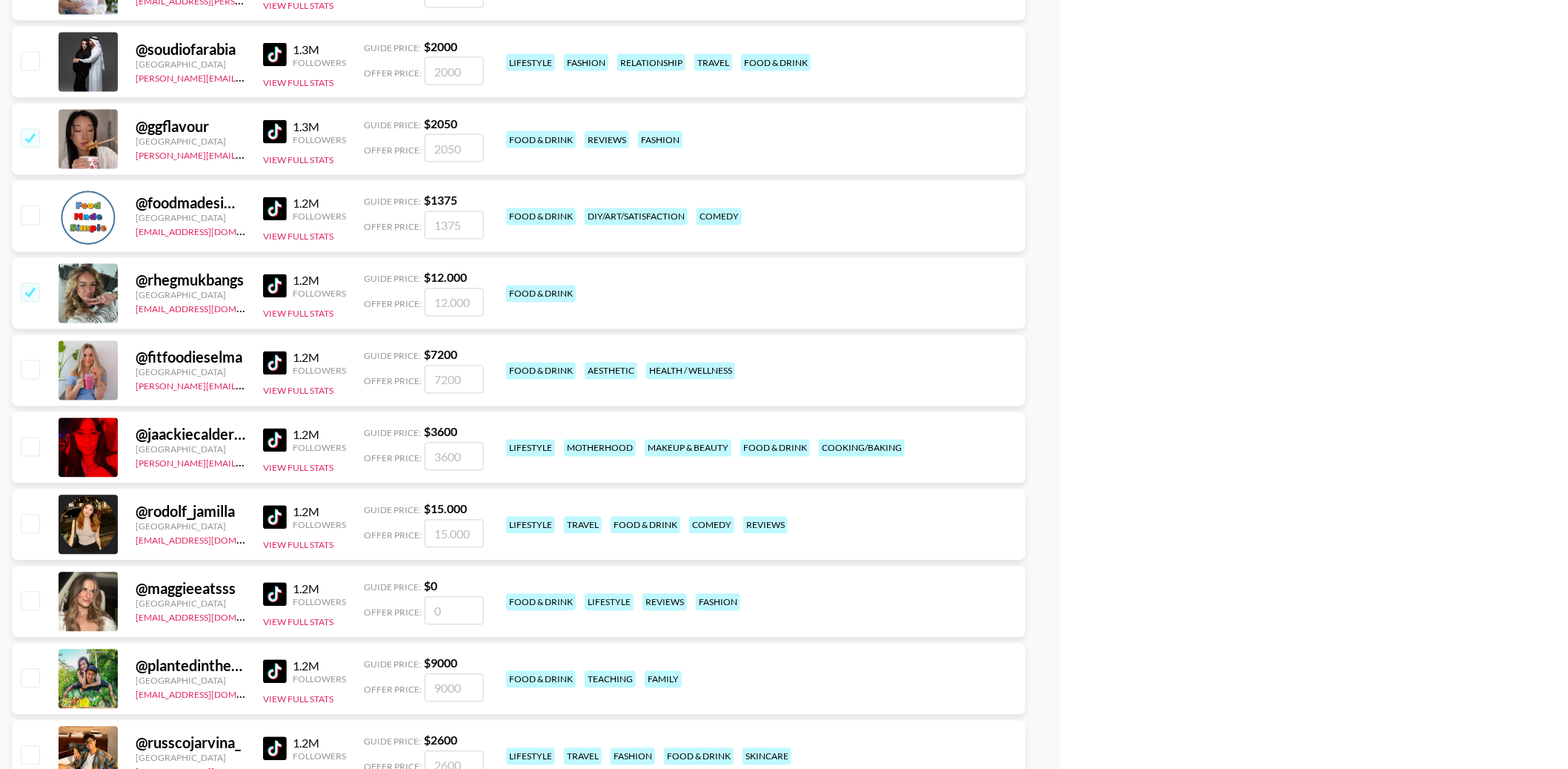
click at [272, 365] on img at bounding box center [275, 363] width 23 height 23
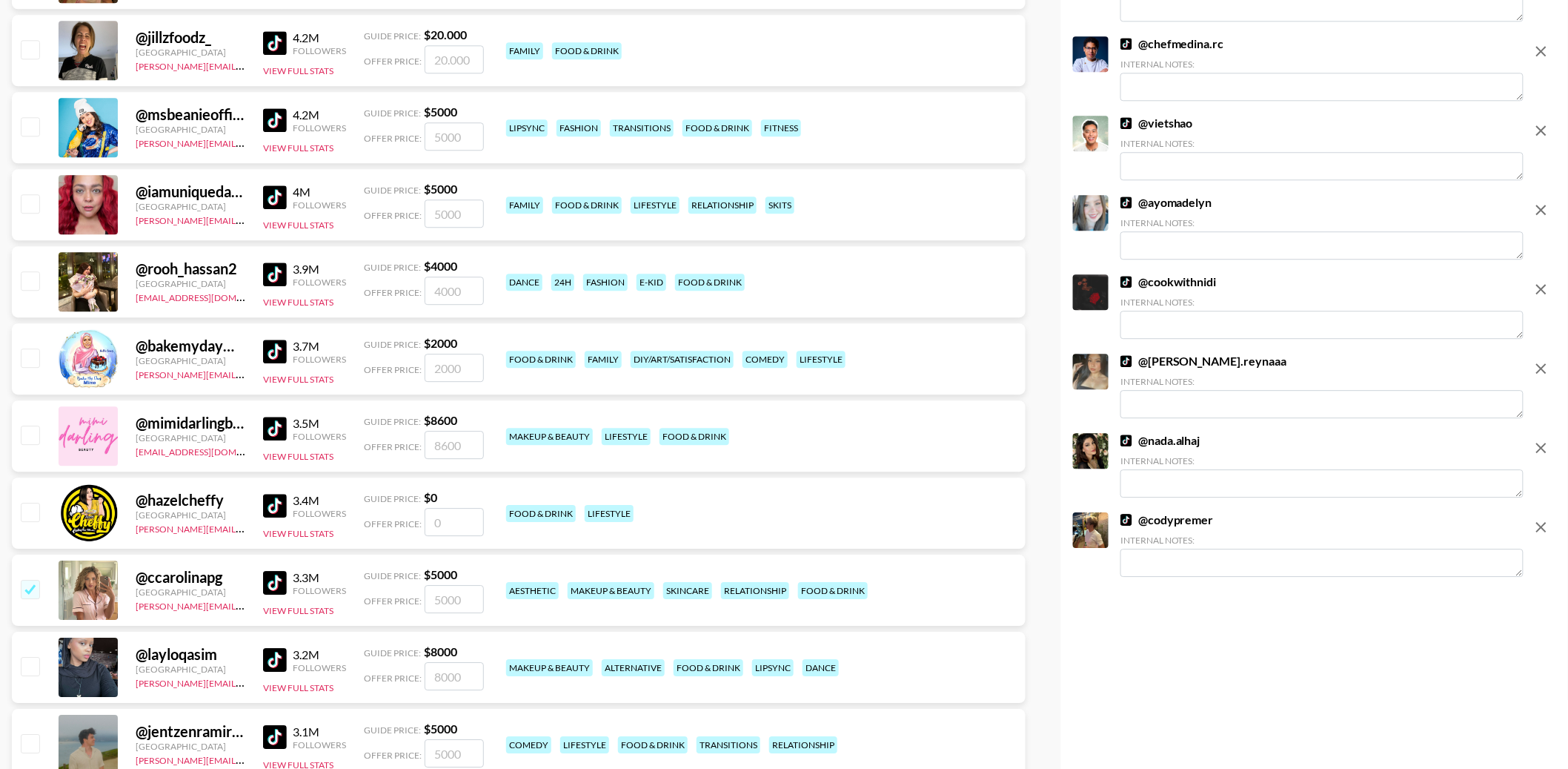
scroll to position [0, 0]
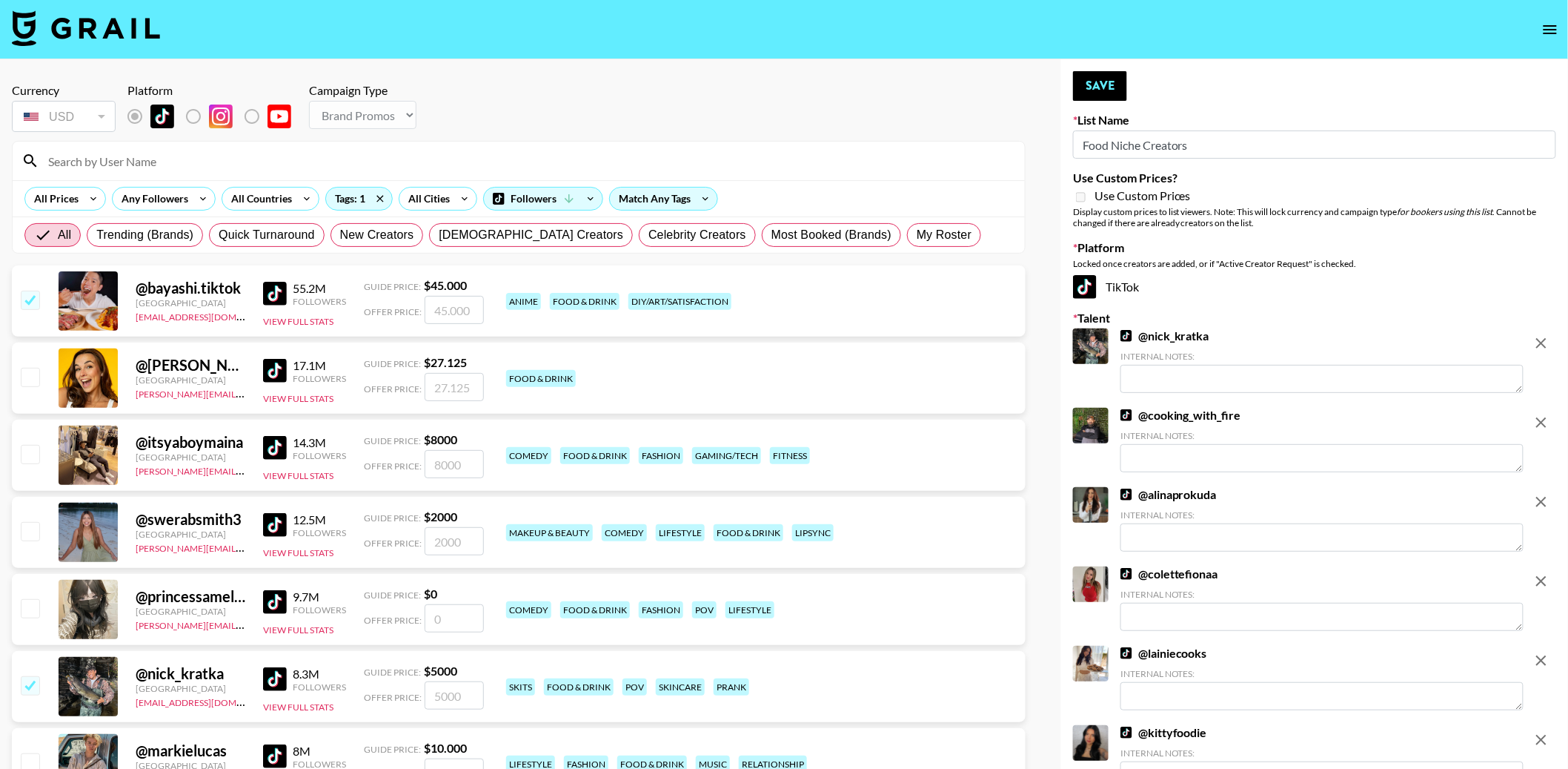
click at [141, 166] on input at bounding box center [527, 161] width 976 height 23
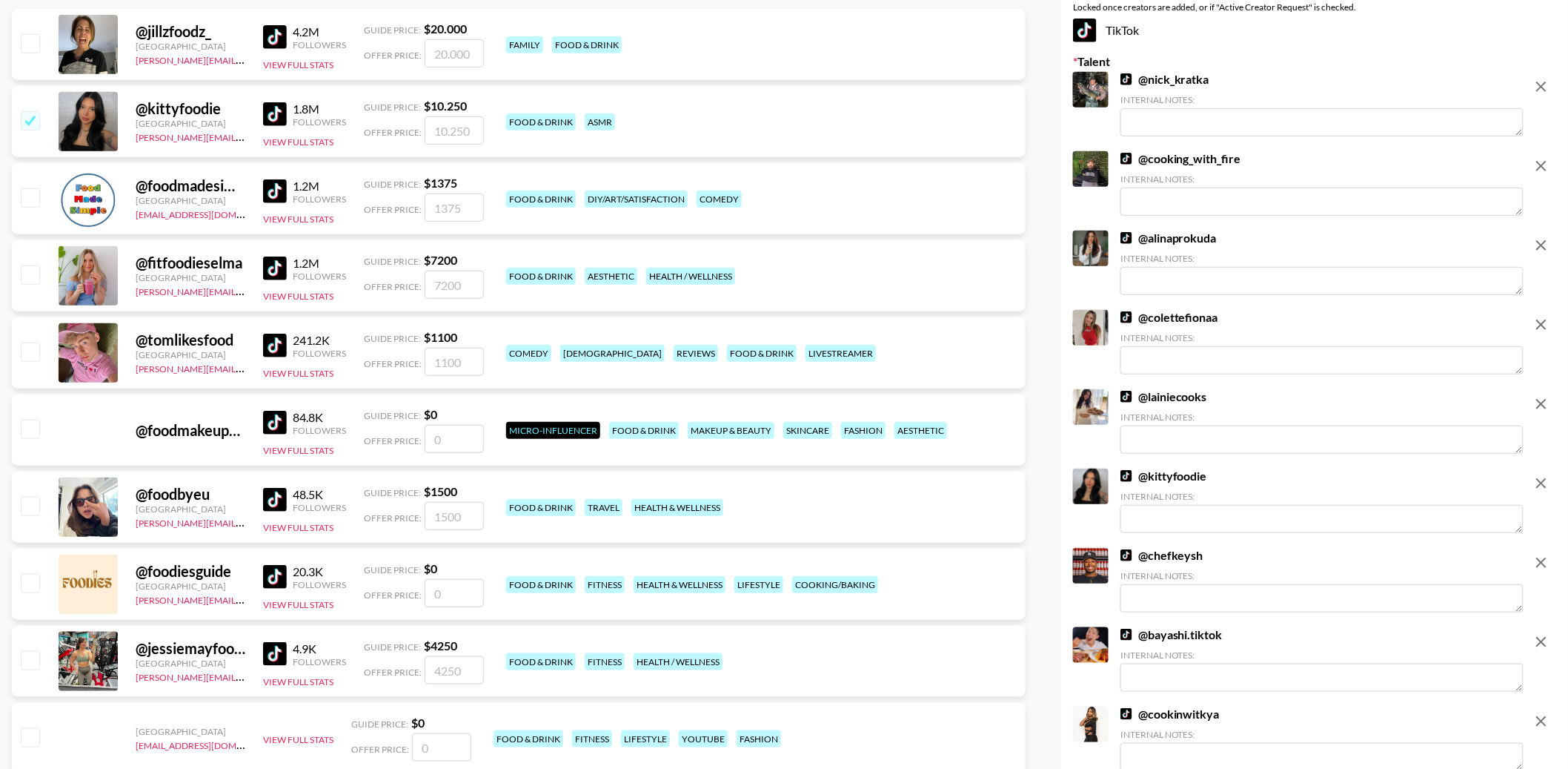
scroll to position [279, 0]
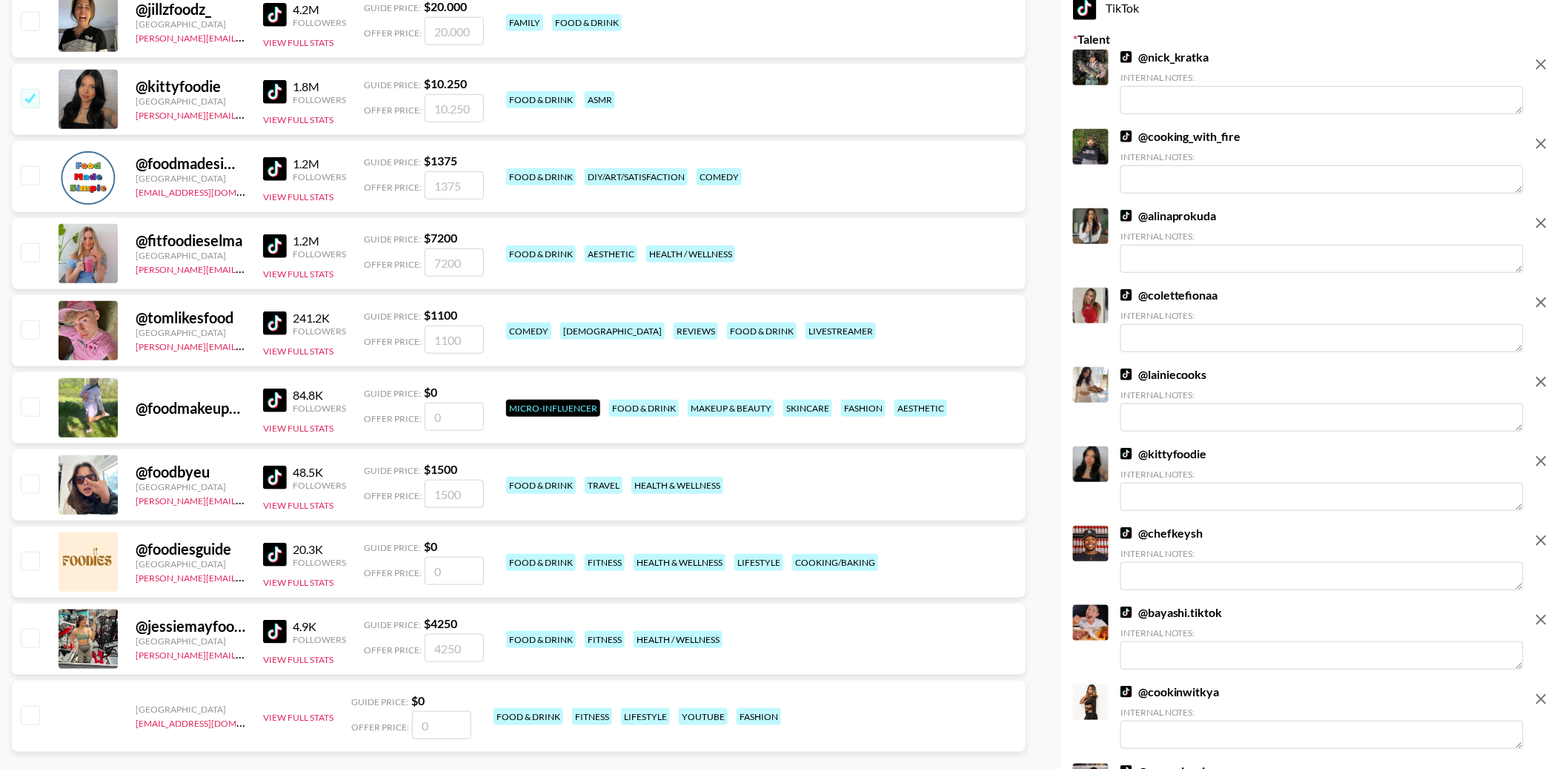
type input "food"
drag, startPoint x: 276, startPoint y: 161, endPoint x: 276, endPoint y: 181, distance: 20.0
click at [276, 161] on img at bounding box center [275, 169] width 23 height 23
click at [35, 253] on input "checkbox" at bounding box center [30, 251] width 18 height 18
checkbox input "true"
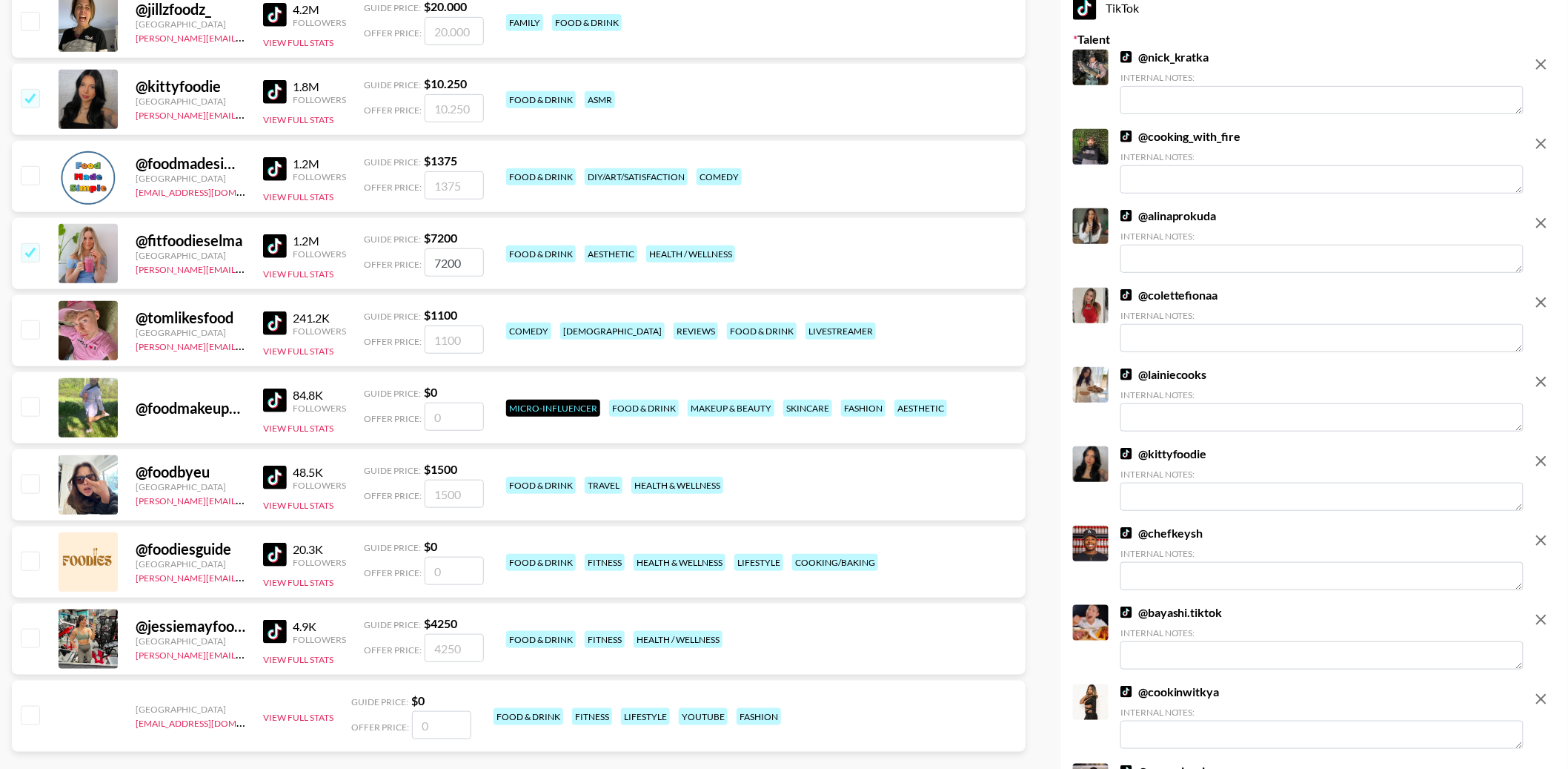
type input "7200"
click at [30, 171] on input "checkbox" at bounding box center [30, 175] width 18 height 18
checkbox input "true"
type input "1375"
click at [274, 322] on img at bounding box center [275, 323] width 23 height 23
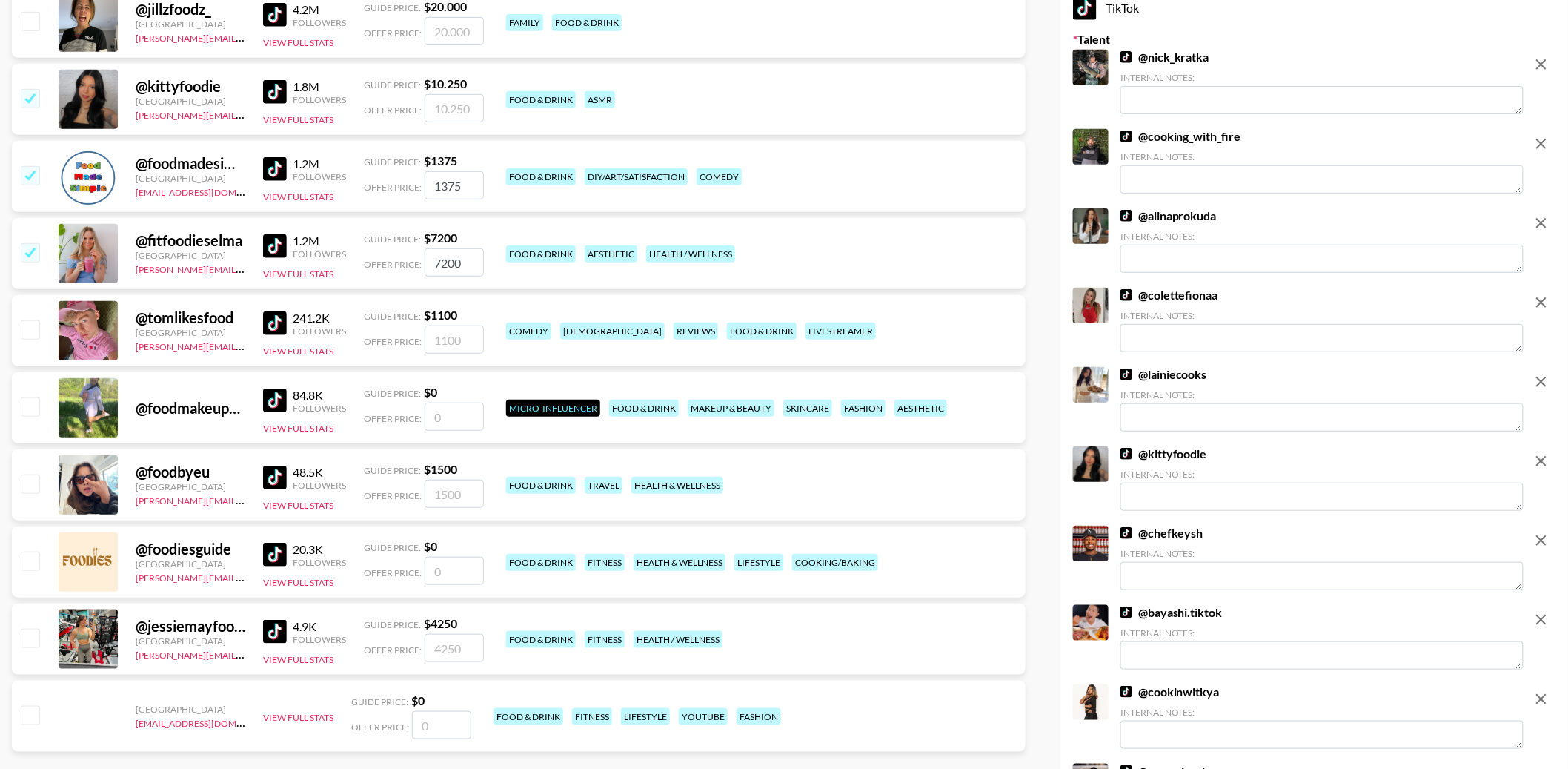
click at [281, 399] on img at bounding box center [275, 401] width 23 height 23
click at [278, 486] on img at bounding box center [275, 477] width 23 height 23
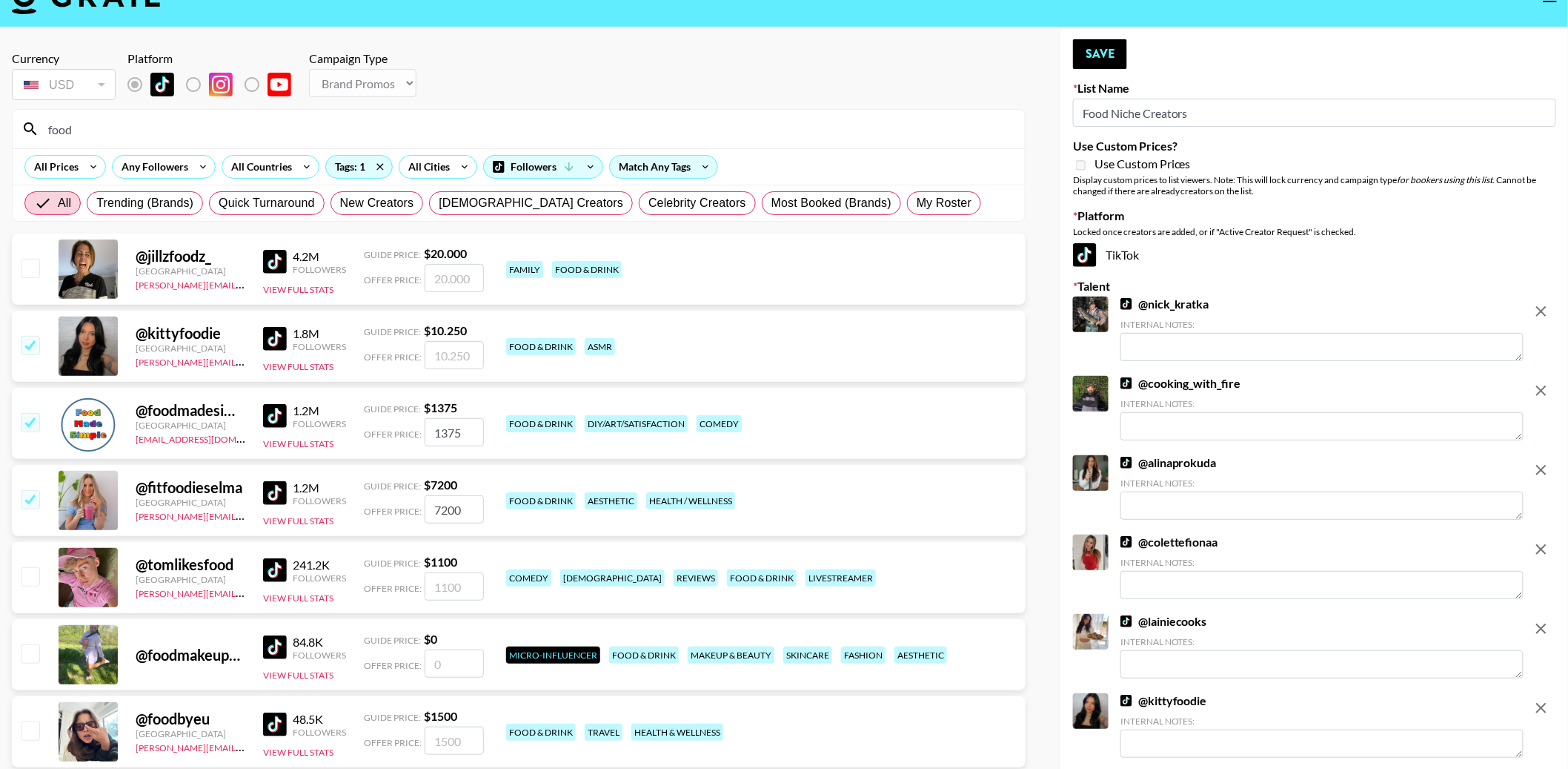
scroll to position [0, 0]
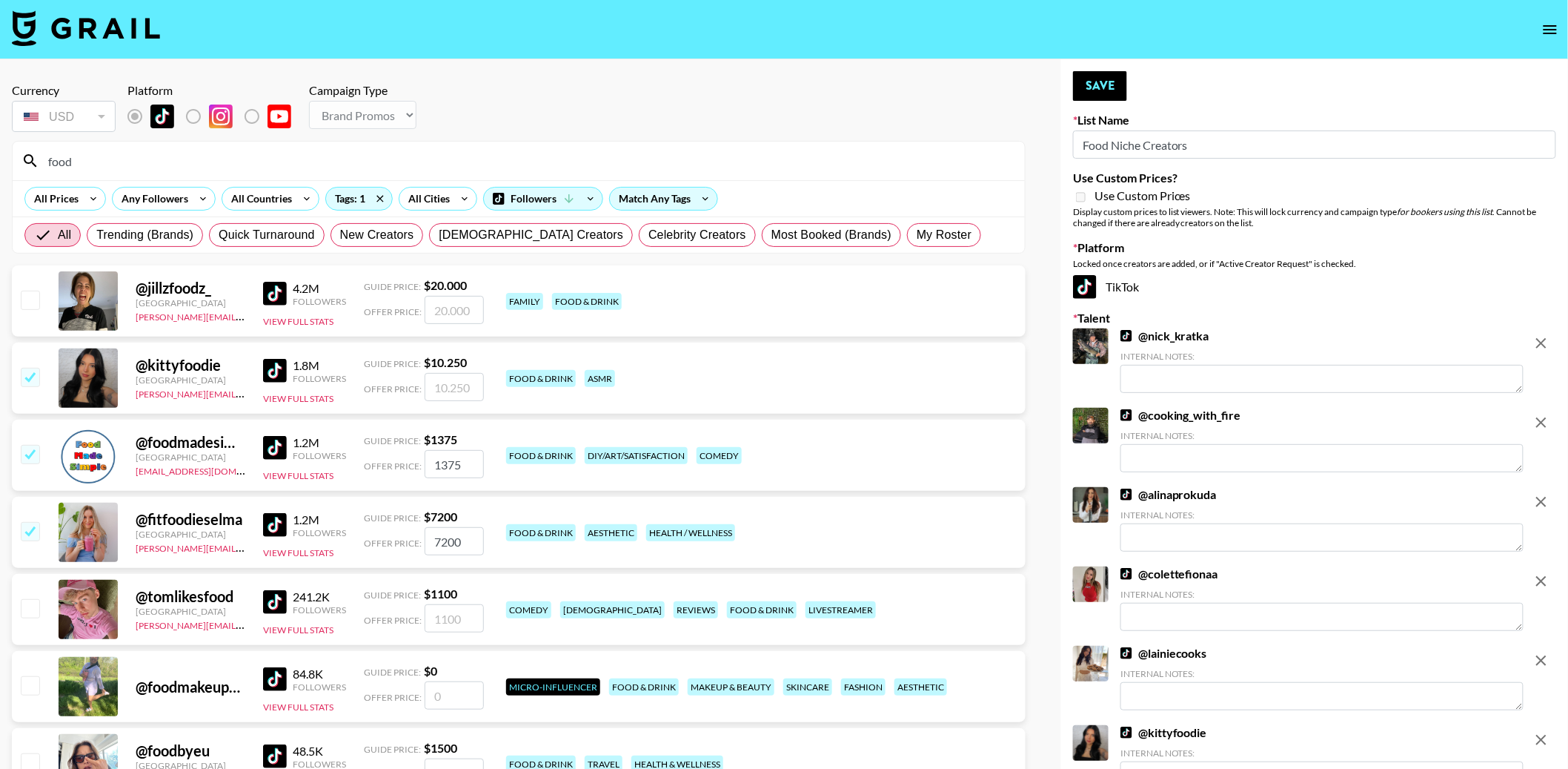
click at [133, 155] on input "food" at bounding box center [527, 161] width 976 height 23
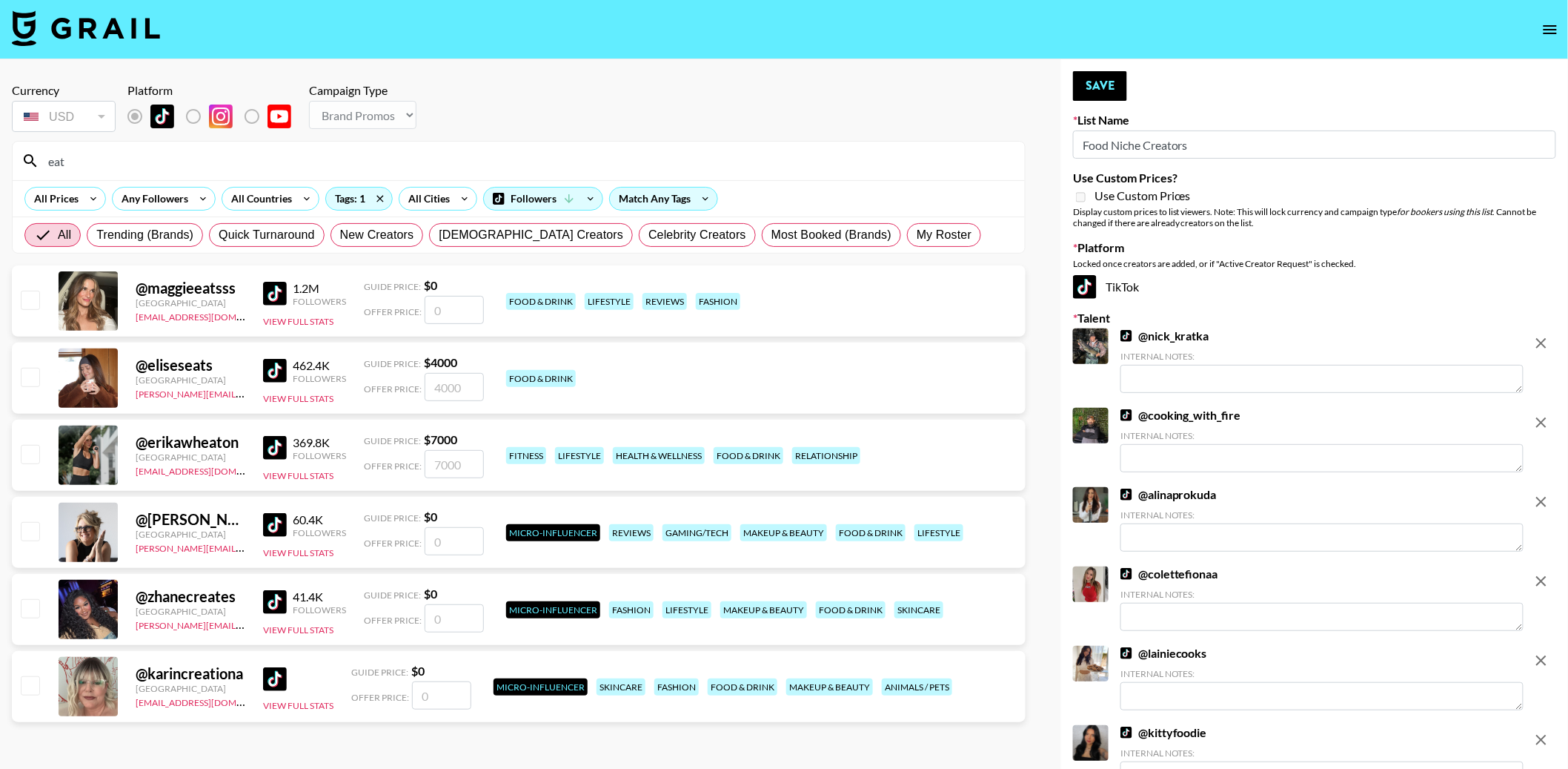
type input "eat"
click at [272, 292] on img at bounding box center [275, 294] width 23 height 23
click at [32, 299] on input "checkbox" at bounding box center [30, 299] width 18 height 18
checkbox input "false"
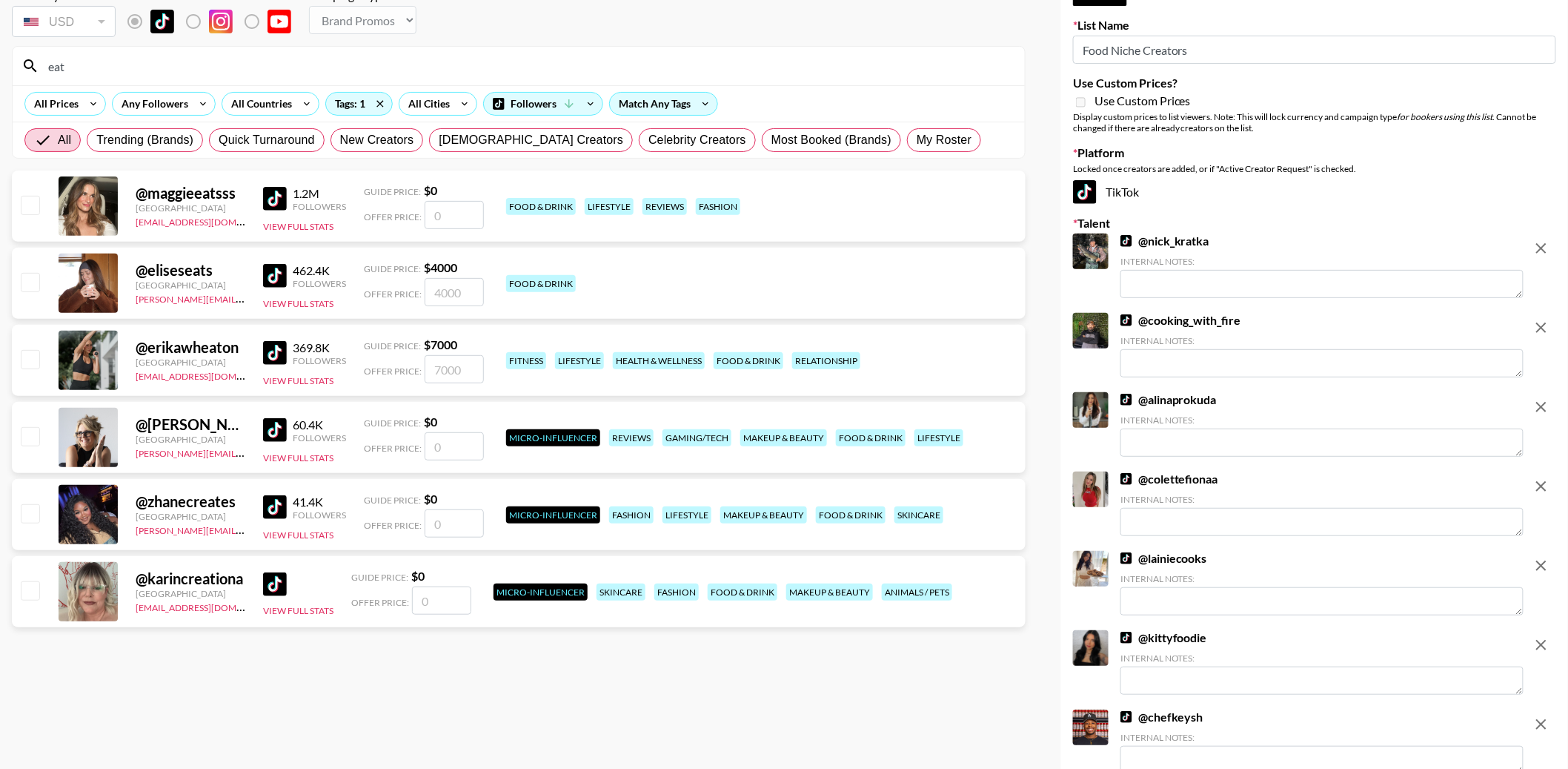
scroll to position [97, 0]
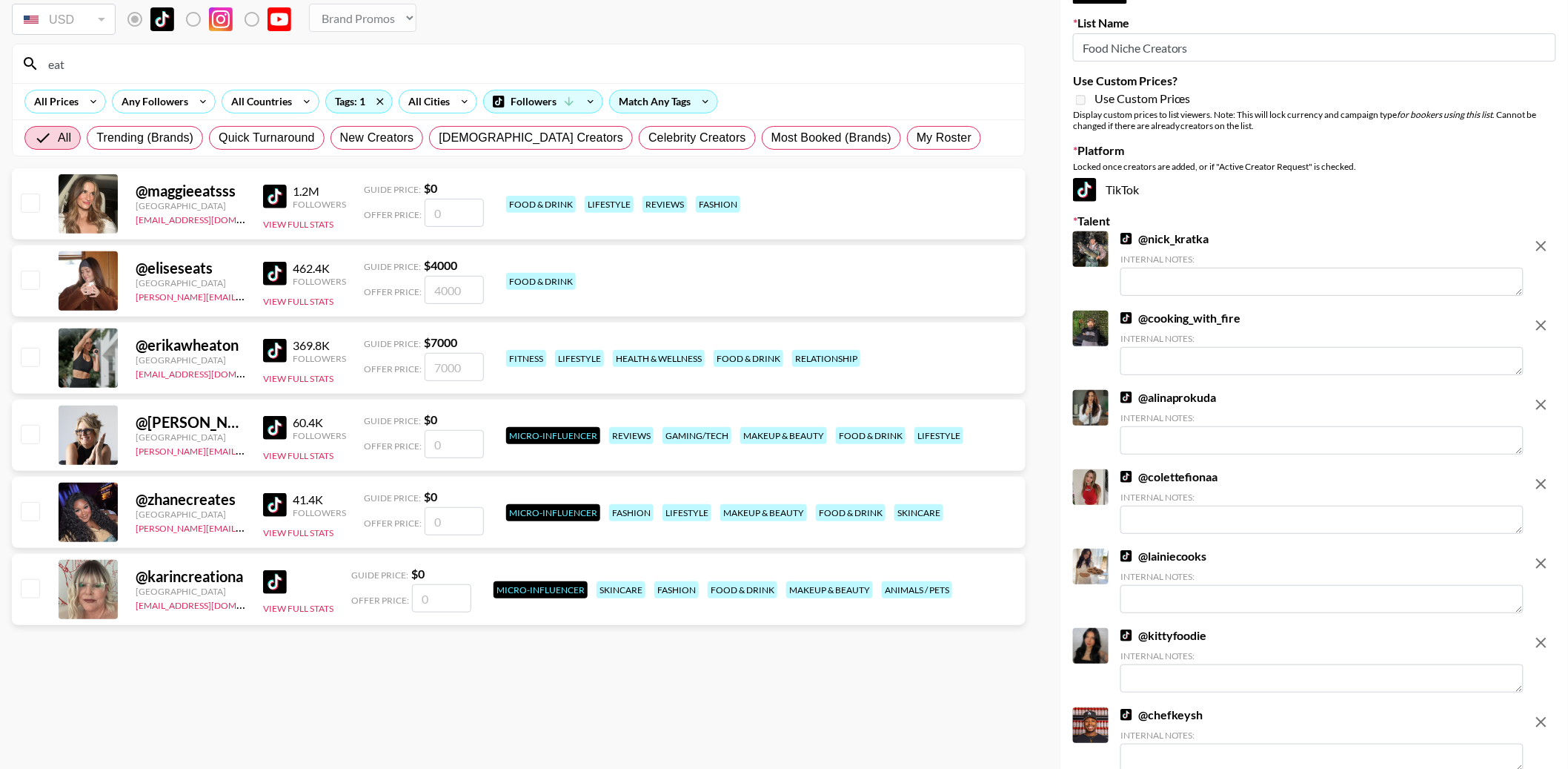
click at [276, 269] on img at bounding box center [275, 273] width 23 height 23
click at [271, 352] on img at bounding box center [275, 351] width 23 height 23
click at [137, 66] on input "eat" at bounding box center [527, 63] width 976 height 23
click at [138, 66] on input "eat" at bounding box center [527, 63] width 976 height 23
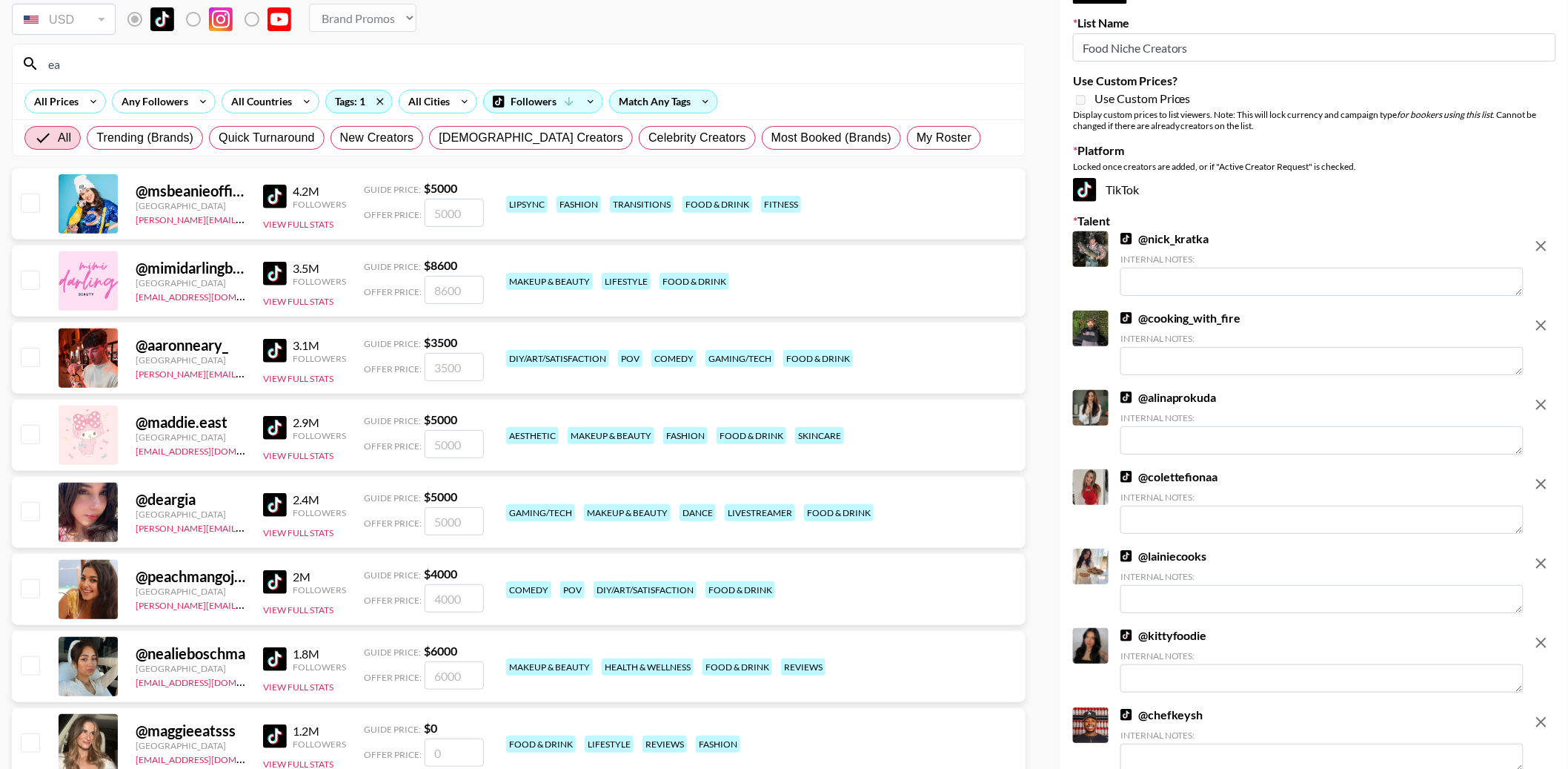
type input "e"
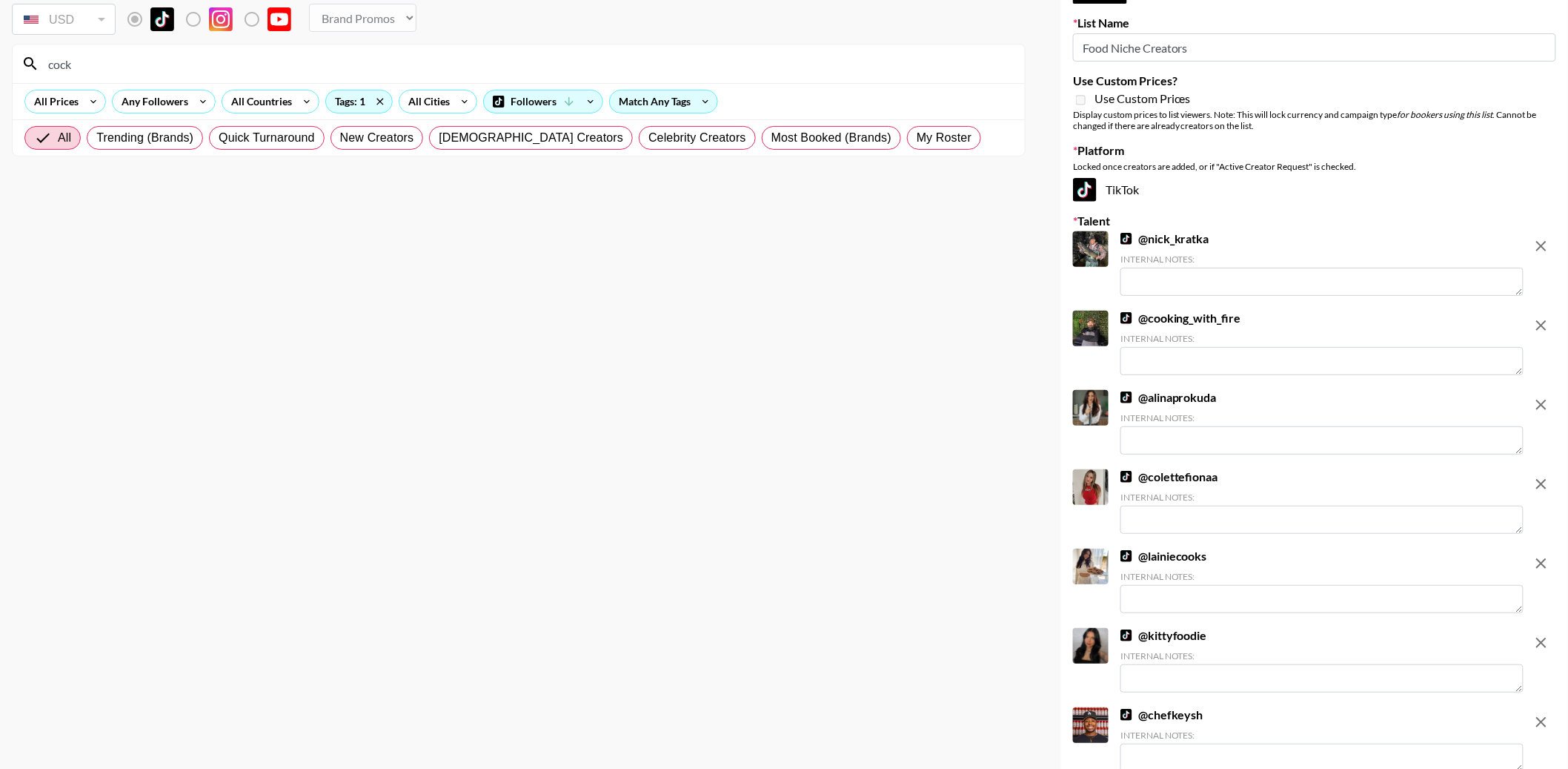
type input "cockt"
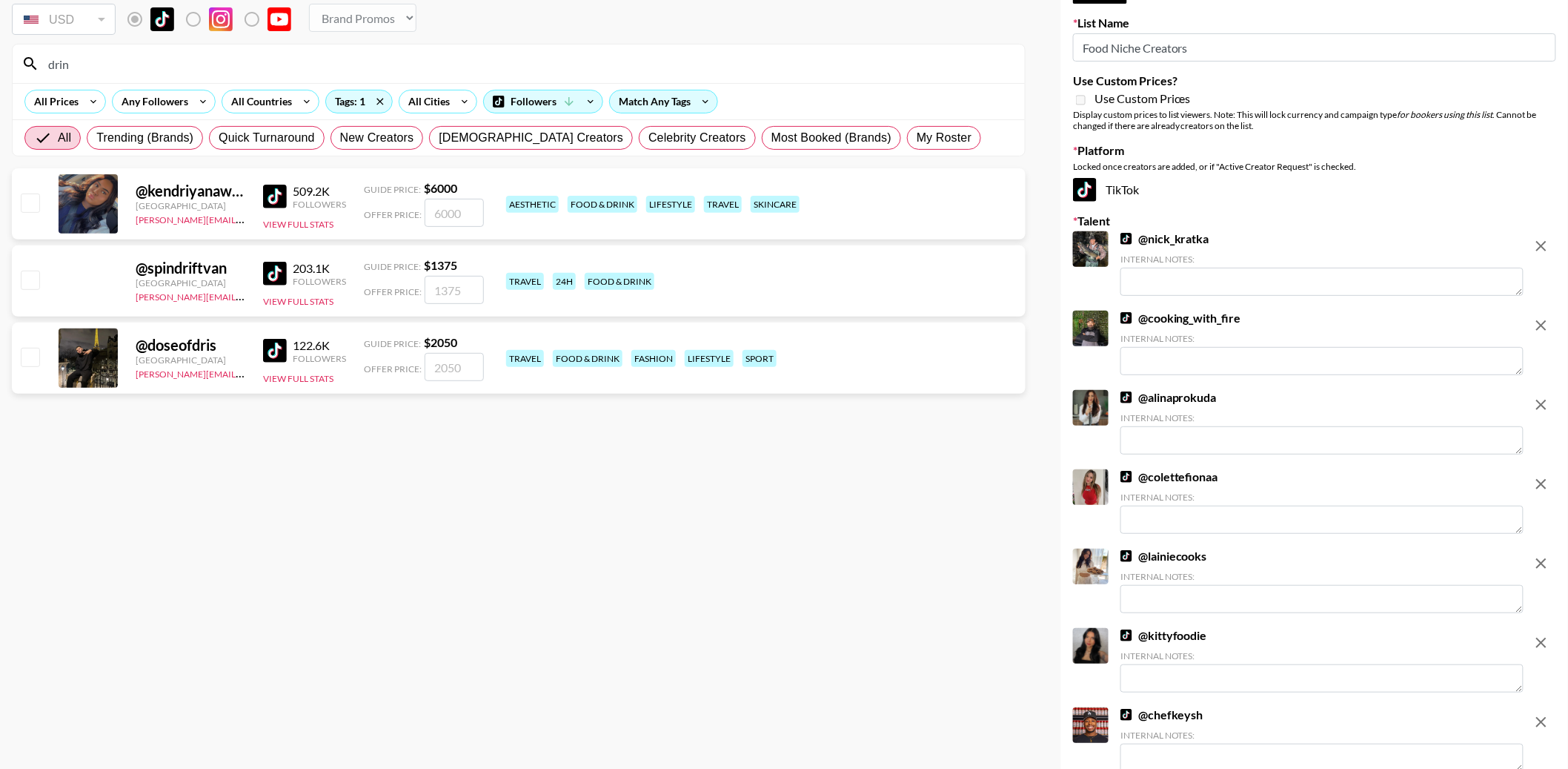
type input "drink"
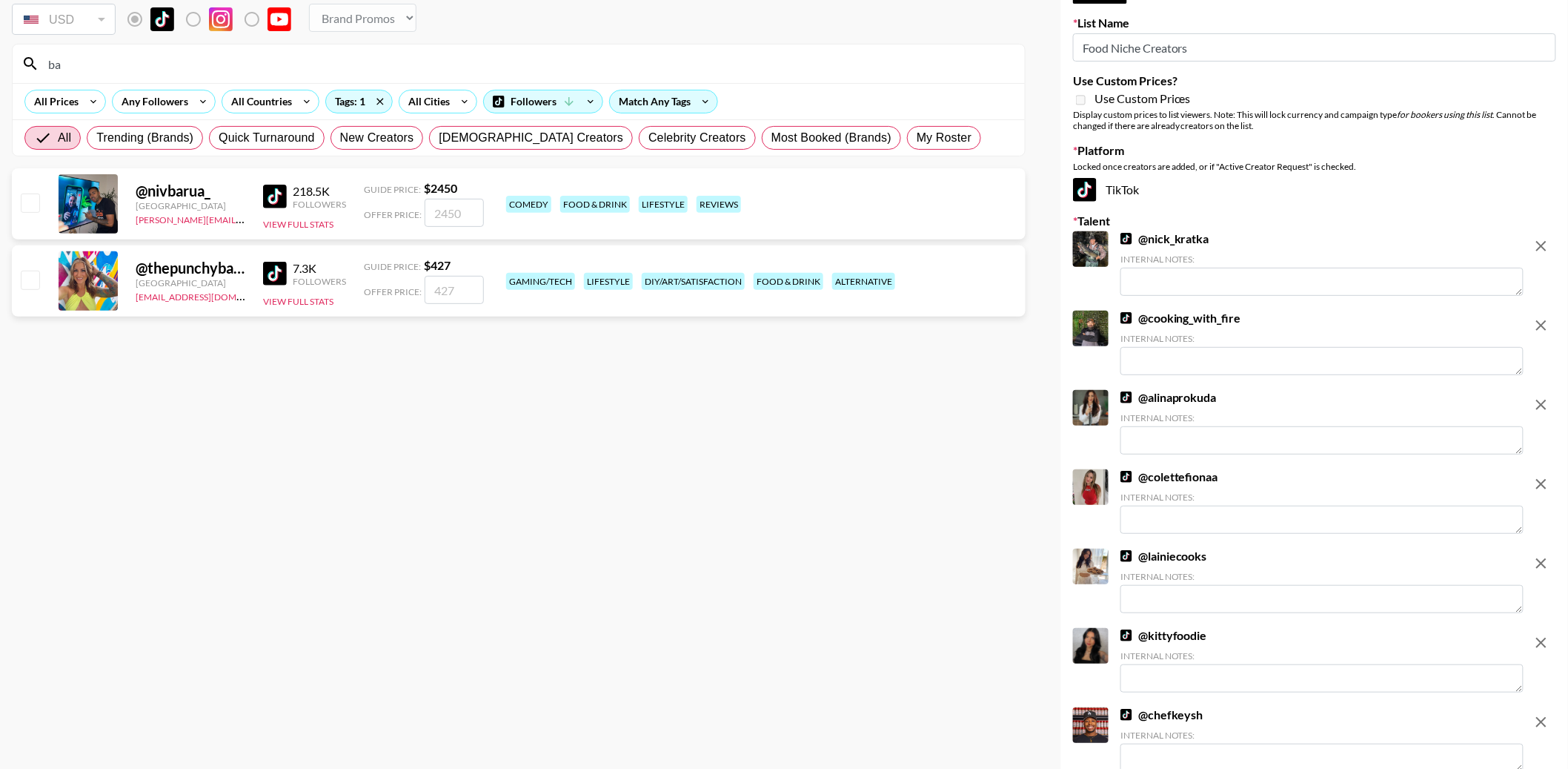
type input "b"
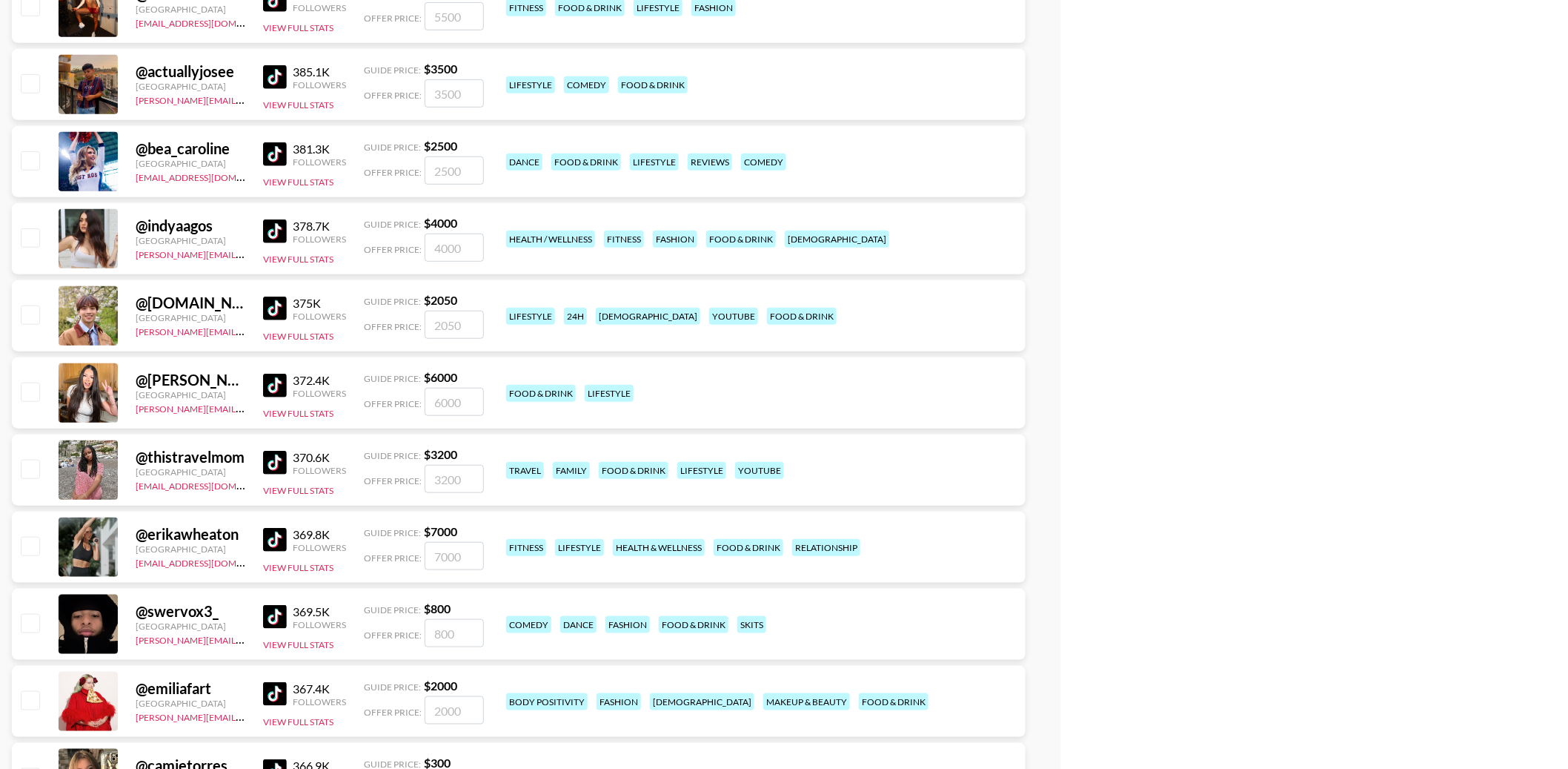
scroll to position [12134, 0]
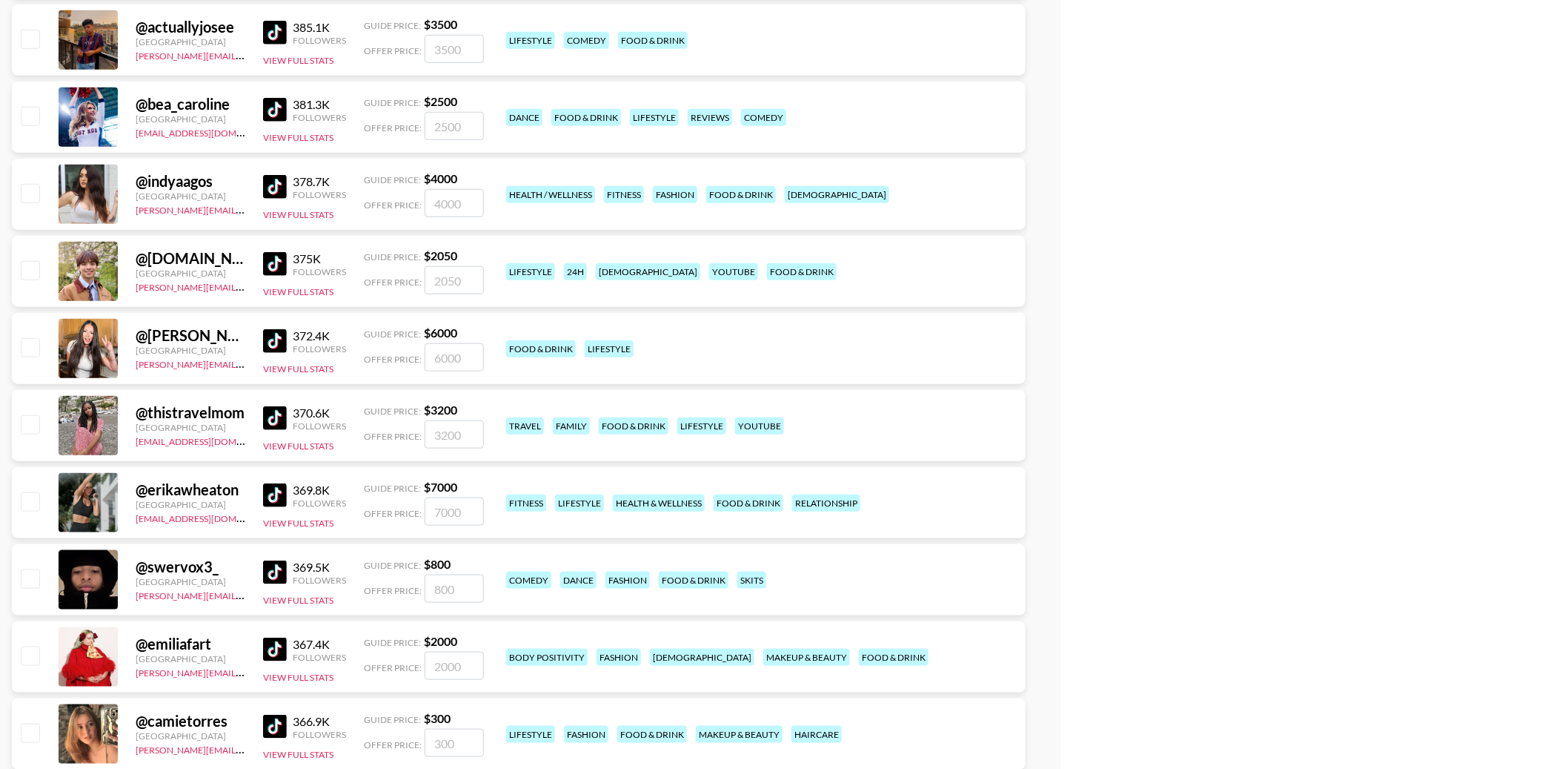
click at [276, 264] on img at bounding box center [275, 264] width 23 height 23
click at [272, 343] on img at bounding box center [275, 341] width 23 height 23
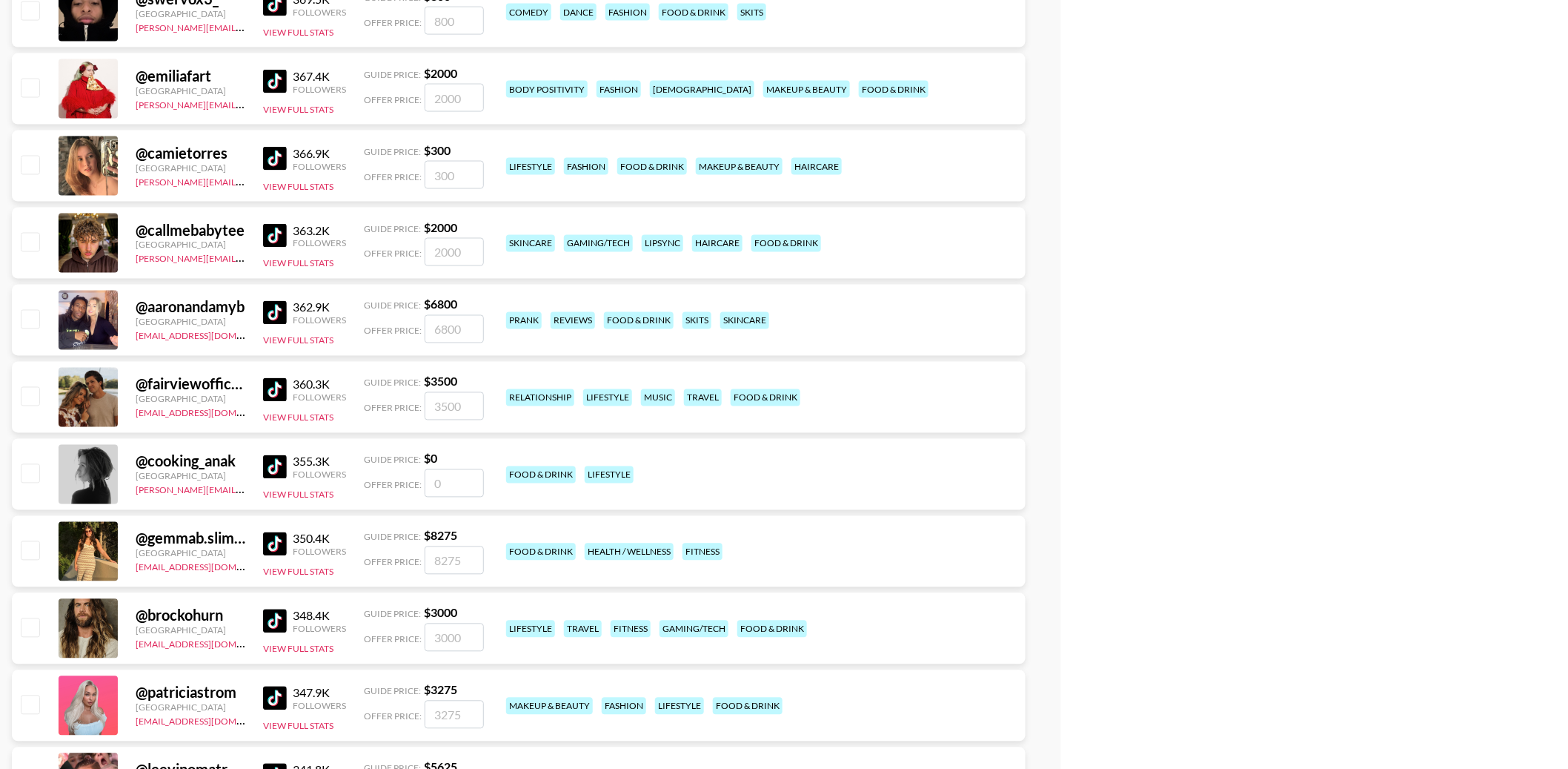
scroll to position [12724, 0]
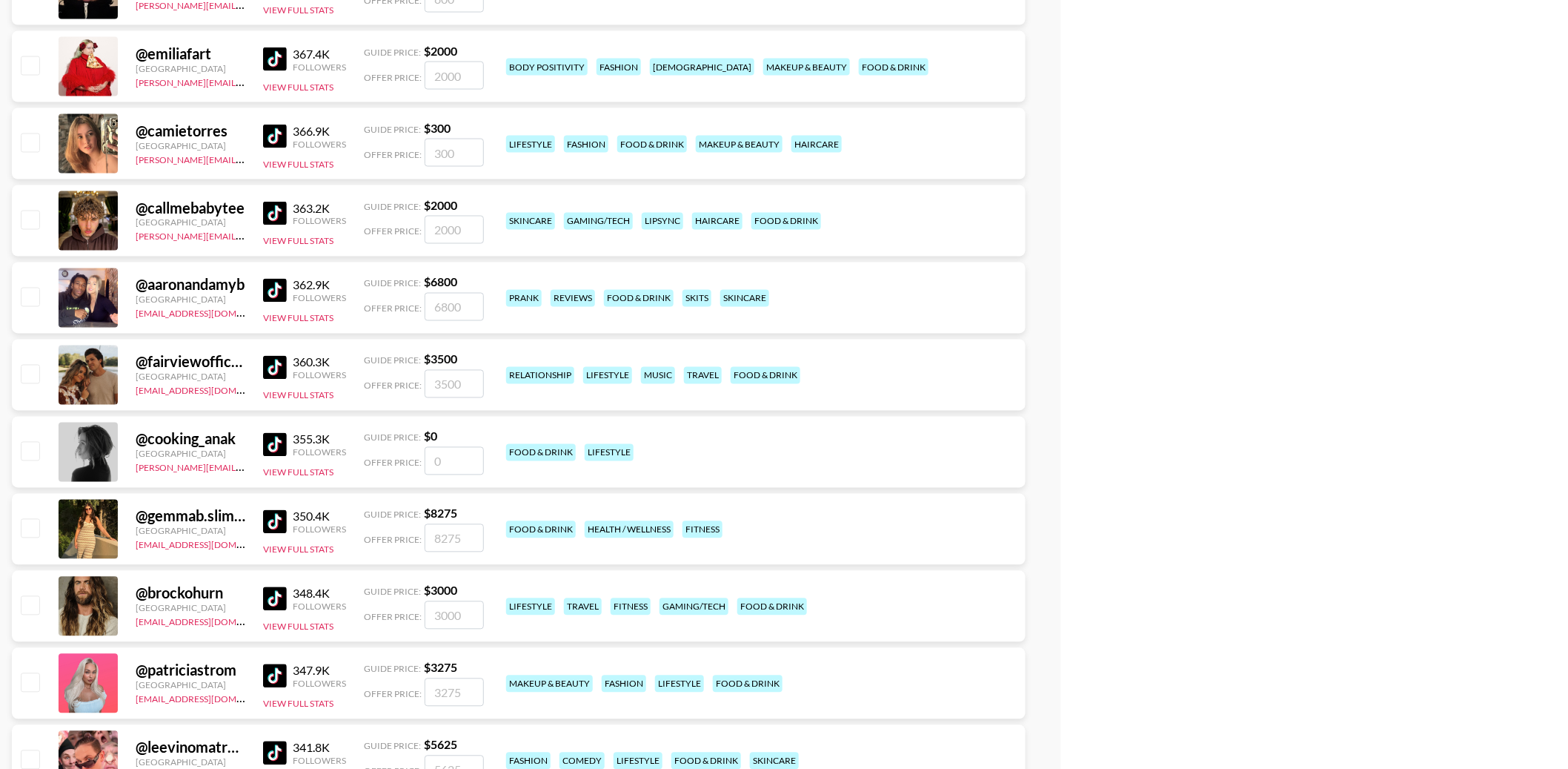
click at [279, 443] on img at bounding box center [275, 445] width 23 height 23
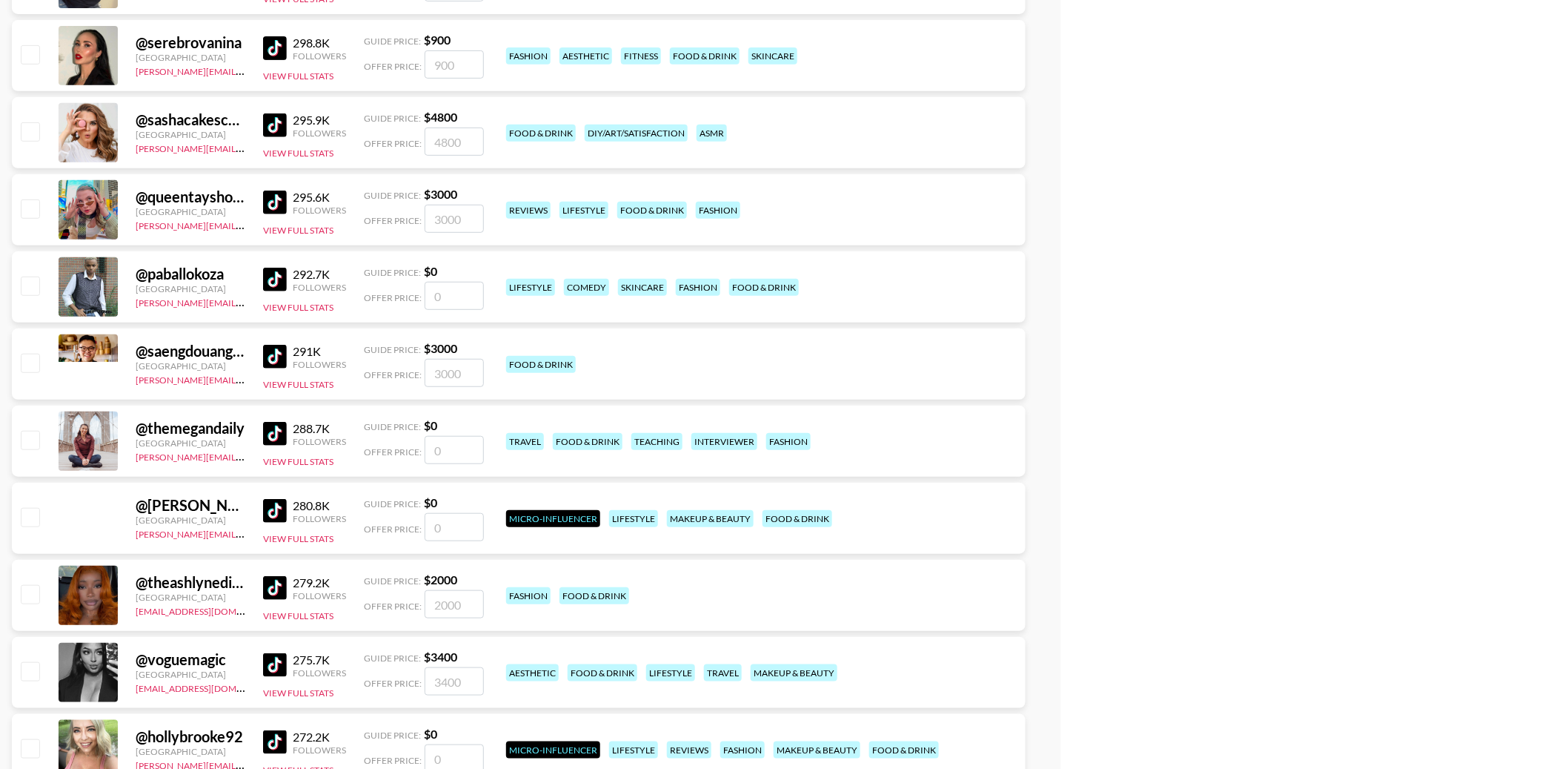
scroll to position [14361, 0]
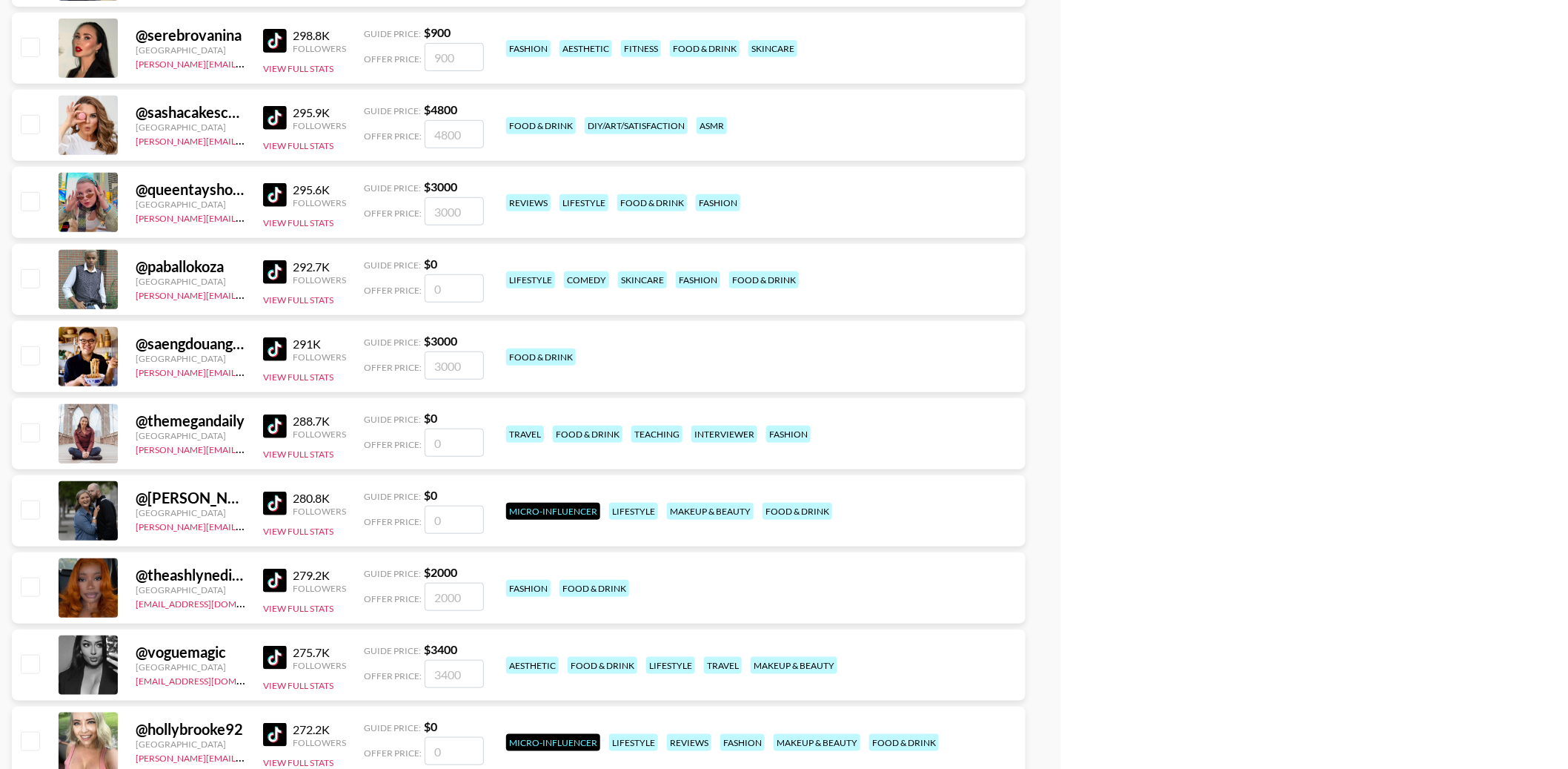
click at [277, 350] on img at bounding box center [275, 349] width 23 height 23
click at [31, 358] on input "checkbox" at bounding box center [30, 354] width 18 height 18
checkbox input "true"
type input "3000"
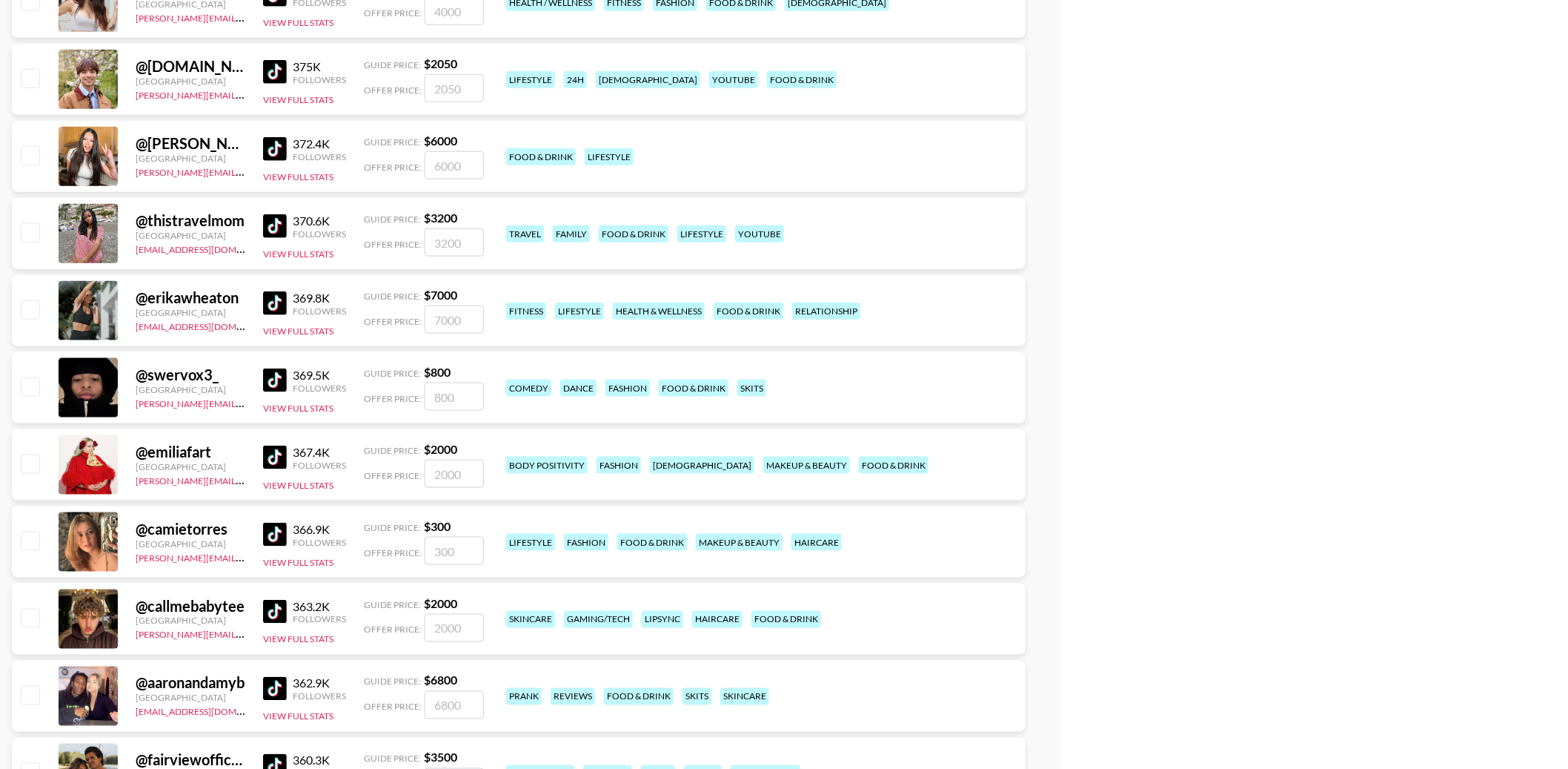
scroll to position [12297, 0]
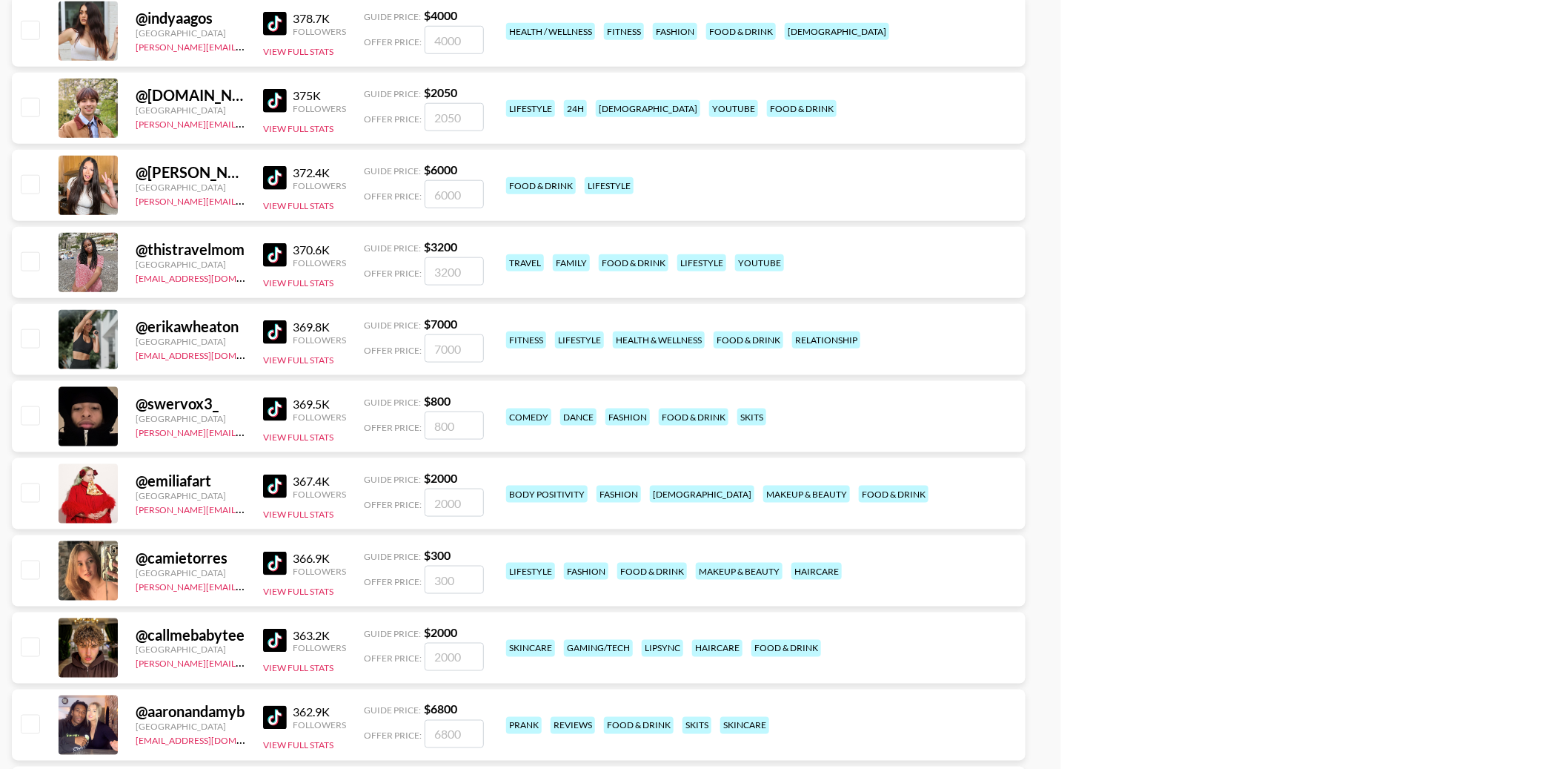
click at [276, 182] on img at bounding box center [275, 178] width 23 height 23
drag, startPoint x: 27, startPoint y: 187, endPoint x: 35, endPoint y: 187, distance: 8.0
click at [27, 187] on input "checkbox" at bounding box center [30, 183] width 18 height 18
checkbox input "true"
type input "6000"
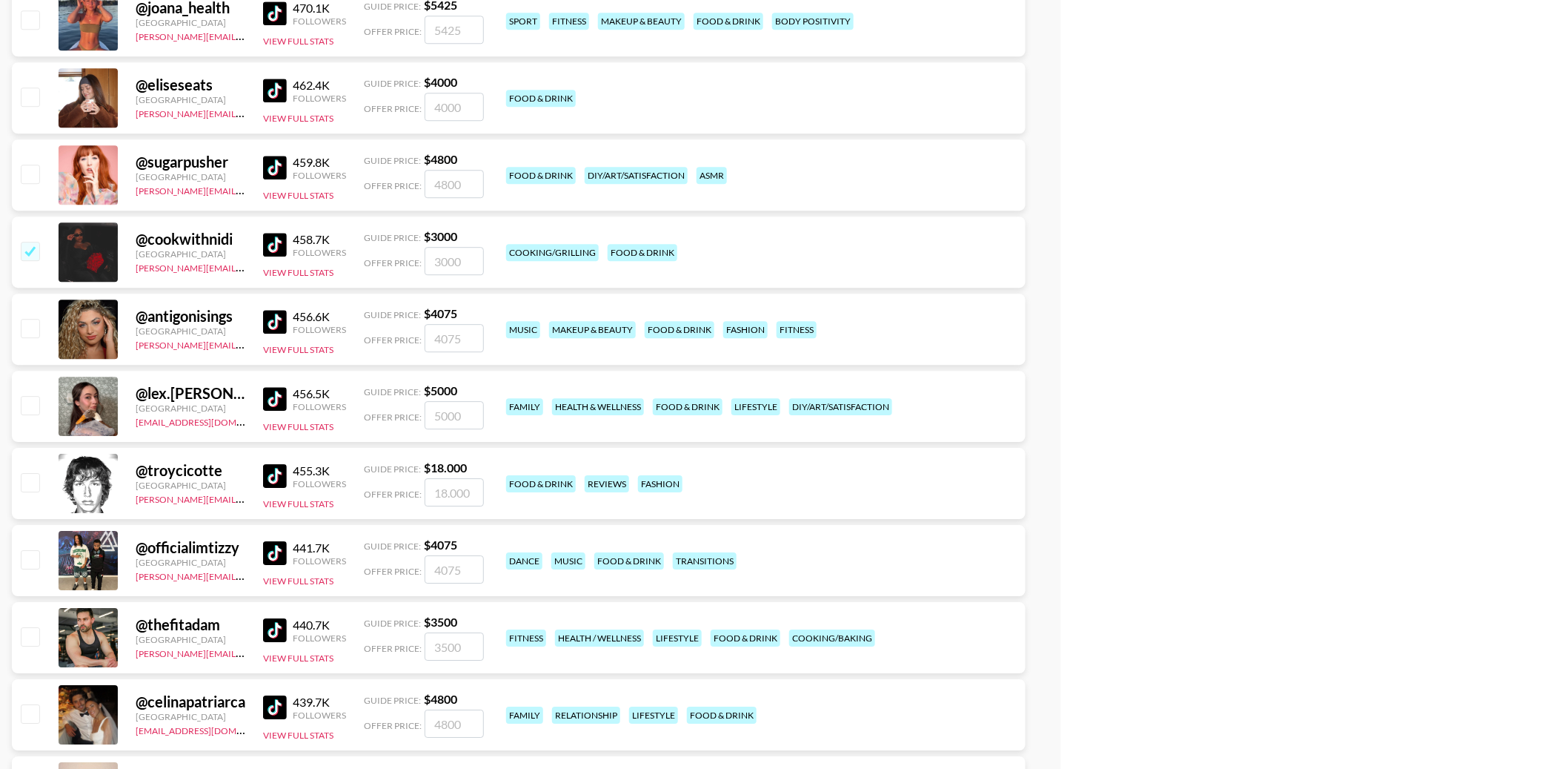
scroll to position [11078, 0]
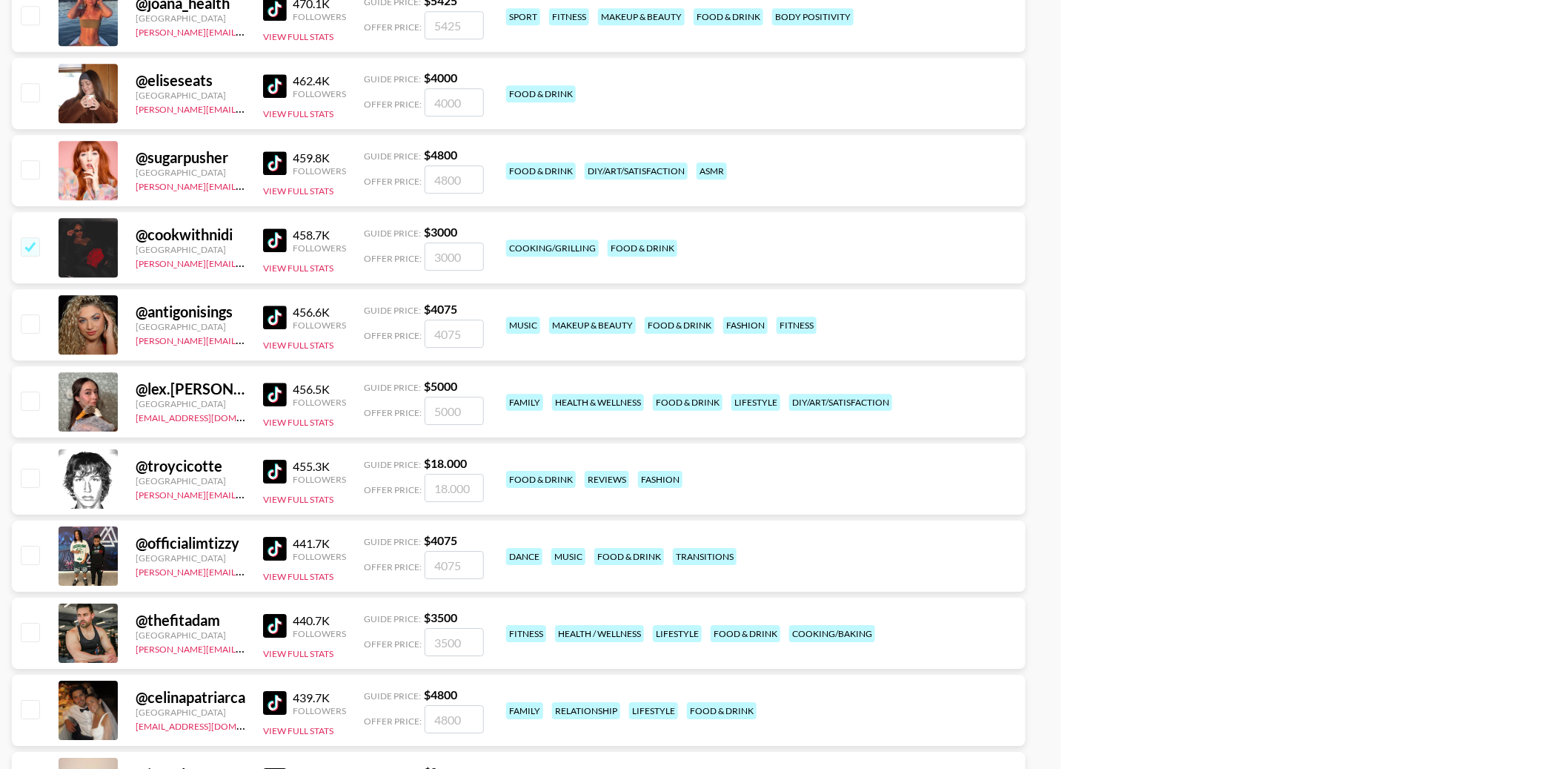
click at [283, 87] on img at bounding box center [275, 86] width 23 height 23
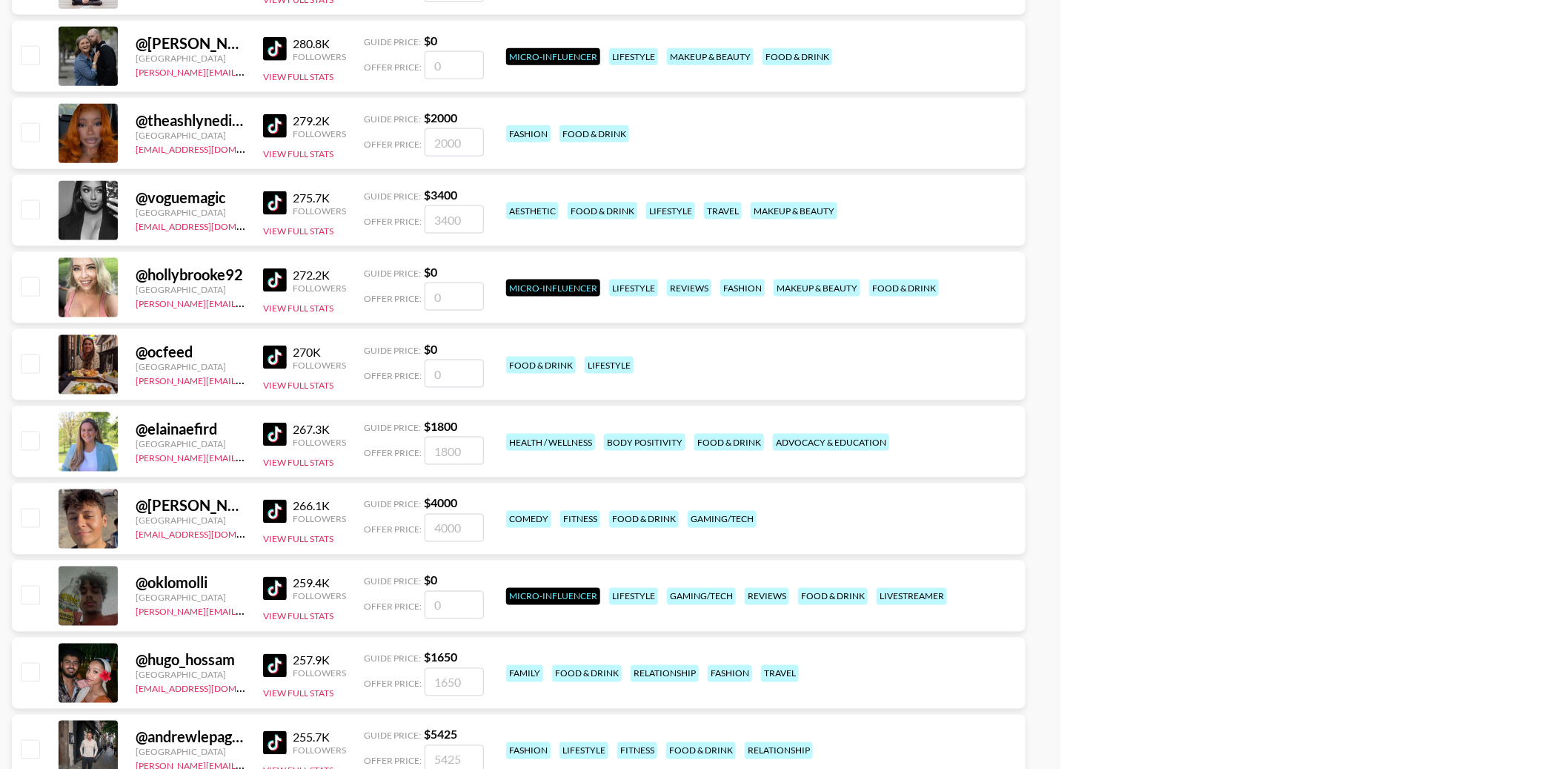
scroll to position [14834, 0]
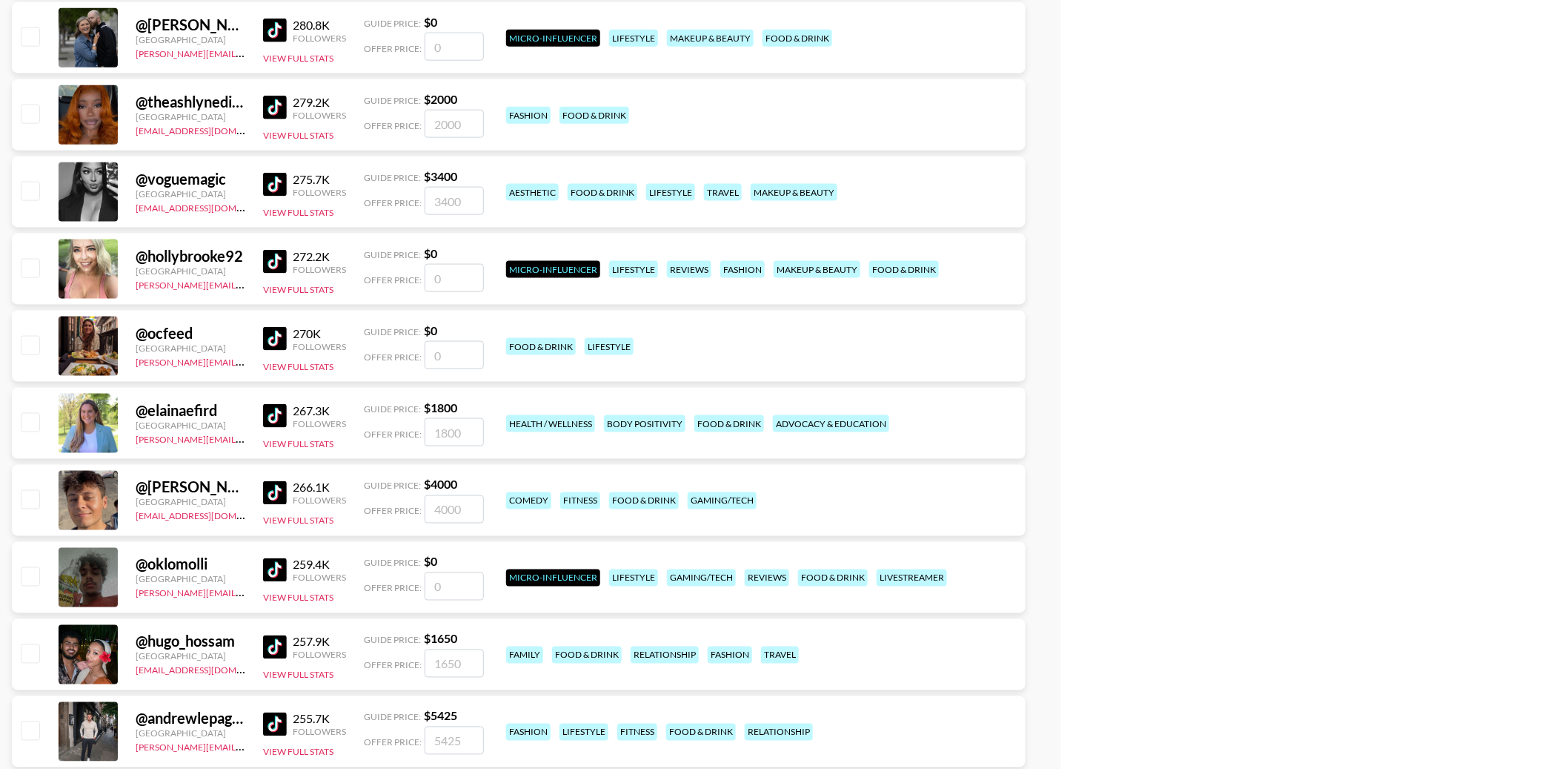
click at [33, 351] on input "checkbox" at bounding box center [30, 344] width 18 height 18
checkbox input "false"
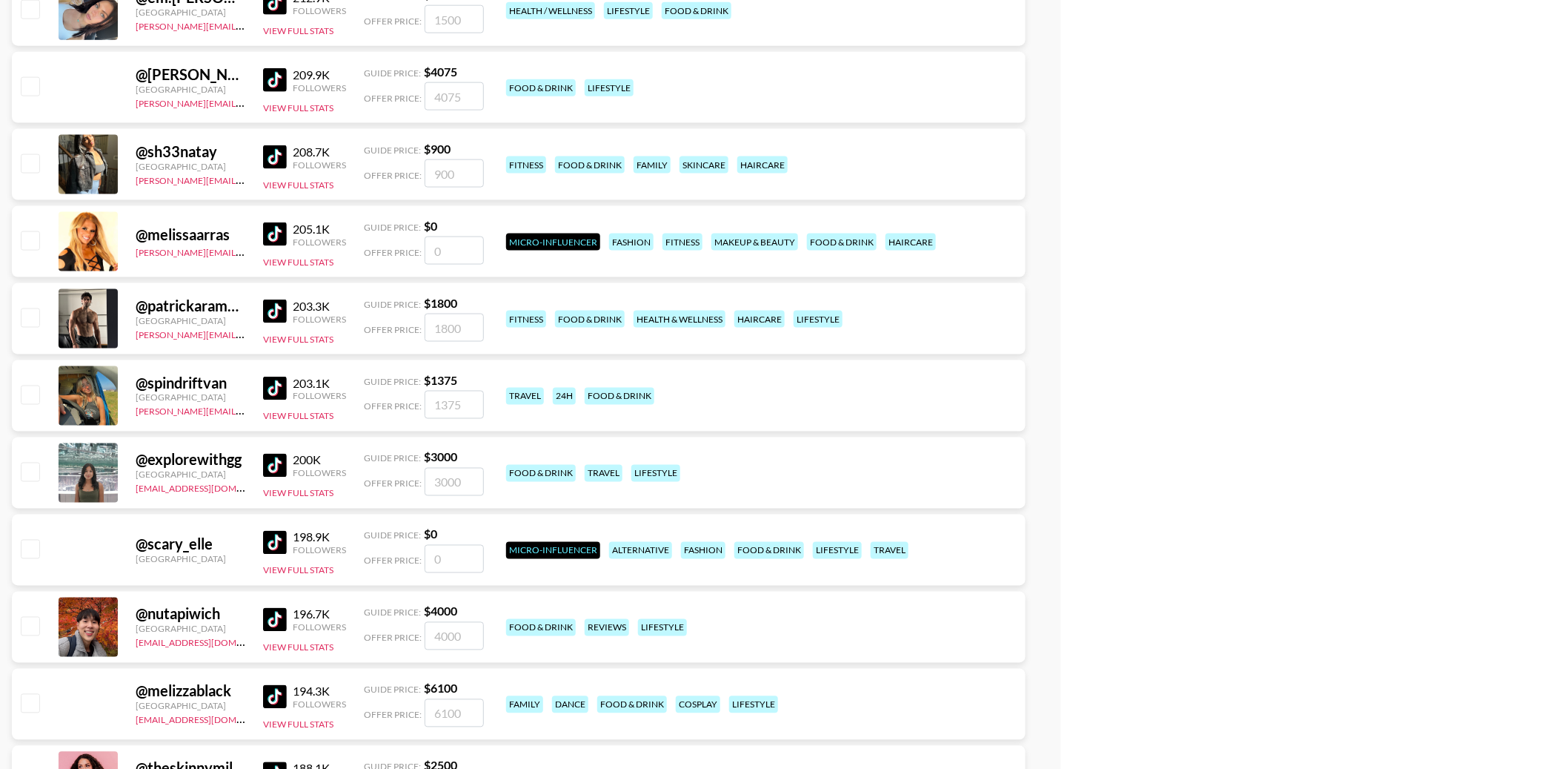
scroll to position [17254, 0]
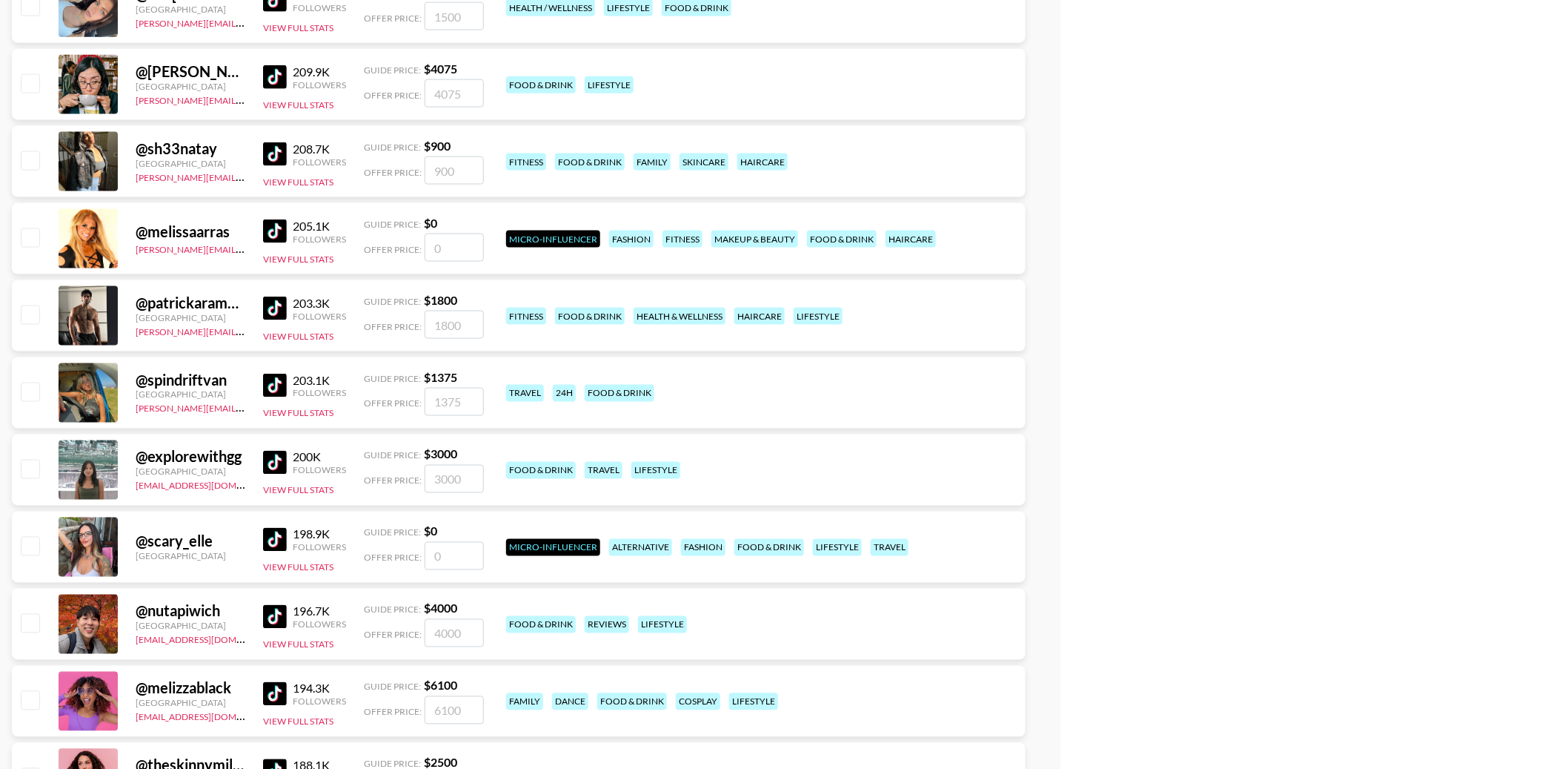
click at [279, 78] on img at bounding box center [275, 77] width 23 height 23
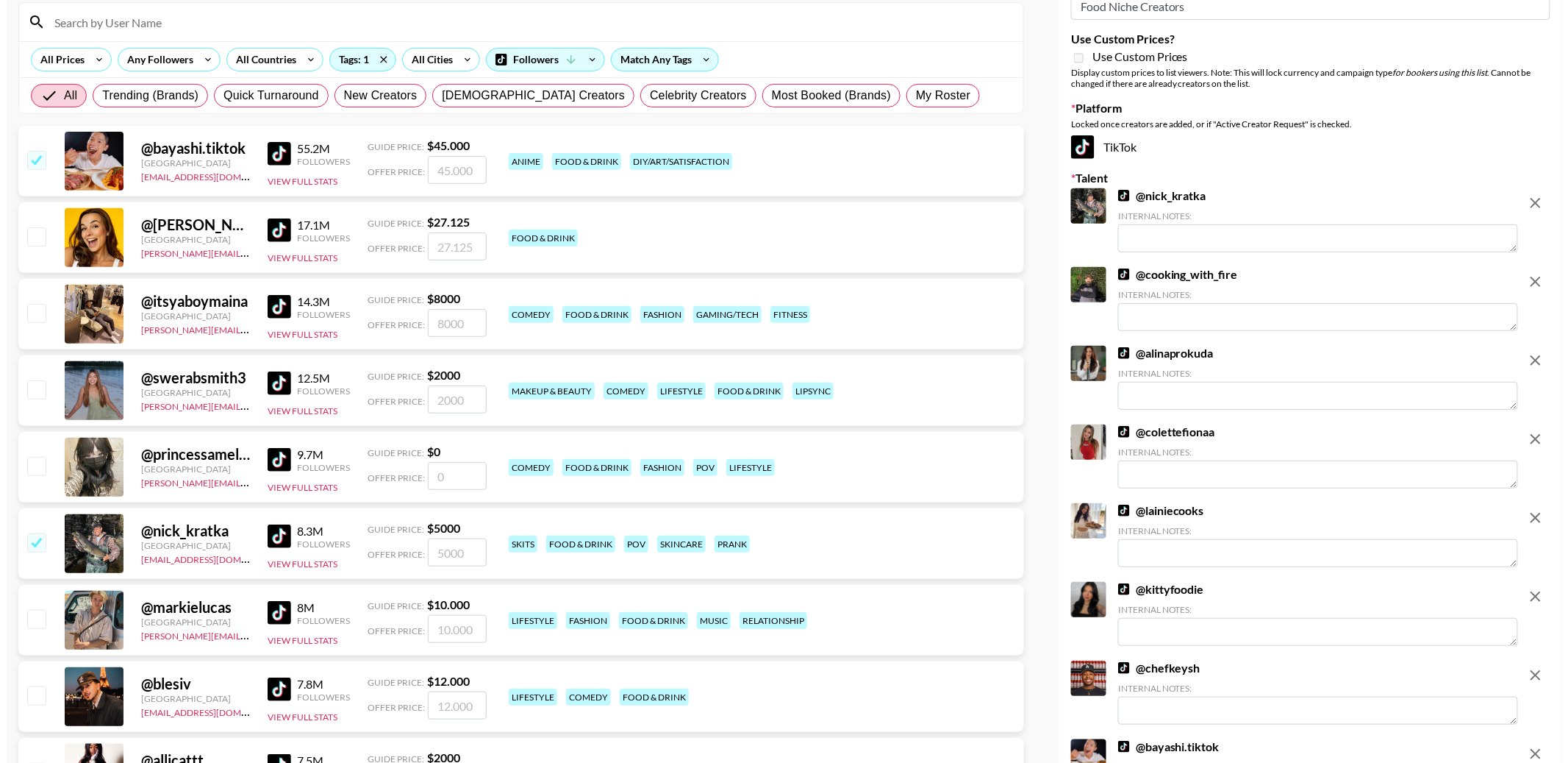
scroll to position [0, 0]
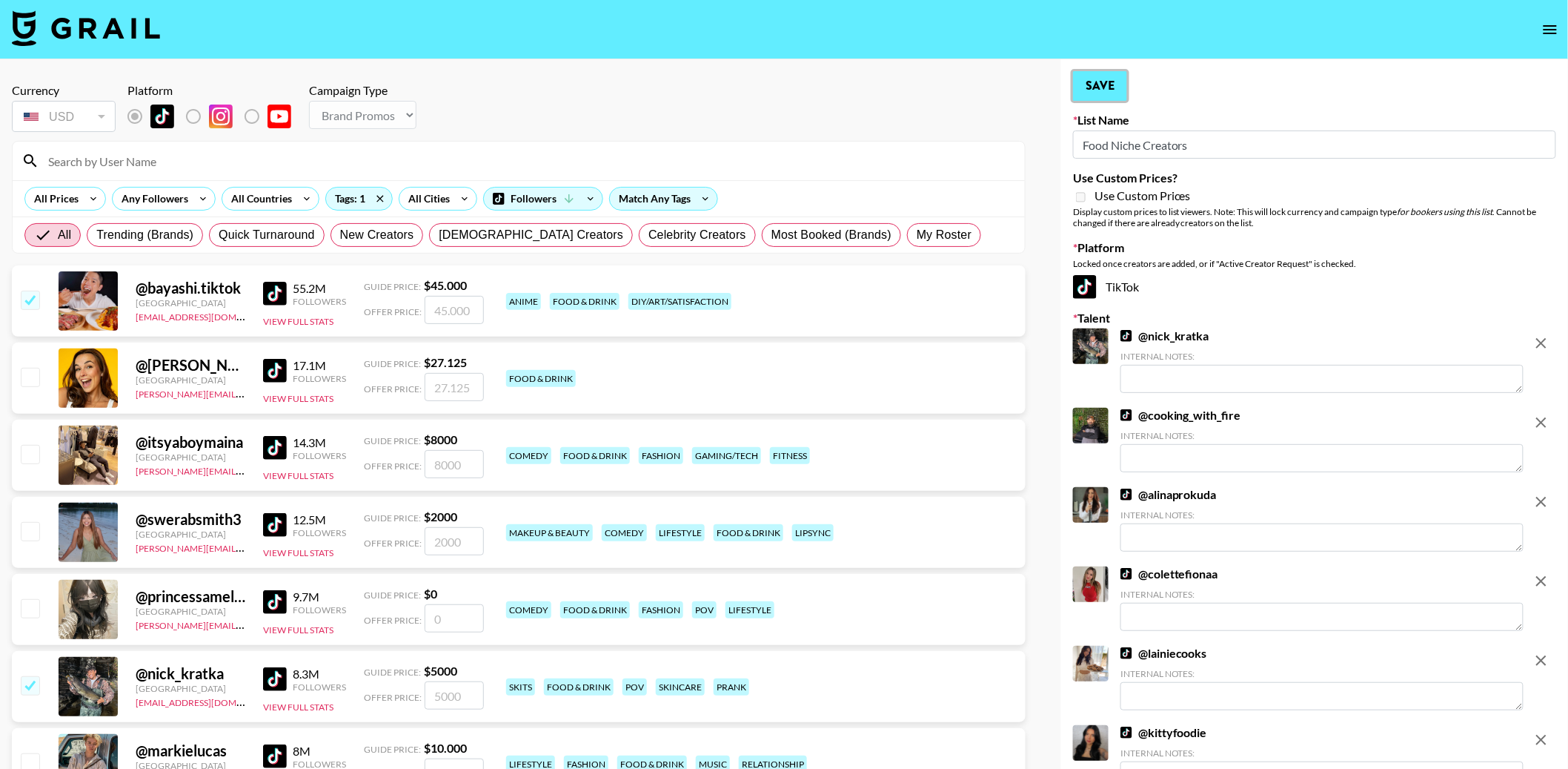
click at [1103, 87] on button "Save" at bounding box center [1100, 86] width 54 height 30
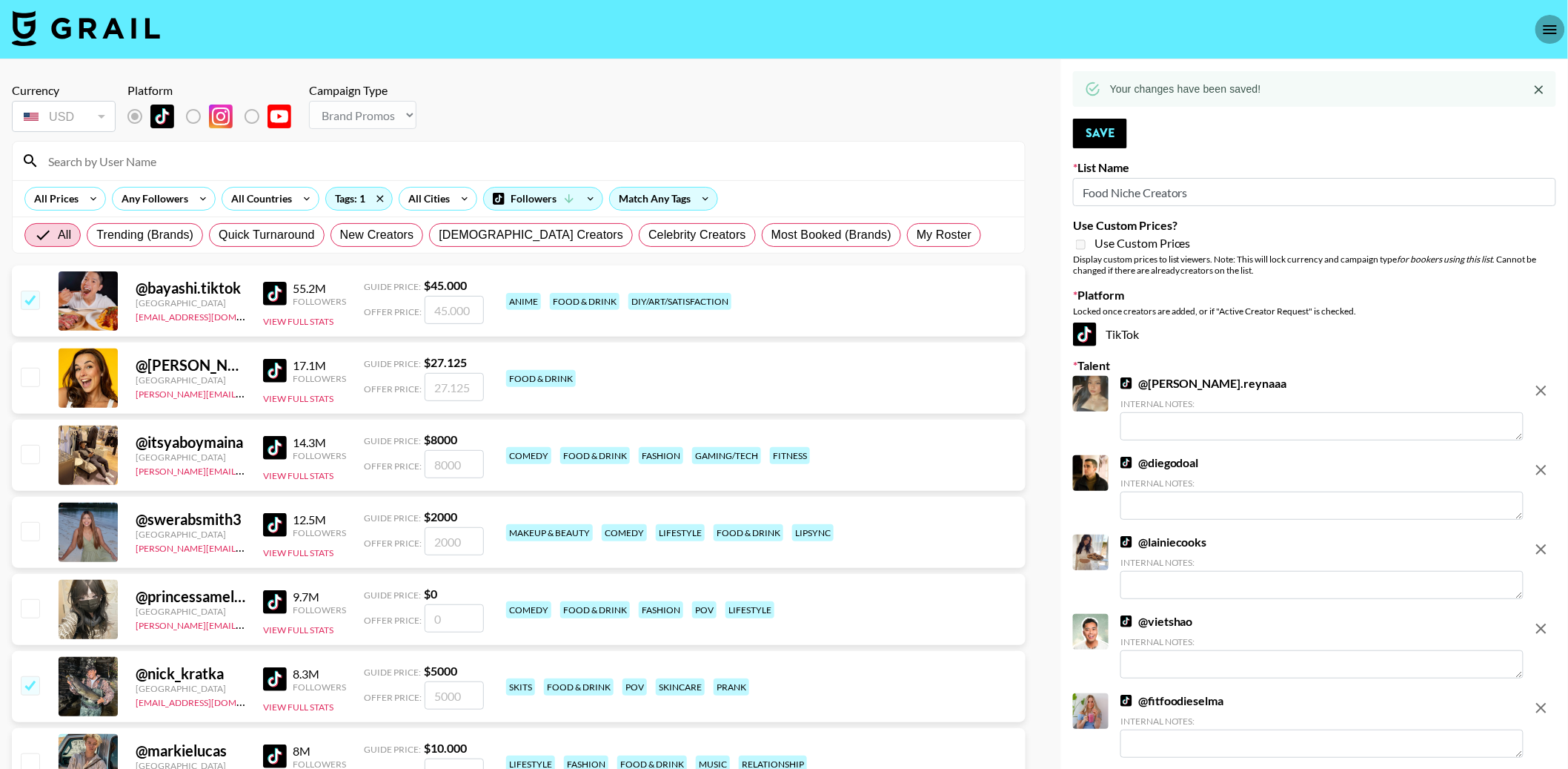
click at [1548, 27] on icon "open drawer" at bounding box center [1550, 30] width 18 height 18
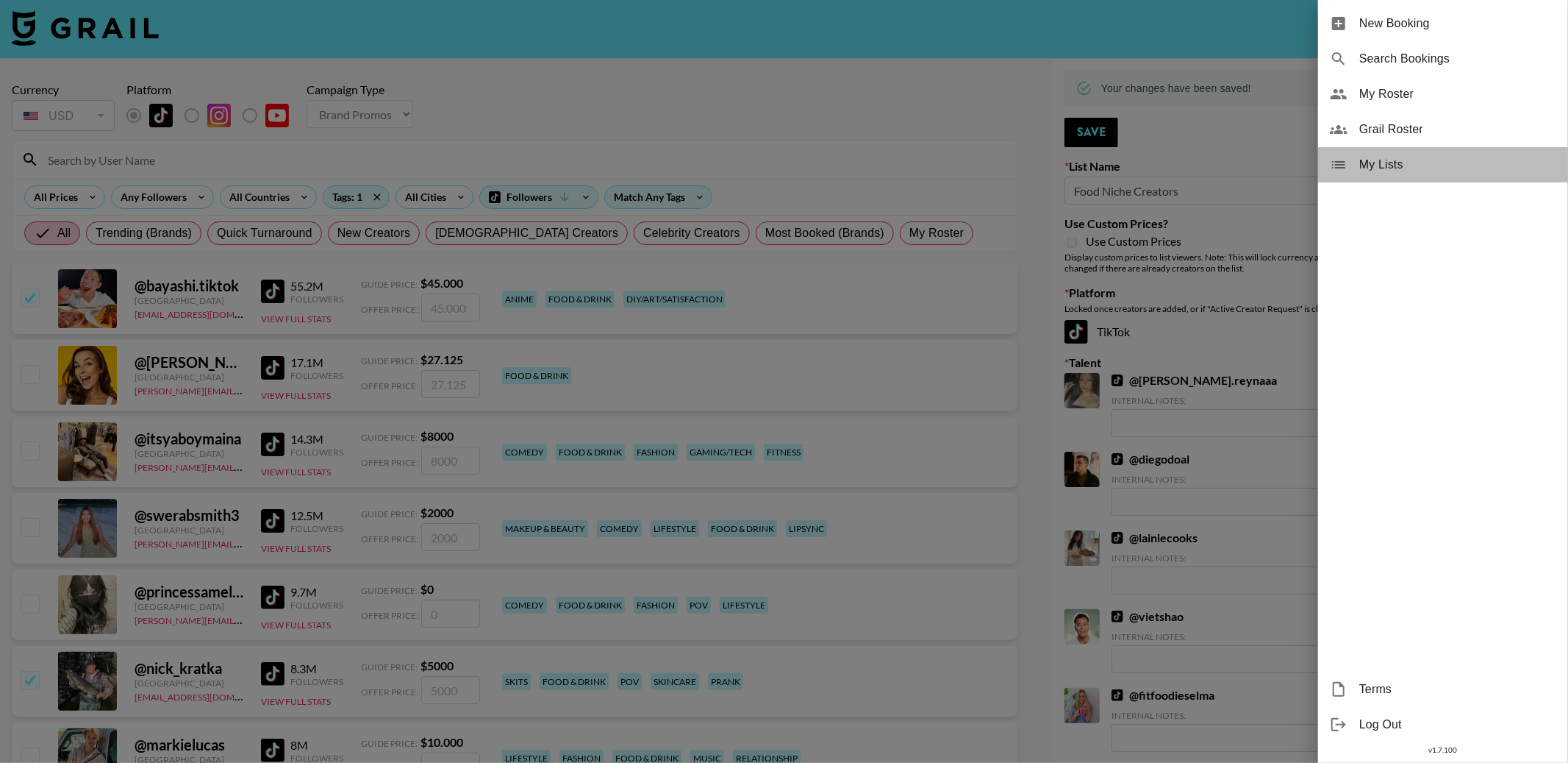
click at [1420, 163] on span "My Lists" at bounding box center [1458, 164] width 197 height 18
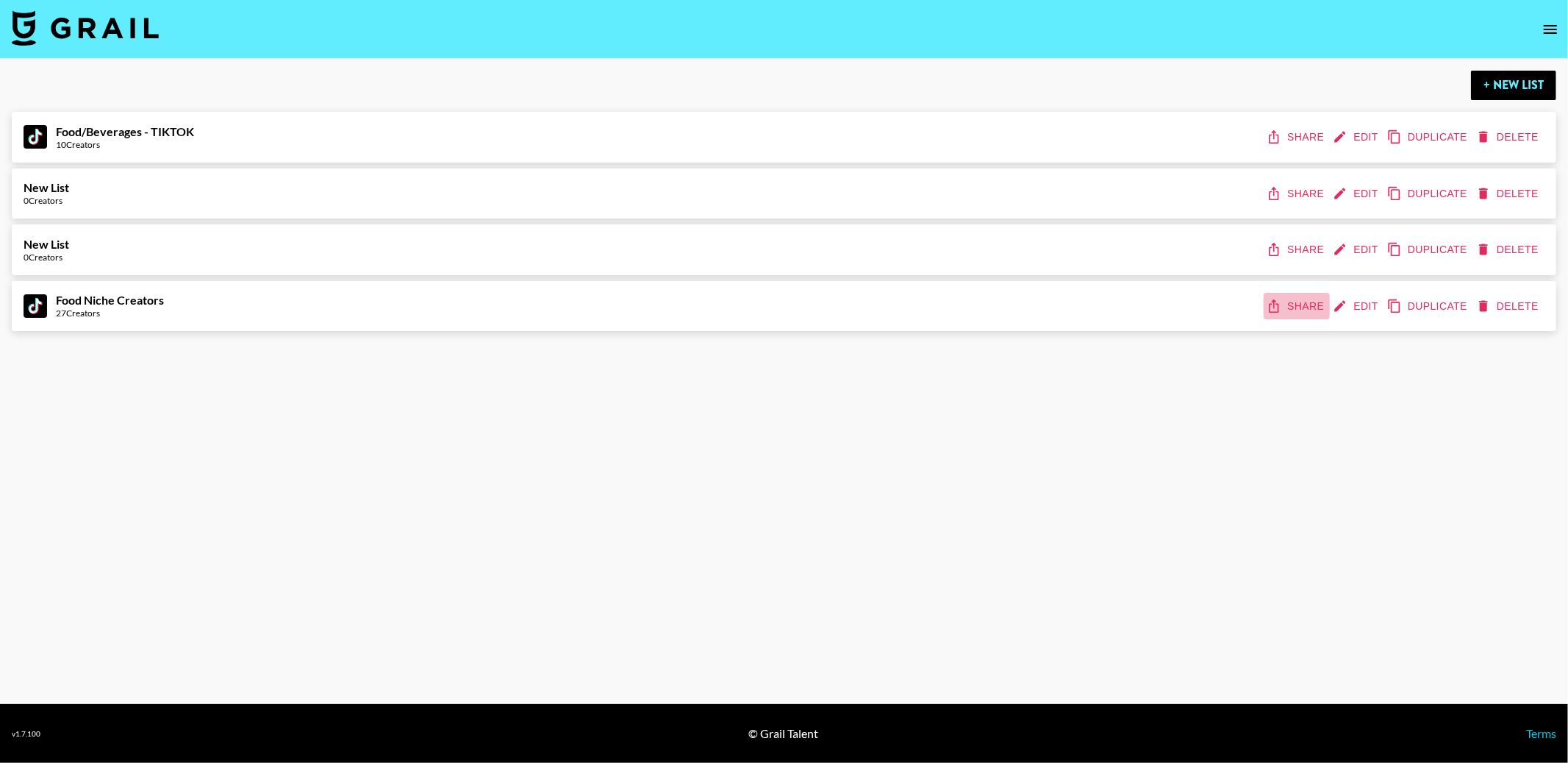
click at [1299, 310] on button "Share" at bounding box center [1296, 306] width 66 height 27
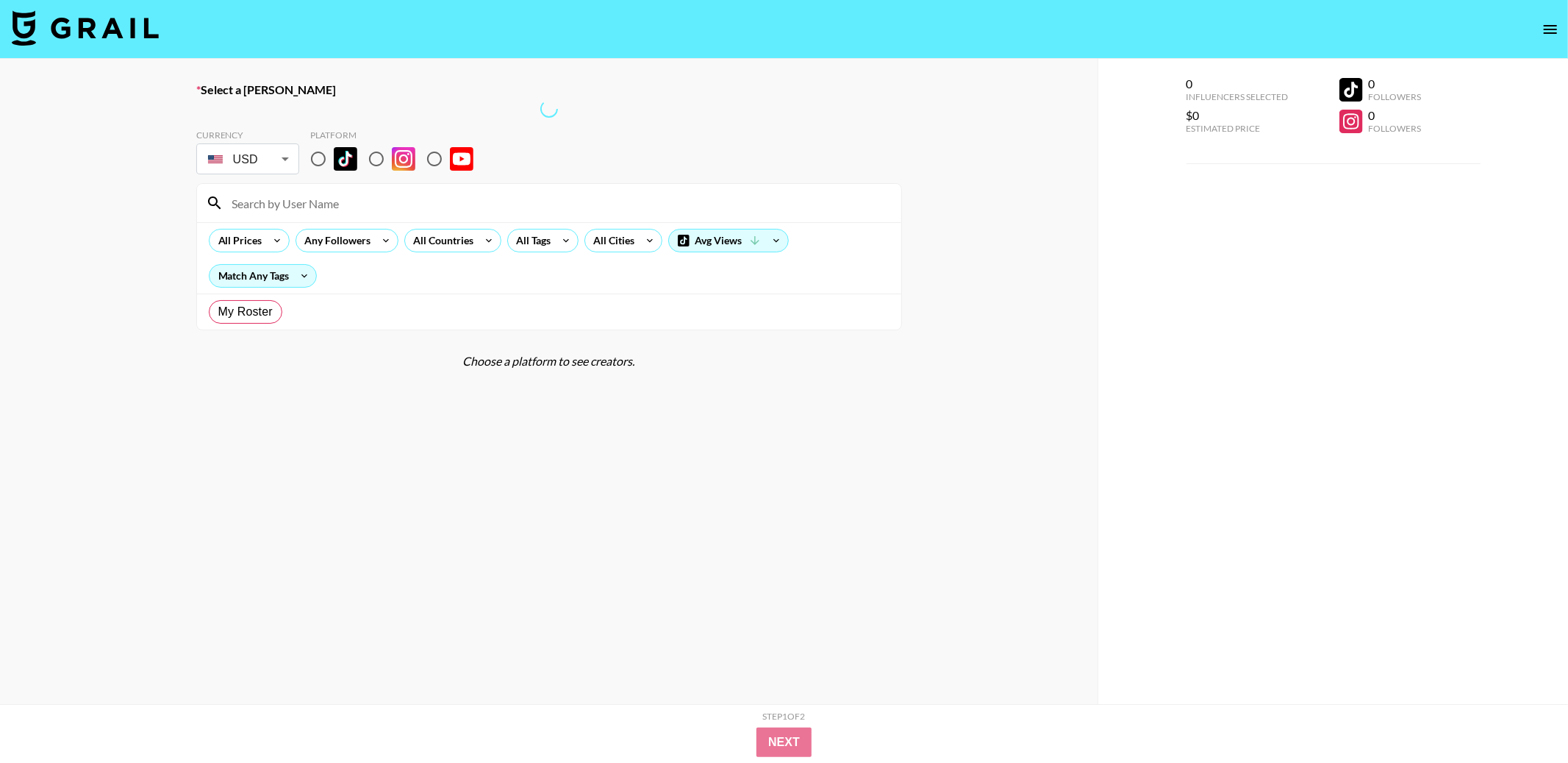
radio input "true"
